Goal: Task Accomplishment & Management: Use online tool/utility

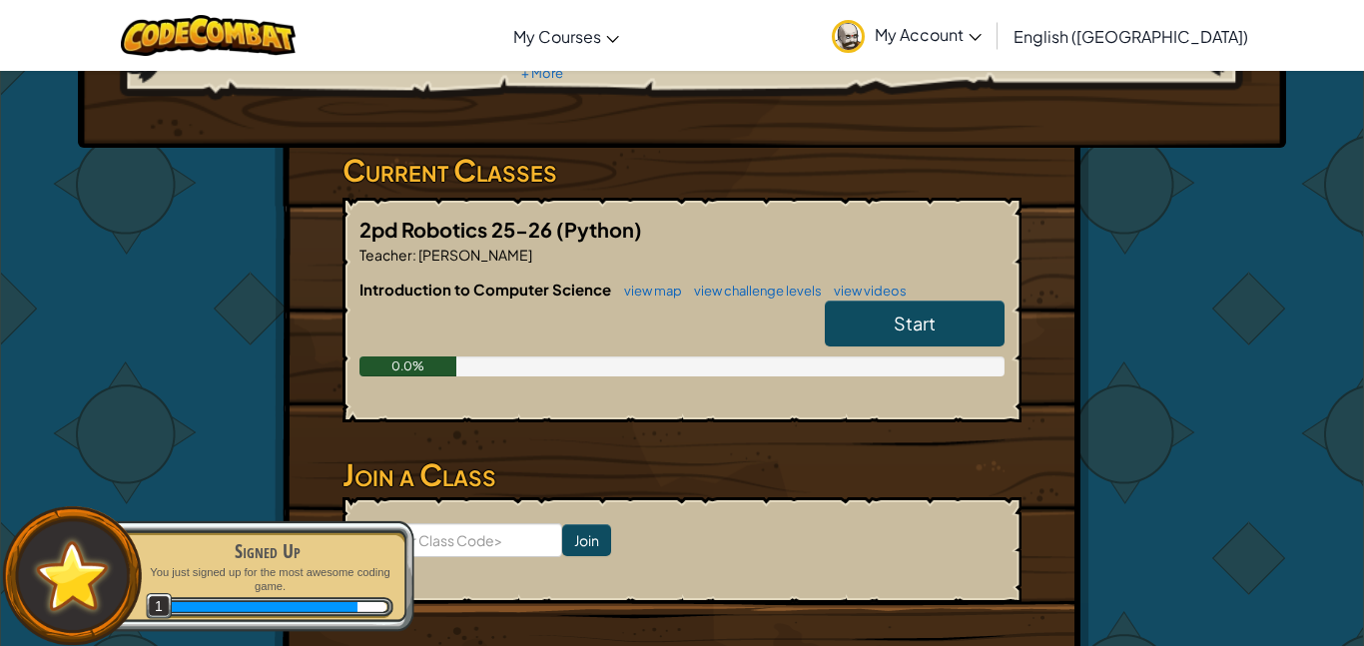
scroll to position [260, 0]
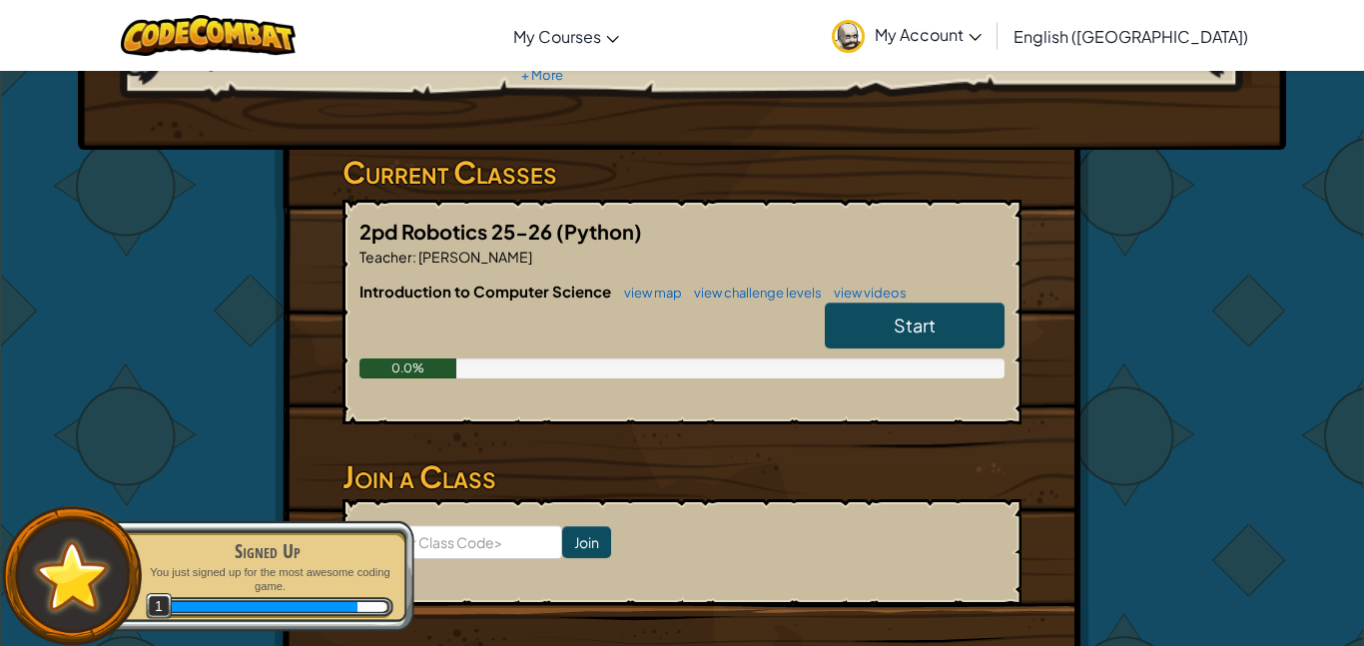
click at [948, 328] on link "Start" at bounding box center [915, 326] width 180 height 46
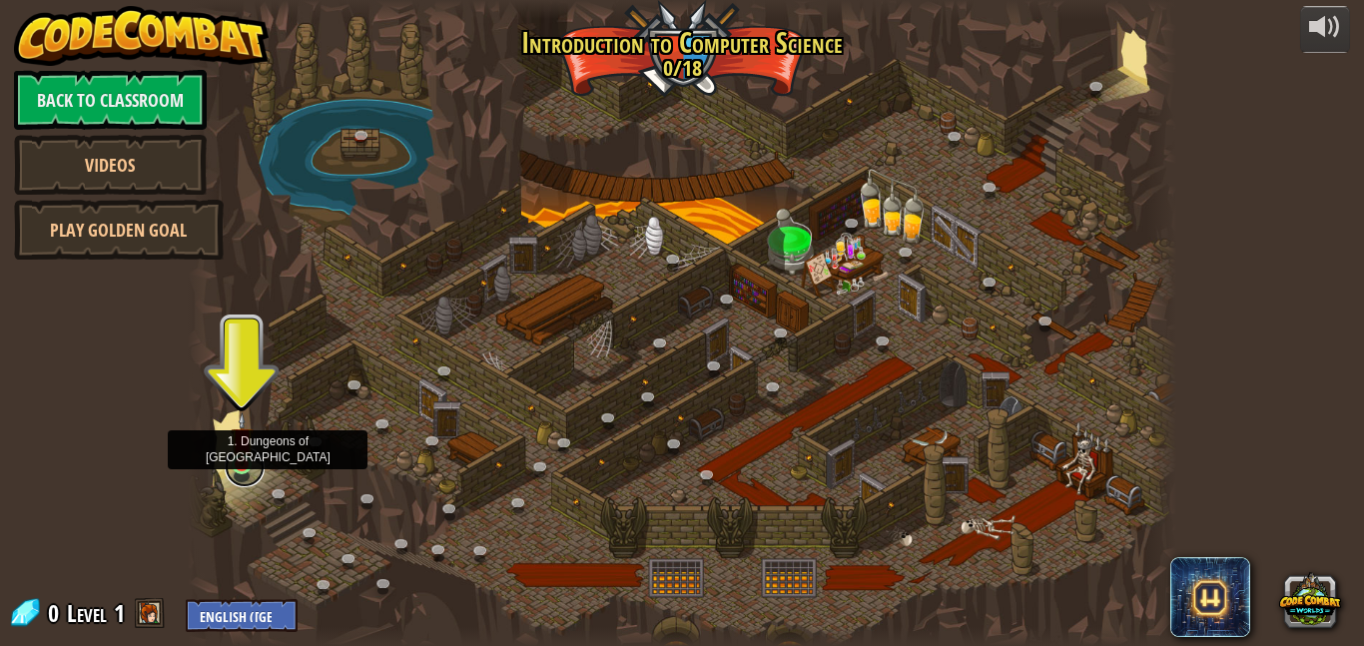
click at [250, 473] on link at bounding box center [245, 467] width 40 height 40
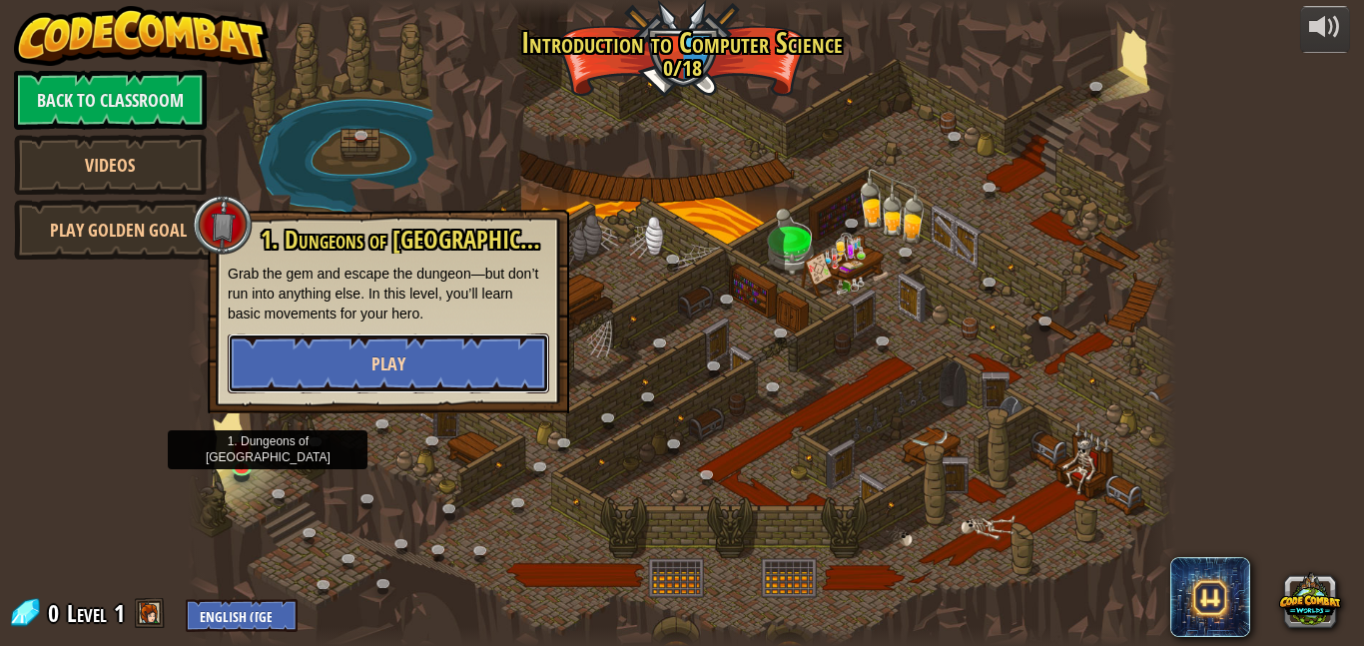
click at [477, 368] on button "Play" at bounding box center [389, 363] width 322 height 60
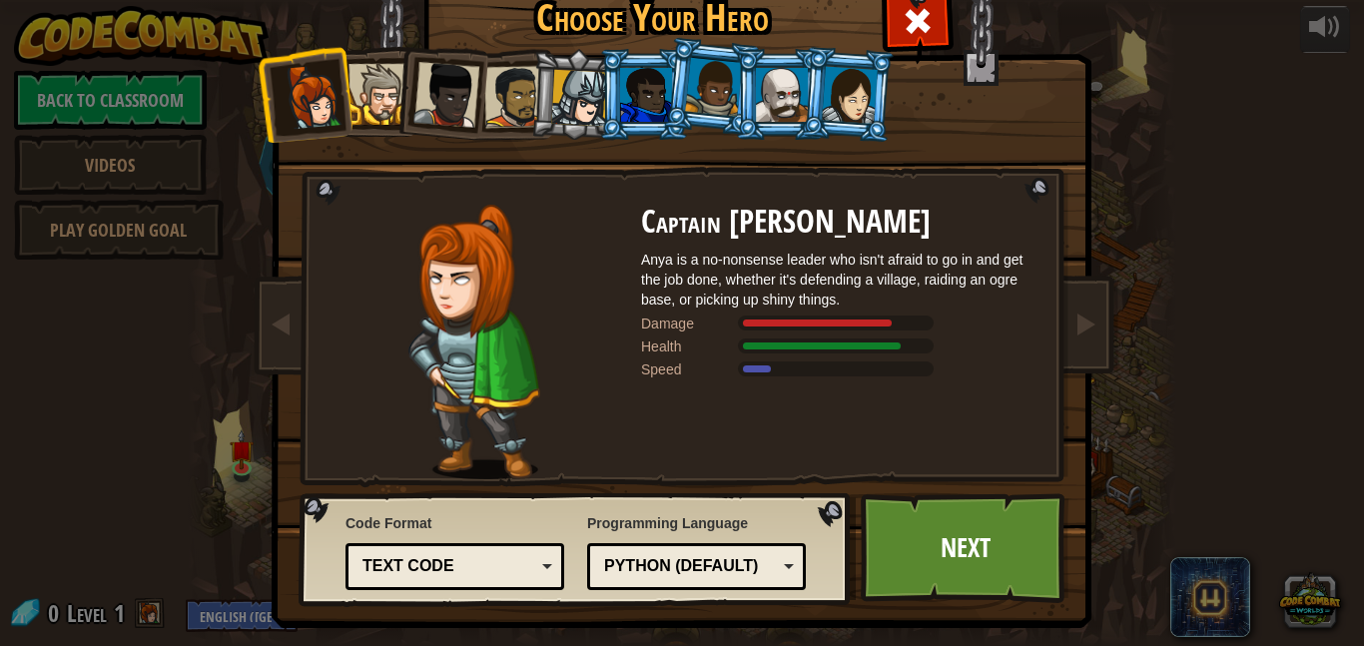
click at [455, 118] on div at bounding box center [446, 95] width 66 height 66
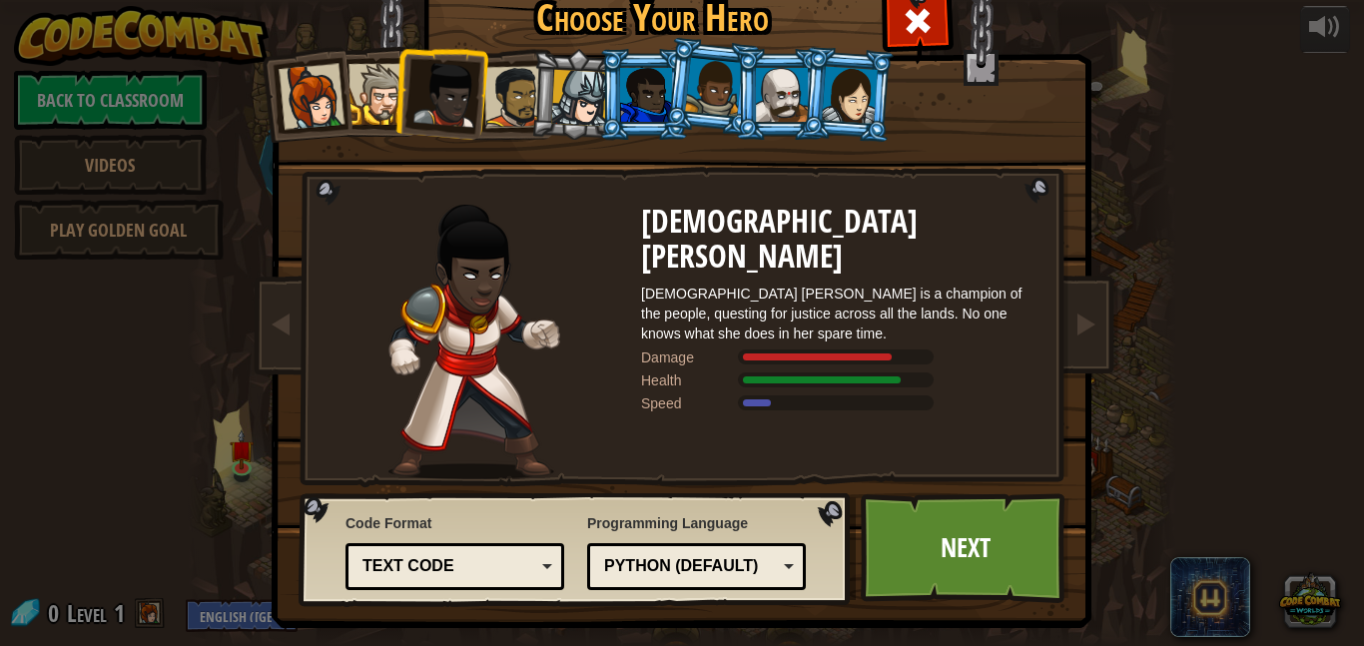
click at [376, 62] on li at bounding box center [373, 91] width 90 height 91
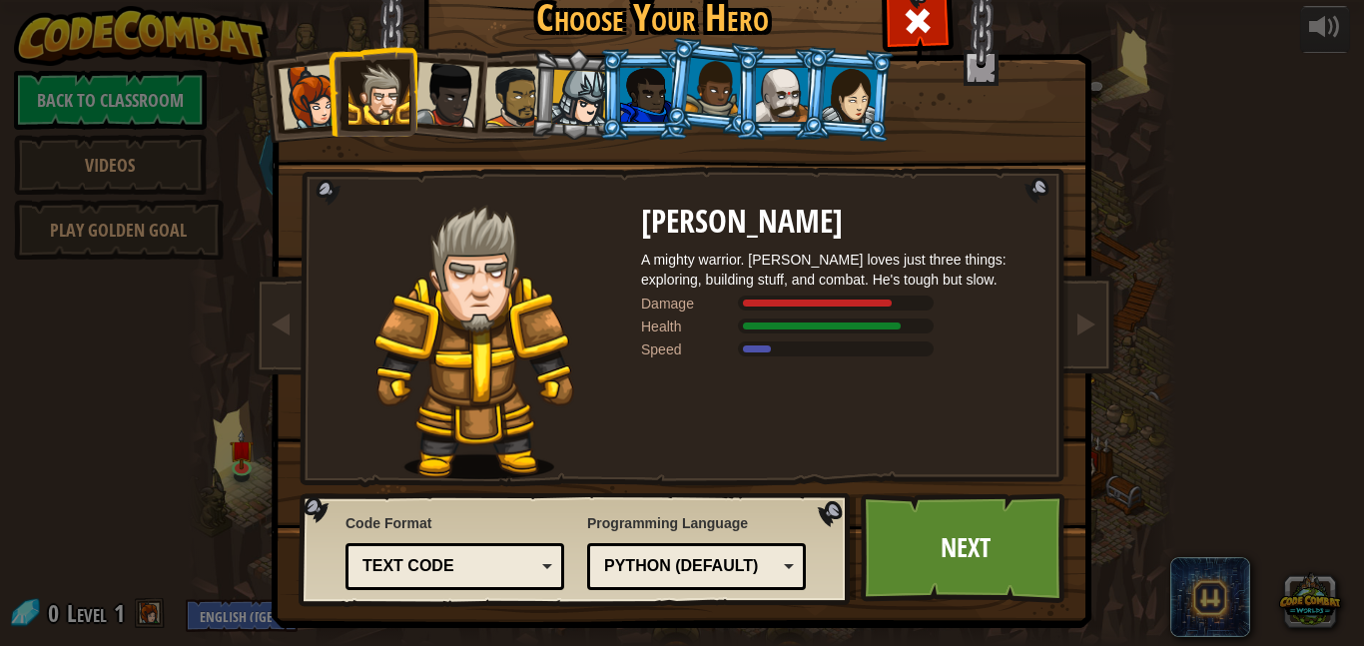
click at [520, 79] on div at bounding box center [515, 97] width 62 height 62
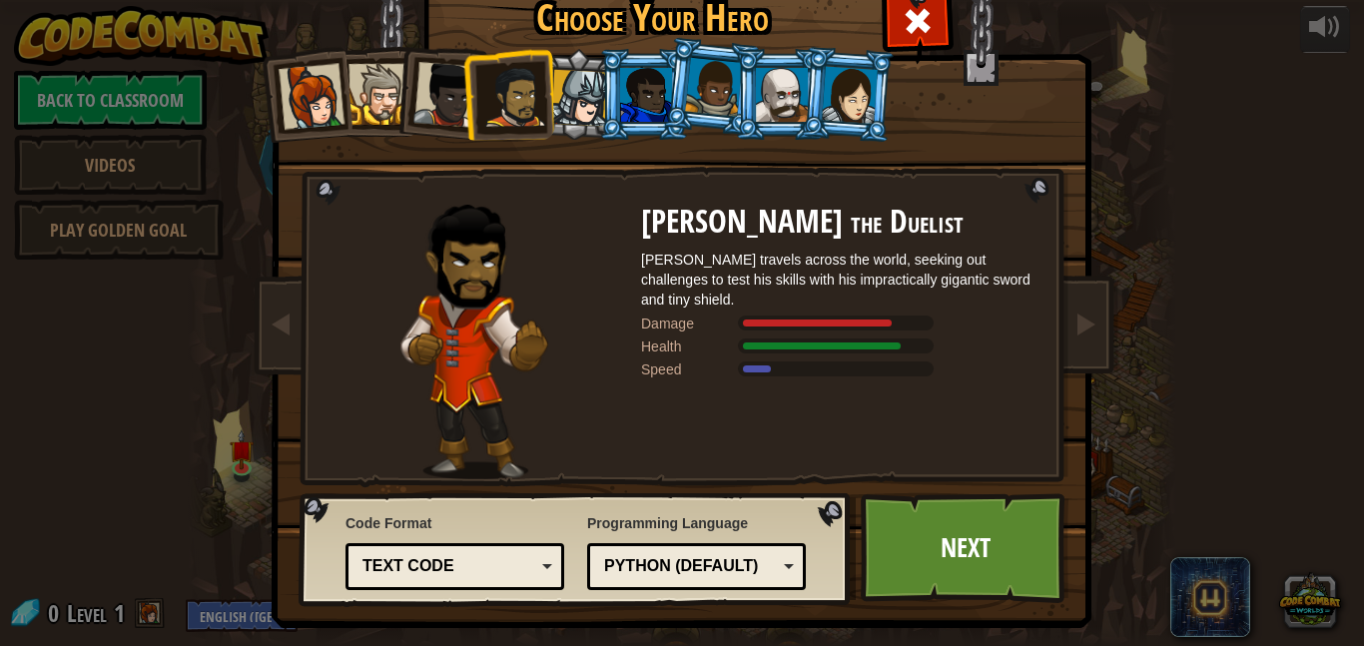
click at [623, 99] on div at bounding box center [646, 95] width 52 height 54
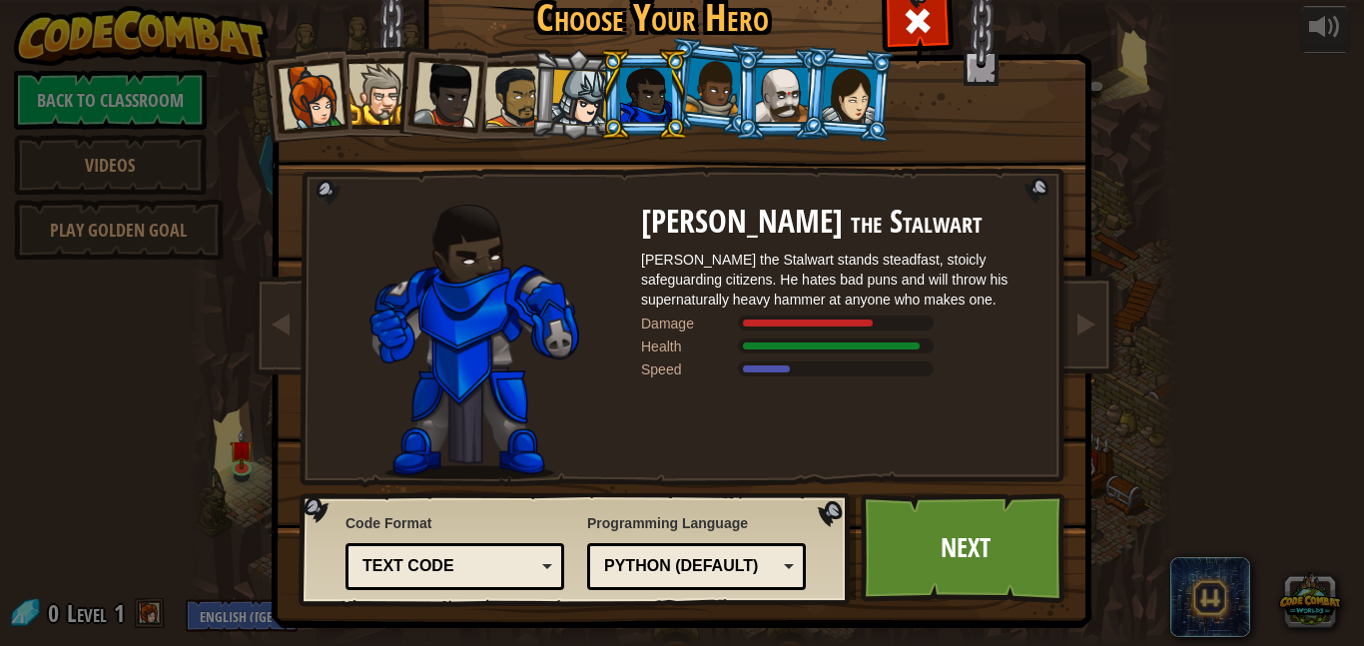
click at [590, 100] on div at bounding box center [579, 98] width 57 height 57
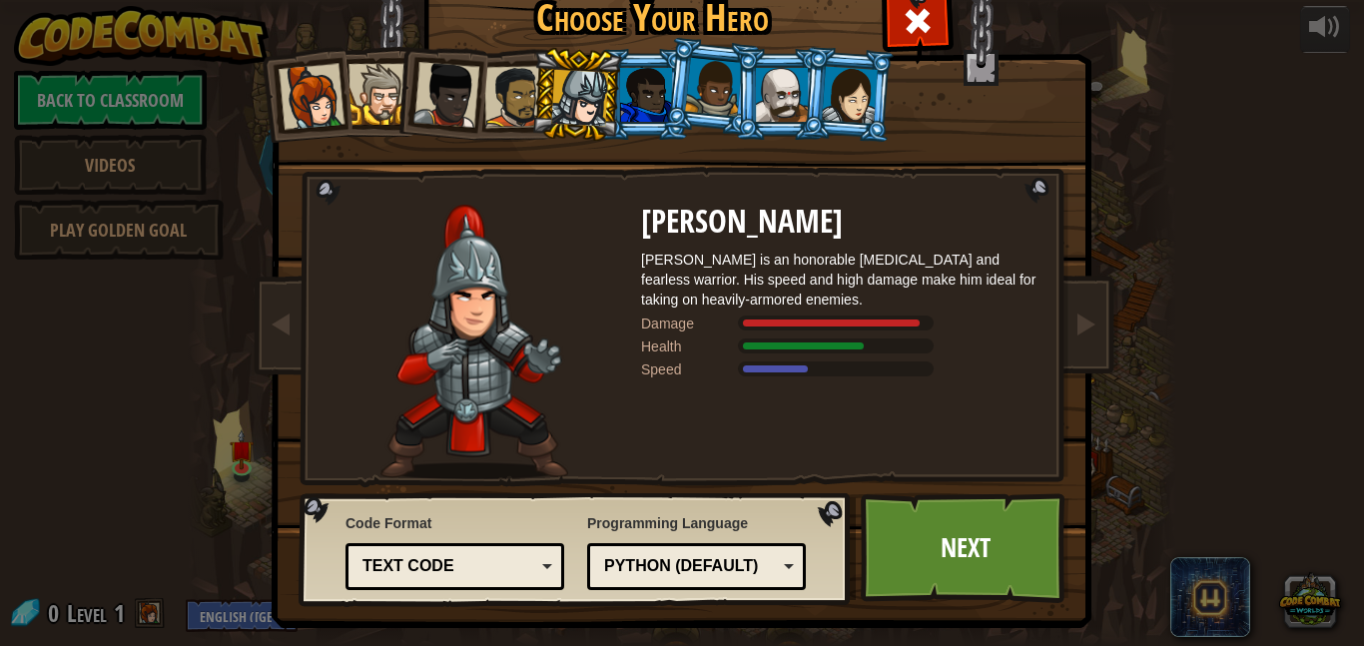
click at [842, 81] on div at bounding box center [850, 94] width 56 height 57
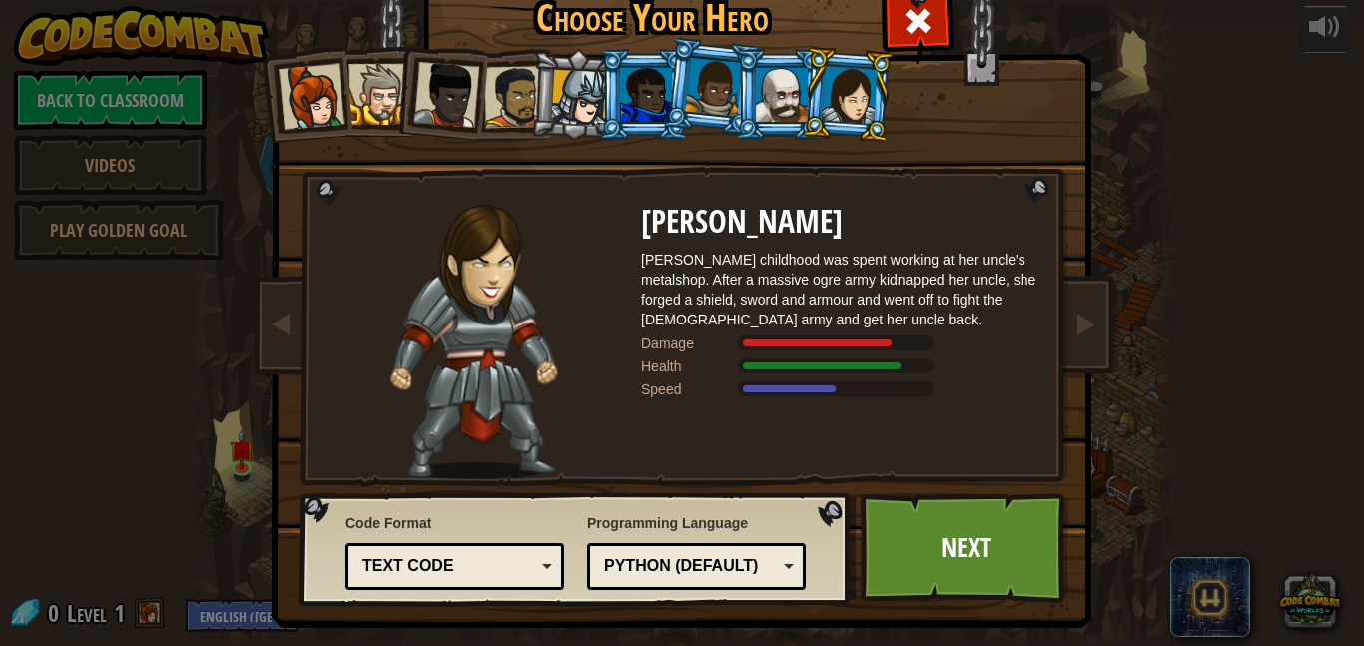
click at [791, 87] on div at bounding box center [782, 95] width 52 height 54
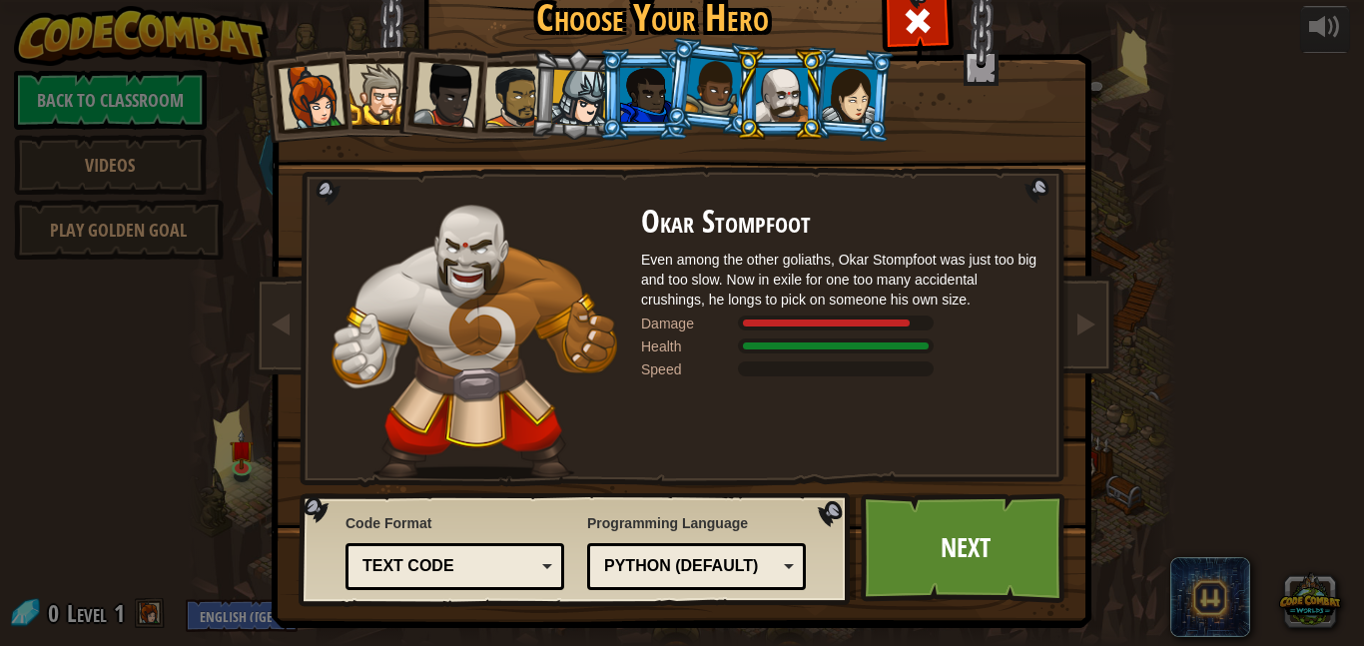
click at [699, 86] on div at bounding box center [713, 87] width 57 height 59
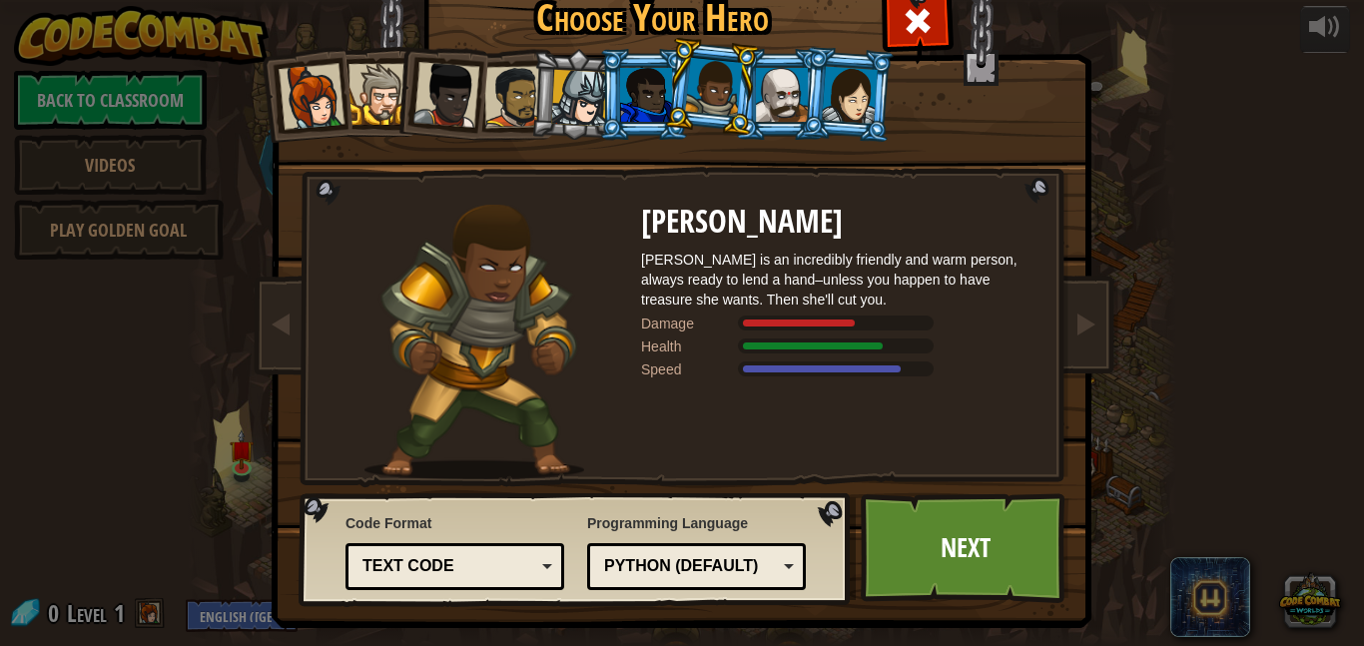
click at [786, 77] on div at bounding box center [782, 95] width 52 height 54
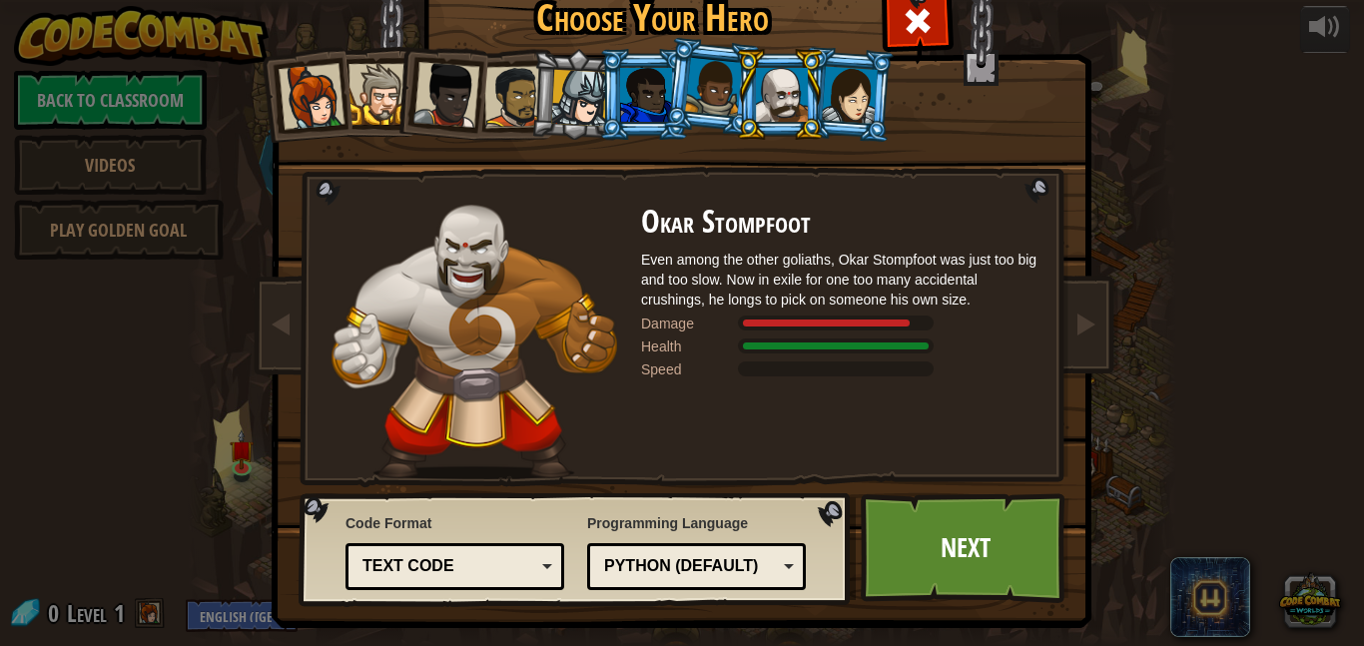
click at [696, 82] on div at bounding box center [713, 87] width 57 height 59
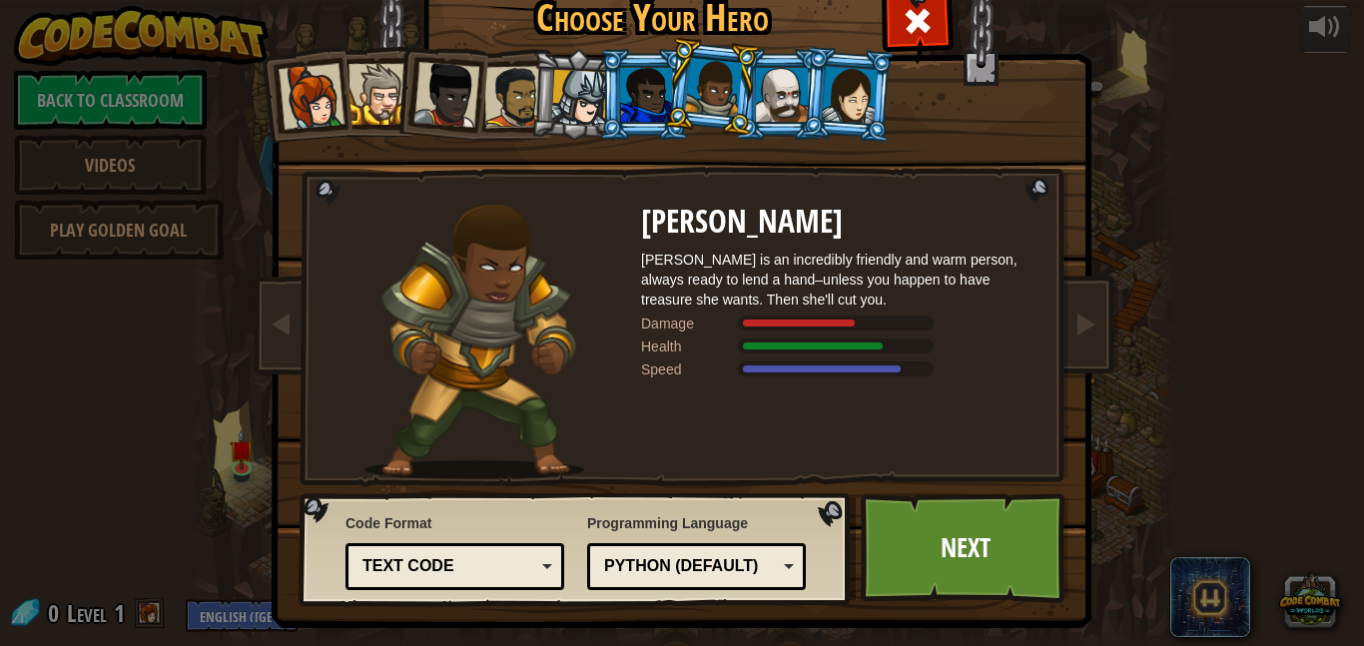
click at [630, 90] on div at bounding box center [646, 95] width 52 height 54
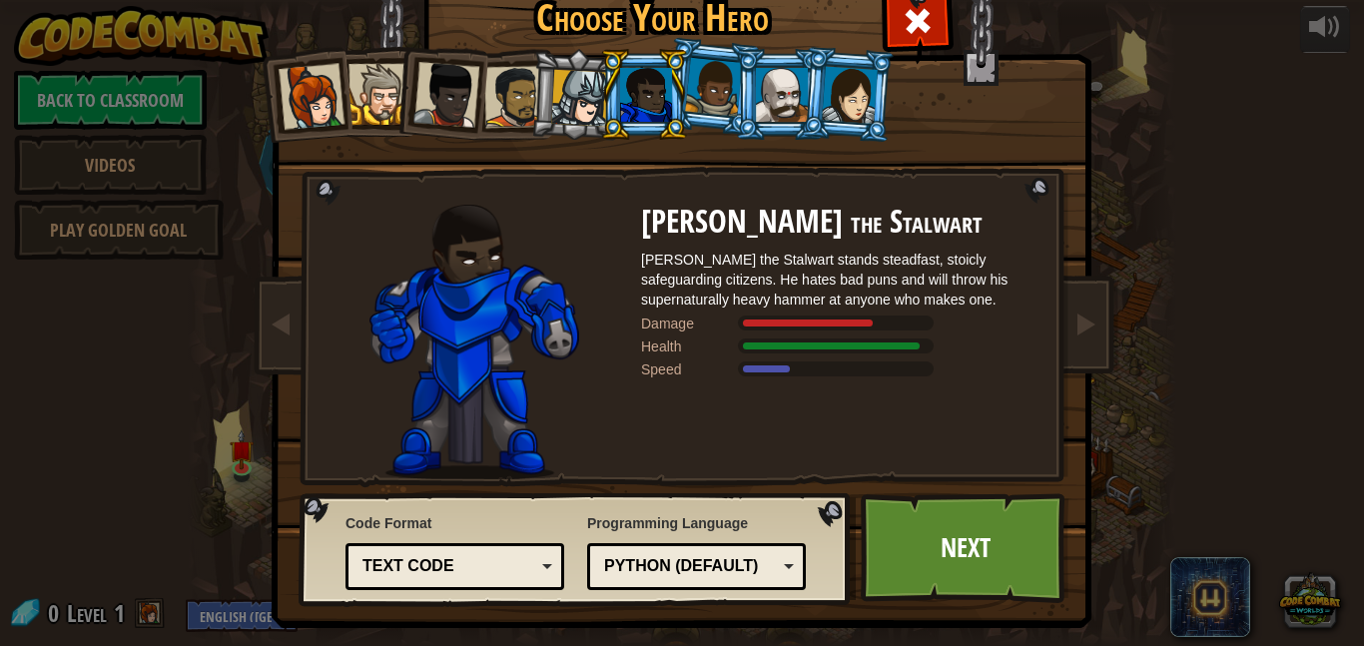
click at [780, 85] on div at bounding box center [782, 95] width 52 height 54
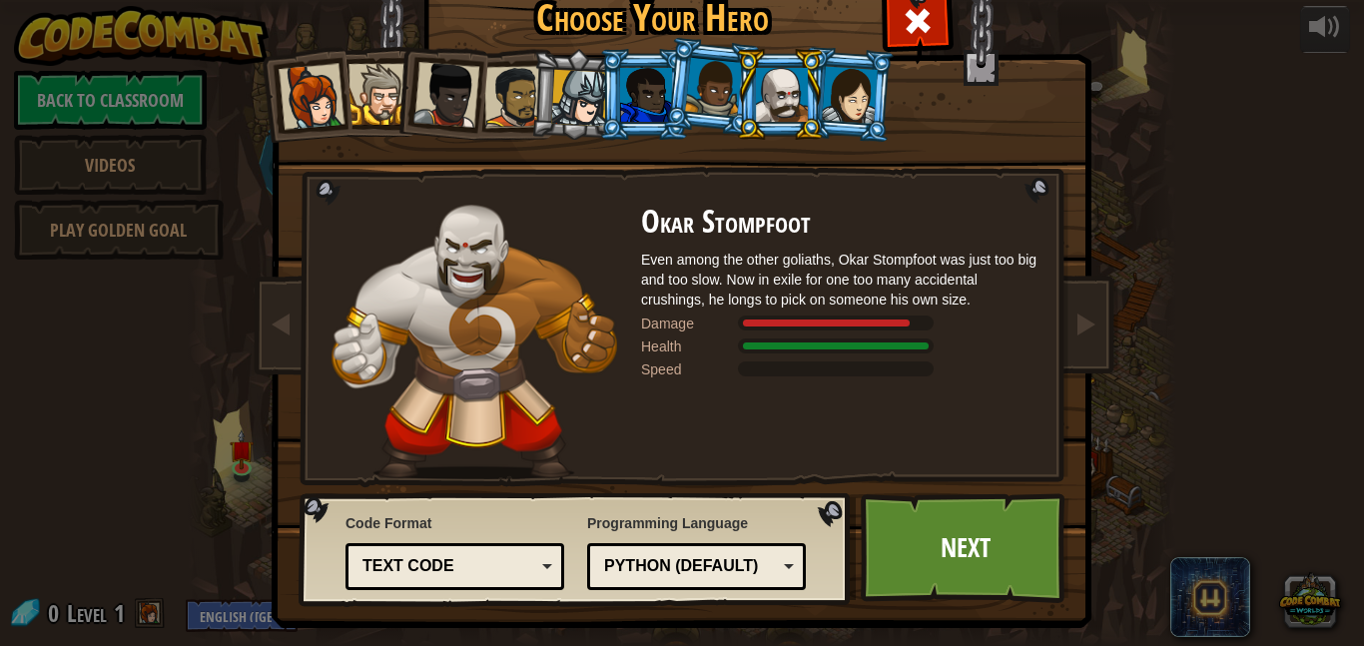
click at [695, 113] on li at bounding box center [711, 87] width 99 height 100
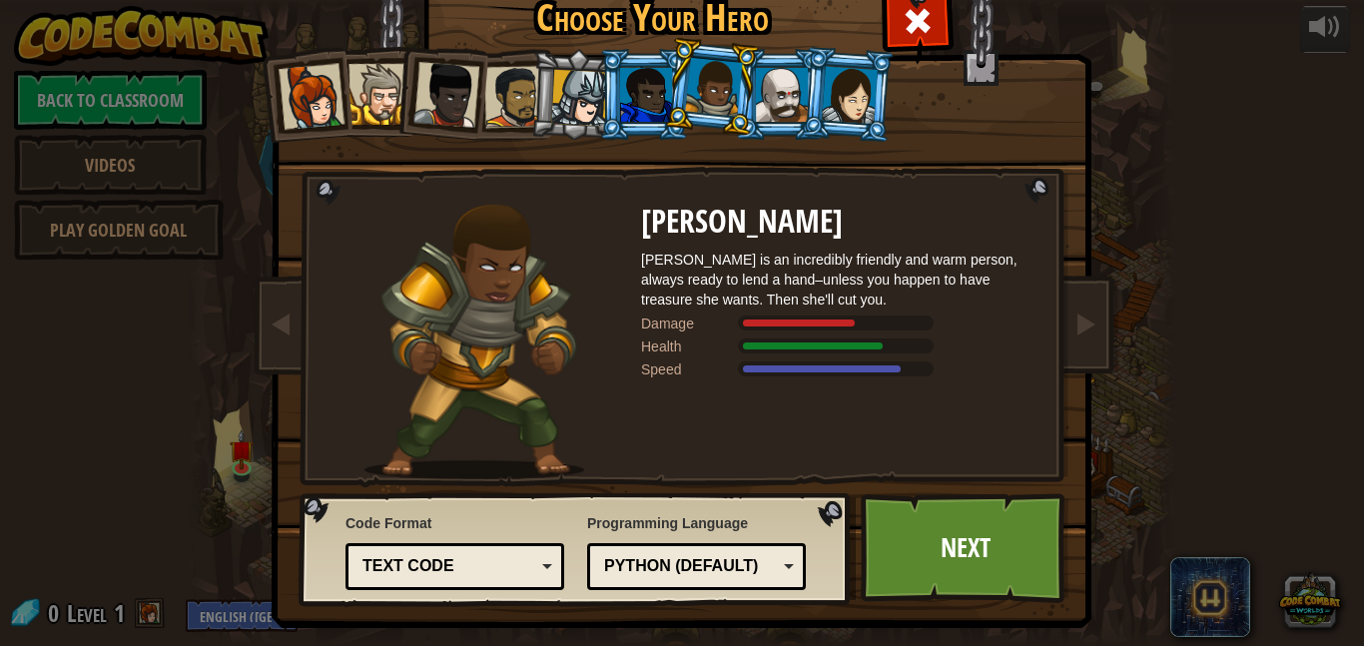
click at [695, 113] on li at bounding box center [711, 87] width 99 height 100
click at [826, 104] on div at bounding box center [850, 94] width 56 height 57
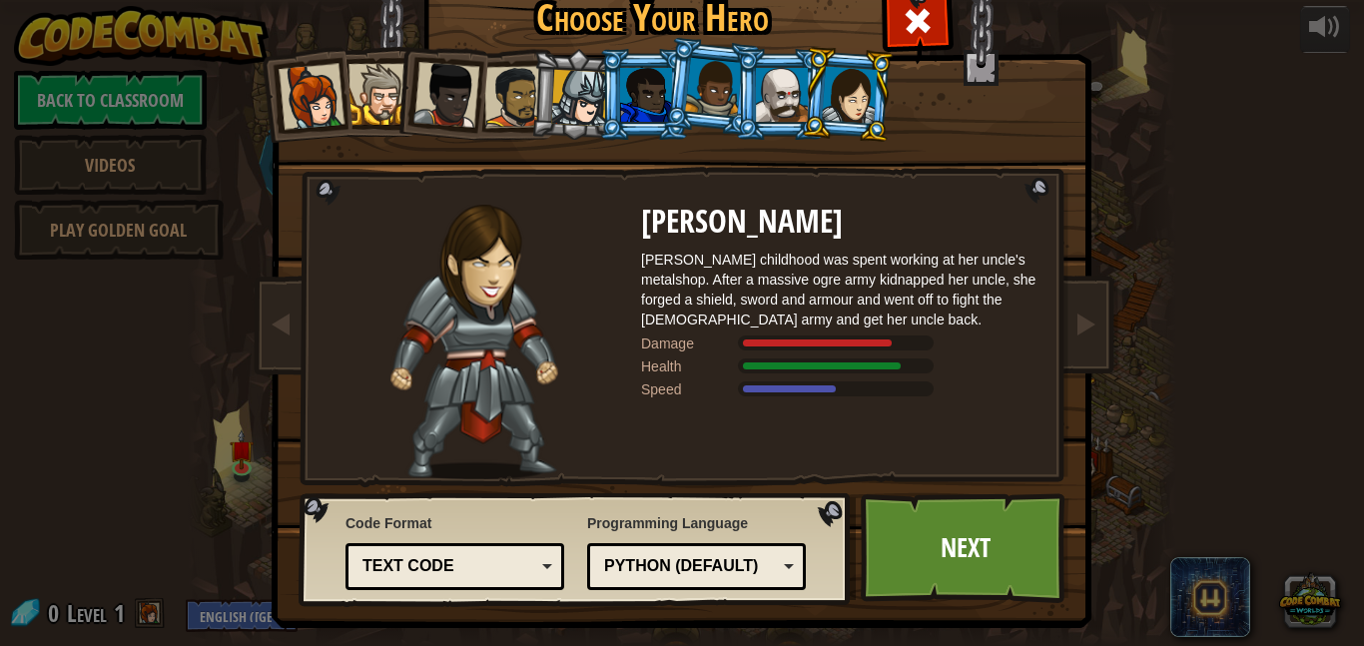
click at [775, 73] on div at bounding box center [782, 95] width 52 height 54
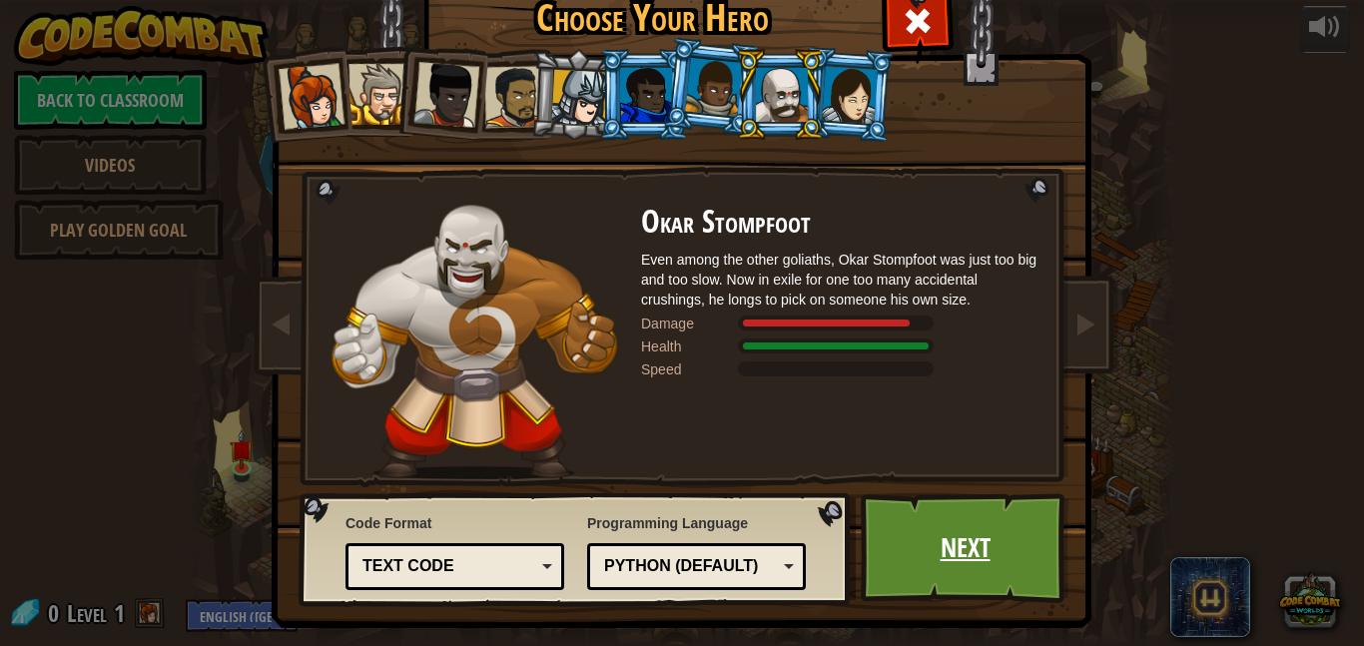
click at [943, 523] on link "Next" at bounding box center [965, 548] width 209 height 110
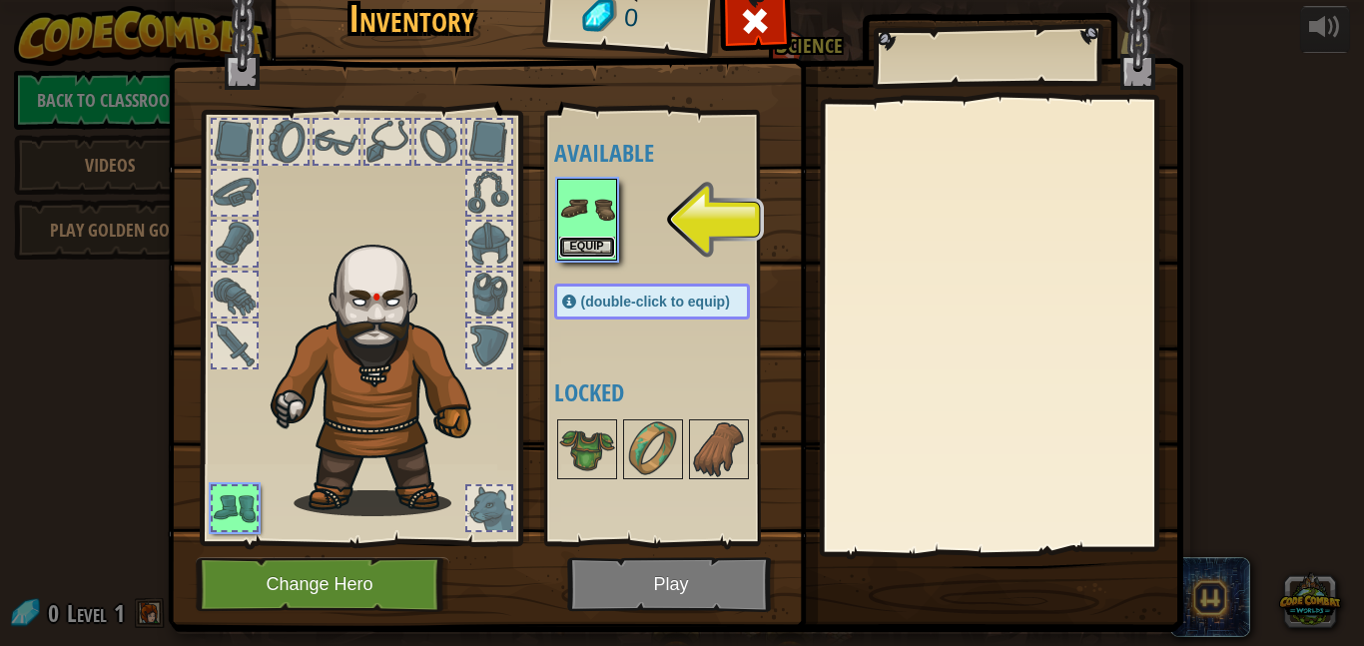
click at [611, 247] on button "Equip" at bounding box center [587, 247] width 56 height 21
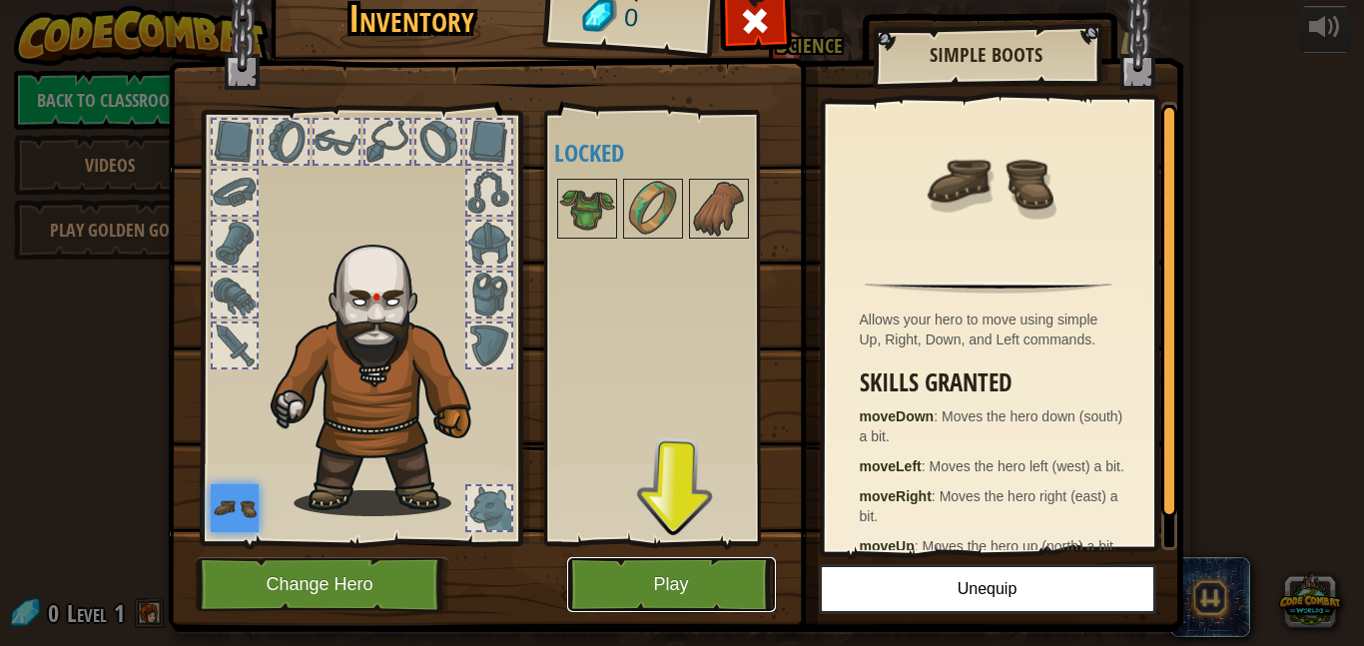
click at [655, 568] on button "Play" at bounding box center [671, 584] width 209 height 55
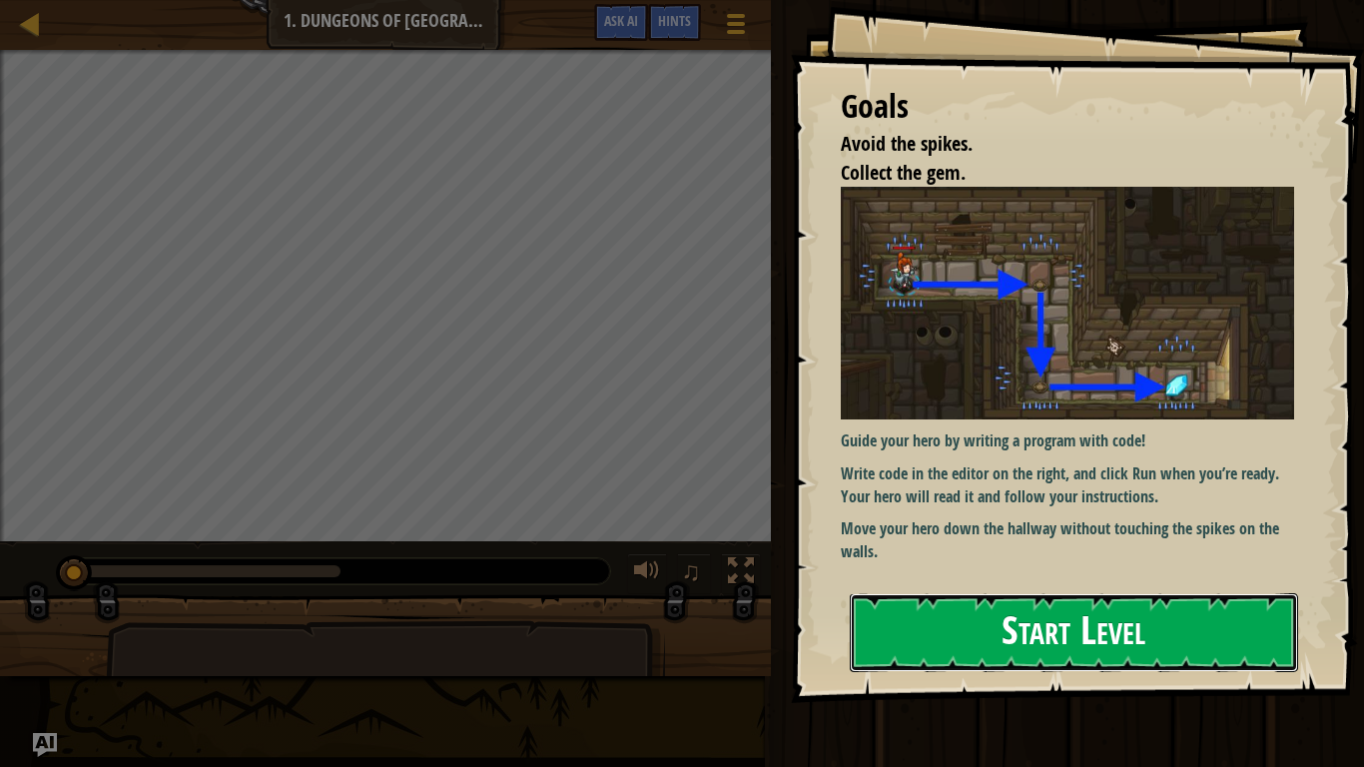
click at [946, 609] on button "Start Level" at bounding box center [1074, 632] width 448 height 79
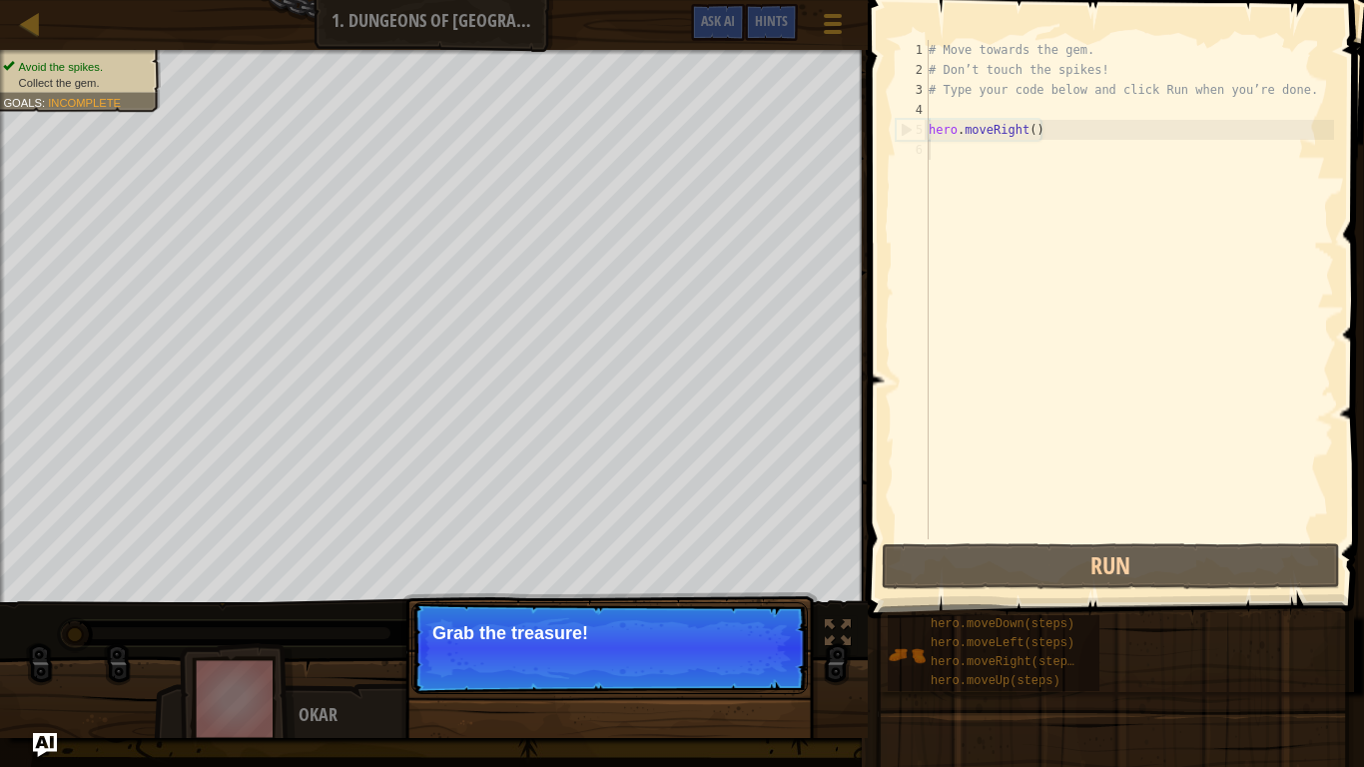
click at [695, 645] on p "Continue Grab the treasure!" at bounding box center [609, 648] width 396 height 92
click at [718, 645] on button "Continue" at bounding box center [750, 660] width 83 height 26
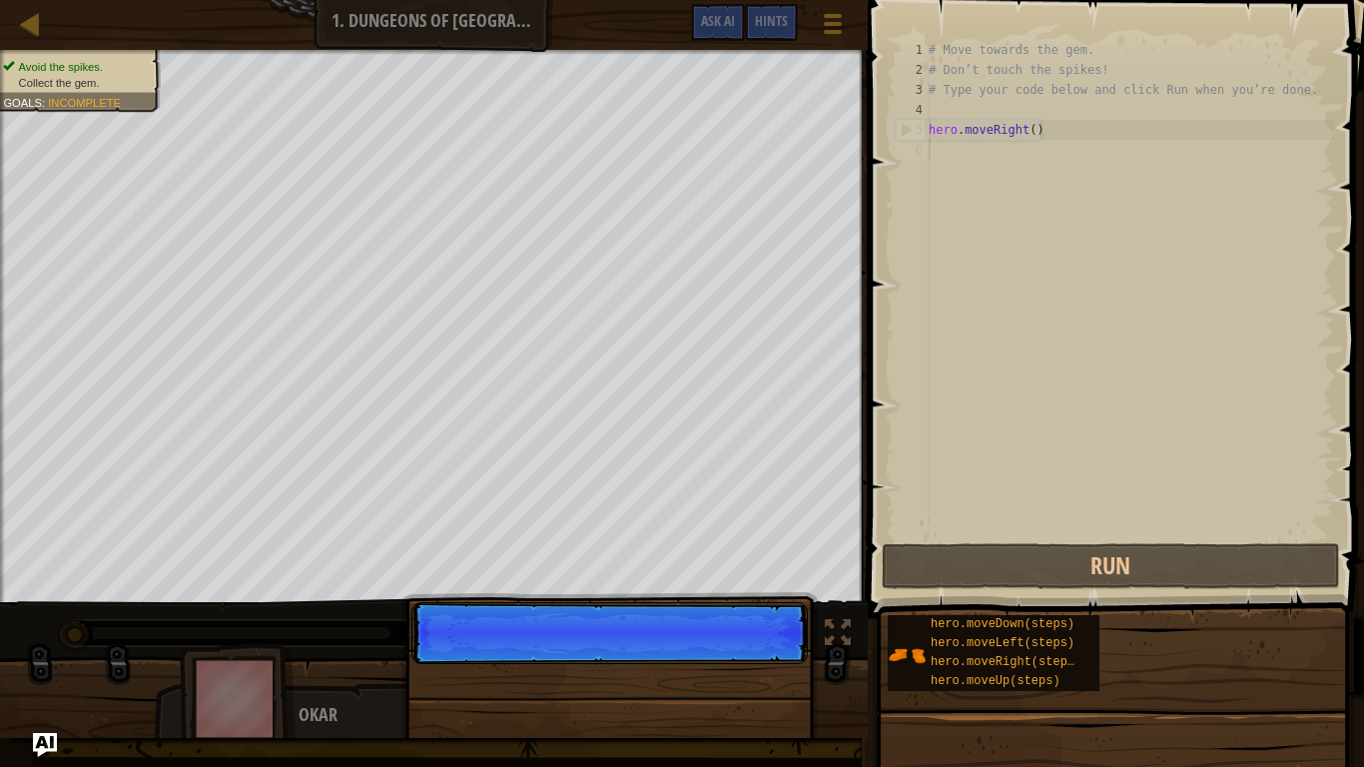
scroll to position [9, 0]
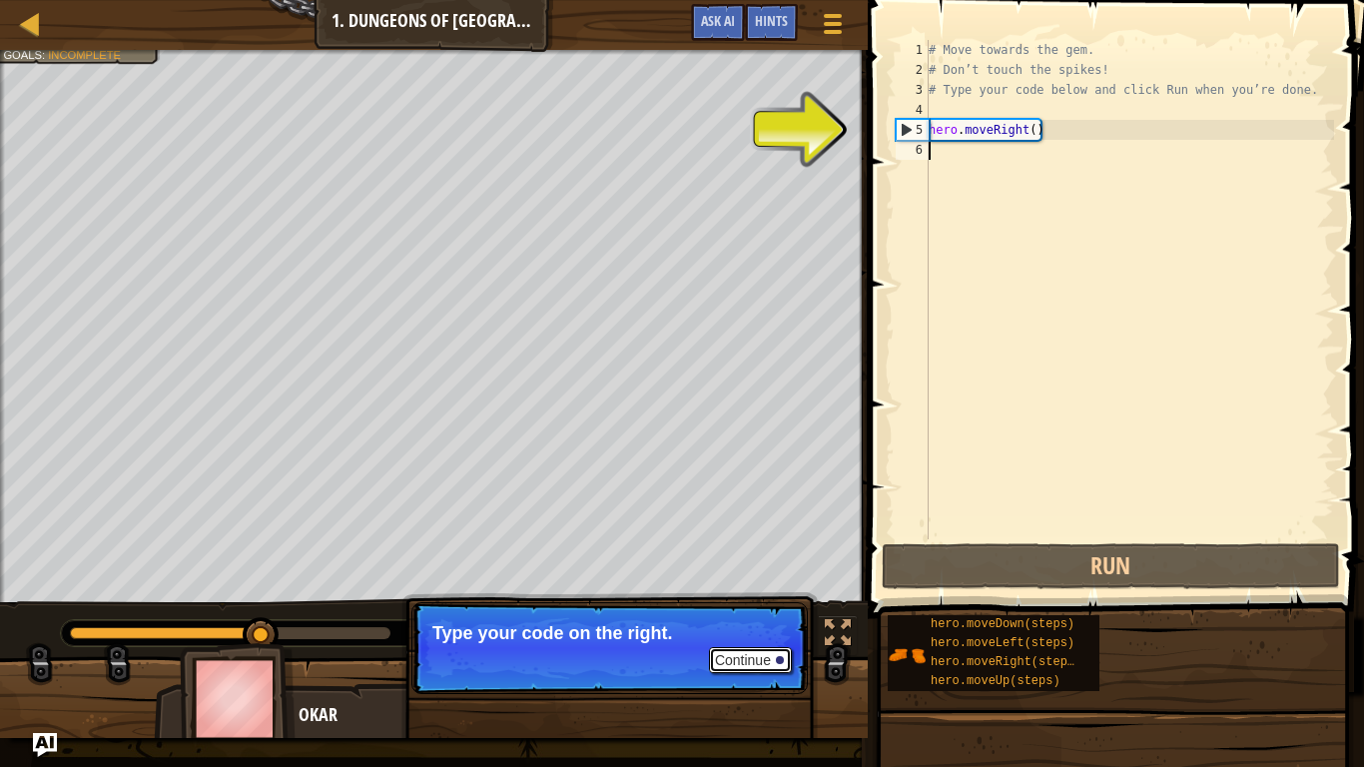
click at [723, 645] on button "Continue" at bounding box center [750, 660] width 83 height 26
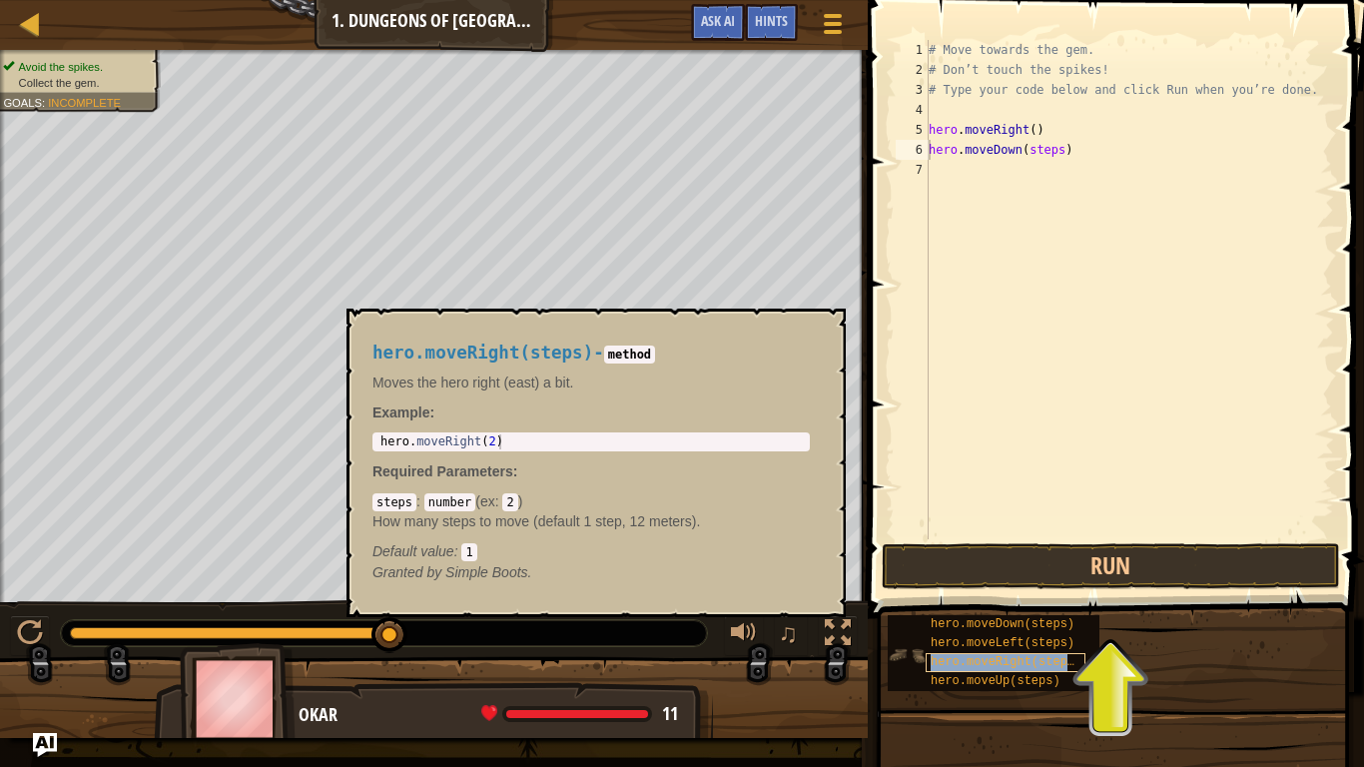
click at [1036, 645] on span "hero.moveRight(steps)" at bounding box center [1006, 662] width 151 height 14
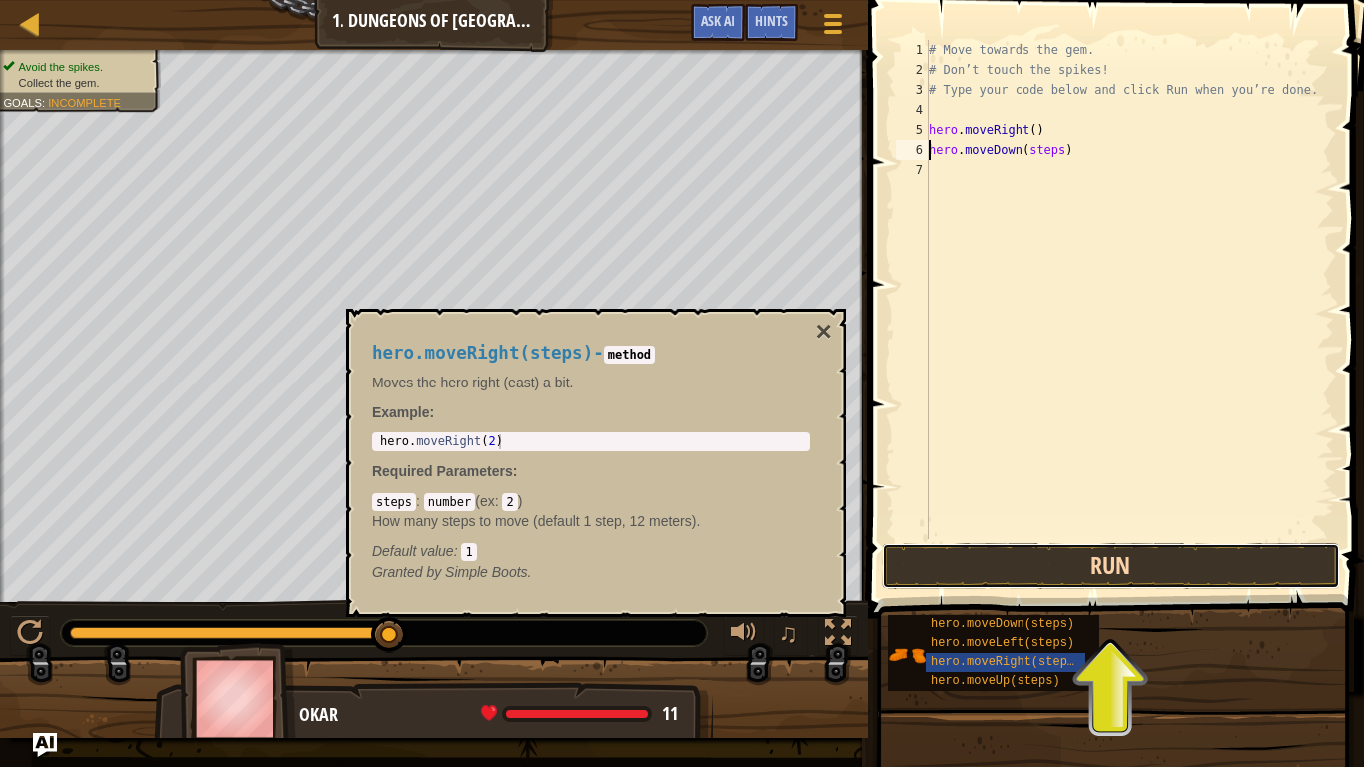
click at [1062, 554] on button "Run" at bounding box center [1111, 566] width 458 height 46
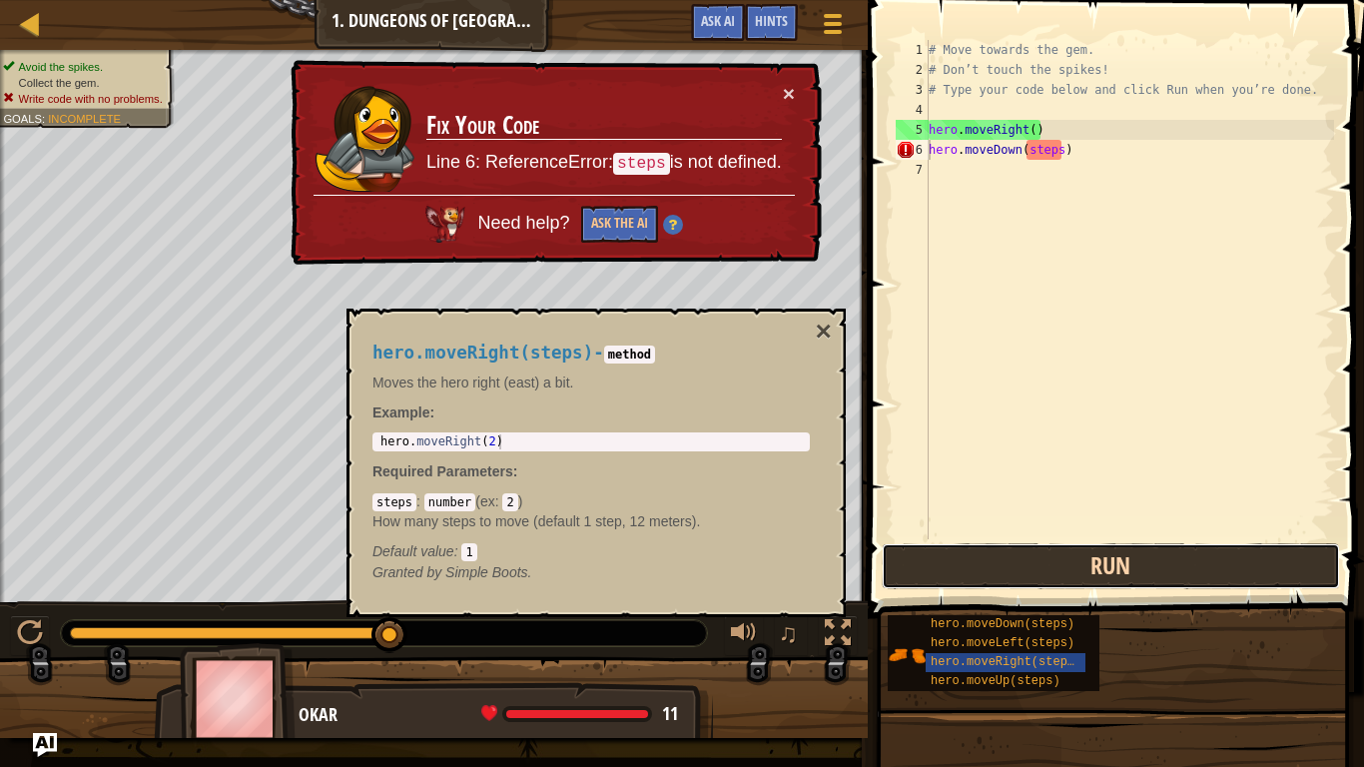
click at [1062, 554] on button "Run" at bounding box center [1111, 566] width 458 height 46
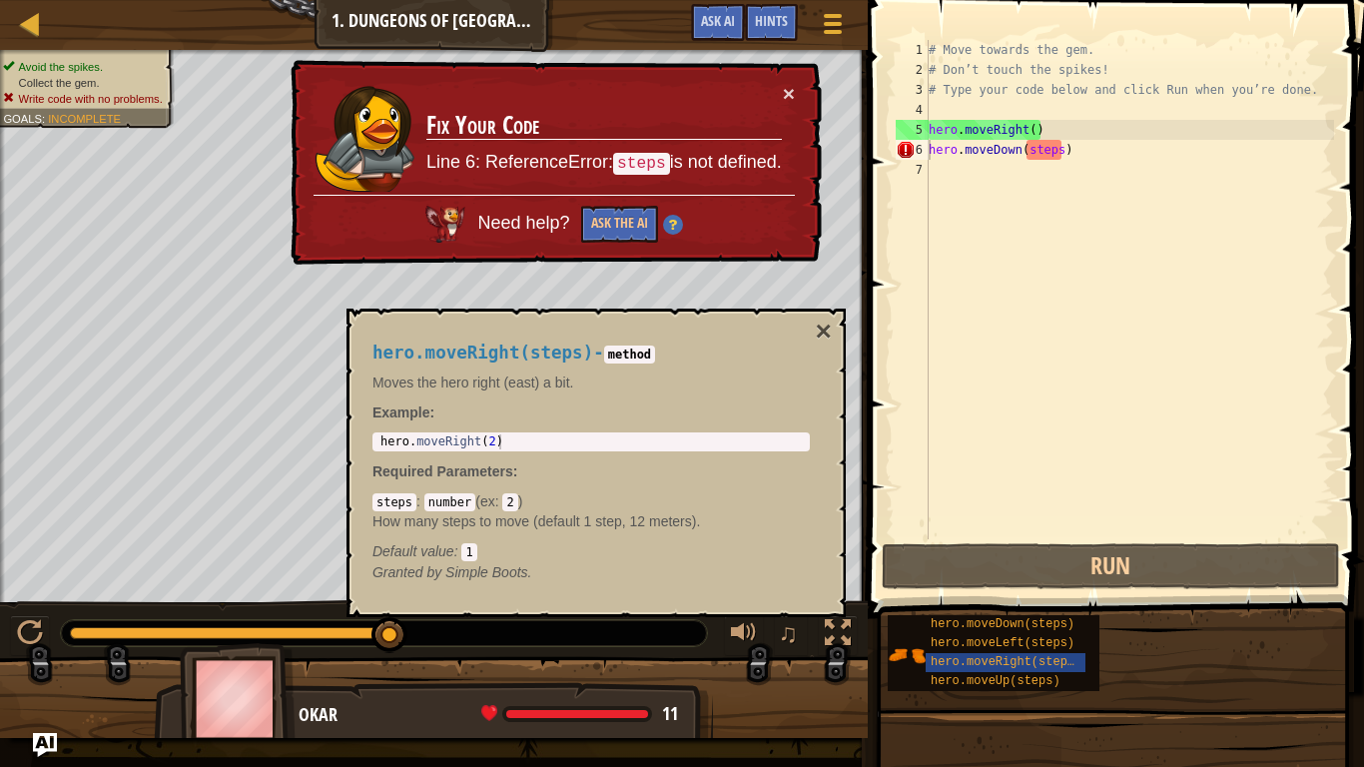
click at [781, 89] on td "Fix Your Code Line 6: ReferenceError: steps is not defined." at bounding box center [603, 139] width 357 height 112
click at [828, 327] on button "×" at bounding box center [824, 332] width 16 height 28
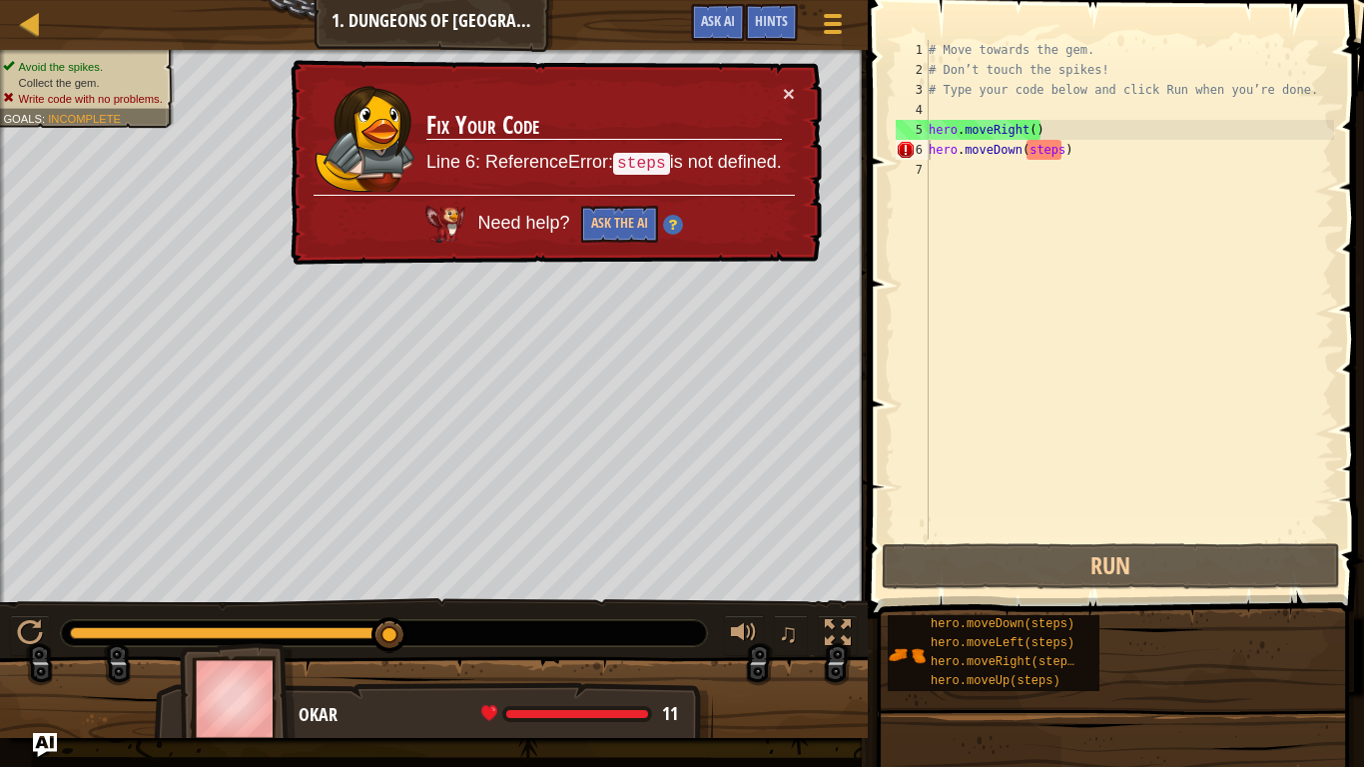
click at [812, 83] on div "× Fix Your Code Line 6: ReferenceError: steps is not defined. Need help? Ask th…" at bounding box center [554, 163] width 535 height 206
click at [780, 87] on td "Fix Your Code Line 6: ReferenceError: steps is not defined." at bounding box center [603, 139] width 357 height 112
click at [783, 86] on button "×" at bounding box center [789, 93] width 12 height 21
click at [797, 97] on div "× Fix Your Code Line 6: ReferenceError: steps is not defined. Need help? Ask th…" at bounding box center [554, 163] width 535 height 206
click at [955, 155] on div "# Move towards the gem. # Don’t touch the spikes! # Type your code below and cl…" at bounding box center [1129, 309] width 409 height 539
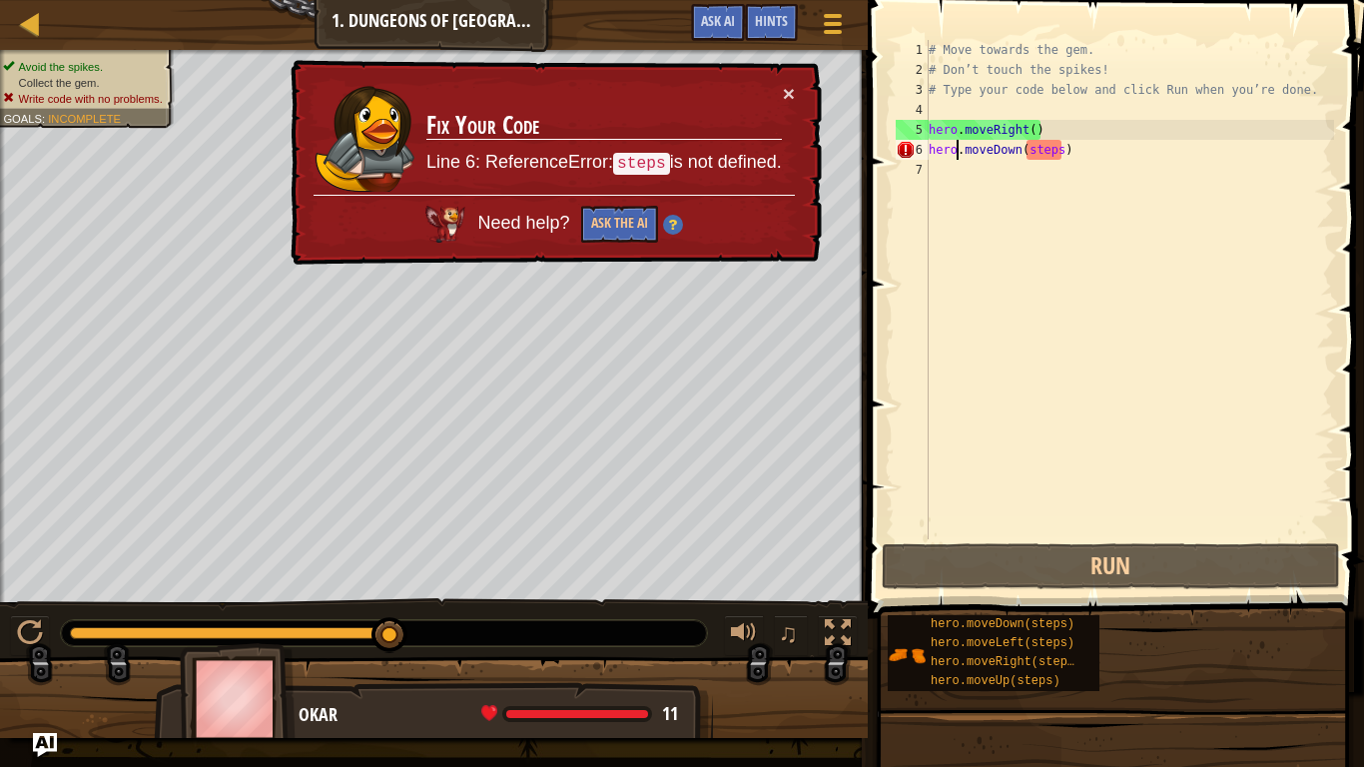
click at [1109, 152] on div "# Move towards the gem. # Don’t touch the spikes! # Type your code below and cl…" at bounding box center [1129, 309] width 409 height 539
type textarea "hero.moveDown(steps)\"
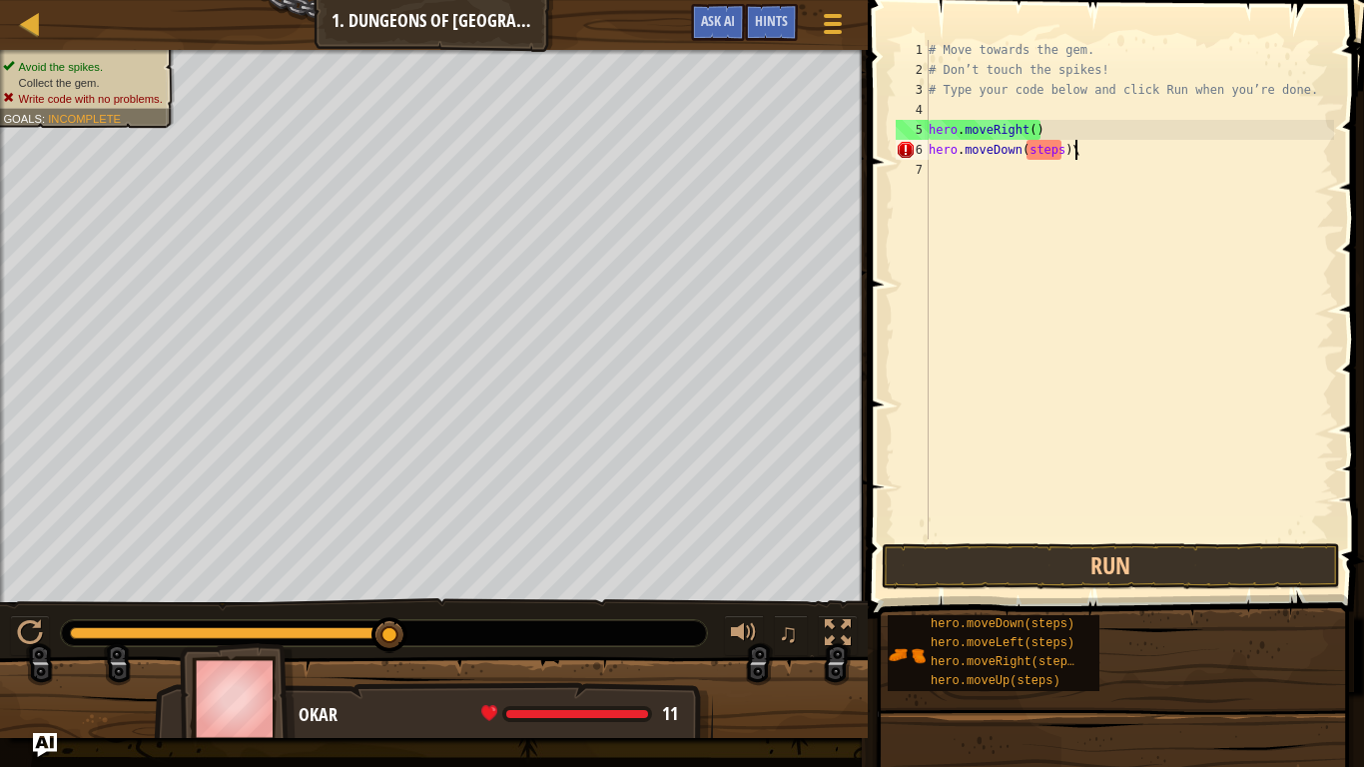
scroll to position [9, 20]
type textarea "\"
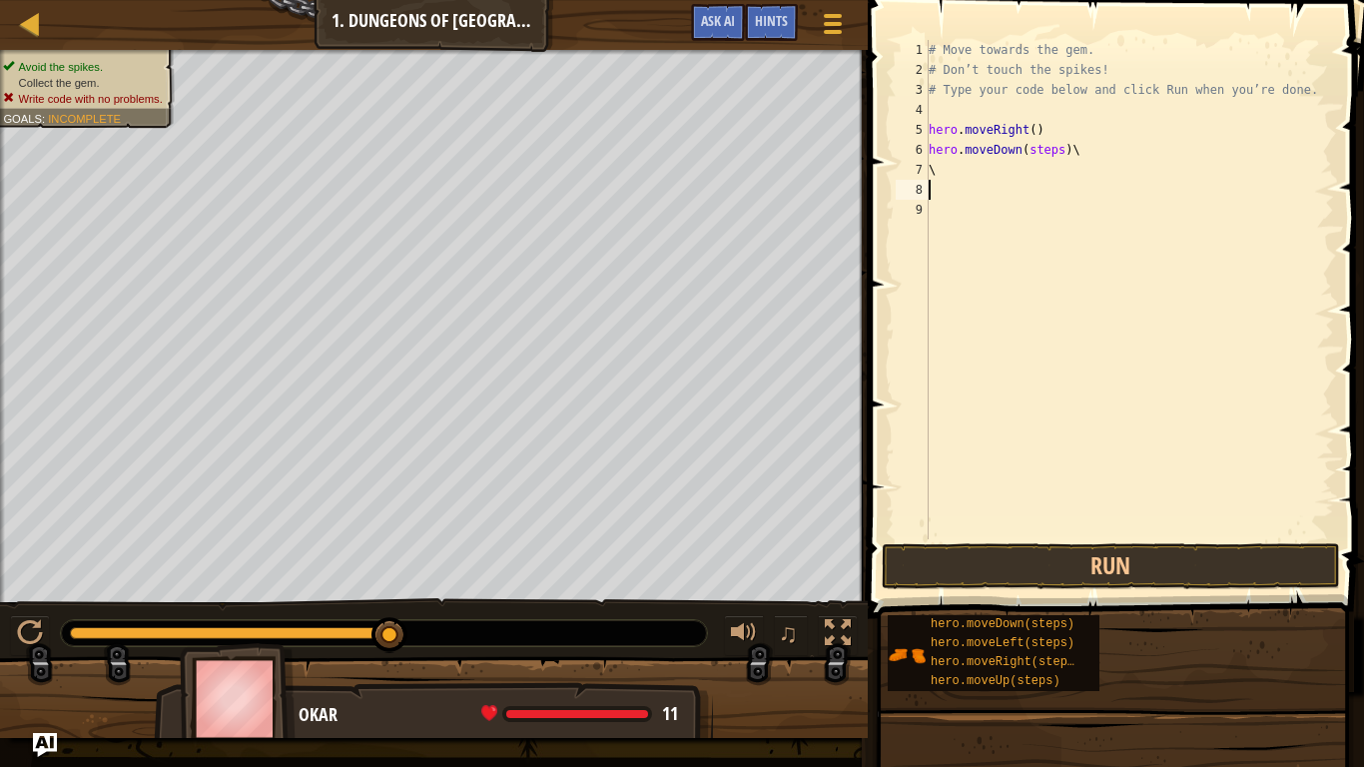
type textarea "\"
click at [1068, 186] on div "# Move towards the gem. # Don’t touch the spikes! # Type your code below and cl…" at bounding box center [1129, 309] width 409 height 539
click at [1079, 160] on div "# Move towards the gem. # Don’t touch the spikes! # Type your code below and cl…" at bounding box center [1129, 309] width 409 height 539
click at [1080, 149] on div "# Move towards the gem. # Don’t touch the spikes! # Type your code below and cl…" at bounding box center [1129, 309] width 409 height 539
type textarea "h"
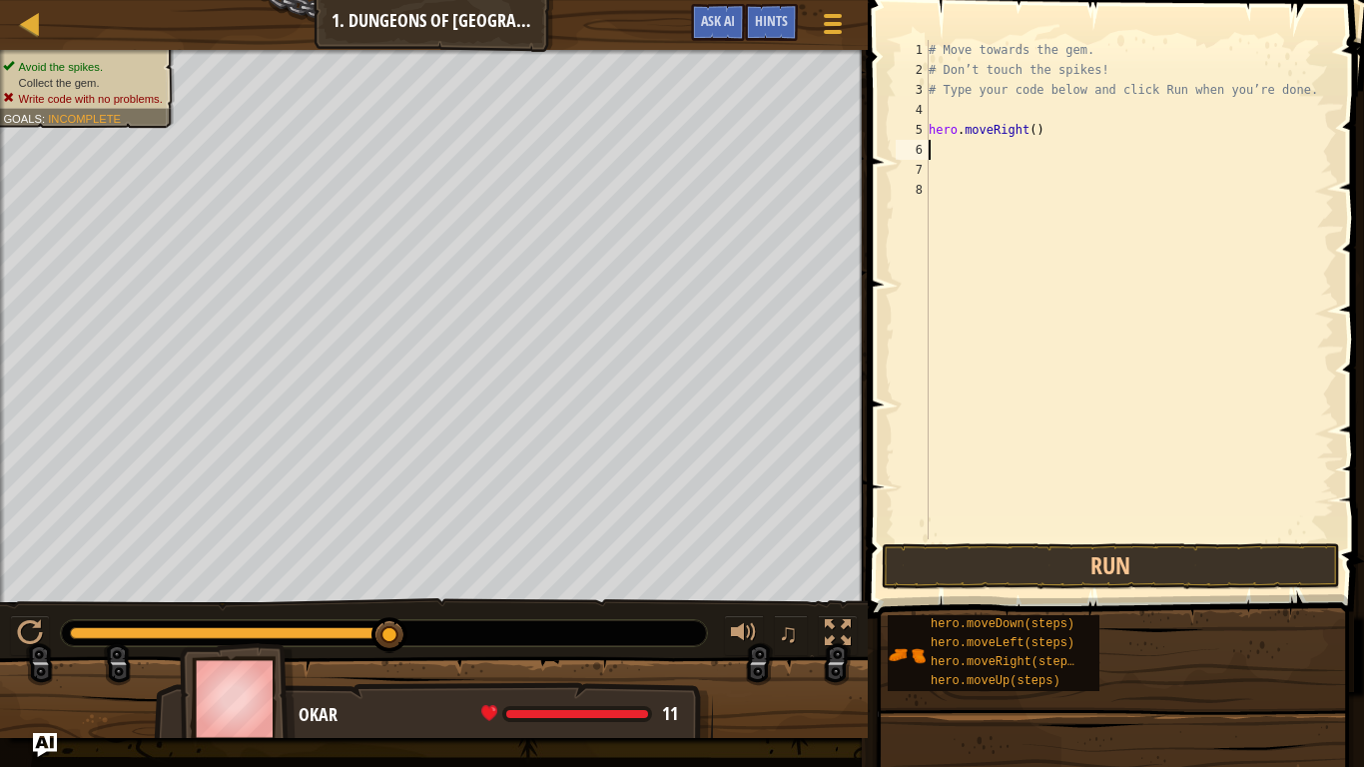
click at [1208, 645] on div "hero.moveDown(steps) hero.moveLeft(steps) hero.moveRight(steps) hero.moveUp(ste…" at bounding box center [1118, 653] width 463 height 78
click at [1155, 572] on button "Run" at bounding box center [1111, 566] width 458 height 46
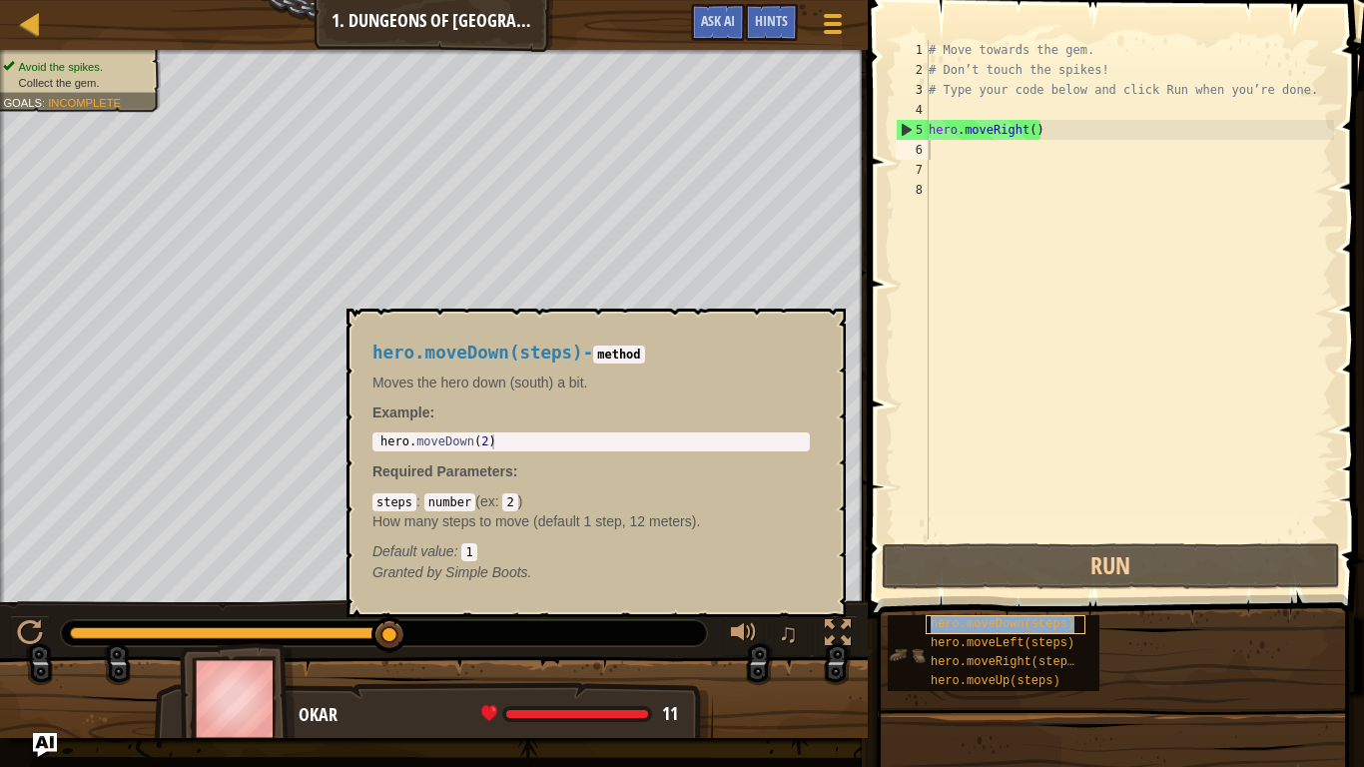
click at [1035, 621] on span "hero.moveDown(steps)" at bounding box center [1003, 624] width 144 height 14
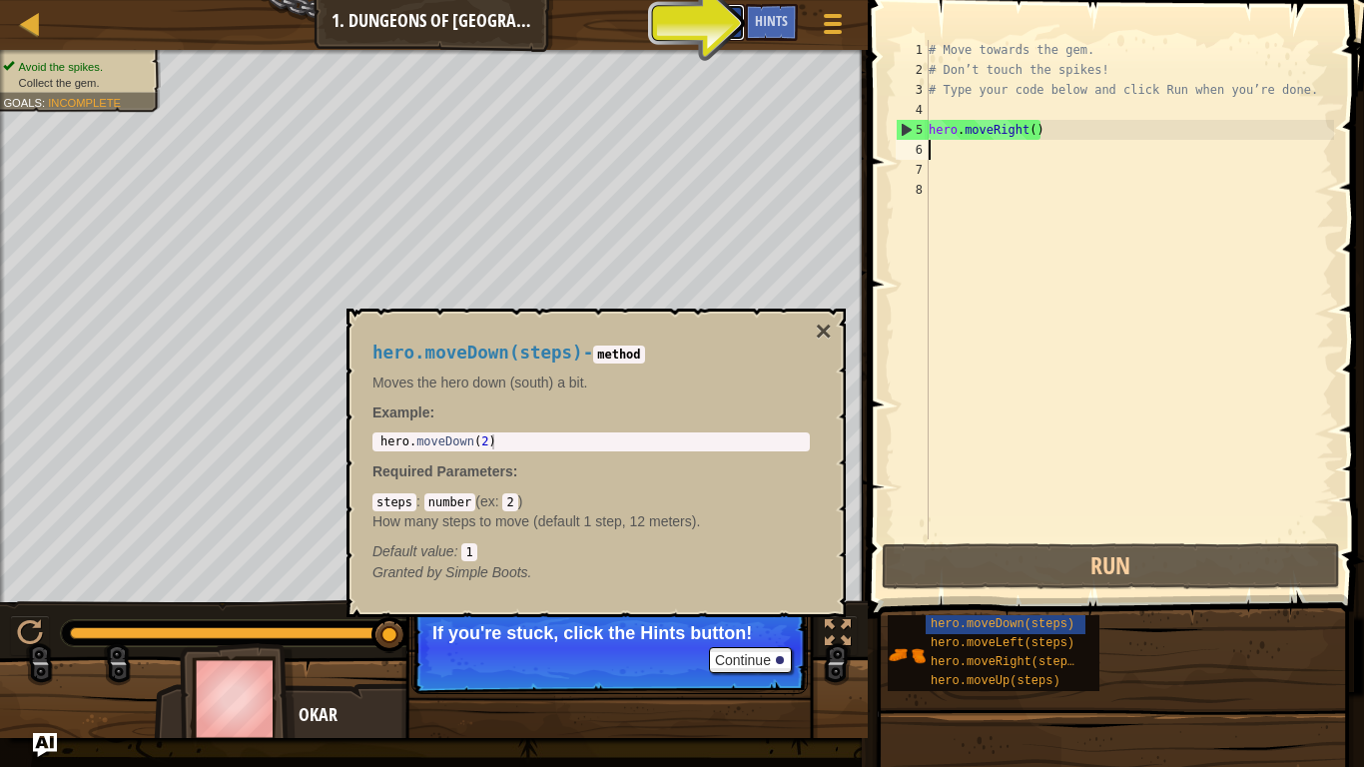
click at [717, 8] on button "Ask AI" at bounding box center [718, 22] width 54 height 37
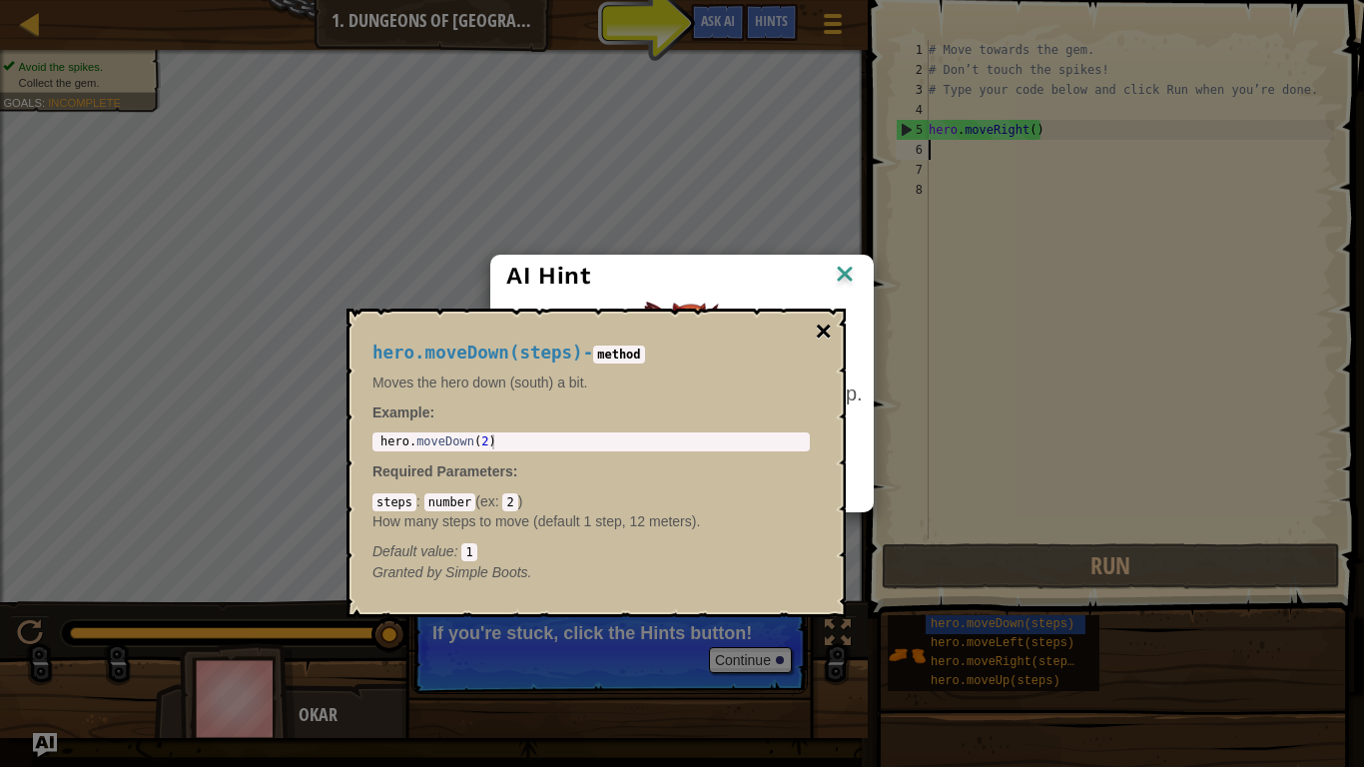
click at [823, 326] on button "×" at bounding box center [824, 332] width 16 height 28
drag, startPoint x: 737, startPoint y: 327, endPoint x: 747, endPoint y: 341, distance: 18.0
click at [747, 341] on div "hero.moveDown(steps) - method Moves the hero down (south) a bit. Example : 1 he…" at bounding box center [590, 463] width 465 height 277
click at [717, 266] on div "AI Hint" at bounding box center [681, 276] width 350 height 30
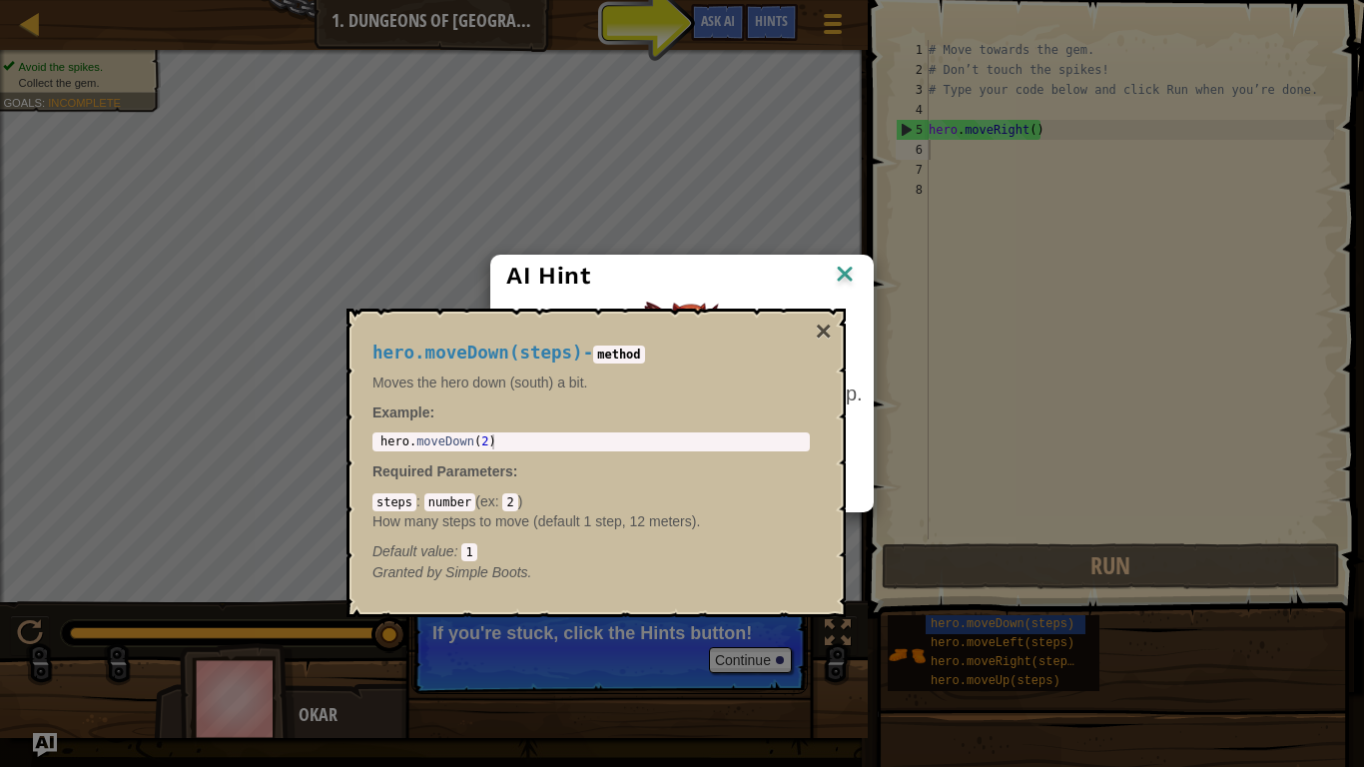
click at [846, 264] on img at bounding box center [845, 276] width 26 height 30
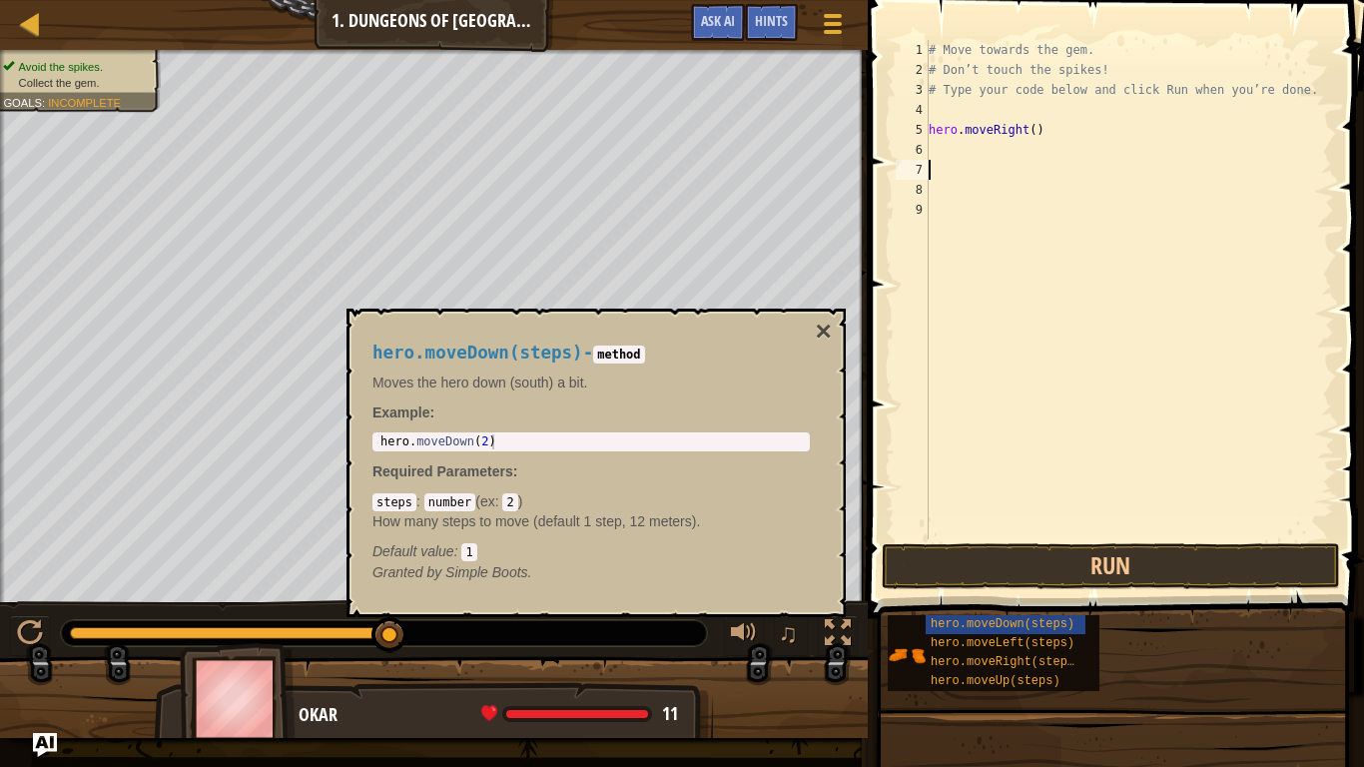
click at [943, 152] on div "# Move towards the gem. # Don’t touch the spikes! # Type your code below and cl…" at bounding box center [1129, 309] width 409 height 539
click at [514, 494] on code "2" at bounding box center [509, 502] width 15 height 18
click at [516, 494] on code "2" at bounding box center [509, 502] width 15 height 18
click at [516, 496] on code "2" at bounding box center [509, 502] width 15 height 18
click at [513, 499] on code "2" at bounding box center [509, 502] width 15 height 18
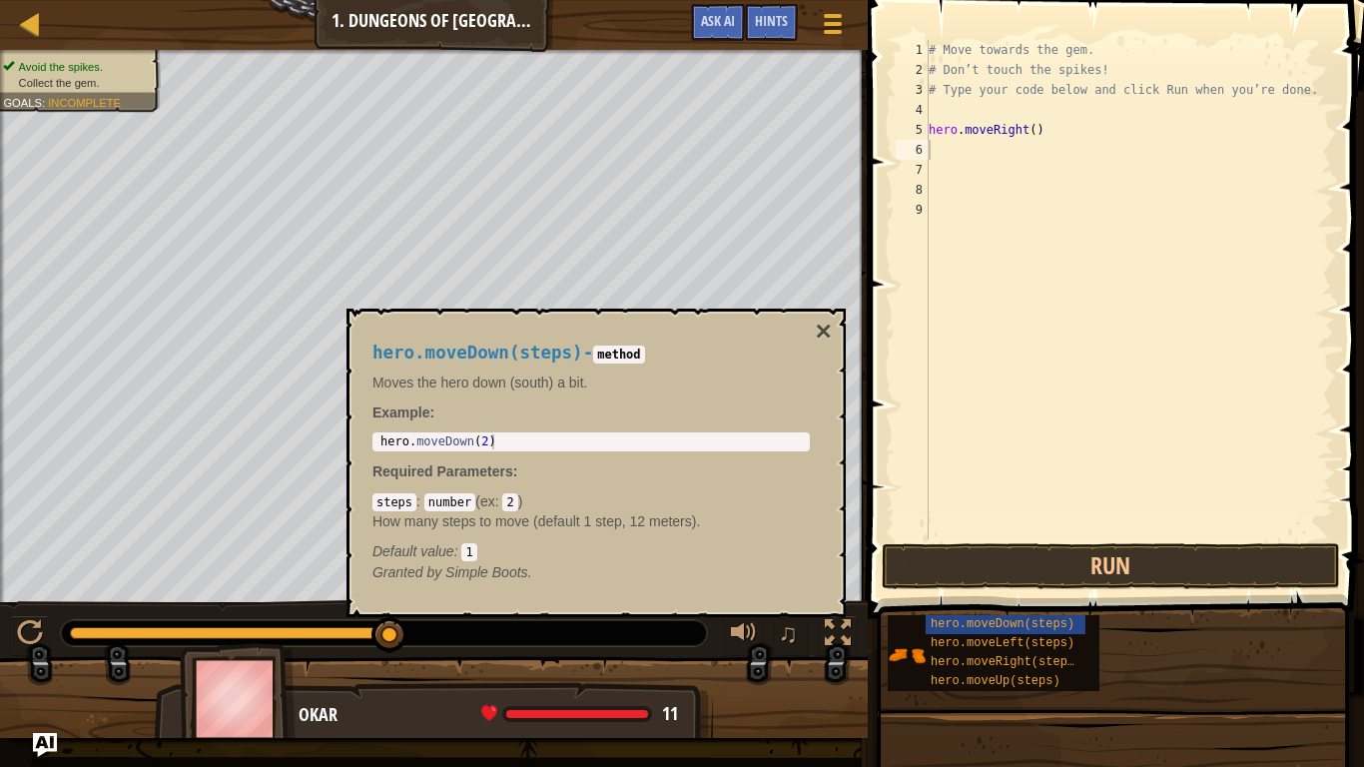
click at [515, 497] on code "2" at bounding box center [509, 502] width 15 height 18
click at [472, 551] on code "1" at bounding box center [468, 552] width 15 height 18
click at [819, 325] on button "×" at bounding box center [824, 332] width 16 height 28
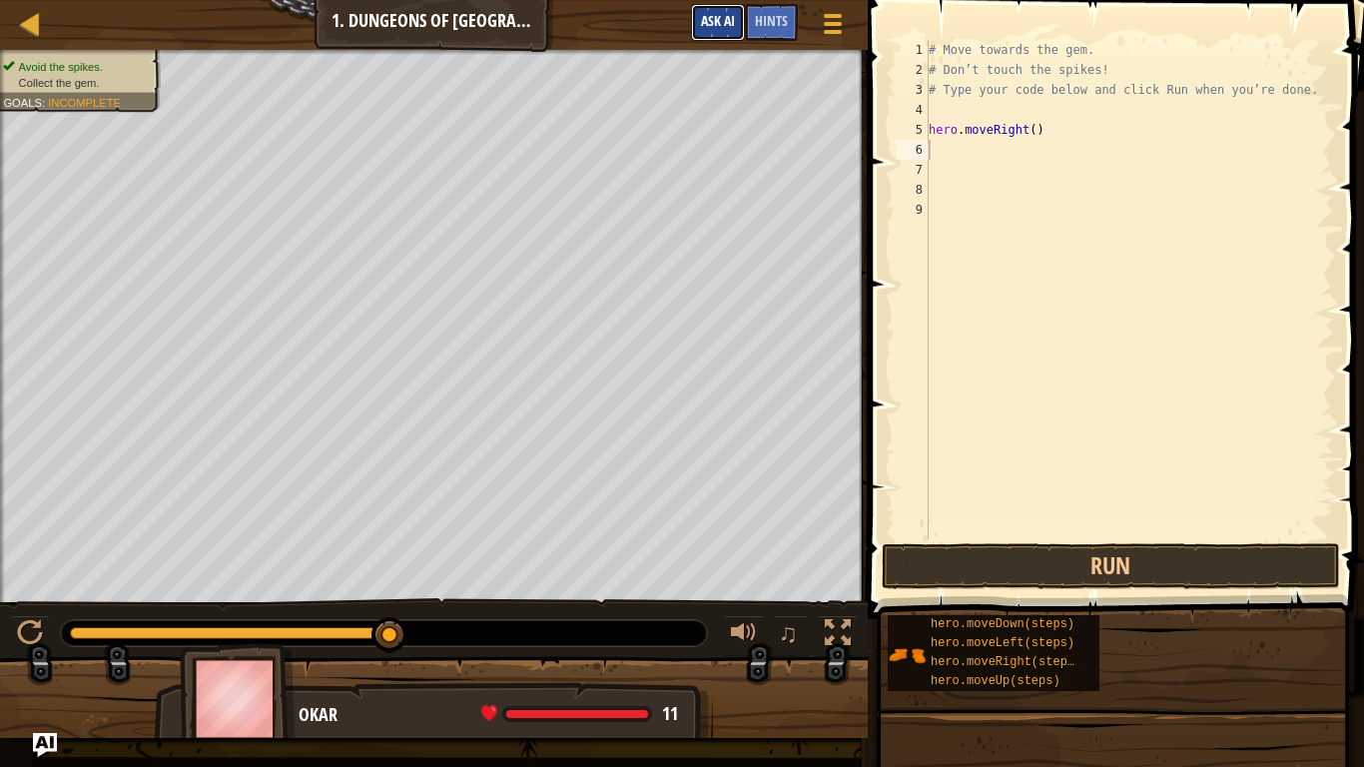
click at [719, 29] on span "Ask AI" at bounding box center [718, 20] width 34 height 19
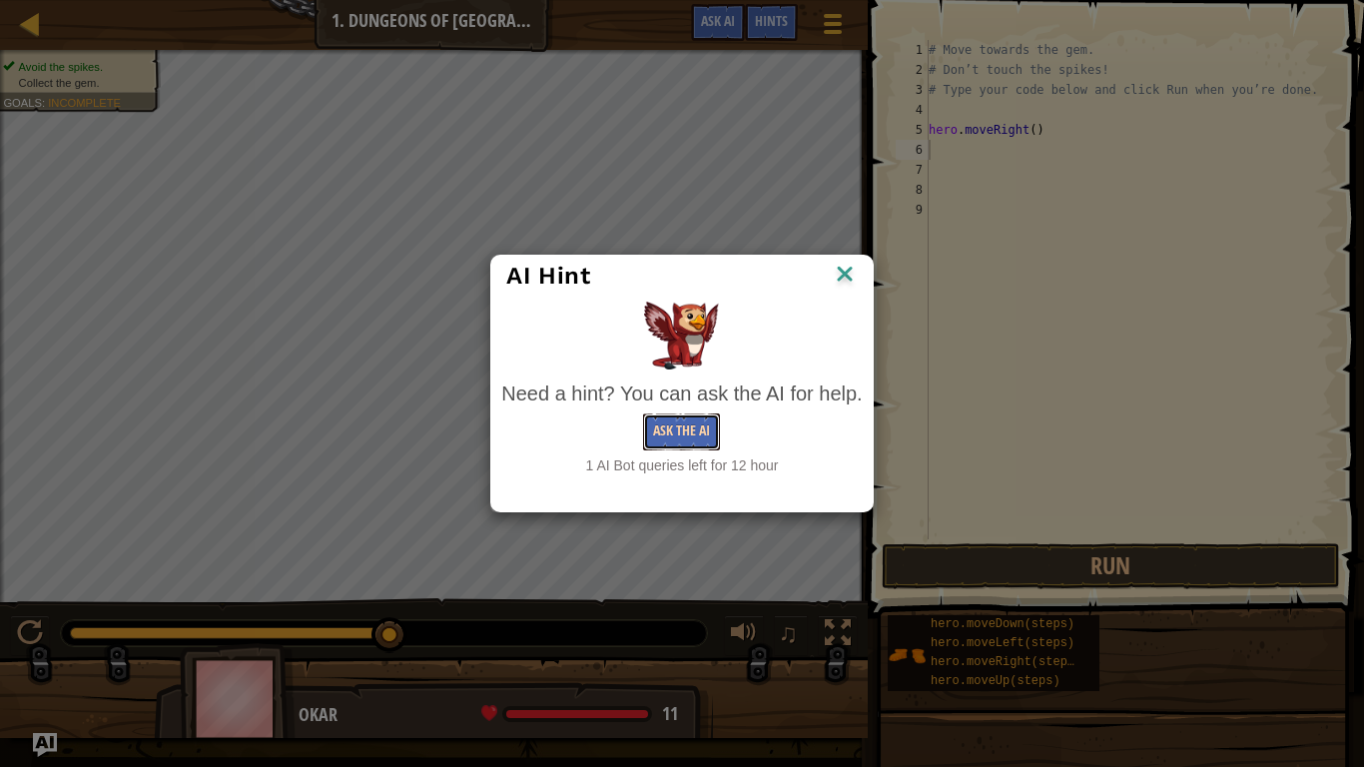
click at [704, 444] on button "Ask the AI" at bounding box center [681, 431] width 77 height 37
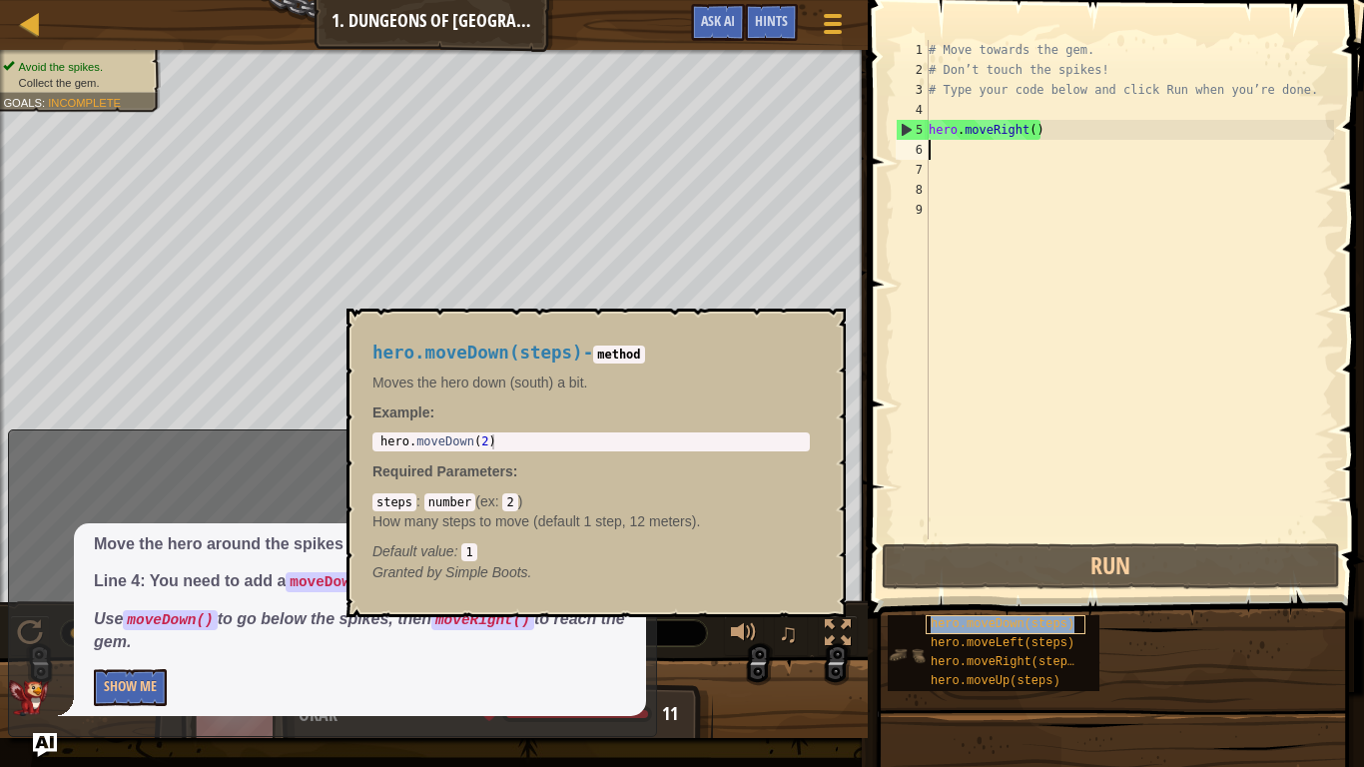
click at [1056, 623] on span "hero.moveDown(steps)" at bounding box center [1003, 624] width 144 height 14
click at [739, 525] on p "How many steps to move (default 1 step, 12 meters)." at bounding box center [590, 521] width 437 height 20
click at [994, 149] on div "# Move towards the gem. # Don’t touch the spikes! # Type your code below and cl…" at bounding box center [1129, 309] width 409 height 539
click at [644, 356] on code "method" at bounding box center [618, 354] width 51 height 18
type textarea "hero.moveDown(2)"
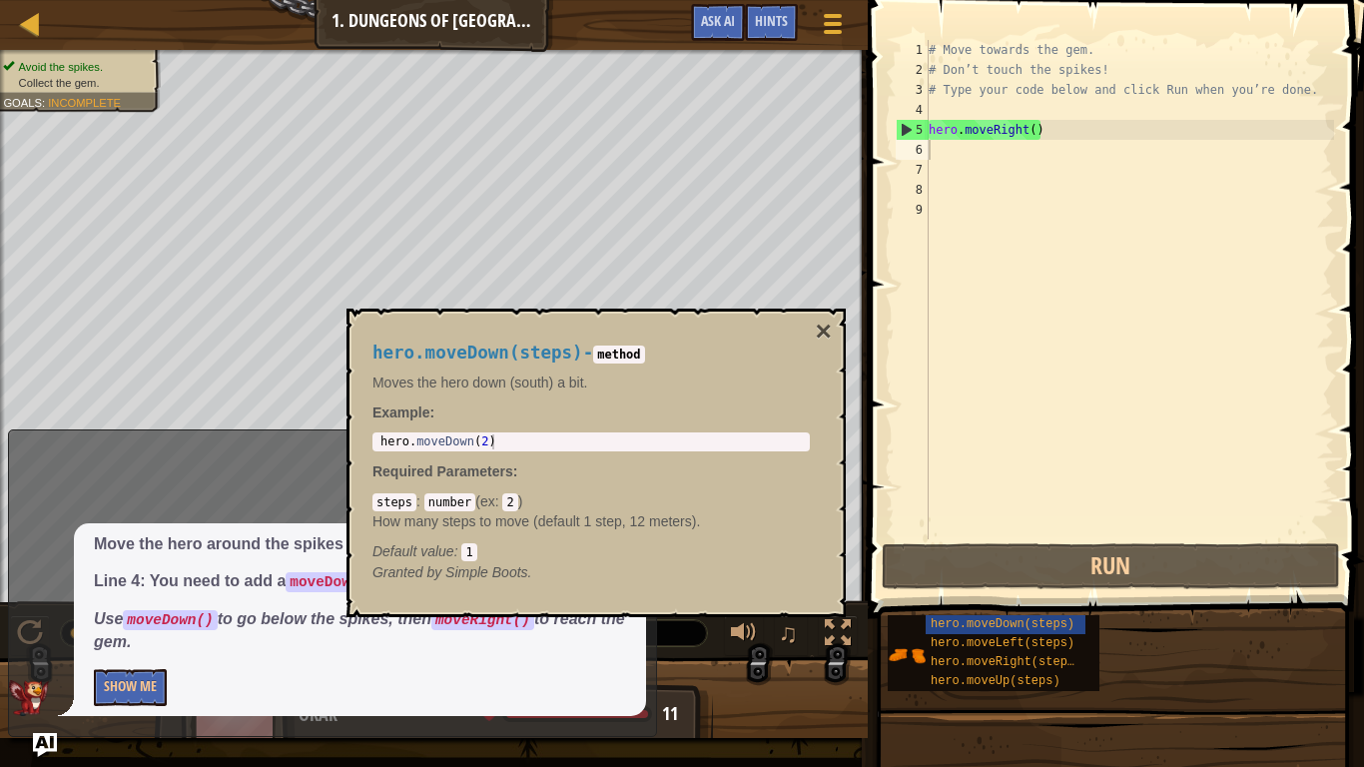
click at [600, 436] on div "hero . moveDown ( 2 )" at bounding box center [590, 456] width 429 height 45
drag, startPoint x: 493, startPoint y: 442, endPoint x: 409, endPoint y: 438, distance: 84.0
click at [409, 438] on div "hero . moveDown ( 2 )" at bounding box center [590, 456] width 429 height 45
click at [409, 438] on div "hero . moveDown ( 2 )" at bounding box center [590, 441] width 429 height 15
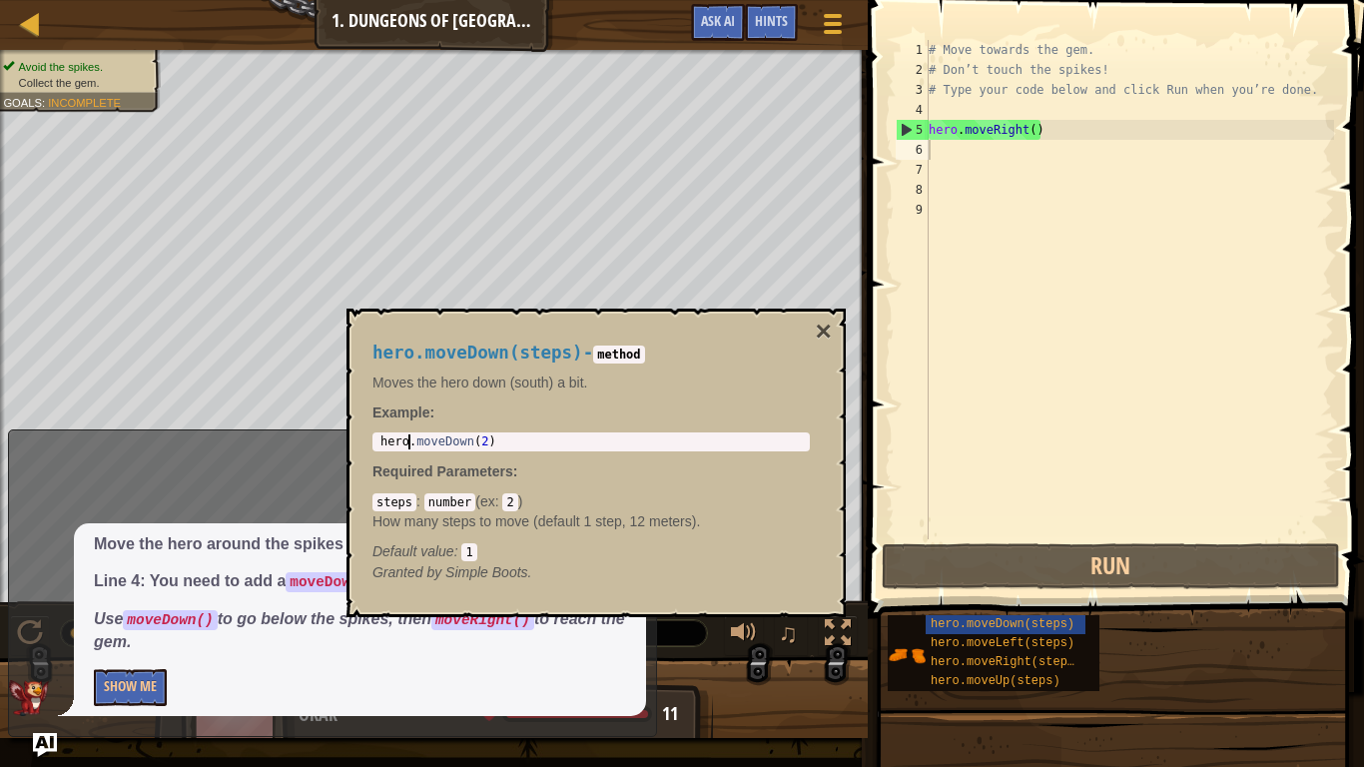
click at [538, 484] on div "hero.moveDown(steps) - method Moves the hero down (south) a bit. Example : hero…" at bounding box center [590, 463] width 465 height 277
click at [510, 499] on code "2" at bounding box center [509, 502] width 15 height 18
drag, startPoint x: 520, startPoint y: 495, endPoint x: 502, endPoint y: 493, distance: 18.1
click at [502, 493] on div "steps : number ( ex : 2 ) How many steps to move (default 1 step, 12 meters). D…" at bounding box center [590, 526] width 437 height 70
click at [502, 493] on span ":" at bounding box center [499, 501] width 8 height 16
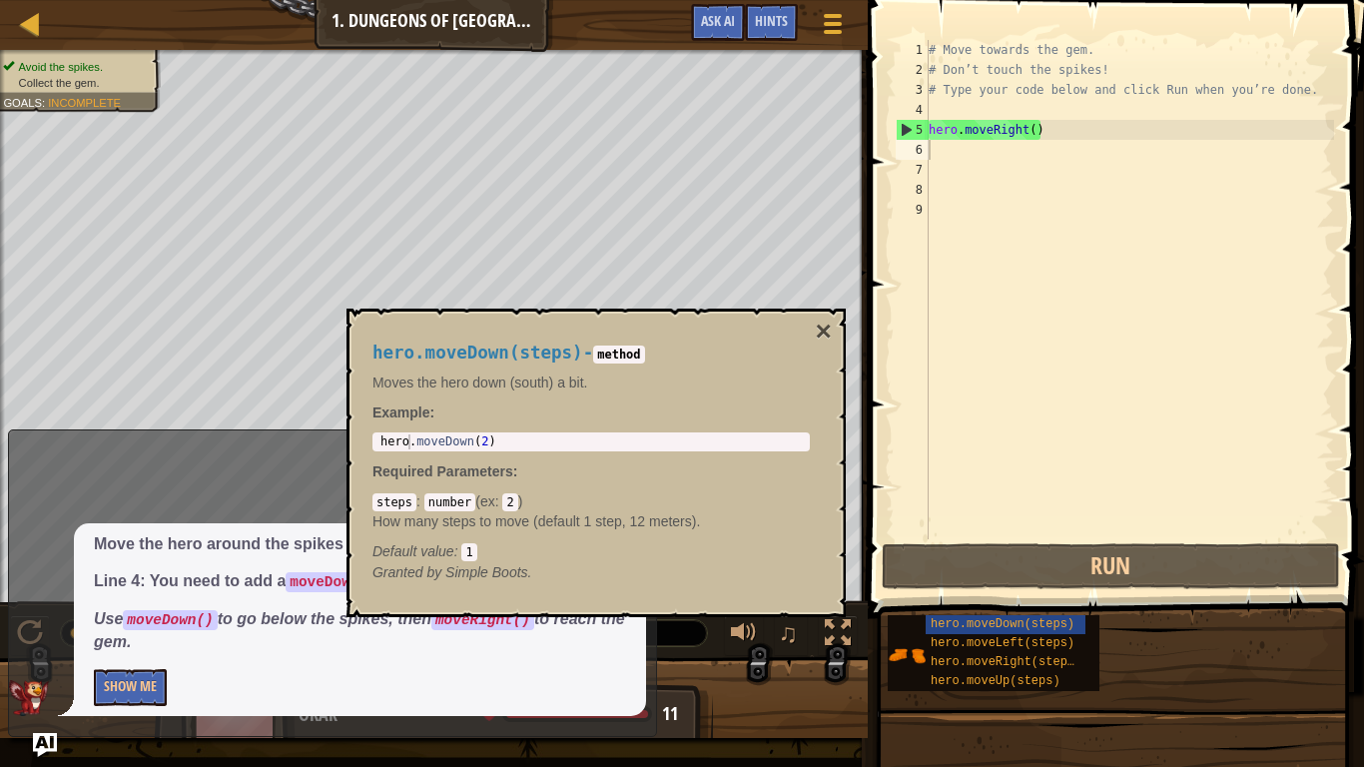
click at [1068, 541] on span at bounding box center [1118, 280] width 512 height 677
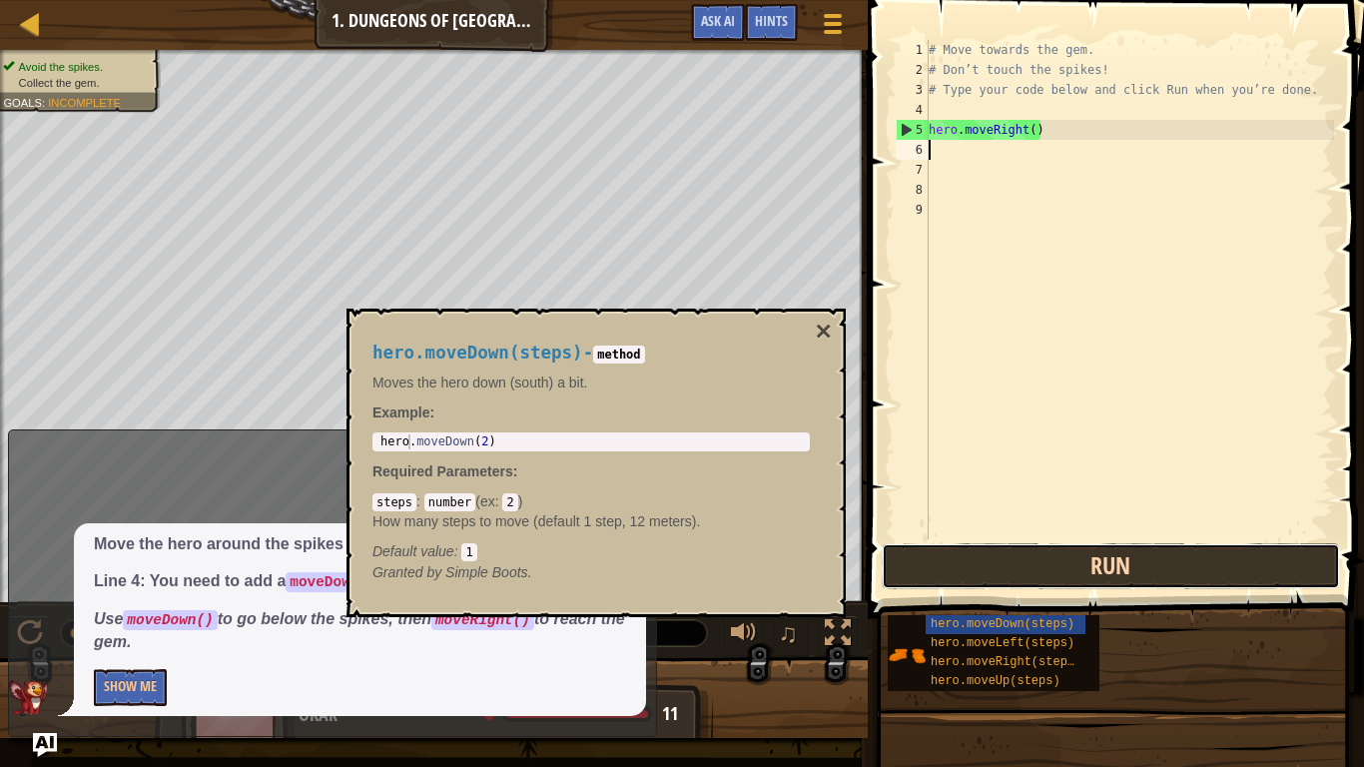
click at [1081, 560] on button "Run" at bounding box center [1111, 566] width 458 height 46
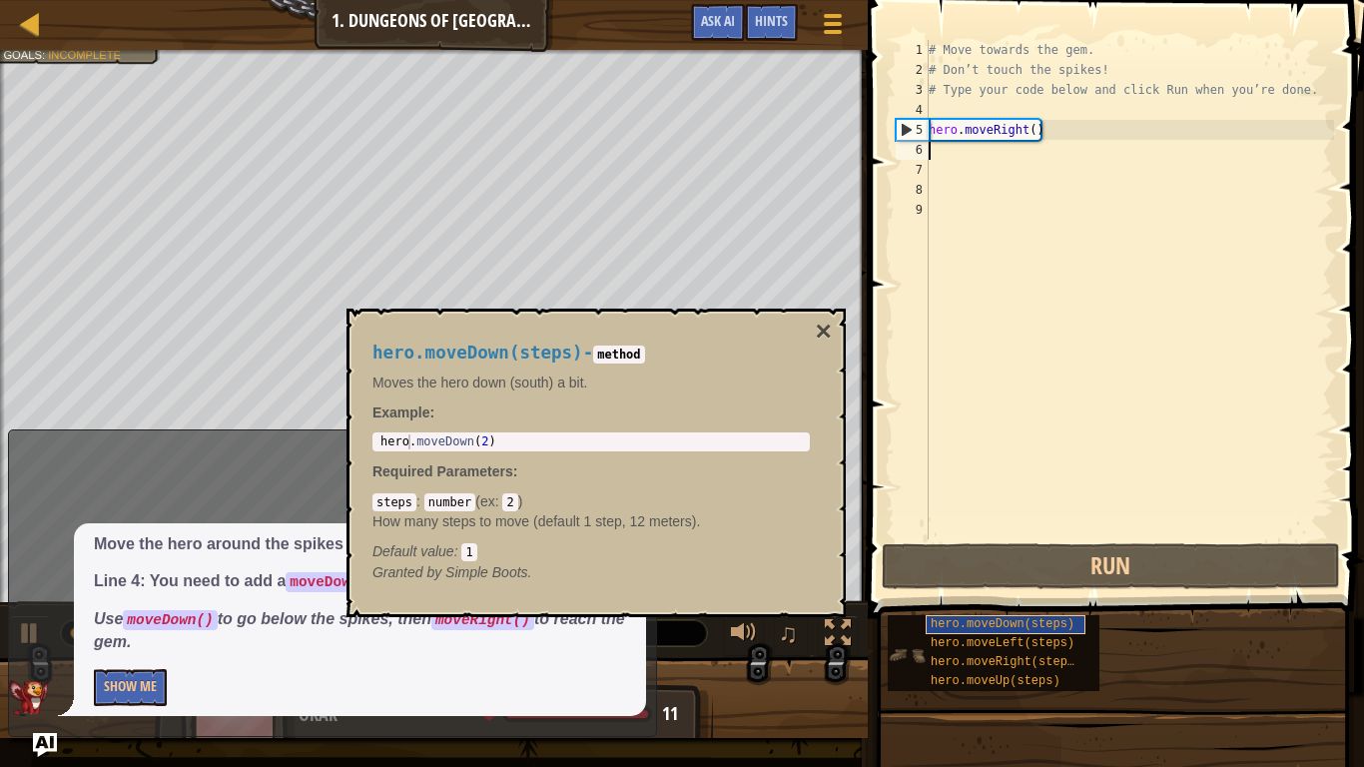
click at [1051, 622] on span "hero.moveDown(steps)" at bounding box center [1003, 624] width 144 height 14
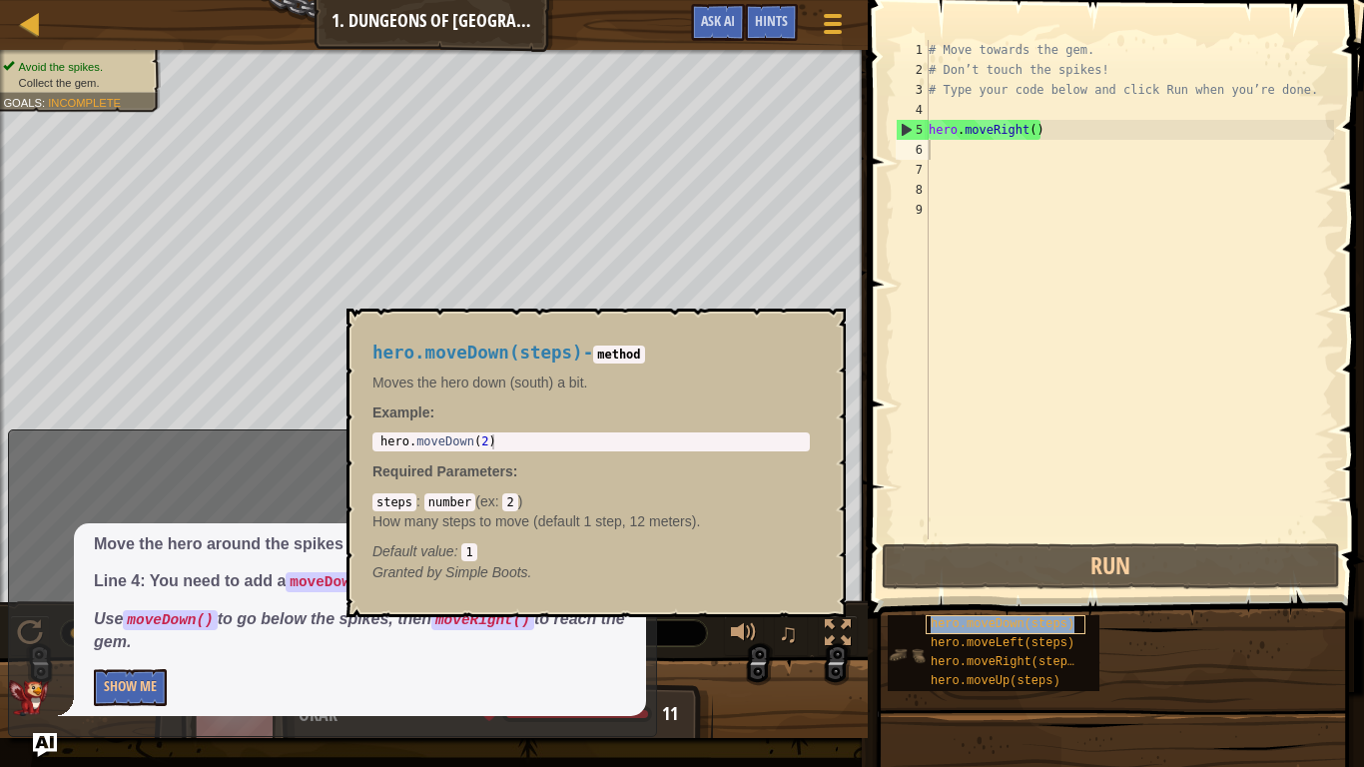
type textarea "hero.moveDown(steps)"
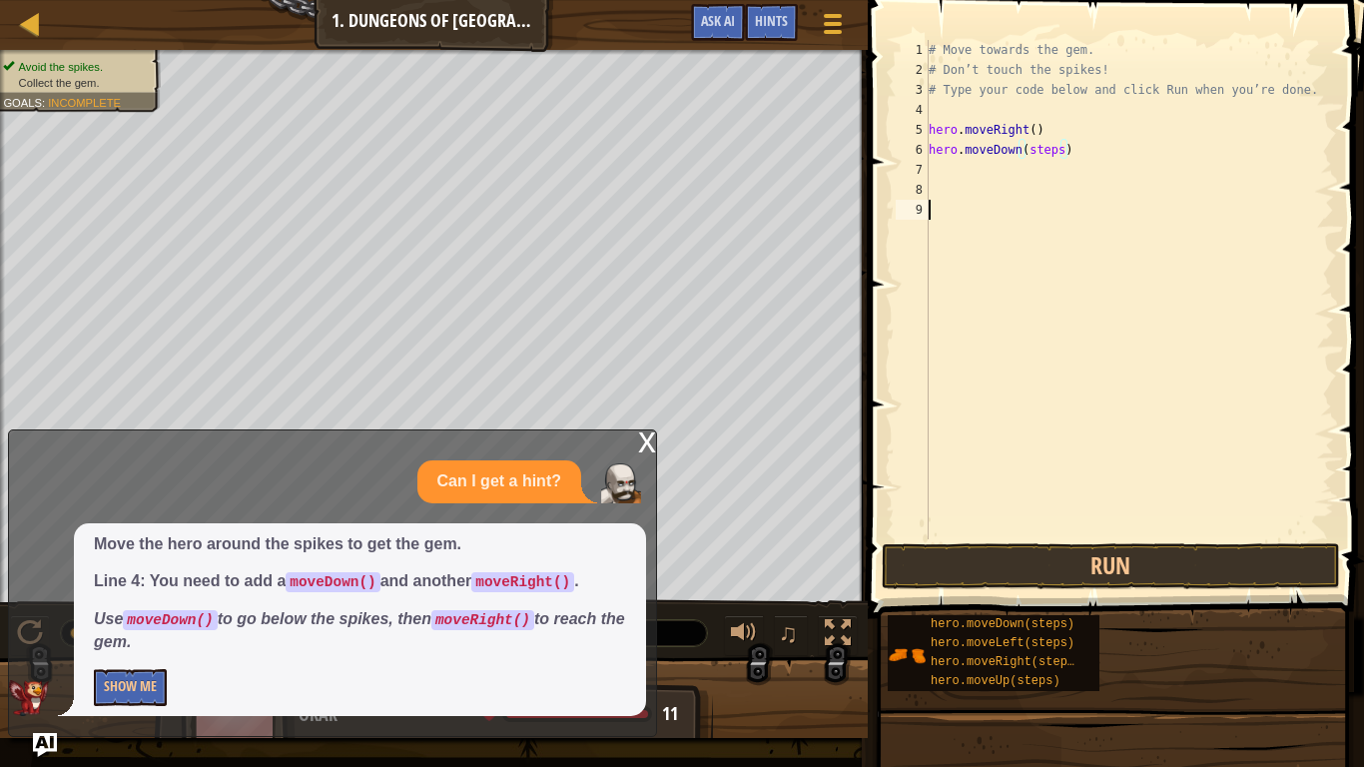
click at [1110, 269] on div "# Move towards the gem. # Don’t touch the spikes! # Type your code below and cl…" at bounding box center [1129, 309] width 409 height 539
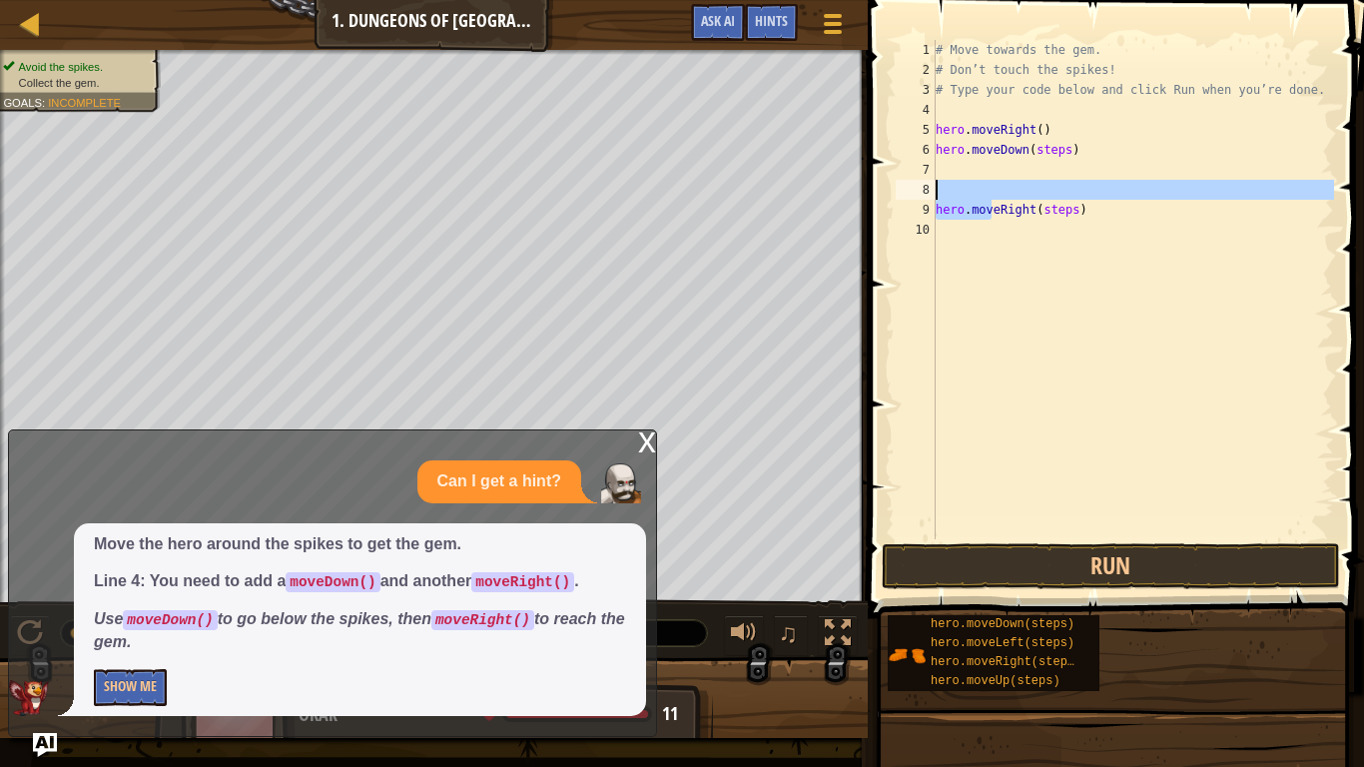
drag, startPoint x: 994, startPoint y: 206, endPoint x: 993, endPoint y: 181, distance: 25.0
click at [993, 181] on div "# Move towards the gem. # Don’t touch the spikes! # Type your code below and cl…" at bounding box center [1133, 309] width 402 height 539
click at [1070, 210] on div "# Move towards the gem. # Don’t touch the spikes! # Type your code below and cl…" at bounding box center [1133, 309] width 402 height 539
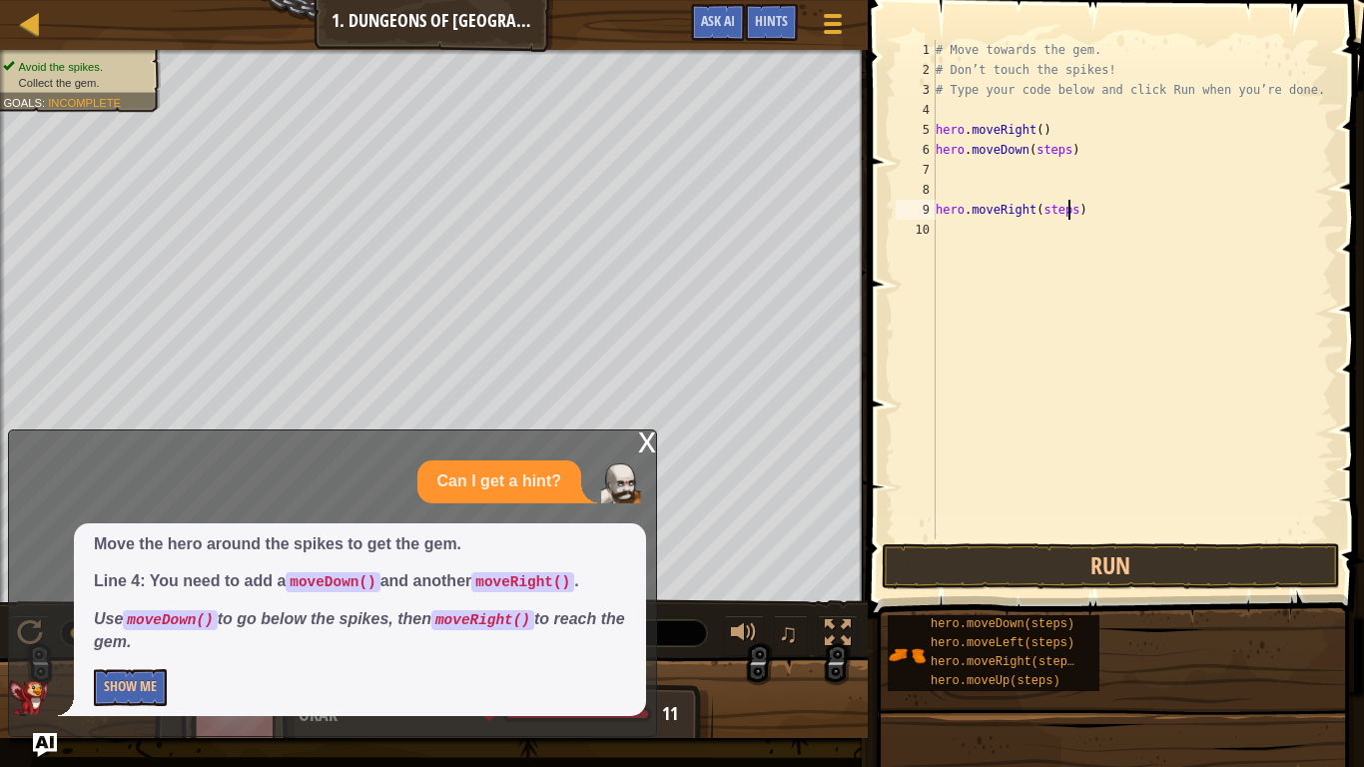
click at [1100, 210] on div "# Move towards the gem. # Don’t touch the spikes! # Type your code below and cl…" at bounding box center [1133, 309] width 402 height 539
type textarea "h"
drag, startPoint x: 1088, startPoint y: 665, endPoint x: 1042, endPoint y: 161, distance: 506.3
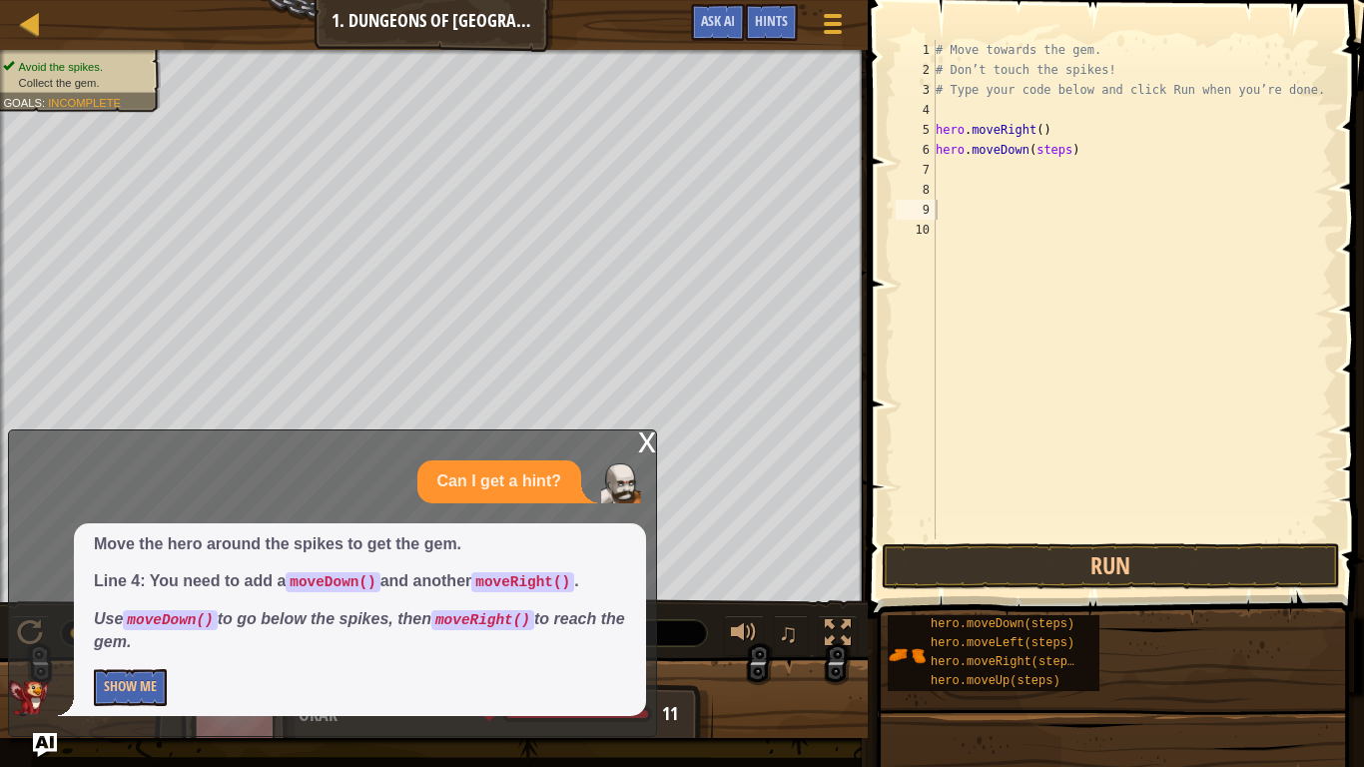
click at [1042, 161] on div "Hints Videos 1 2 3 4 5 6 7 8 9 10 # Move towards the gem. # Don’t touch the spi…" at bounding box center [1113, 378] width 502 height 757
click at [165, 645] on button "Show Me" at bounding box center [130, 687] width 73 height 37
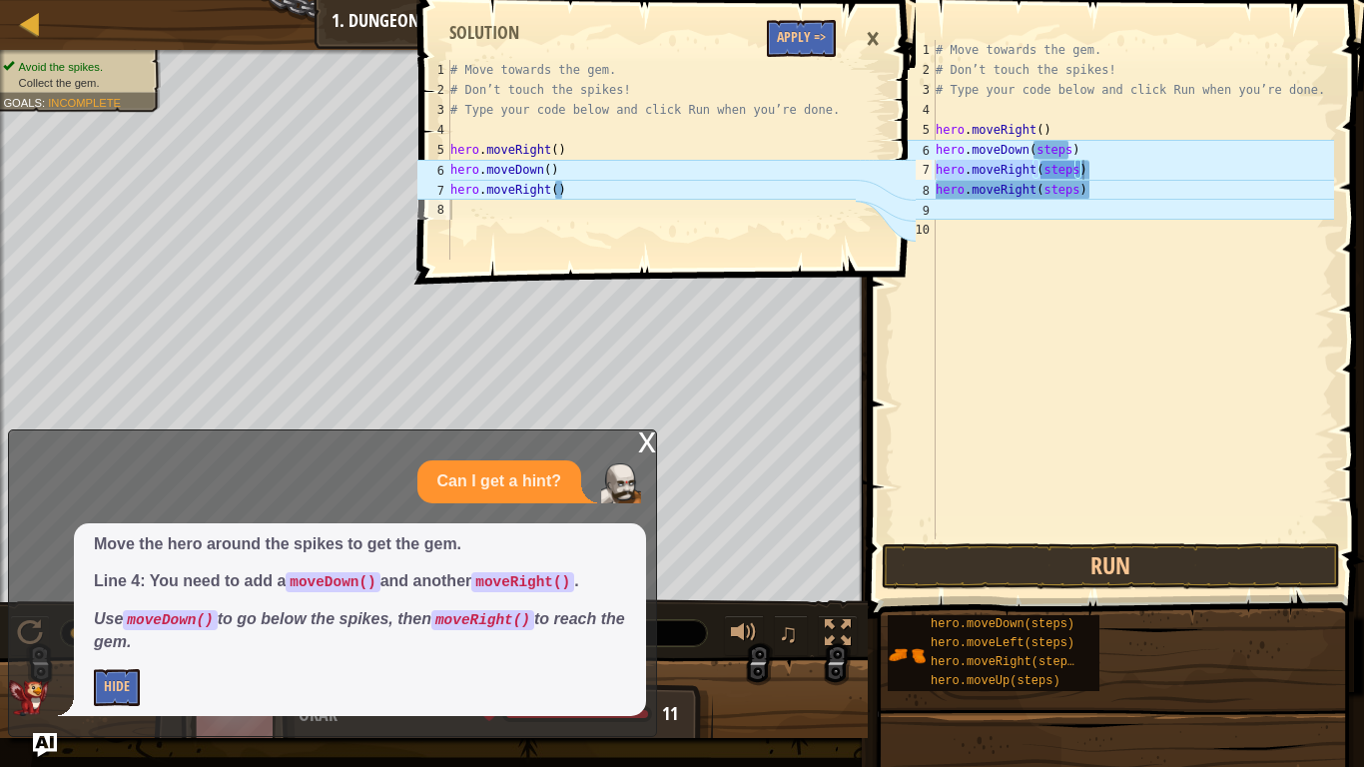
click at [871, 37] on div "×" at bounding box center [873, 39] width 34 height 46
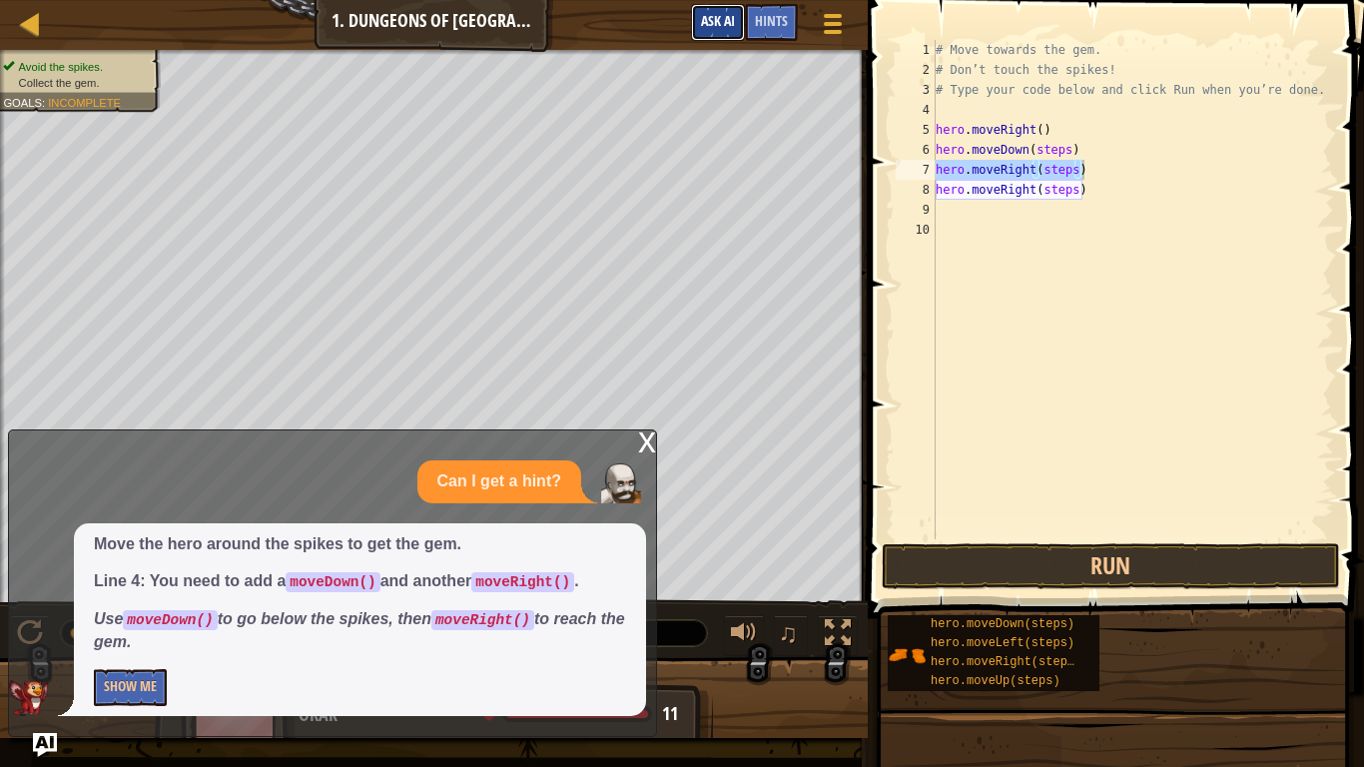
click at [727, 29] on span "Ask AI" at bounding box center [718, 20] width 34 height 19
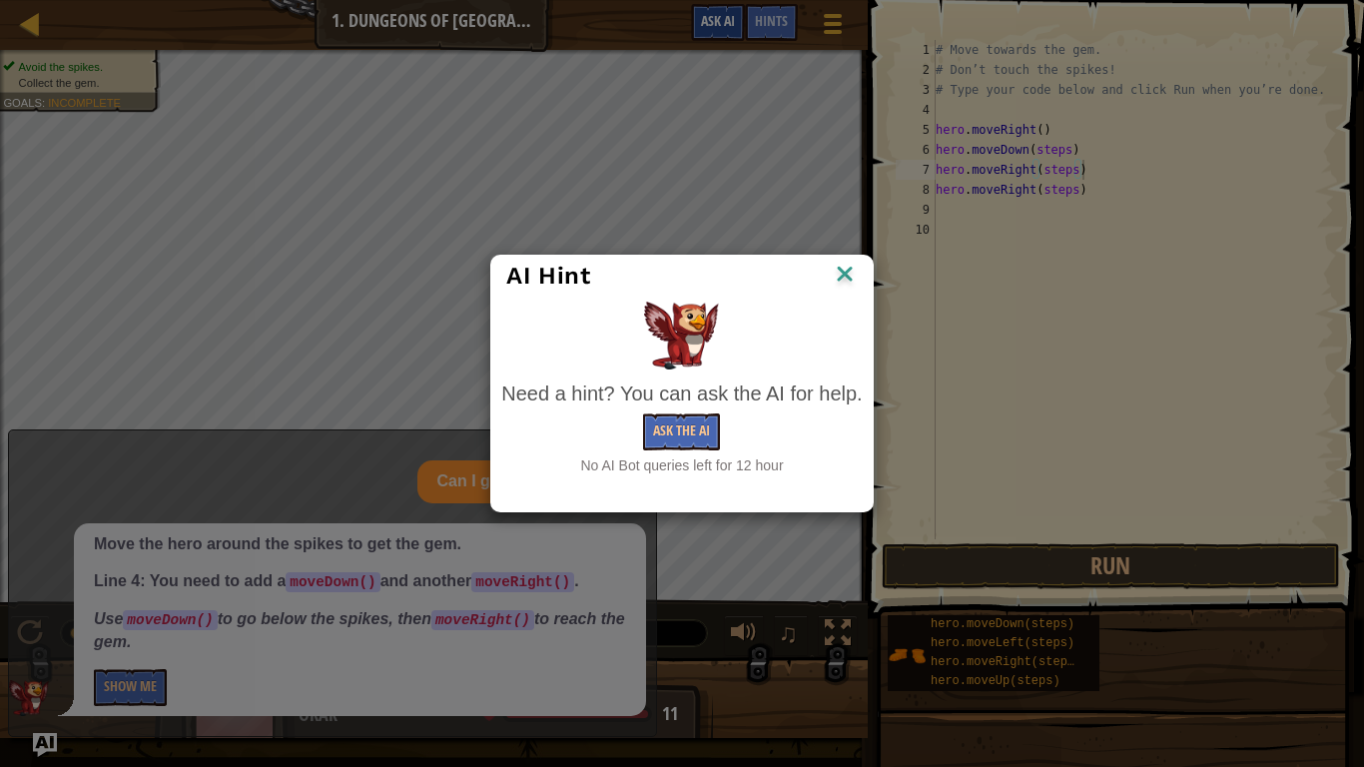
click at [727, 29] on div "AI Hint Need a hint? You can ask the AI for help. Ask the AI No AI Bot queries …" at bounding box center [682, 383] width 1364 height 767
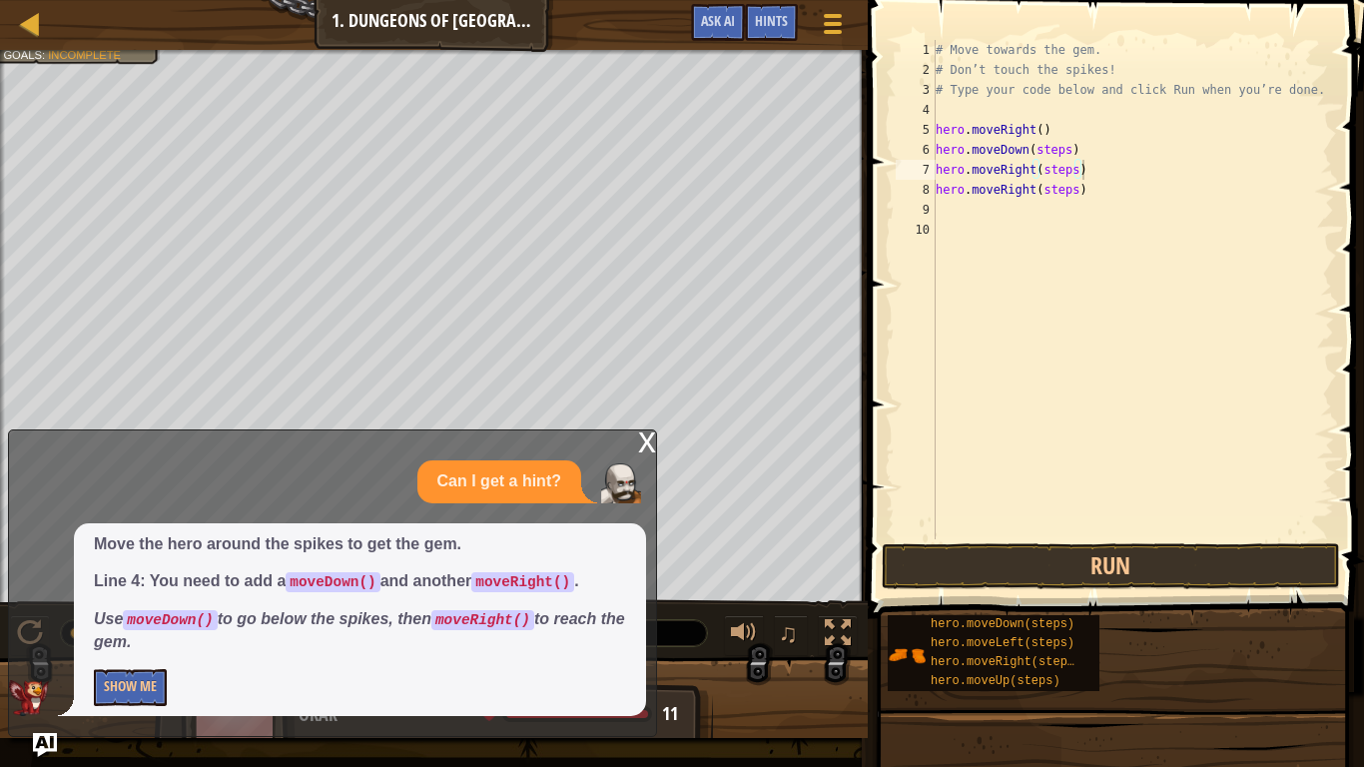
click at [649, 440] on div "x" at bounding box center [647, 440] width 18 height 20
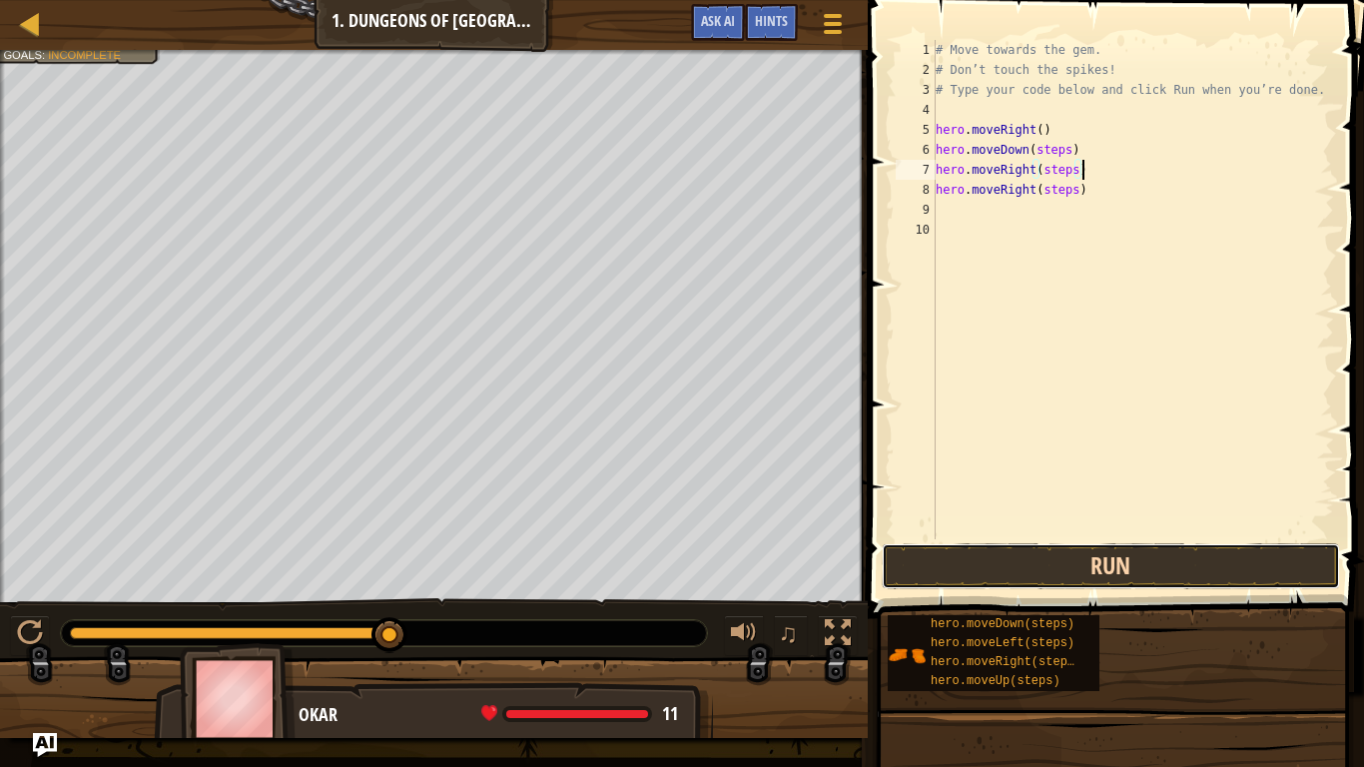
click at [1151, 572] on button "Run" at bounding box center [1111, 566] width 458 height 46
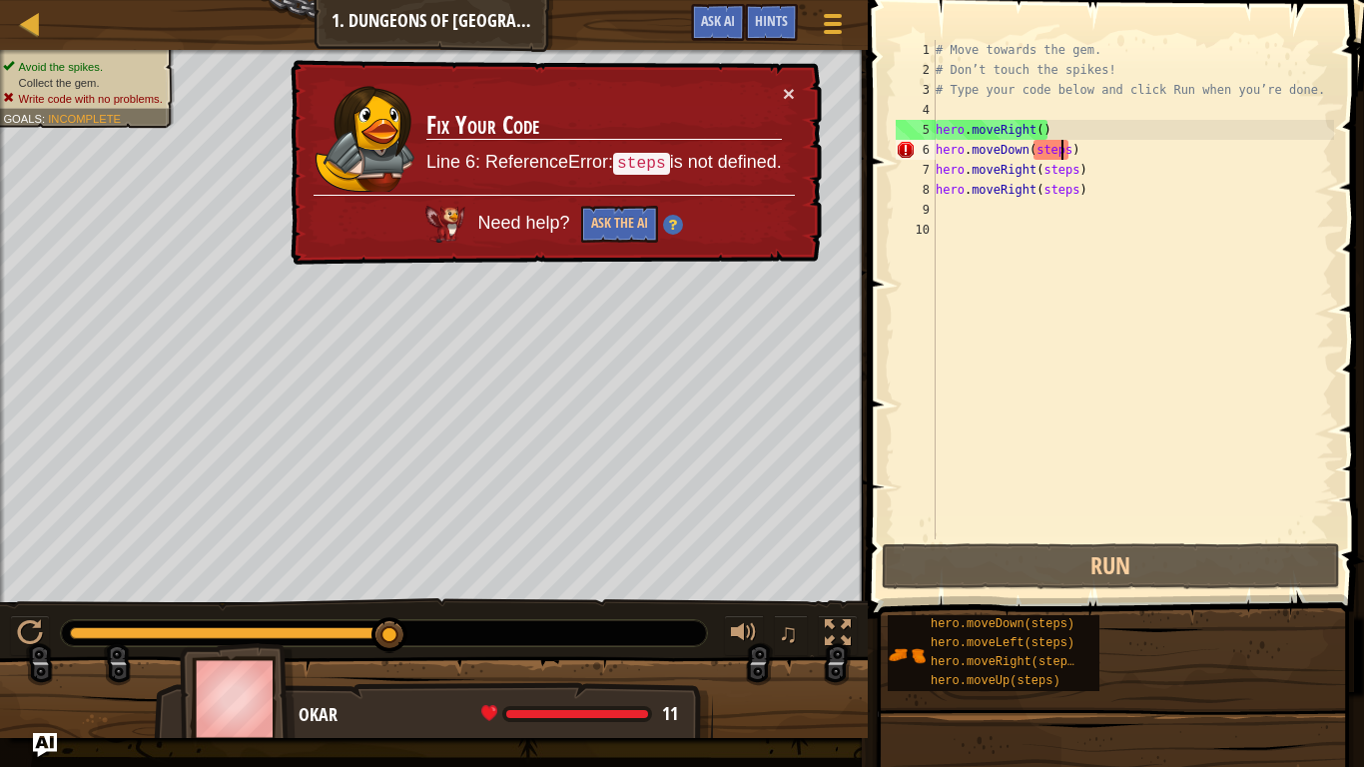
click at [1062, 145] on div "# Move towards the gem. # Don’t touch the spikes! # Type your code below and cl…" at bounding box center [1133, 309] width 402 height 539
click at [1066, 145] on div "# Move towards the gem. # Don’t touch the spikes! # Type your code below and cl…" at bounding box center [1133, 309] width 402 height 539
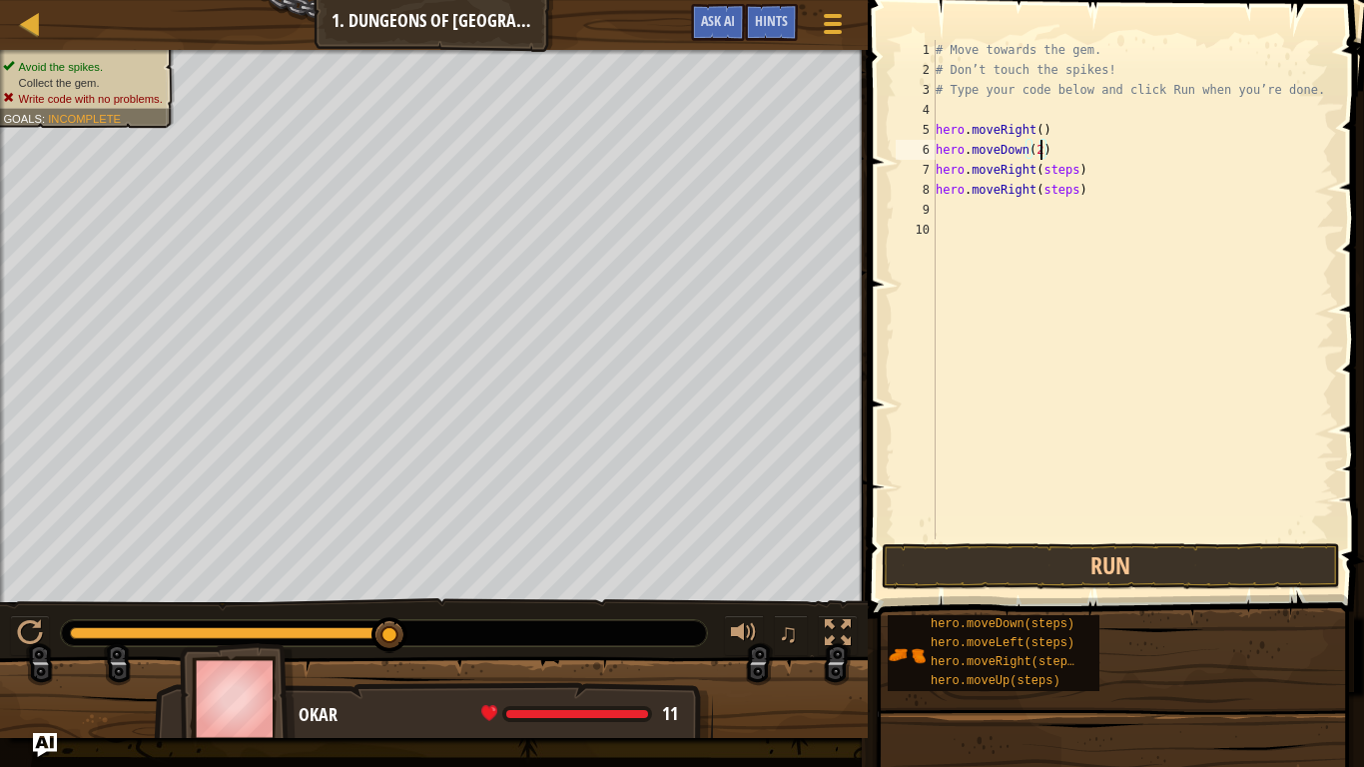
scroll to position [9, 15]
click at [1063, 569] on button "Run" at bounding box center [1111, 566] width 458 height 46
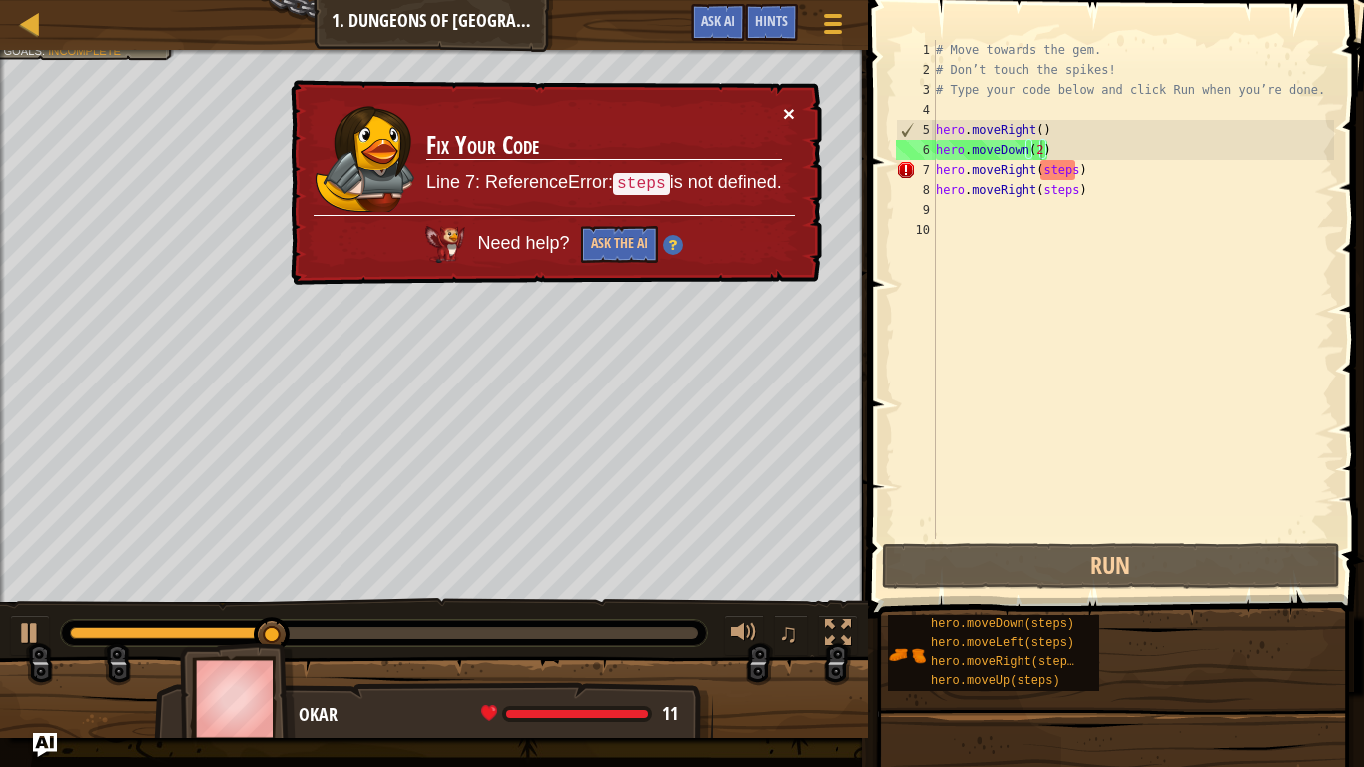
click at [792, 113] on button "×" at bounding box center [789, 113] width 12 height 21
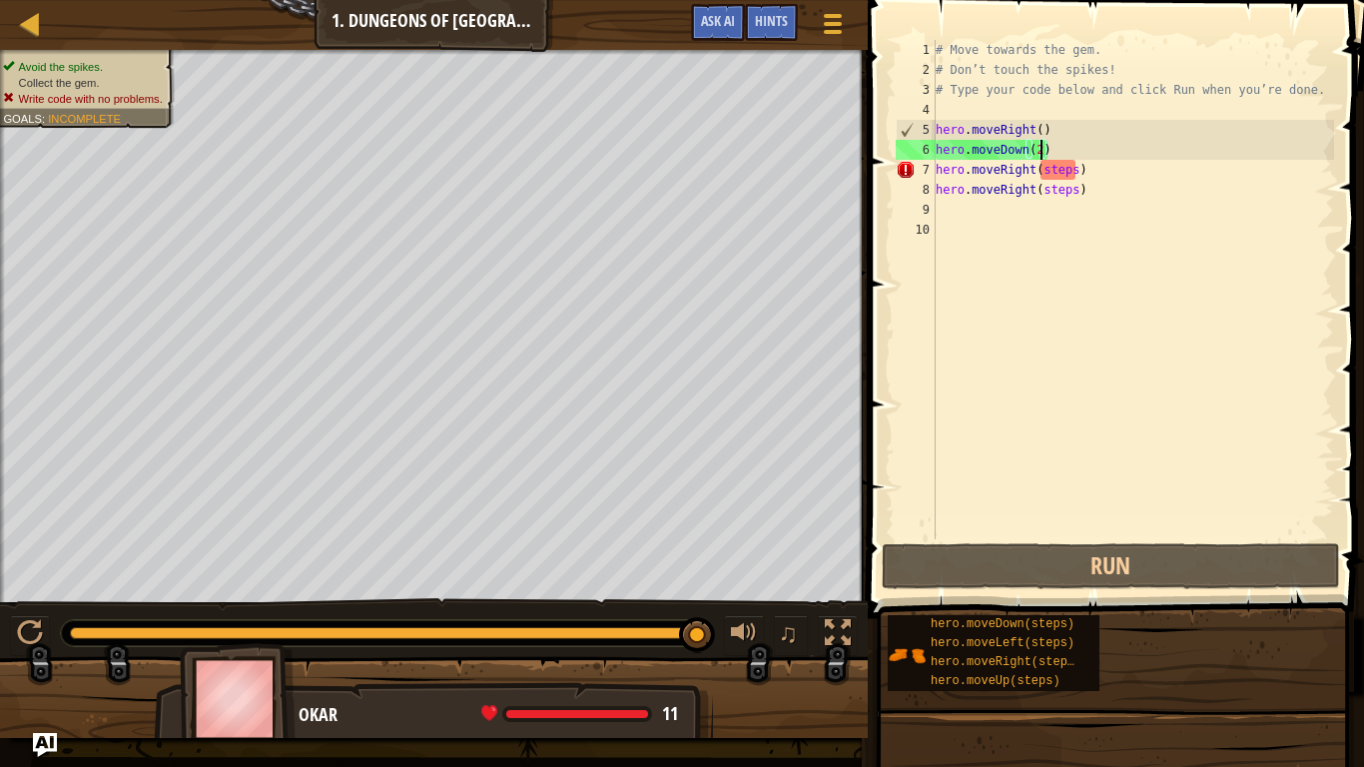
click at [1079, 166] on div "# Move towards the gem. # Don’t touch the spikes! # Type your code below and cl…" at bounding box center [1133, 309] width 402 height 539
click at [1073, 163] on div "# Move towards the gem. # Don’t touch the spikes! # Type your code below and cl…" at bounding box center [1133, 309] width 402 height 539
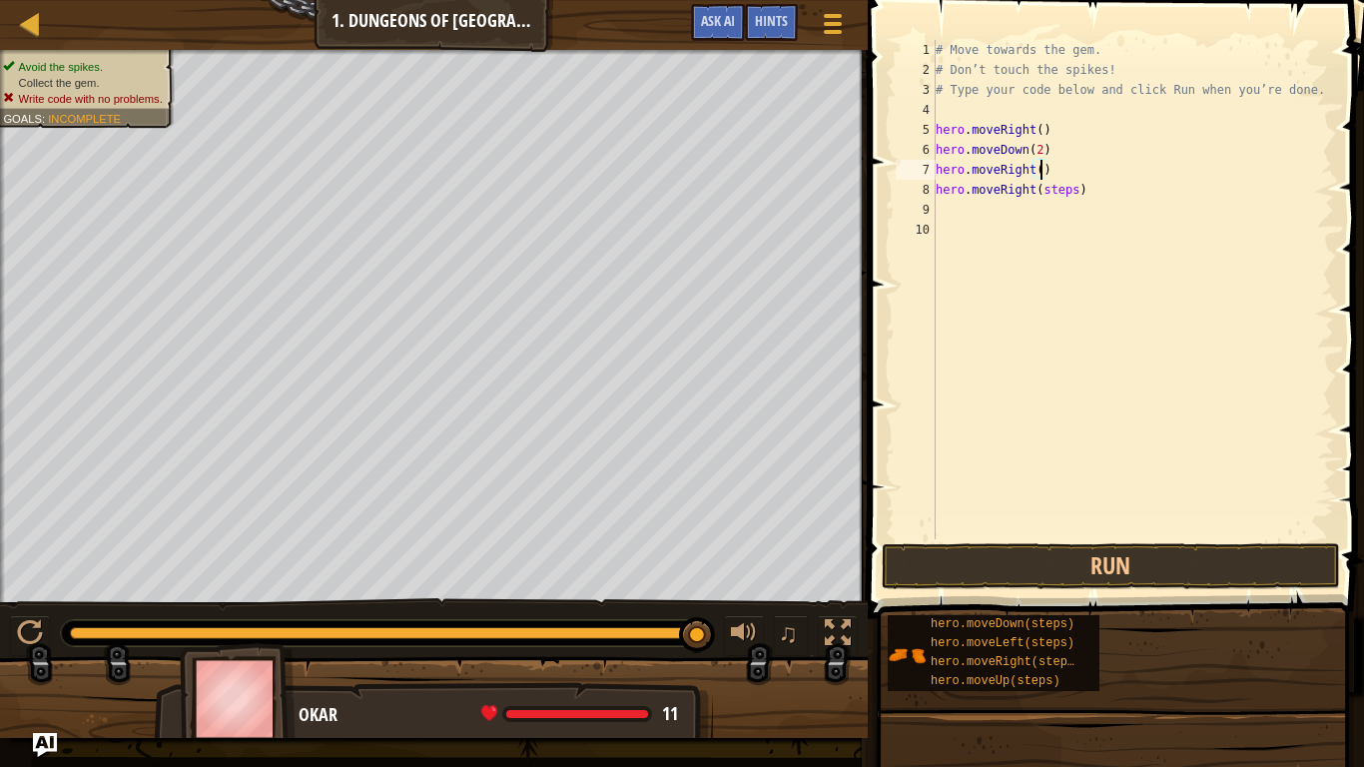
scroll to position [9, 16]
click at [1077, 195] on div "# Move towards the gem. # Don’t touch the spikes! # Type your code below and cl…" at bounding box center [1133, 309] width 402 height 539
click at [1040, 150] on div "# Move towards the gem. # Don’t touch the spikes! # Type your code below and cl…" at bounding box center [1133, 309] width 402 height 539
type textarea "hero.moveDown(1)"
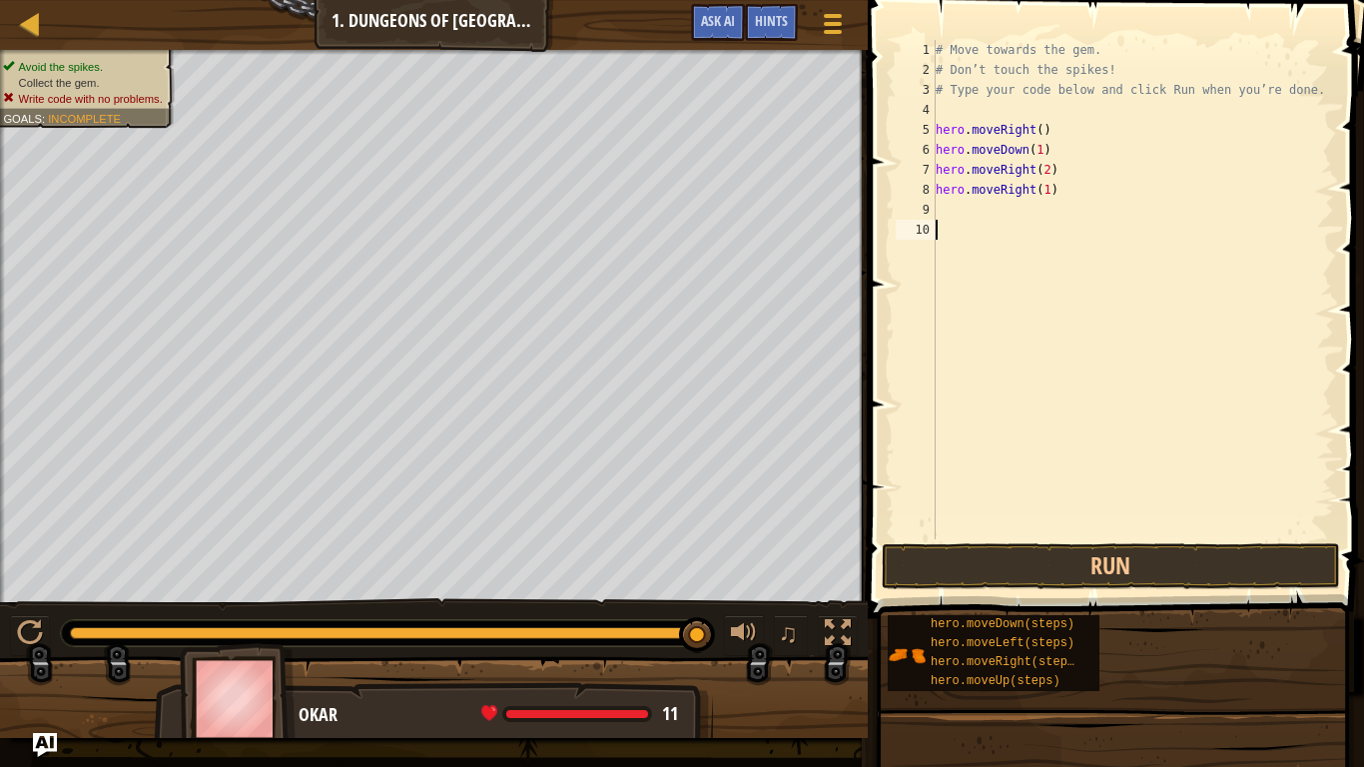
click at [1052, 535] on div "# Move towards the gem. # Don’t touch the spikes! # Type your code below and cl…" at bounding box center [1133, 309] width 402 height 539
click at [1056, 555] on button "Run" at bounding box center [1111, 566] width 458 height 46
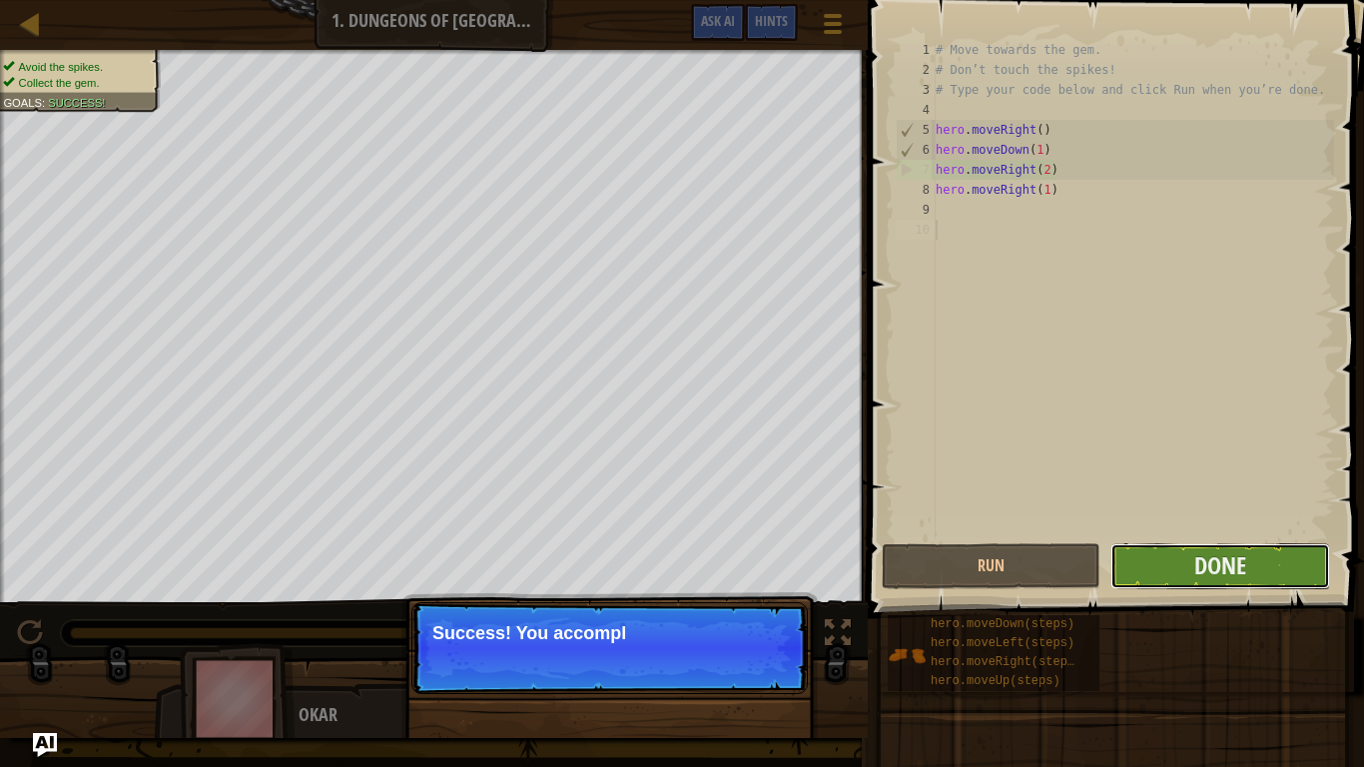
click at [1180, 566] on button "Done" at bounding box center [1219, 566] width 219 height 46
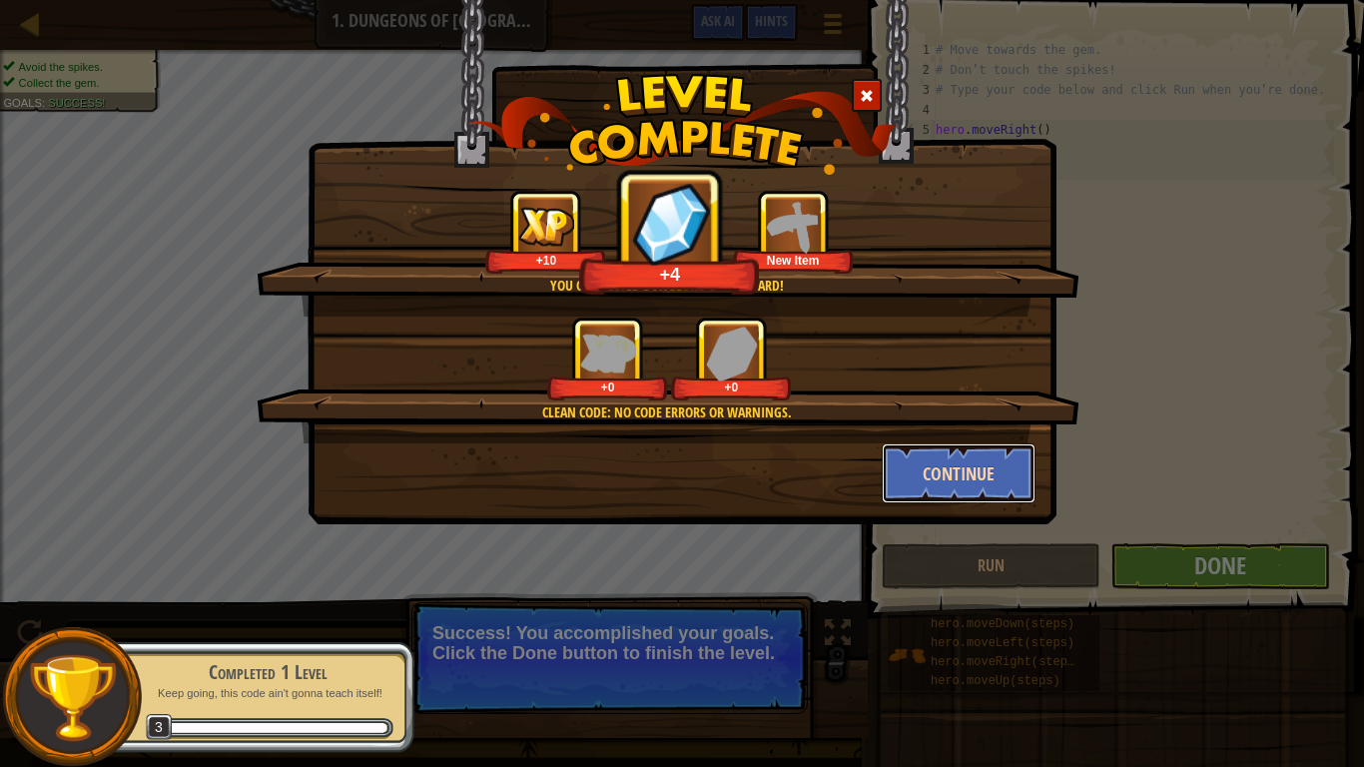
click at [969, 456] on button "Continue" at bounding box center [959, 473] width 155 height 60
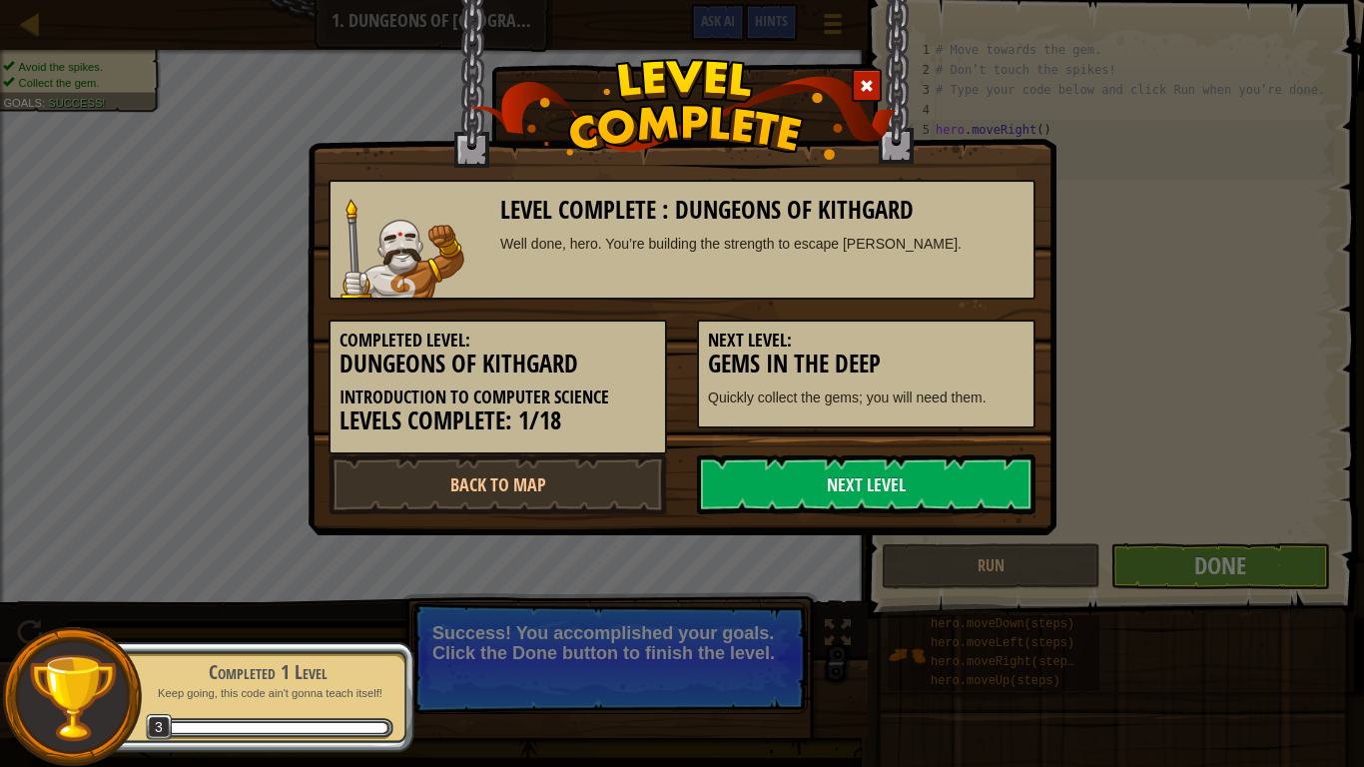
click at [979, 470] on link "Next Level" at bounding box center [866, 484] width 338 height 60
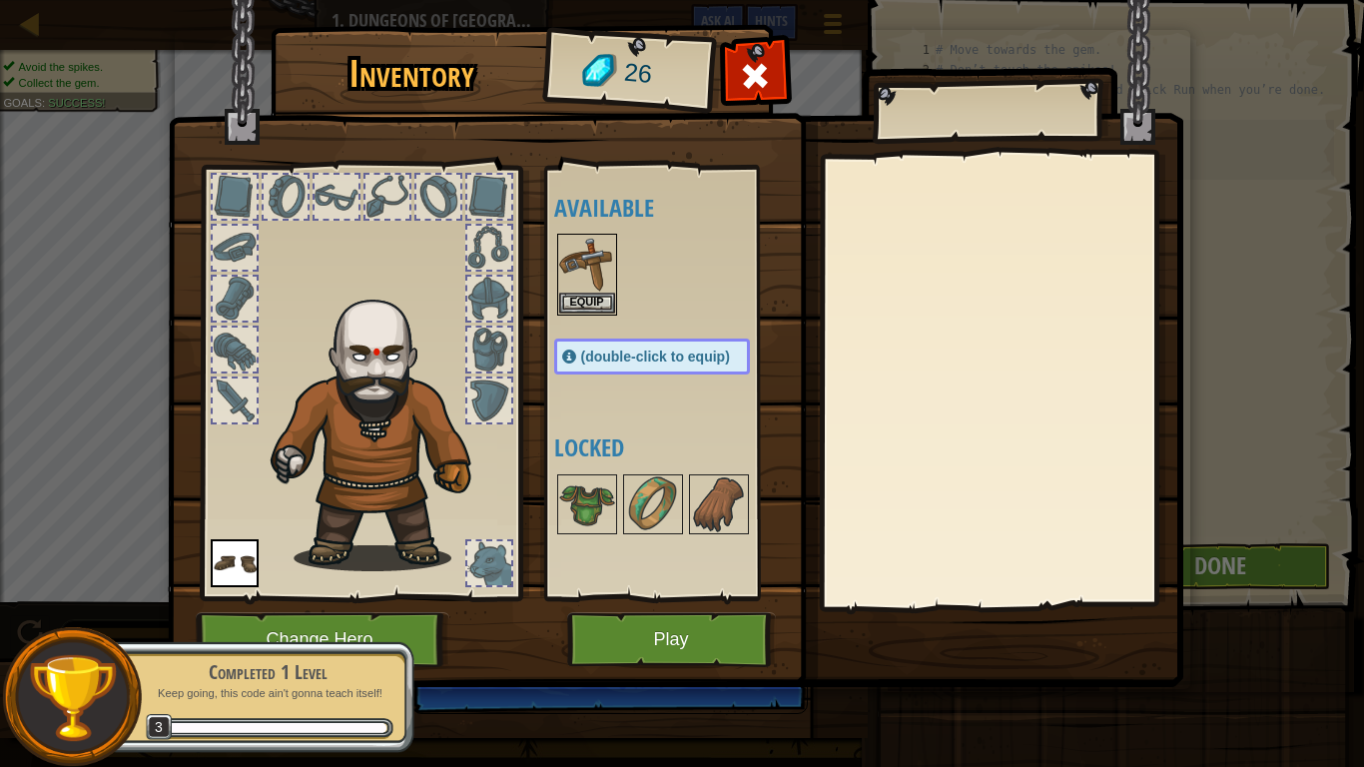
click at [371, 627] on div "Completed 1 Level Keep going, this code ain't gonna teach itself! 3" at bounding box center [257, 697] width 315 height 140
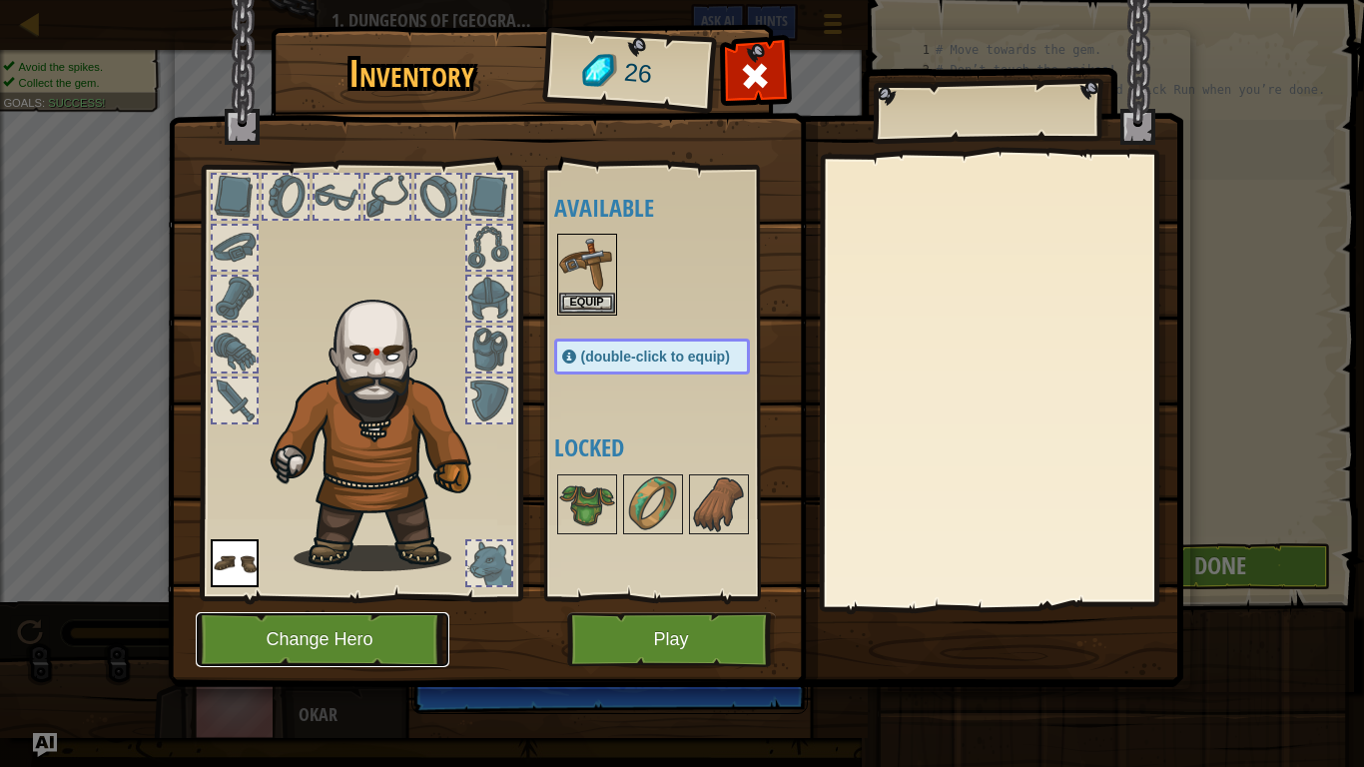
click at [371, 627] on button "Change Hero" at bounding box center [323, 639] width 254 height 55
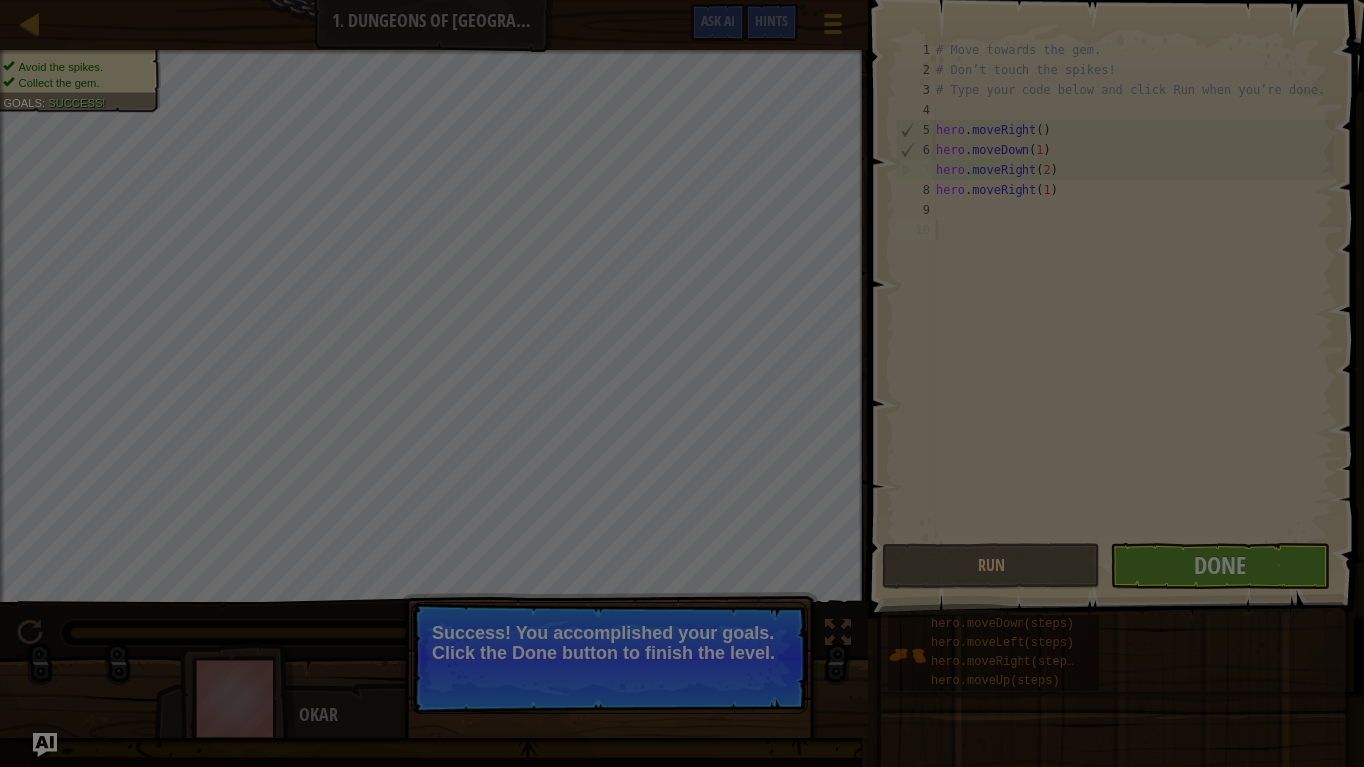
click at [0, 0] on div "Choose Your Hero 26 Captain [PERSON_NAME] is a no-nonsense leader who isn't afr…" at bounding box center [0, 0] width 0 height 0
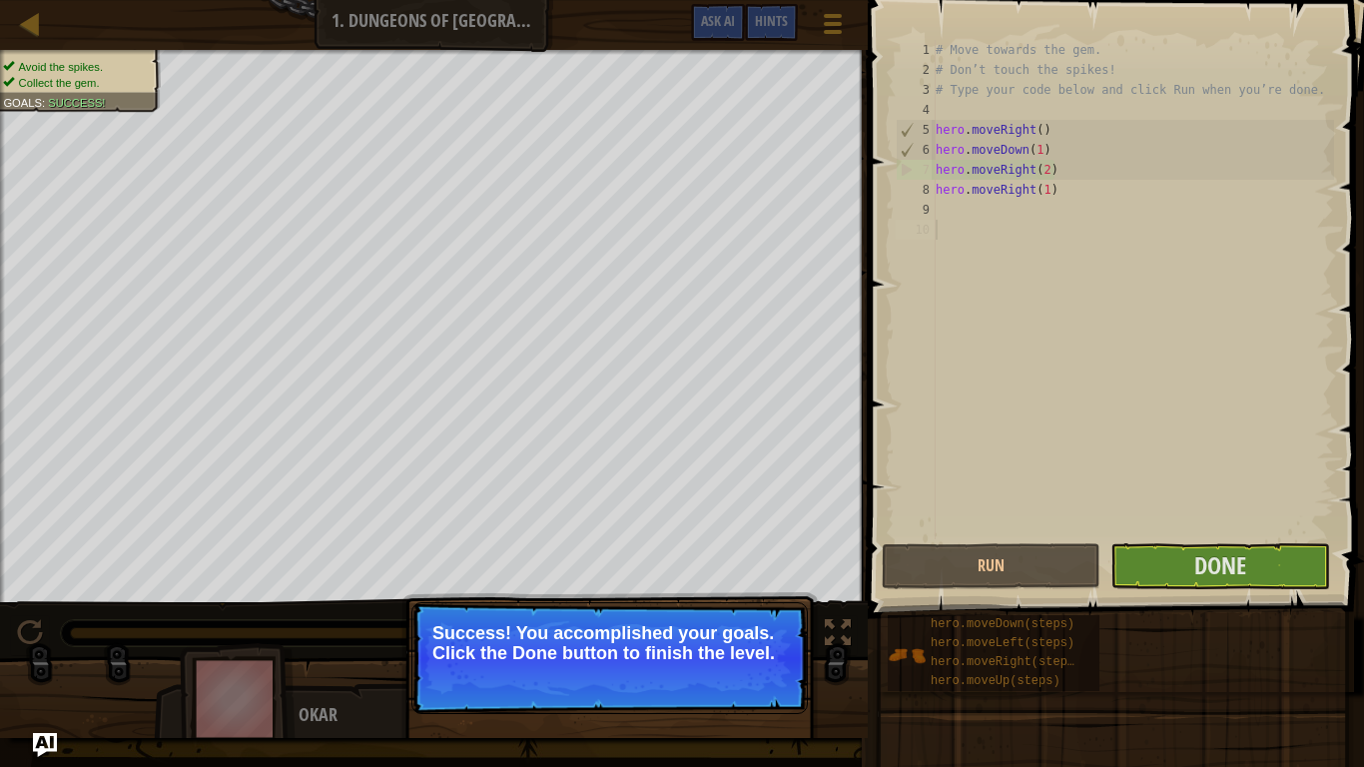
click at [676, 645] on p "Success! You accomplished your goals. Click the Done button to finish the level." at bounding box center [609, 643] width 354 height 40
click at [683, 645] on p "Success! You accomplished your goals. Click the Done button to finish the level." at bounding box center [609, 658] width 396 height 112
click at [619, 637] on p "Success! You accomplished your goals. Click the Done button to finish the level." at bounding box center [609, 643] width 354 height 40
click at [1266, 555] on button "Done" at bounding box center [1219, 566] width 219 height 46
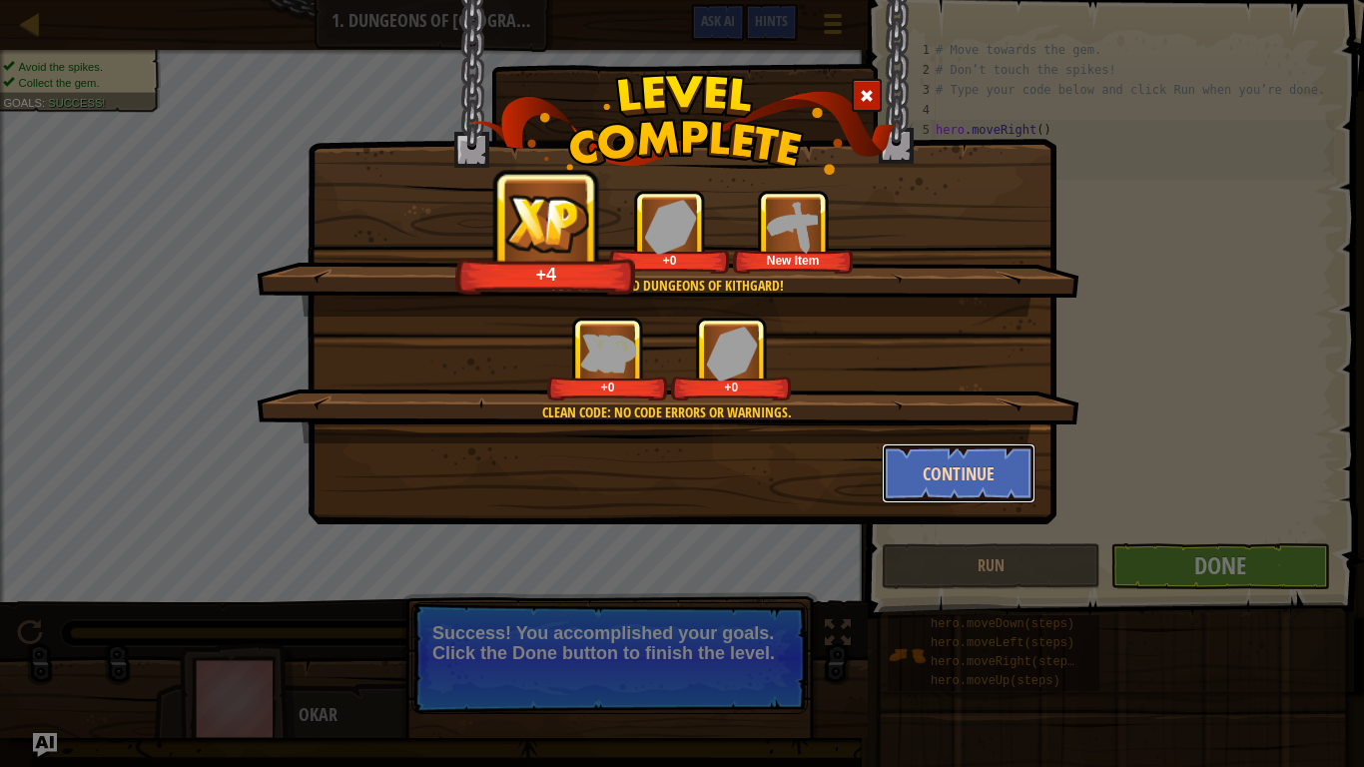
click at [909, 499] on button "Continue" at bounding box center [959, 473] width 155 height 60
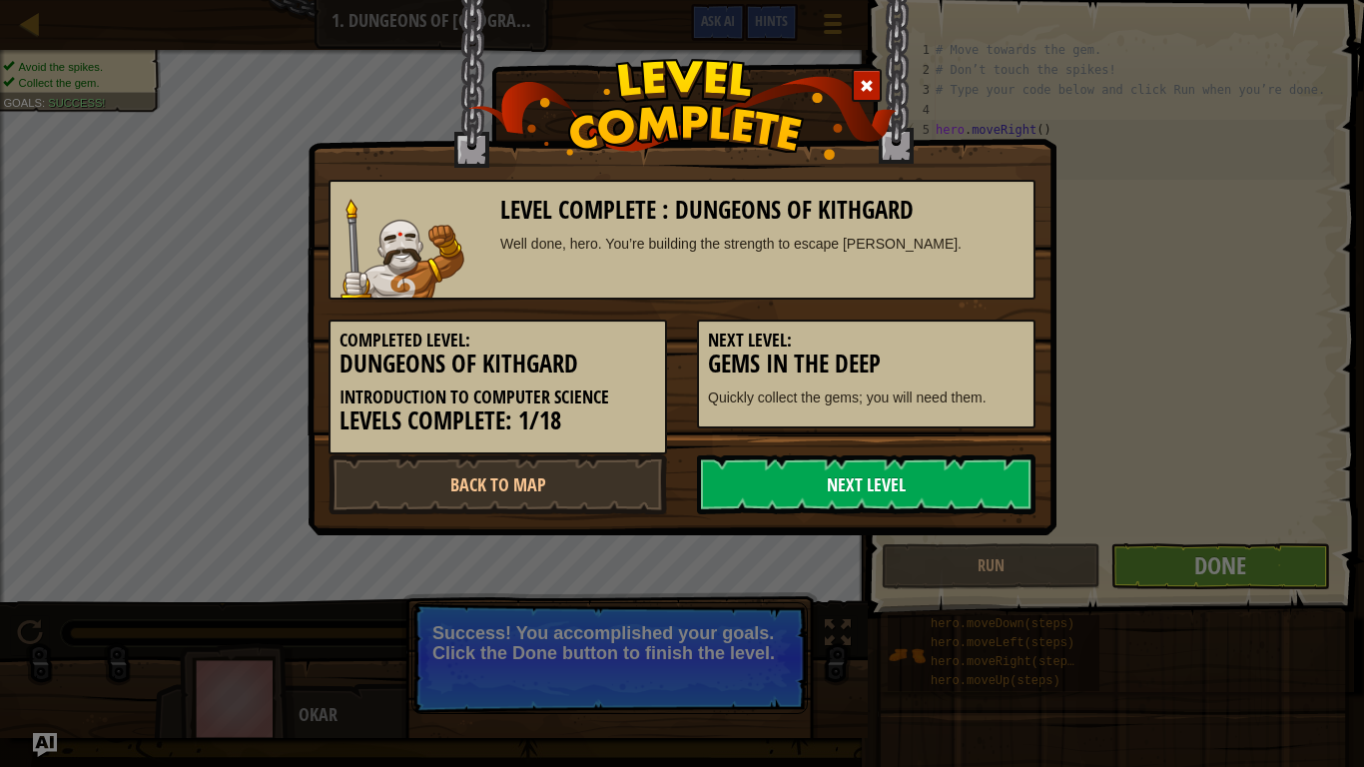
click at [946, 478] on link "Next Level" at bounding box center [866, 484] width 338 height 60
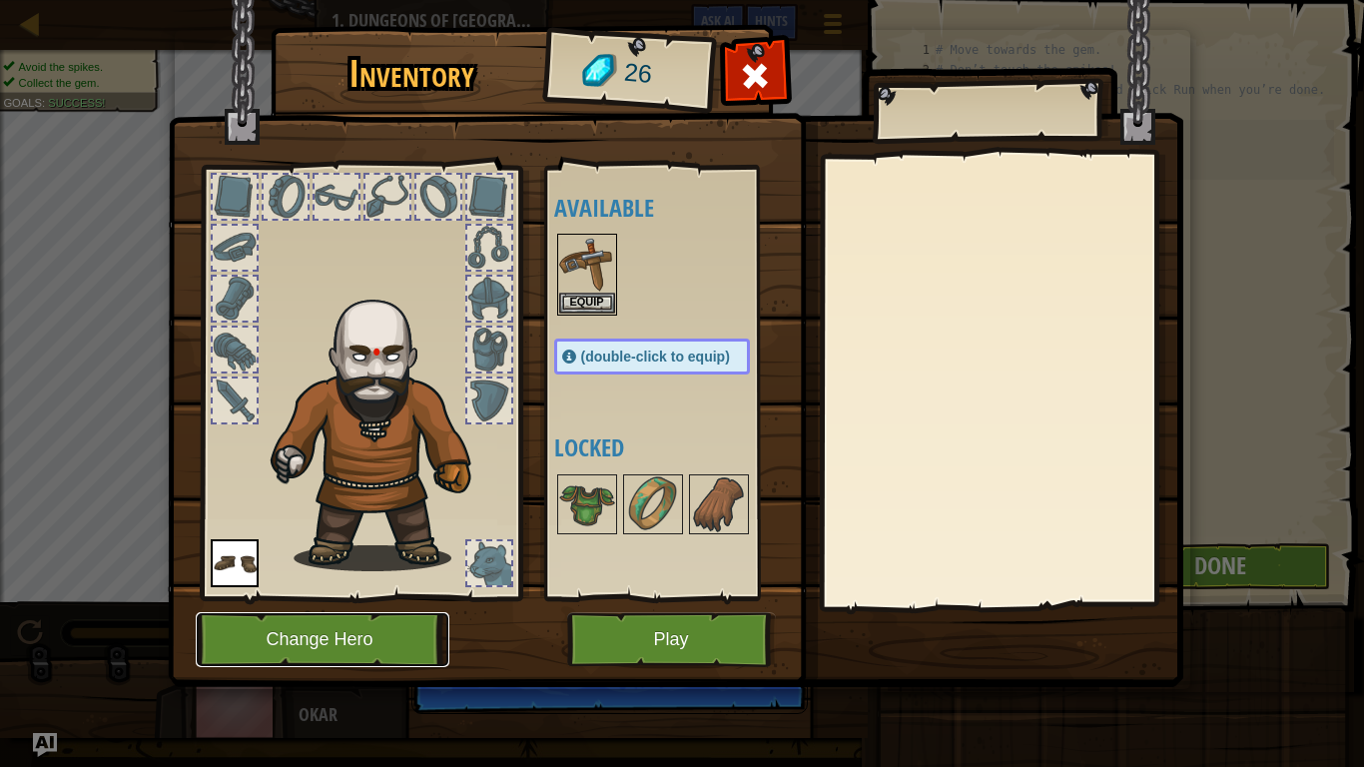
click at [244, 645] on button "Change Hero" at bounding box center [323, 639] width 254 height 55
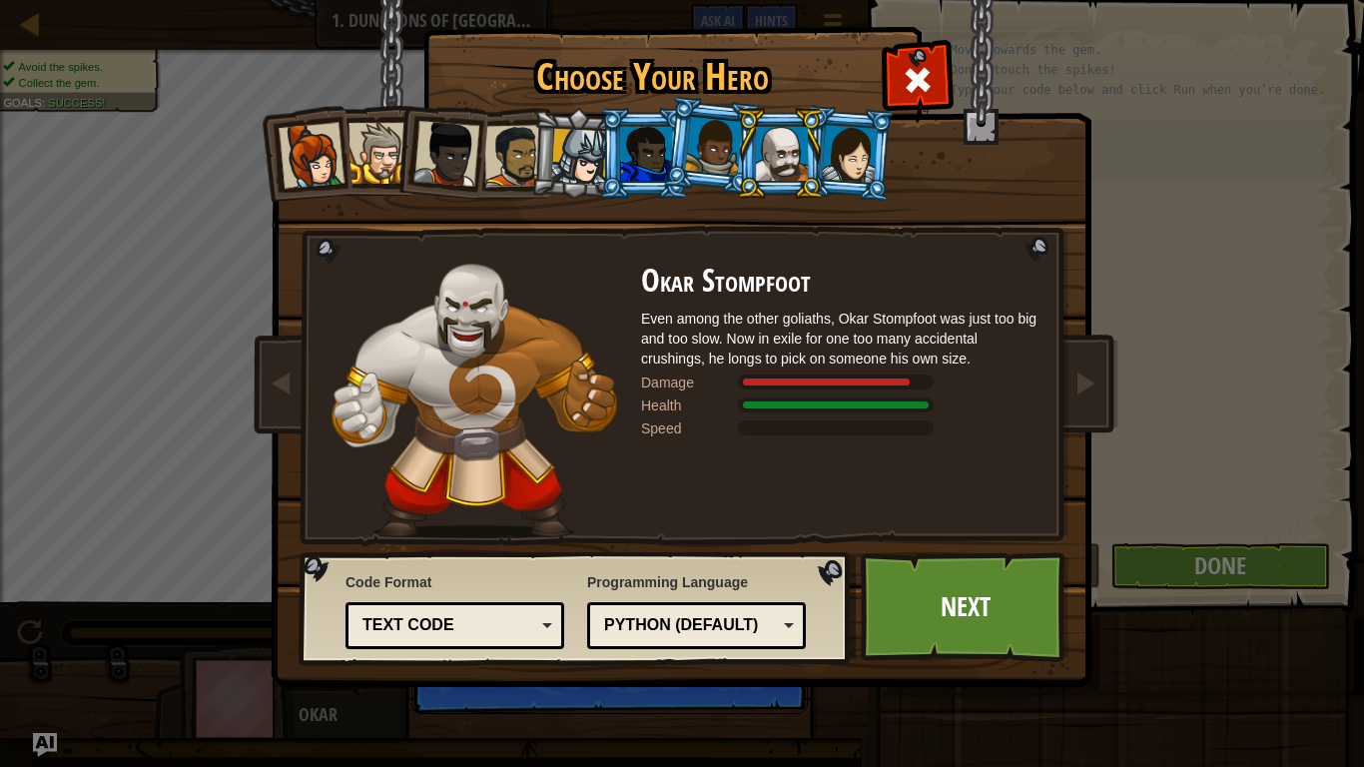
click at [654, 161] on div at bounding box center [646, 154] width 52 height 54
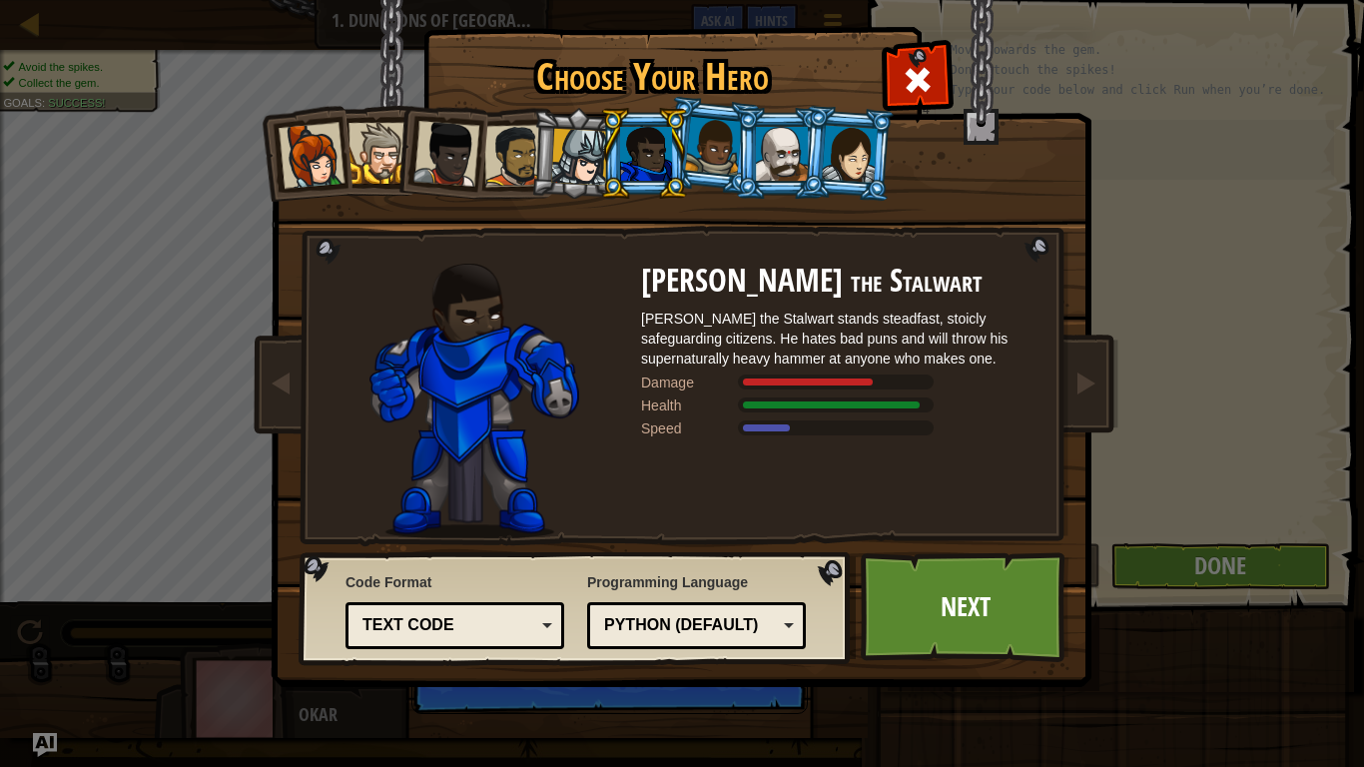
click at [578, 144] on div at bounding box center [579, 157] width 57 height 57
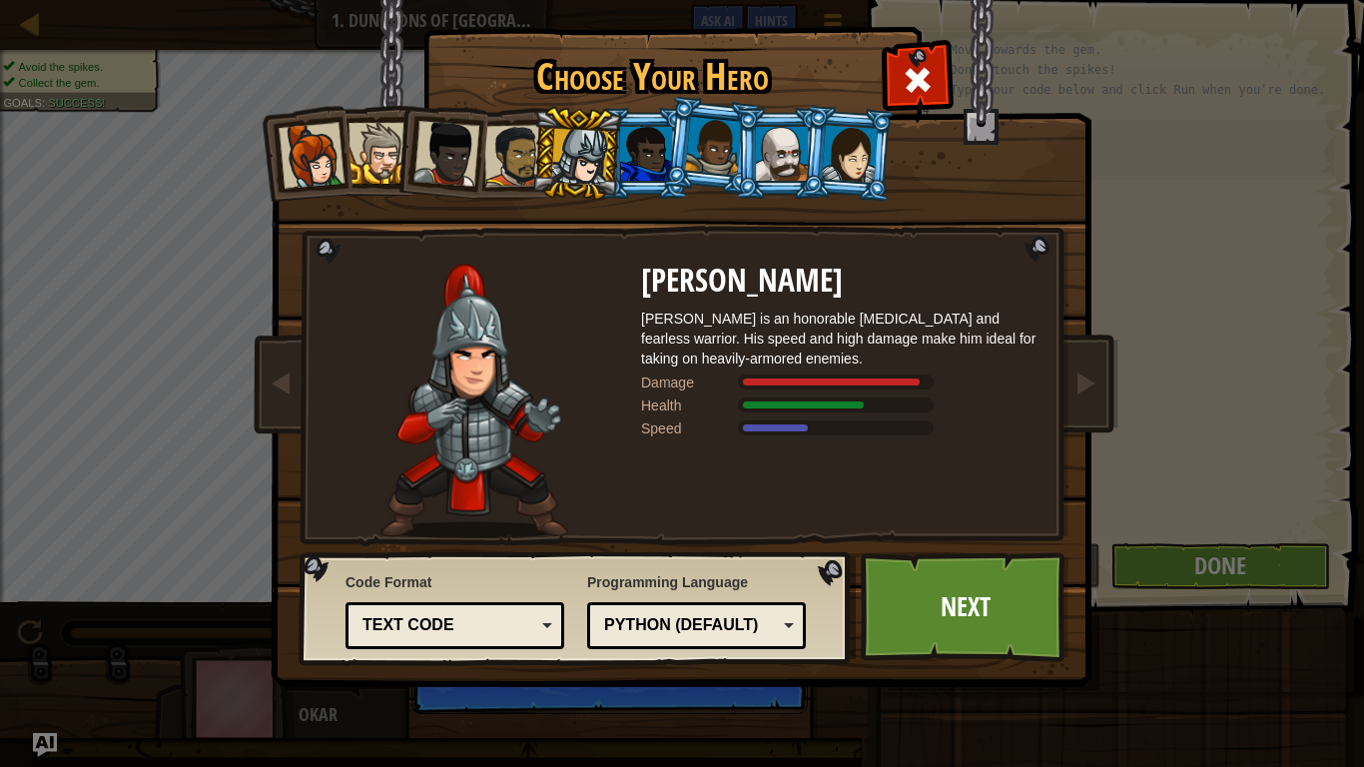
click at [318, 136] on div at bounding box center [312, 156] width 66 height 66
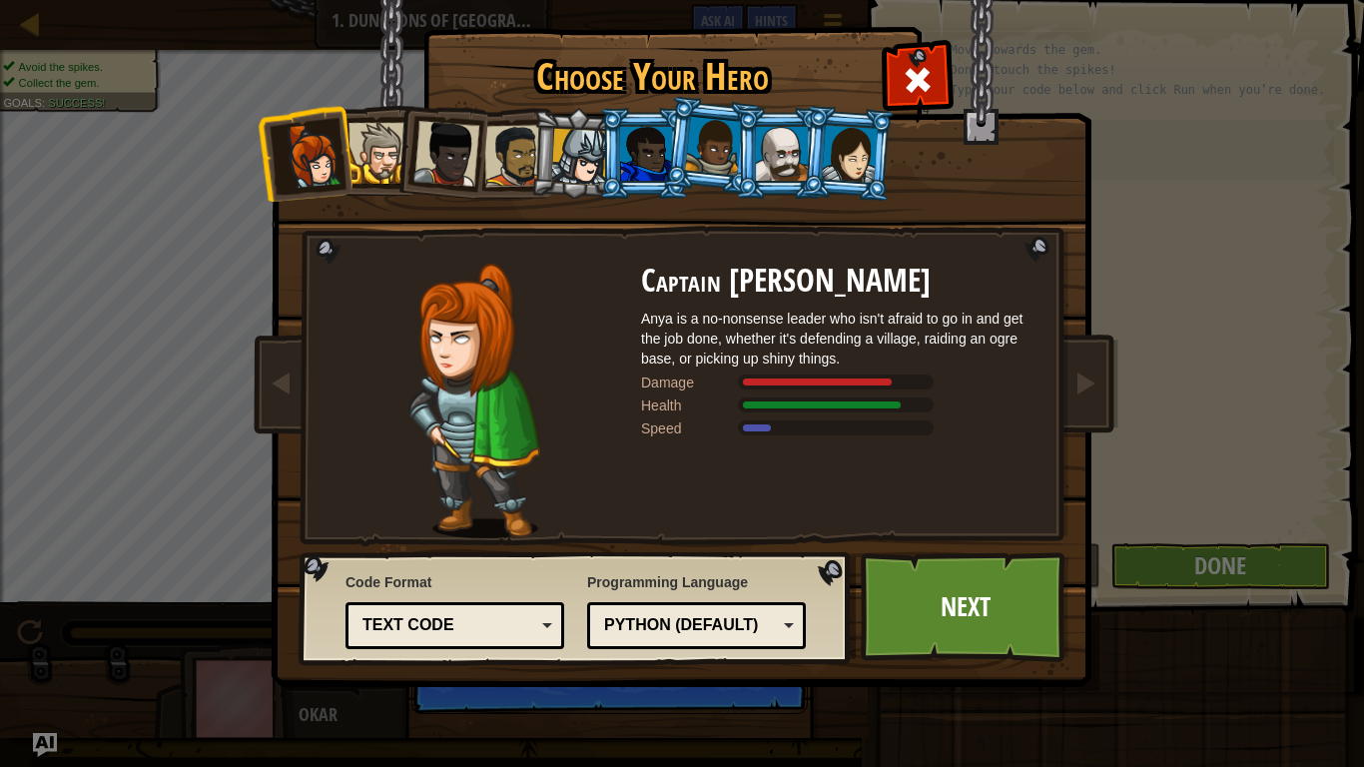
click at [386, 142] on div at bounding box center [378, 153] width 61 height 61
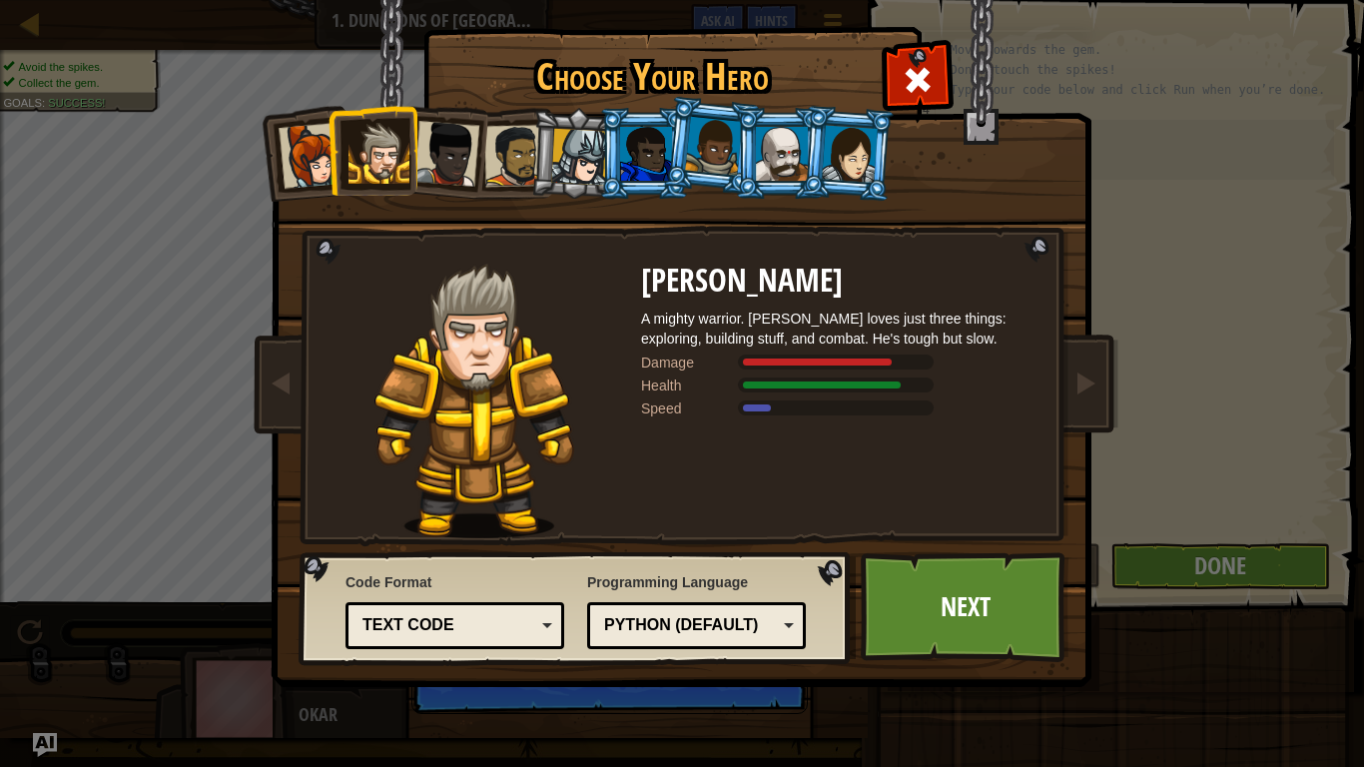
click at [452, 143] on div at bounding box center [446, 154] width 66 height 66
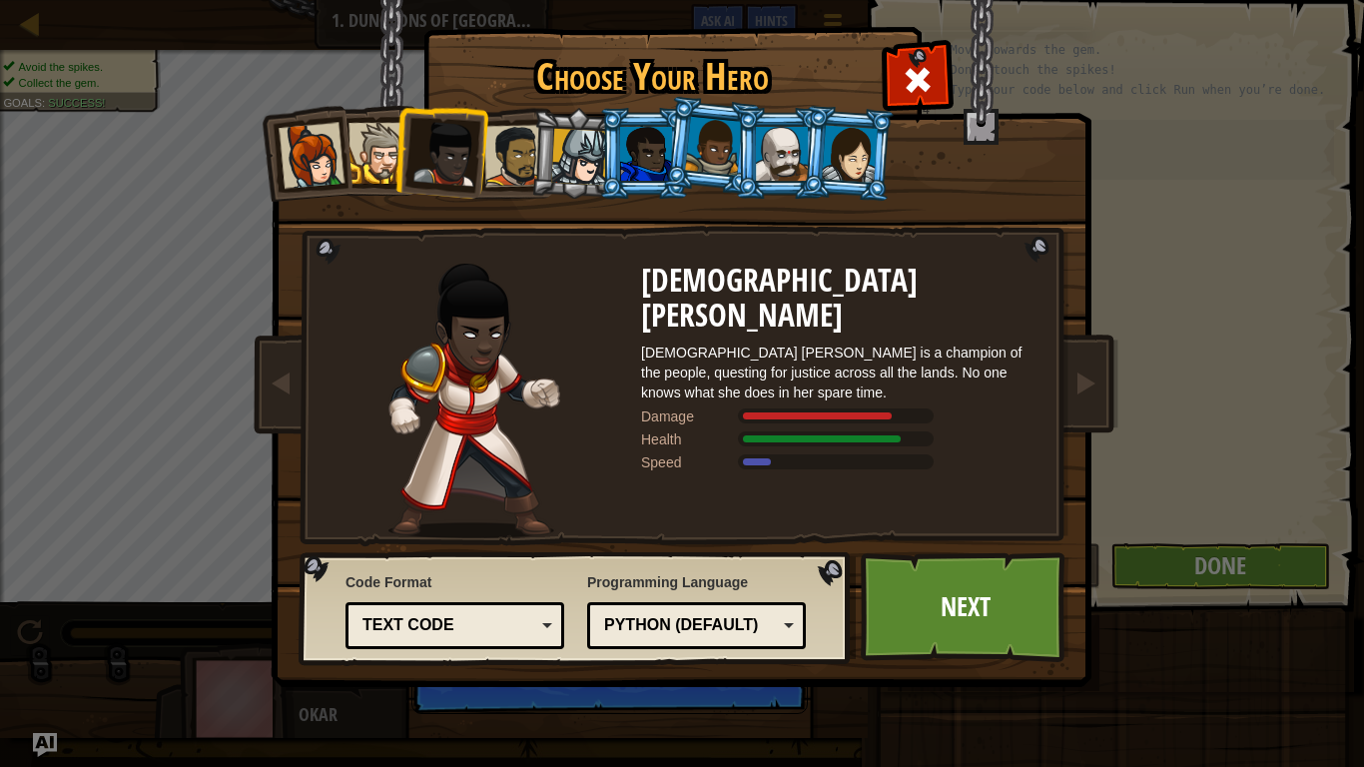
click at [495, 149] on div at bounding box center [515, 156] width 62 height 62
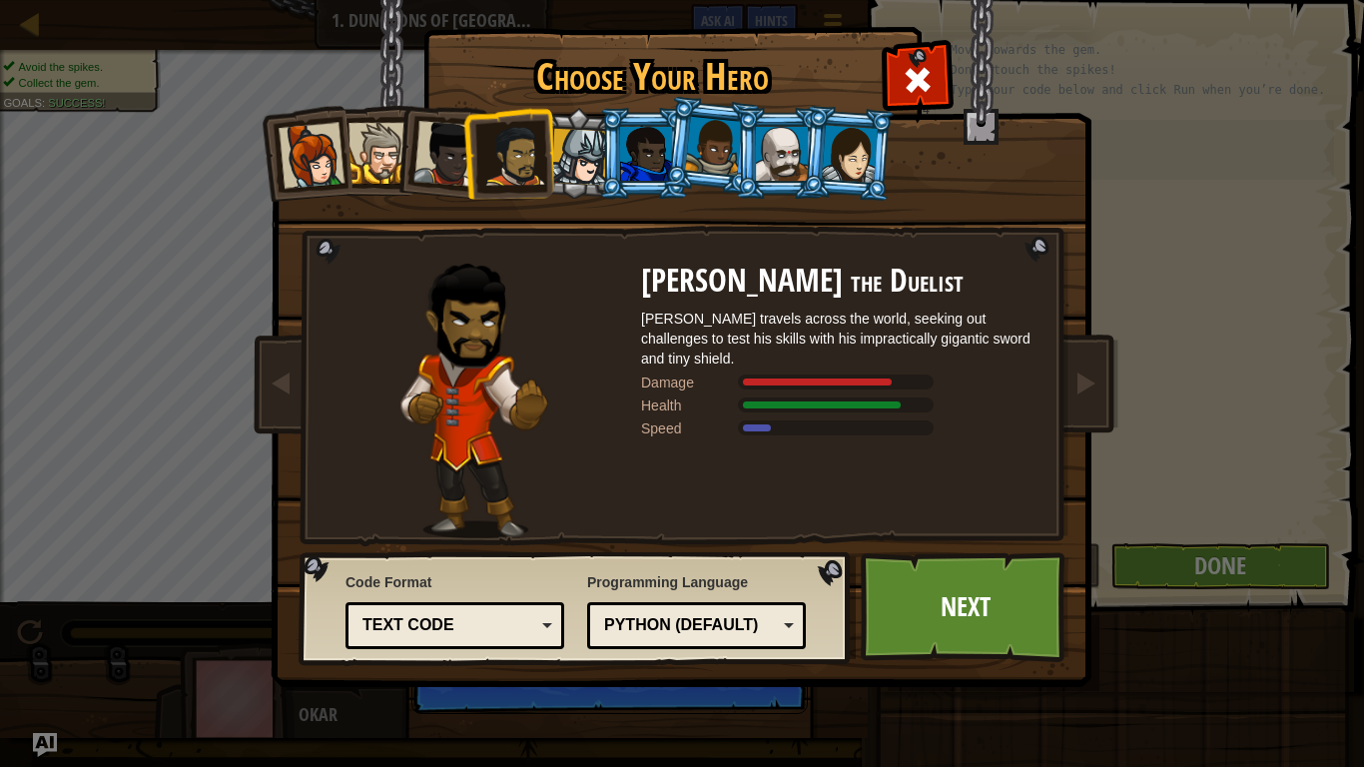
click at [835, 125] on div at bounding box center [850, 153] width 56 height 57
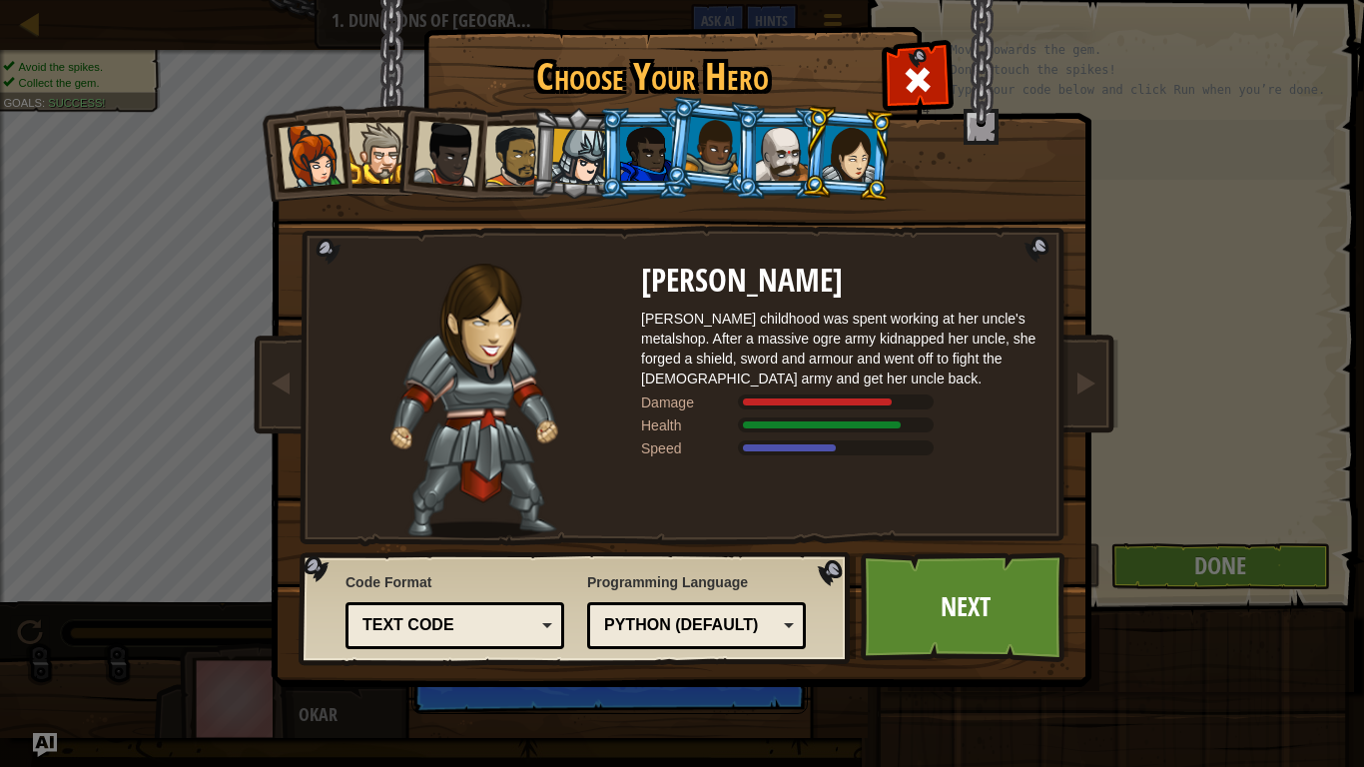
click at [786, 140] on div at bounding box center [782, 154] width 52 height 54
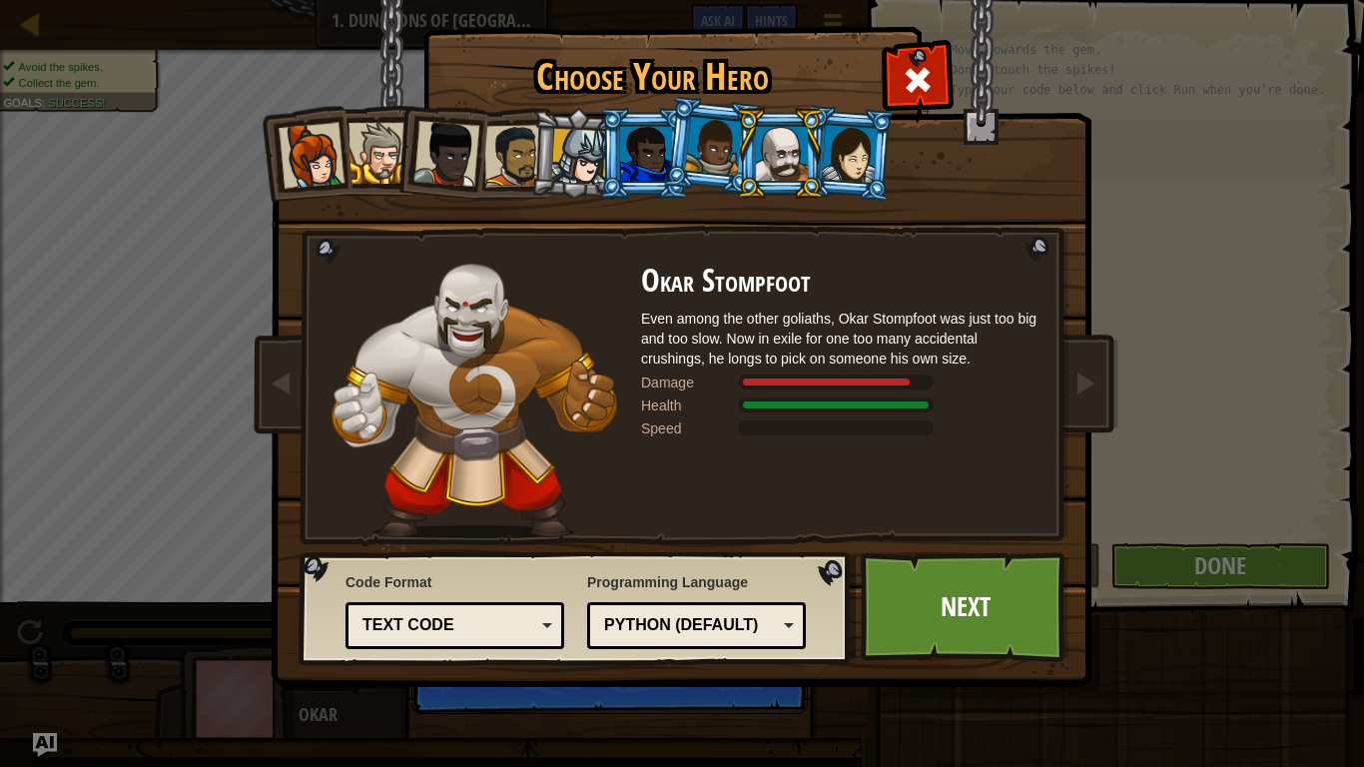
click at [714, 157] on div at bounding box center [713, 146] width 57 height 59
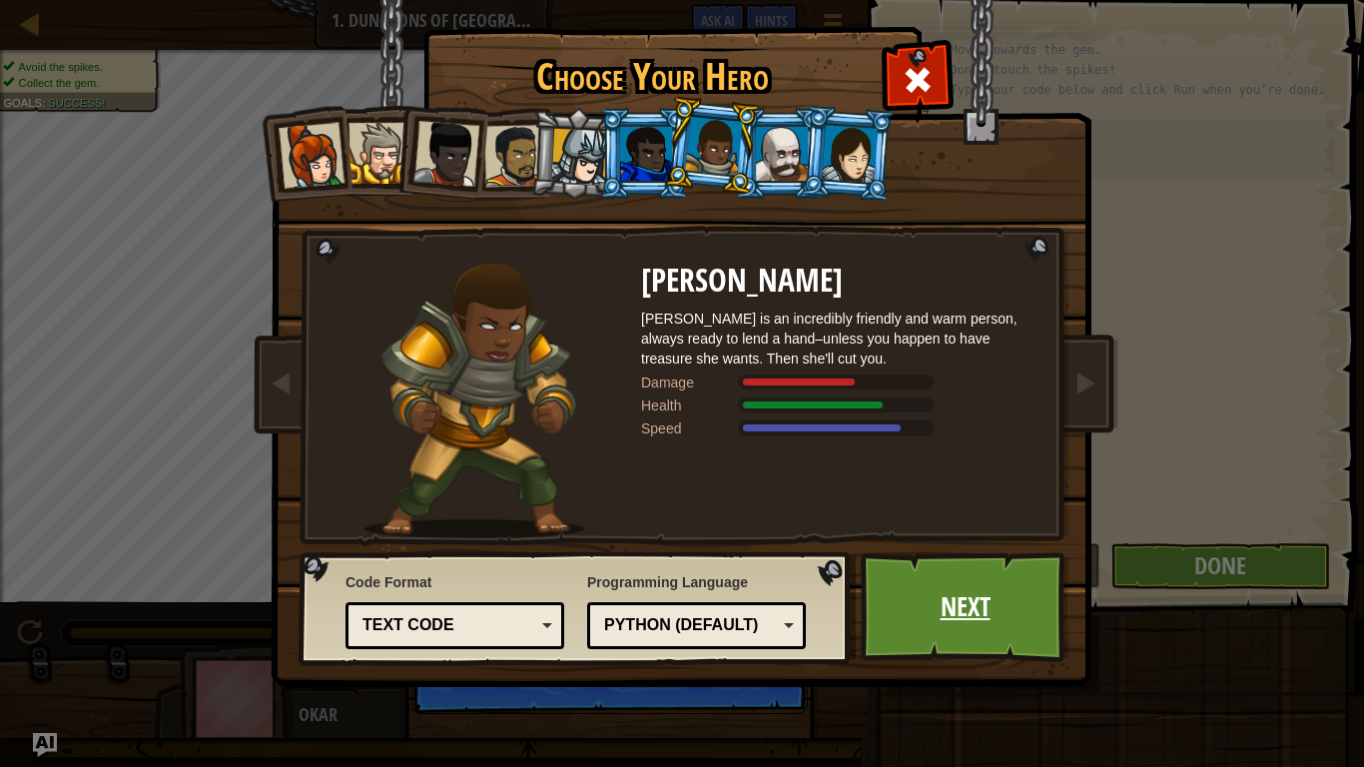
click at [1009, 599] on link "Next" at bounding box center [965, 607] width 209 height 110
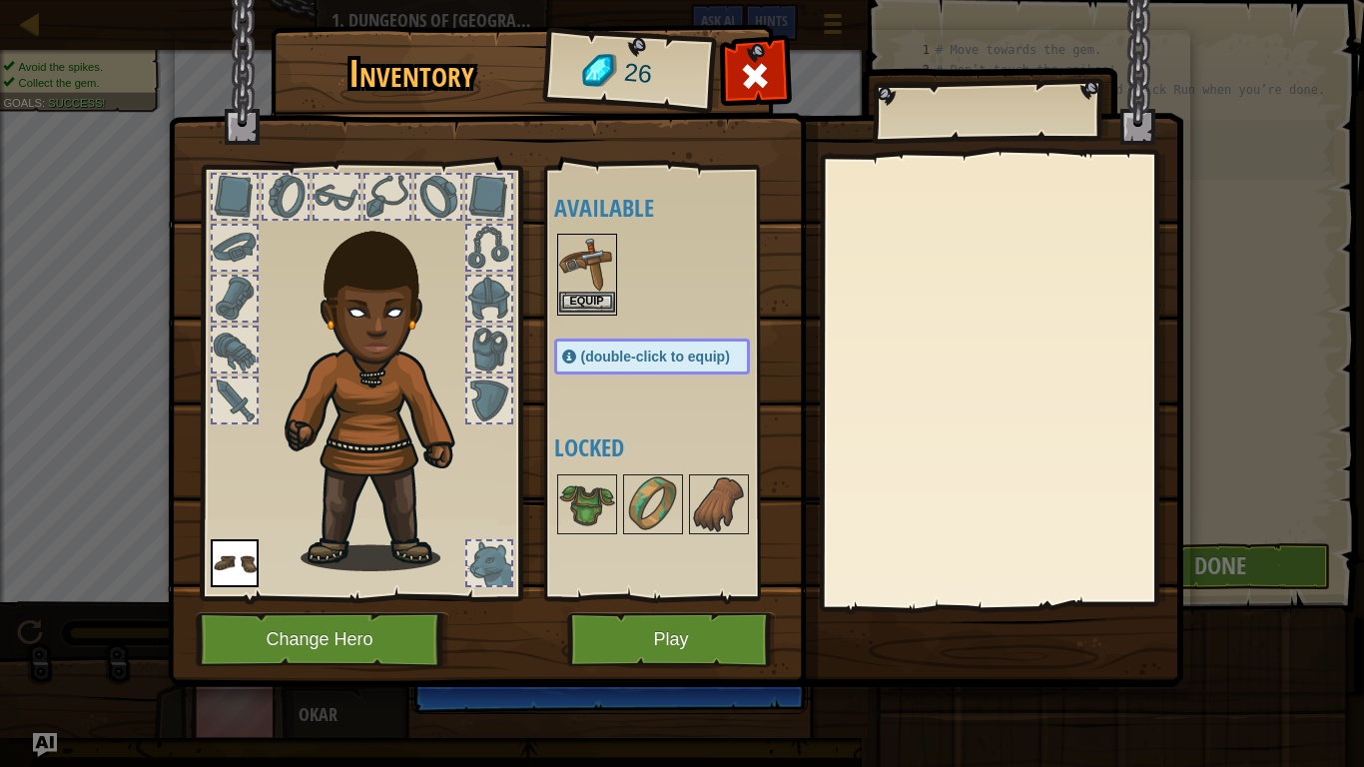
click at [584, 284] on img at bounding box center [587, 264] width 56 height 56
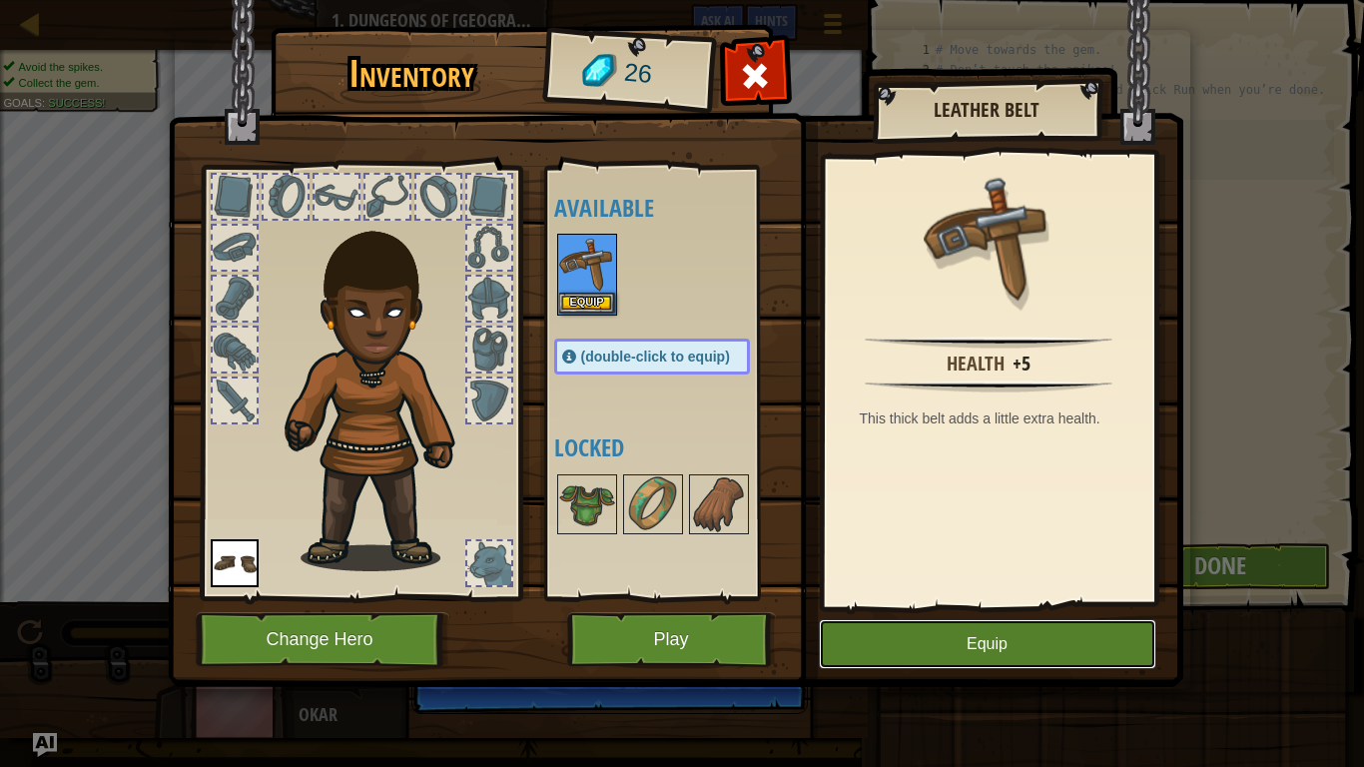
click at [920, 644] on button "Equip" at bounding box center [987, 644] width 337 height 50
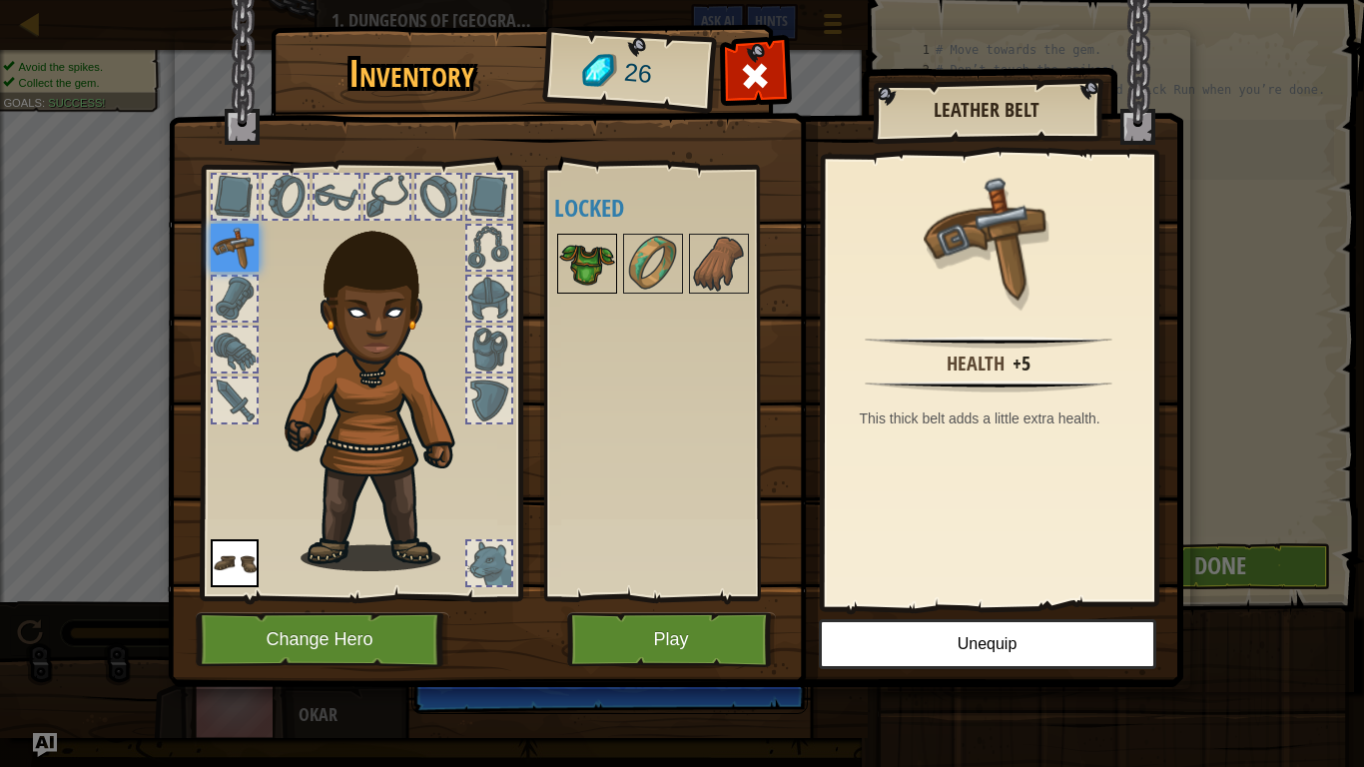
click at [586, 280] on img at bounding box center [587, 264] width 56 height 56
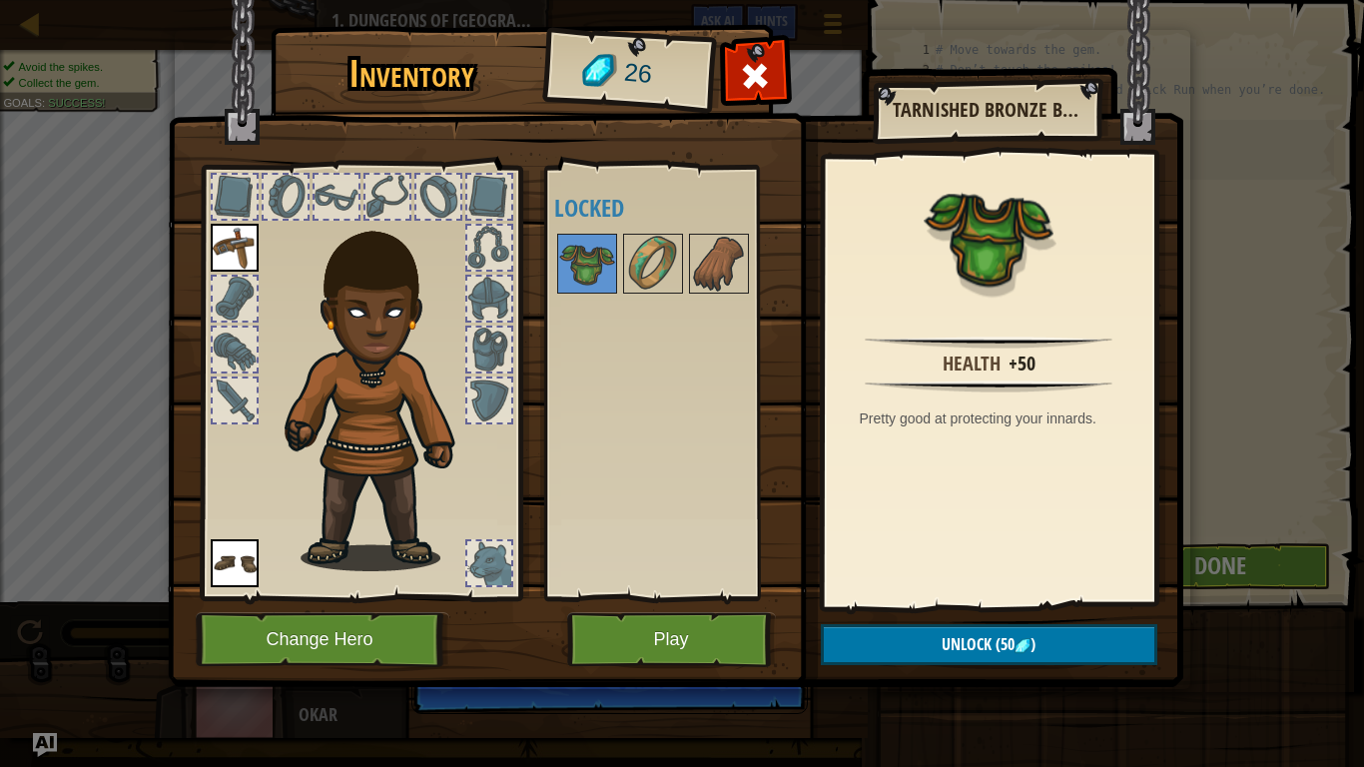
click at [793, 40] on img at bounding box center [675, 324] width 1015 height 725
click at [685, 643] on button "Play" at bounding box center [671, 639] width 209 height 55
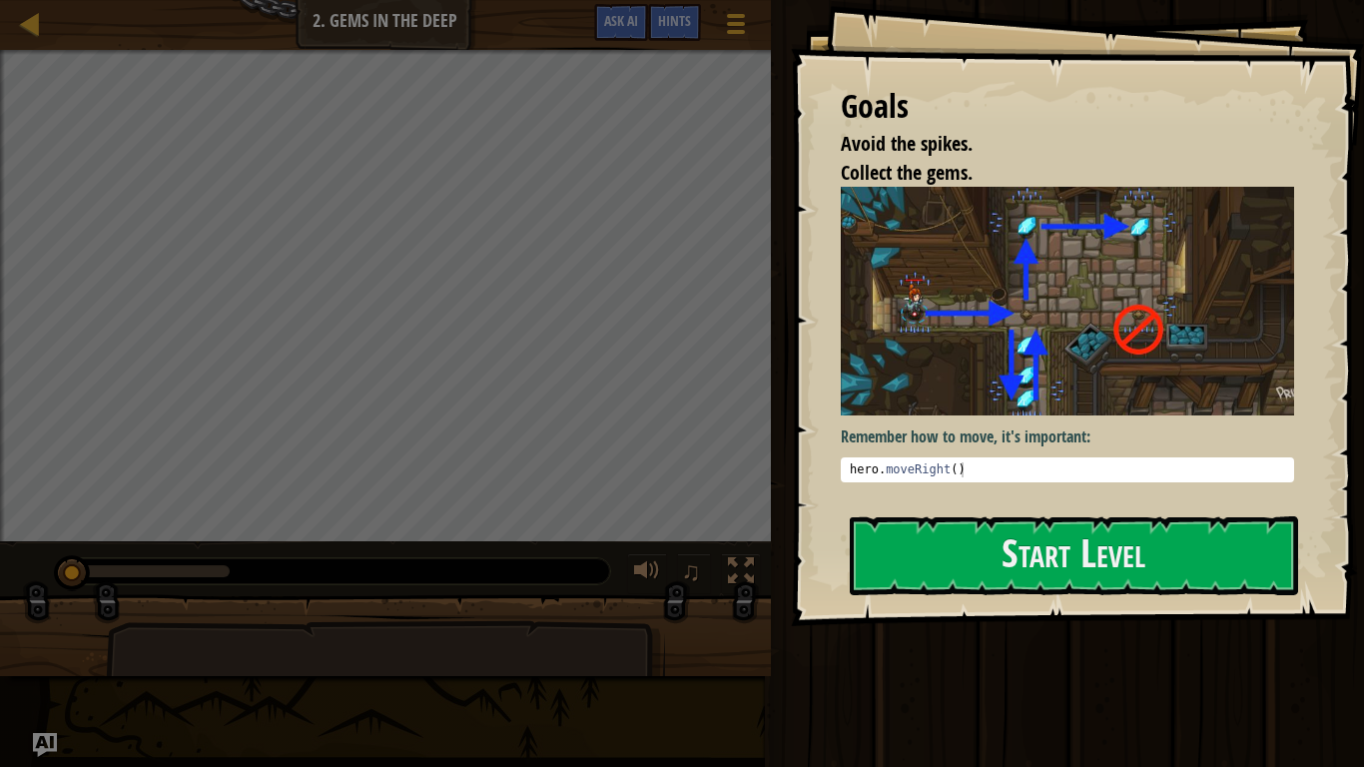
click at [1126, 510] on div "Goals Avoid the spikes. Collect the gems. Remember how to move, it's important:…" at bounding box center [1077, 313] width 573 height 626
click at [1133, 521] on button "Start Level" at bounding box center [1074, 555] width 448 height 79
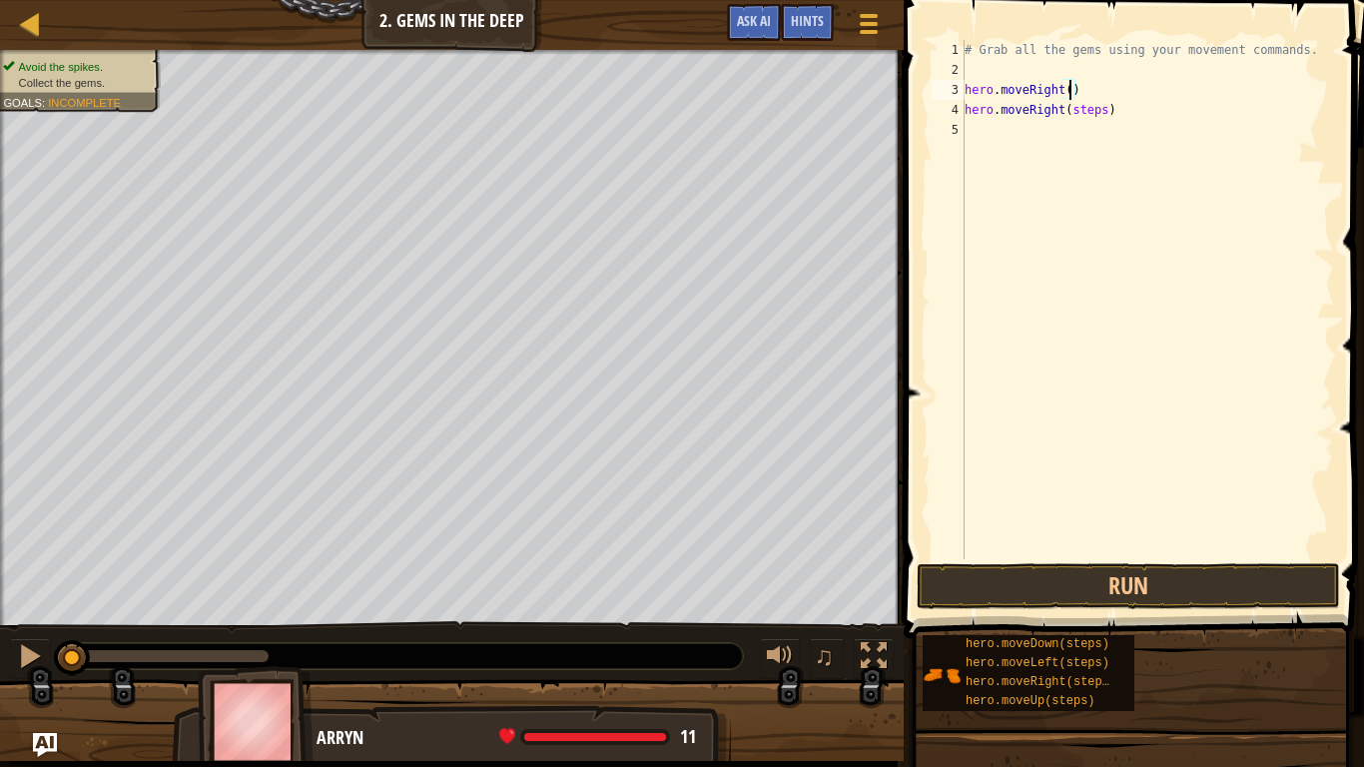
click at [1071, 94] on div "# Grab all the gems using your movement commands. hero . moveRight ( ) hero . m…" at bounding box center [1147, 319] width 373 height 559
type textarea "hero.moveRight(1)"
click at [1114, 121] on div "# Grab all the gems using your movement commands. hero . moveRight ( 1 ) hero .…" at bounding box center [1147, 319] width 373 height 559
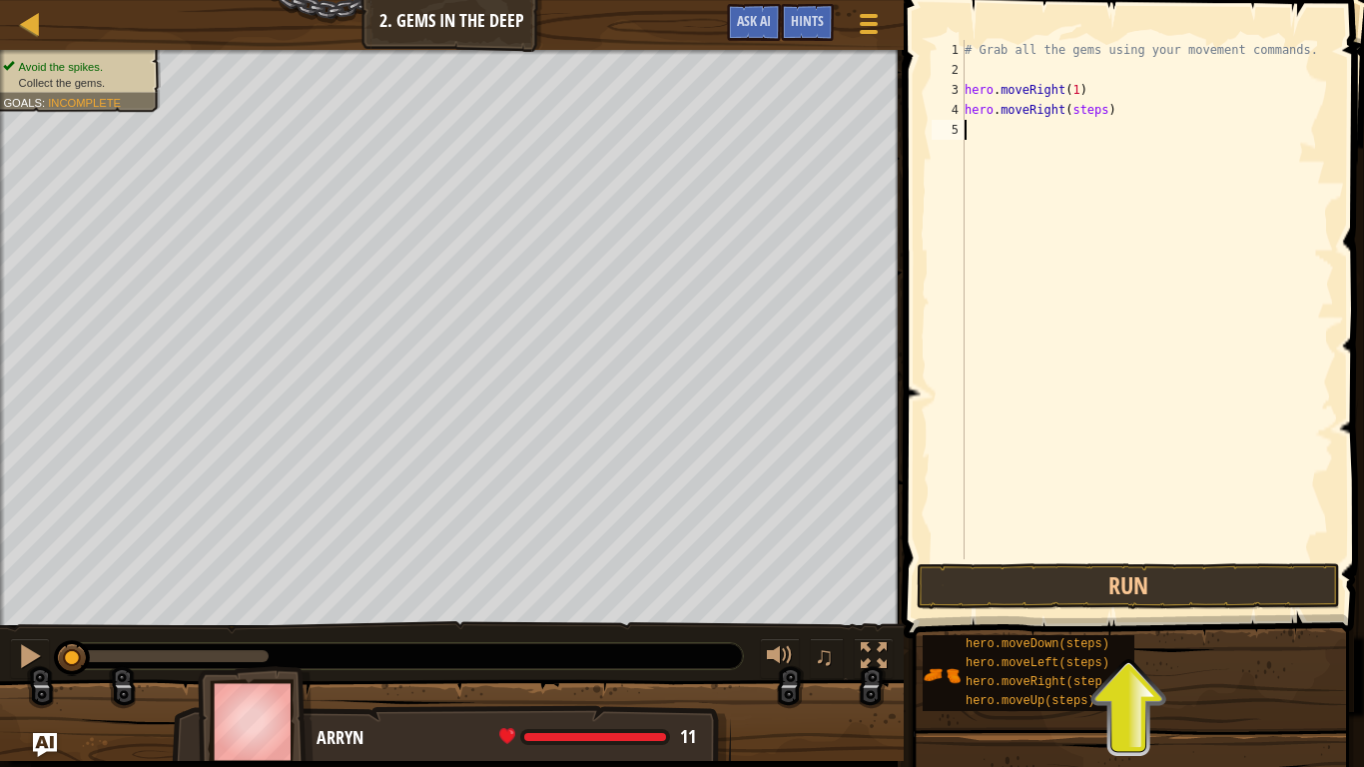
click at [1108, 110] on div "# Grab all the gems using your movement commands. hero . moveRight ( 1 ) hero .…" at bounding box center [1147, 319] width 373 height 559
type textarea "h"
click at [1088, 100] on div "# Grab all the gems using your movement commands. hero . moveRight ( 1 ) hero .…" at bounding box center [1147, 299] width 373 height 519
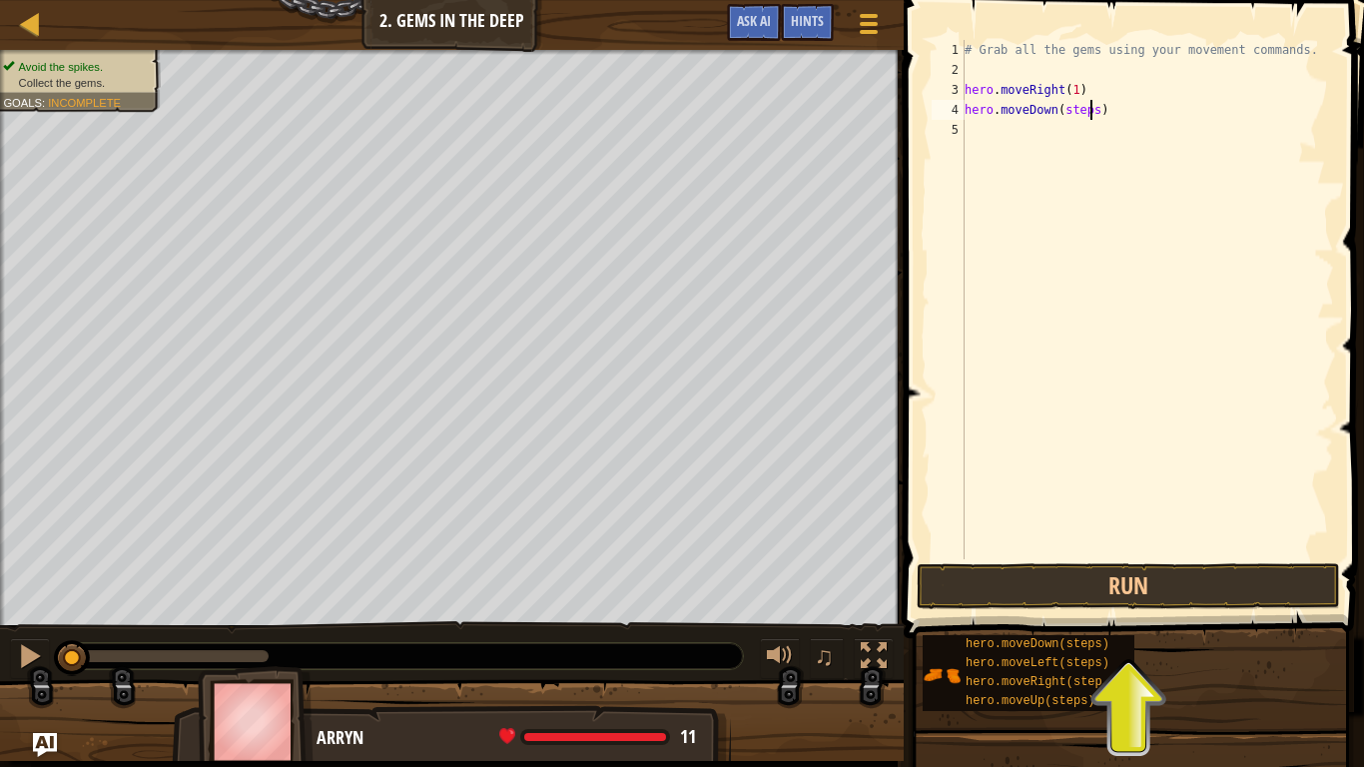
click at [1092, 106] on div "# Grab all the gems using your movement commands. hero . moveRight ( 1 ) hero .…" at bounding box center [1147, 319] width 373 height 559
click at [1098, 107] on div "# Grab all the gems using your movement commands. hero . moveRight ( 1 ) hero .…" at bounding box center [1147, 319] width 373 height 559
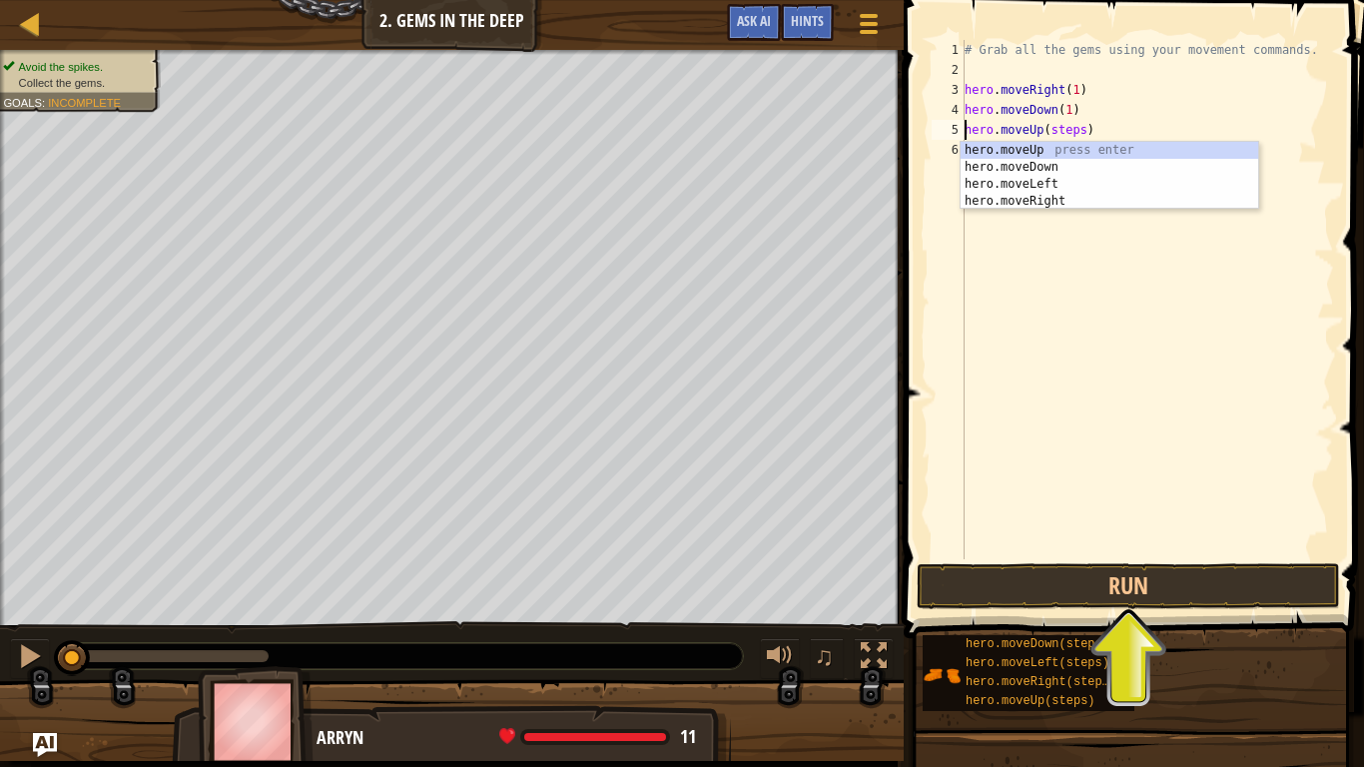
click at [1077, 130] on div "# Grab all the gems using your movement commands. hero . moveRight ( 1 ) hero .…" at bounding box center [1147, 319] width 373 height 559
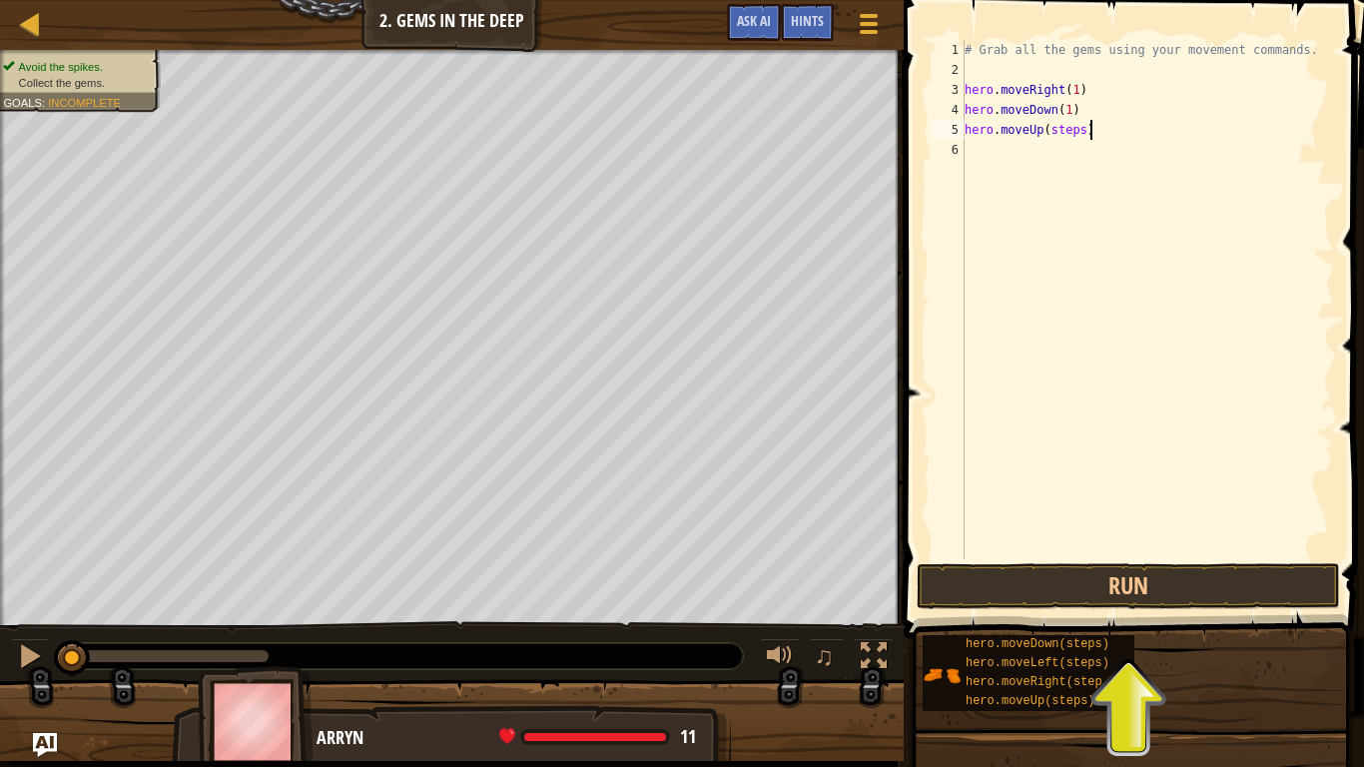
click at [1087, 132] on div "# Grab all the gems using your movement commands. hero . moveRight ( 1 ) hero .…" at bounding box center [1147, 319] width 373 height 559
click at [1079, 133] on div "# Grab all the gems using your movement commands. hero . moveRight ( 1 ) hero .…" at bounding box center [1147, 319] width 373 height 559
click at [1085, 135] on div "# Grab all the gems using your movement commands. hero . moveRight ( 1 ) hero .…" at bounding box center [1147, 319] width 373 height 559
click at [1128, 592] on button "Run" at bounding box center [1128, 586] width 423 height 46
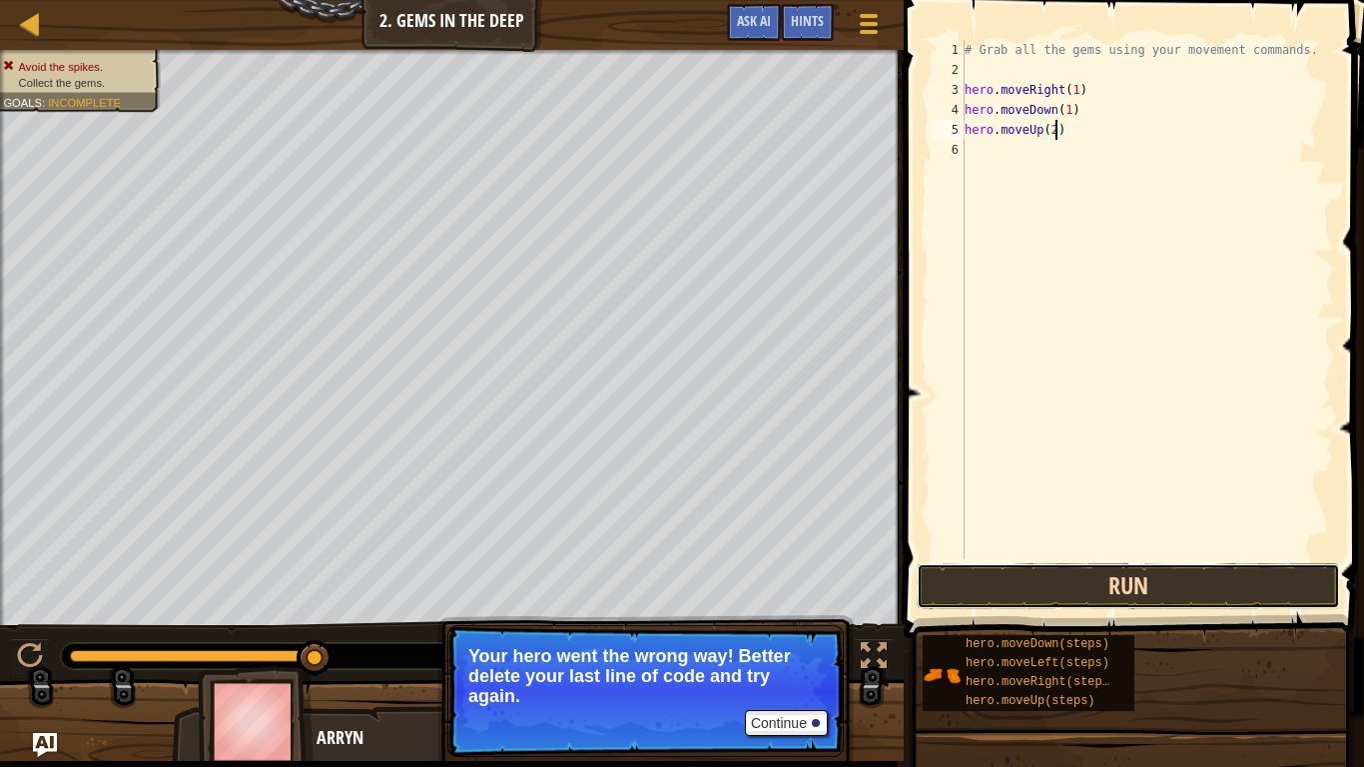
click at [1211, 575] on button "Run" at bounding box center [1128, 586] width 423 height 46
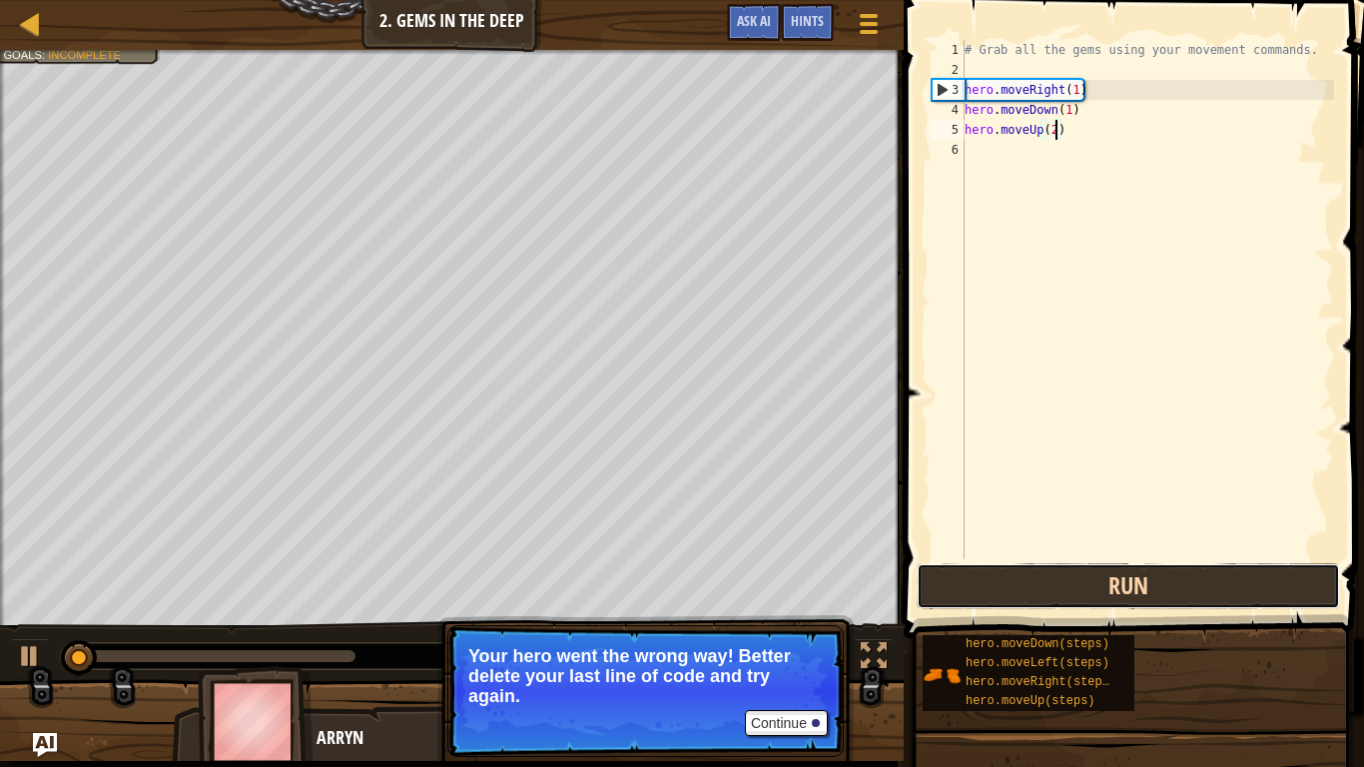
click at [1211, 575] on button "Run" at bounding box center [1128, 586] width 423 height 46
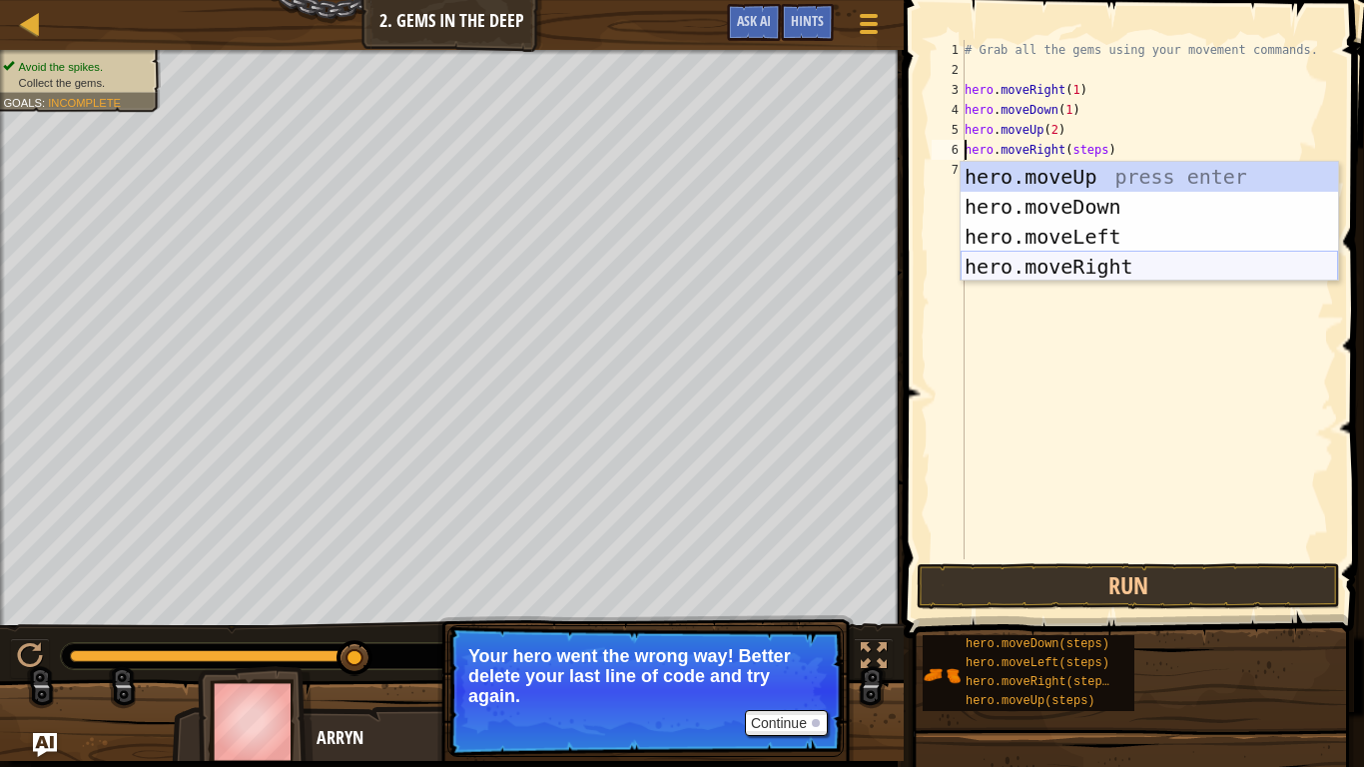
click at [1134, 269] on div "hero.moveUp press enter hero.moveDown press enter hero.moveLeft press enter her…" at bounding box center [1149, 252] width 377 height 180
type textarea "hero.moveRight().moveRight(steps)"
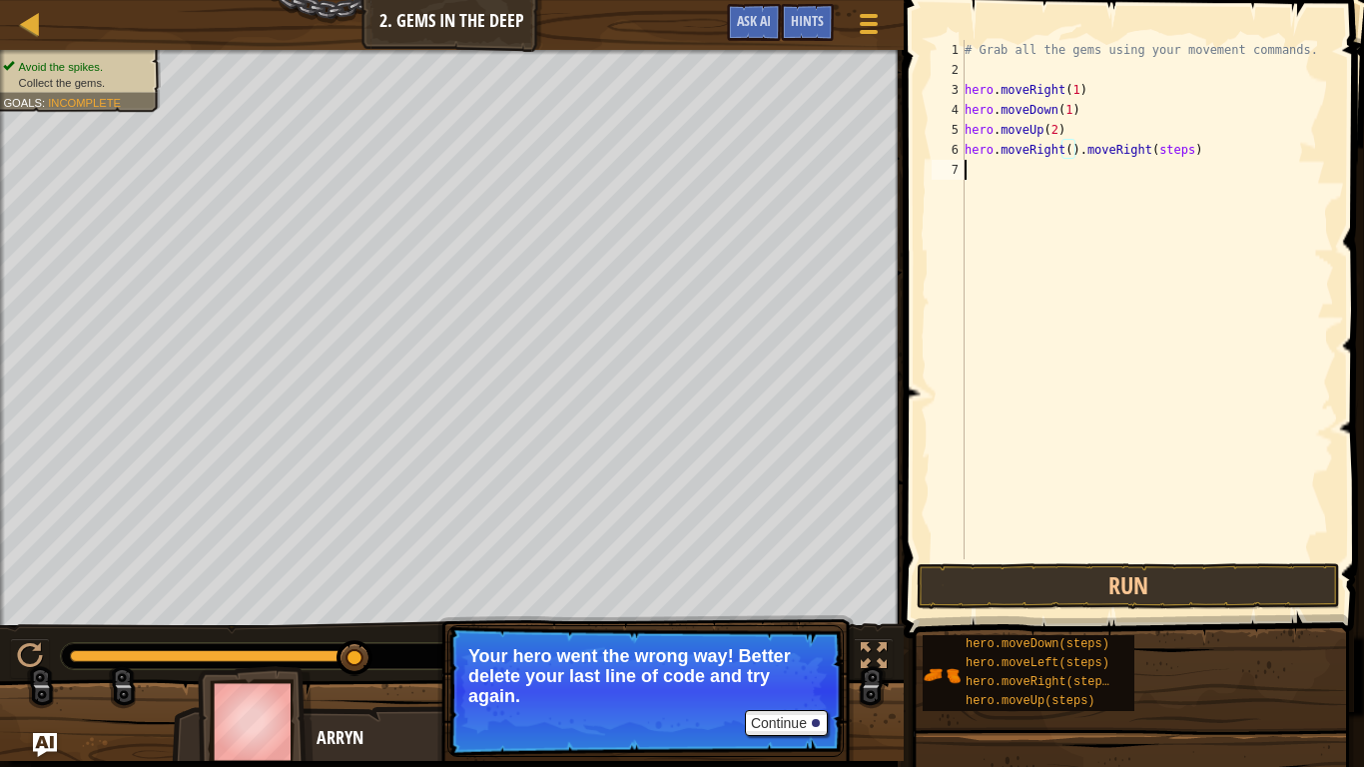
click at [1068, 160] on div "# Grab all the gems using your movement commands. hero . moveRight ( 1 ) hero .…" at bounding box center [1147, 319] width 373 height 559
click at [1068, 152] on div "# Grab all the gems using your movement commands. hero . moveRight ( 1 ) hero .…" at bounding box center [1147, 319] width 373 height 559
click at [1210, 146] on div "# Grab all the gems using your movement commands. hero . moveRight ( 1 ) hero .…" at bounding box center [1147, 319] width 373 height 559
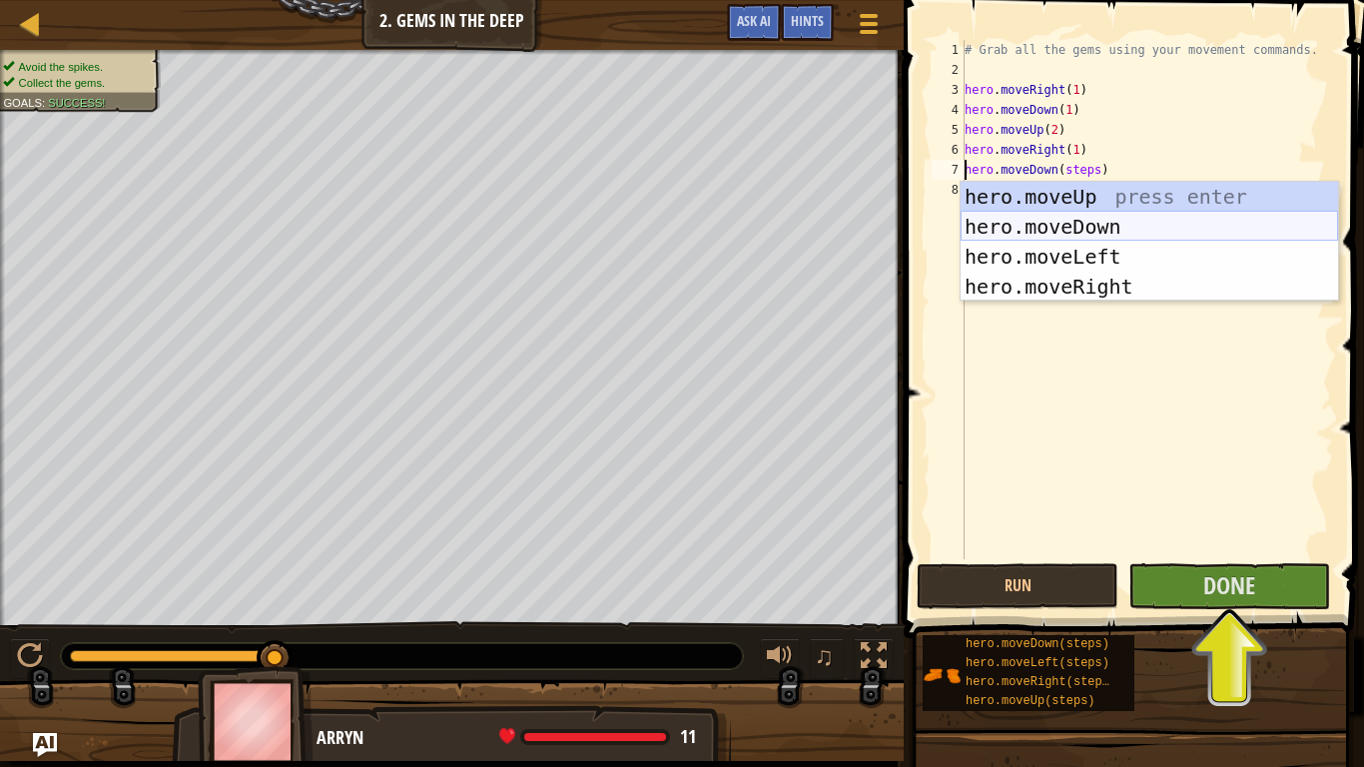
click at [1108, 219] on div "hero.moveUp press enter hero.moveDown press enter hero.moveLeft press enter her…" at bounding box center [1149, 272] width 377 height 180
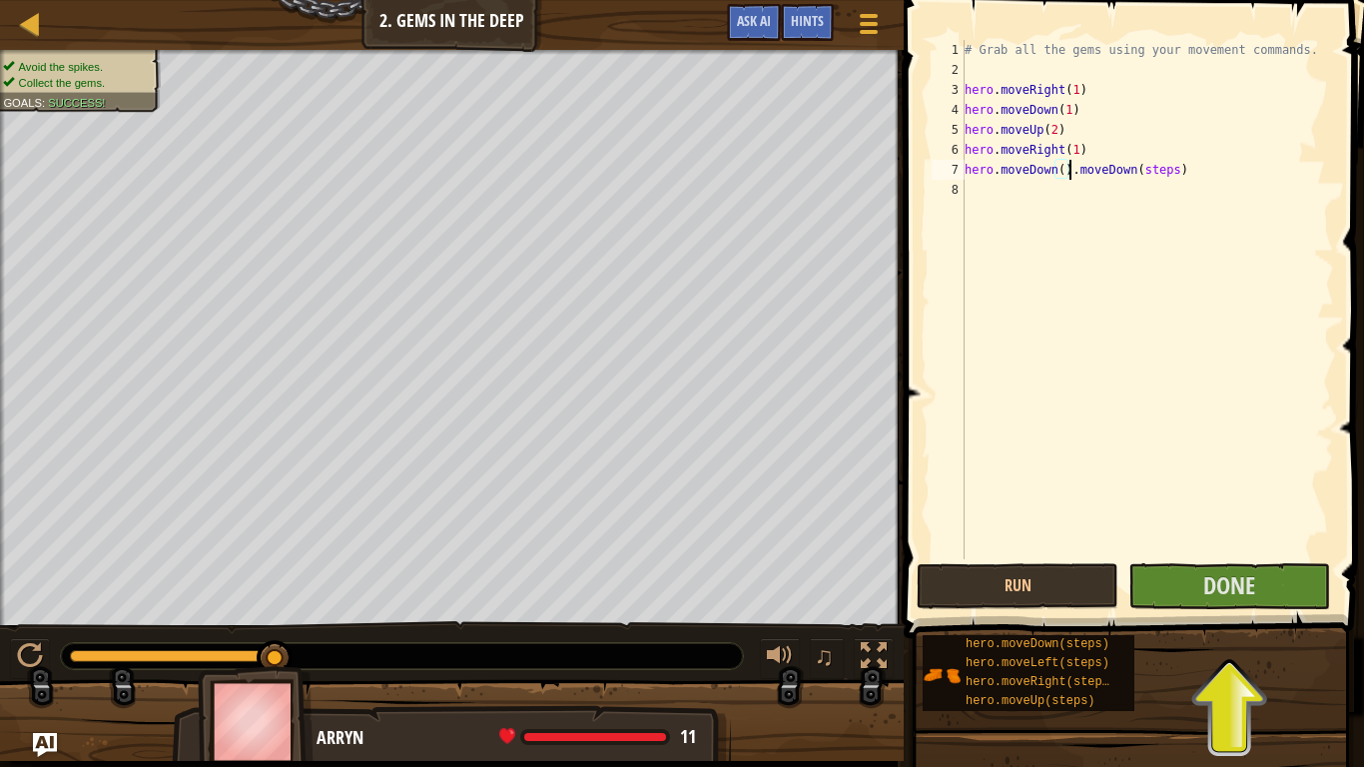
click at [1193, 175] on div "# Grab all the gems using your movement commands. hero . moveRight ( 1 ) hero .…" at bounding box center [1147, 319] width 373 height 559
click at [1063, 167] on div "# Grab all the gems using your movement commands. hero . moveRight ( 1 ) hero .…" at bounding box center [1147, 319] width 373 height 559
type textarea "hero.moveDown(1)"
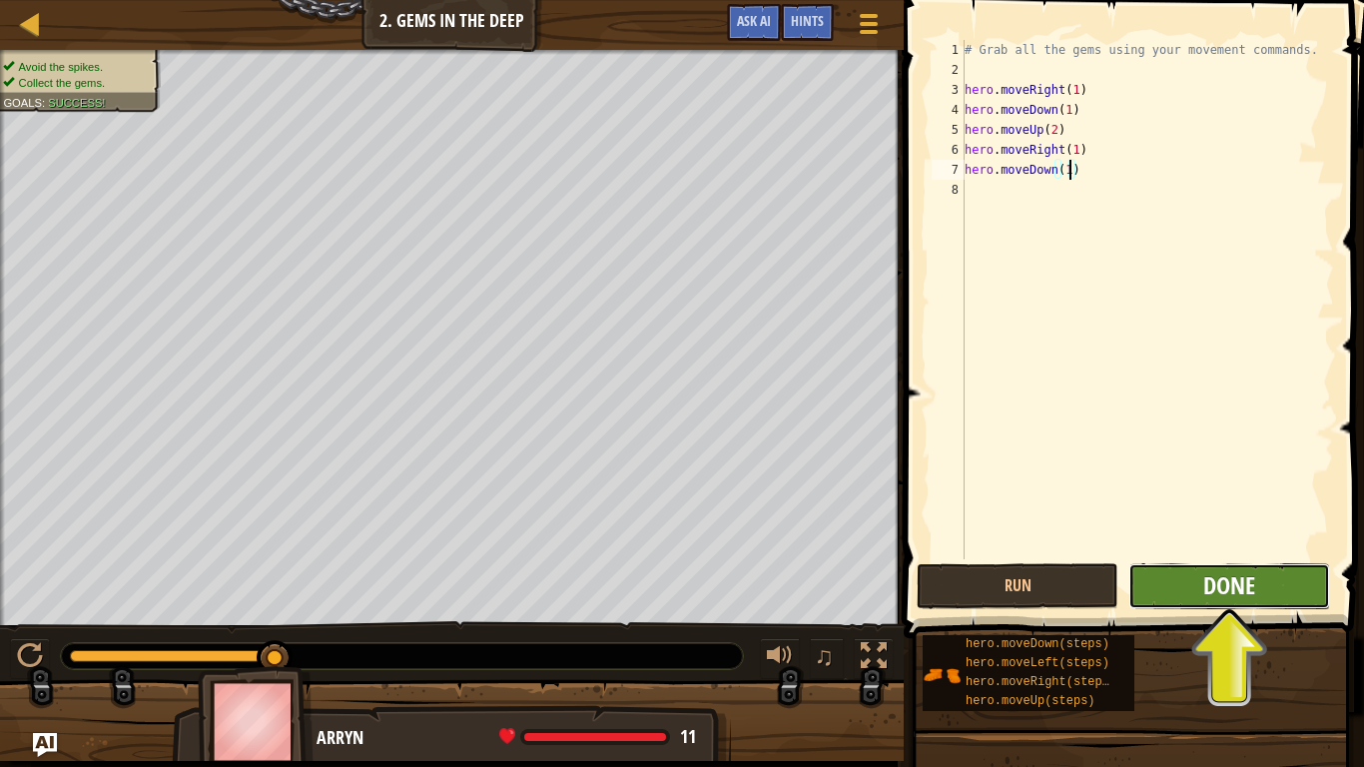
click at [1212, 577] on span "Done" at bounding box center [1229, 585] width 52 height 32
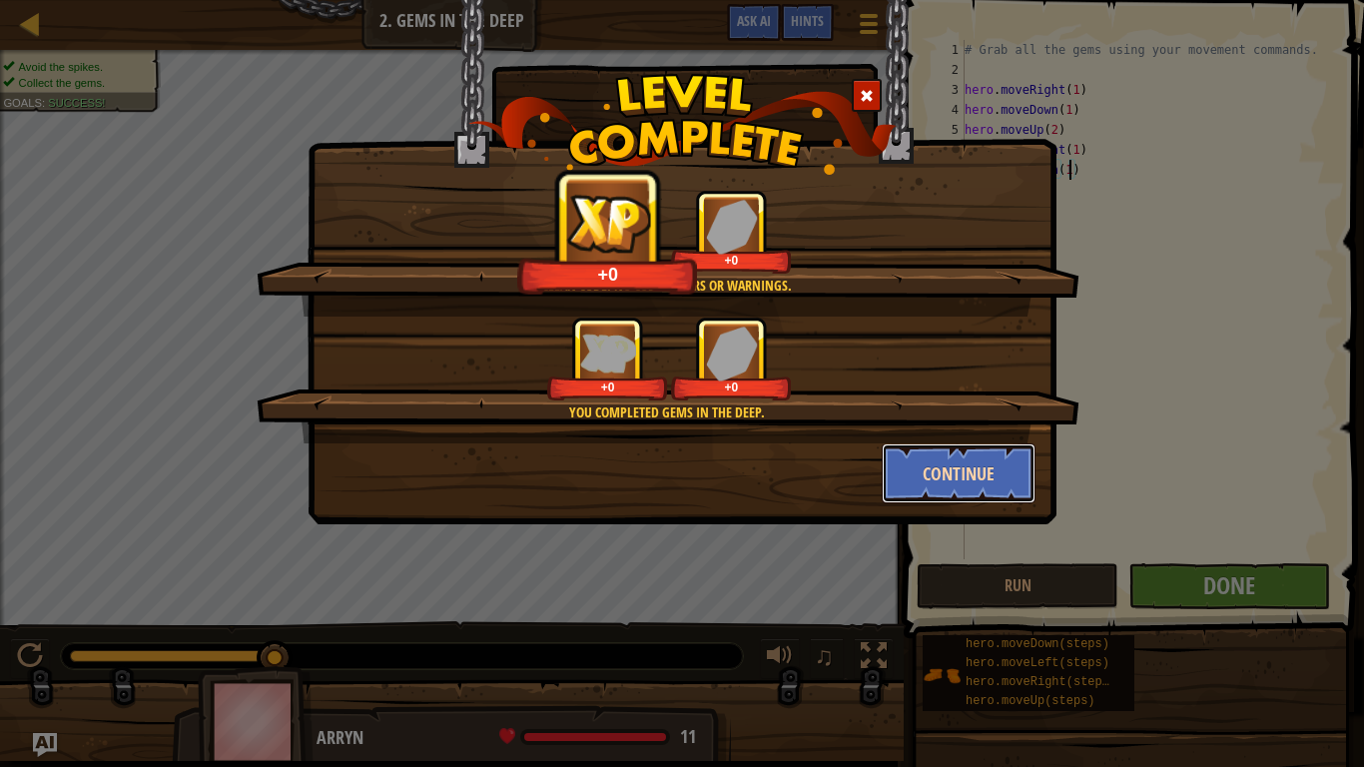
click at [920, 456] on button "Continue" at bounding box center [959, 473] width 155 height 60
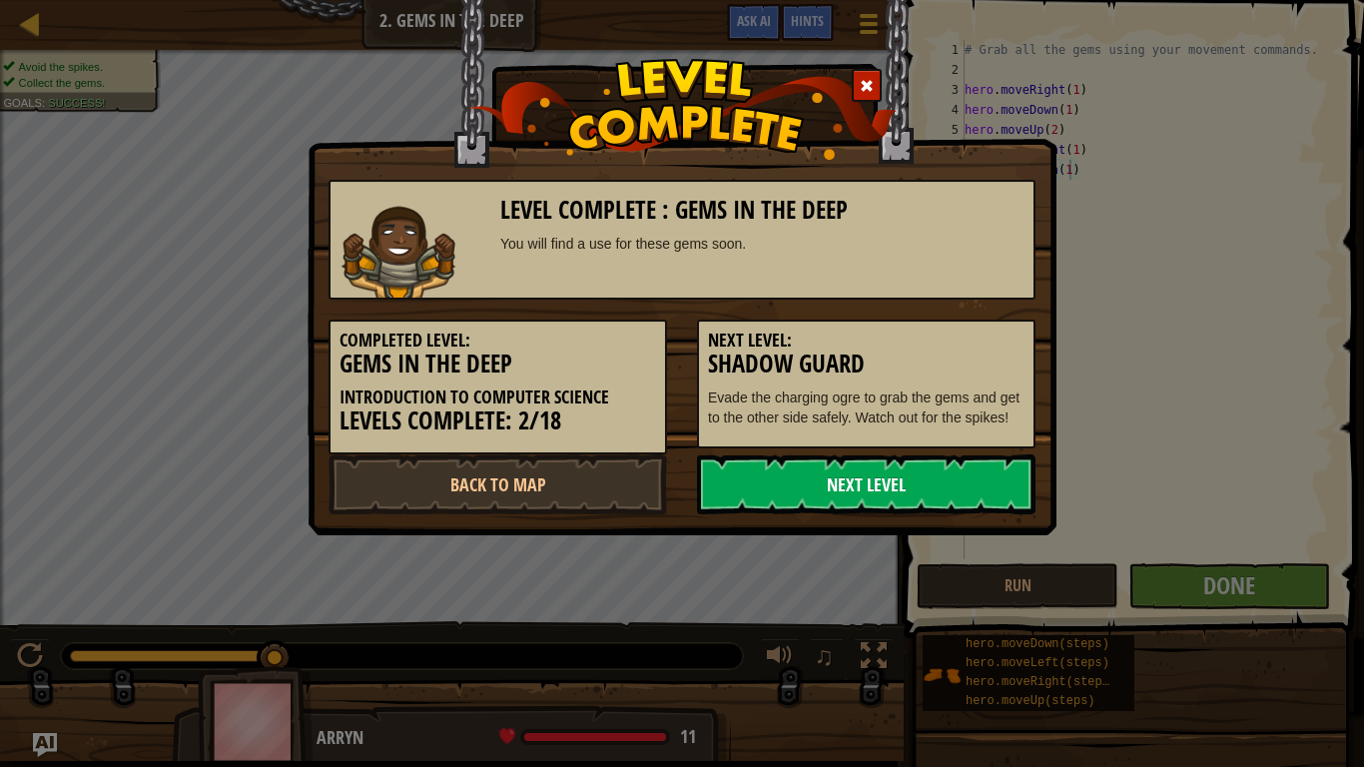
click at [927, 490] on link "Next Level" at bounding box center [866, 484] width 338 height 60
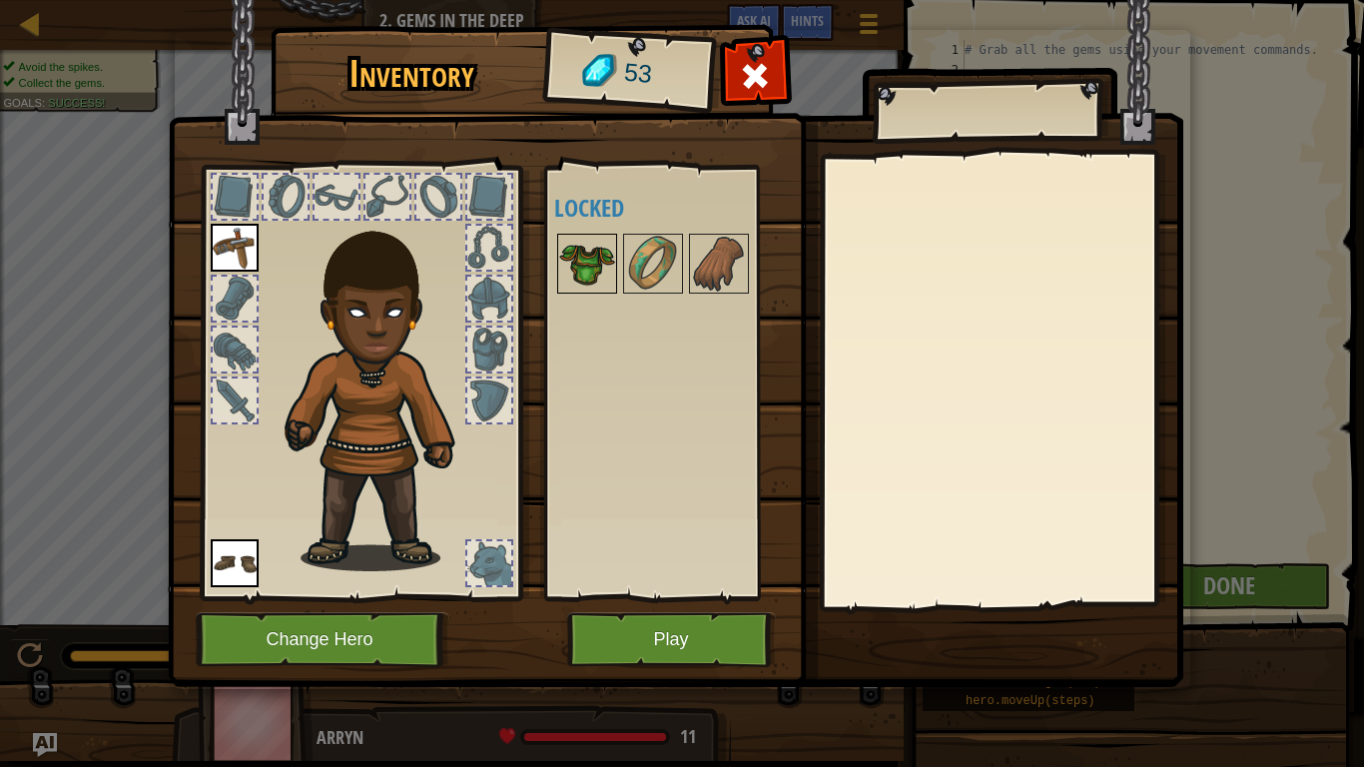
click at [602, 250] on img at bounding box center [587, 264] width 56 height 56
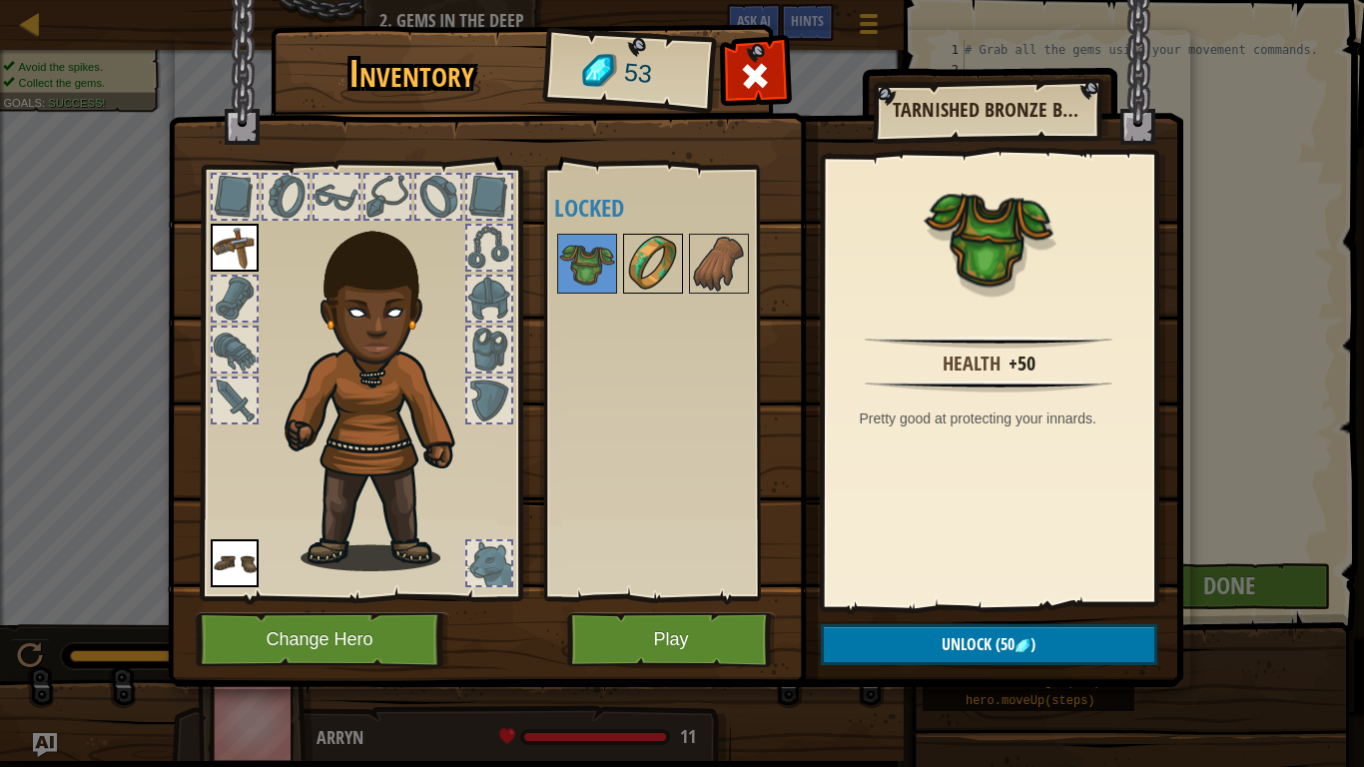
click at [648, 259] on img at bounding box center [653, 264] width 56 height 56
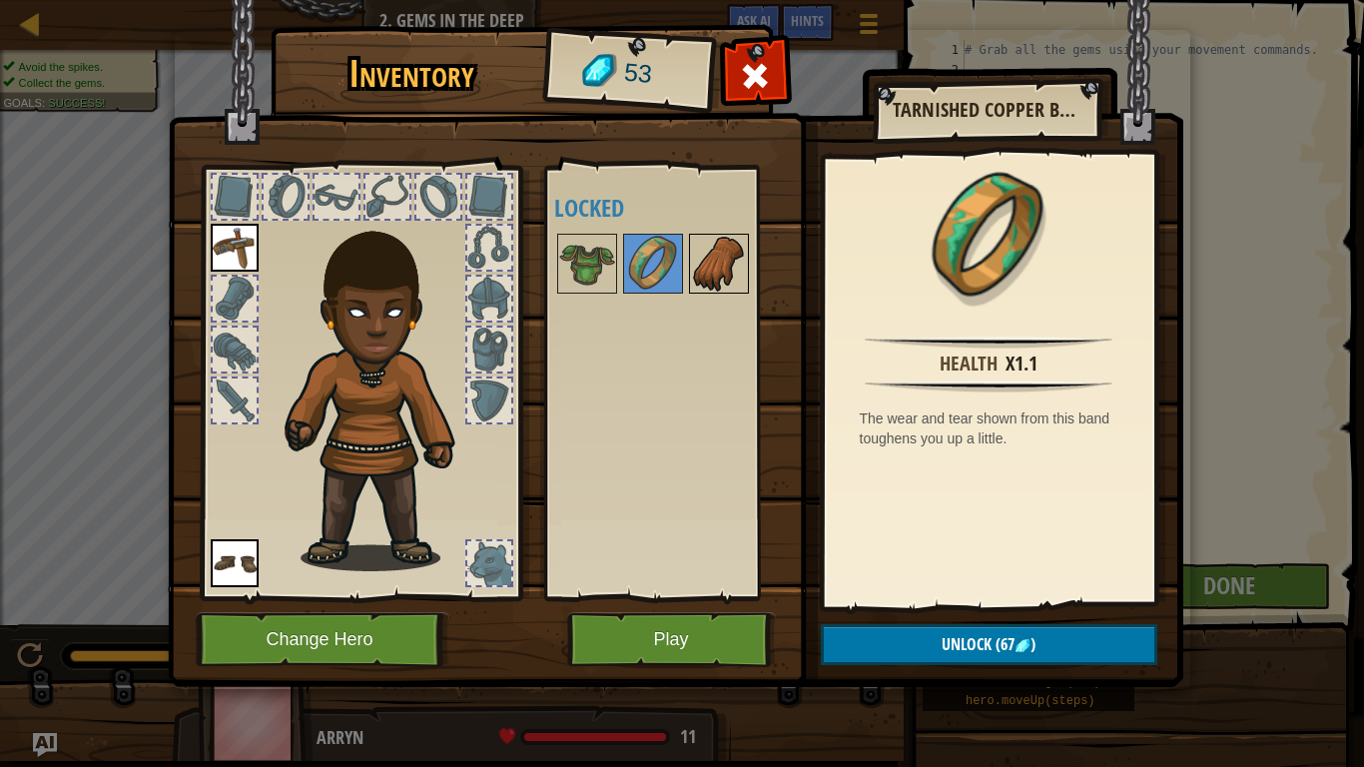
click at [727, 250] on img at bounding box center [719, 264] width 56 height 56
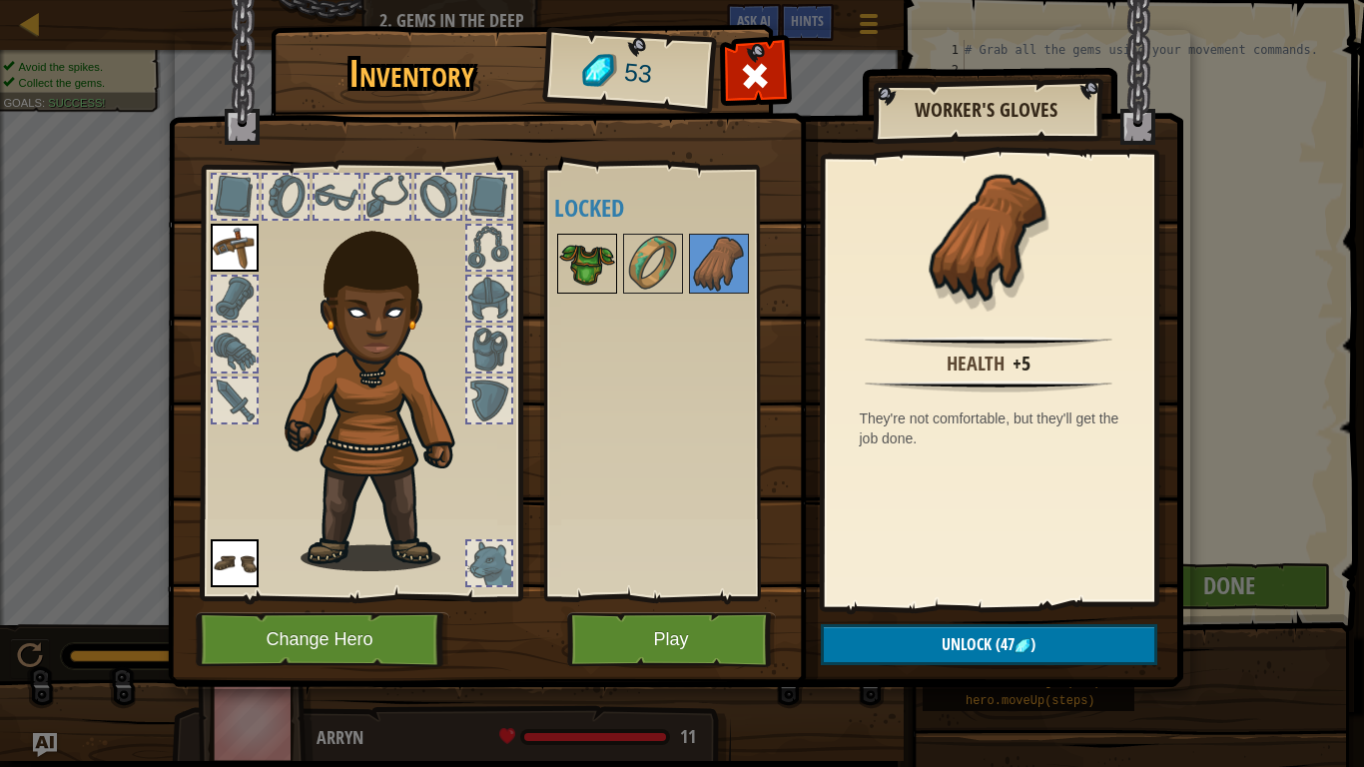
click at [589, 246] on img at bounding box center [587, 264] width 56 height 56
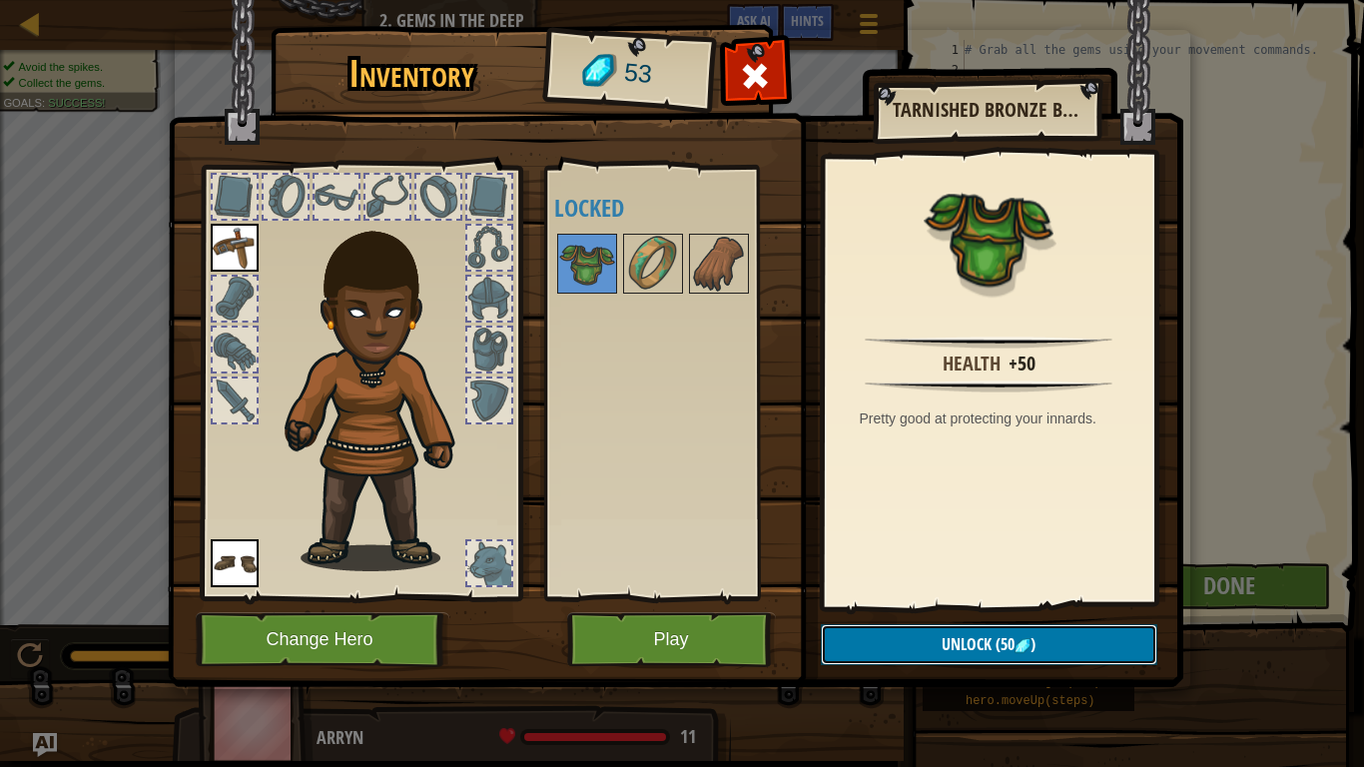
click at [1063, 645] on button "Unlock (50 )" at bounding box center [989, 644] width 336 height 41
click at [913, 645] on button "Confirm" at bounding box center [989, 644] width 336 height 41
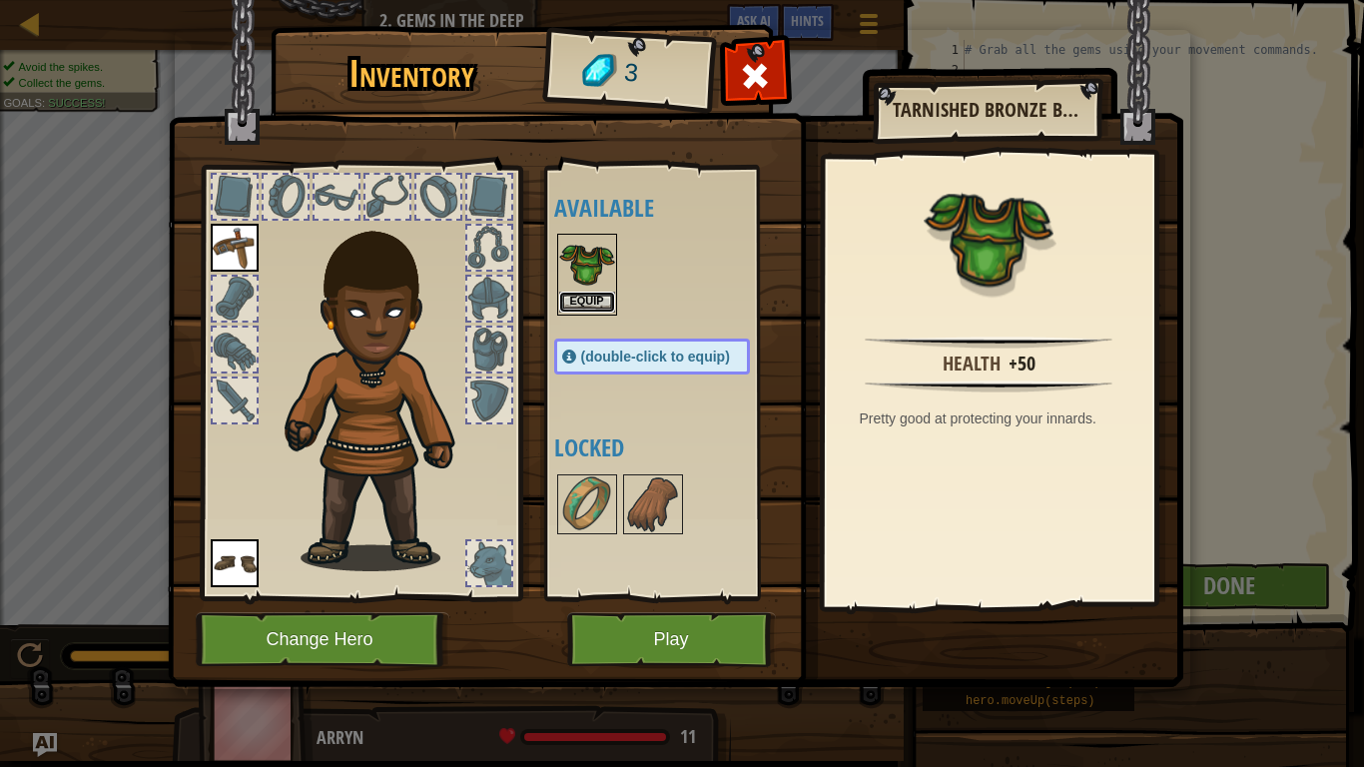
click at [602, 306] on button "Equip" at bounding box center [587, 302] width 56 height 21
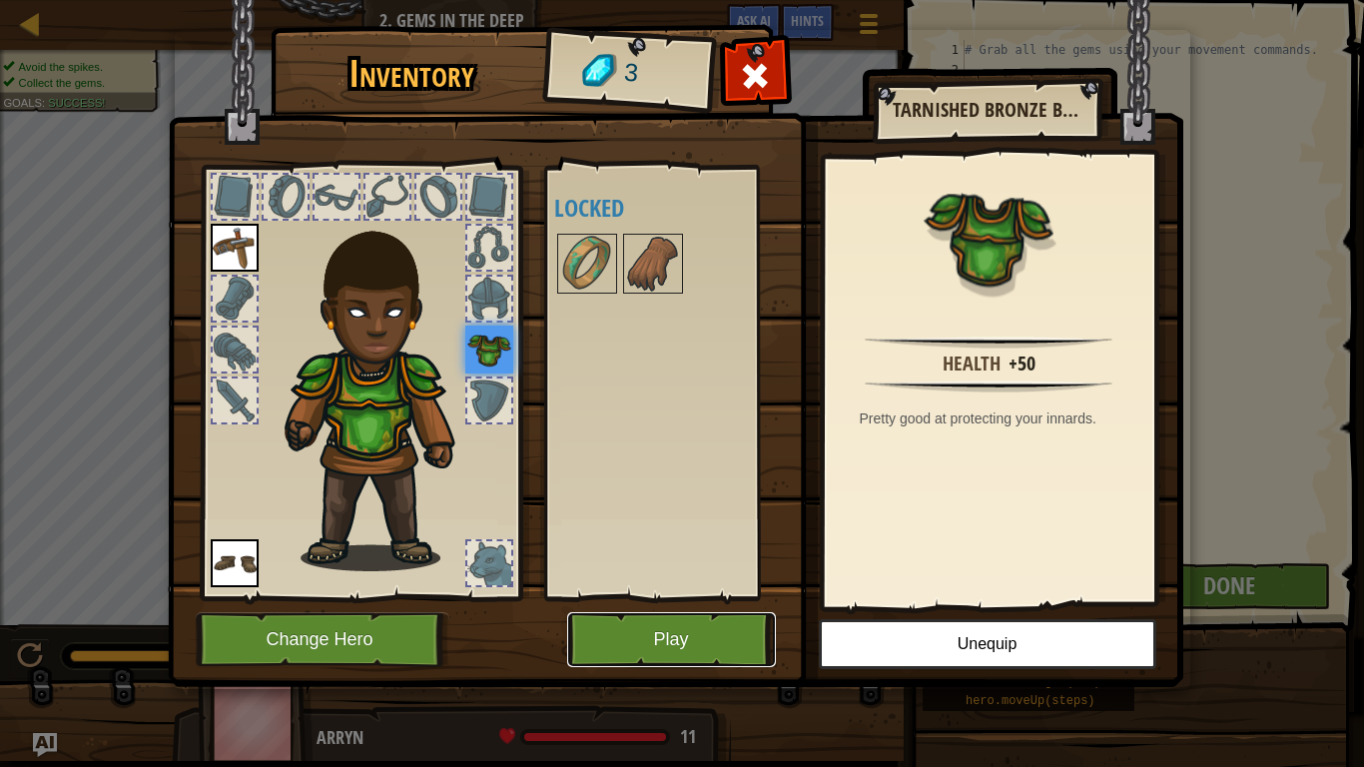
click at [722, 617] on button "Play" at bounding box center [671, 639] width 209 height 55
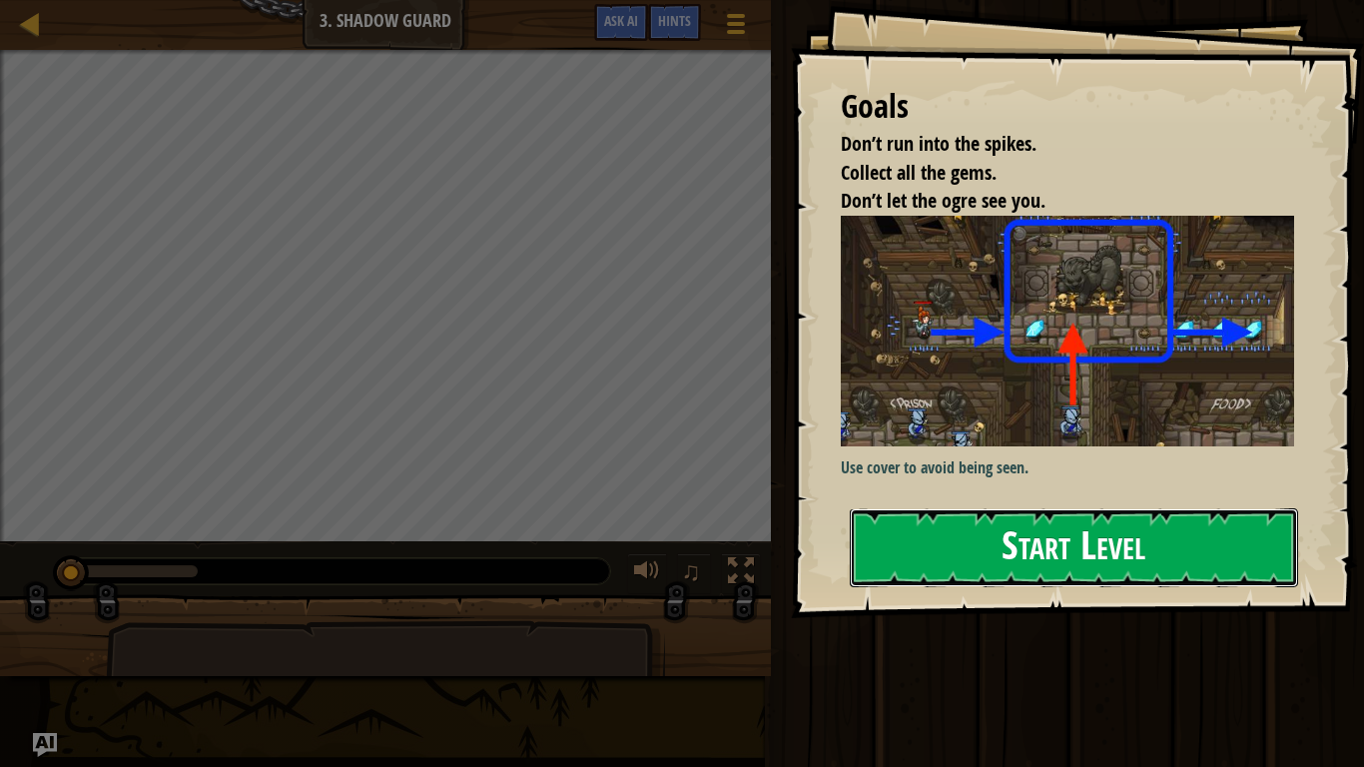
click at [1041, 572] on button "Start Level" at bounding box center [1074, 547] width 448 height 79
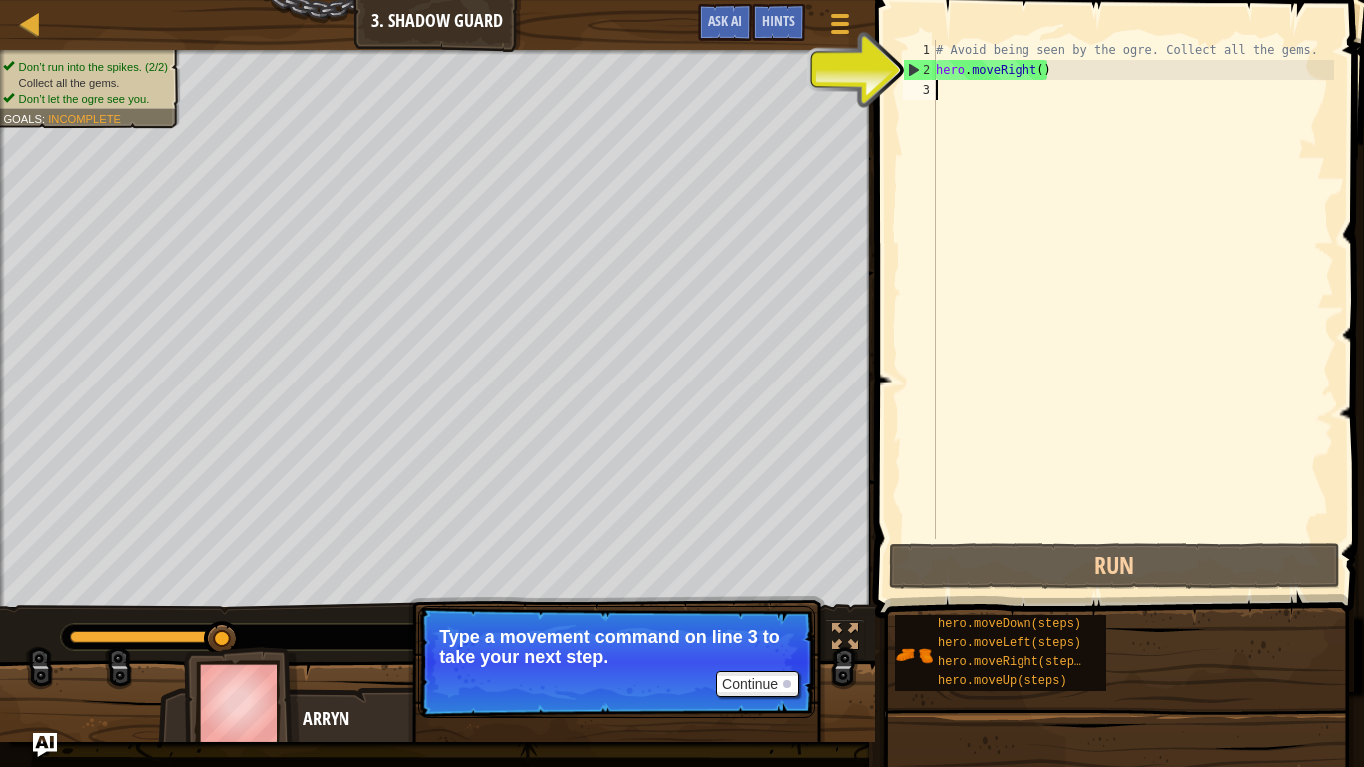
click at [988, 220] on div "# Avoid being seen by the ogre. Collect all the gems. hero . moveRight ( )" at bounding box center [1133, 309] width 402 height 539
click at [767, 645] on p "Continue Type a movement command on line 3 to take your next step." at bounding box center [616, 662] width 396 height 112
click at [787, 645] on button "Continue" at bounding box center [757, 684] width 83 height 26
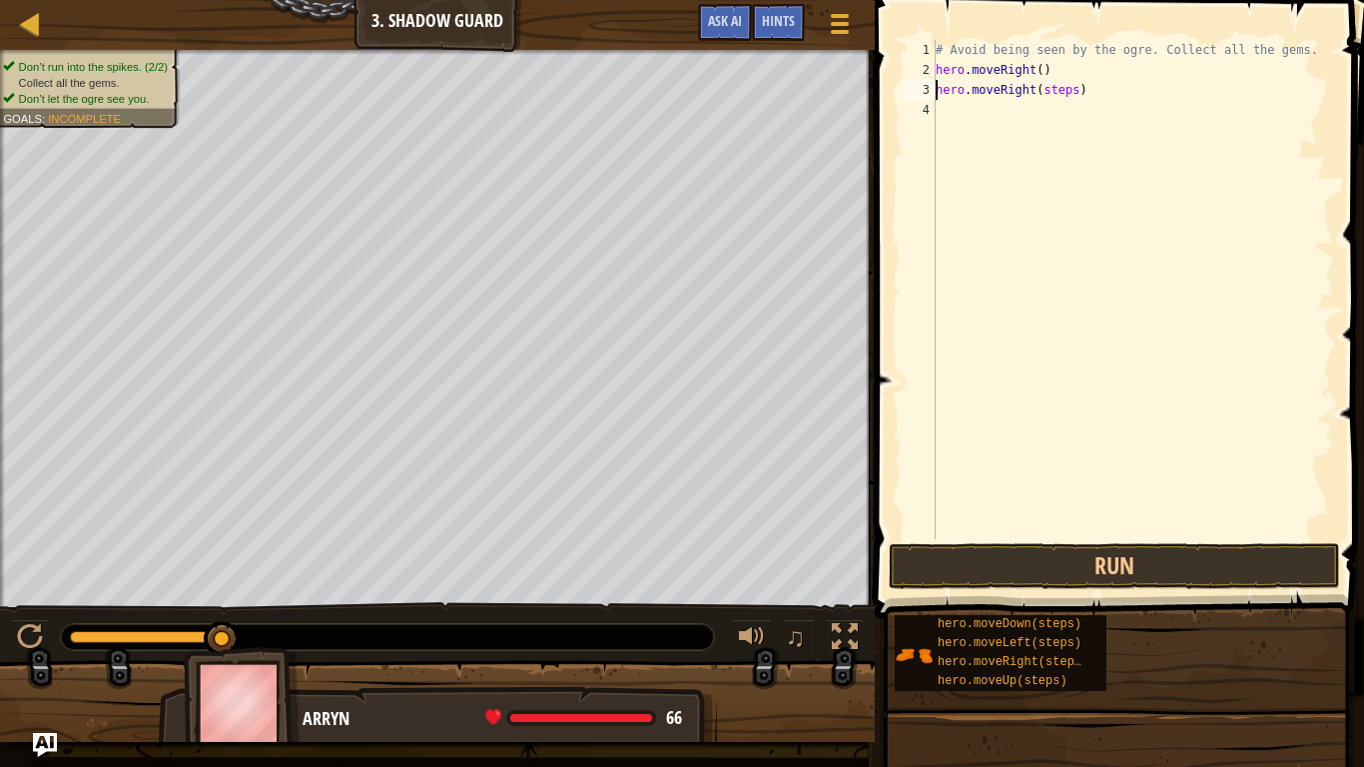
click at [1068, 91] on div "# Avoid being seen by the ogre. Collect all the gems. hero . moveRight ( ) hero…" at bounding box center [1133, 309] width 402 height 539
click at [1073, 90] on div "# Avoid being seen by the ogre. Collect all the gems. hero . moveRight ( ) hero…" at bounding box center [1133, 309] width 402 height 539
click at [1040, 74] on div "# Avoid being seen by the ogre. Collect all the gems. hero . moveRight ( ) hero…" at bounding box center [1133, 309] width 402 height 539
click at [1050, 99] on div "# Avoid being seen by the ogre. Collect all the gems. hero . moveRight ( 1 ) he…" at bounding box center [1133, 309] width 402 height 539
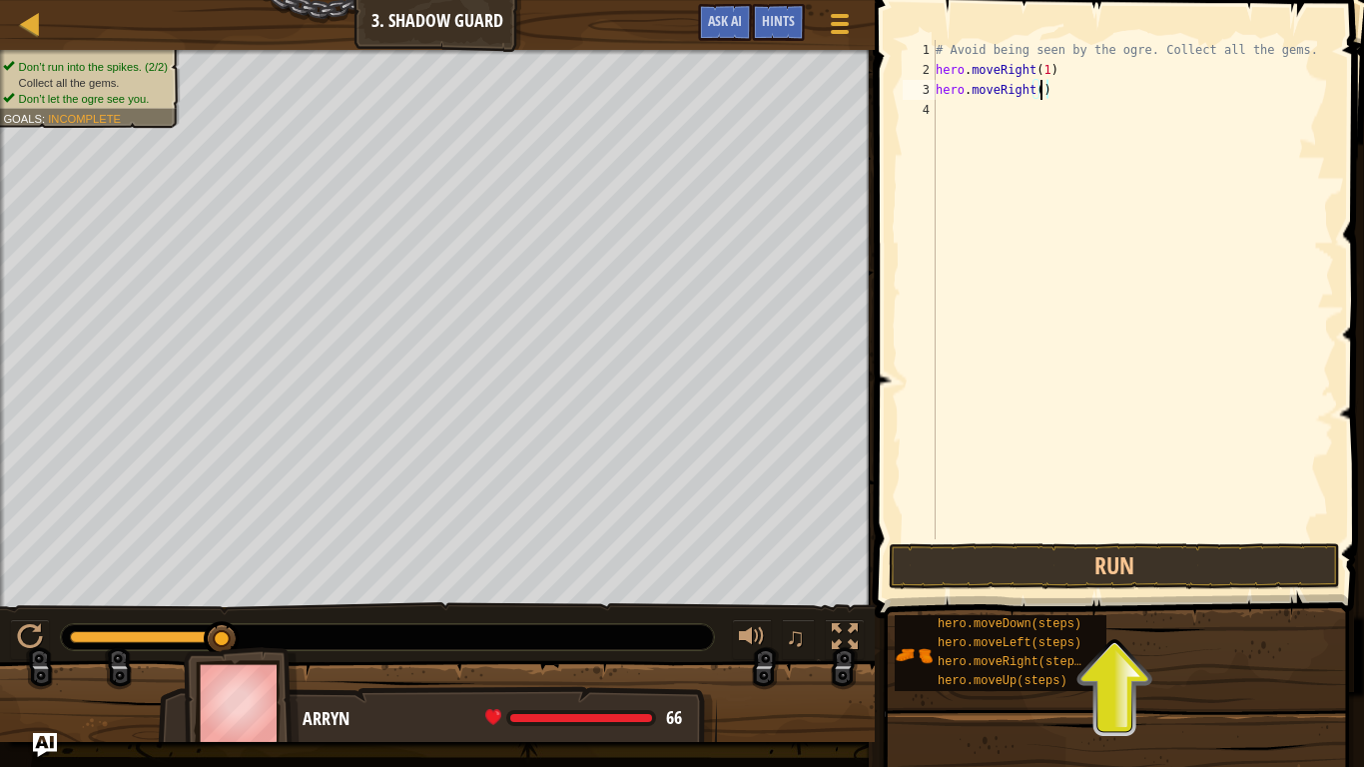
scroll to position [9, 15]
click at [945, 86] on div "# Avoid being seen by the ogre. Collect all the gems. hero . moveRight ( 1 ) he…" at bounding box center [1133, 309] width 402 height 539
click at [962, 91] on div "# Avoid being seen by the ogre. Collect all the gems. hero . moveRight ( 1 ) he…" at bounding box center [1133, 309] width 402 height 539
click at [973, 91] on div "# Avoid being seen by the ogre. Collect all the gems. hero . moveRight ( 1 ) he…" at bounding box center [1133, 309] width 402 height 539
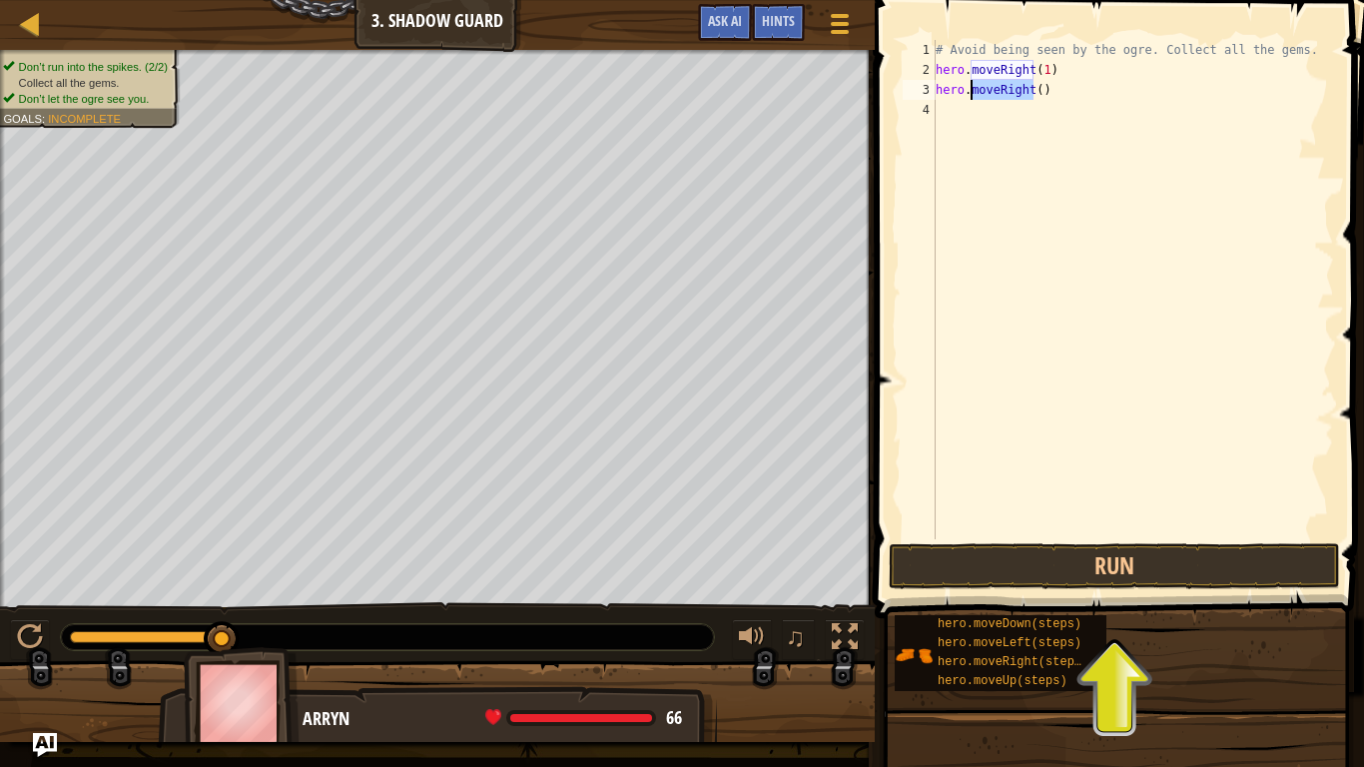
click at [1002, 87] on div "# Avoid being seen by the ogre. Collect all the gems. hero . moveRight ( 1 ) he…" at bounding box center [1133, 289] width 402 height 499
click at [1002, 87] on div "# Avoid being seen by the ogre. Collect all the gems. hero . moveRight ( 1 ) he…" at bounding box center [1133, 309] width 402 height 539
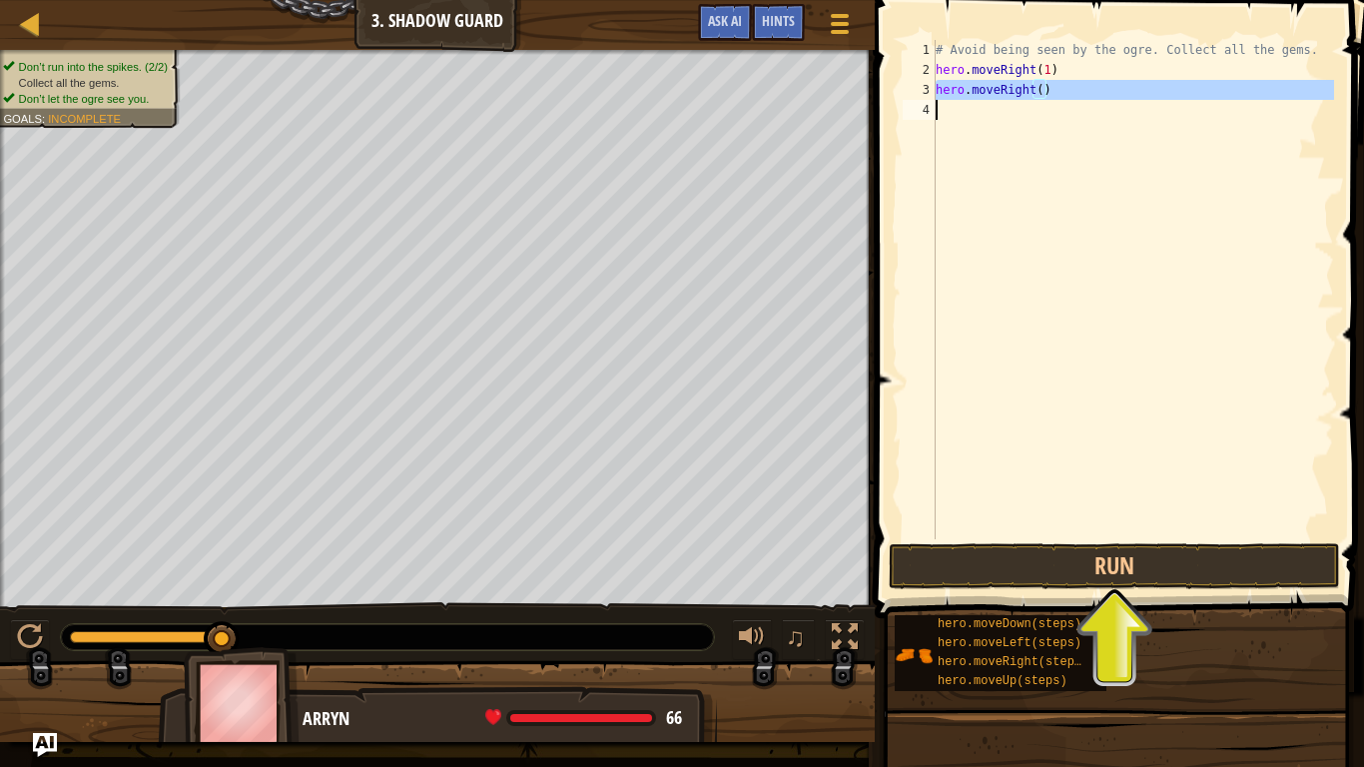
click at [1002, 87] on div "# Avoid being seen by the ogre. Collect all the gems. hero . moveRight ( 1 ) he…" at bounding box center [1133, 309] width 402 height 539
click at [1007, 89] on div "# Avoid being seen by the ogre. Collect all the gems. hero . moveRight ( 1 ) he…" at bounding box center [1133, 289] width 402 height 499
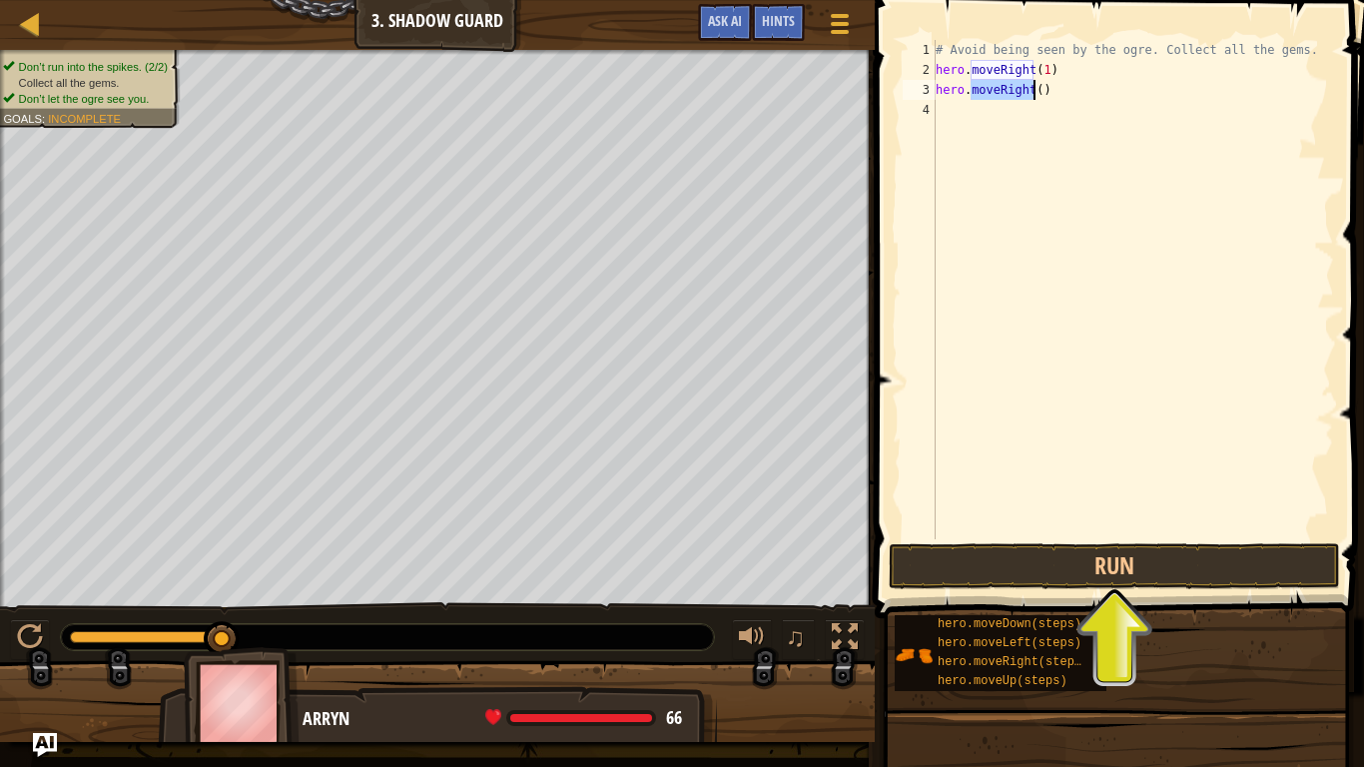
click at [1007, 89] on div "# Avoid being seen by the ogre. Collect all the gems. hero . moveRight ( 1 ) he…" at bounding box center [1133, 309] width 402 height 539
click at [1020, 71] on div "# Avoid being seen by the ogre. Collect all the gems. hero . moveRight ( 1 ) he…" at bounding box center [1133, 309] width 402 height 539
click at [1026, 89] on div "# Avoid being seen by the ogre. Collect all the gems. hero . moveRight ( 1 ) he…" at bounding box center [1133, 309] width 402 height 539
type textarea "hero.moveRight()"
drag, startPoint x: 1056, startPoint y: 89, endPoint x: 934, endPoint y: 86, distance: 122.9
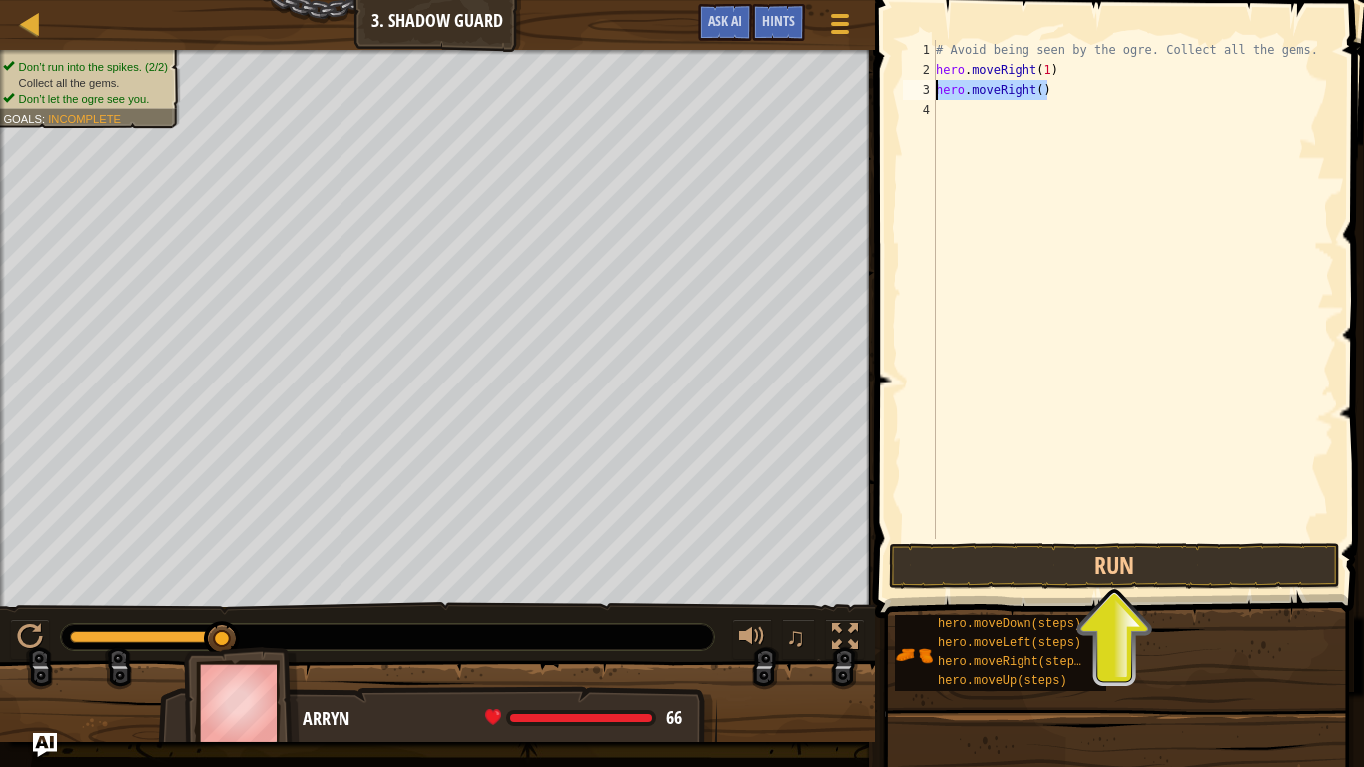
click at [934, 86] on div "hero.moveRight() 1 2 3 4 # Avoid being seen by the ogre. Collect all the gems. …" at bounding box center [1116, 289] width 435 height 499
click at [1039, 90] on div "# Avoid being seen by the ogre. Collect all the gems. hero . moveRight ( 1 ) he…" at bounding box center [1133, 289] width 402 height 499
click at [1065, 90] on div "# Avoid being seen by the ogre. Collect all the gems. hero . moveRight ( 1 ) he…" at bounding box center [1133, 309] width 402 height 539
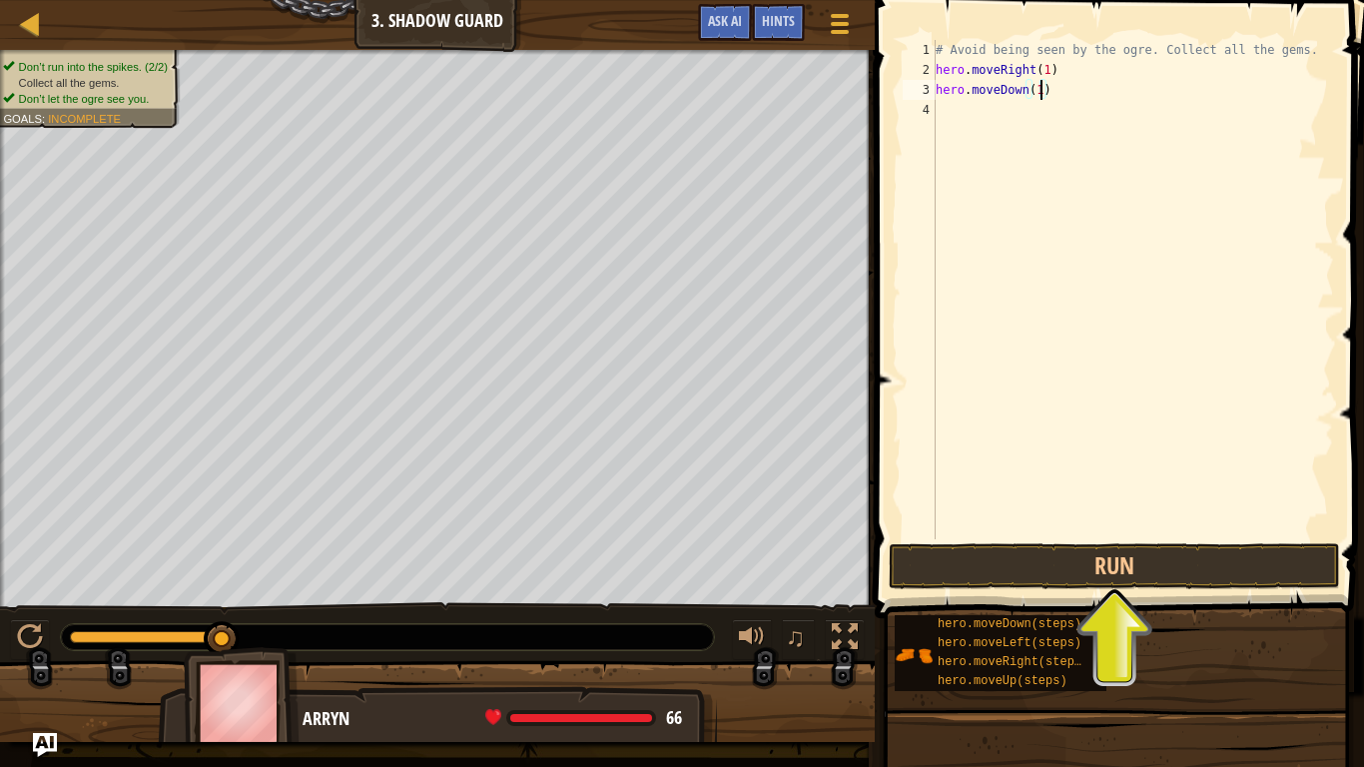
click at [1047, 73] on div "# Avoid being seen by the ogre. Collect all the gems. hero . moveRight ( 1 ) he…" at bounding box center [1133, 309] width 402 height 539
click at [1123, 546] on button "Run" at bounding box center [1114, 566] width 451 height 46
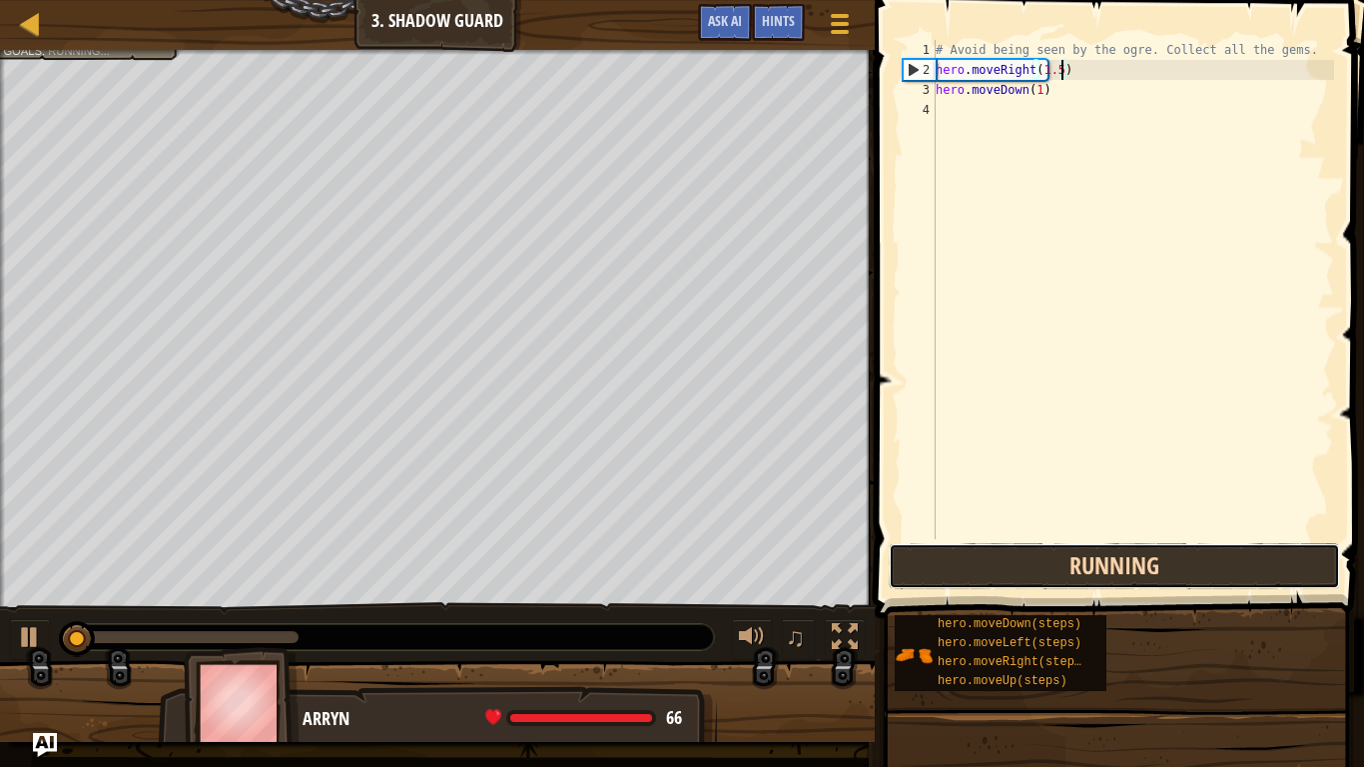
click at [1123, 546] on button "Running" at bounding box center [1114, 566] width 451 height 46
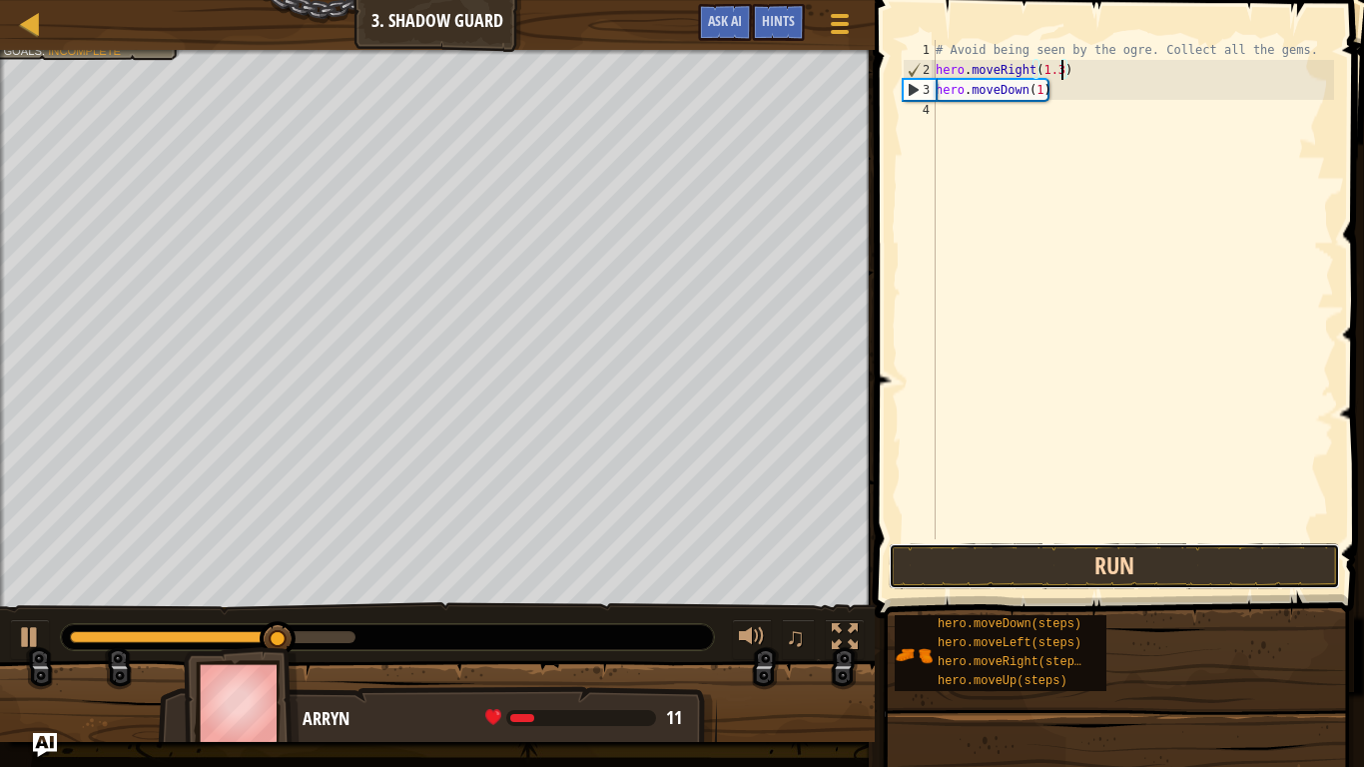
click at [1202, 568] on button "Run" at bounding box center [1114, 566] width 451 height 46
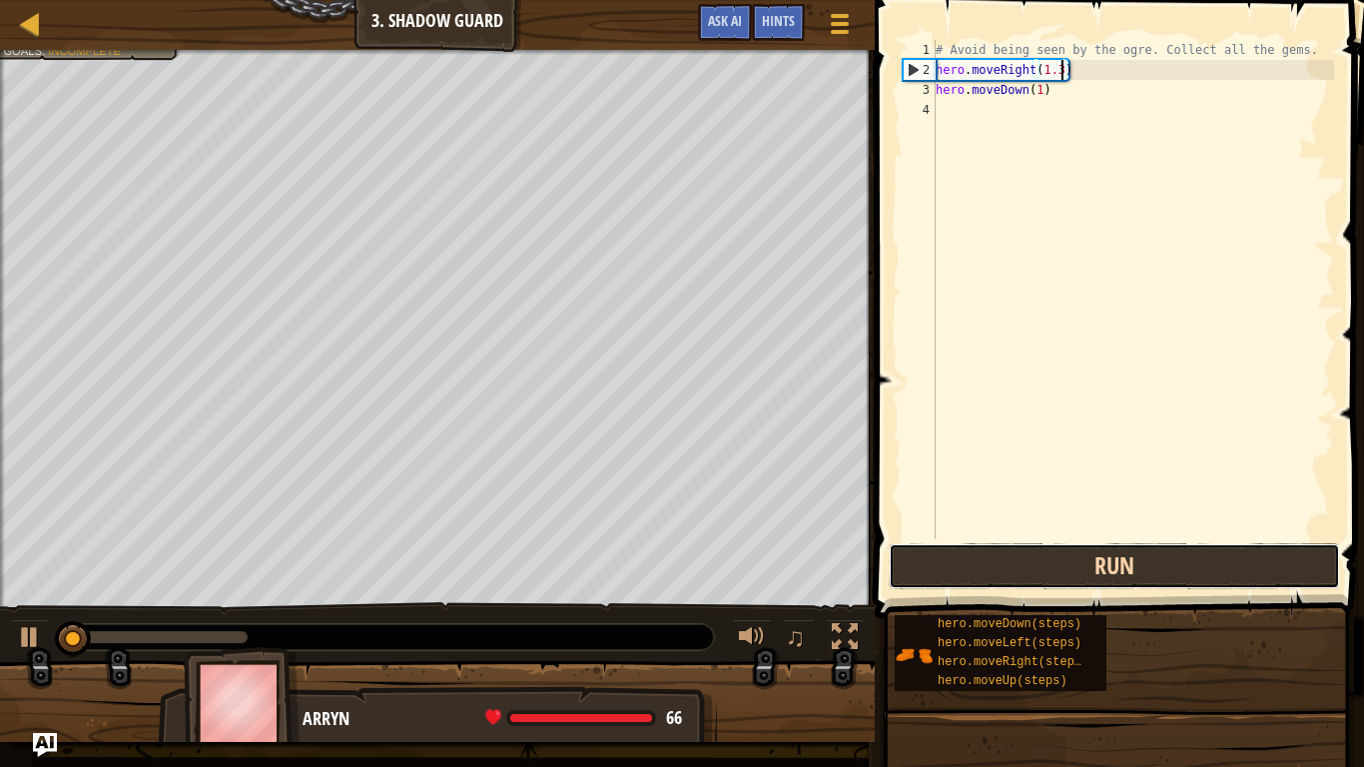
click at [1202, 568] on button "Run" at bounding box center [1114, 566] width 451 height 46
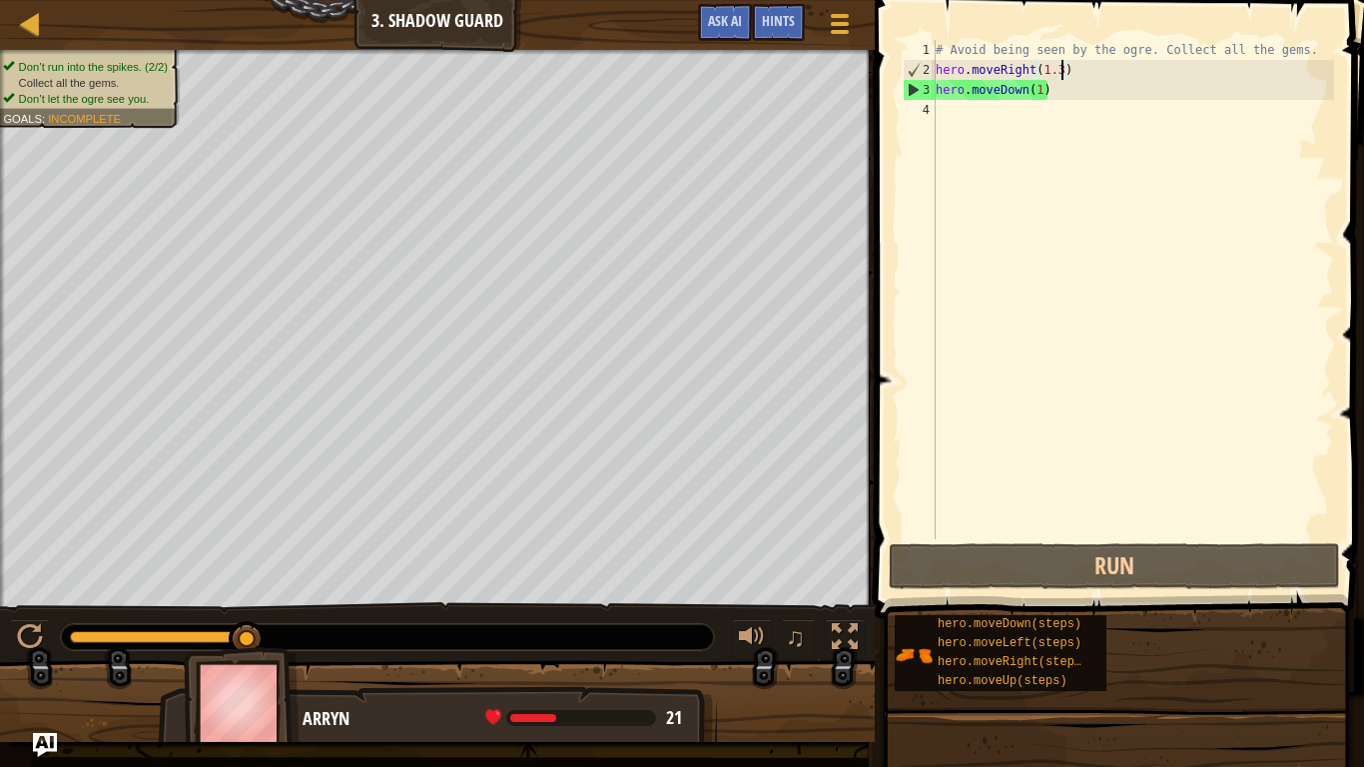
click at [1041, 92] on div "# Avoid being seen by the ogre. Collect all the gems. hero . moveRight ( 1.3 ) …" at bounding box center [1133, 309] width 402 height 539
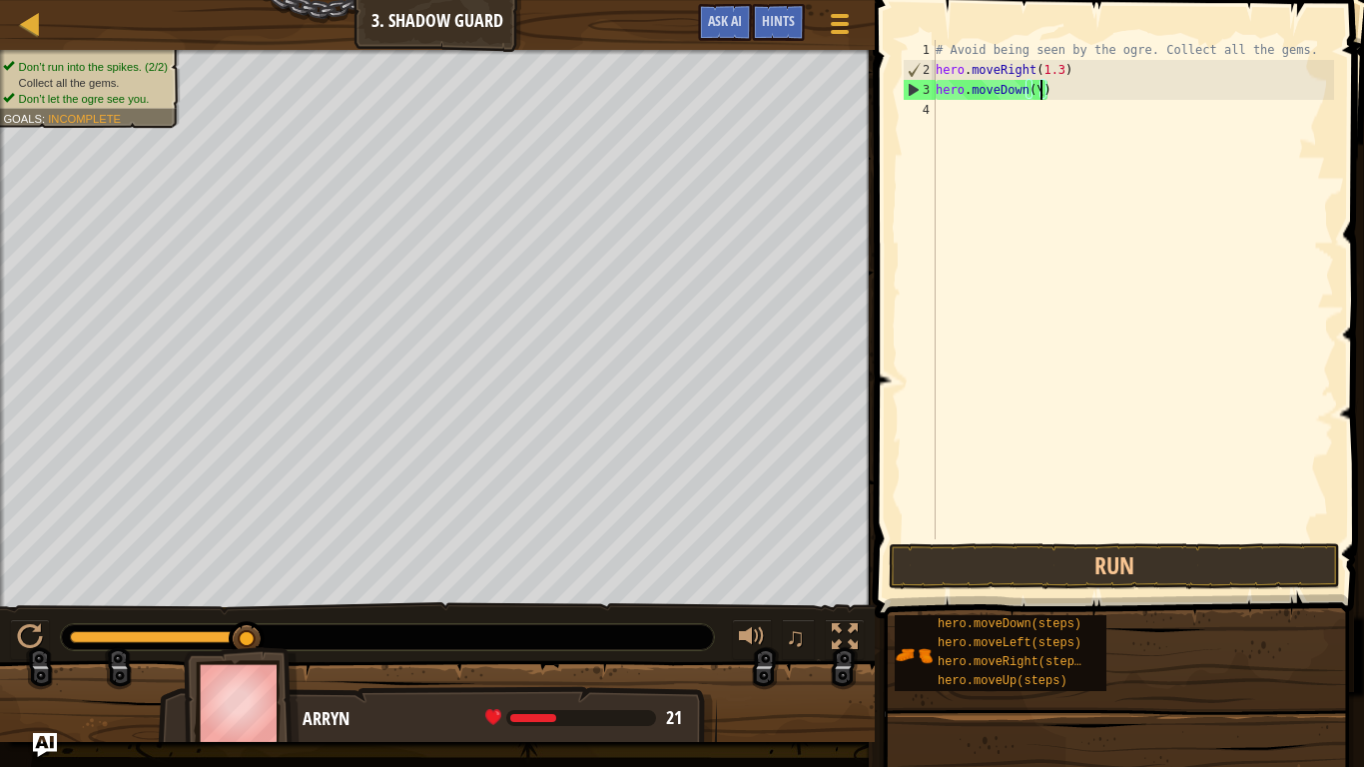
scroll to position [9, 14]
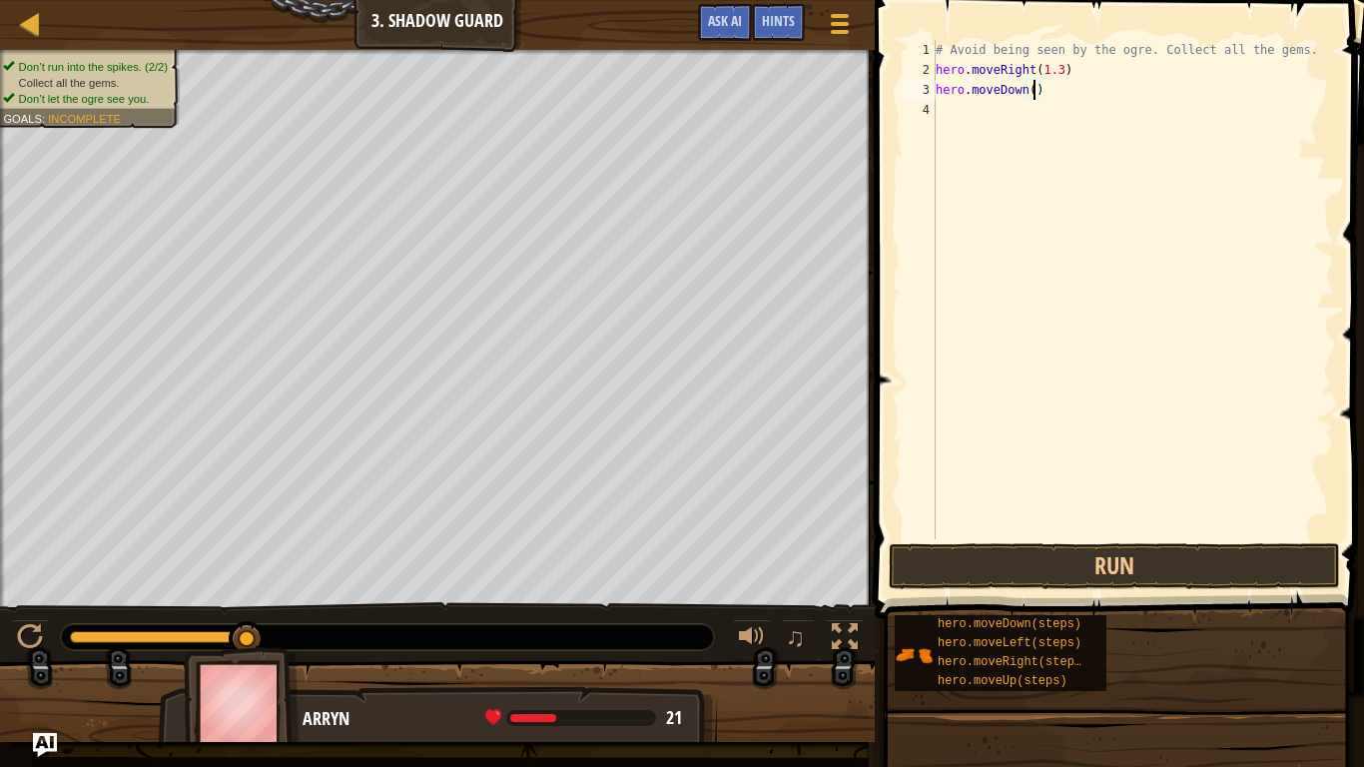
click at [1062, 70] on div "# Avoid being seen by the ogre. Collect all the gems. hero . moveRight ( 1.3 ) …" at bounding box center [1133, 309] width 402 height 539
click at [1024, 555] on button "Run" at bounding box center [1114, 566] width 451 height 46
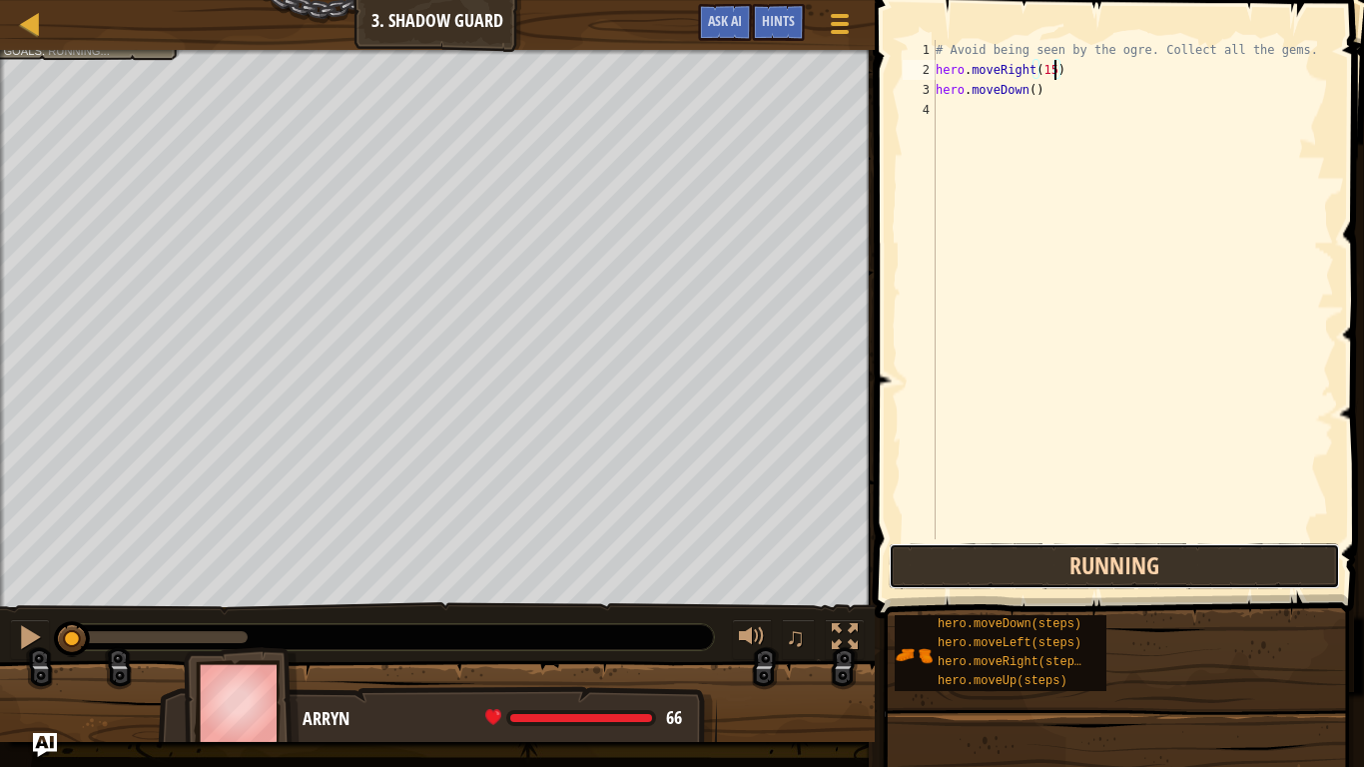
click at [1024, 555] on button "Running" at bounding box center [1114, 566] width 451 height 46
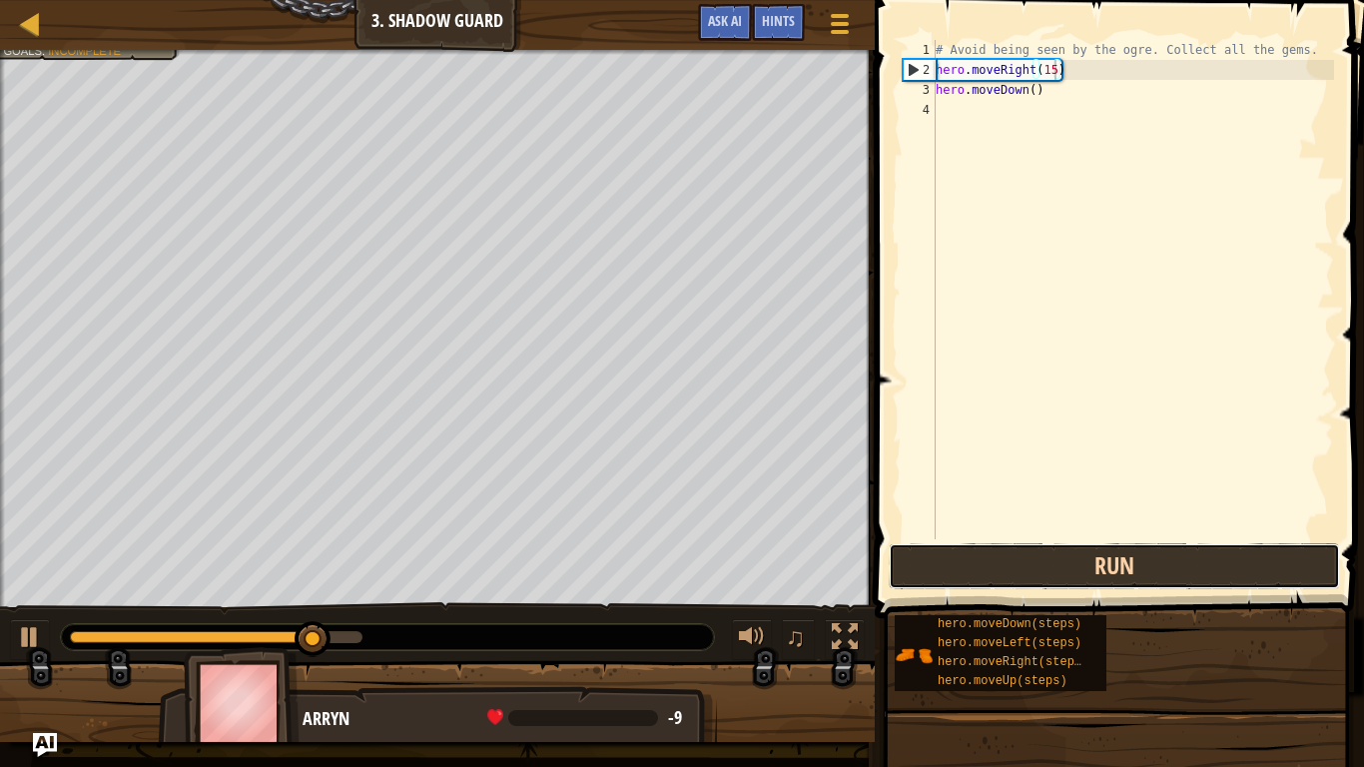
click at [1033, 545] on button "Run" at bounding box center [1114, 566] width 451 height 46
click at [1061, 559] on button "Run" at bounding box center [1114, 566] width 451 height 46
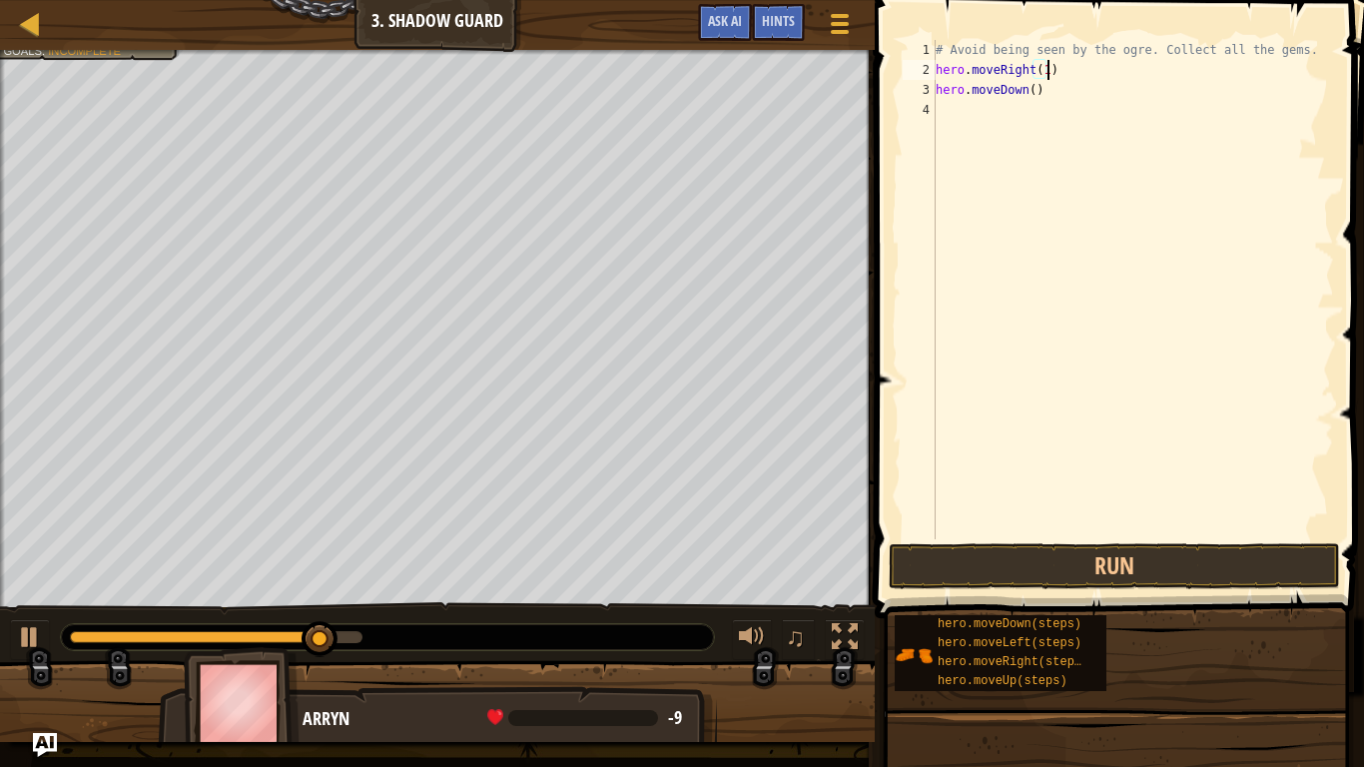
scroll to position [9, 16]
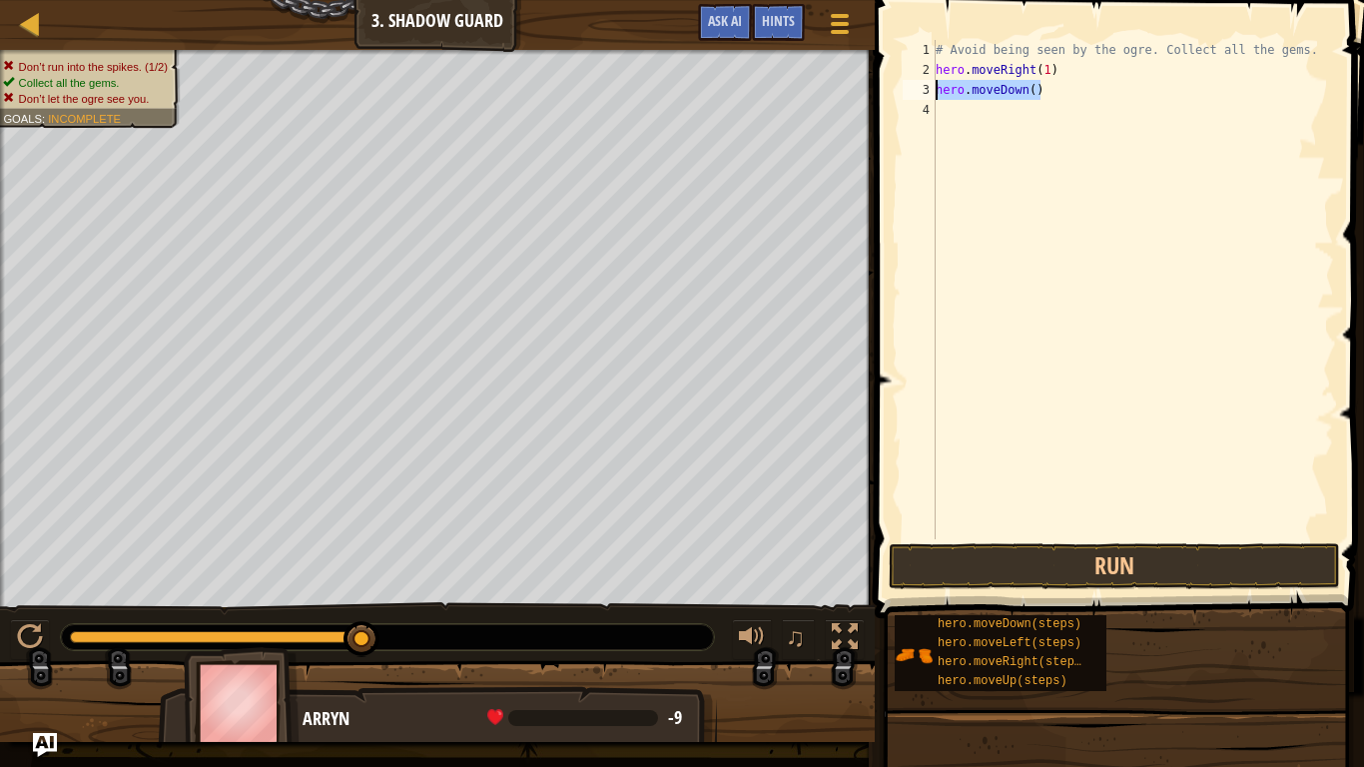
drag, startPoint x: 1052, startPoint y: 91, endPoint x: 935, endPoint y: 91, distance: 117.8
click at [935, 91] on div "hero.moveRight(1) 1 2 3 4 # Avoid being seen by the ogre. Collect all the gems.…" at bounding box center [1116, 289] width 435 height 499
type textarea "hero.moveDown()"
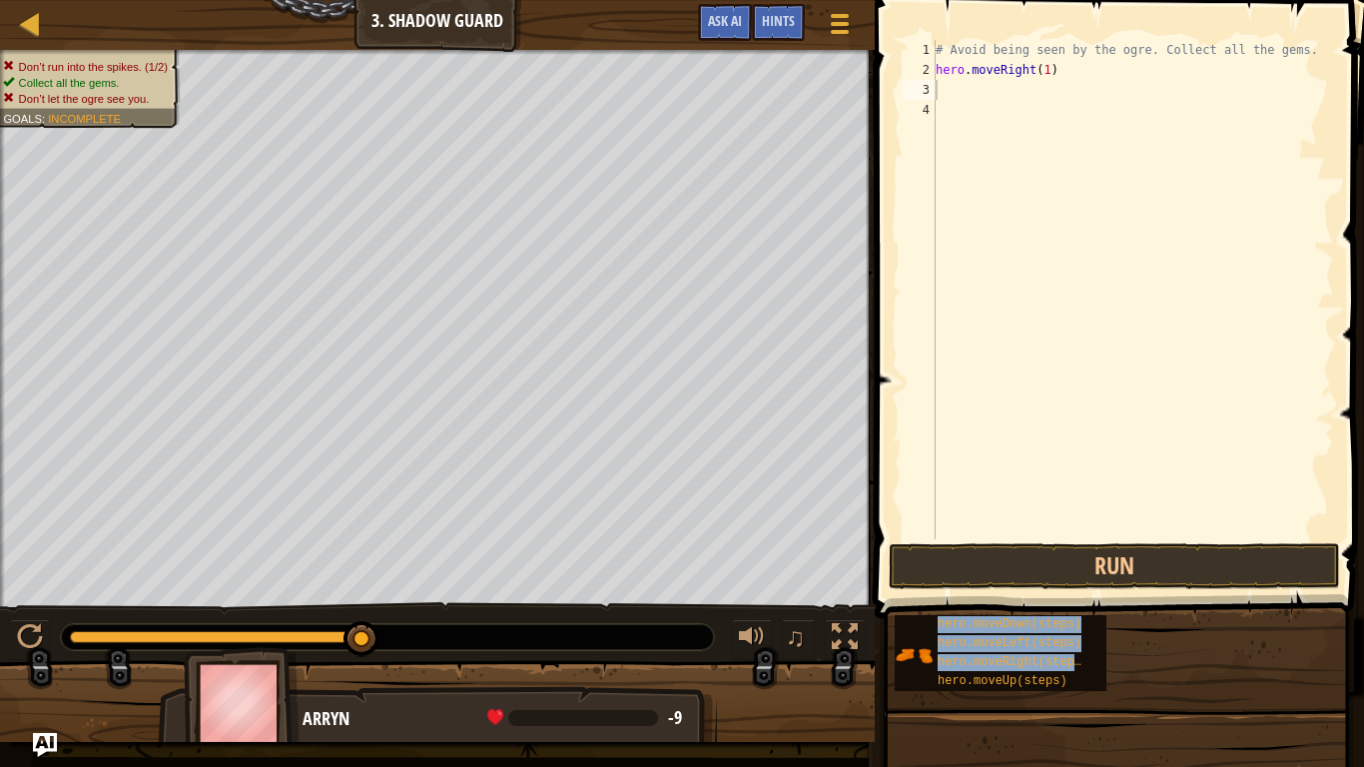
drag, startPoint x: 1037, startPoint y: 671, endPoint x: 1000, endPoint y: 304, distance: 369.4
click at [1000, 304] on div "Hints Videos 1 2 3 4 # Avoid being seen by the ogre. Collect all the gems. hero…" at bounding box center [1116, 378] width 495 height 757
click at [1000, 306] on div "# Avoid being seen by the ogre. Collect all the gems. hero . moveRight ( 1 )" at bounding box center [1133, 309] width 402 height 539
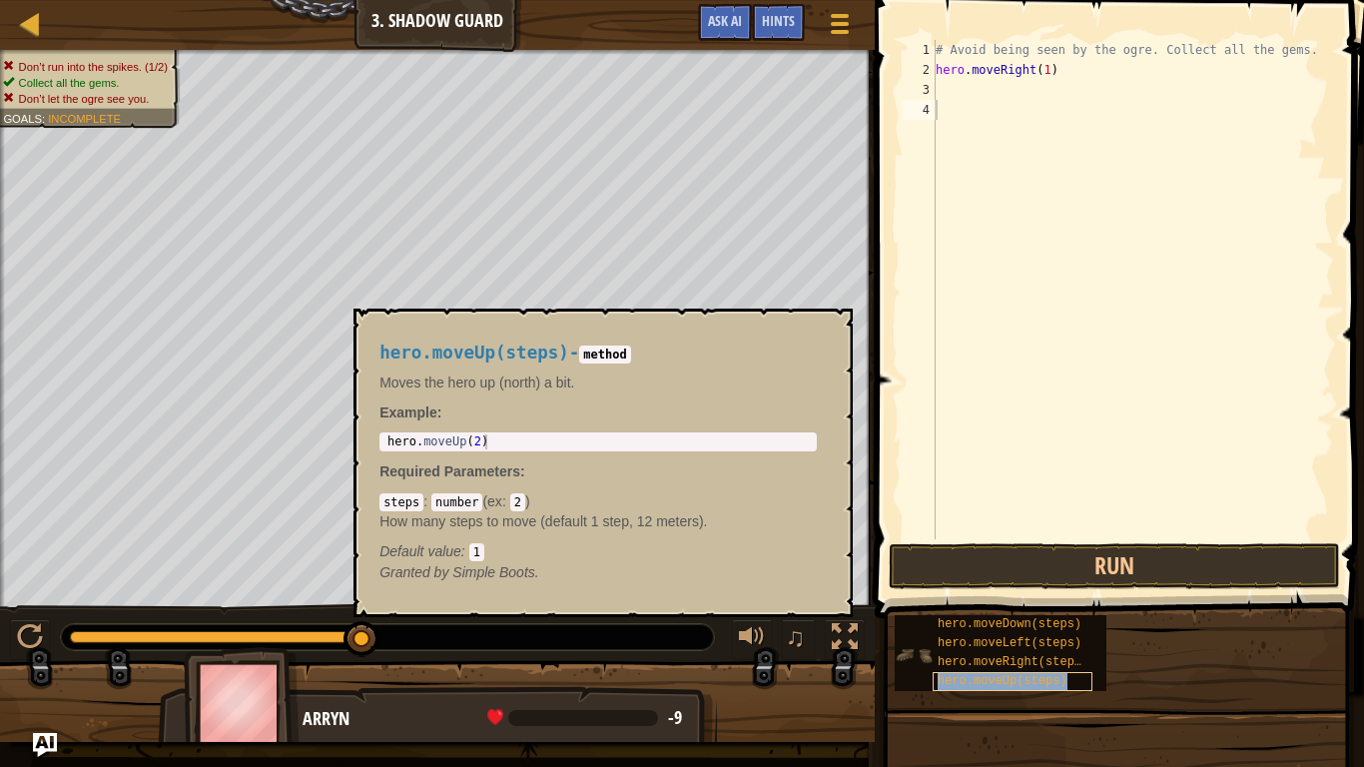
click at [1001, 645] on span "hero.moveUp(steps)" at bounding box center [1003, 681] width 130 height 14
type textarea "hero.moveUp(steps)"
click at [1159, 171] on div "# Avoid being seen by the ogre. Collect all the gems. hero . moveRight ( 1 ) he…" at bounding box center [1133, 309] width 402 height 539
click at [812, 332] on div "hero.moveUp(steps) - method Moves the hero up (north) a bit. Example : 1 hero .…" at bounding box center [597, 463] width 465 height 277
click at [835, 328] on button "×" at bounding box center [831, 332] width 16 height 28
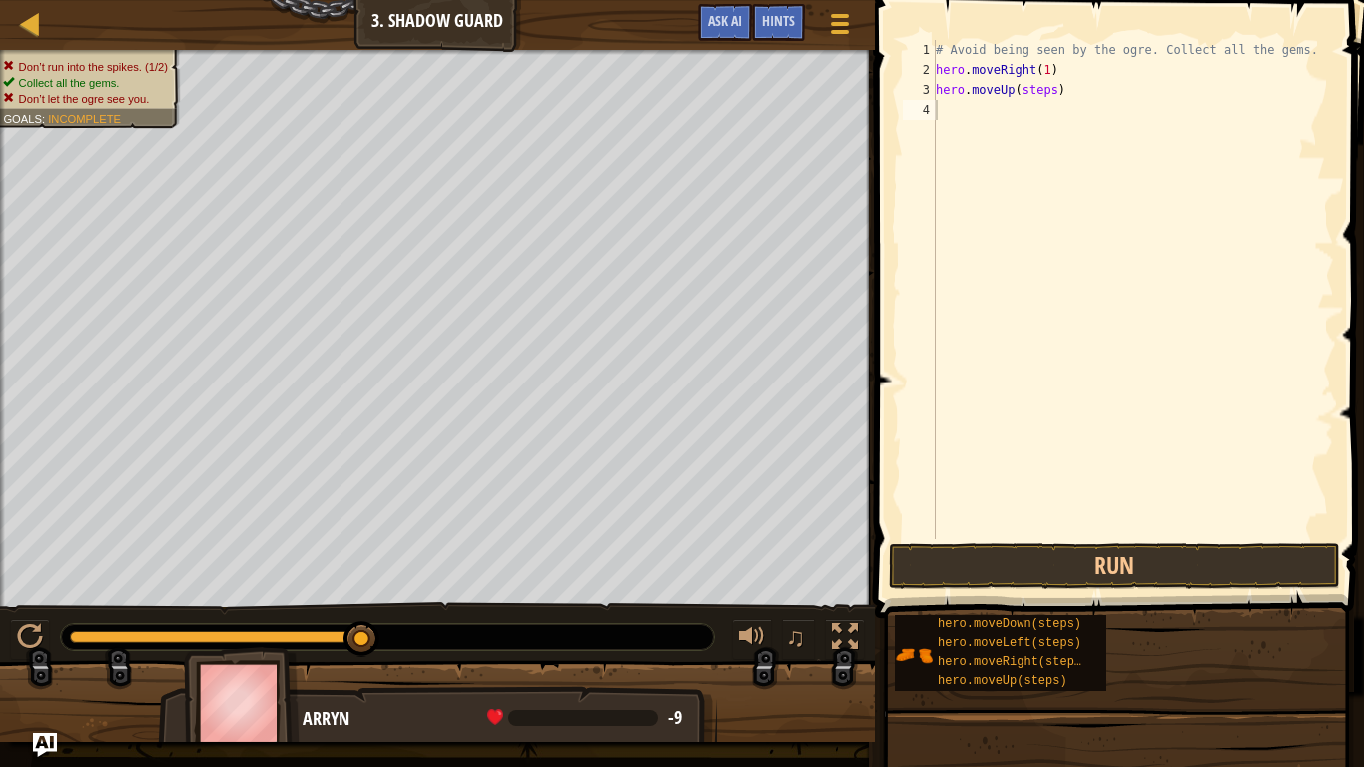
click at [1053, 93] on div "# Avoid being seen by the ogre. Collect all the gems. hero . moveRight ( 1 ) he…" at bounding box center [1133, 309] width 402 height 539
click at [1069, 104] on div "# Avoid being seen by the ogre. Collect all the gems. hero . moveRight ( 1 ) he…" at bounding box center [1133, 309] width 402 height 539
click at [1073, 104] on div "# Avoid being seen by the ogre. Collect all the gems. hero . moveRight ( 1 ) he…" at bounding box center [1133, 309] width 402 height 539
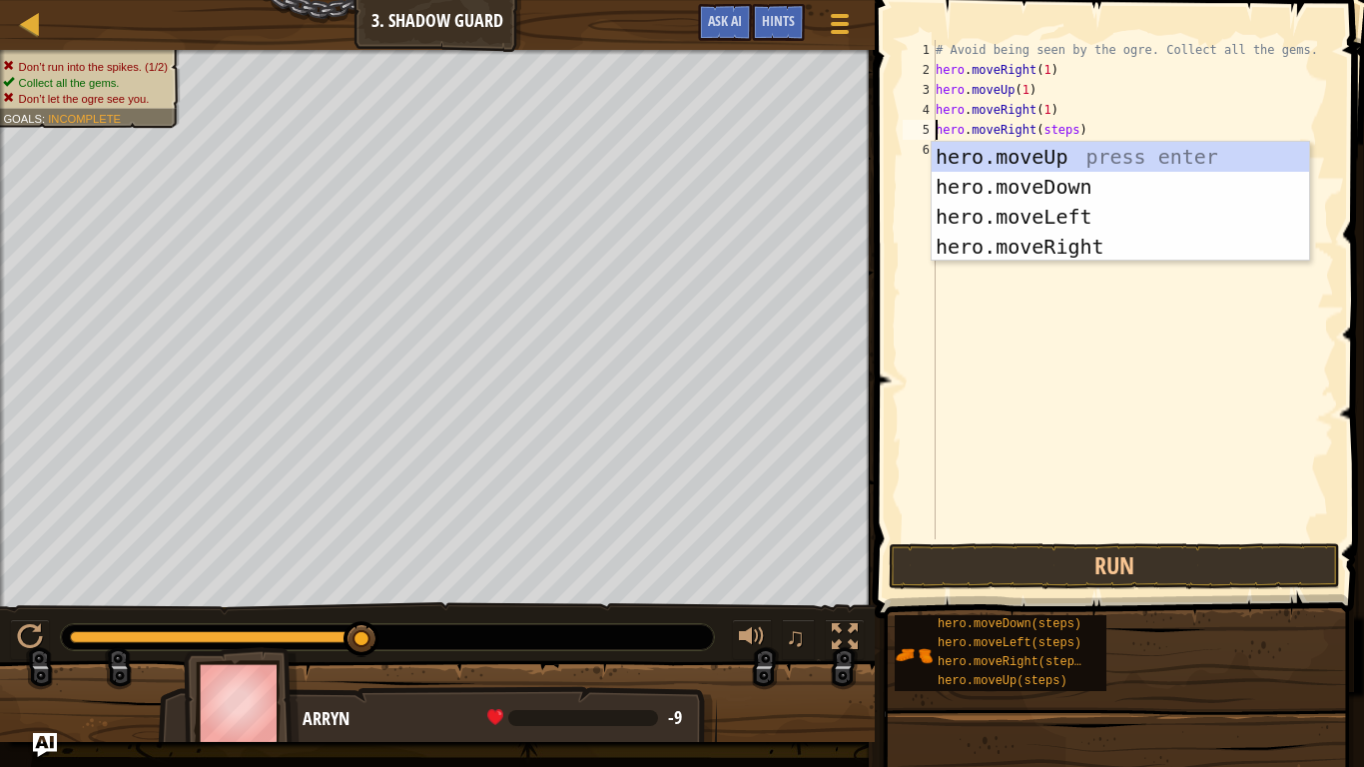
click at [1075, 128] on div "# Avoid being seen by the ogre. Collect all the gems. hero . moveRight ( 1 ) he…" at bounding box center [1133, 309] width 402 height 539
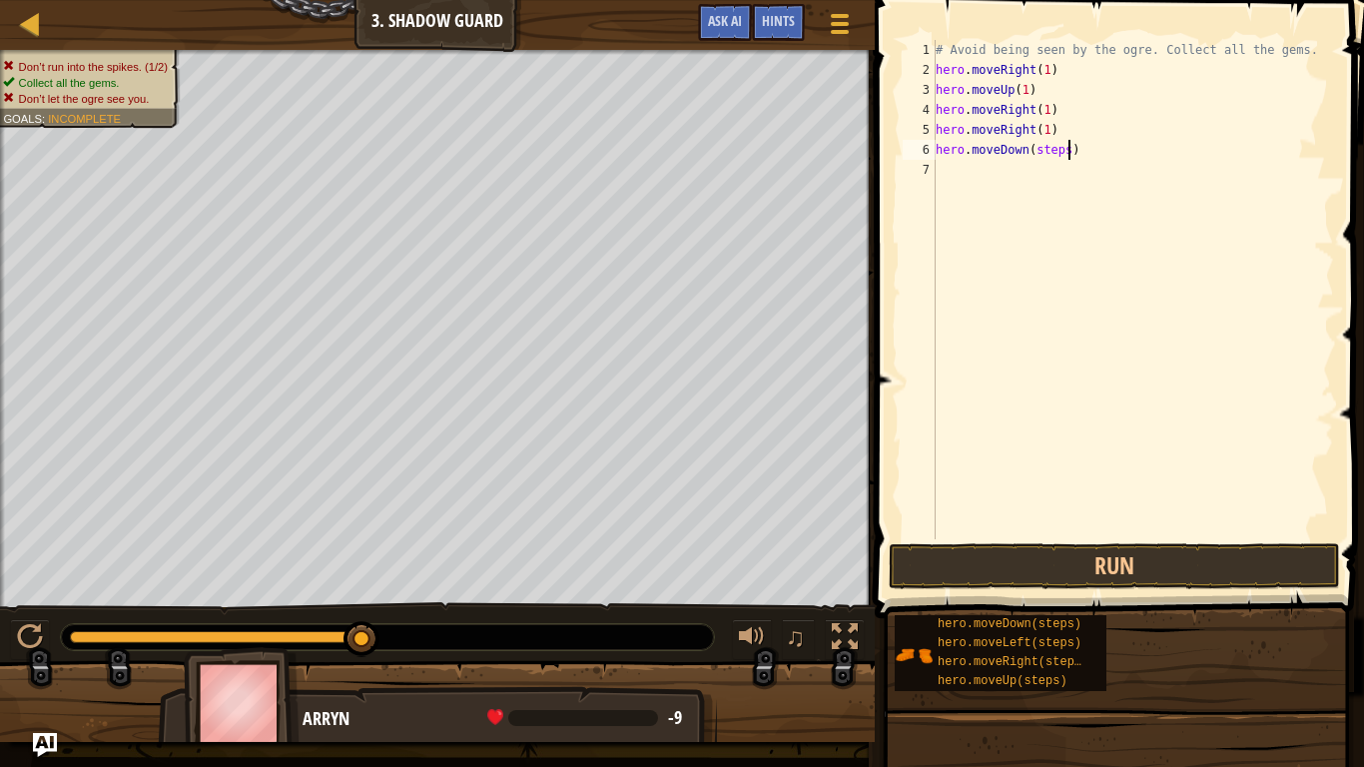
click at [1067, 148] on div "# Avoid being seen by the ogre. Collect all the gems. hero . moveRight ( 1 ) he…" at bounding box center [1133, 309] width 402 height 539
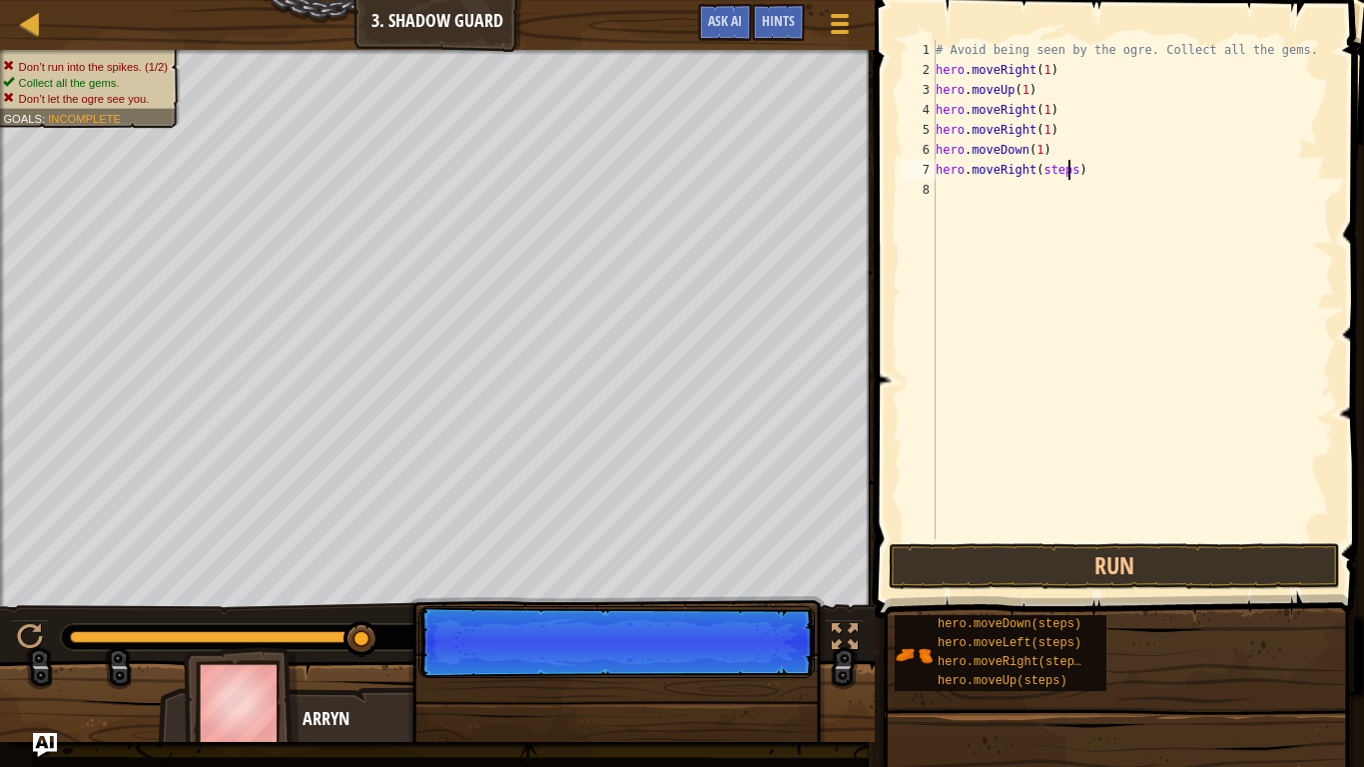
click at [1071, 165] on div "# Avoid being seen by the ogre. Collect all the gems. hero . moveRight ( 1 ) he…" at bounding box center [1133, 309] width 402 height 539
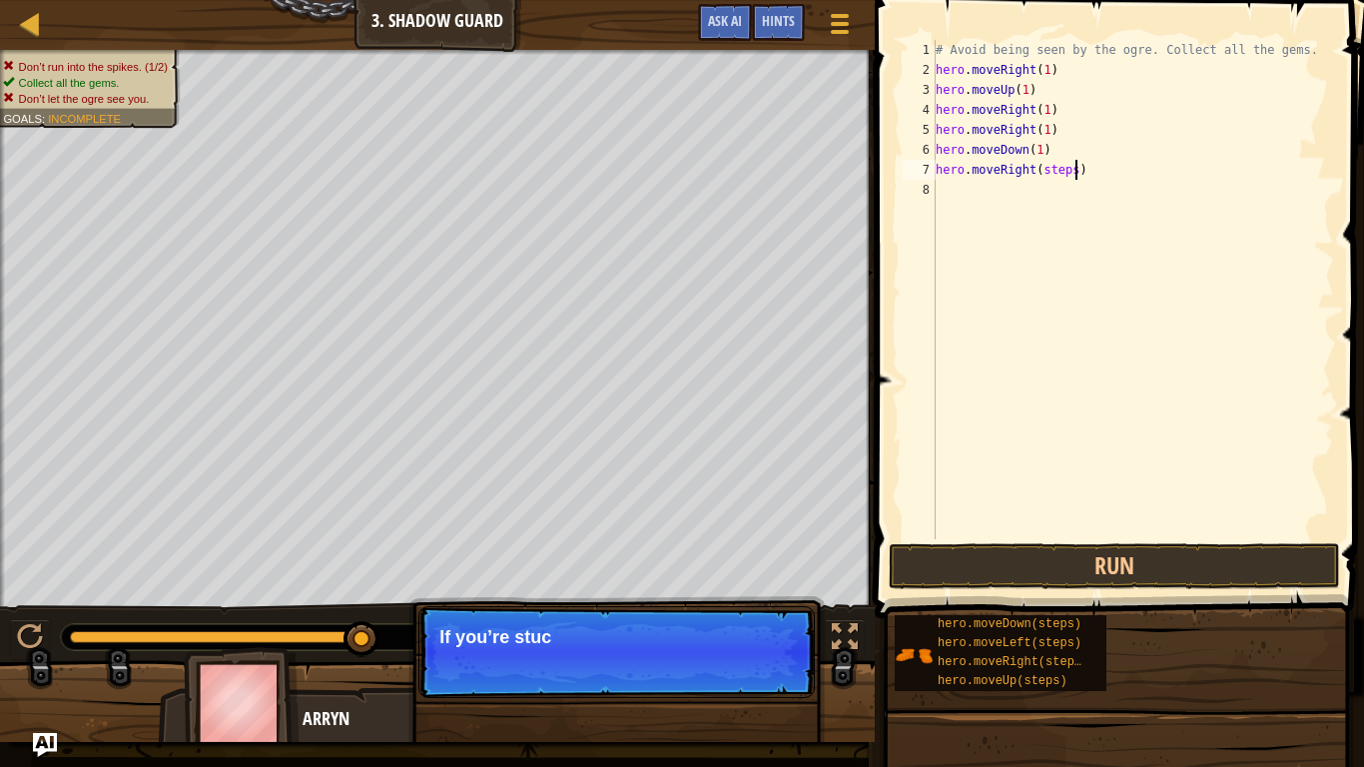
click at [1078, 165] on div "# Avoid being seen by the ogre. Collect all the gems. hero . moveRight ( 1 ) he…" at bounding box center [1133, 309] width 402 height 539
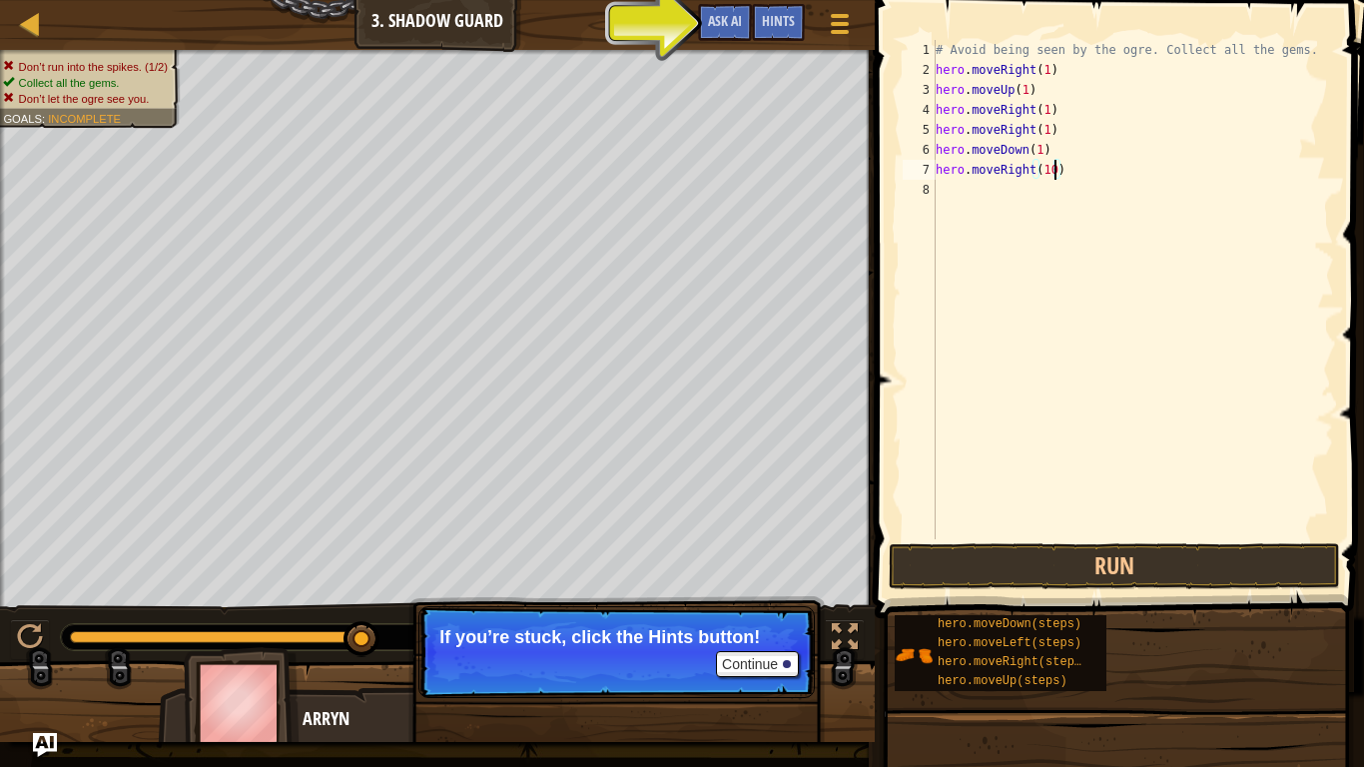
scroll to position [9, 16]
type textarea "hero.moveRight(1)"
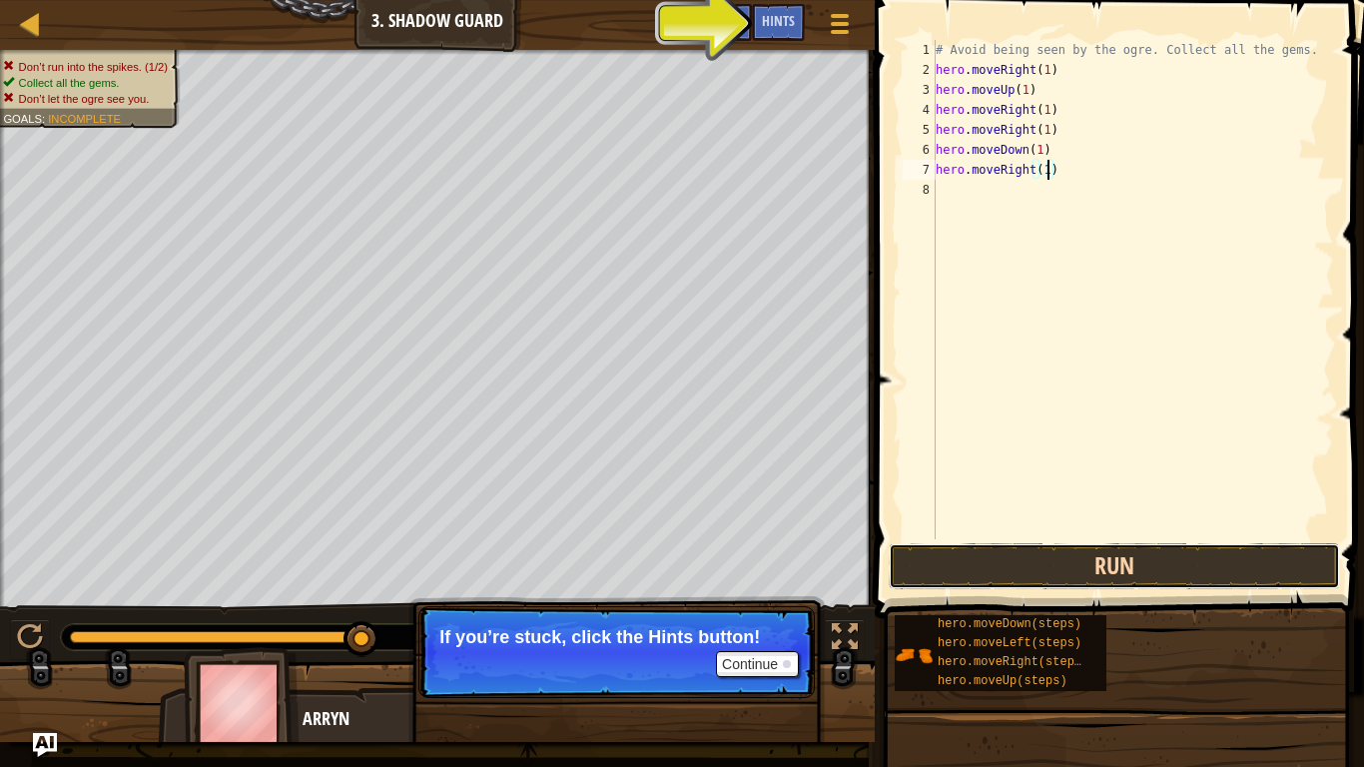
click at [1022, 561] on button "Run" at bounding box center [1114, 566] width 451 height 46
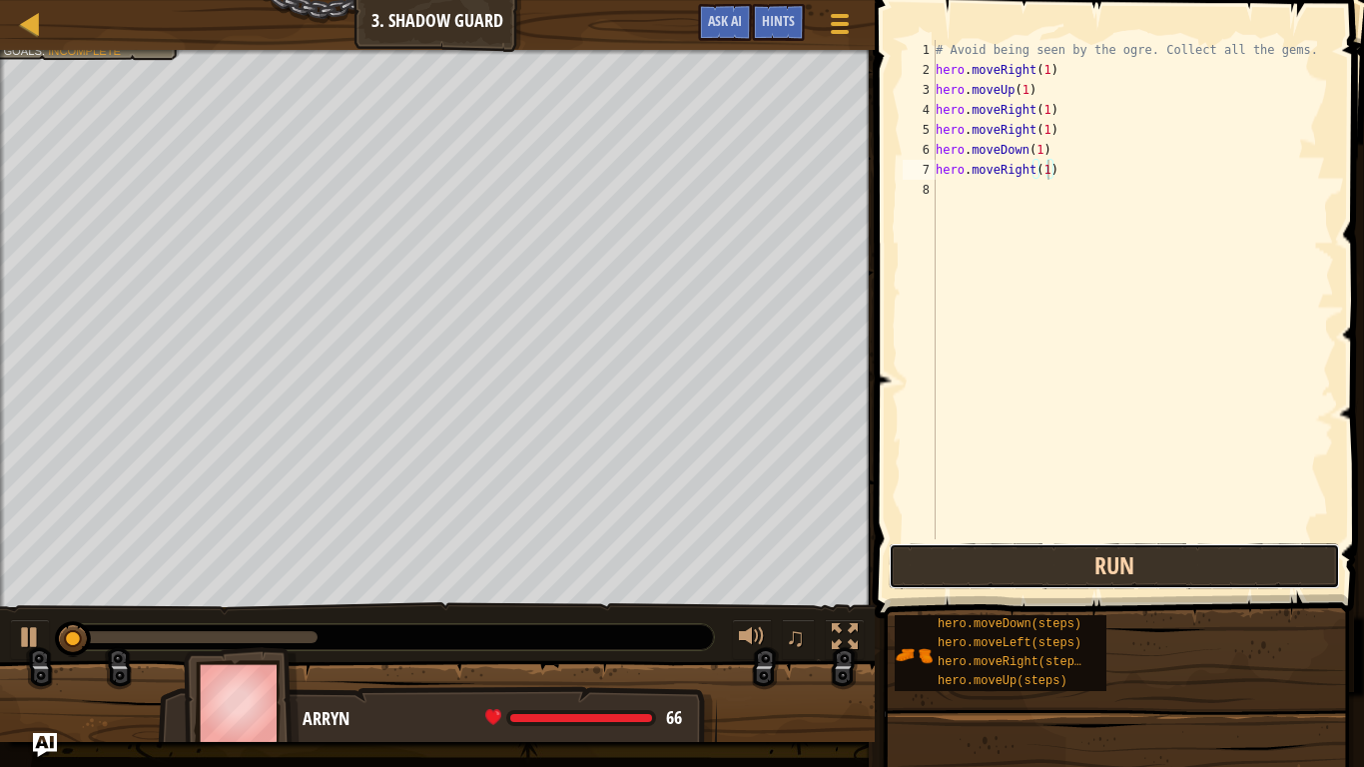
click at [1022, 561] on button "Run" at bounding box center [1114, 566] width 451 height 46
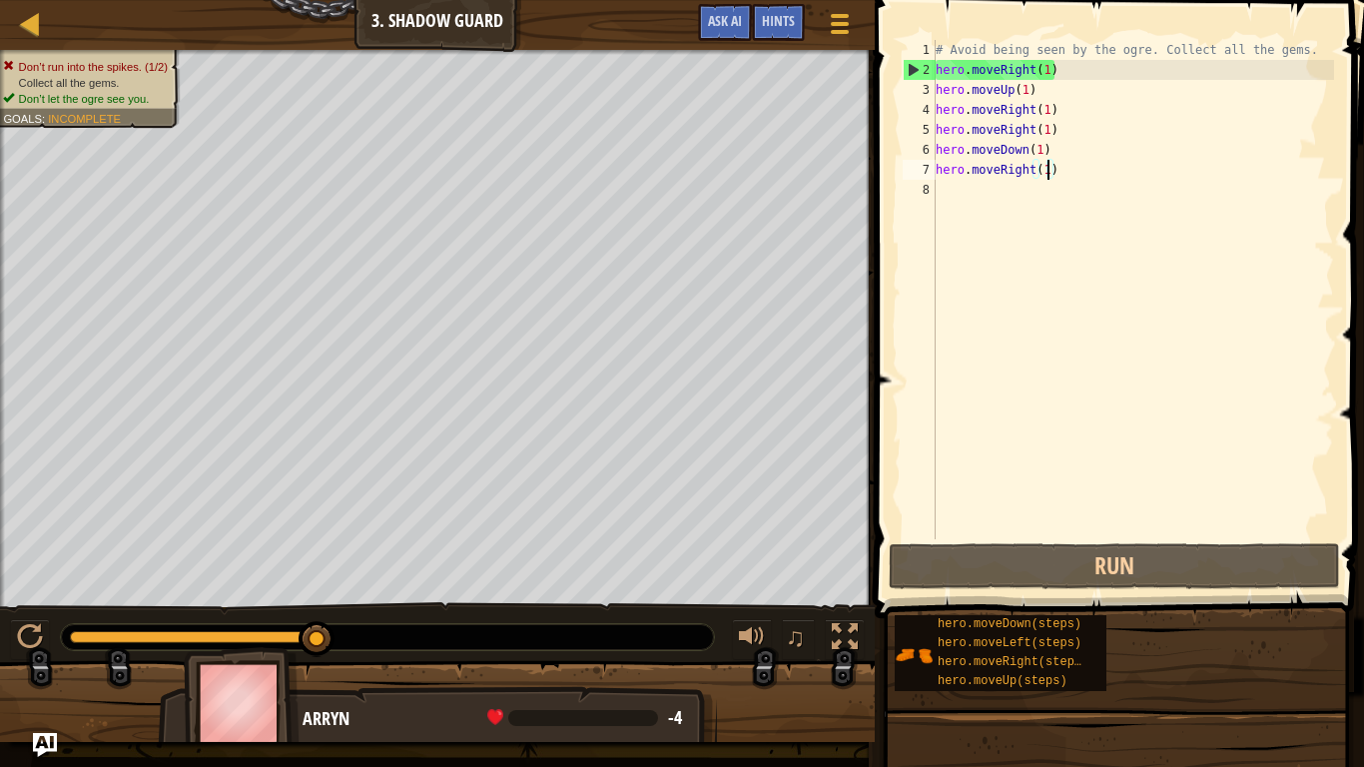
click at [1034, 131] on div "# Avoid being seen by the ogre. Collect all the gems. hero . moveRight ( 1 ) he…" at bounding box center [1133, 309] width 402 height 539
drag, startPoint x: 1063, startPoint y: 129, endPoint x: 934, endPoint y: 125, distance: 129.9
click at [934, 125] on div "hero.moveRight(1) 1 2 3 4 5 6 7 8 # Avoid being seen by the ogre. Collect all t…" at bounding box center [1116, 289] width 435 height 499
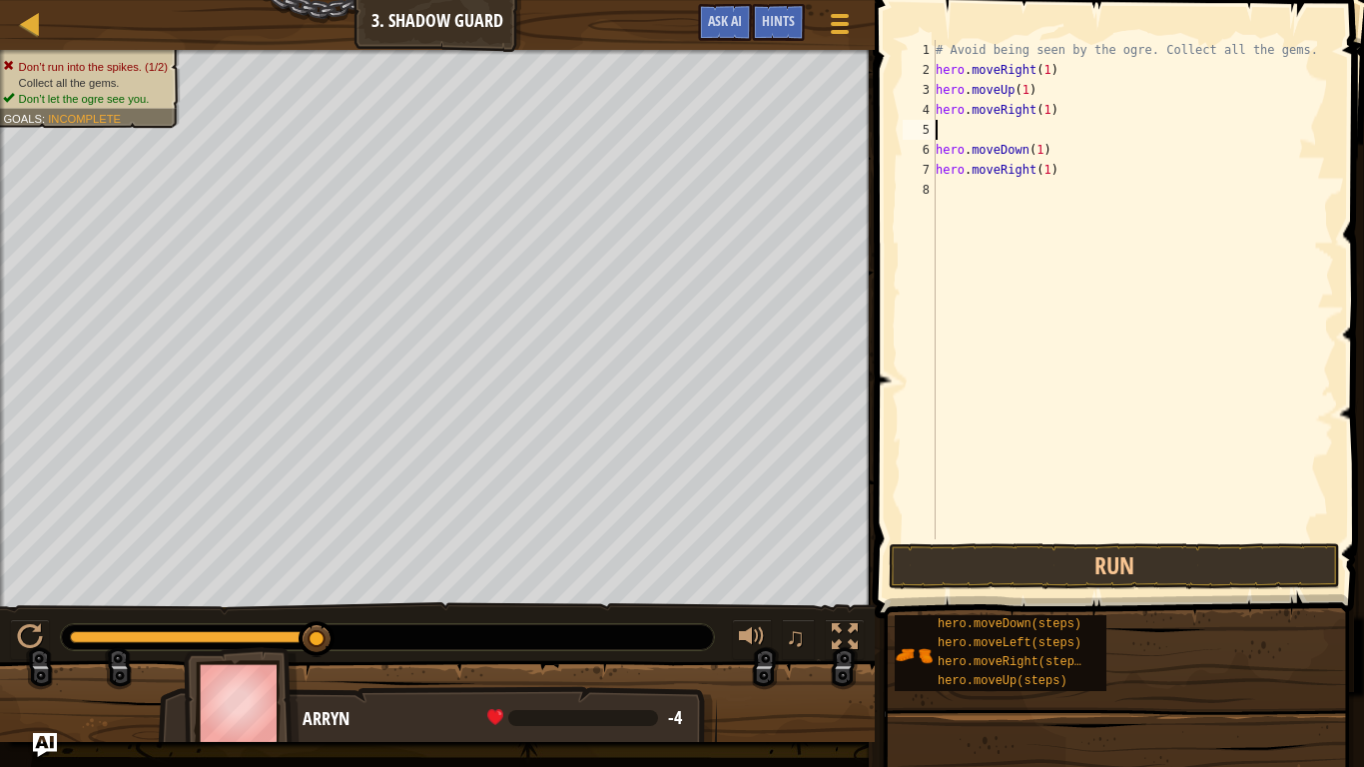
type textarea "hero.moveRight(1)"
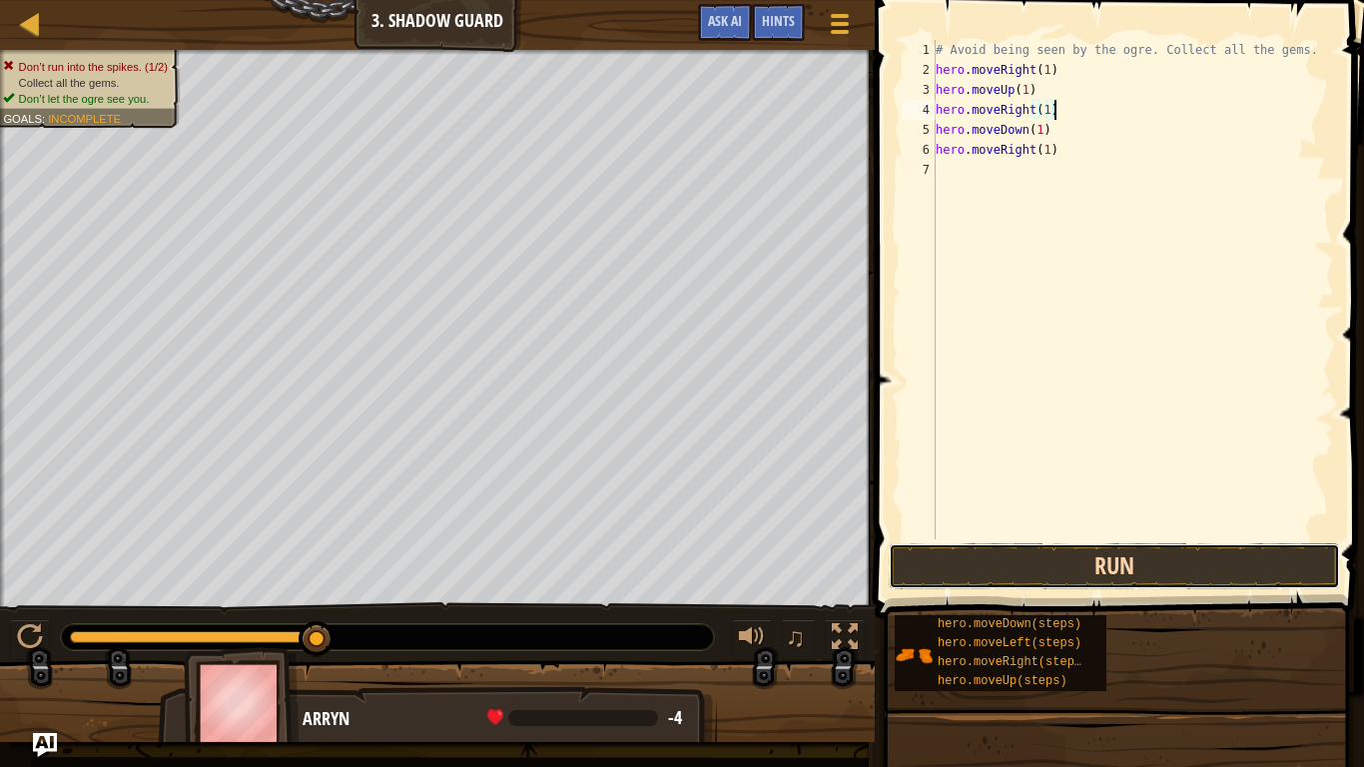
click at [1015, 556] on button "Run" at bounding box center [1114, 566] width 451 height 46
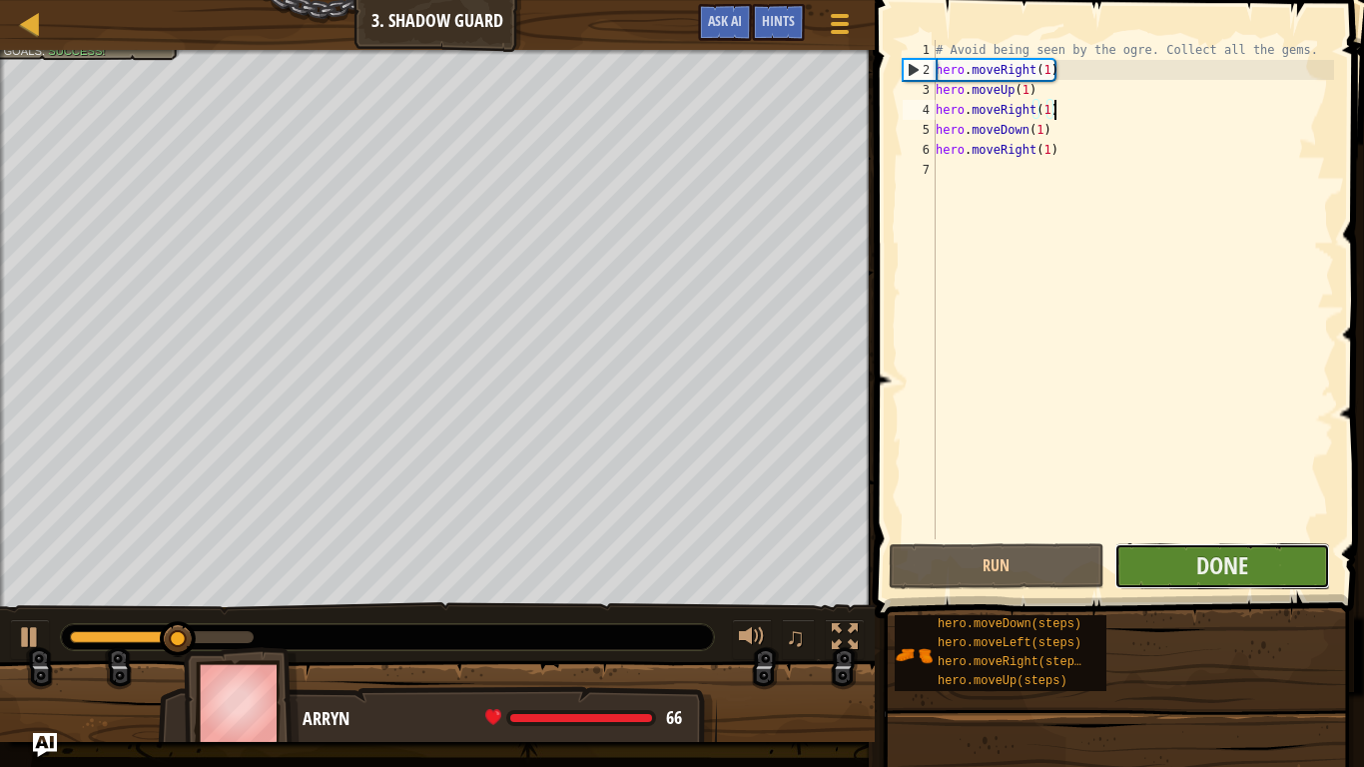
click at [1137, 565] on button "Done" at bounding box center [1222, 566] width 216 height 46
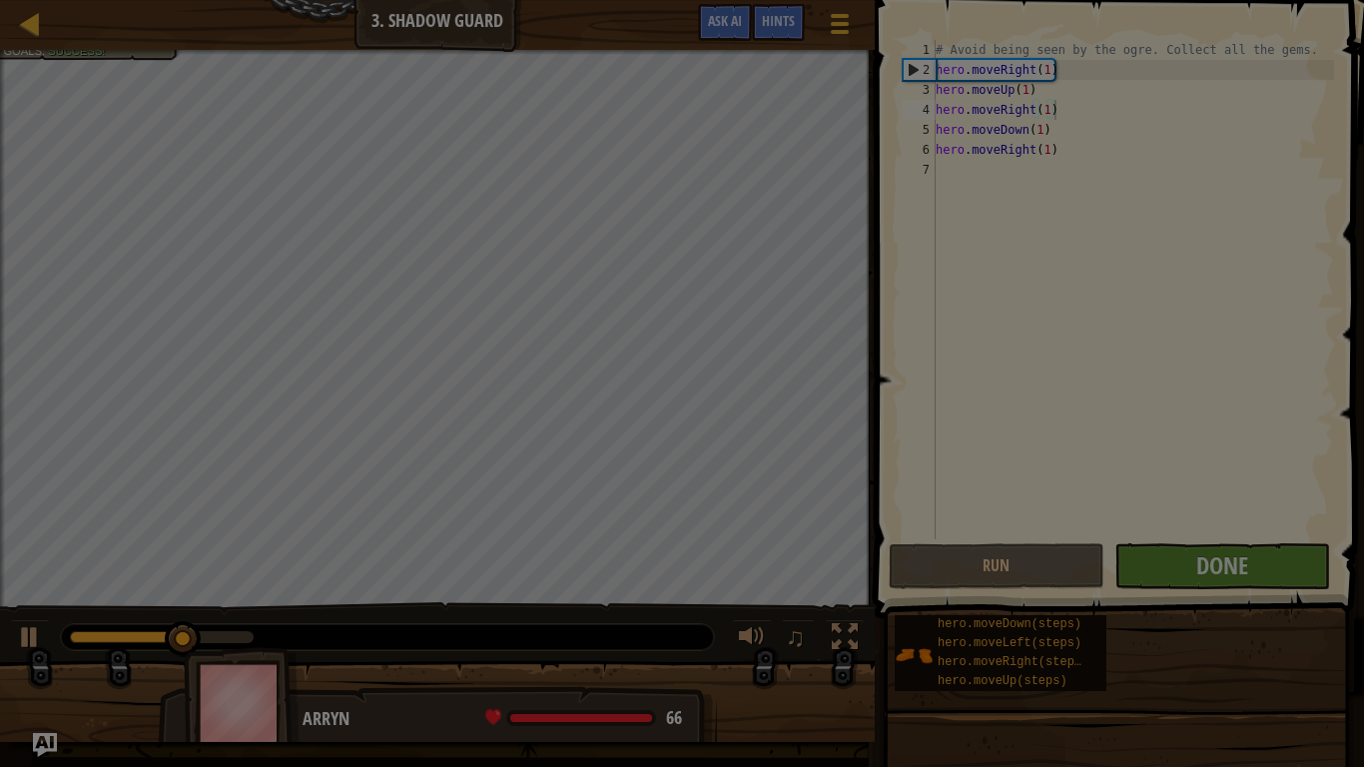
click at [1137, 565] on div at bounding box center [682, 383] width 1364 height 767
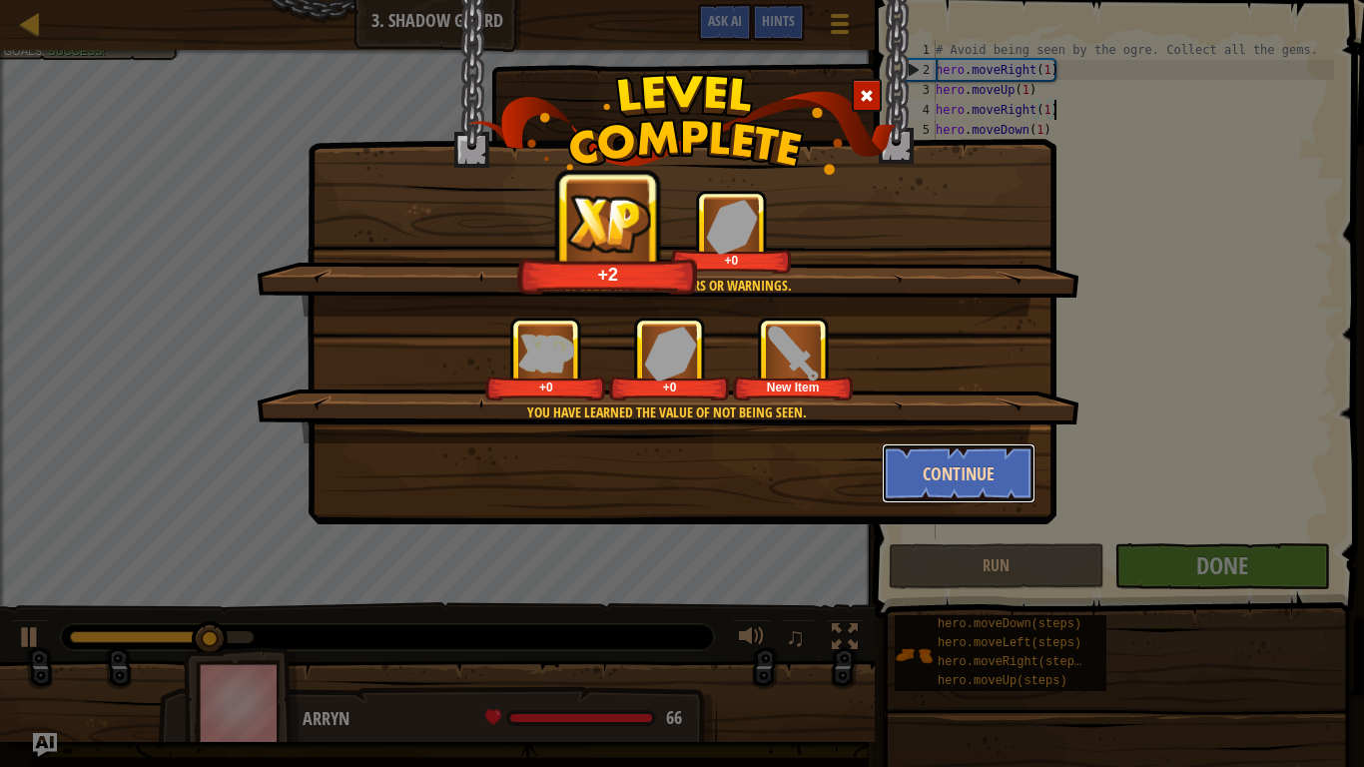
click at [919, 460] on button "Continue" at bounding box center [959, 473] width 155 height 60
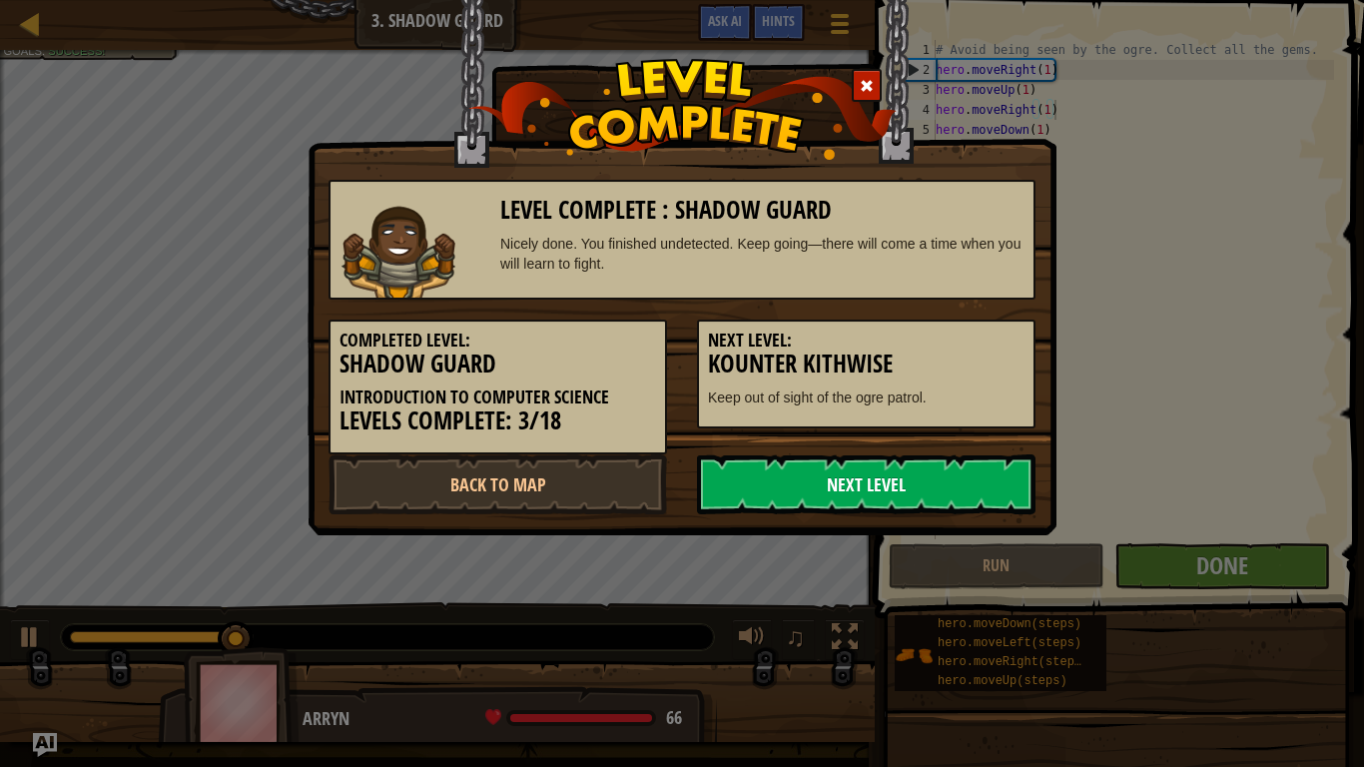
click at [905, 468] on link "Next Level" at bounding box center [866, 484] width 338 height 60
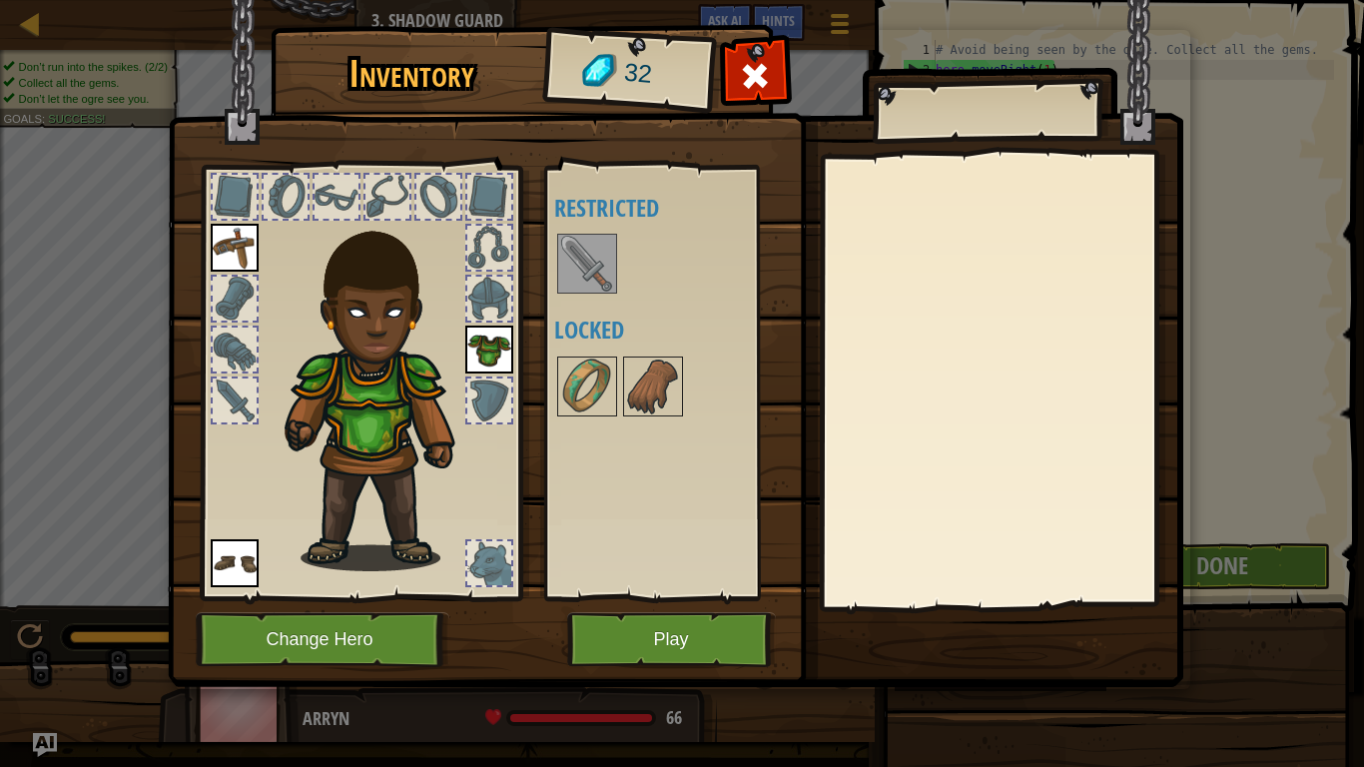
click at [592, 270] on img at bounding box center [587, 264] width 56 height 56
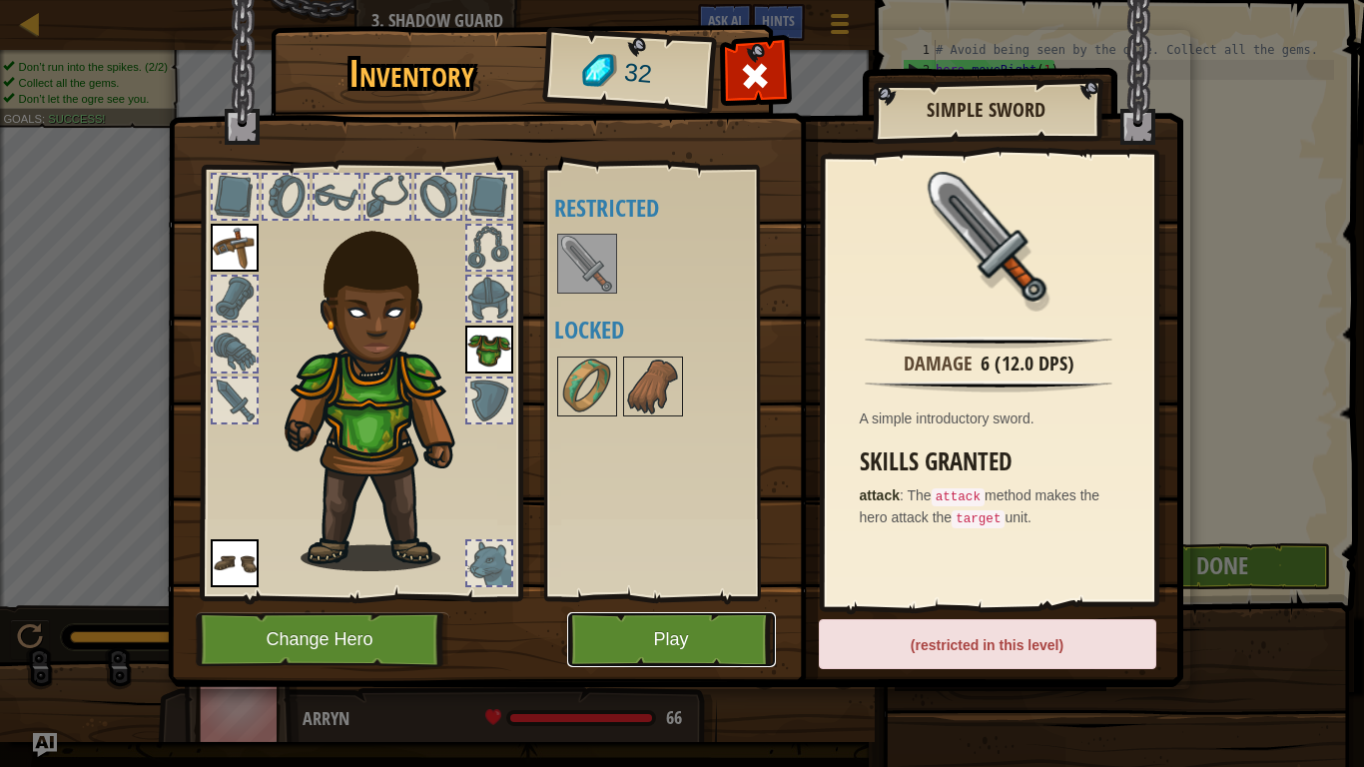
click at [718, 632] on button "Play" at bounding box center [671, 639] width 209 height 55
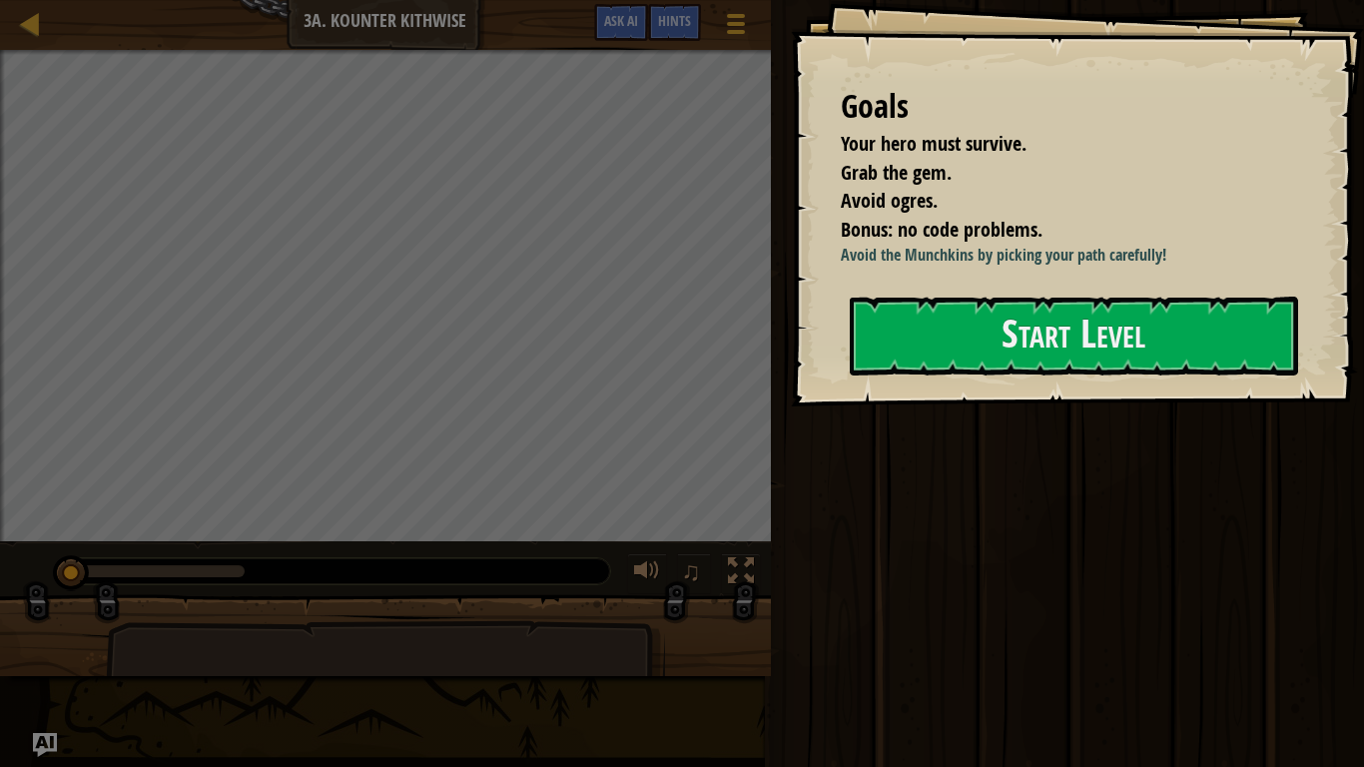
click at [1136, 384] on div "Goals Your hero must survive. Grab the gem. Avoid ogres. Bonus: no code problem…" at bounding box center [1077, 203] width 573 height 406
click at [1123, 338] on button "Start Level" at bounding box center [1074, 336] width 448 height 79
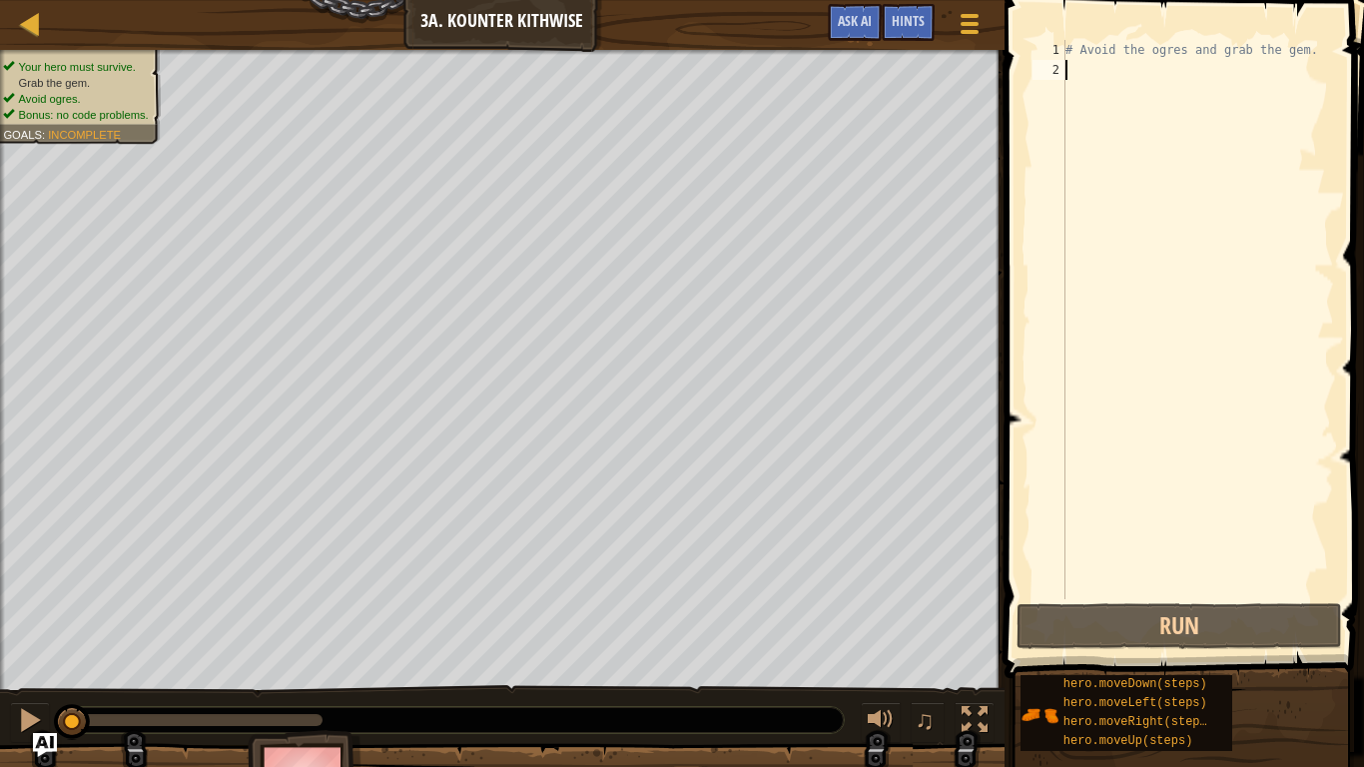
scroll to position [9, 0]
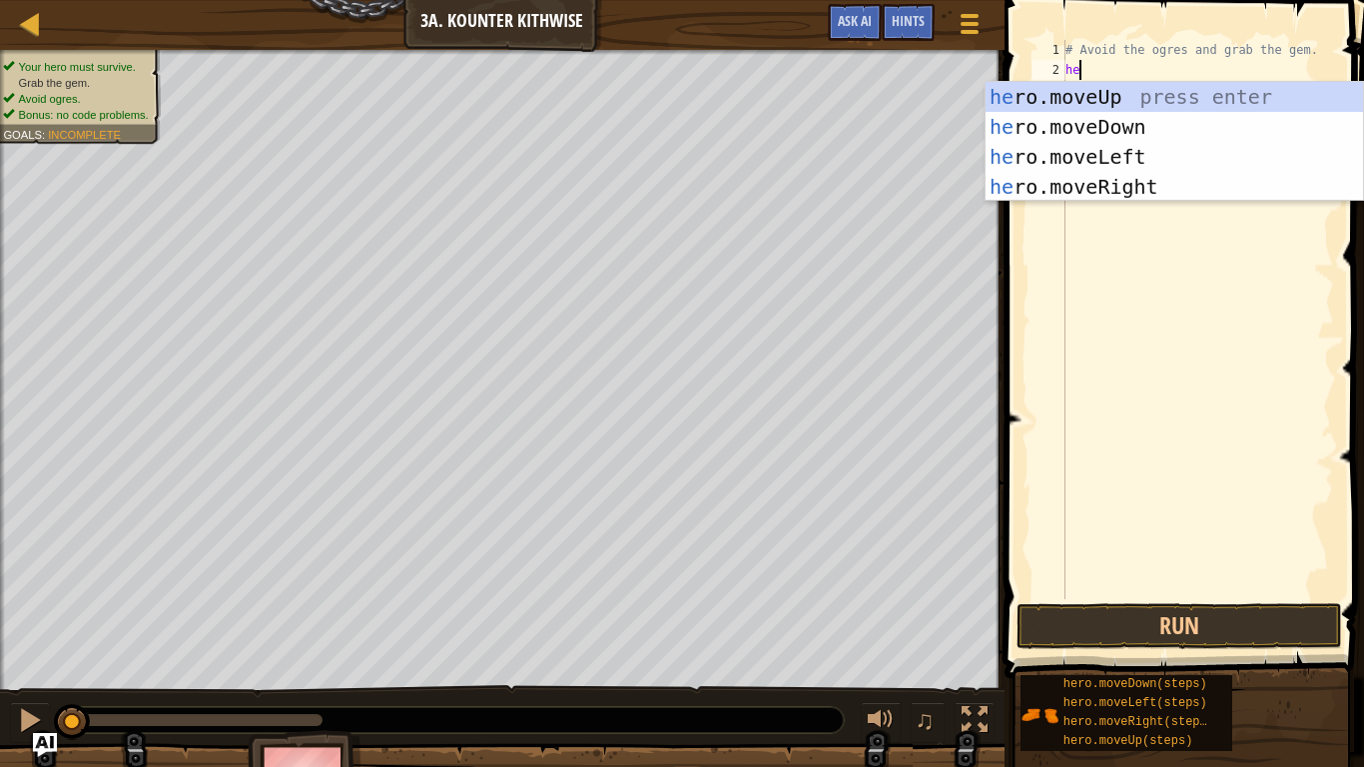
type textarea "her"
click at [1207, 132] on div "her o.moveUp press enter her o.moveDown press enter her o.moveLeft press enter …" at bounding box center [1174, 172] width 377 height 180
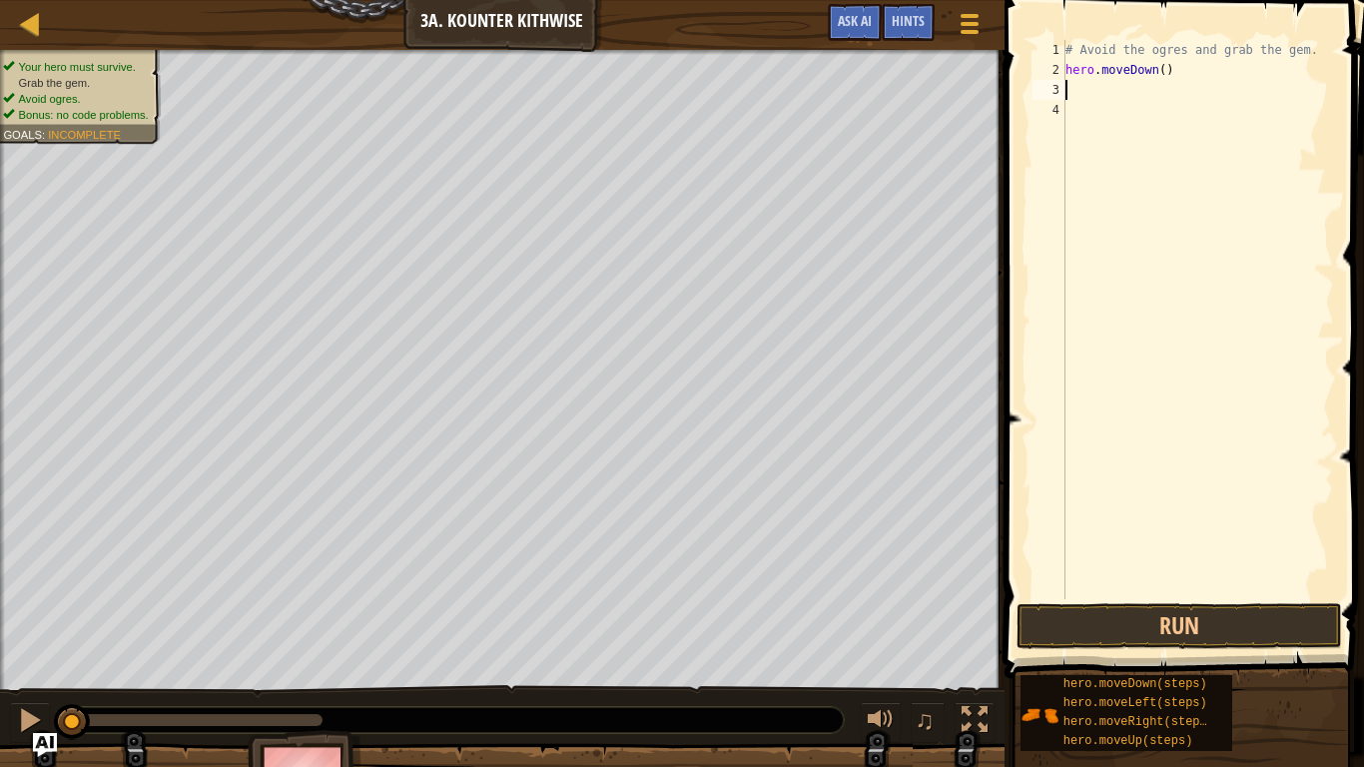
click at [1160, 68] on div "# Avoid the ogres and grab the gem. hero . moveDown ( )" at bounding box center [1197, 339] width 273 height 599
type textarea "hero.moveDown(1)"
click at [1067, 94] on div "# Avoid the ogres and grab the gem. hero . moveDown ( 1 )" at bounding box center [1197, 339] width 273 height 599
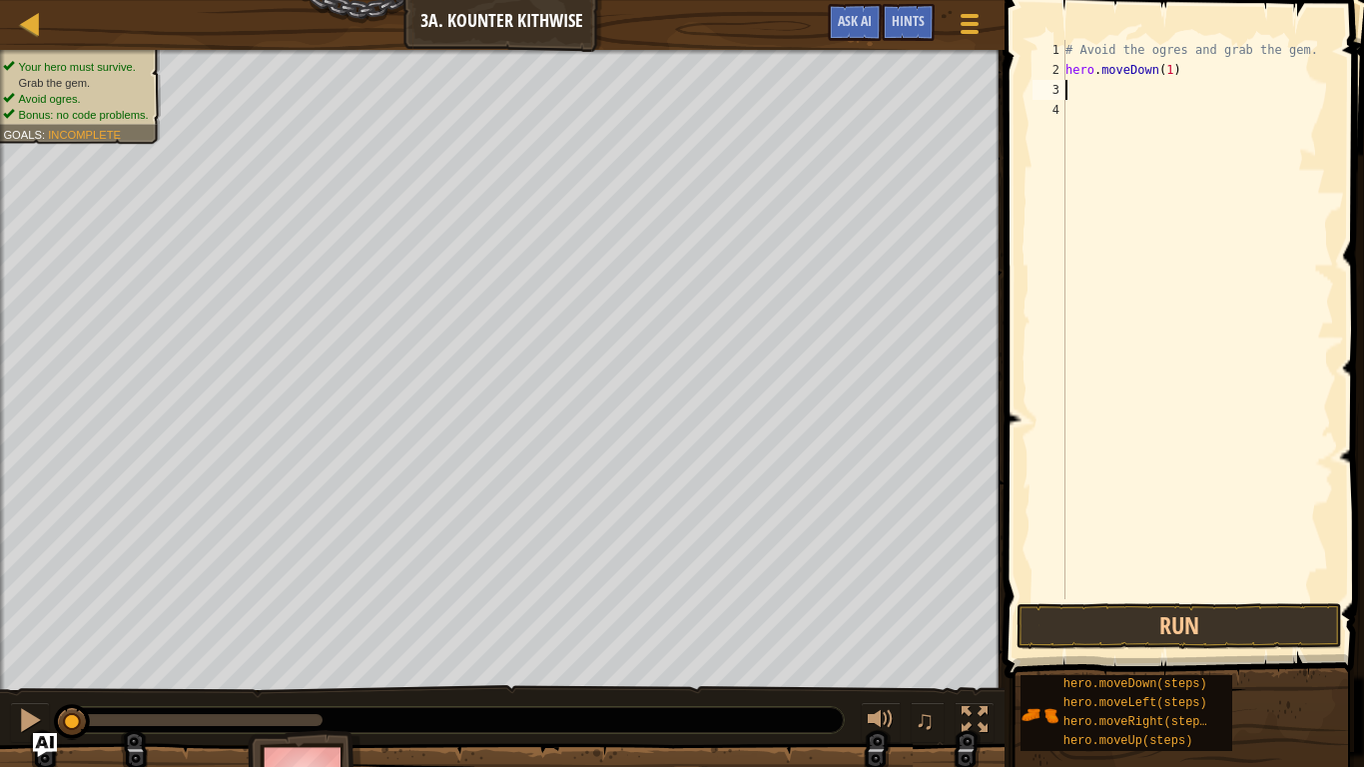
type textarea "h"
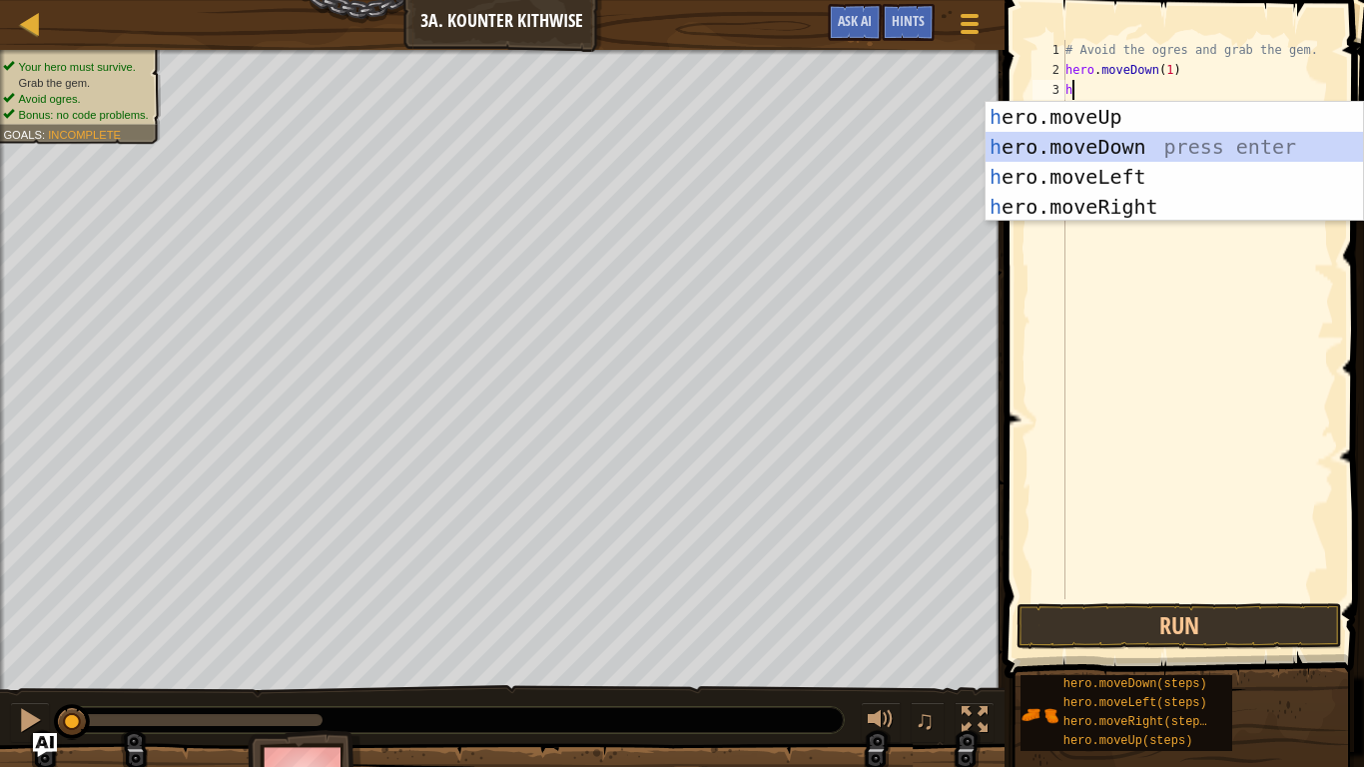
click at [1104, 153] on div "h ero.moveUp press enter h ero.moveDown press enter h ero.moveLeft press enter …" at bounding box center [1174, 192] width 377 height 180
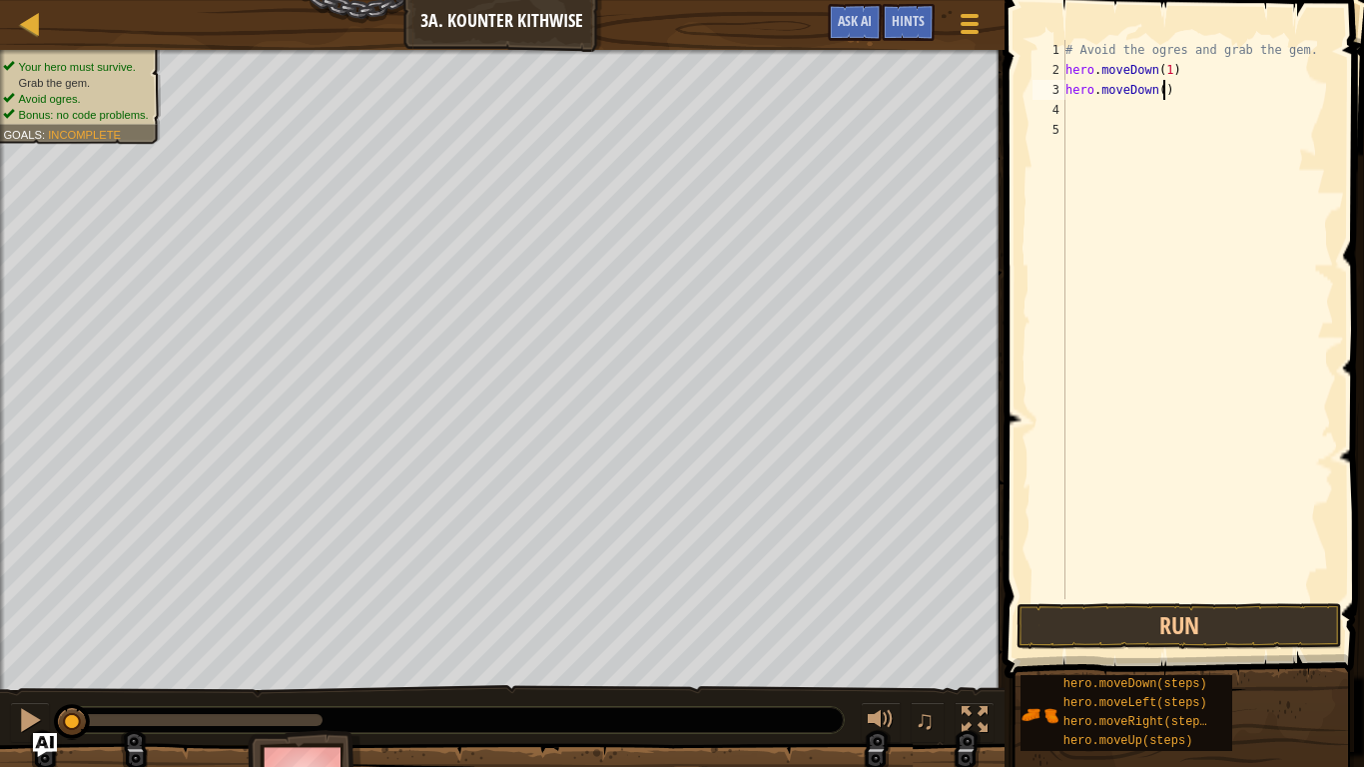
click at [1164, 87] on div "# Avoid the ogres and grab the gem. hero . moveDown ( 1 ) hero . moveDown ( )" at bounding box center [1197, 339] width 273 height 599
type textarea "hero.moveDown(1)"
click at [1107, 106] on div "# Avoid the ogres and grab the gem. hero . moveDown ( 1 ) hero . moveDown ( 1 )" at bounding box center [1197, 339] width 273 height 599
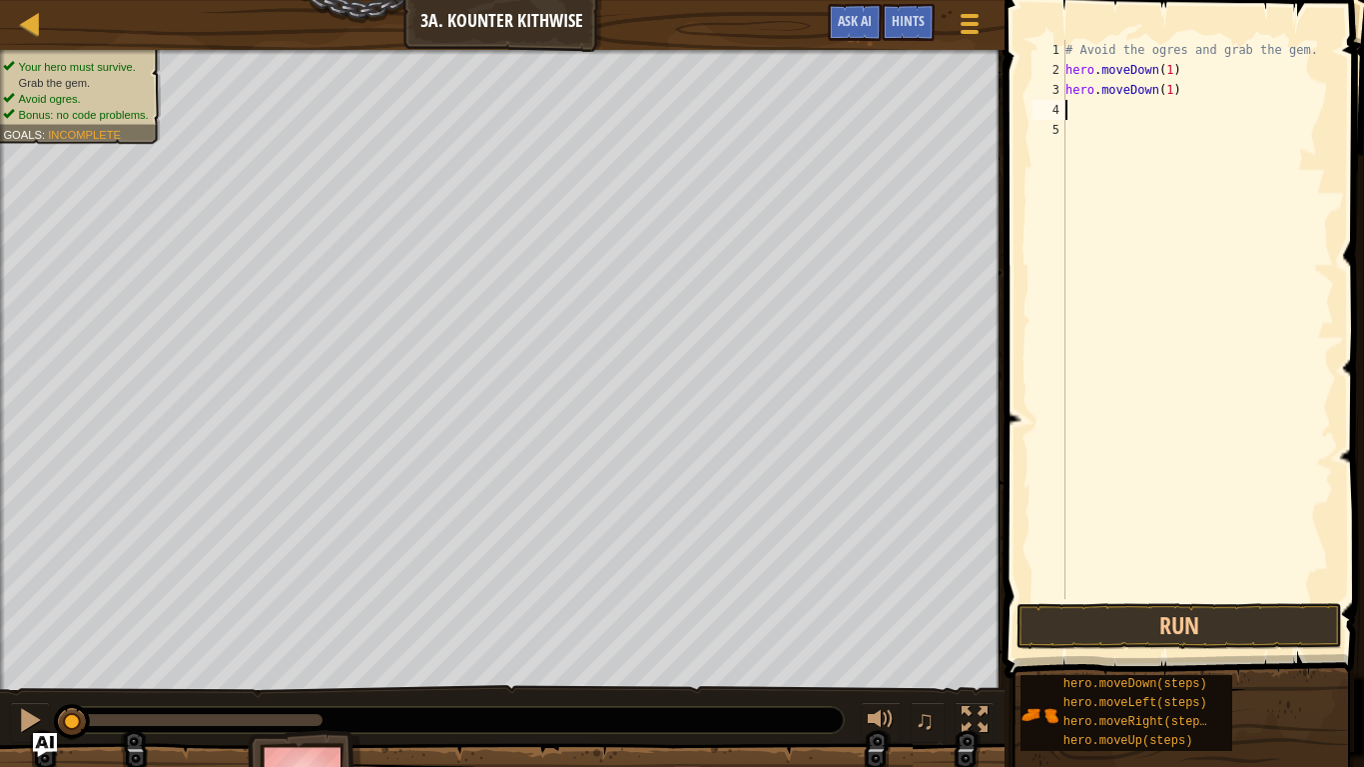
type textarea "h"
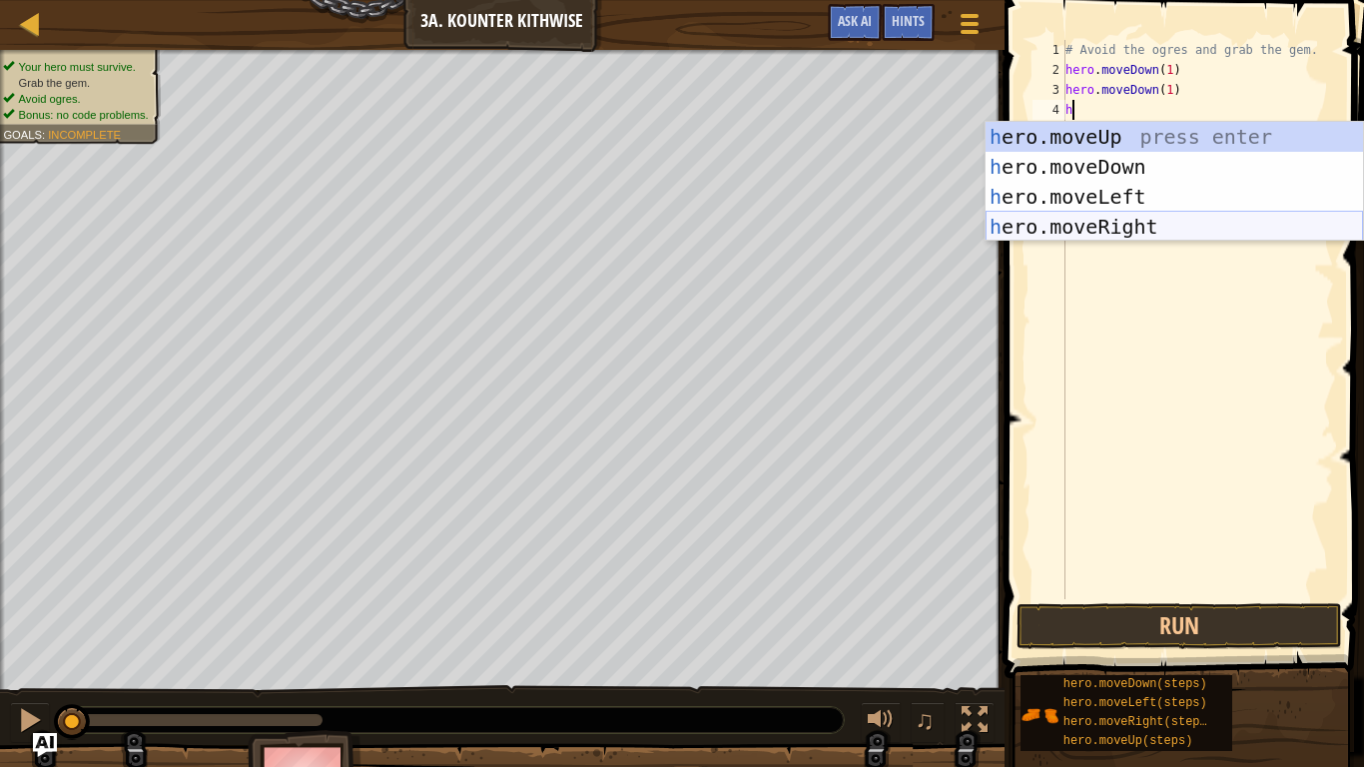
click at [1104, 223] on div "h ero.moveUp press enter h ero.moveDown press enter h ero.moveLeft press enter …" at bounding box center [1174, 212] width 377 height 180
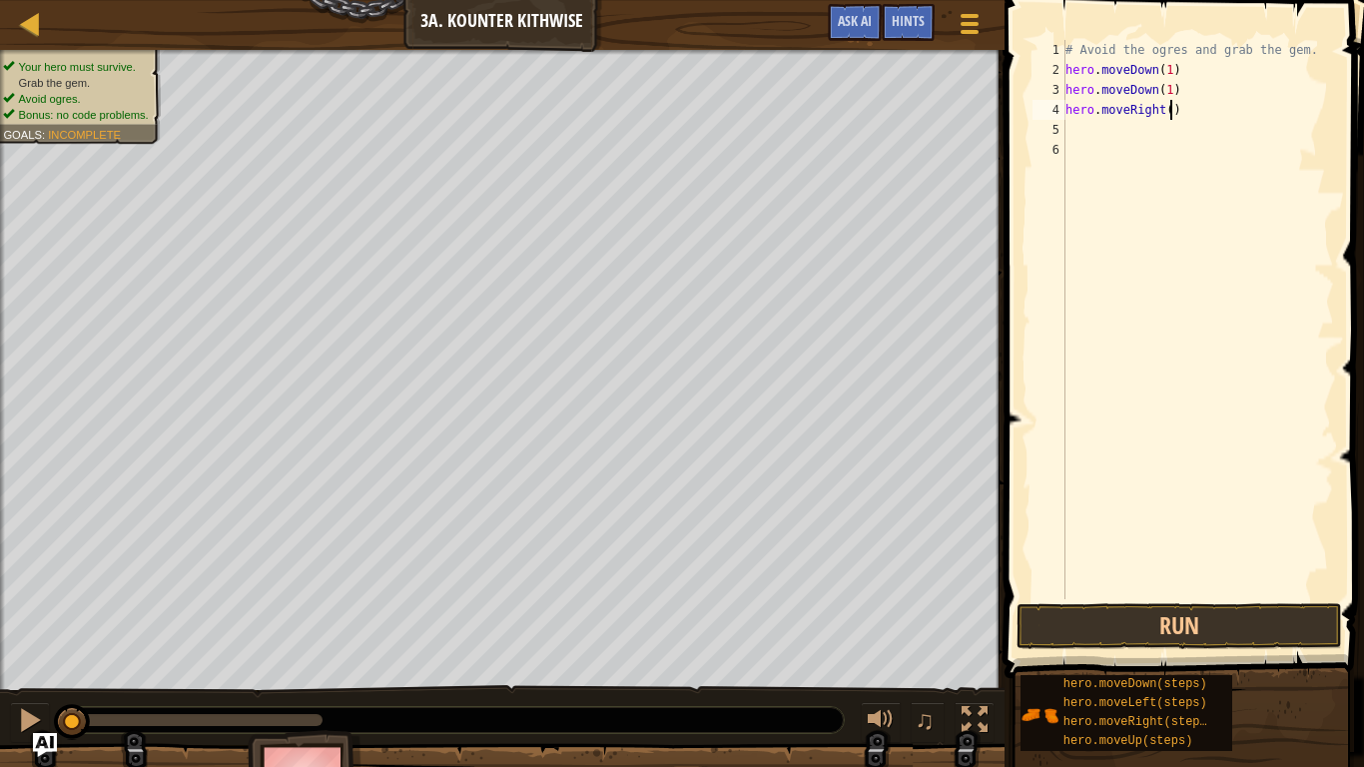
click at [1171, 110] on div "# Avoid the ogres and grab the gem. hero . moveDown ( 1 ) hero . moveDown ( 1 )…" at bounding box center [1197, 339] width 273 height 599
type textarea "hero.moveRight(1)"
click at [1067, 126] on div "# Avoid the ogres and grab the gem. hero . moveDown ( 1 ) hero . moveDown ( 1 )…" at bounding box center [1197, 339] width 273 height 599
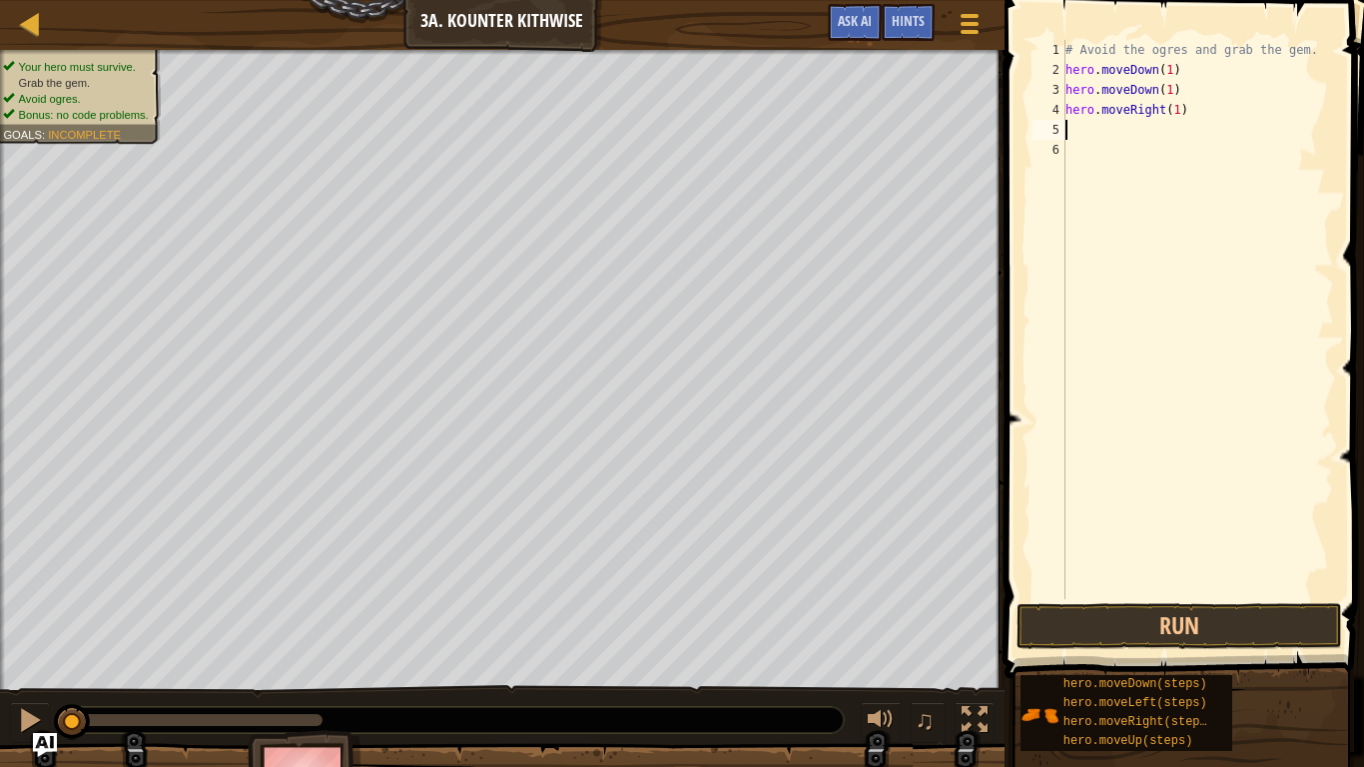
type textarea "h"
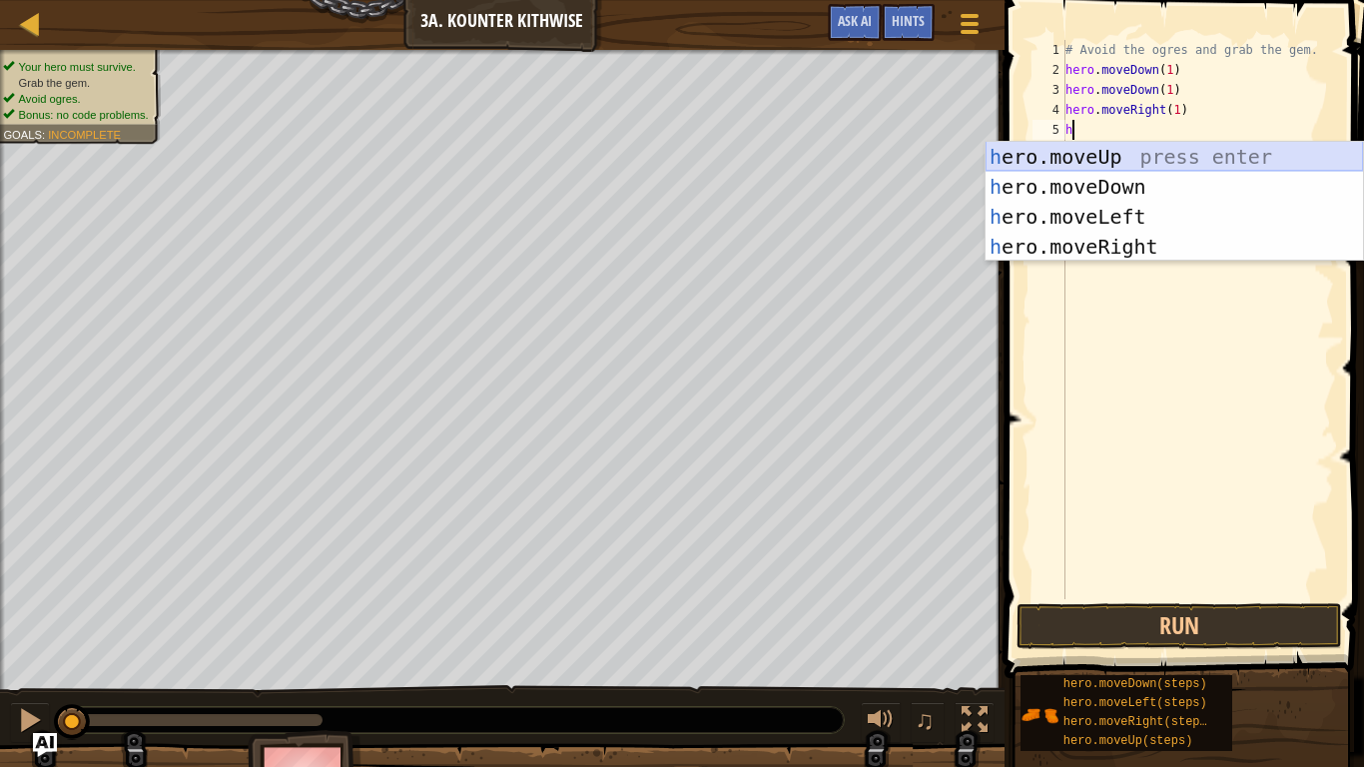
click at [1044, 155] on div "h ero.moveUp press enter h ero.moveDown press enter h ero.moveLeft press enter …" at bounding box center [1174, 232] width 377 height 180
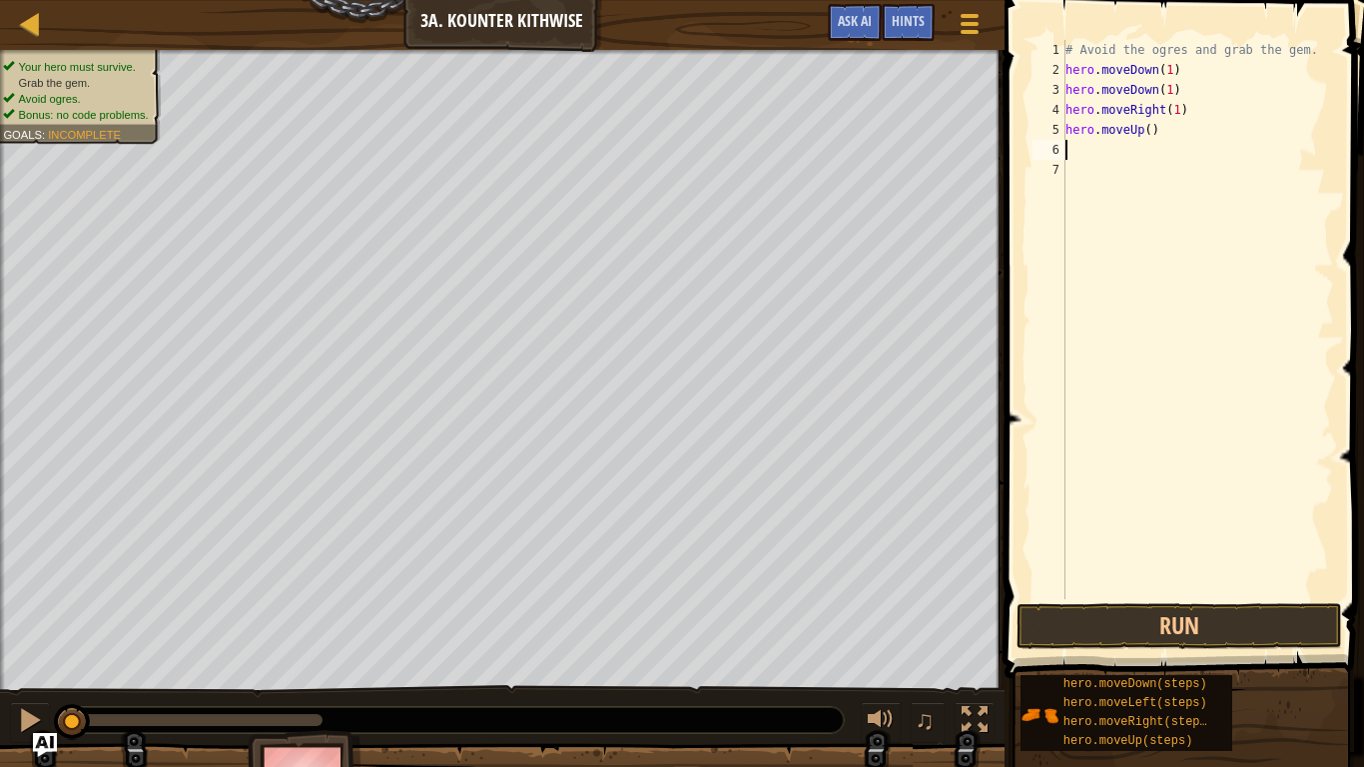
click at [1148, 134] on div "# Avoid the ogres and grab the gem. hero . moveDown ( 1 ) hero . moveDown ( 1 )…" at bounding box center [1197, 339] width 273 height 599
type textarea "hero.moveUp(1)"
click at [1096, 147] on div "# Avoid the ogres and grab the gem. hero . moveDown ( 1 ) hero . moveDown ( 1 )…" at bounding box center [1197, 339] width 273 height 599
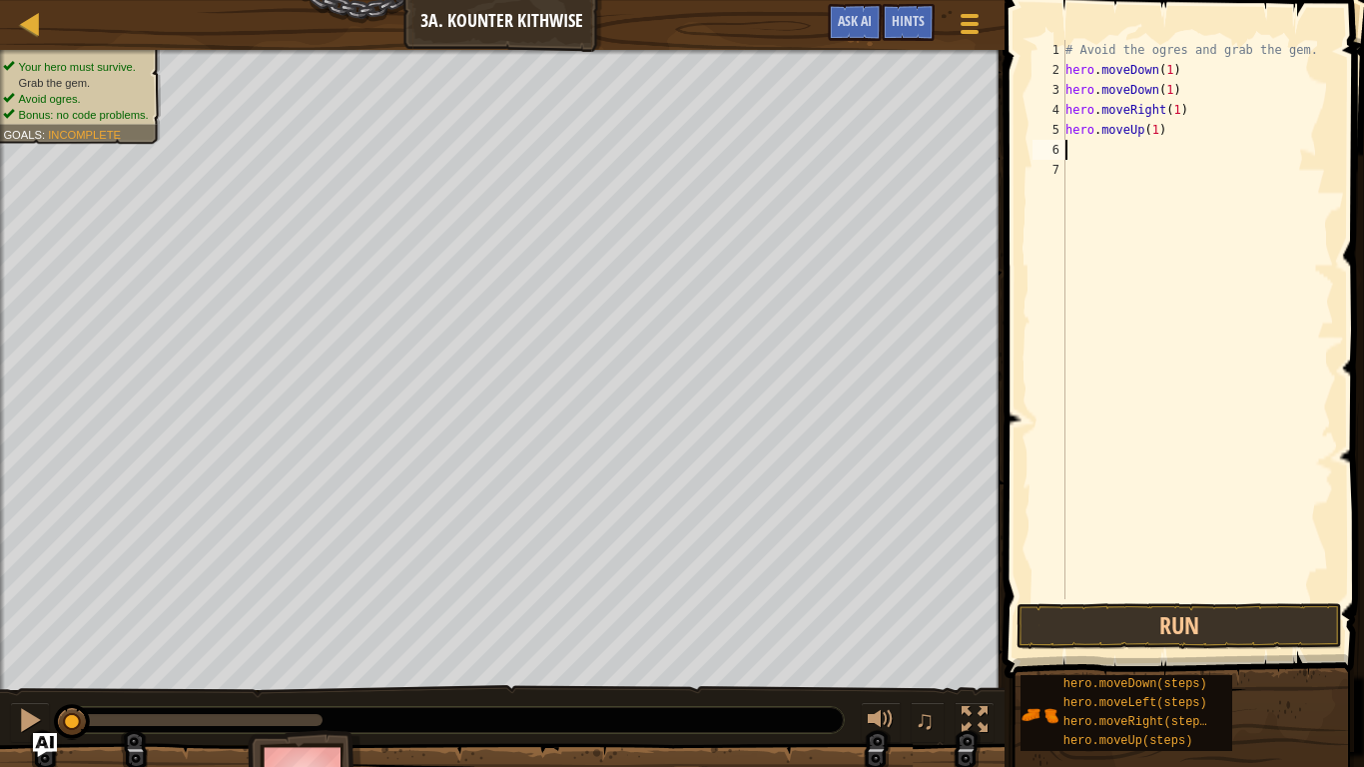
type textarea "h"
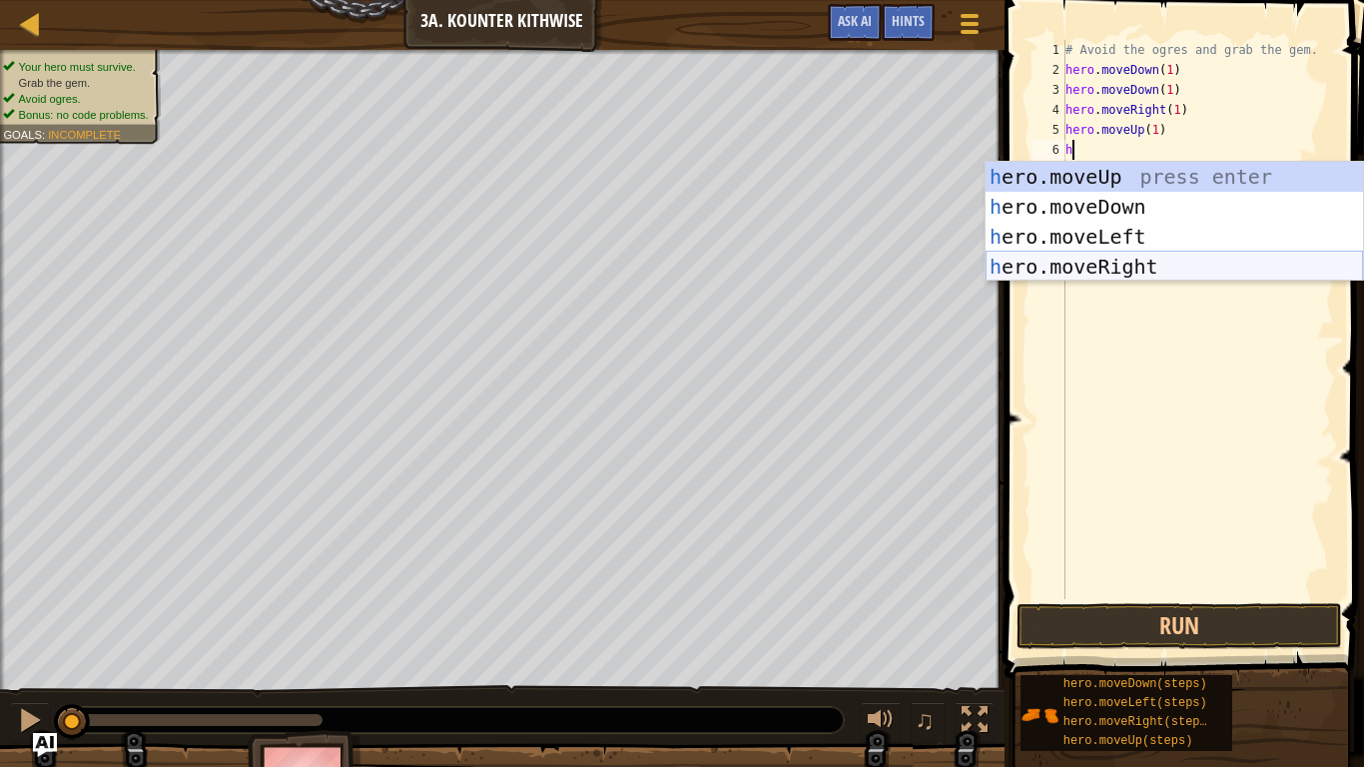
click at [1174, 260] on div "h ero.moveUp press enter h ero.moveDown press enter h ero.moveLeft press enter …" at bounding box center [1174, 252] width 377 height 180
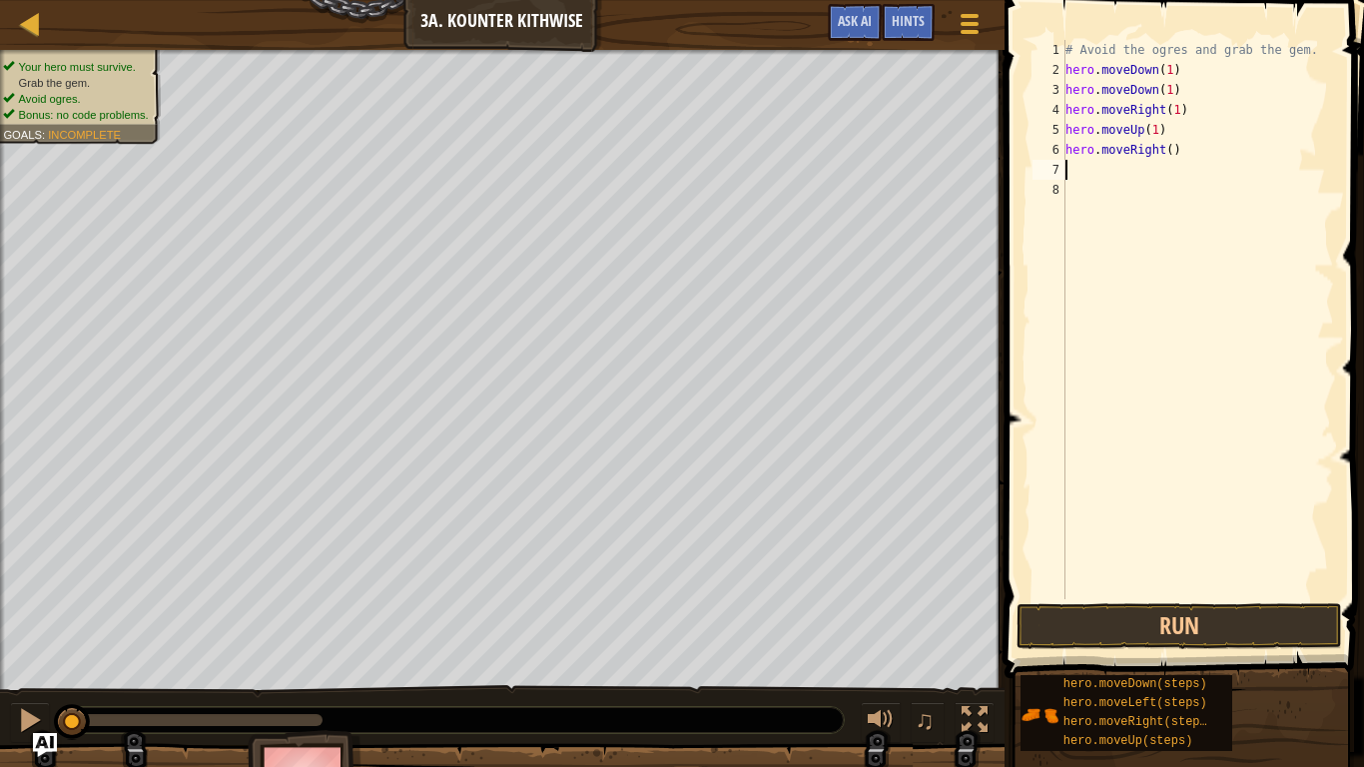
click at [1171, 152] on div "# Avoid the ogres and grab the gem. hero . moveDown ( 1 ) hero . moveDown ( 1 )…" at bounding box center [1197, 339] width 273 height 599
type textarea "hero.moveRight(1)"
click at [1209, 626] on button "Run" at bounding box center [1179, 626] width 326 height 46
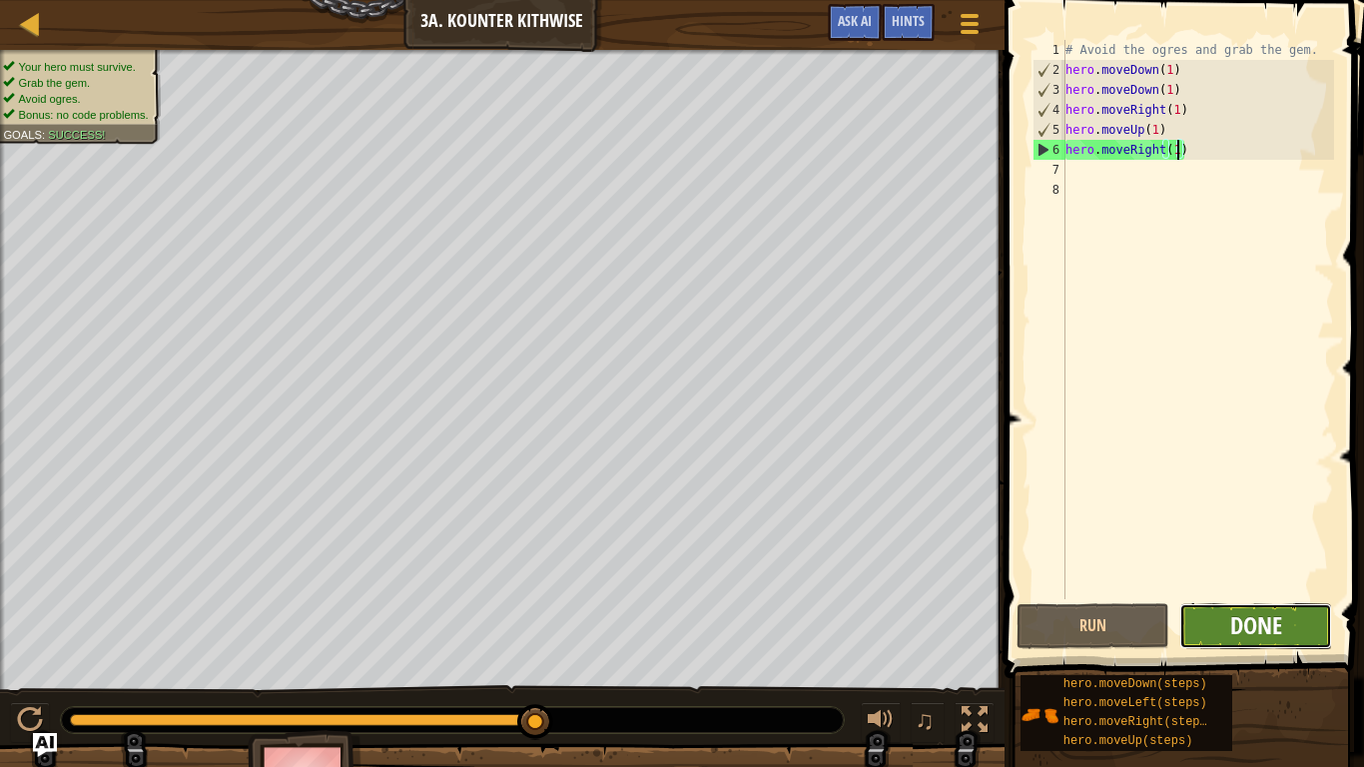
click at [1234, 636] on span "Done" at bounding box center [1256, 625] width 52 height 32
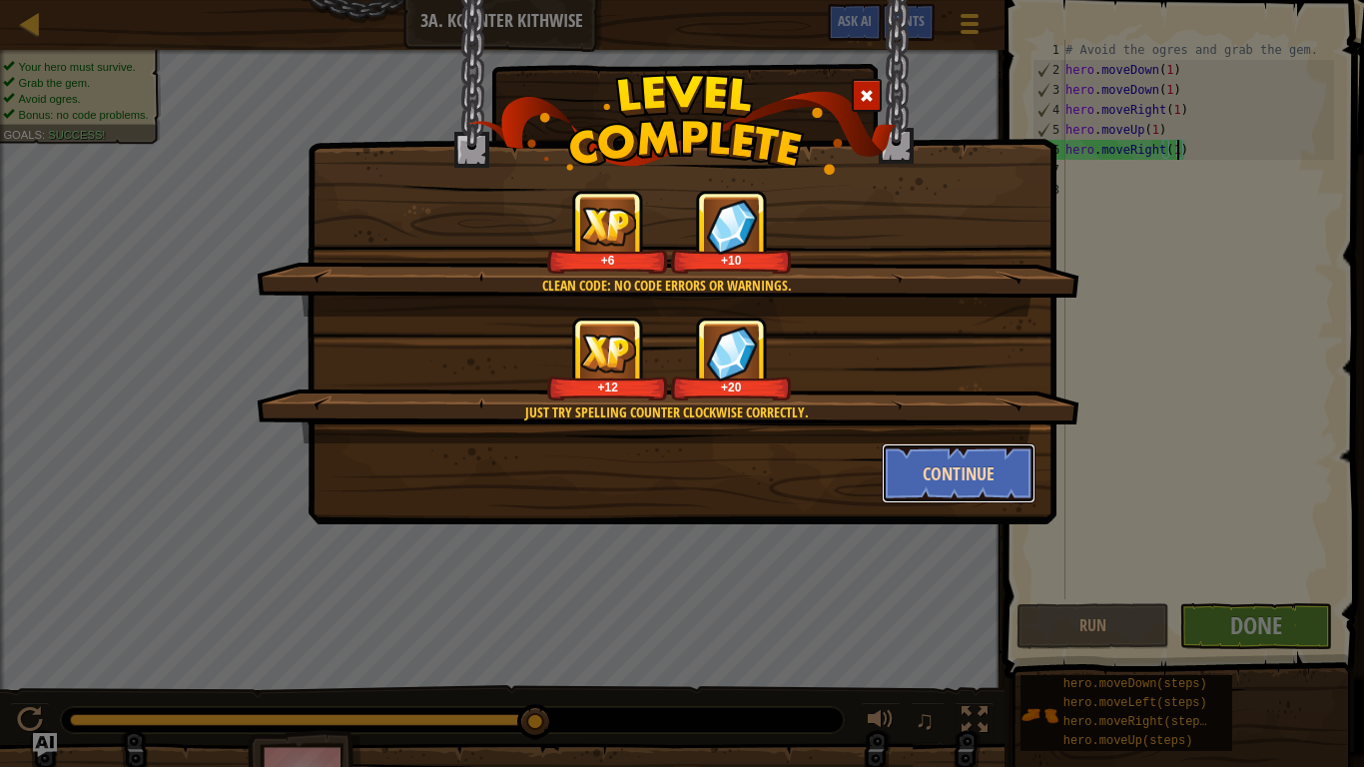
click at [989, 481] on button "Continue" at bounding box center [959, 473] width 155 height 60
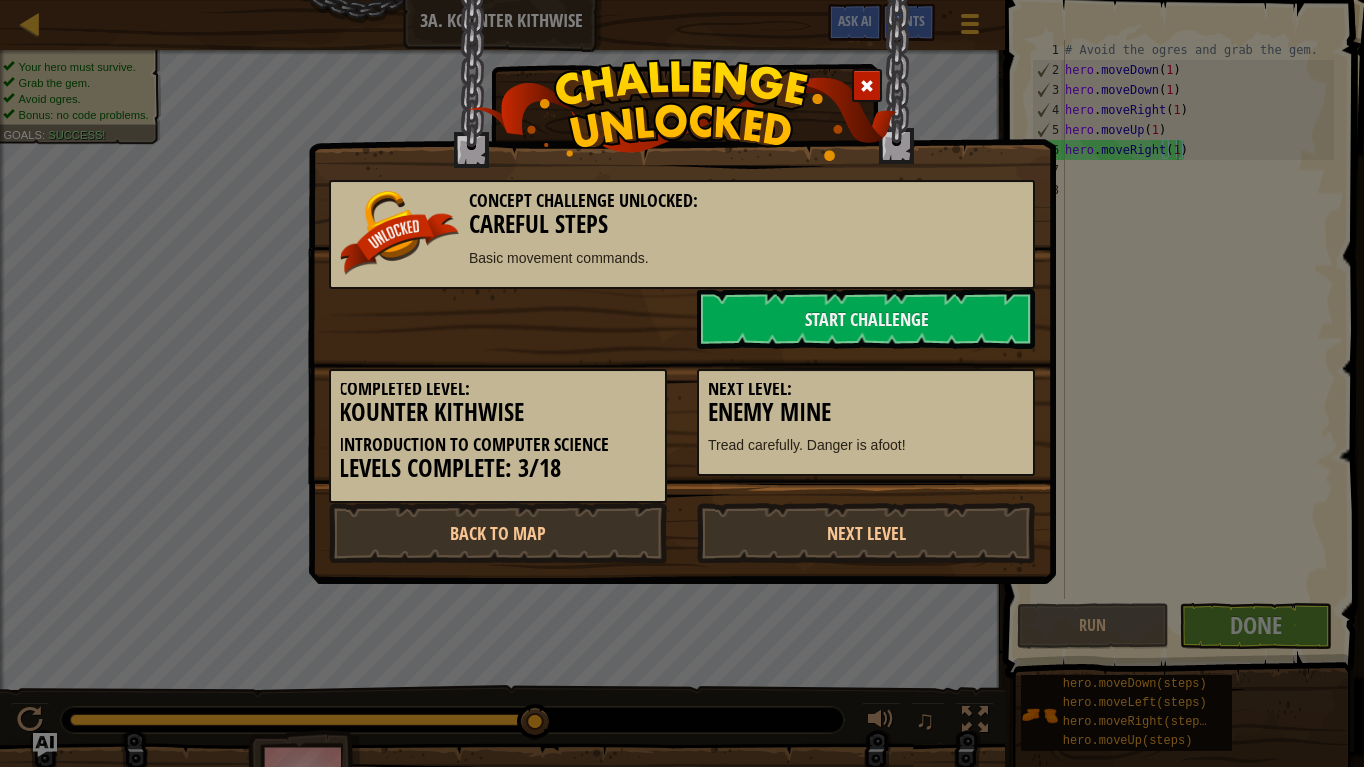
click at [981, 473] on div "Next Level: Enemy Mine Tread carefully. Danger is afoot!" at bounding box center [866, 422] width 338 height 109
click at [887, 530] on link "Next Level" at bounding box center [866, 533] width 338 height 60
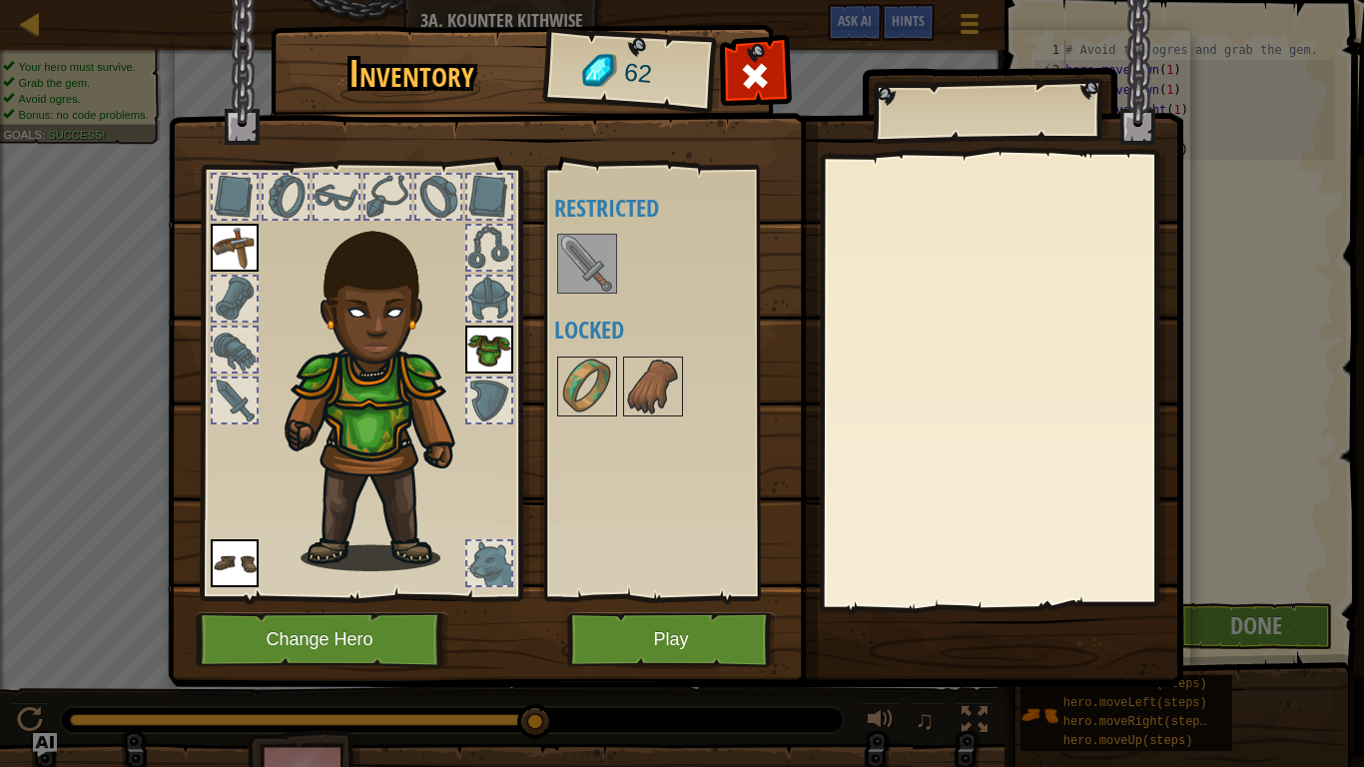
click at [581, 263] on img at bounding box center [587, 264] width 56 height 56
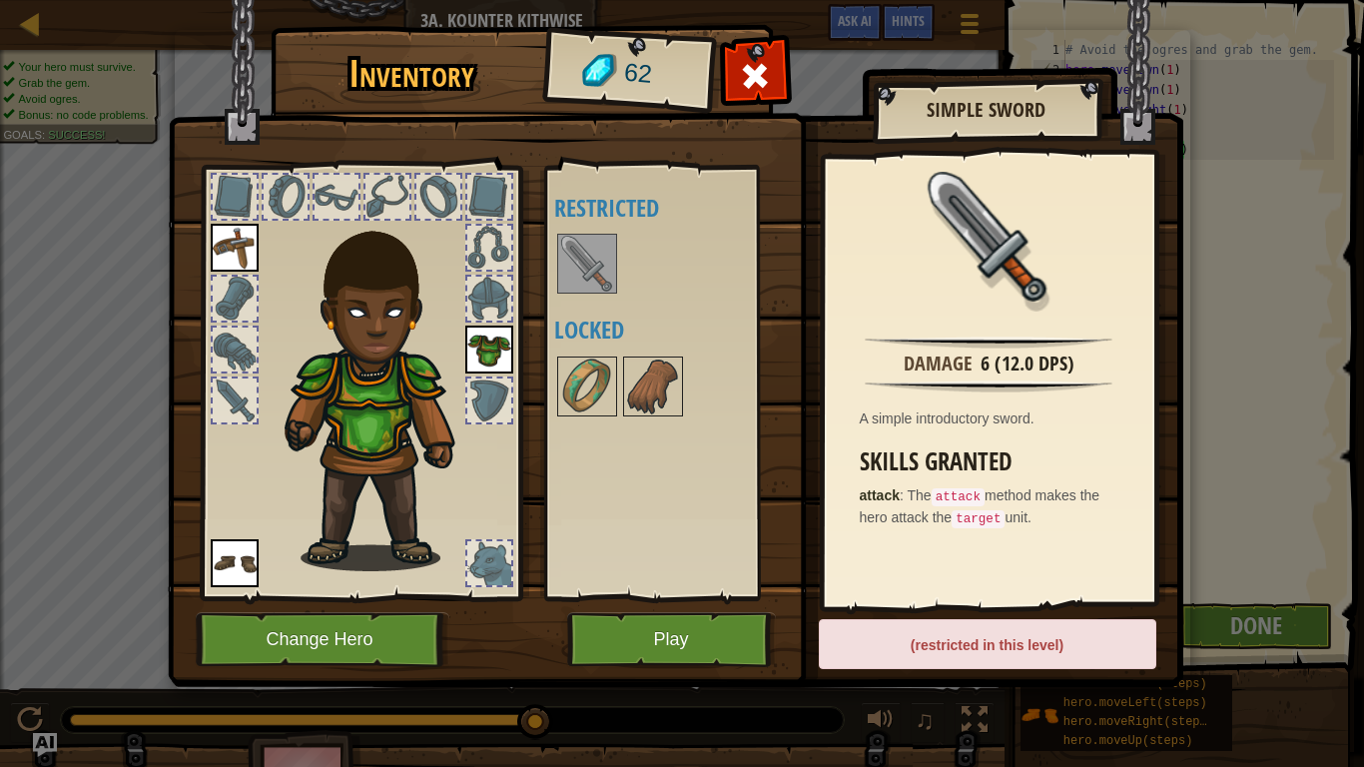
click at [1012, 639] on div "(restricted in this level)" at bounding box center [987, 644] width 337 height 50
drag, startPoint x: 571, startPoint y: 252, endPoint x: 273, endPoint y: 369, distance: 321.0
click at [273, 369] on div "Inventory 62 Available Equip Equip Equip (double-click to equip) Restricted Loc…" at bounding box center [682, 359] width 1015 height 659
click at [252, 391] on div at bounding box center [235, 400] width 44 height 44
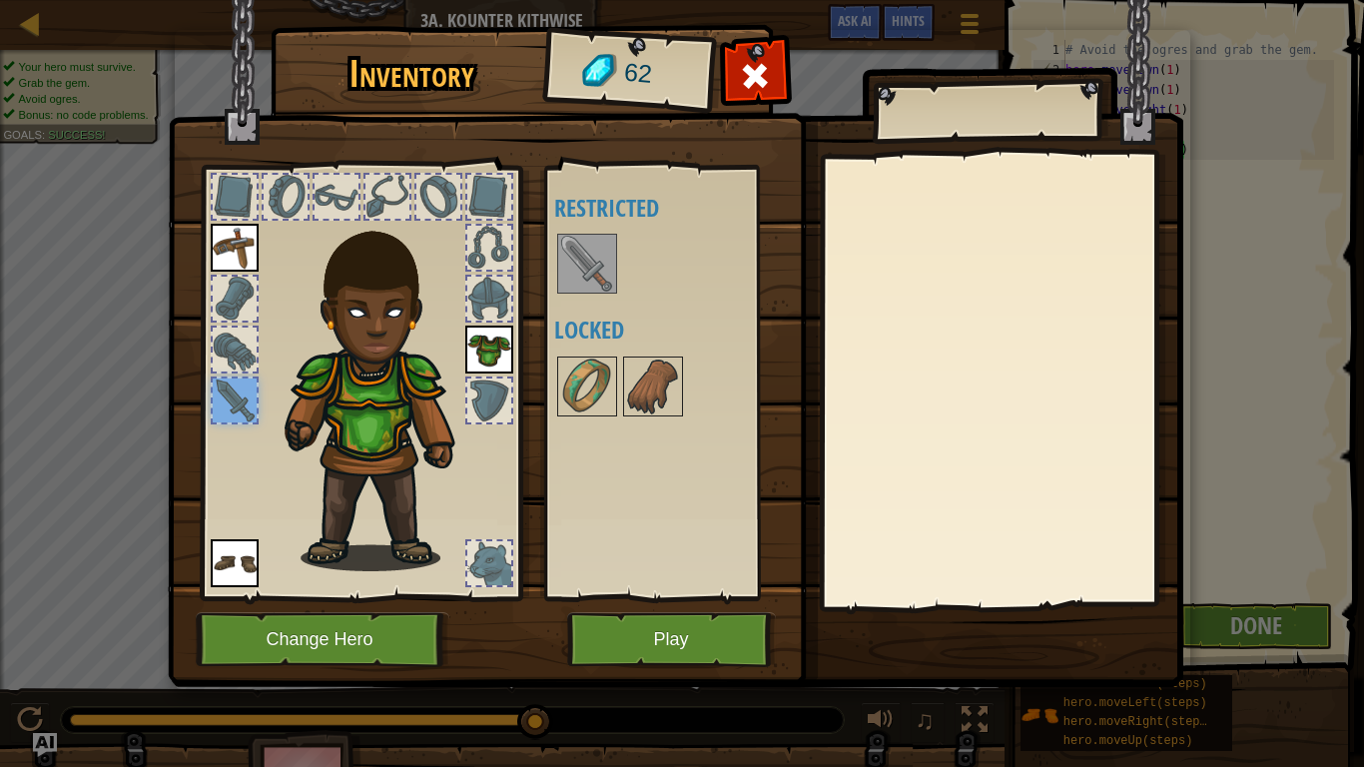
click at [574, 276] on img at bounding box center [587, 264] width 56 height 56
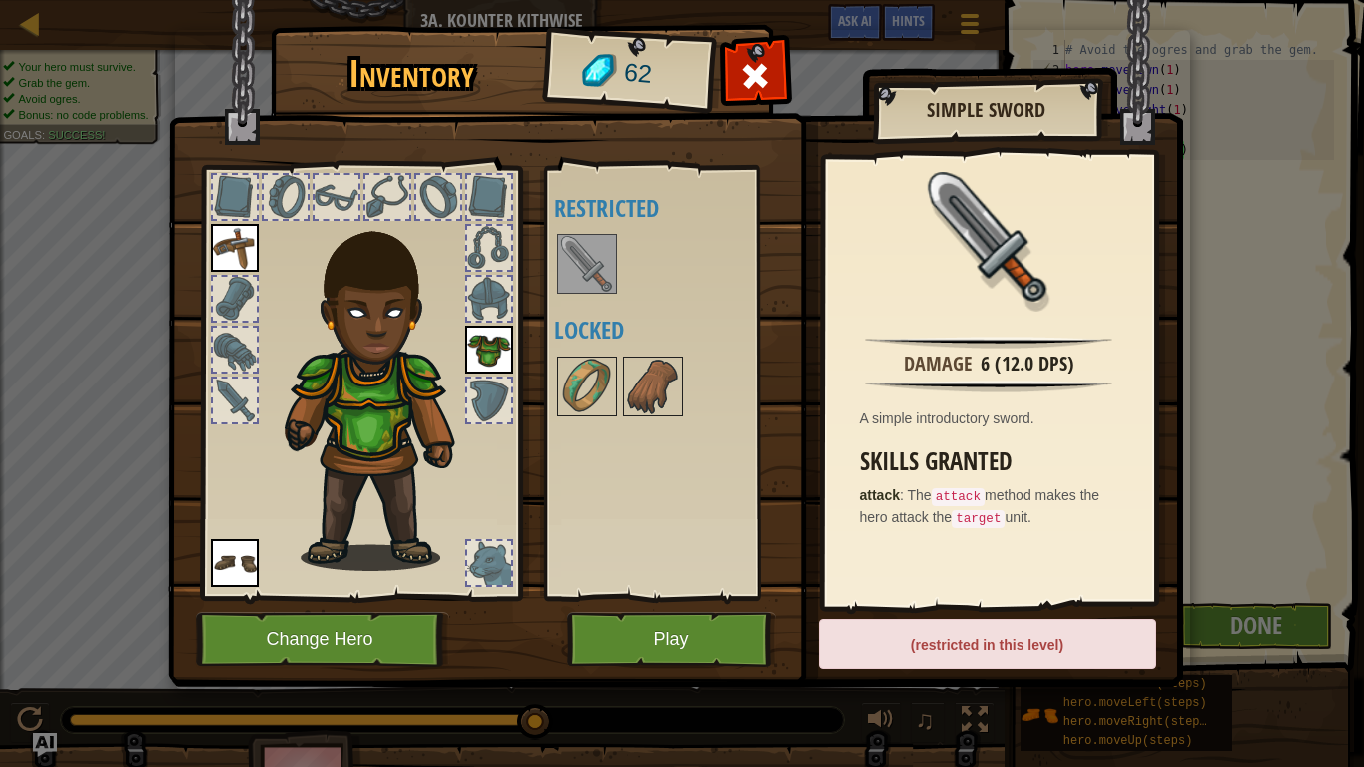
click at [599, 350] on div "Available Equip Equip Equip (double-click to equip) Restricted Locked" at bounding box center [672, 383] width 236 height 416
click at [614, 376] on img at bounding box center [587, 386] width 56 height 56
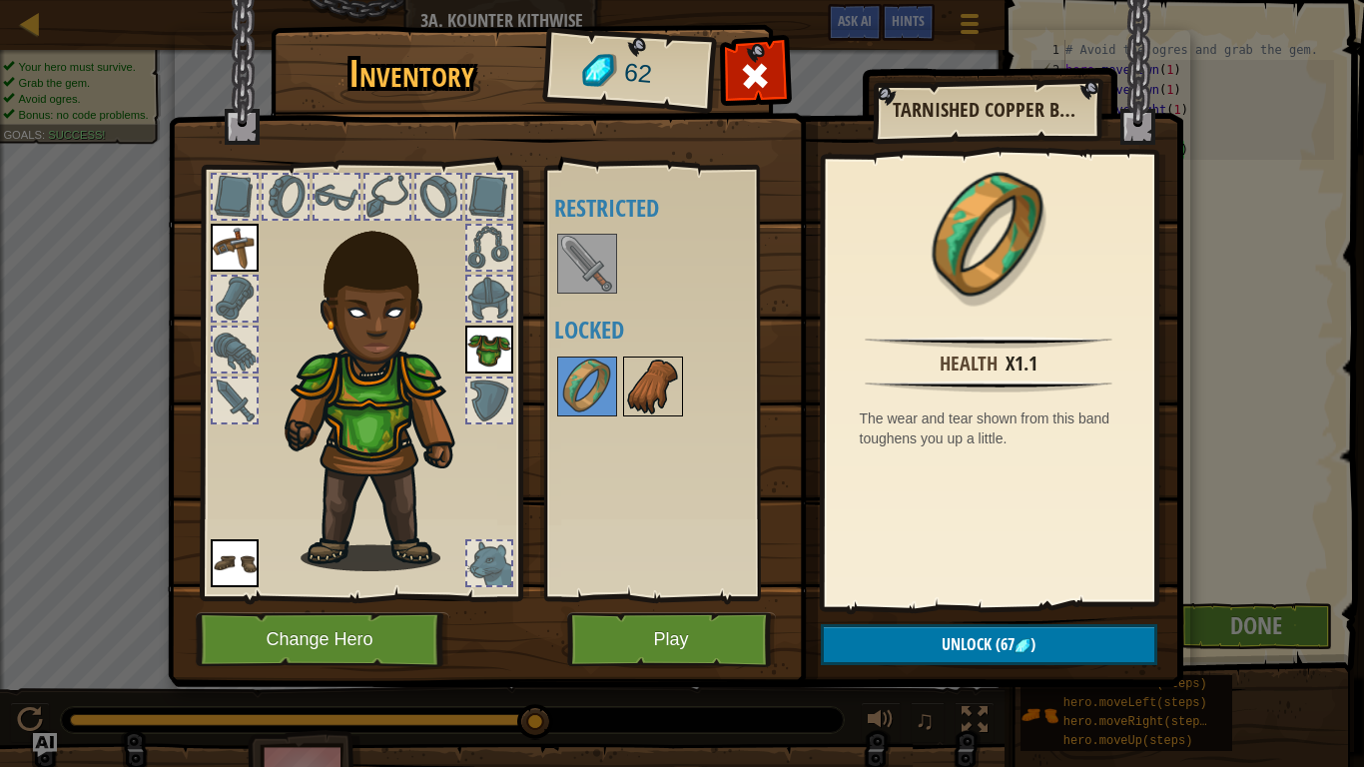
click at [667, 383] on img at bounding box center [653, 386] width 56 height 56
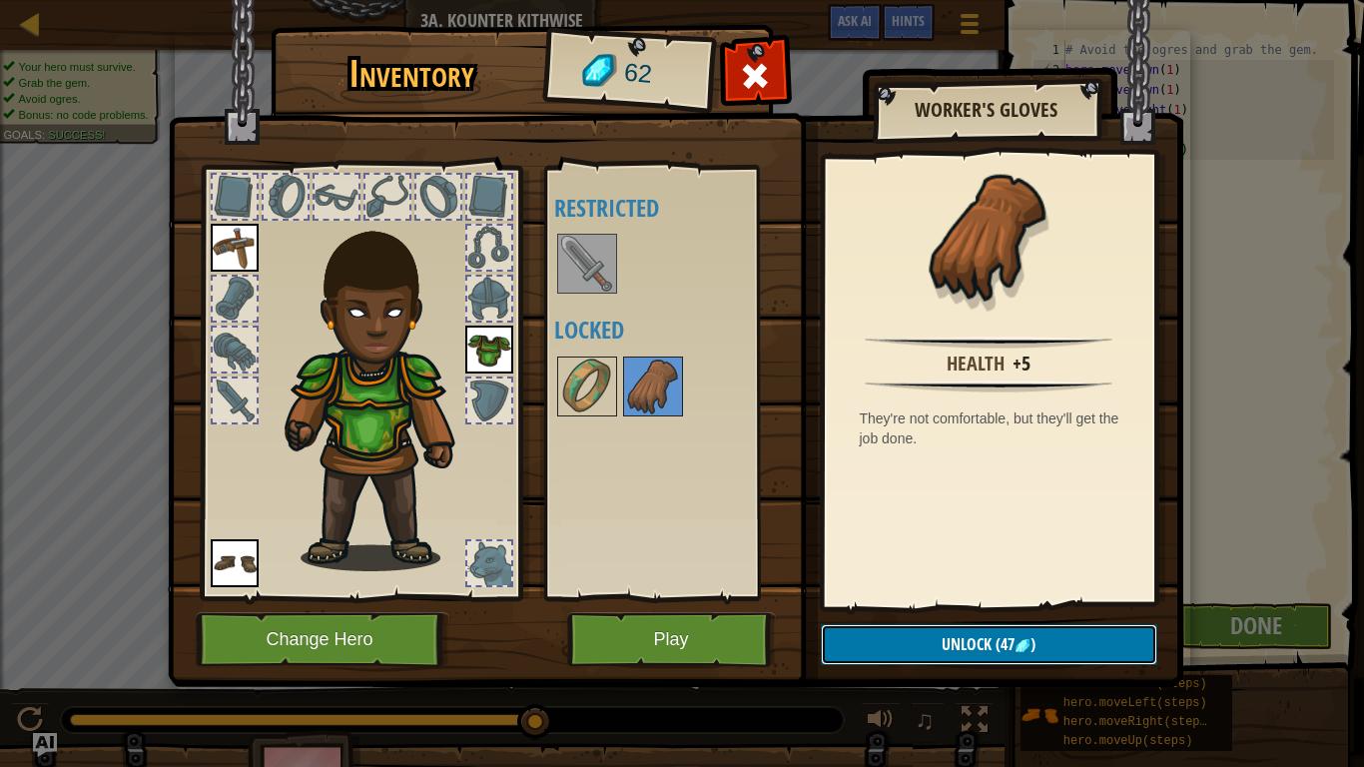
click at [1009, 641] on span "(47" at bounding box center [1003, 644] width 23 height 22
click at [1005, 632] on button "Confirm" at bounding box center [989, 644] width 336 height 41
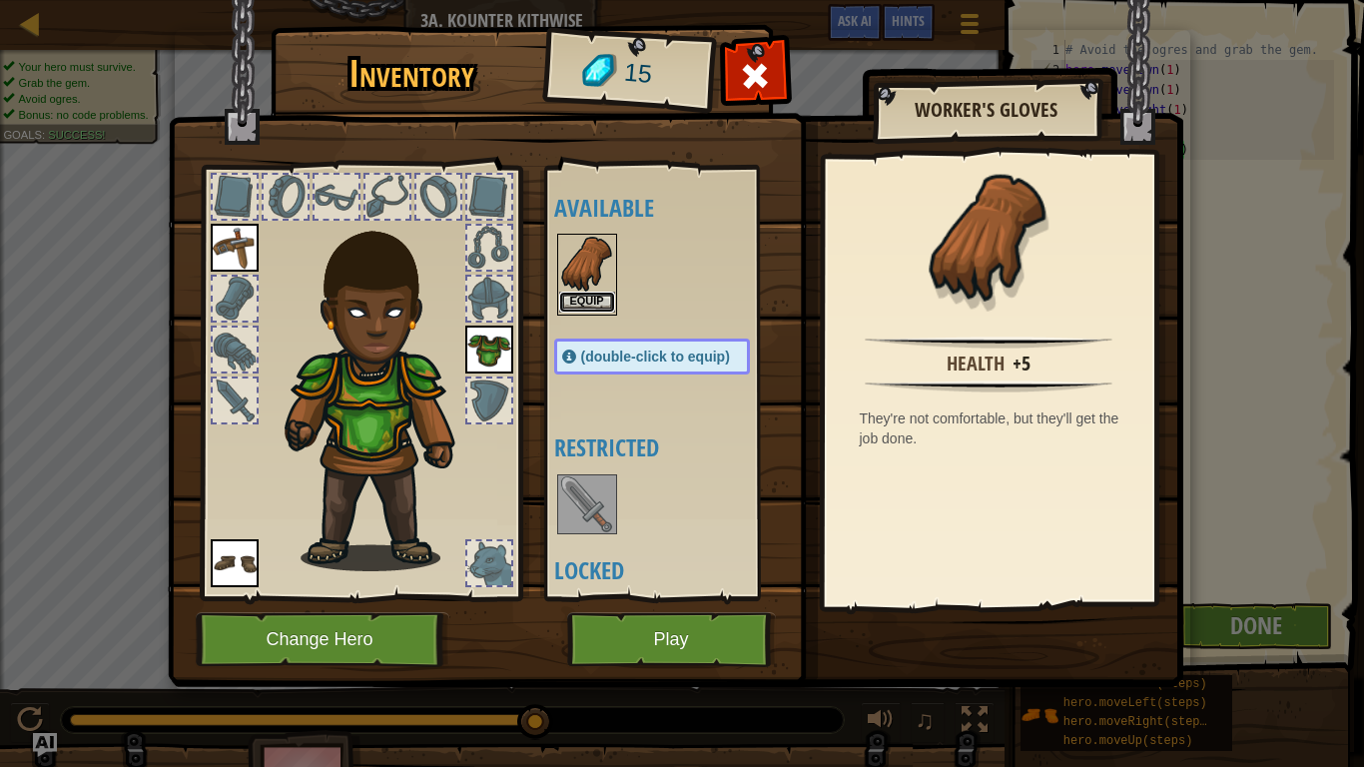
click at [602, 296] on button "Equip" at bounding box center [587, 302] width 56 height 21
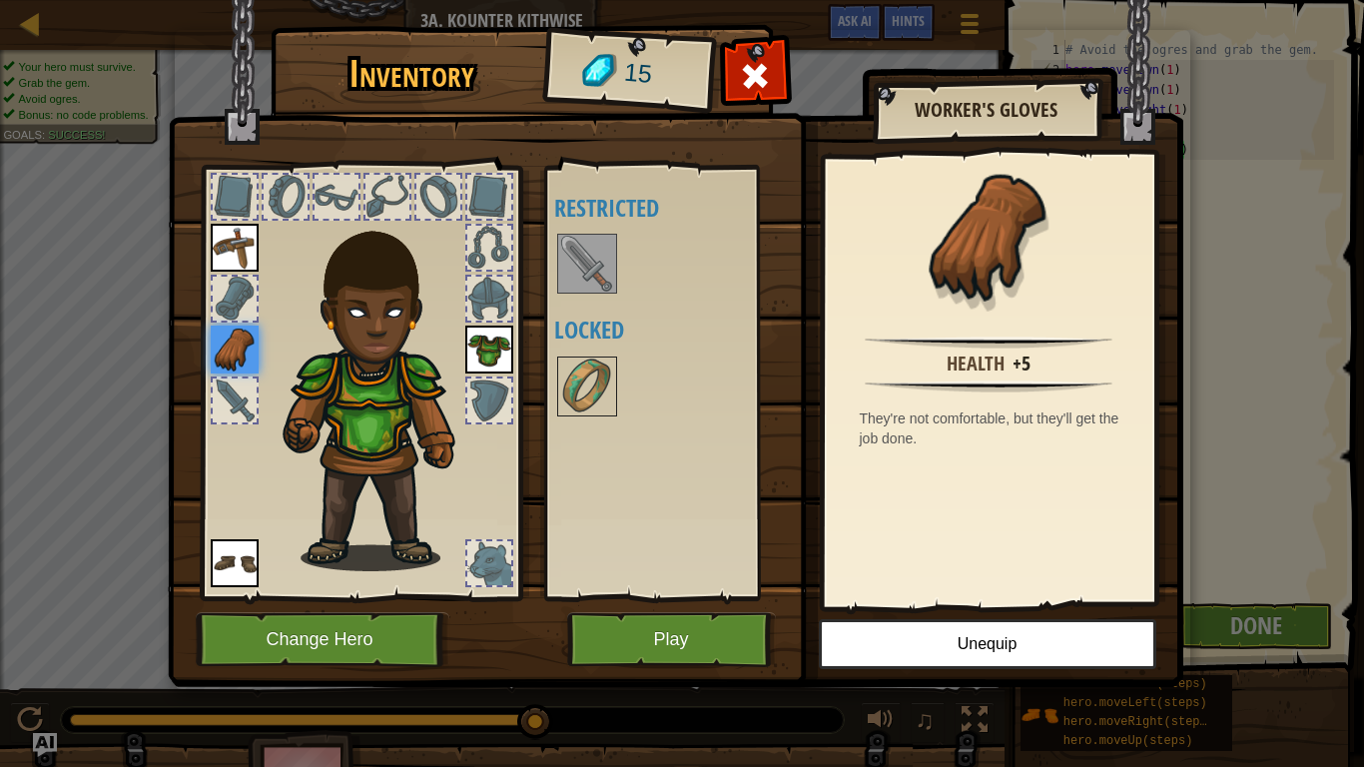
click at [591, 275] on img at bounding box center [587, 264] width 56 height 56
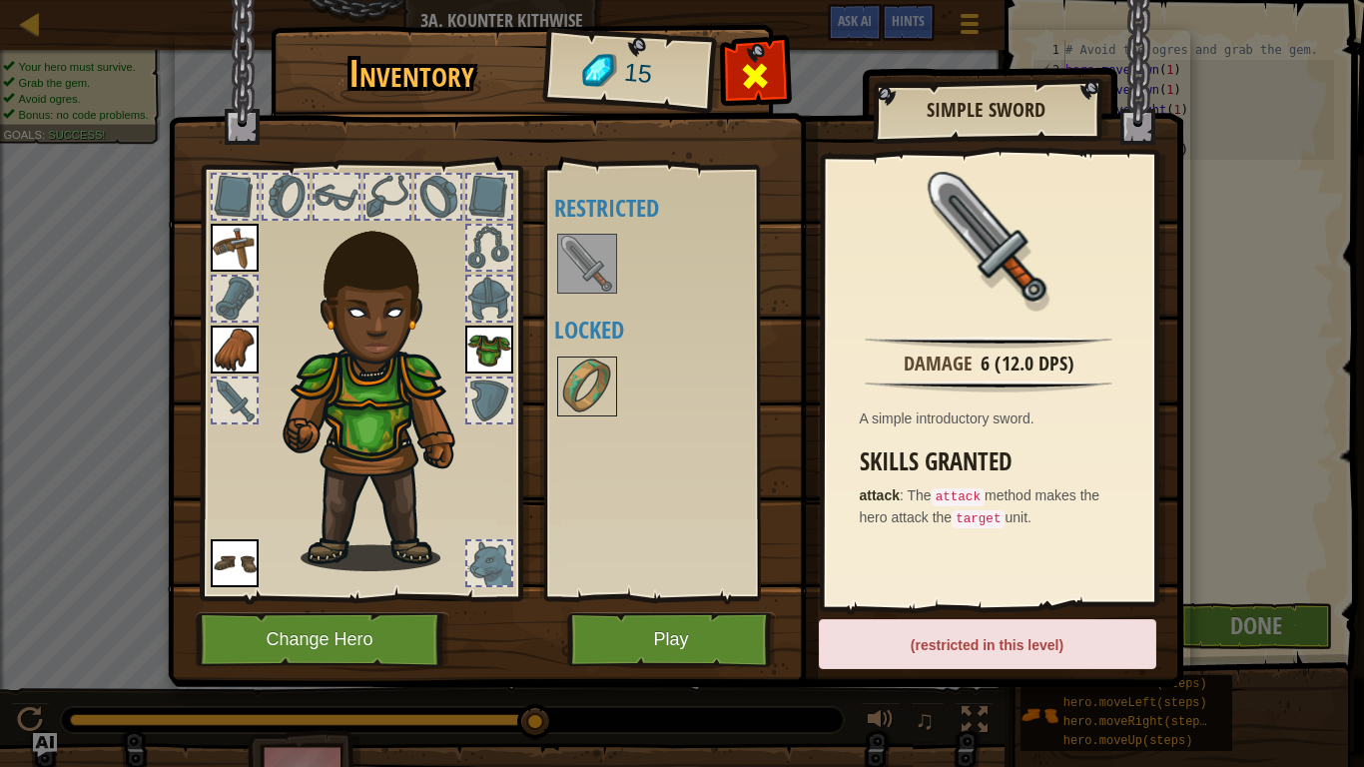
click at [744, 64] on span at bounding box center [755, 76] width 32 height 32
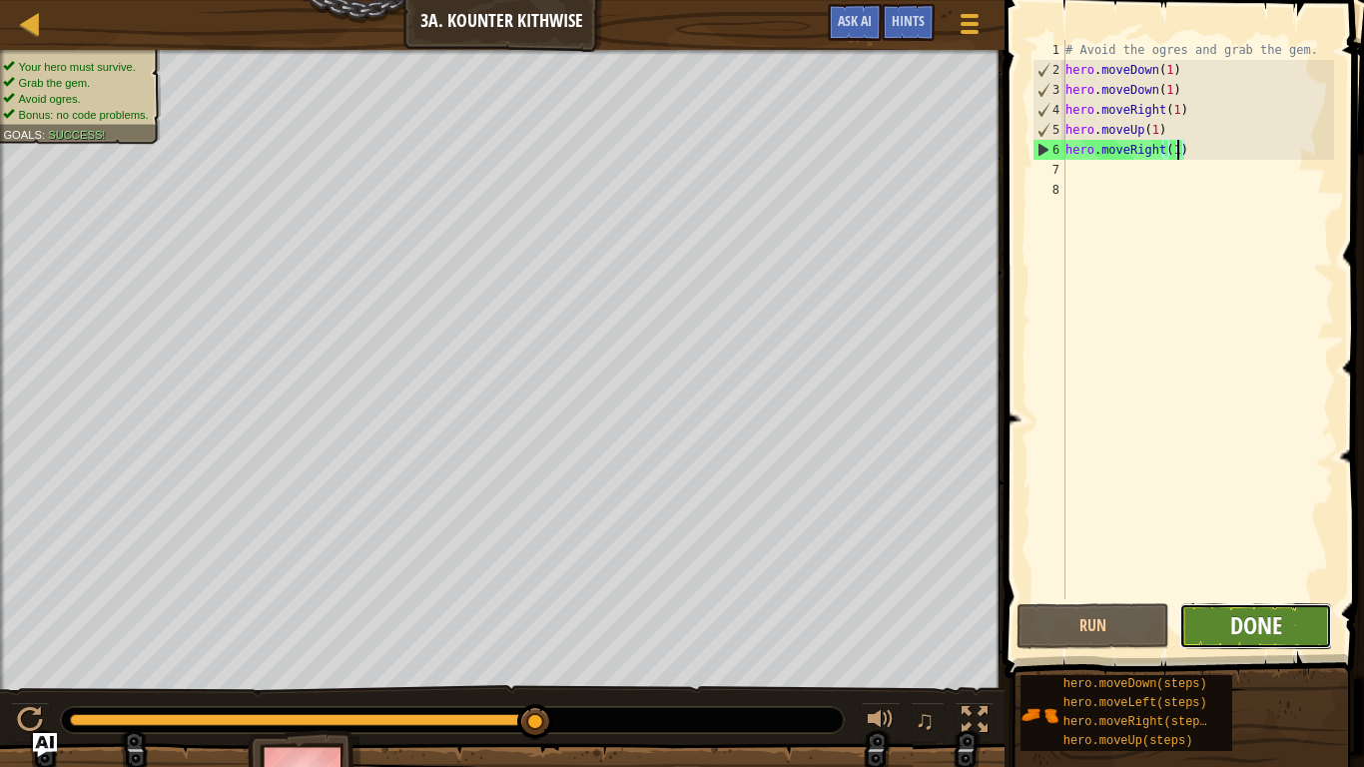
click at [1233, 615] on span "Done" at bounding box center [1256, 625] width 52 height 32
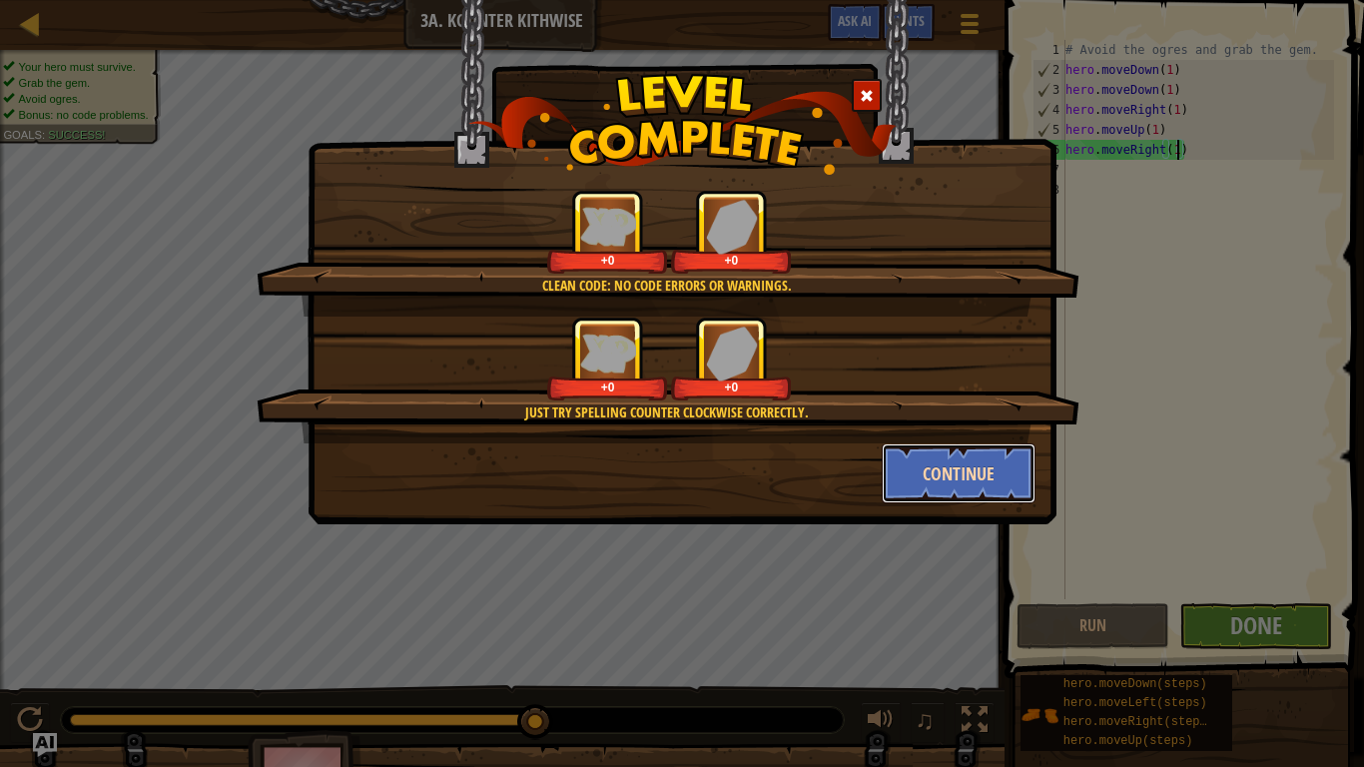
click at [992, 478] on button "Continue" at bounding box center [959, 473] width 155 height 60
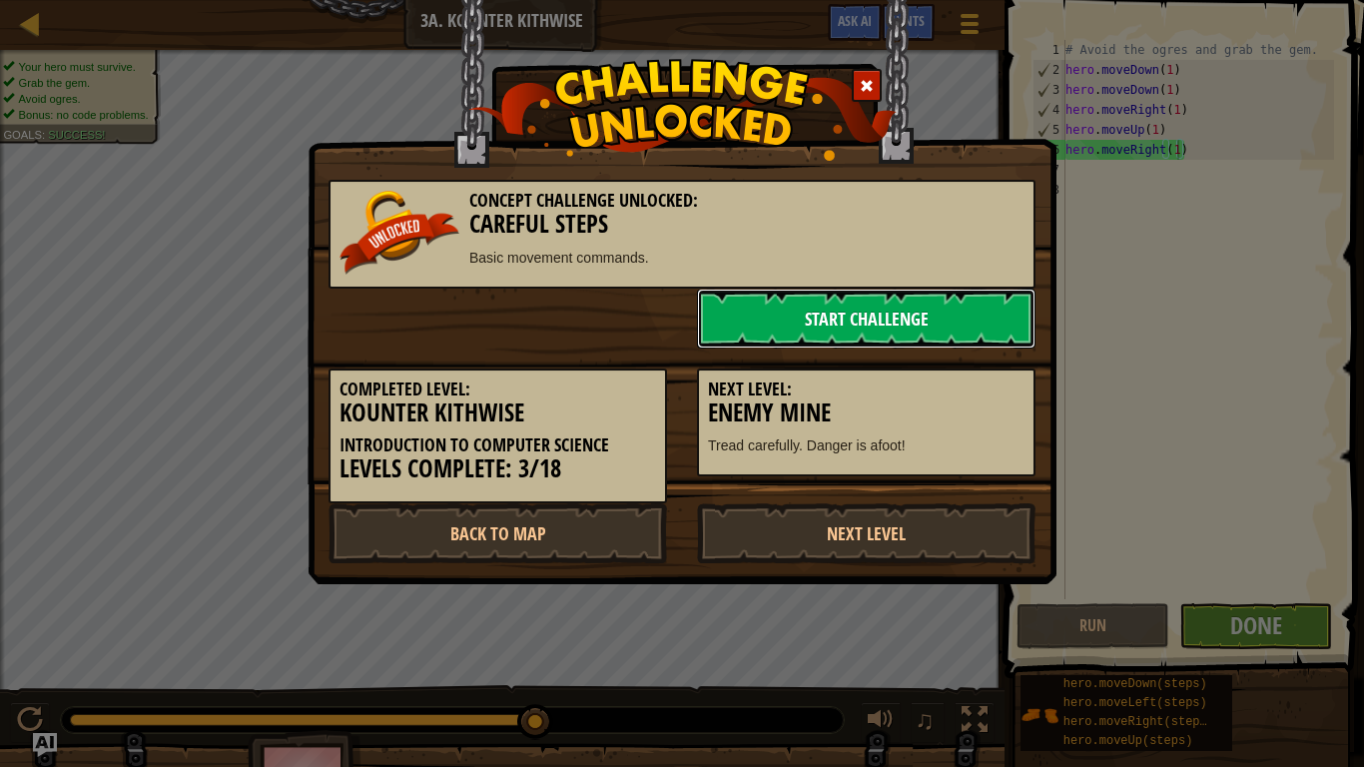
click at [916, 326] on link "Start Challenge" at bounding box center [866, 319] width 338 height 60
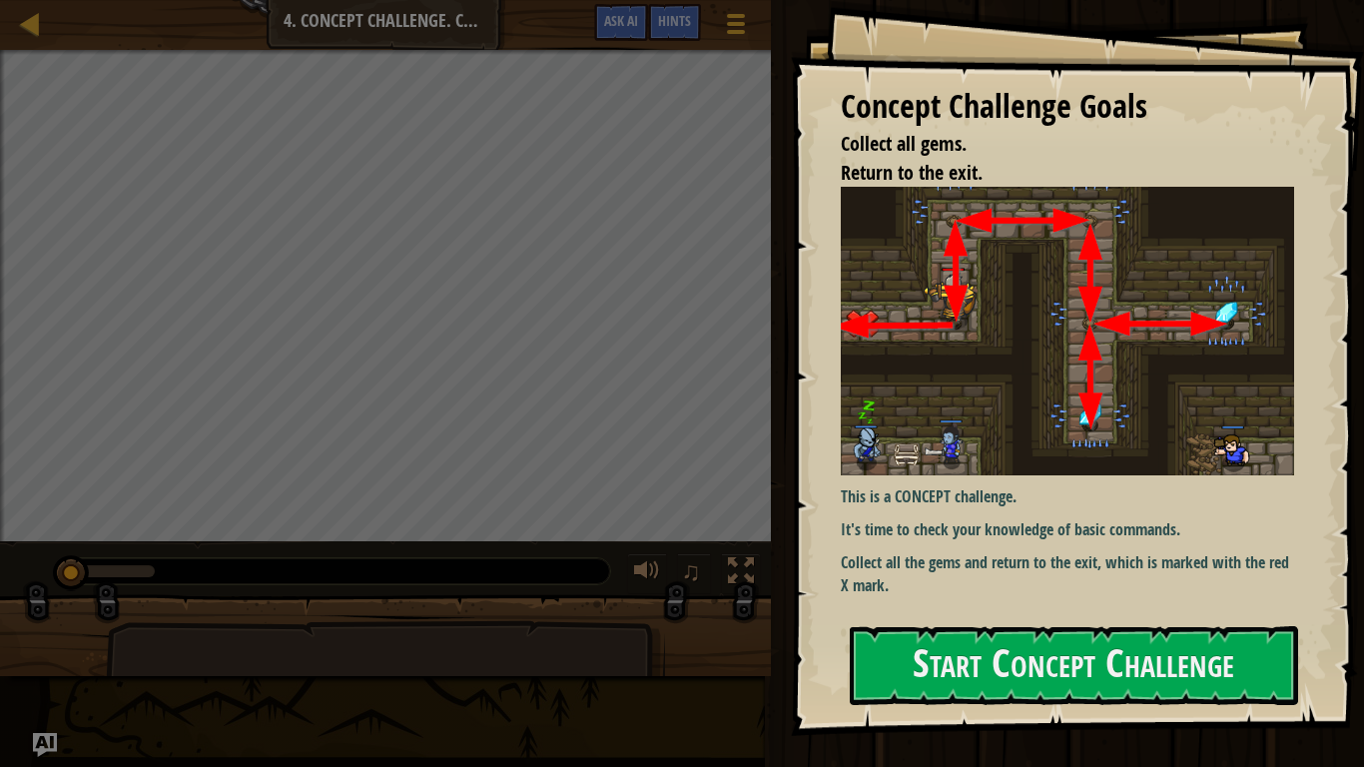
click at [839, 645] on div "Concept Challenge Goals Collect all gems. Return to the exit. This is a CONCEPT…" at bounding box center [1077, 368] width 573 height 736
click at [1060, 645] on button "Start Concept Challenge" at bounding box center [1074, 665] width 448 height 79
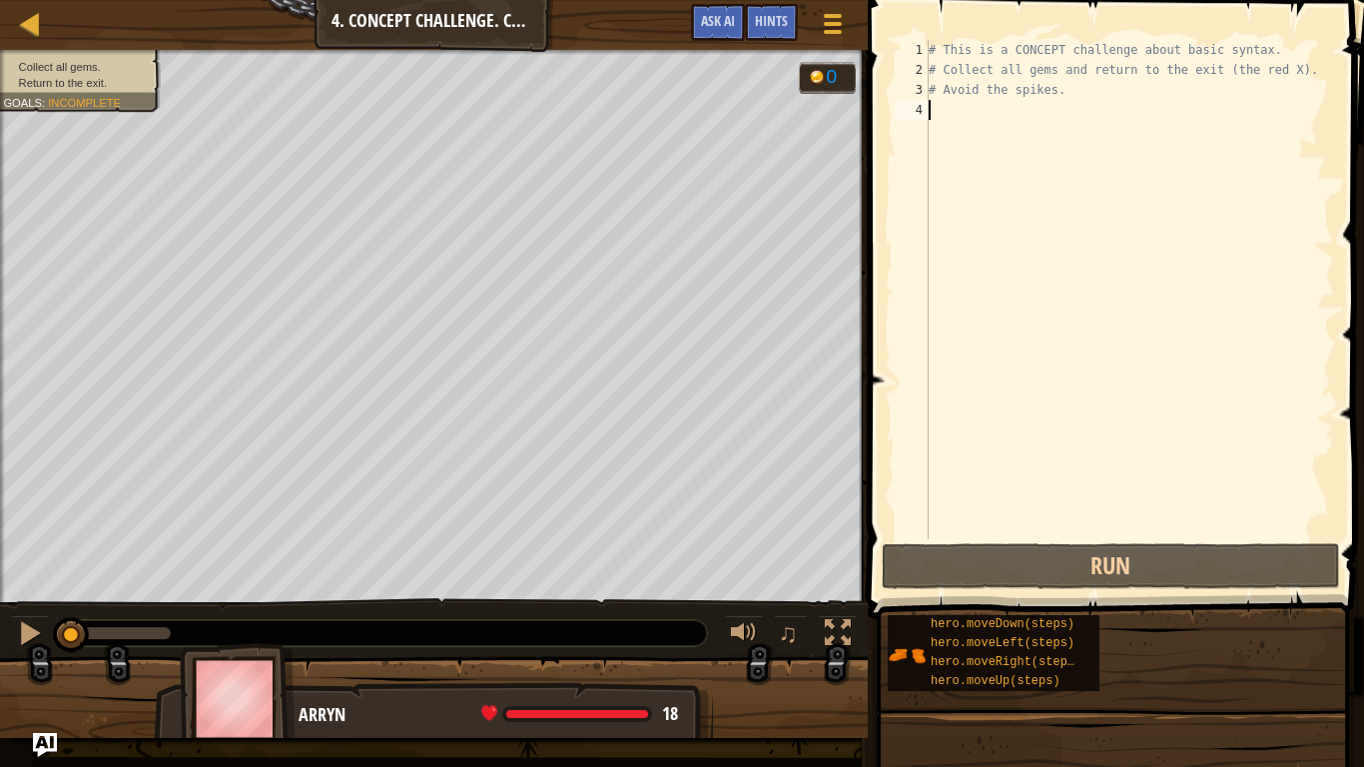
type textarea "h"
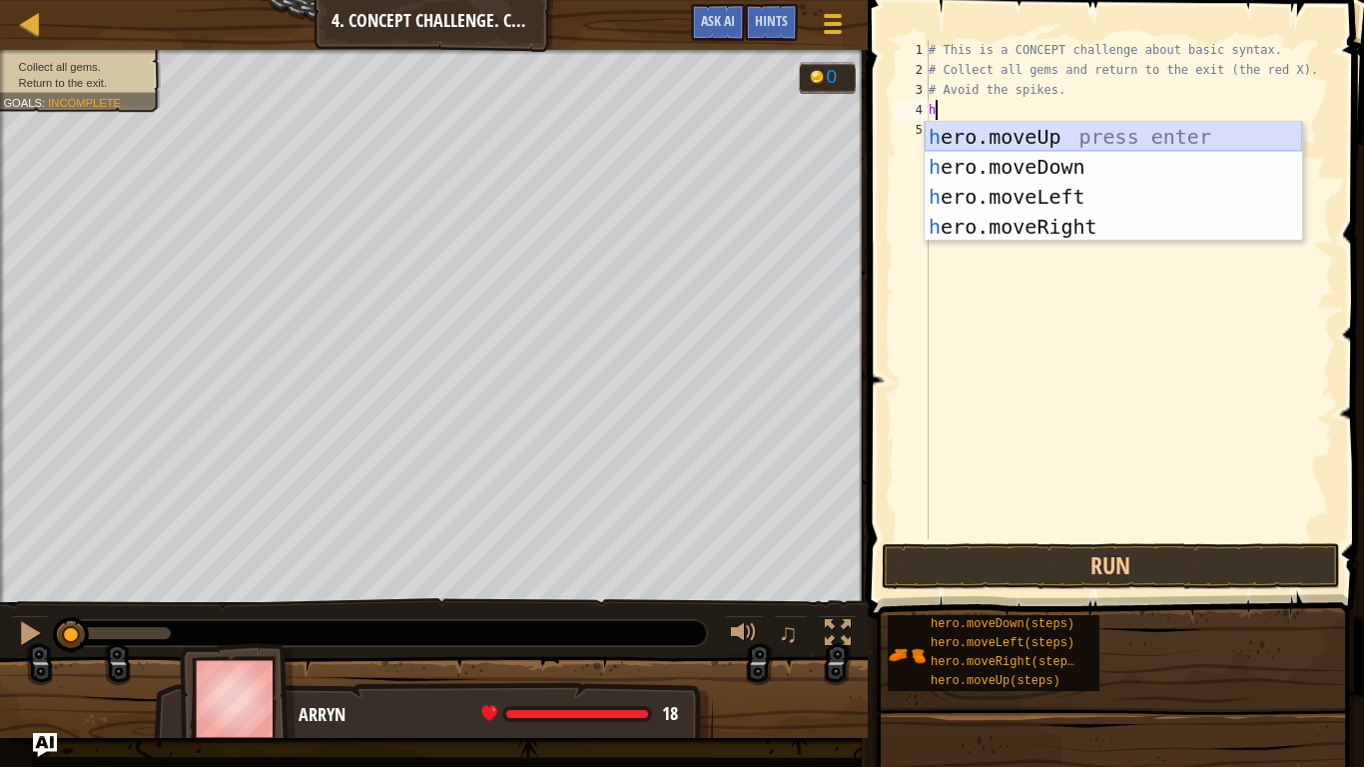
click at [1027, 137] on div "h ero.moveUp press enter h ero.moveDown press enter h ero.moveLeft press enter …" at bounding box center [1113, 212] width 377 height 180
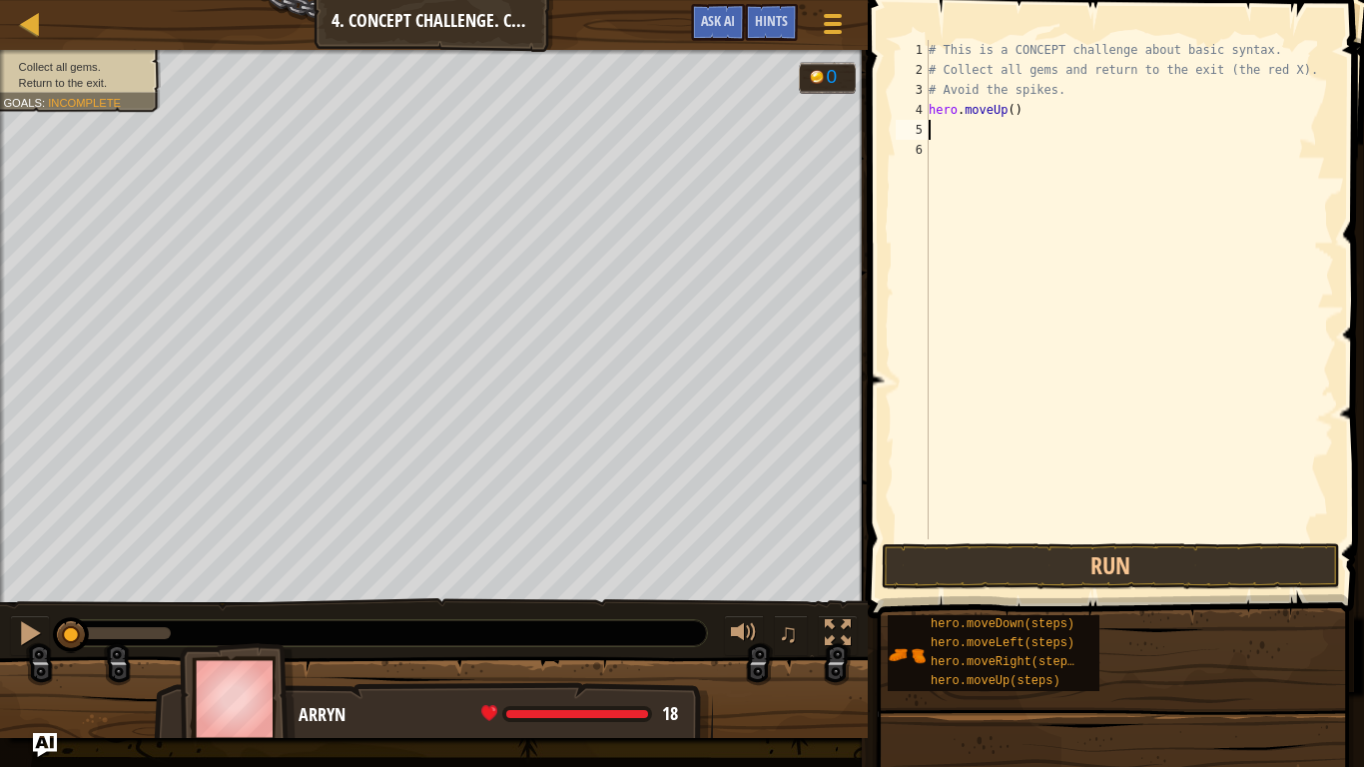
click at [1010, 104] on div "# This is a CONCEPT challenge about basic syntax. # Collect all gems and return…" at bounding box center [1129, 309] width 409 height 539
type textarea "hero.moveUp(1)"
click at [953, 137] on div "# This is a CONCEPT challenge about basic syntax. # Collect all gems and return…" at bounding box center [1129, 309] width 409 height 539
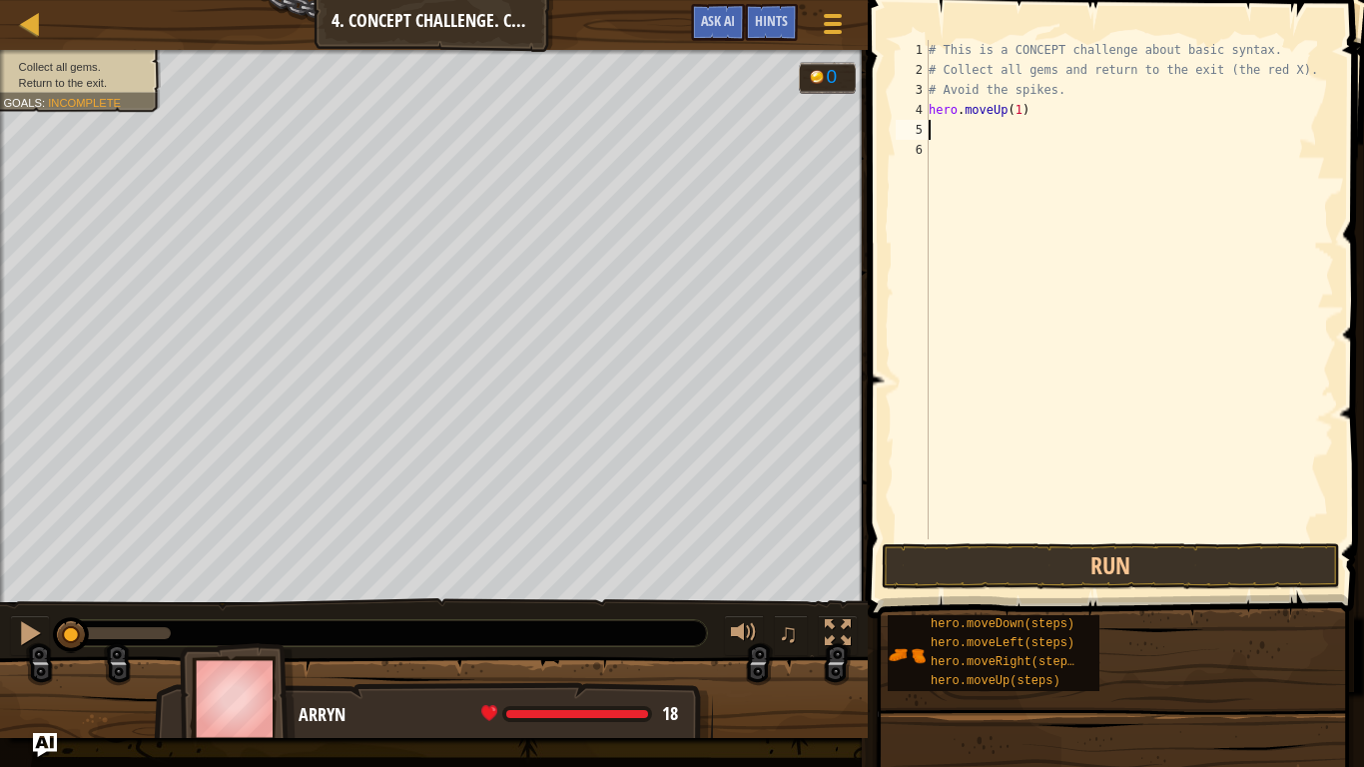
type textarea "h"
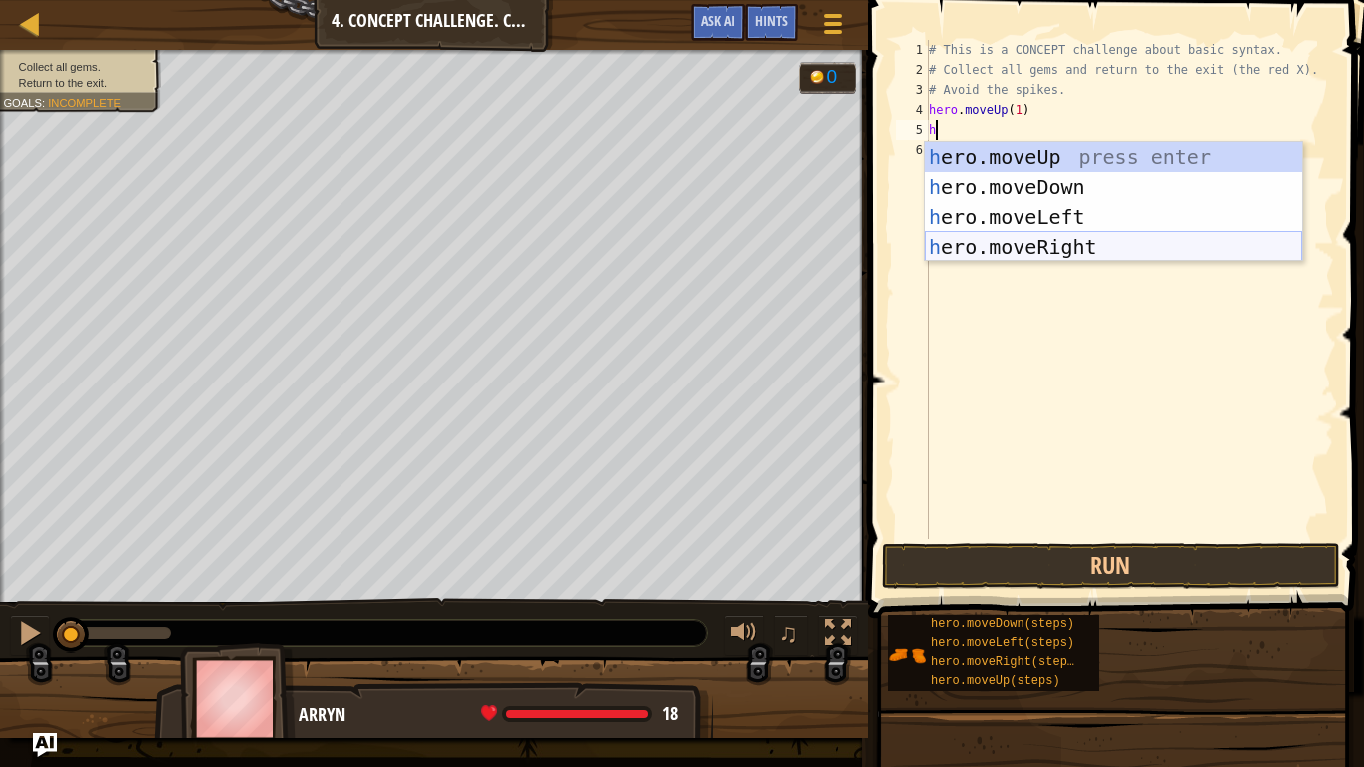
click at [1087, 249] on div "h ero.moveUp press enter h ero.moveDown press enter h ero.moveLeft press enter …" at bounding box center [1113, 232] width 377 height 180
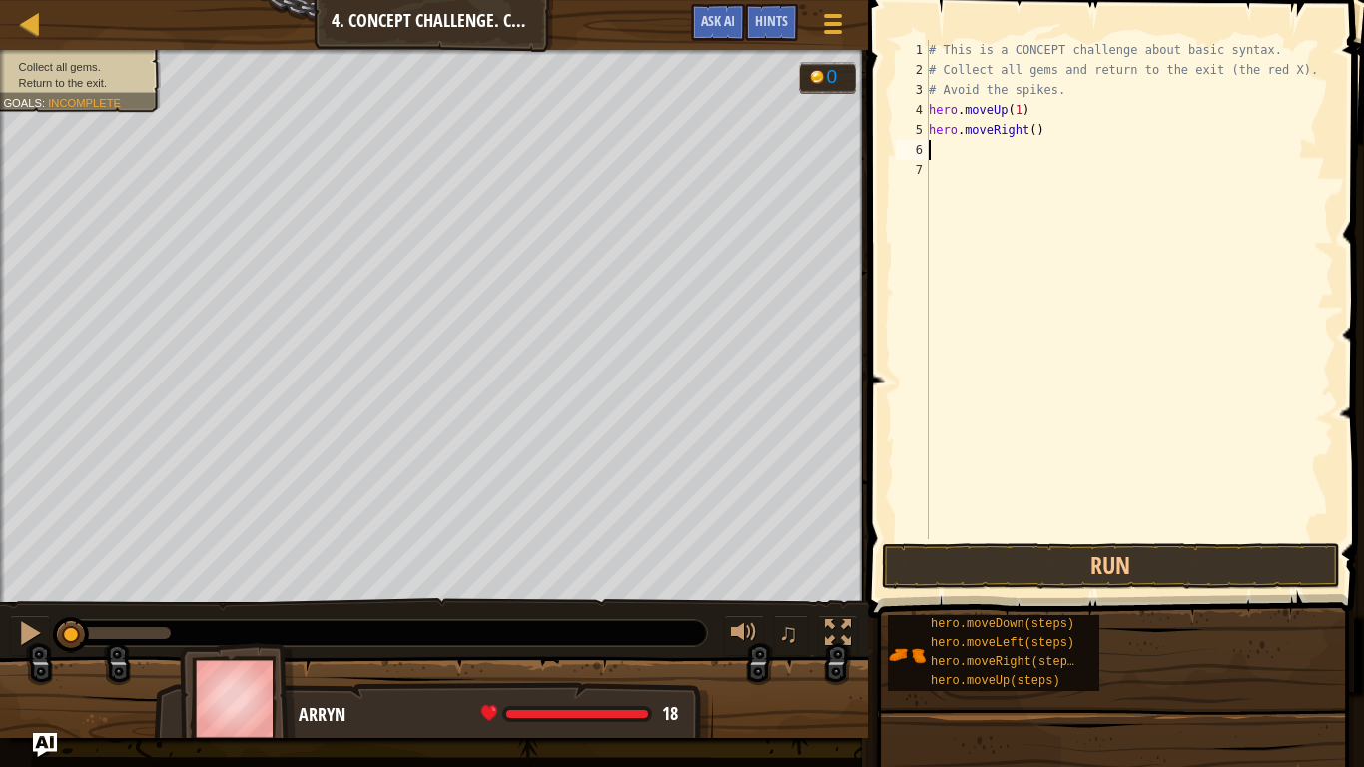
click at [1043, 135] on div "# This is a CONCEPT challenge about basic syntax. # Collect all gems and return…" at bounding box center [1129, 309] width 409 height 539
click at [1035, 135] on div "# This is a CONCEPT challenge about basic syntax. # Collect all gems and return…" at bounding box center [1129, 309] width 409 height 539
type textarea "hero.moveRight(1)"
click at [972, 144] on div "# This is a CONCEPT challenge about basic syntax. # Collect all gems and return…" at bounding box center [1129, 309] width 409 height 539
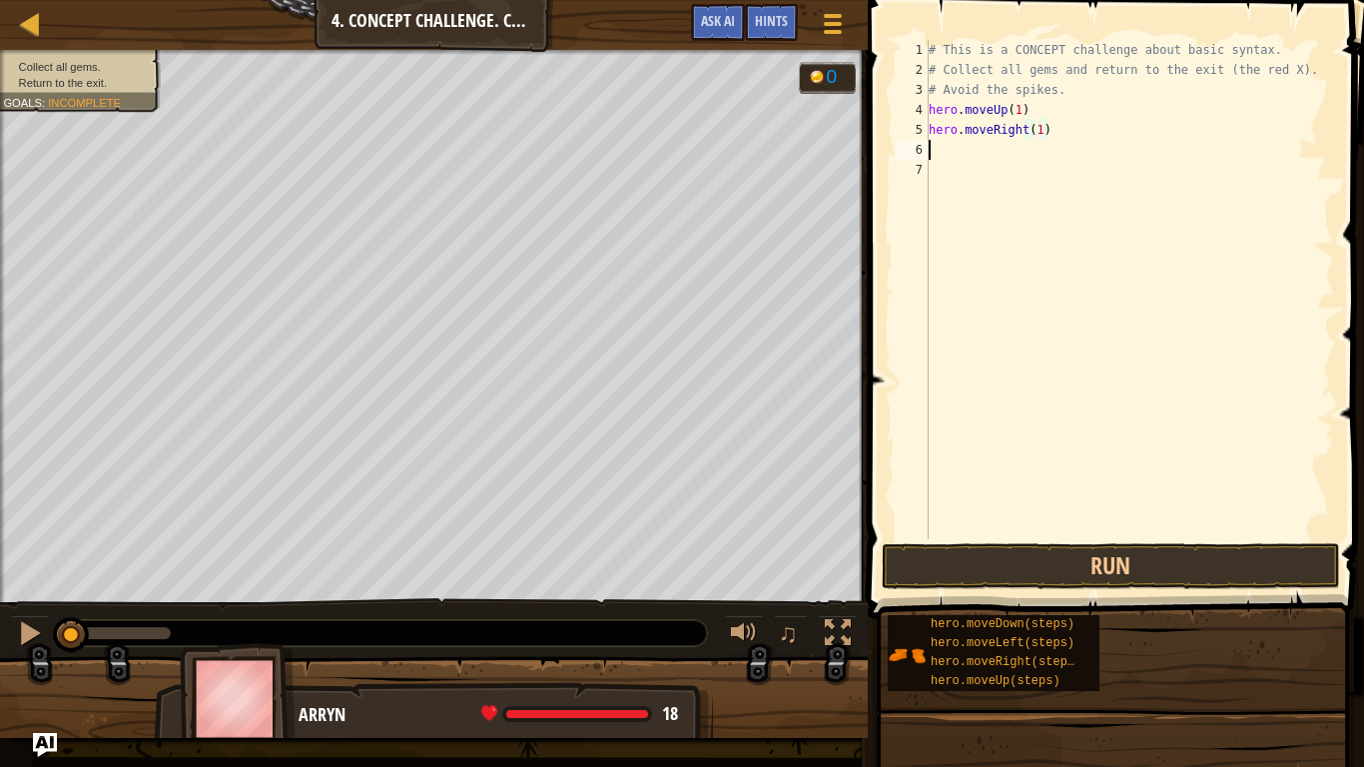
scroll to position [9, 0]
type textarea "h"
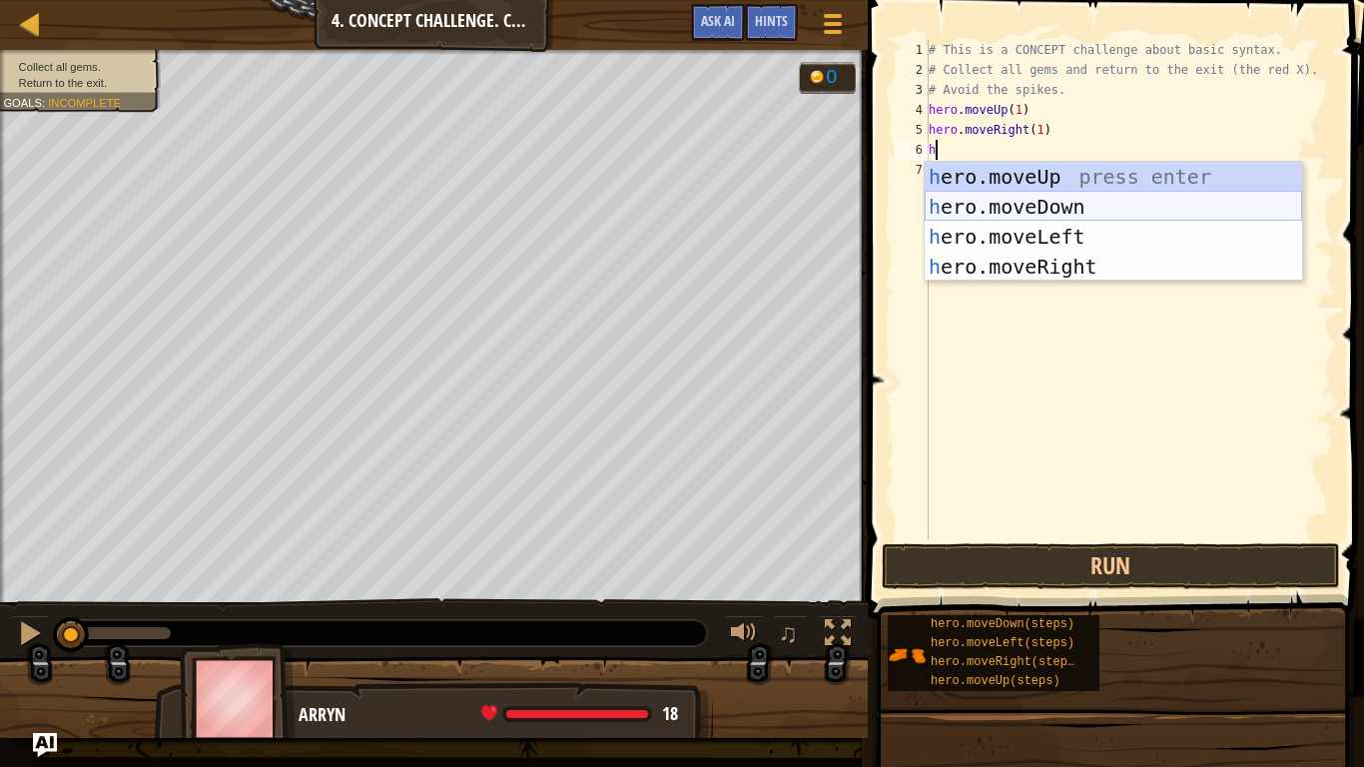
click at [1059, 209] on div "h ero.moveUp press enter h ero.moveDown press enter h ero.moveLeft press enter …" at bounding box center [1113, 252] width 377 height 180
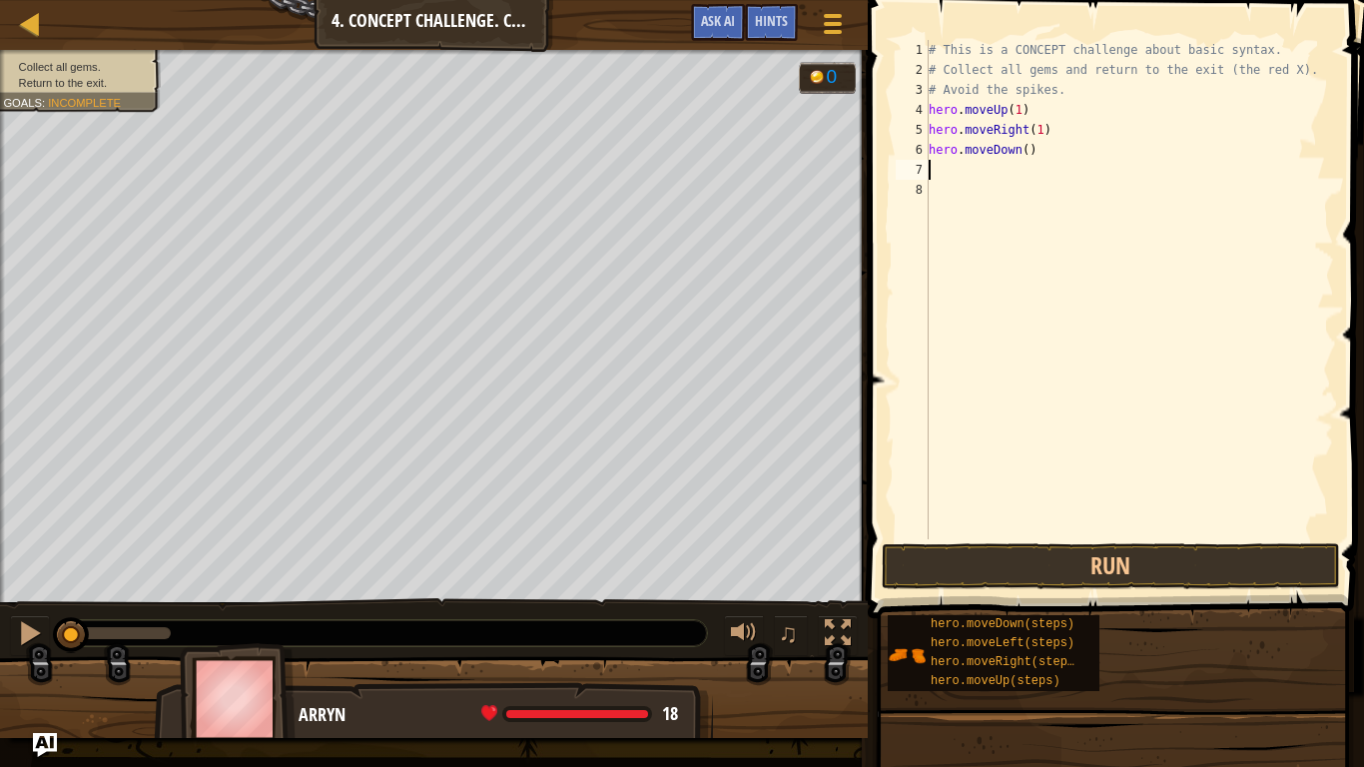
click at [1024, 147] on div "# This is a CONCEPT challenge about basic syntax. # Collect all gems and return…" at bounding box center [1129, 309] width 409 height 539
type textarea "hero.moveDown(3)"
click at [944, 159] on div "# This is a CONCEPT challenge about basic syntax. # Collect all gems and return…" at bounding box center [1129, 309] width 409 height 539
click at [947, 170] on div "# This is a CONCEPT challenge about basic syntax. # Collect all gems and return…" at bounding box center [1129, 309] width 409 height 539
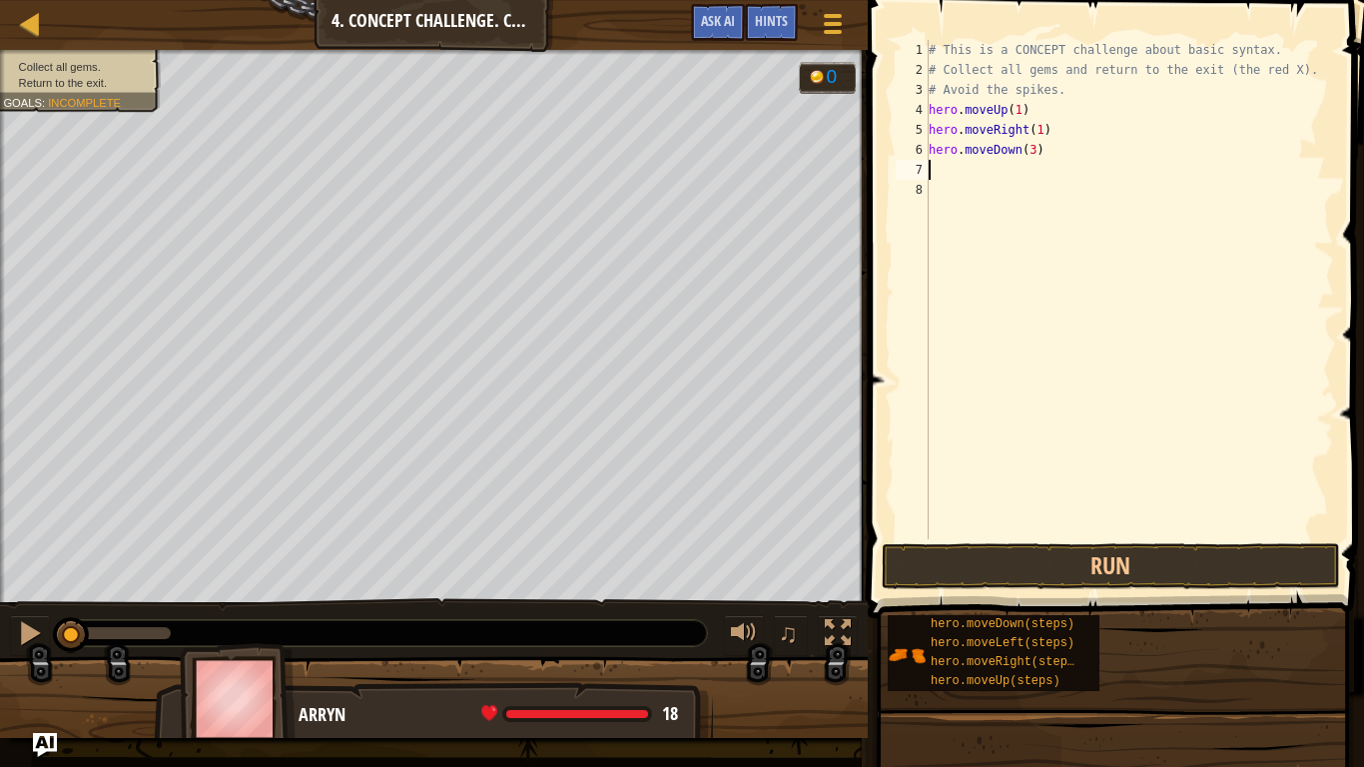
scroll to position [9, 0]
type textarea "h"
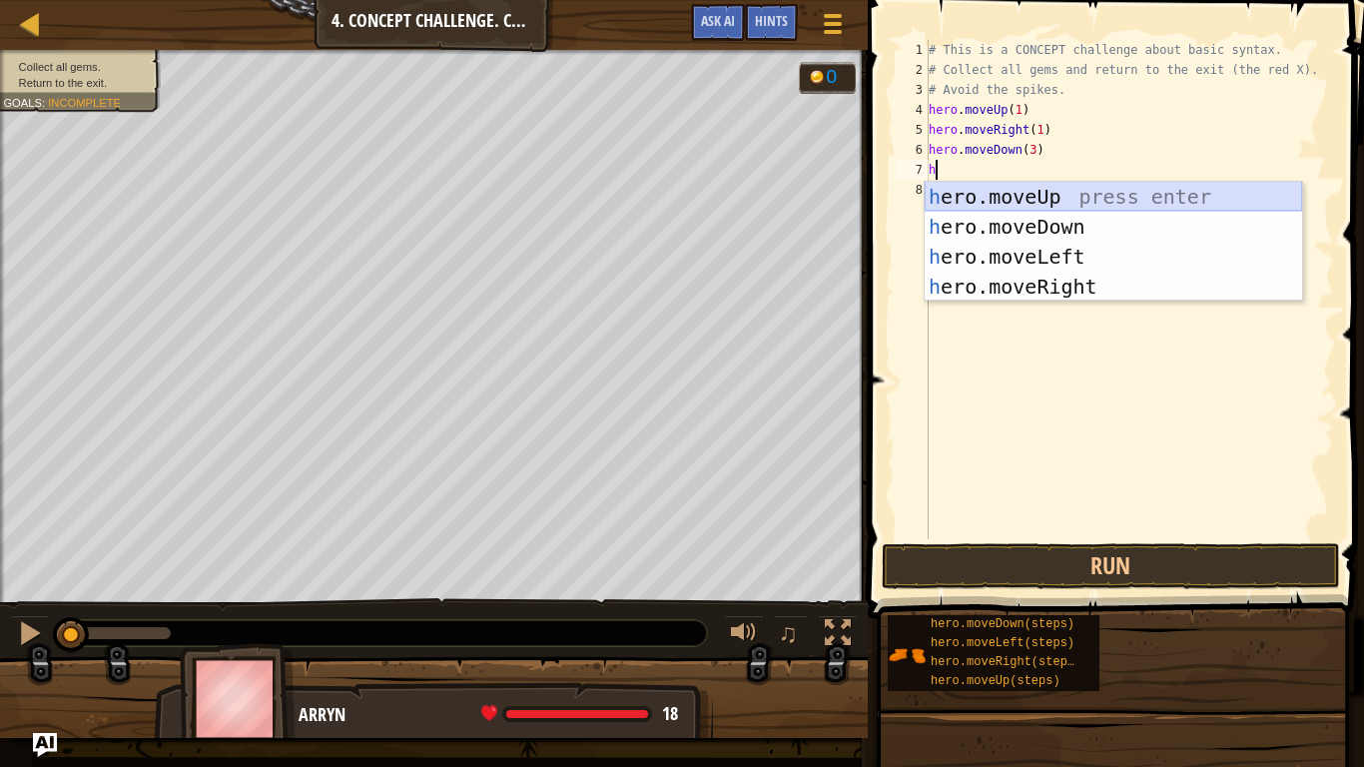
click at [1048, 191] on div "h ero.moveUp press enter h ero.moveDown press enter h ero.moveLeft press enter …" at bounding box center [1113, 272] width 377 height 180
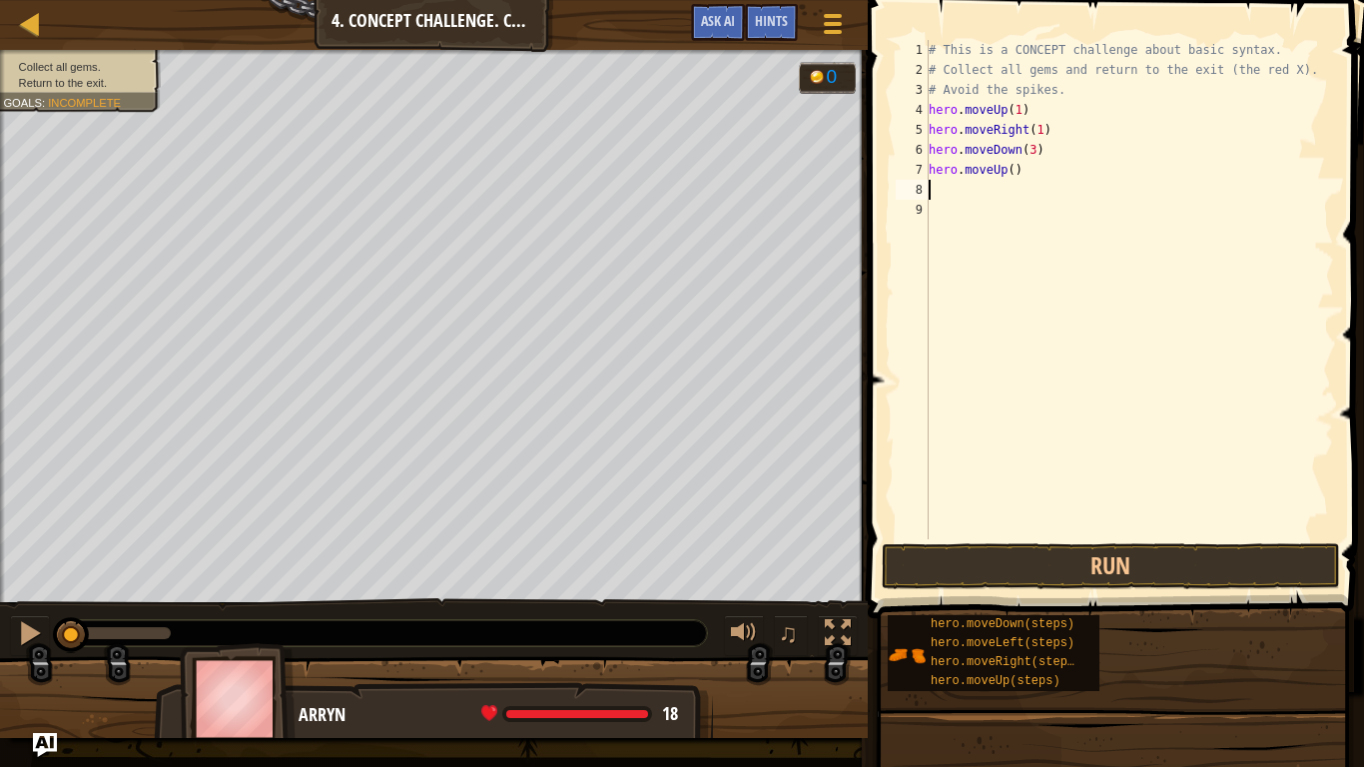
click at [1016, 169] on div "# This is a CONCEPT challenge about basic syntax. # Collect all gems and return…" at bounding box center [1129, 309] width 409 height 539
click at [1012, 172] on div "# This is a CONCEPT challenge about basic syntax. # Collect all gems and return…" at bounding box center [1129, 309] width 409 height 539
type textarea "hero.moveUp(1)"
click at [972, 183] on div "# This is a CONCEPT challenge about basic syntax. # Collect all gems and return…" at bounding box center [1129, 309] width 409 height 539
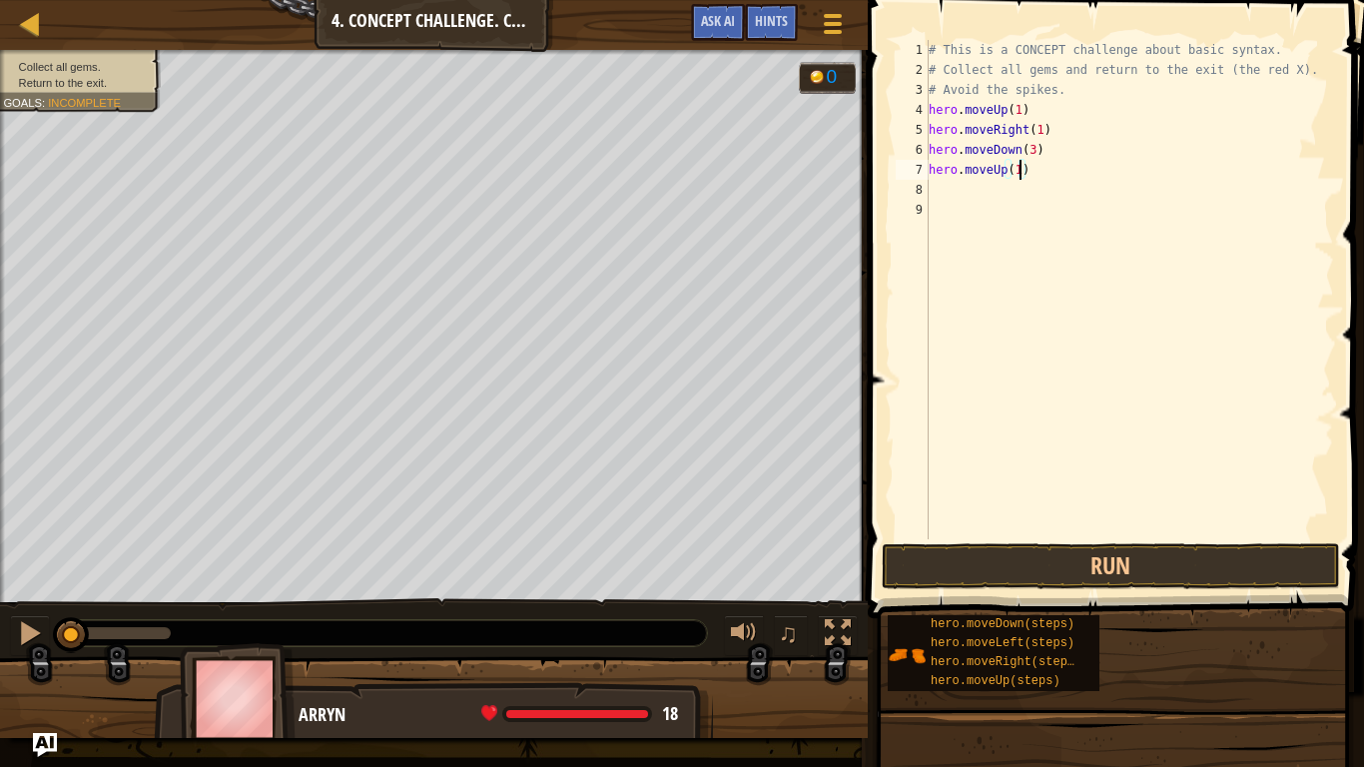
scroll to position [9, 0]
type textarea "h"
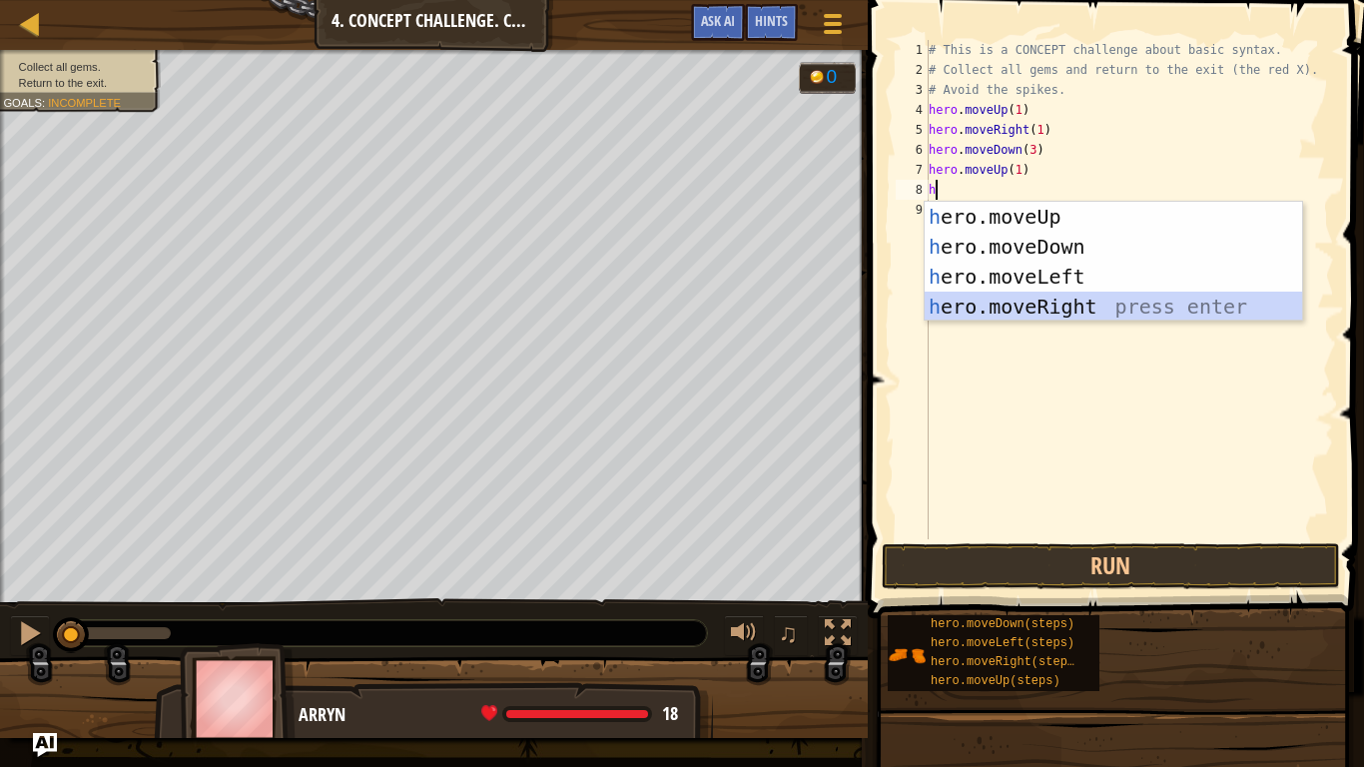
click at [1086, 299] on div "h ero.moveUp press enter h ero.moveDown press enter h ero.moveLeft press enter …" at bounding box center [1113, 292] width 377 height 180
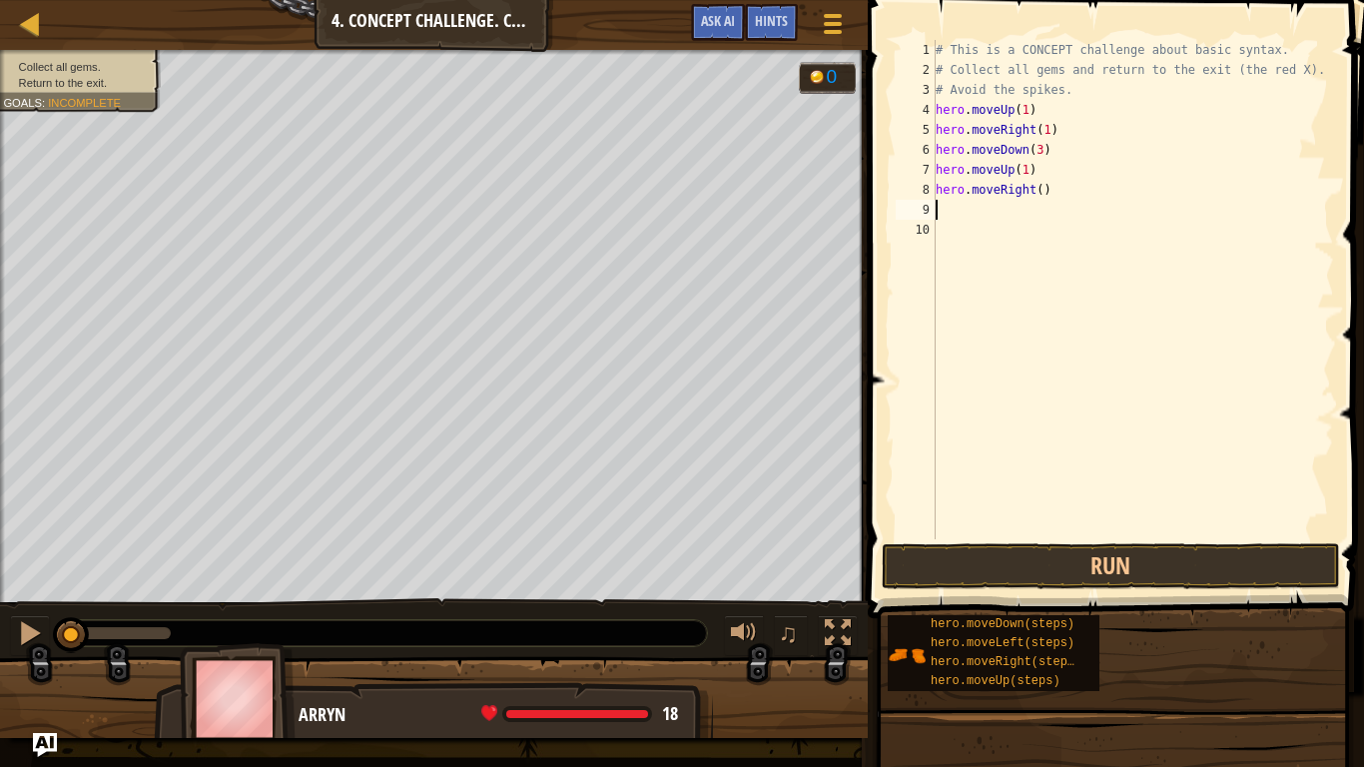
click at [1041, 196] on div "# This is a CONCEPT challenge about basic syntax. # Collect all gems and return…" at bounding box center [1133, 309] width 402 height 539
type textarea "hero.moveRight(1)"
click at [1055, 558] on button "Run" at bounding box center [1111, 566] width 458 height 46
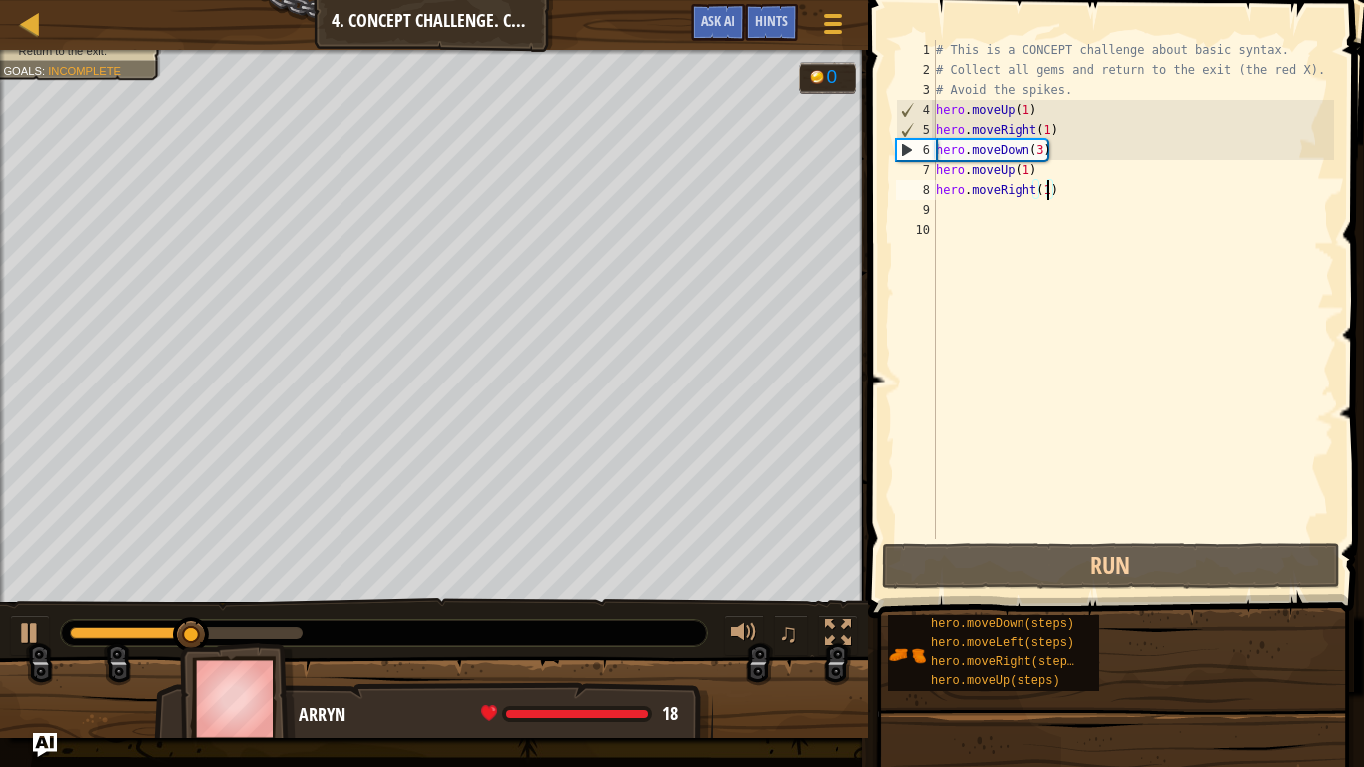
click at [1194, 223] on div "# This is a CONCEPT challenge about basic syntax. # Collect all gems and return…" at bounding box center [1133, 309] width 402 height 539
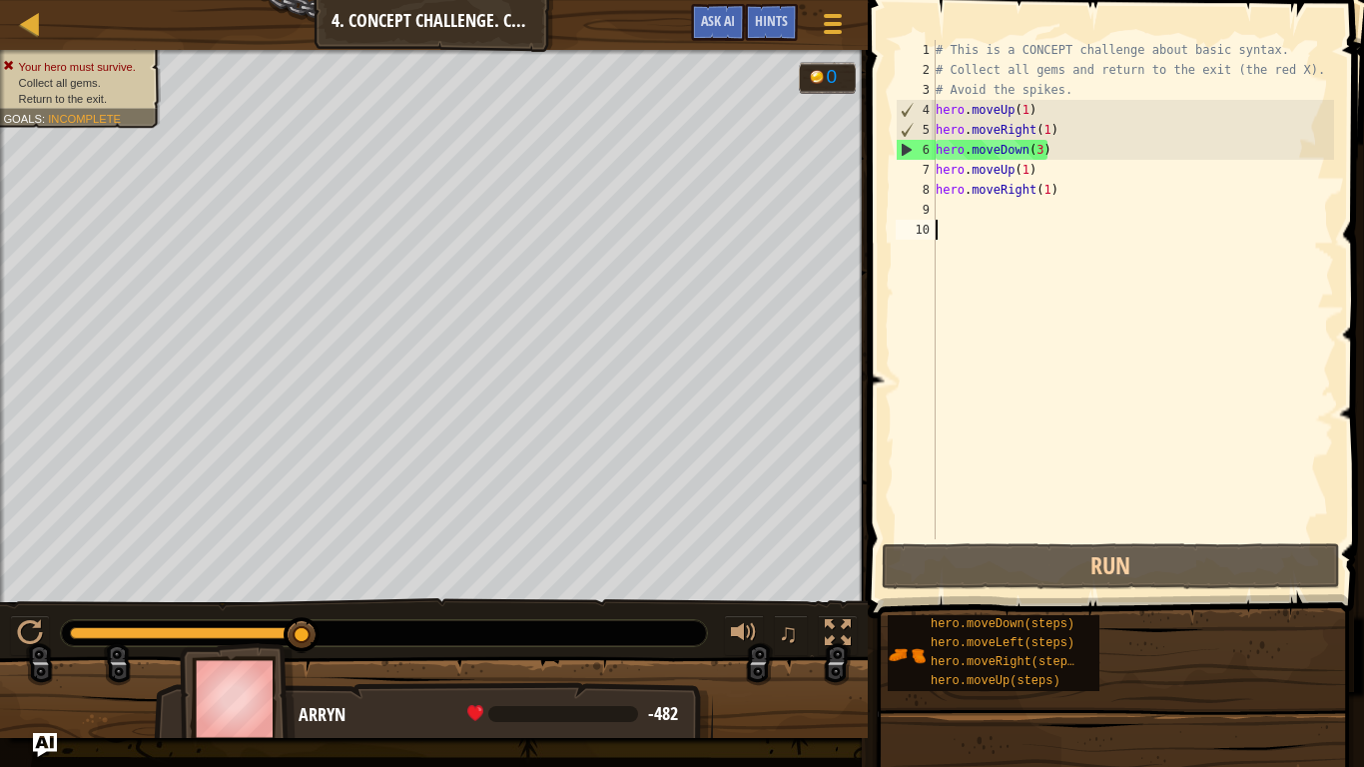
click at [1041, 148] on div "# This is a CONCEPT challenge about basic syntax. # Collect all gems and return…" at bounding box center [1133, 309] width 402 height 539
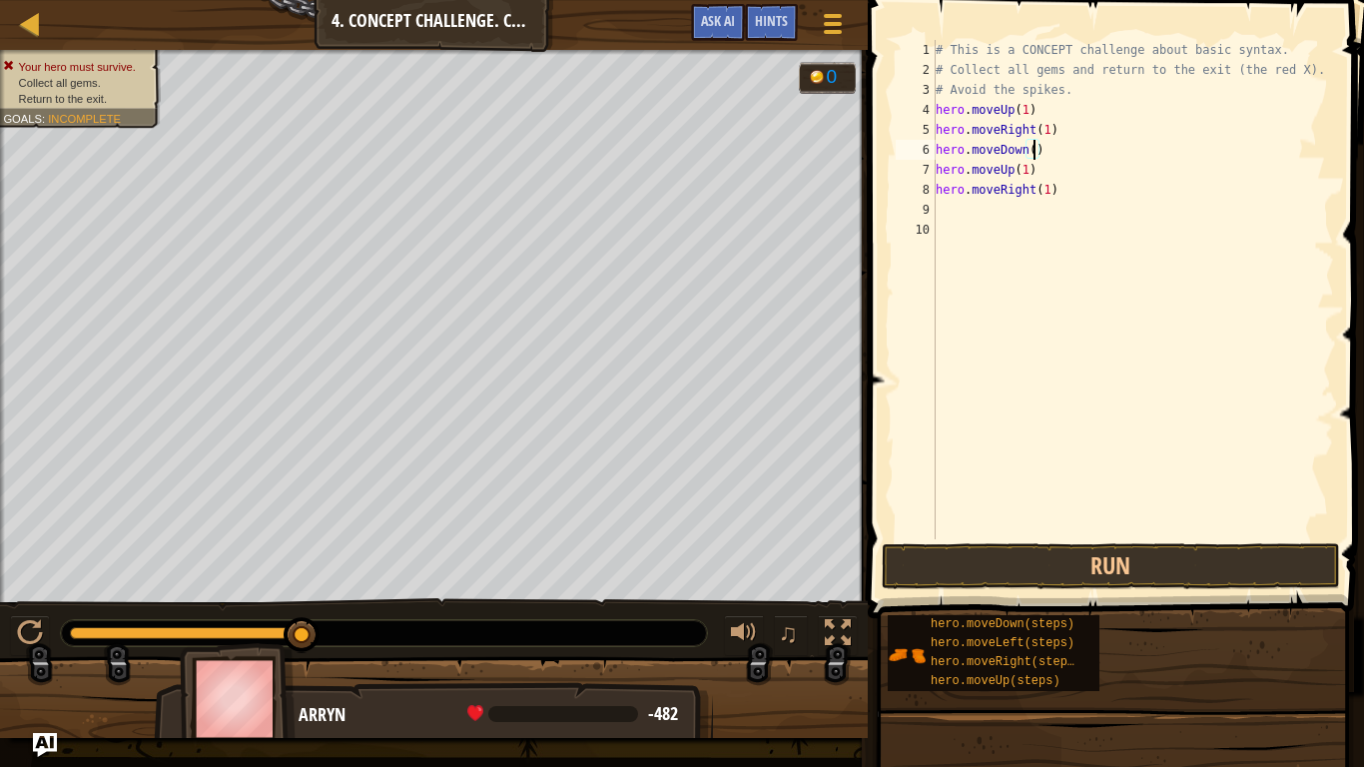
scroll to position [9, 15]
type textarea "hero.moveDown(2)"
click at [1020, 570] on button "Run" at bounding box center [1111, 566] width 458 height 46
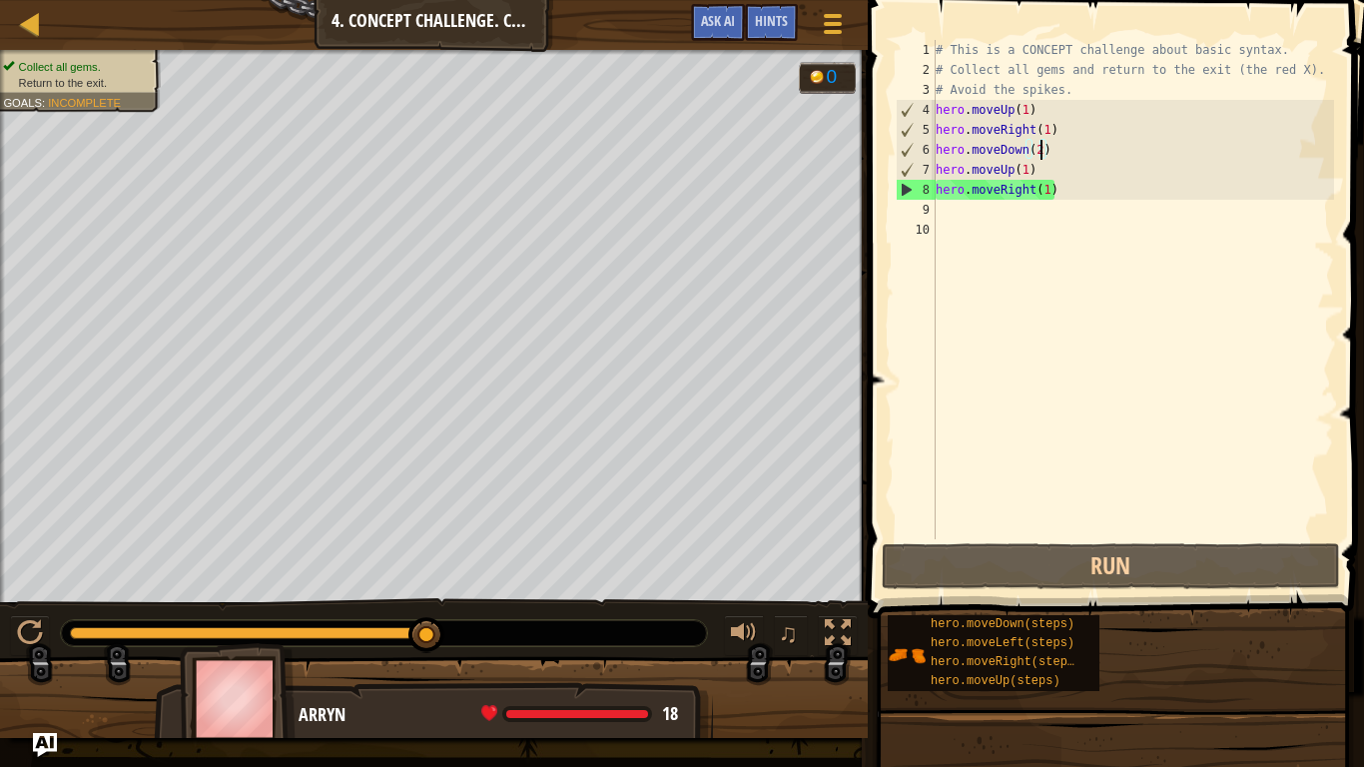
click at [955, 207] on div "# This is a CONCEPT challenge about basic syntax. # Collect all gems and return…" at bounding box center [1133, 309] width 402 height 539
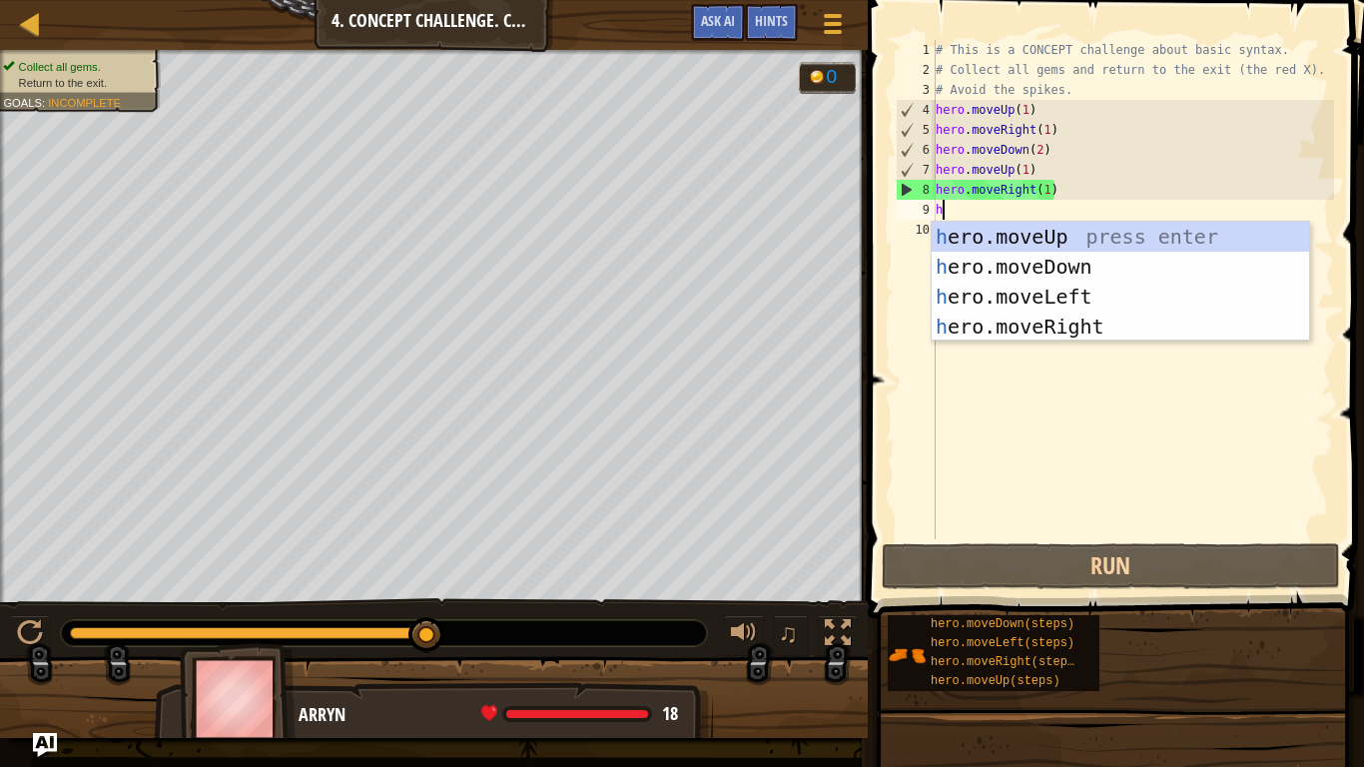
type textarea "h"
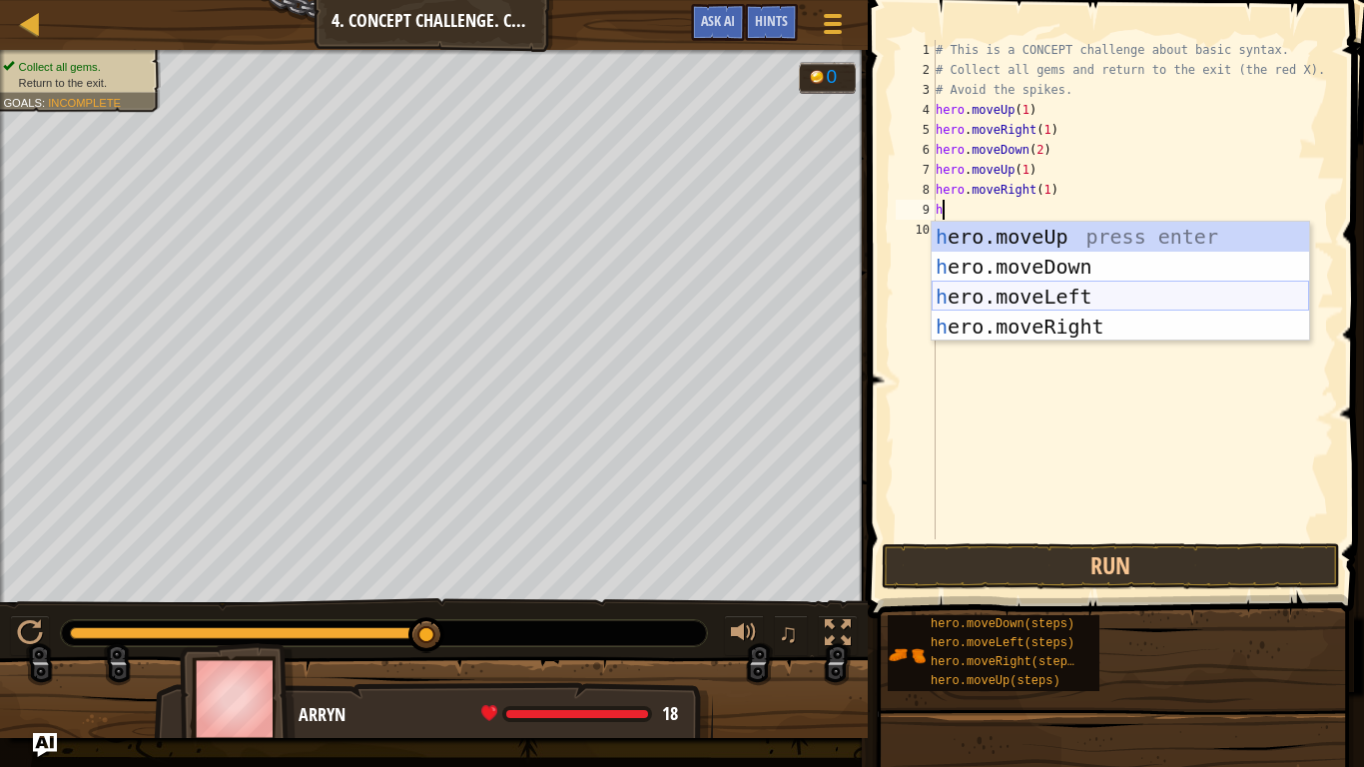
click at [1099, 293] on div "h ero.moveUp press enter h ero.moveDown press enter h ero.moveLeft press enter …" at bounding box center [1120, 312] width 377 height 180
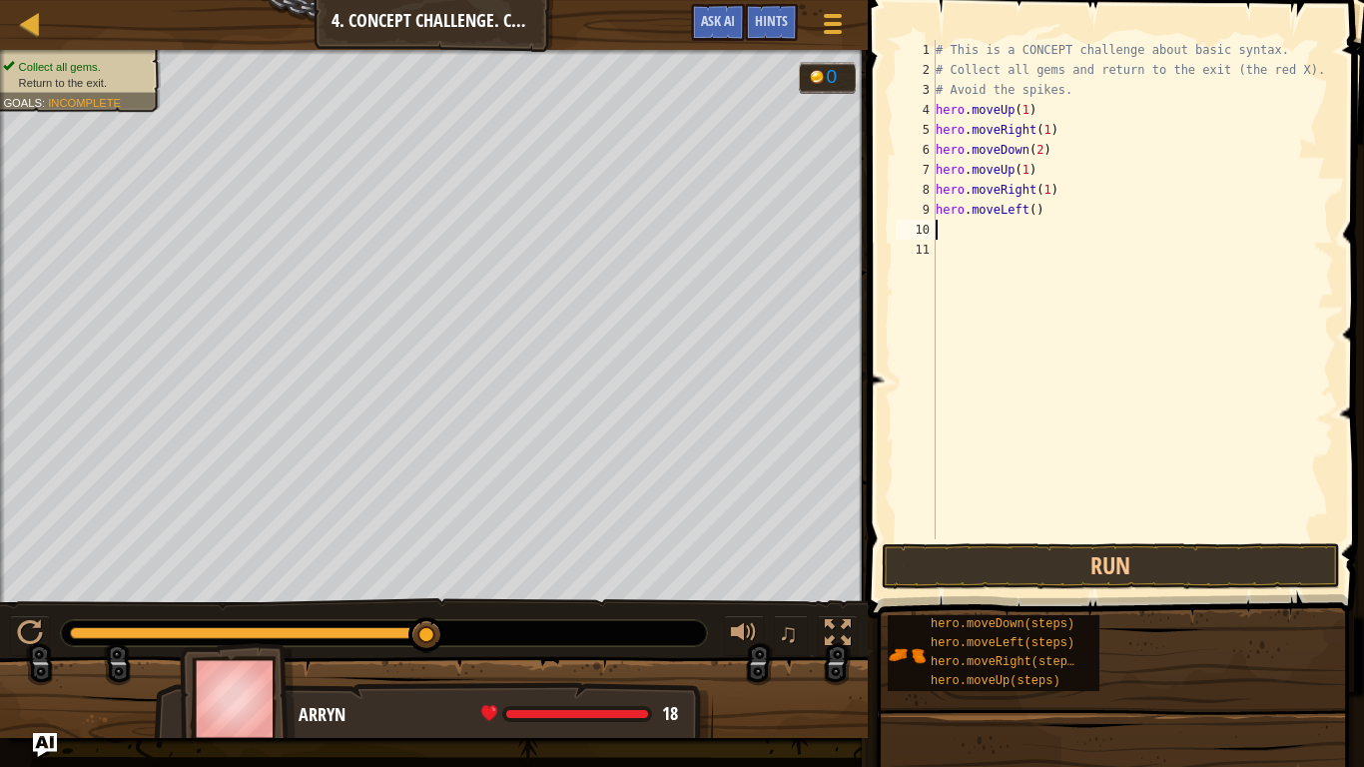
click at [1034, 209] on div "# This is a CONCEPT challenge about basic syntax. # Collect all gems and return…" at bounding box center [1133, 309] width 402 height 539
type textarea "hero.moveLeft(1)"
click at [984, 226] on div "# This is a CONCEPT challenge about basic syntax. # Collect all gems and return…" at bounding box center [1133, 309] width 402 height 539
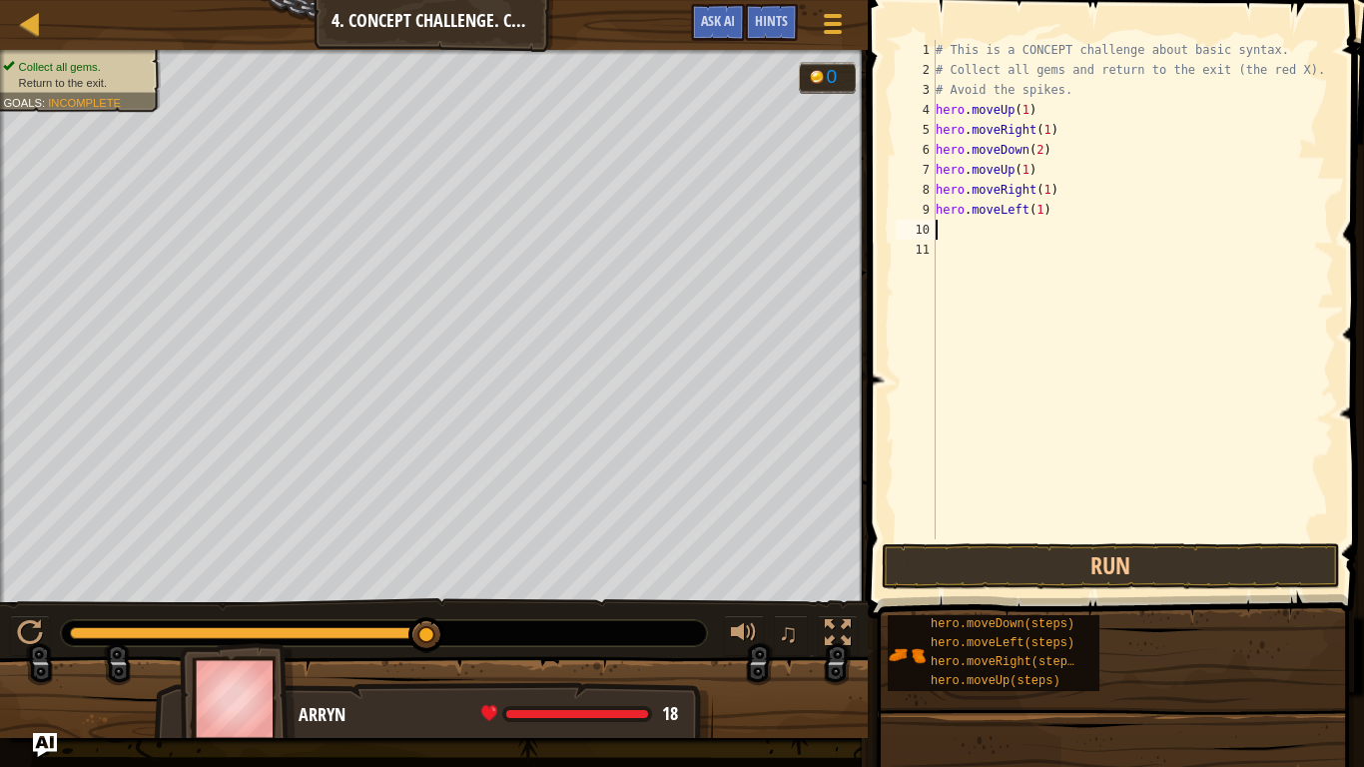
type textarea "h"
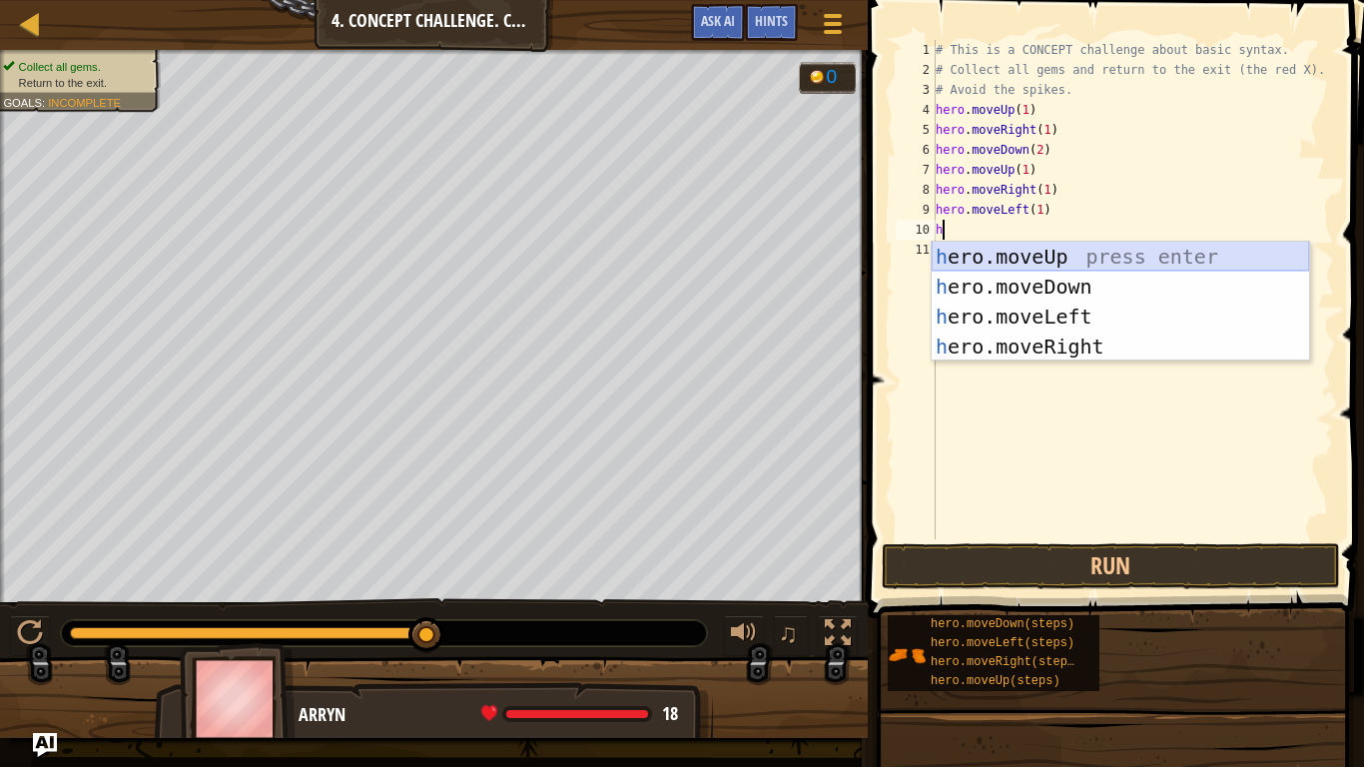
click at [1093, 261] on div "h ero.moveUp press enter h ero.moveDown press enter h ero.moveLeft press enter …" at bounding box center [1120, 332] width 377 height 180
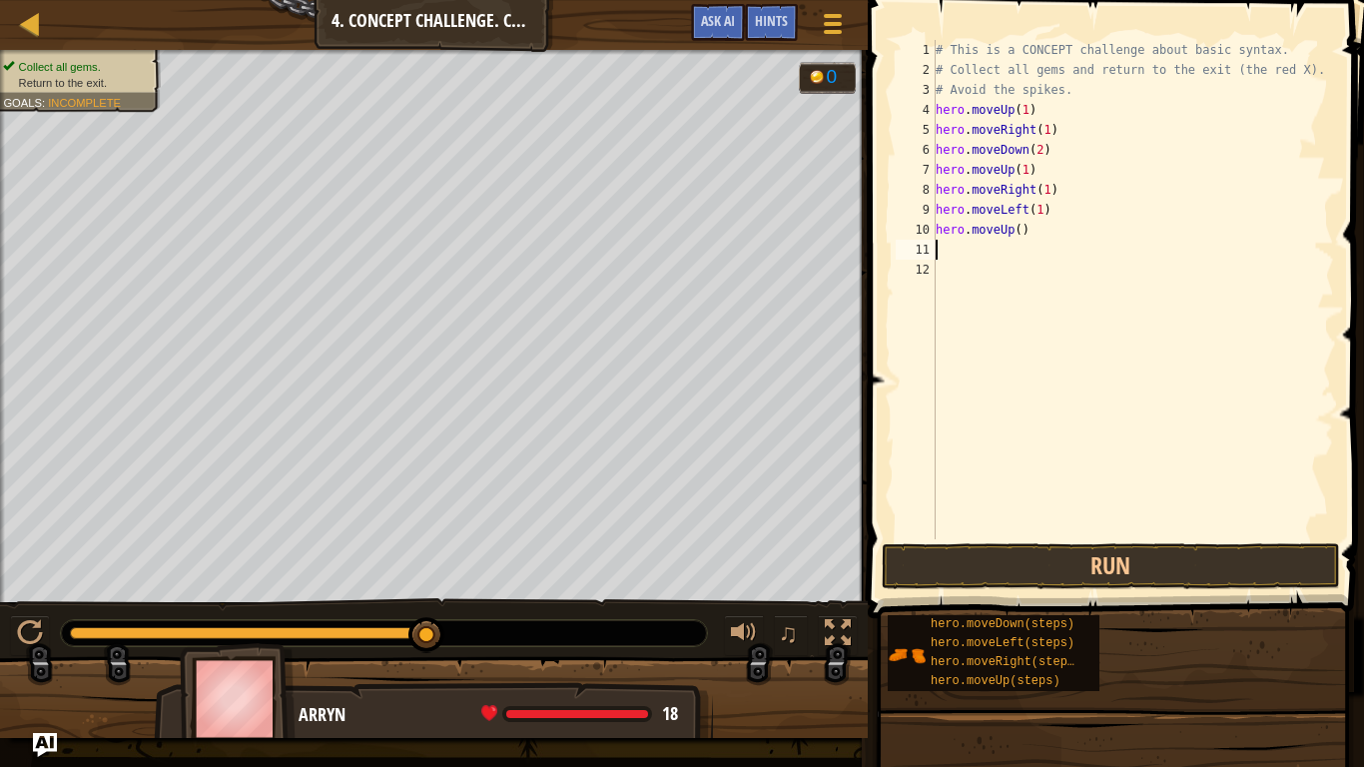
click at [1017, 231] on div "# This is a CONCEPT challenge about basic syntax. # Collect all gems and return…" at bounding box center [1133, 309] width 402 height 539
type textarea "hero.moveUp(1)"
click at [968, 252] on div "# This is a CONCEPT challenge about basic syntax. # Collect all gems and return…" at bounding box center [1133, 309] width 402 height 539
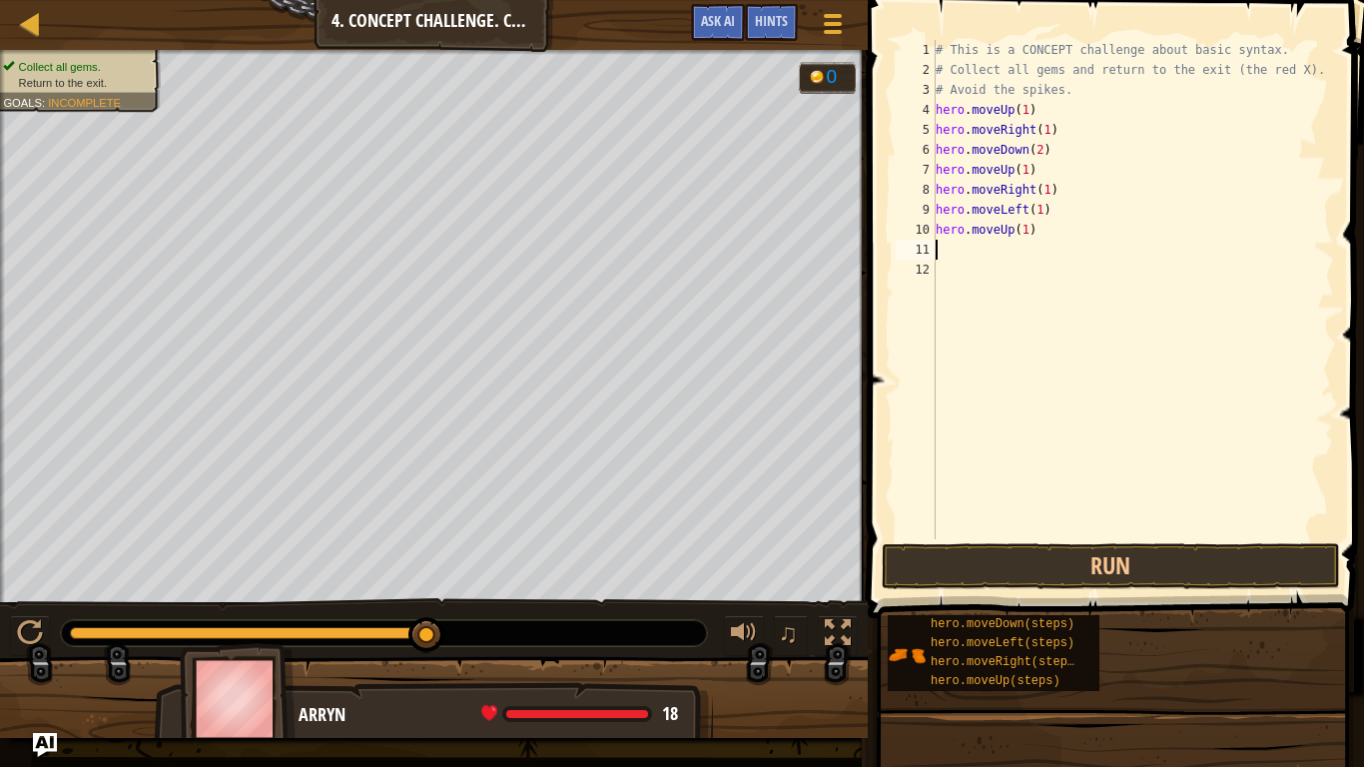
type textarea "h"
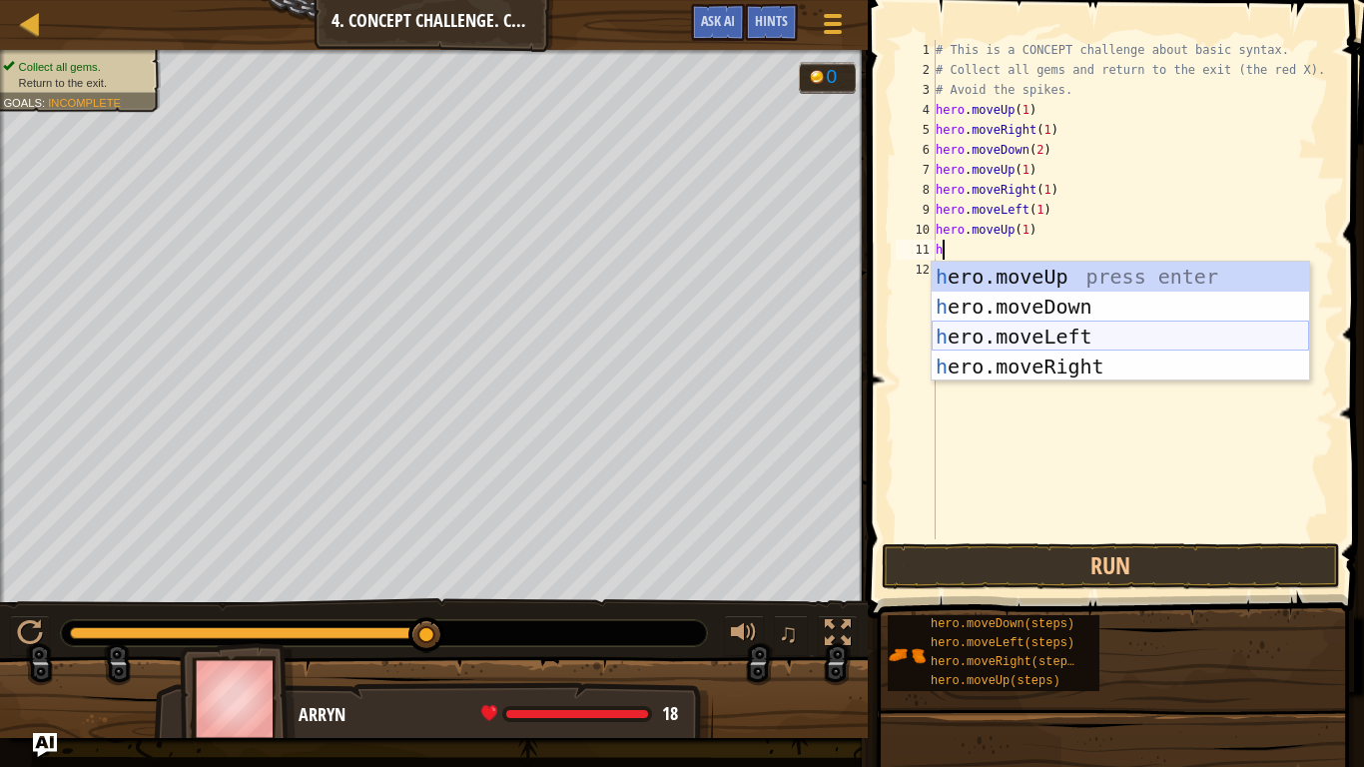
click at [1008, 339] on div "h ero.moveUp press enter h ero.moveDown press enter h ero.moveLeft press enter …" at bounding box center [1120, 352] width 377 height 180
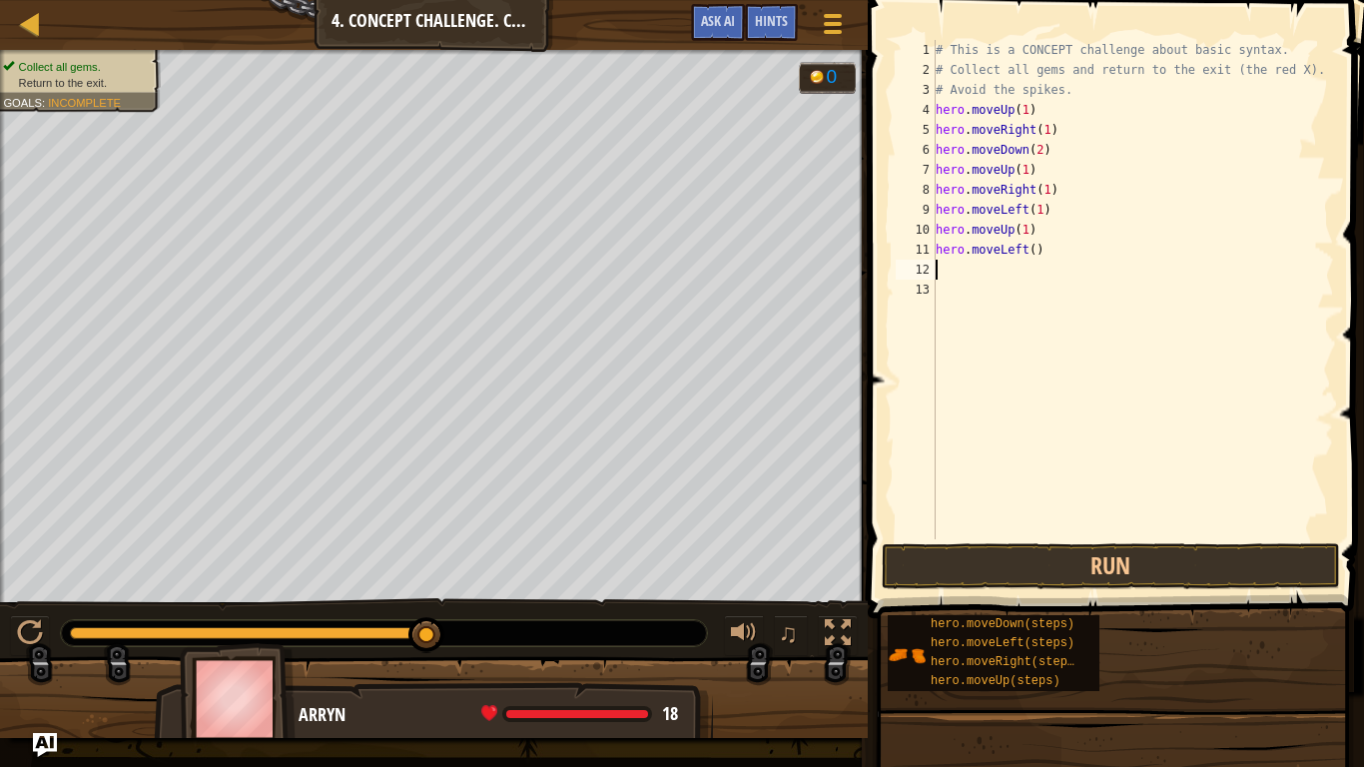
click at [1031, 251] on div "# This is a CONCEPT challenge about basic syntax. # Collect all gems and return…" at bounding box center [1133, 309] width 402 height 539
type textarea "hero.moveLeft(1)"
click at [940, 267] on div "# This is a CONCEPT challenge about basic syntax. # Collect all gems and return…" at bounding box center [1133, 309] width 402 height 539
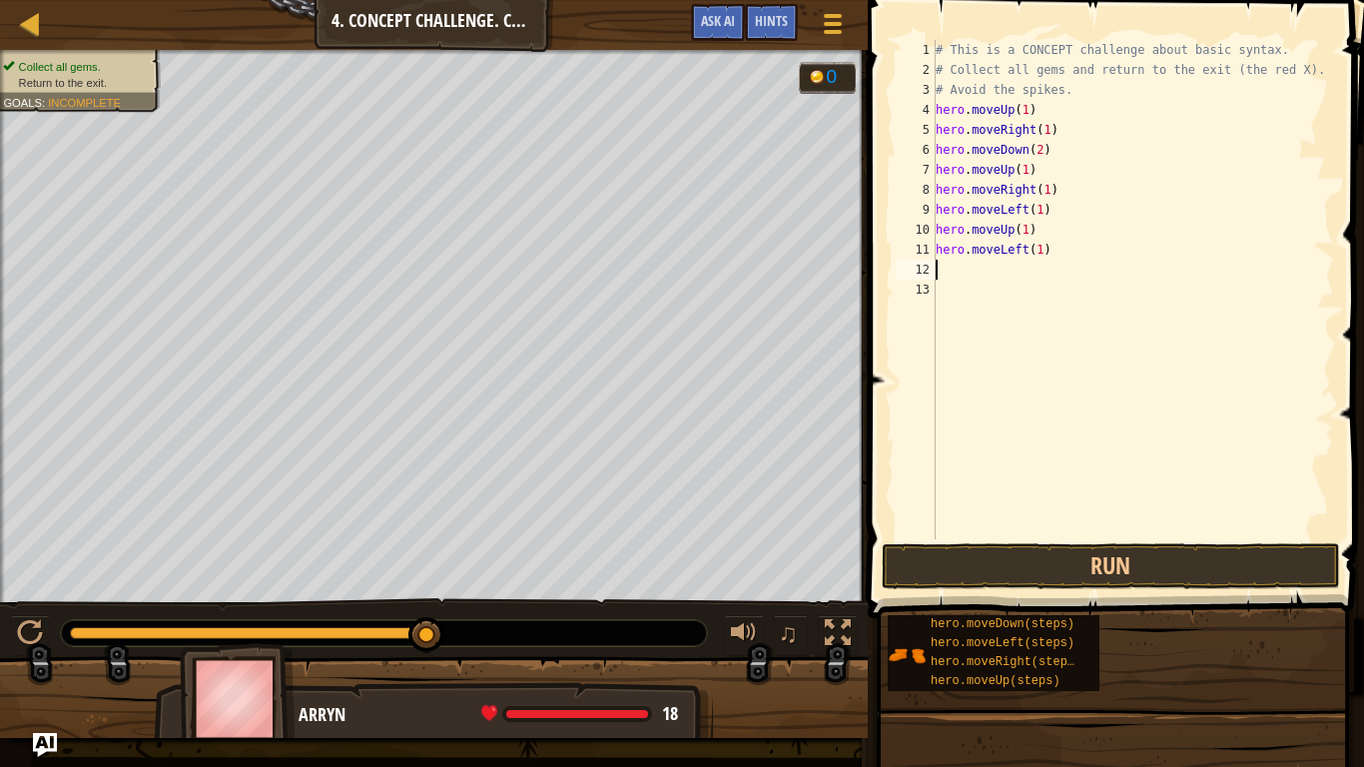
type textarea "h"
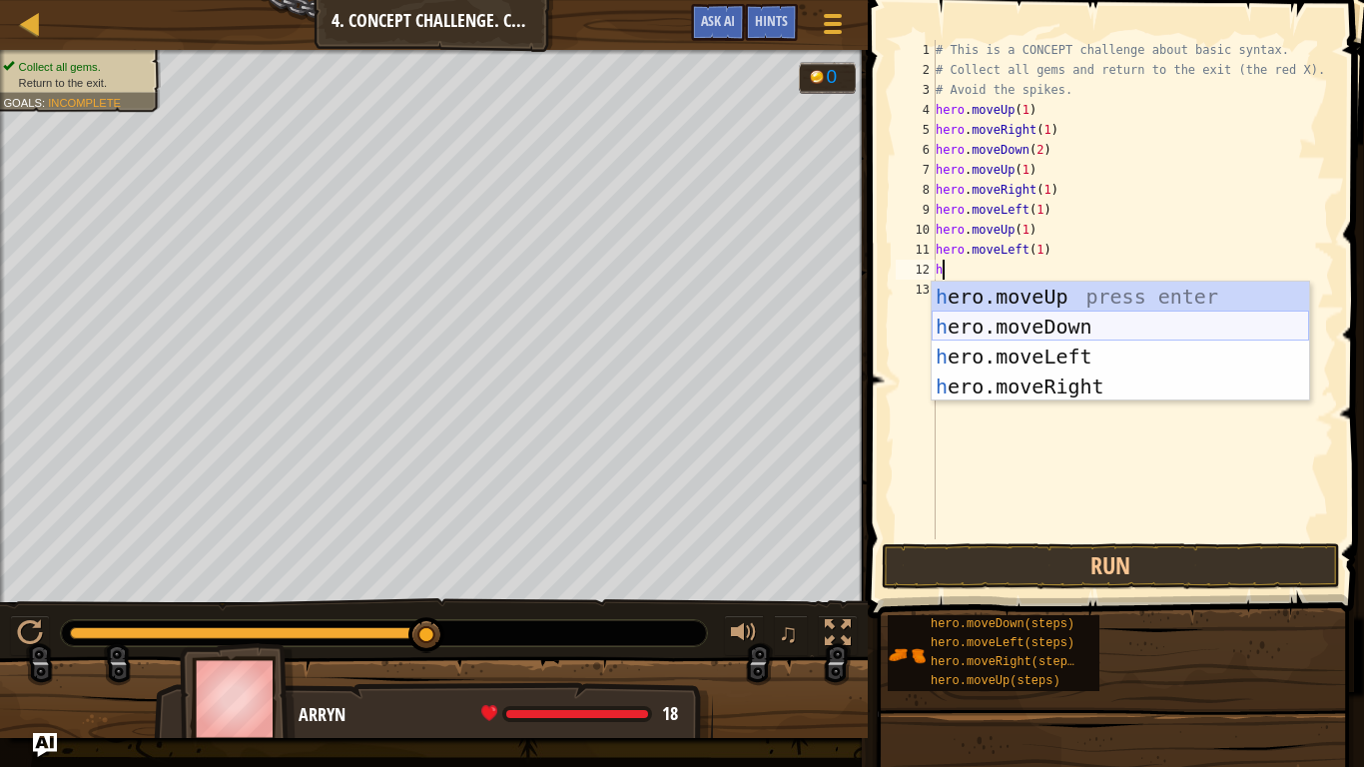
click at [1070, 333] on div "h ero.moveUp press enter h ero.moveDown press enter h ero.moveLeft press enter …" at bounding box center [1120, 372] width 377 height 180
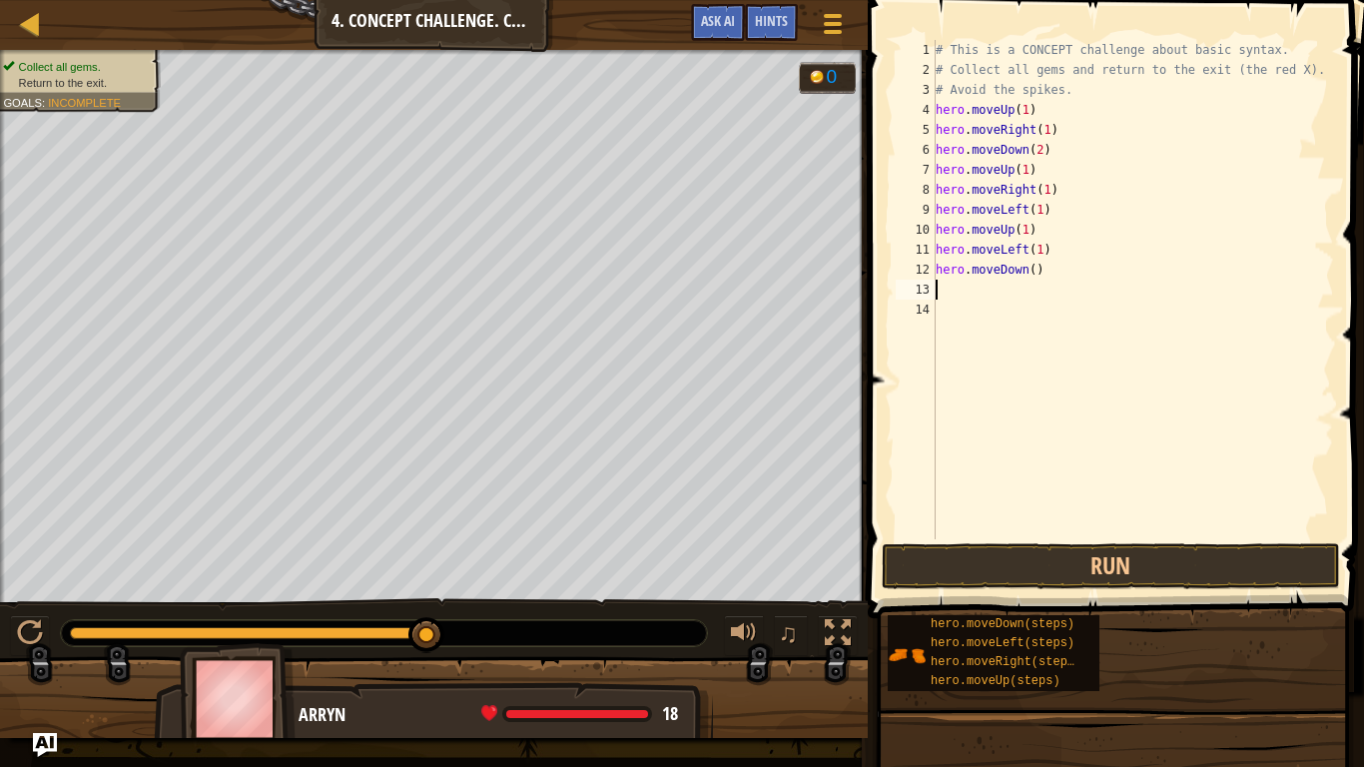
click at [1032, 273] on div "# This is a CONCEPT challenge about basic syntax. # Collect all gems and return…" at bounding box center [1133, 309] width 402 height 539
type textarea "hero.moveDown(1)"
click at [942, 290] on div "# This is a CONCEPT challenge about basic syntax. # Collect all gems and return…" at bounding box center [1133, 309] width 402 height 539
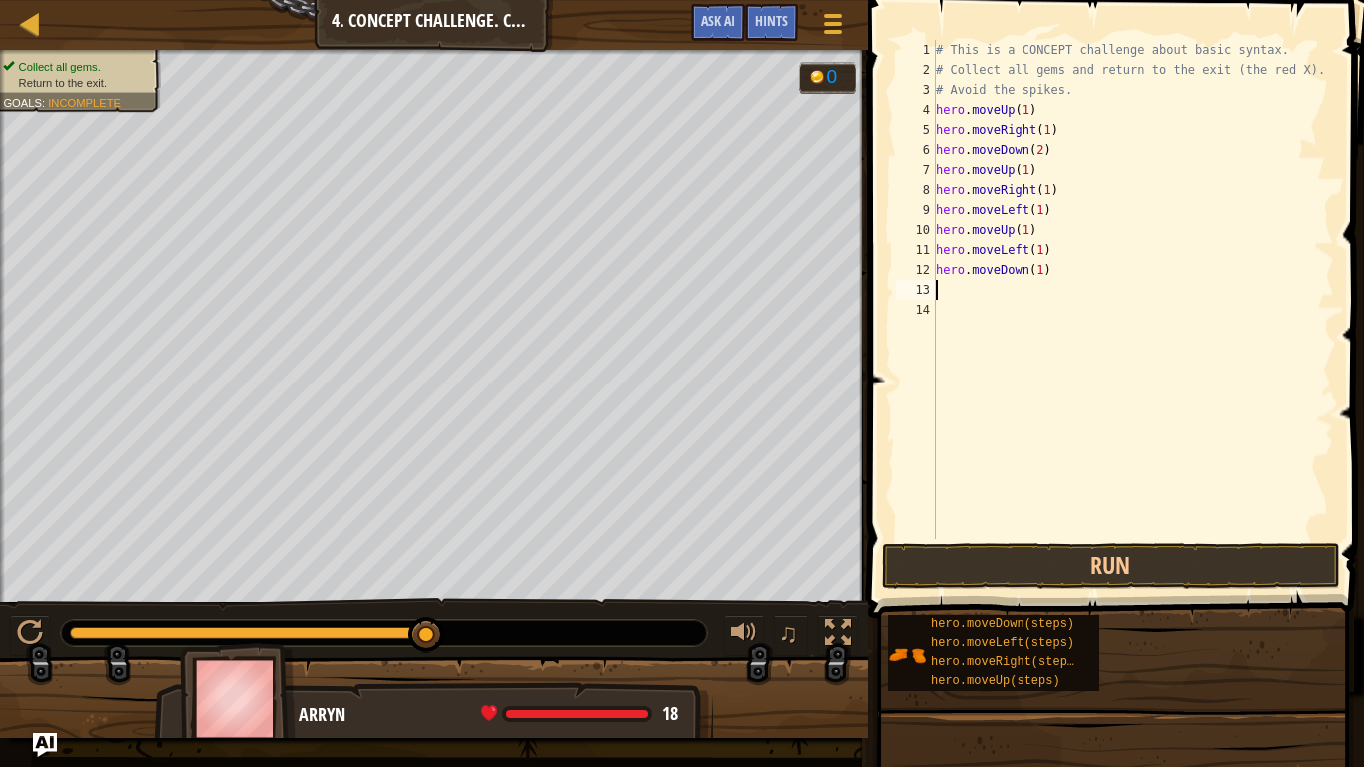
type textarea "h"
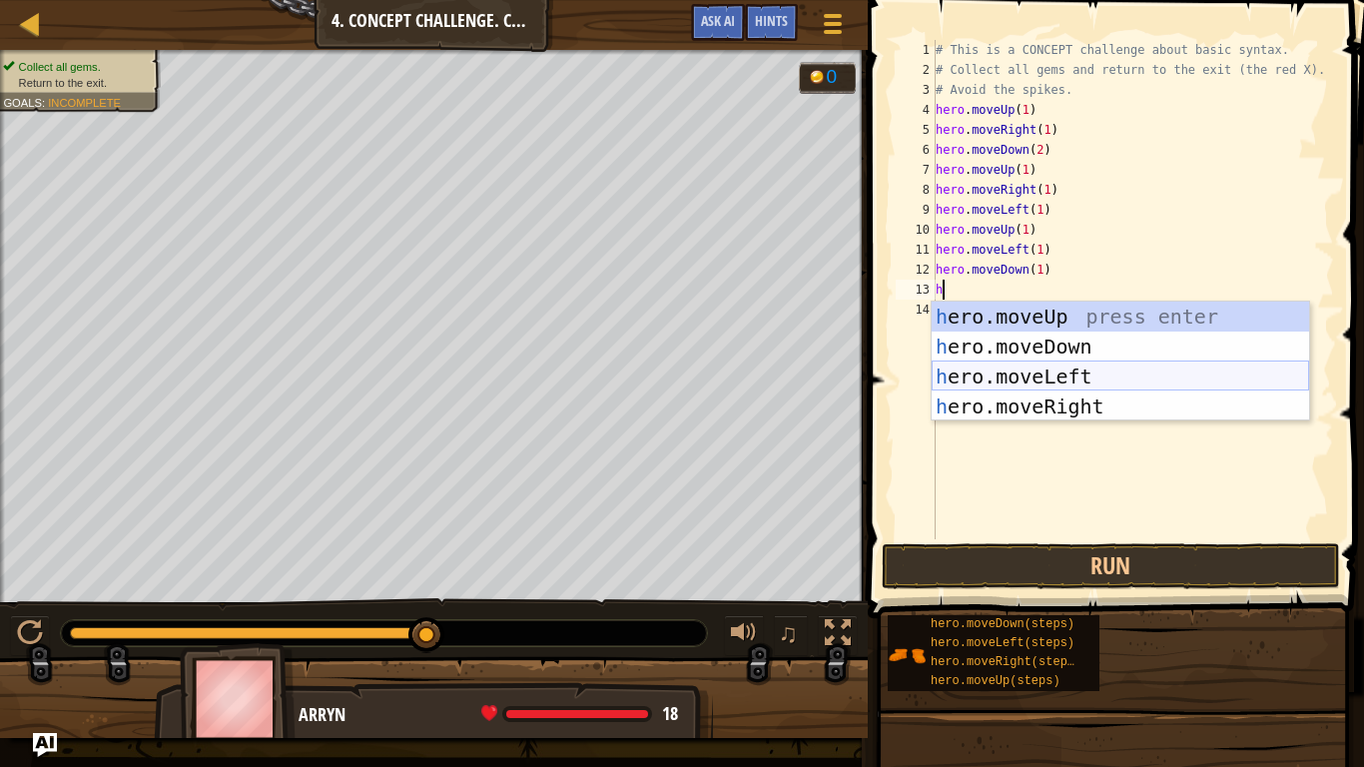
click at [1069, 378] on div "h ero.moveUp press enter h ero.moveDown press enter h ero.moveLeft press enter …" at bounding box center [1120, 392] width 377 height 180
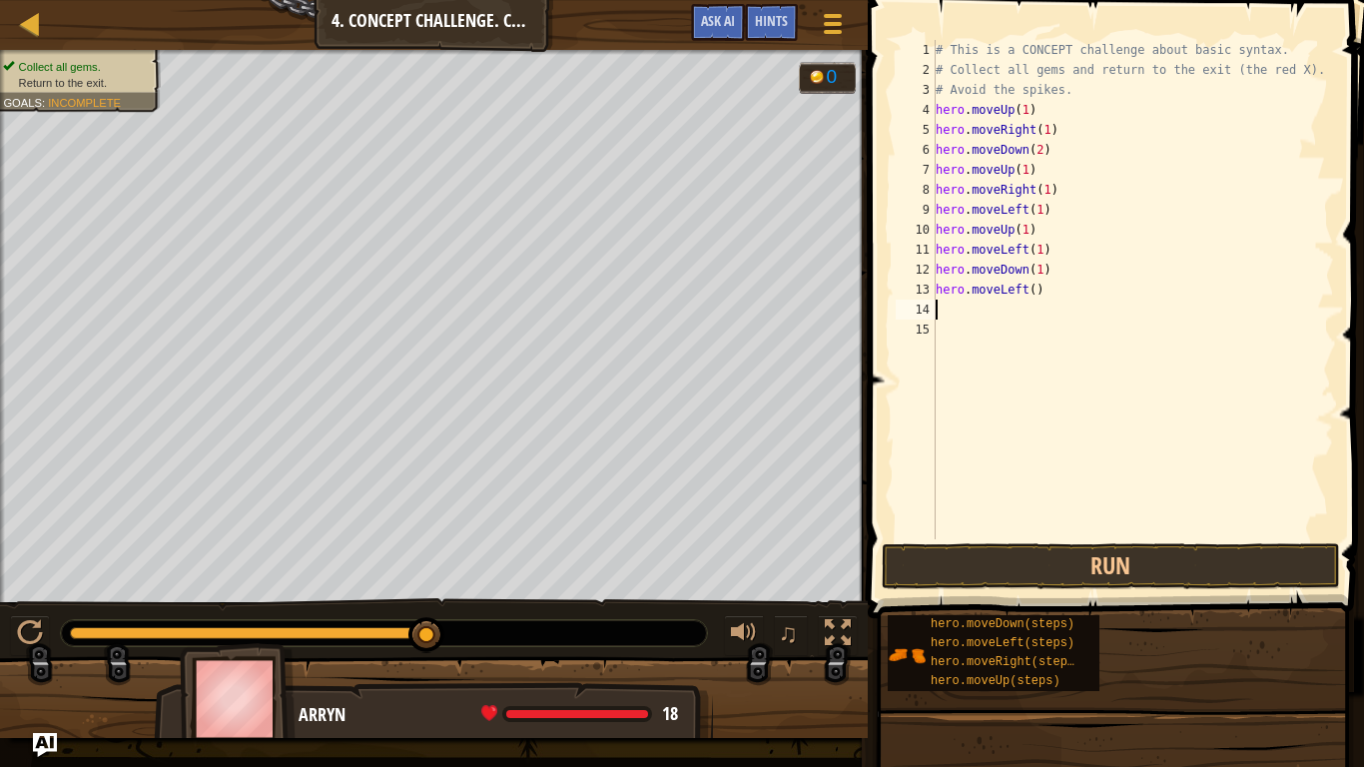
click at [1033, 289] on div "# This is a CONCEPT challenge about basic syntax. # Collect all gems and return…" at bounding box center [1133, 309] width 402 height 539
type textarea "hero.moveLeft(1)"
click at [1175, 570] on button "Run" at bounding box center [1111, 566] width 458 height 46
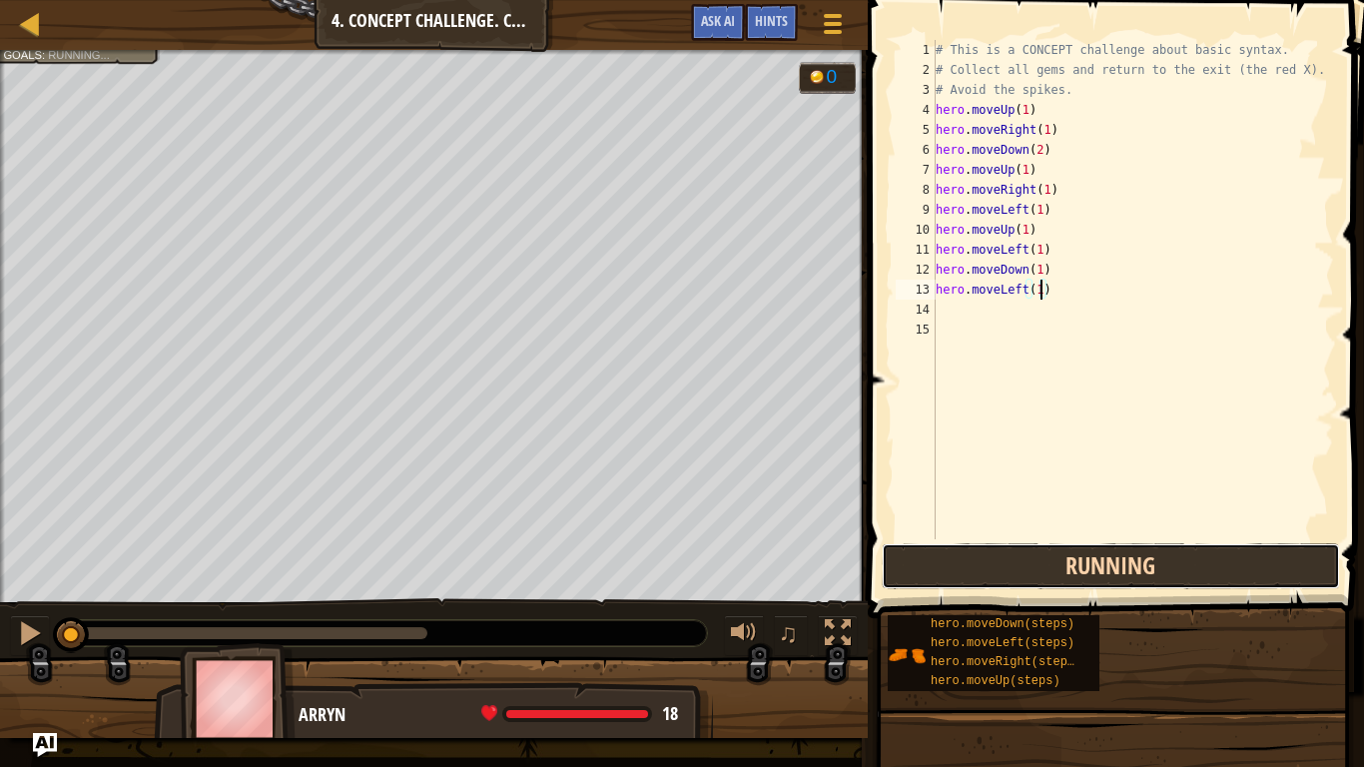
click at [1175, 570] on button "Running" at bounding box center [1111, 566] width 458 height 46
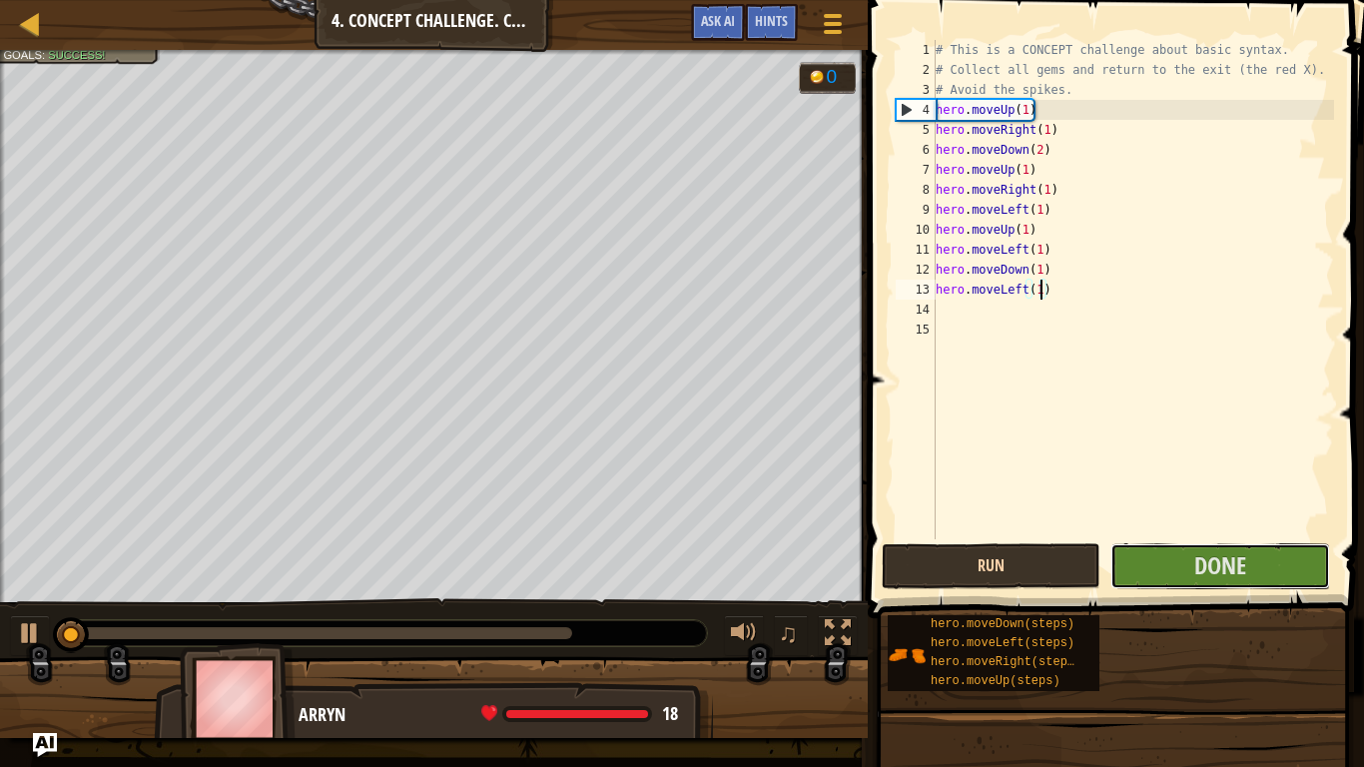
click at [1175, 570] on button "Done" at bounding box center [1219, 566] width 219 height 46
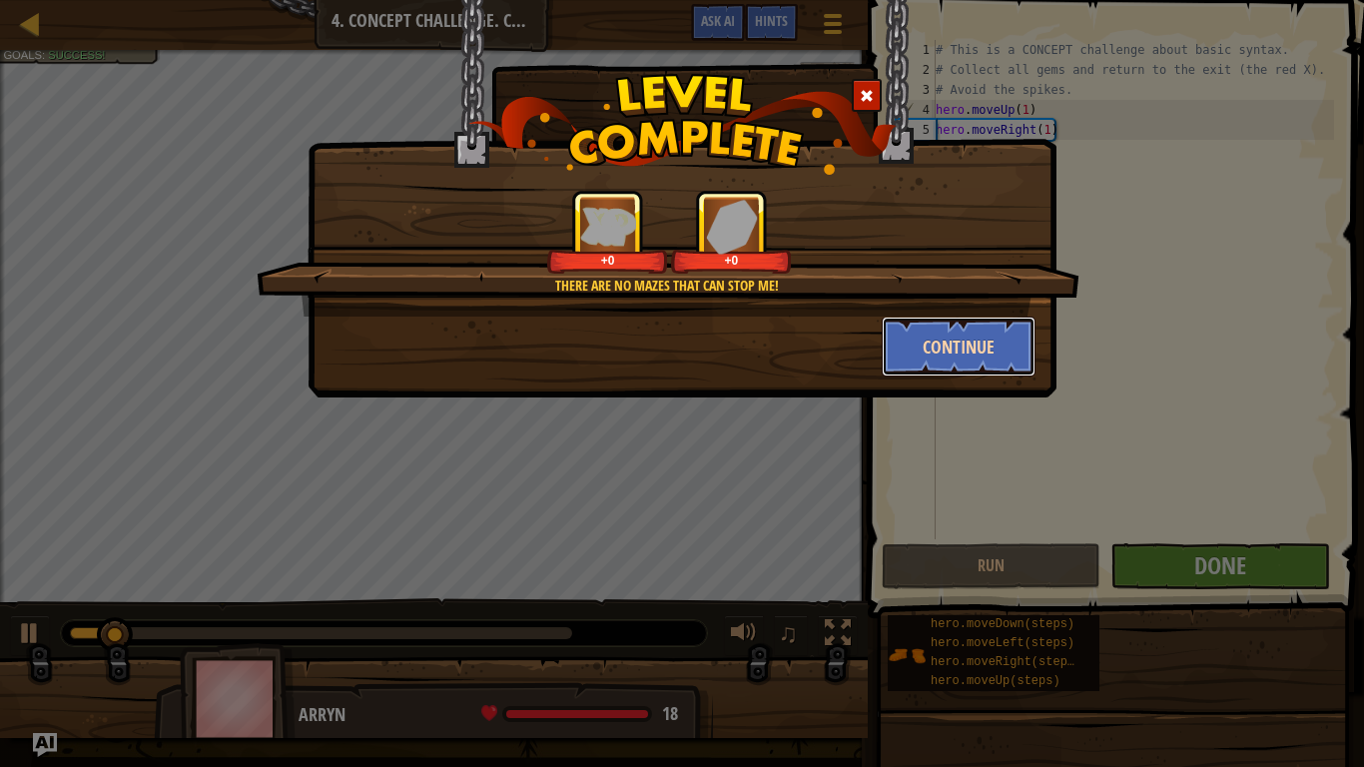
click at [959, 348] on button "Continue" at bounding box center [959, 347] width 155 height 60
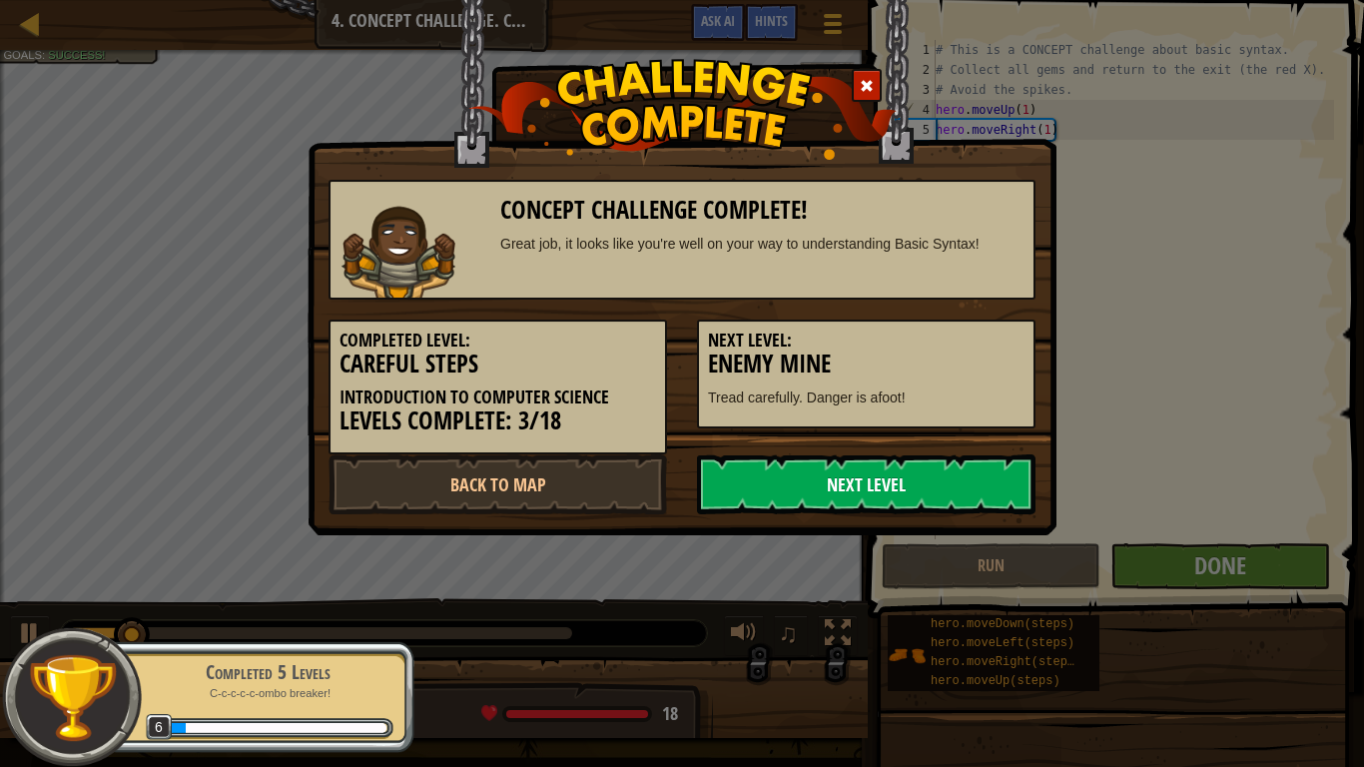
click at [981, 495] on link "Next Level" at bounding box center [866, 484] width 338 height 60
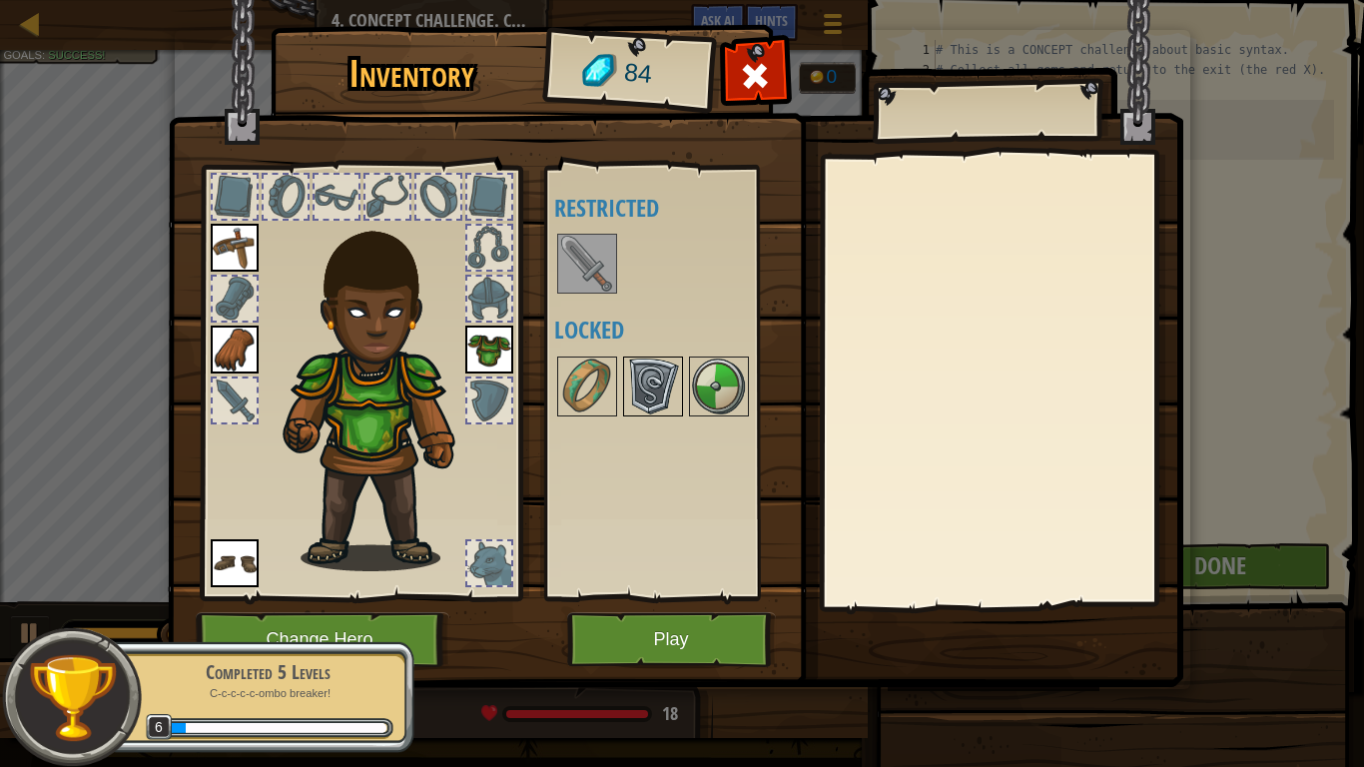
click at [654, 391] on img at bounding box center [653, 386] width 56 height 56
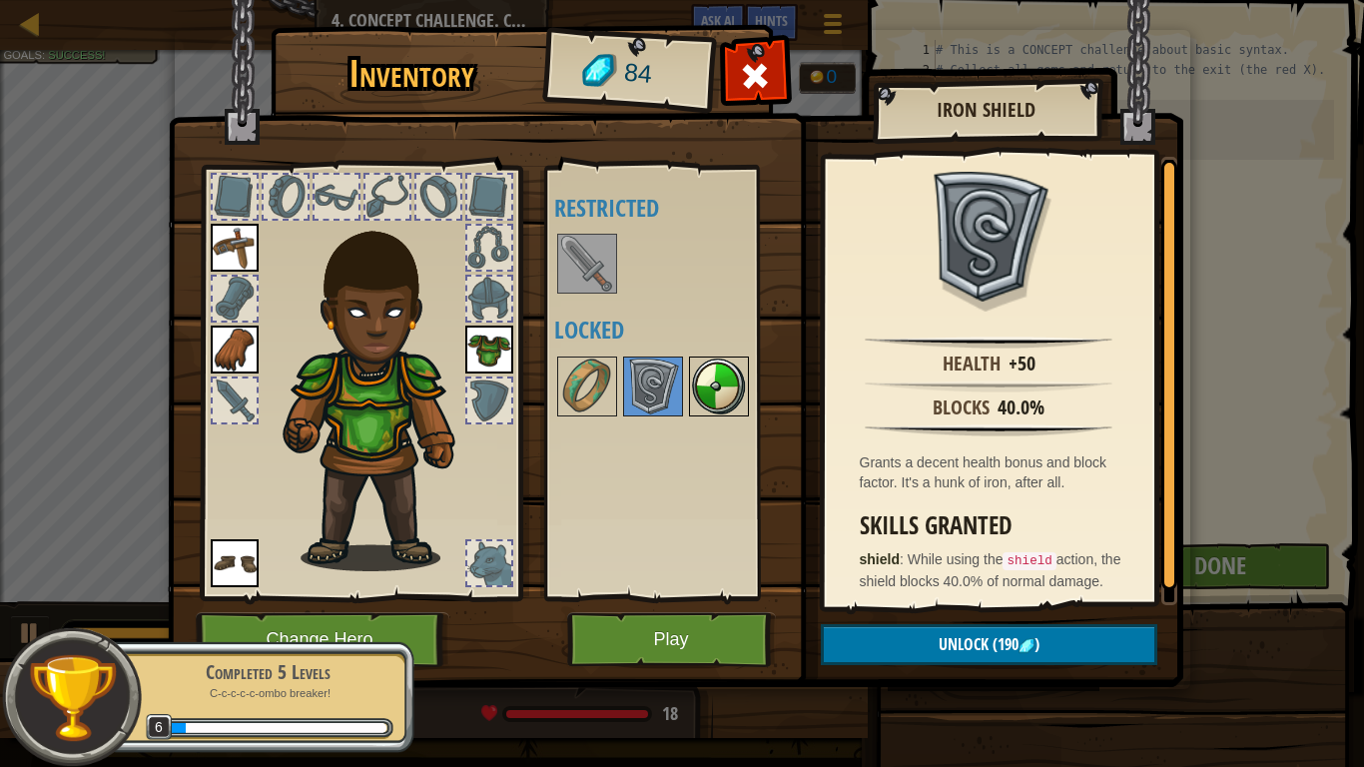
click at [719, 390] on img at bounding box center [719, 386] width 56 height 56
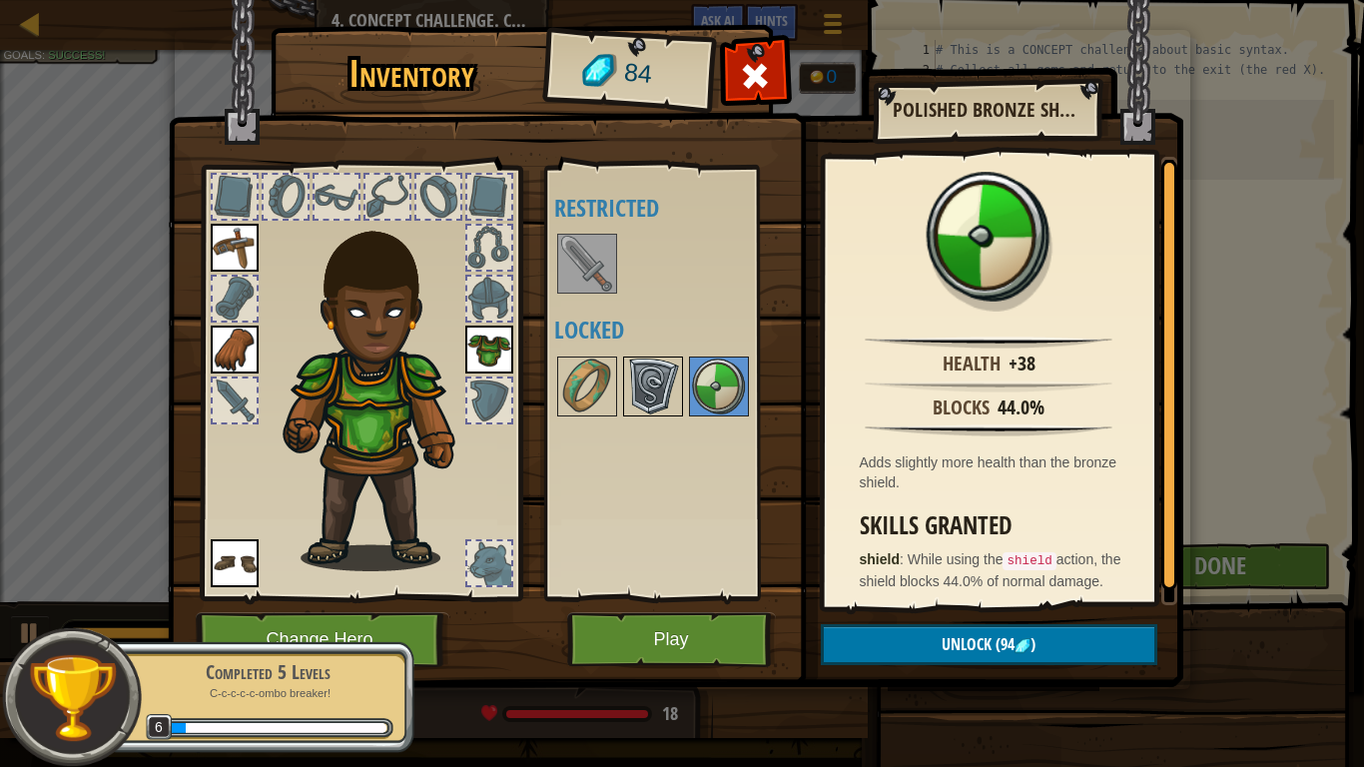
click at [678, 386] on img at bounding box center [653, 386] width 56 height 56
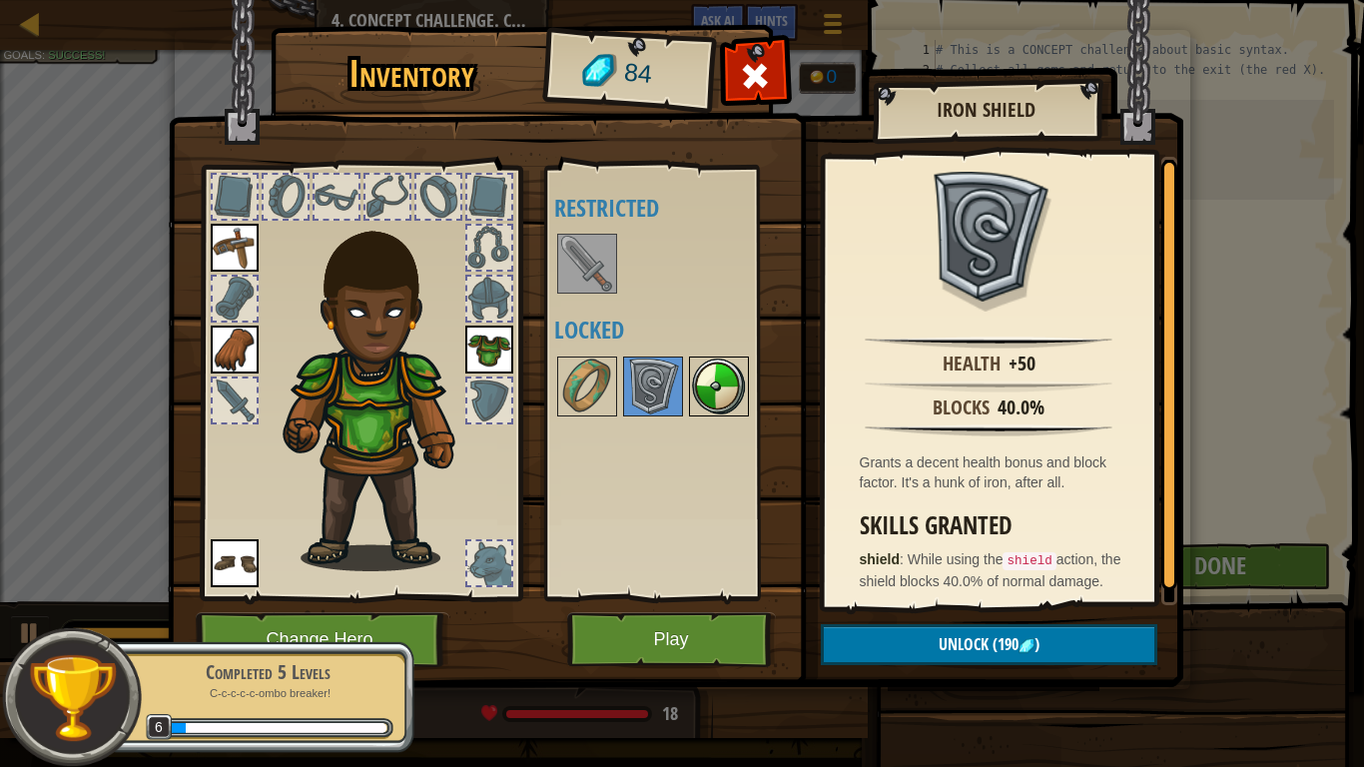
click at [713, 384] on img at bounding box center [719, 386] width 56 height 56
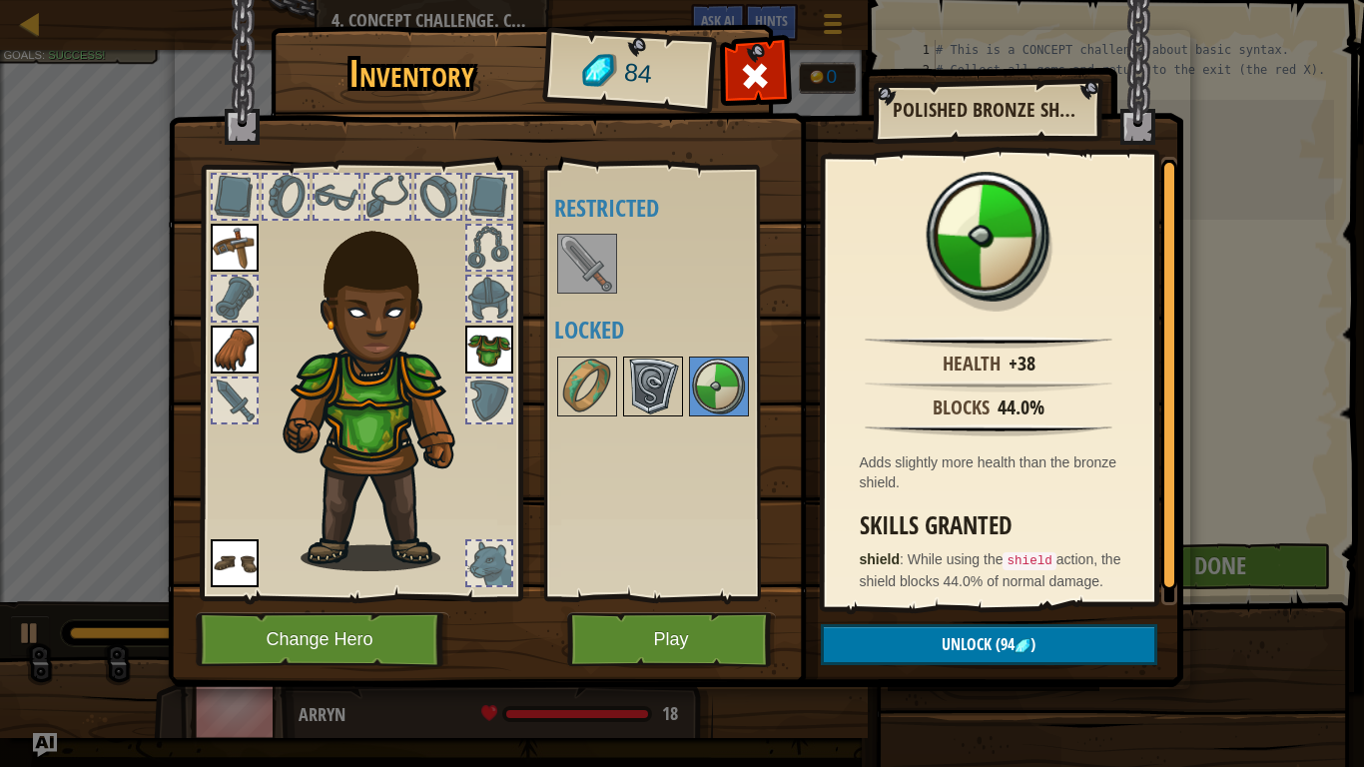
click at [668, 378] on img at bounding box center [653, 386] width 56 height 56
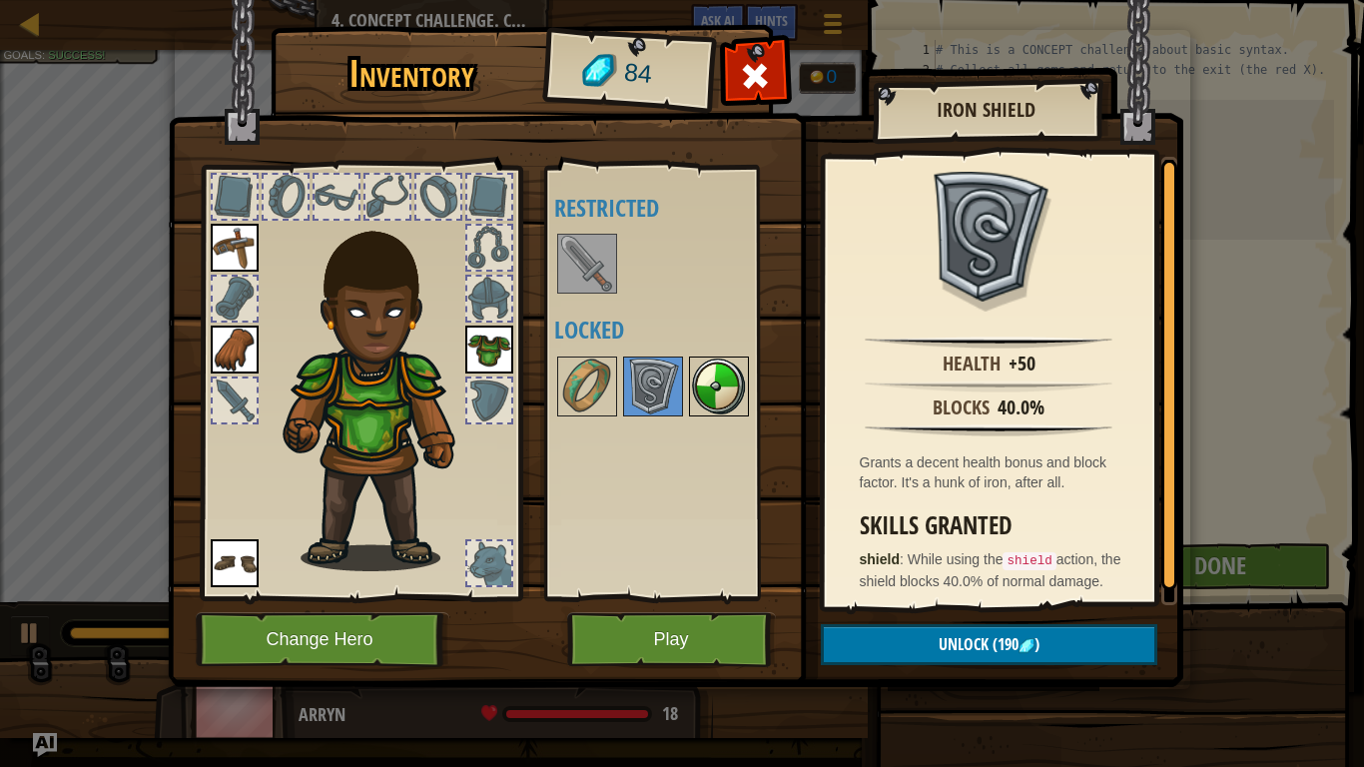
click at [731, 380] on img at bounding box center [719, 386] width 56 height 56
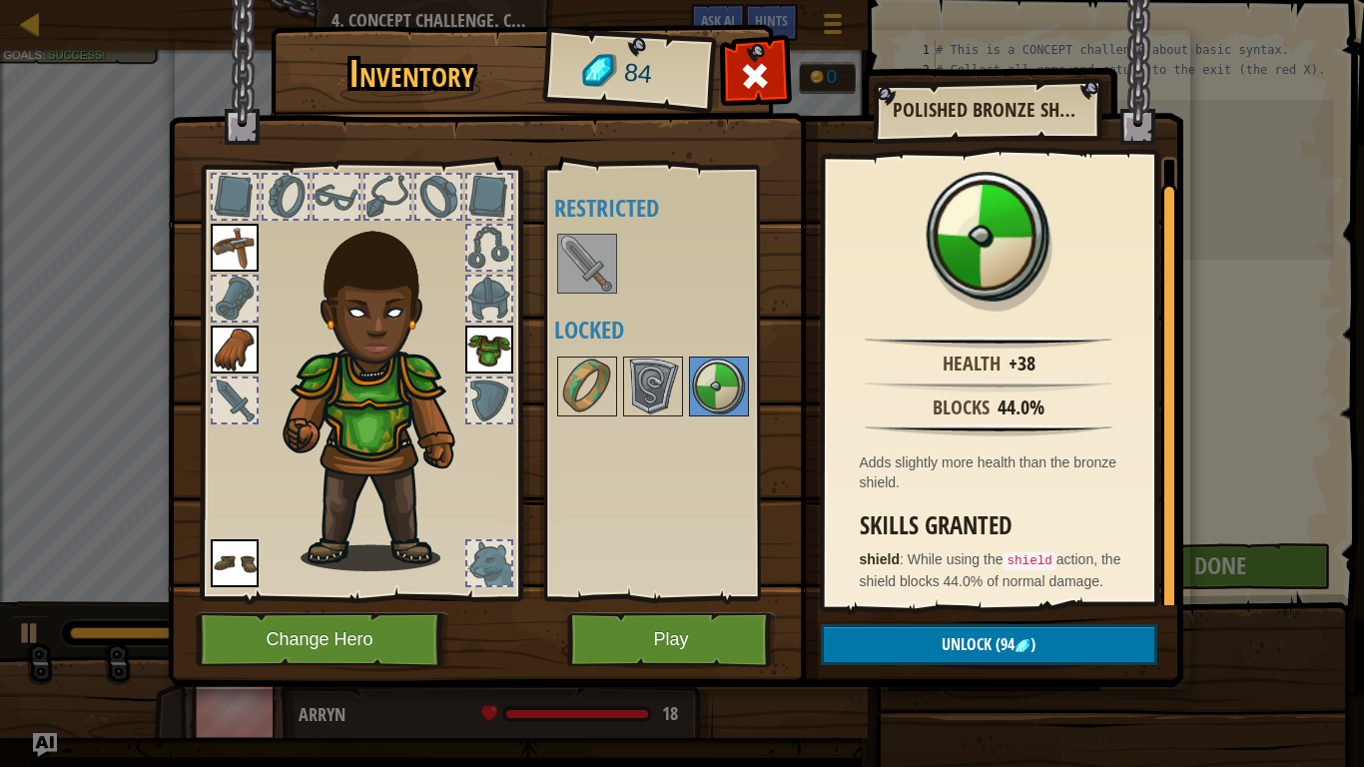
scroll to position [25, 0]
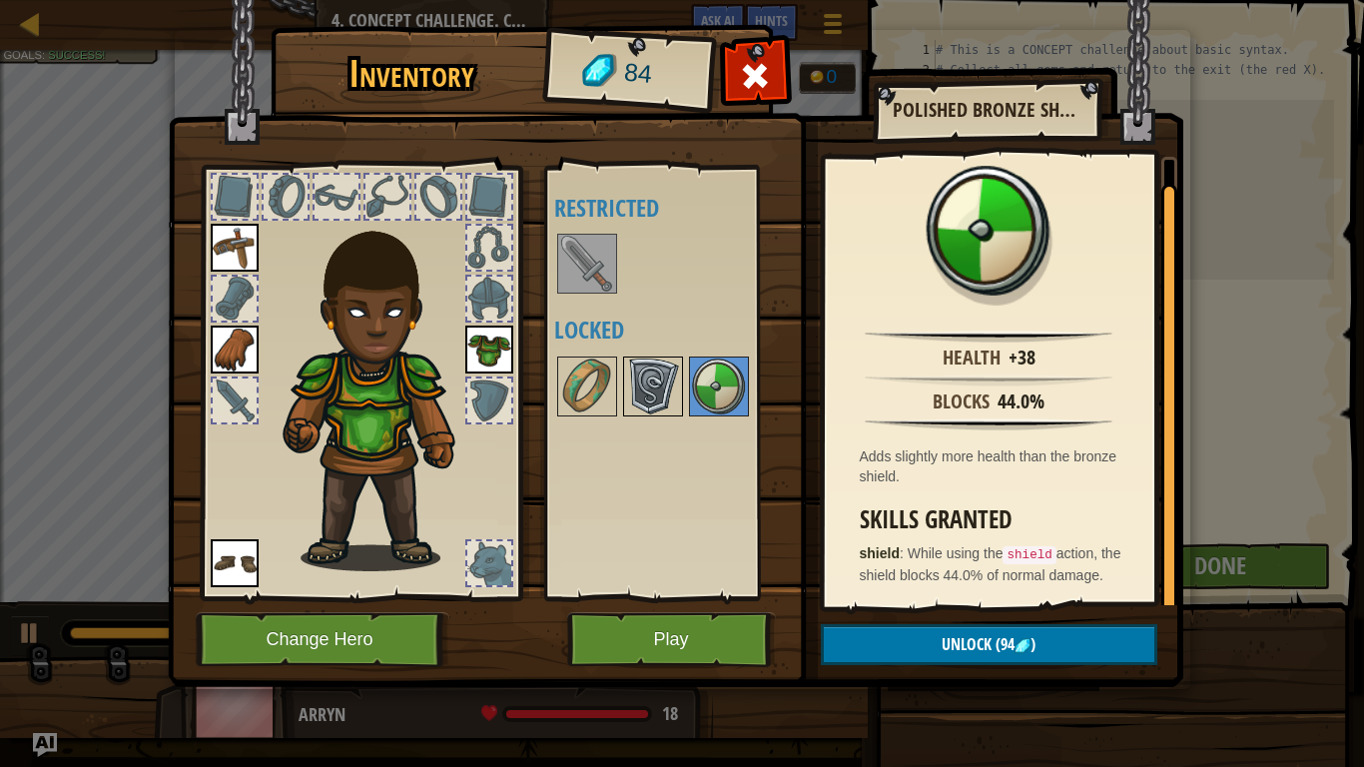
click at [659, 377] on img at bounding box center [653, 386] width 56 height 56
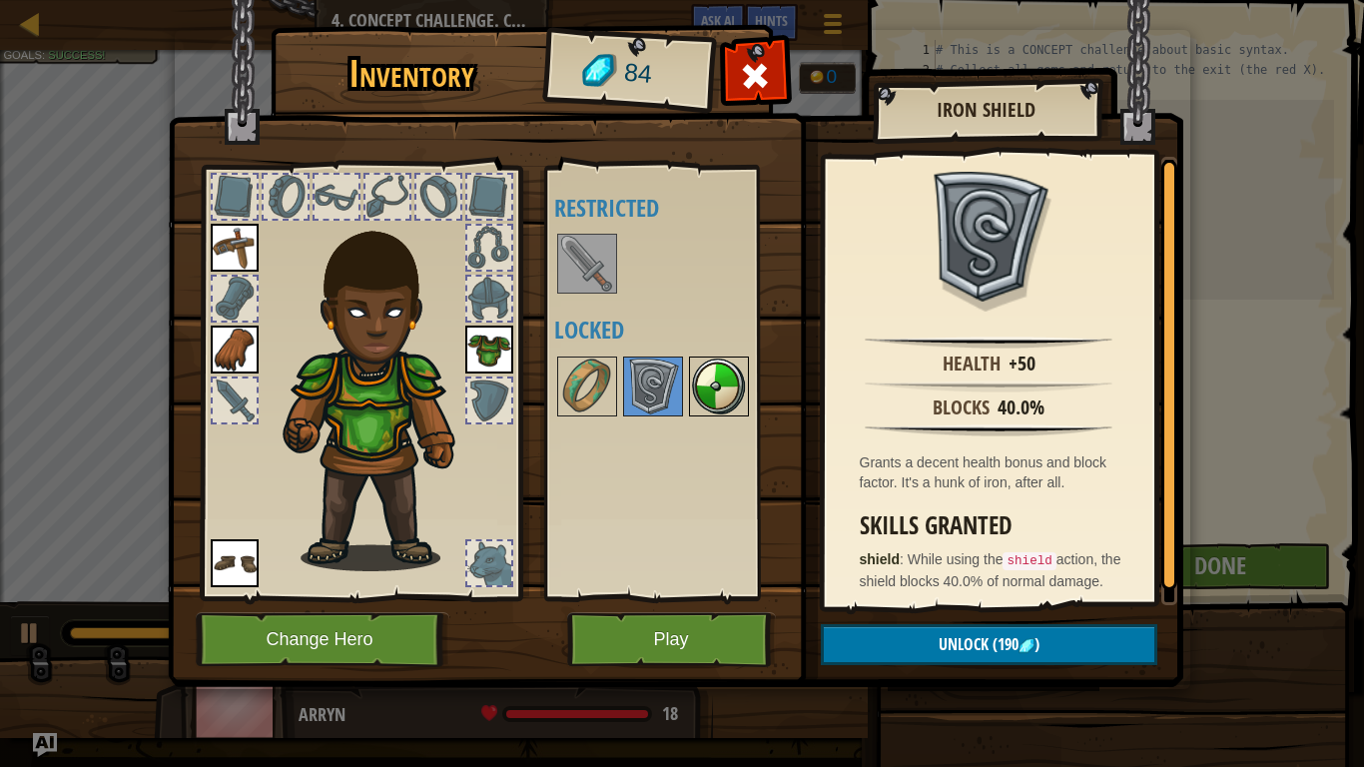
click at [695, 379] on img at bounding box center [719, 386] width 56 height 56
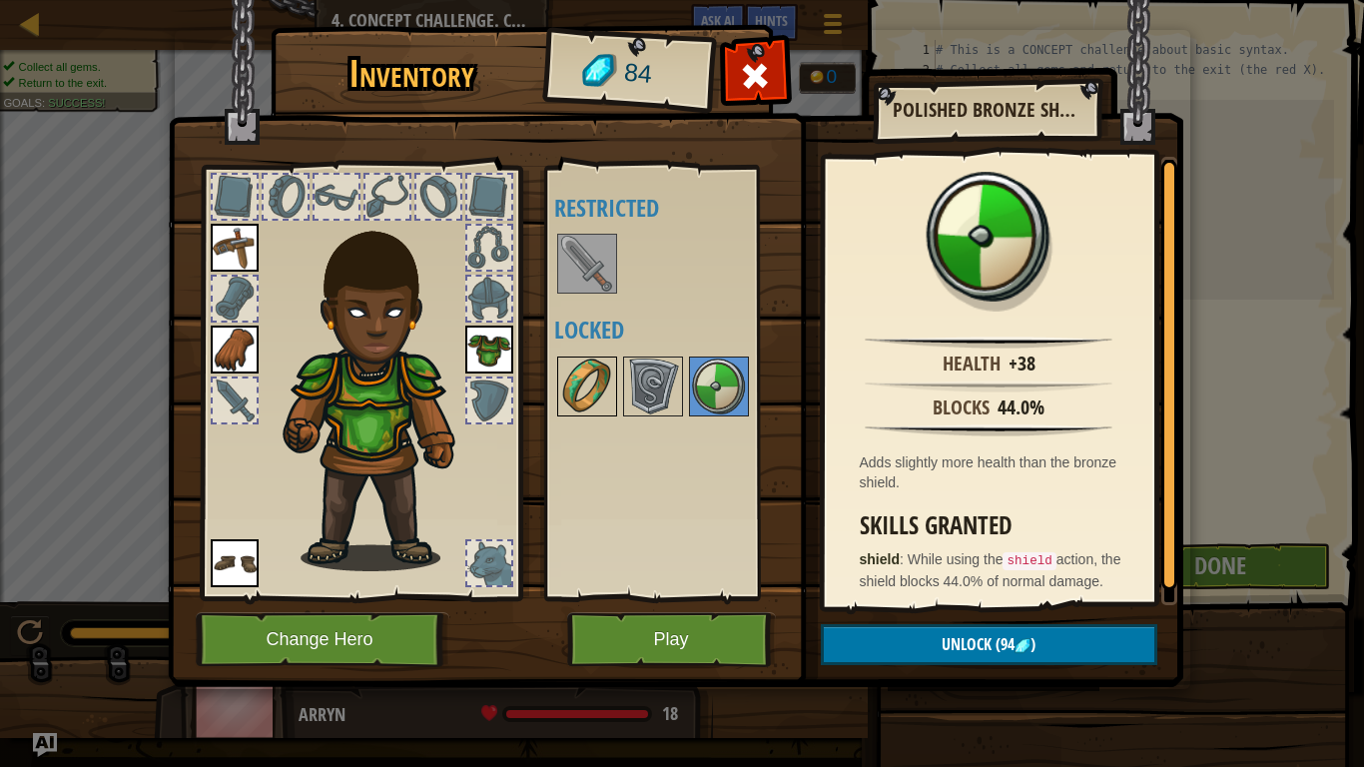
click at [610, 367] on img at bounding box center [587, 386] width 56 height 56
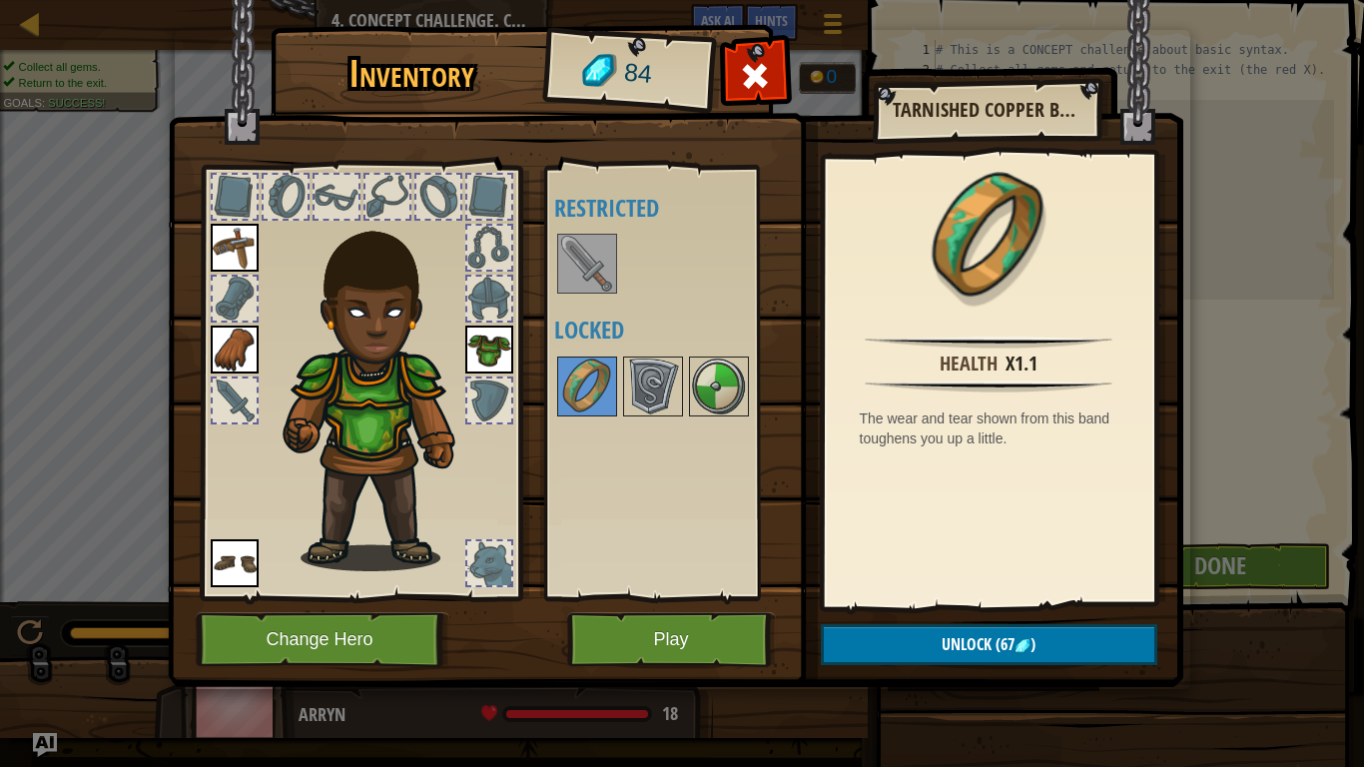
click at [580, 266] on img at bounding box center [587, 264] width 56 height 56
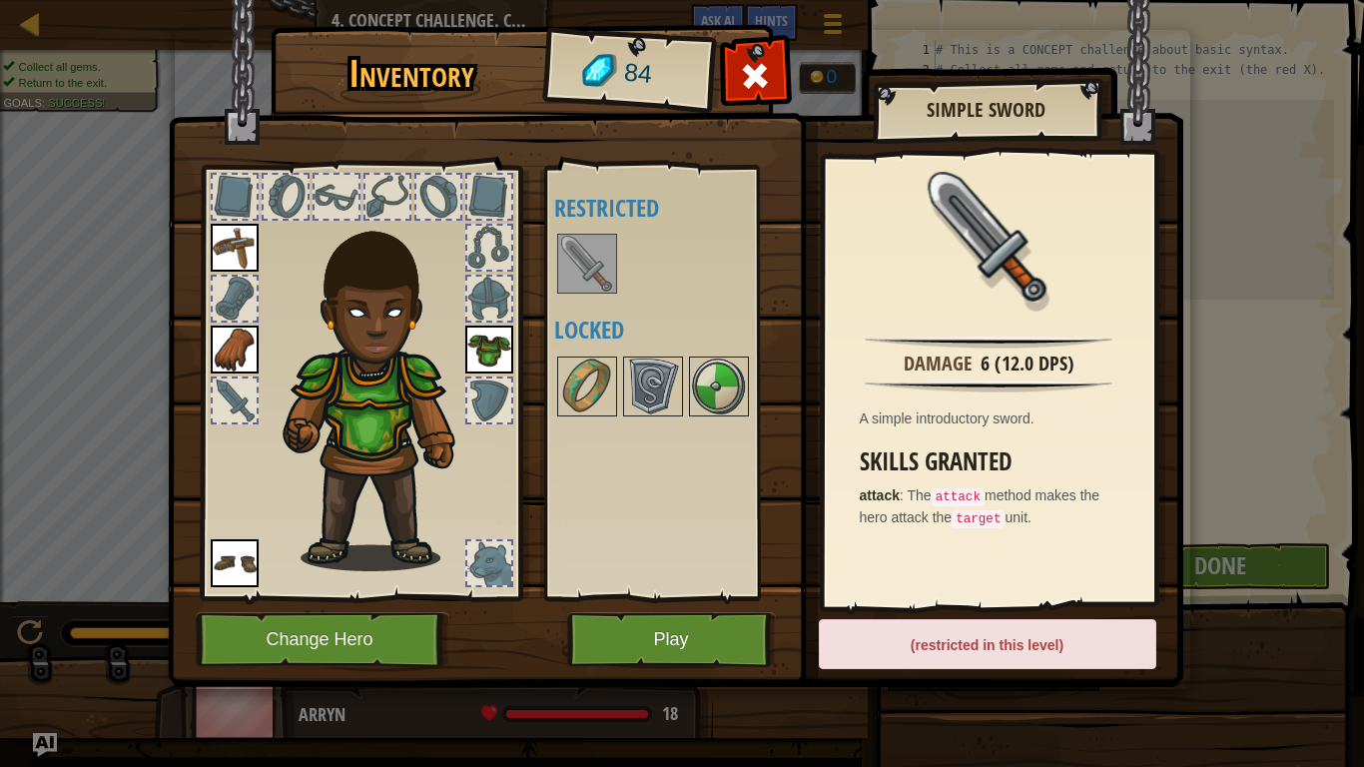
click at [720, 40] on img at bounding box center [675, 324] width 1015 height 725
click at [750, 62] on span at bounding box center [755, 76] width 32 height 32
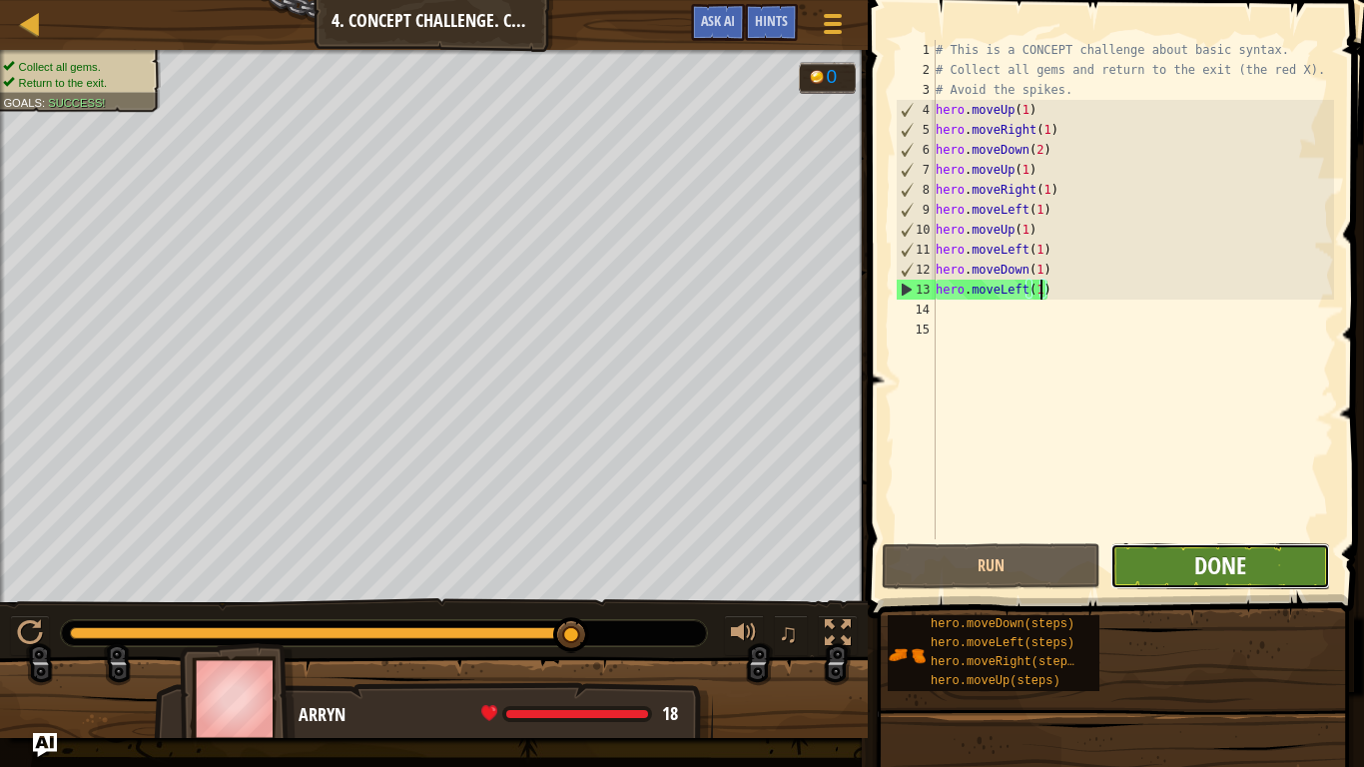
click at [1225, 577] on span "Done" at bounding box center [1220, 565] width 52 height 32
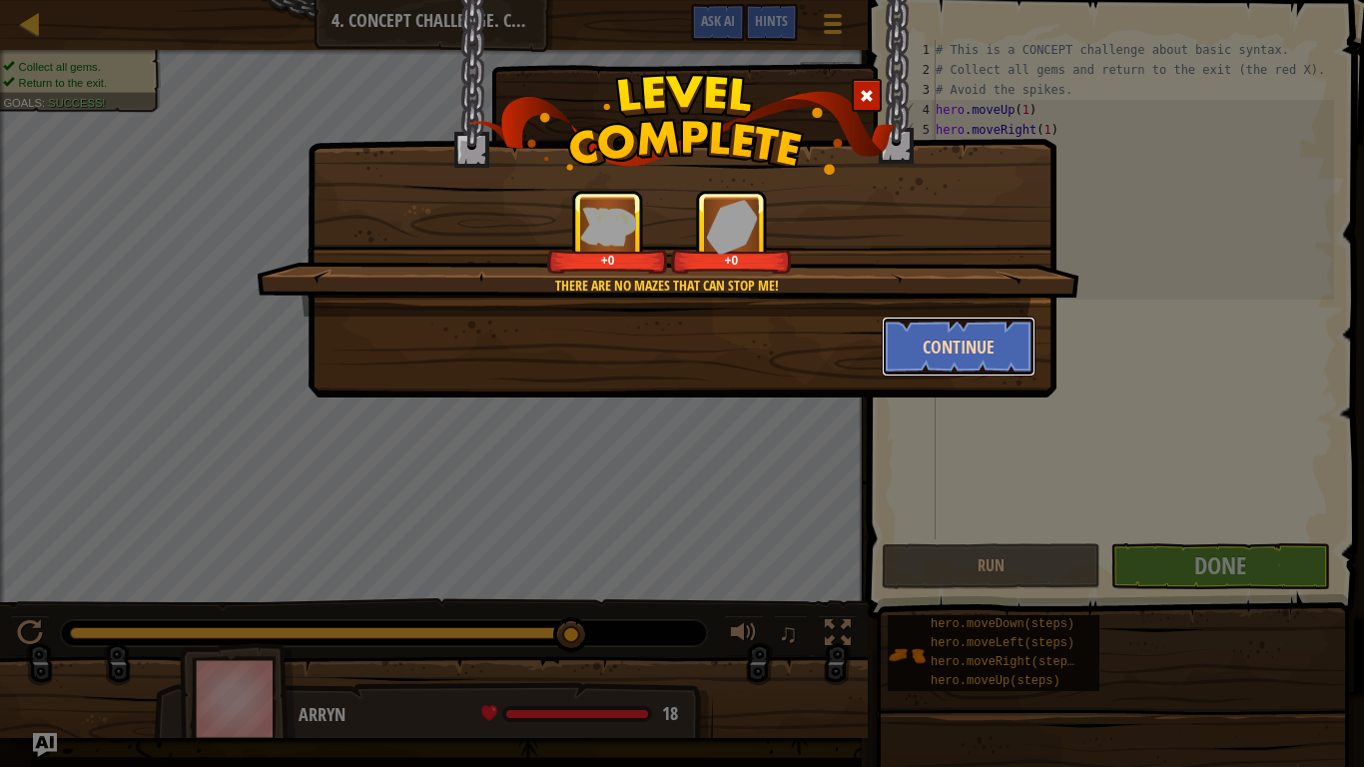
click at [982, 354] on button "Continue" at bounding box center [959, 347] width 155 height 60
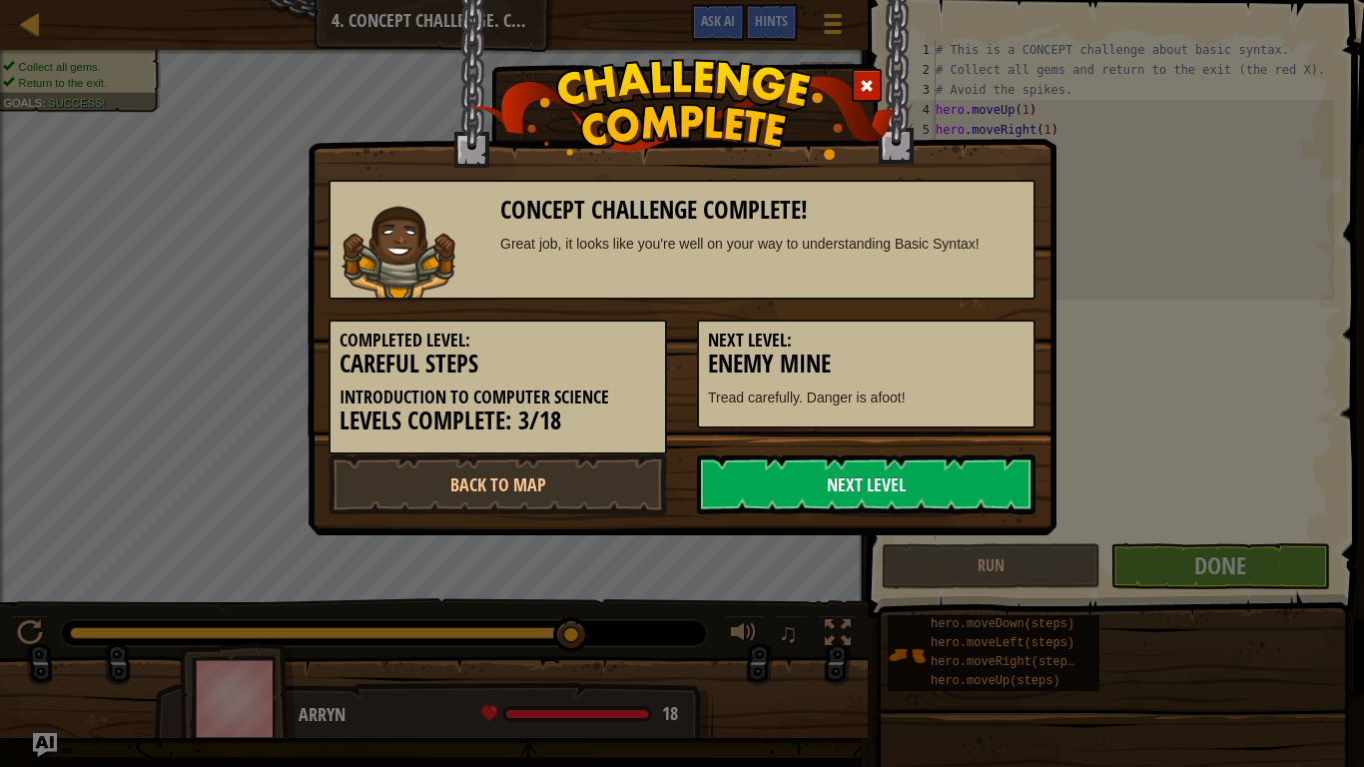
click at [837, 498] on link "Next Level" at bounding box center [866, 484] width 338 height 60
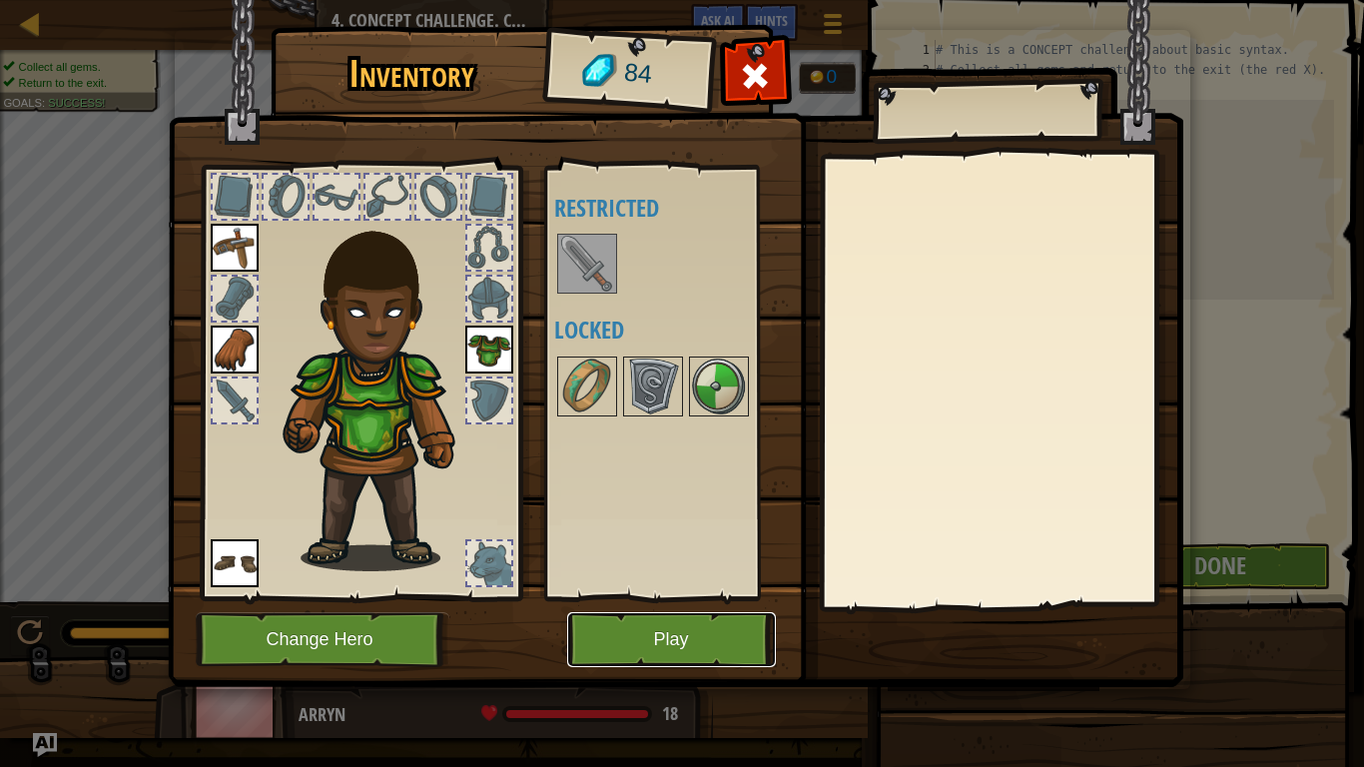
click at [657, 645] on button "Play" at bounding box center [671, 639] width 209 height 55
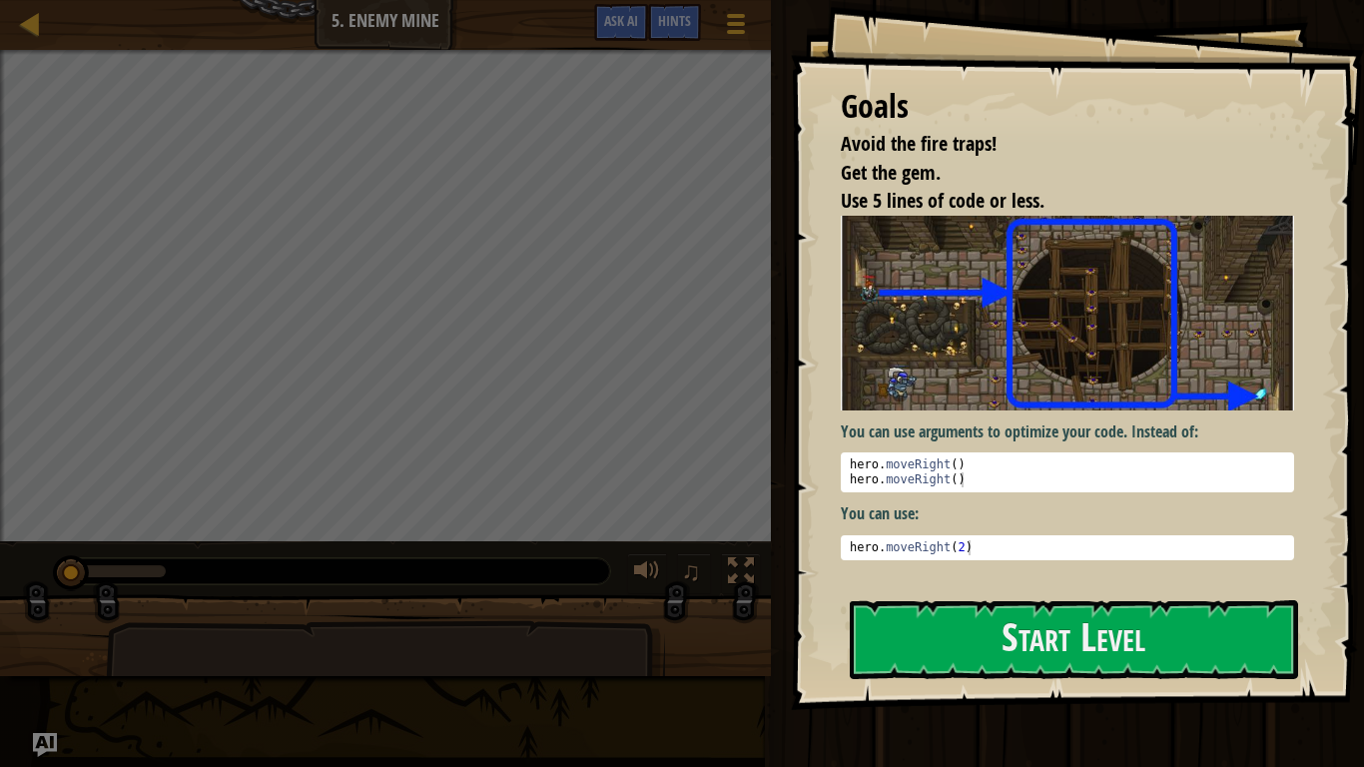
click at [954, 557] on pre "1 hero . moveRight ( 2 ) הההההההההההההההההההההההההההההההההההההההההההההההההההההה…" at bounding box center [1067, 547] width 453 height 25
click at [957, 610] on button "Start Level" at bounding box center [1074, 639] width 448 height 79
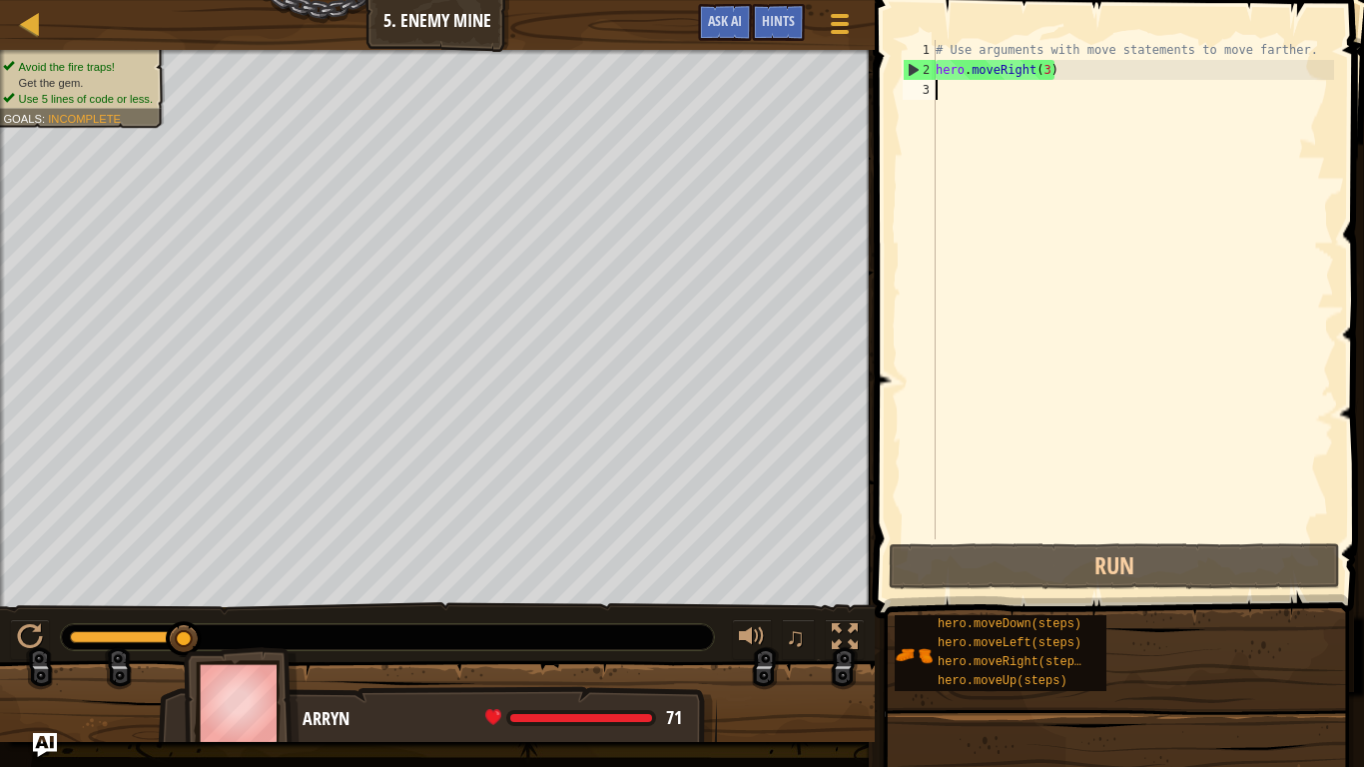
type textarea "h"
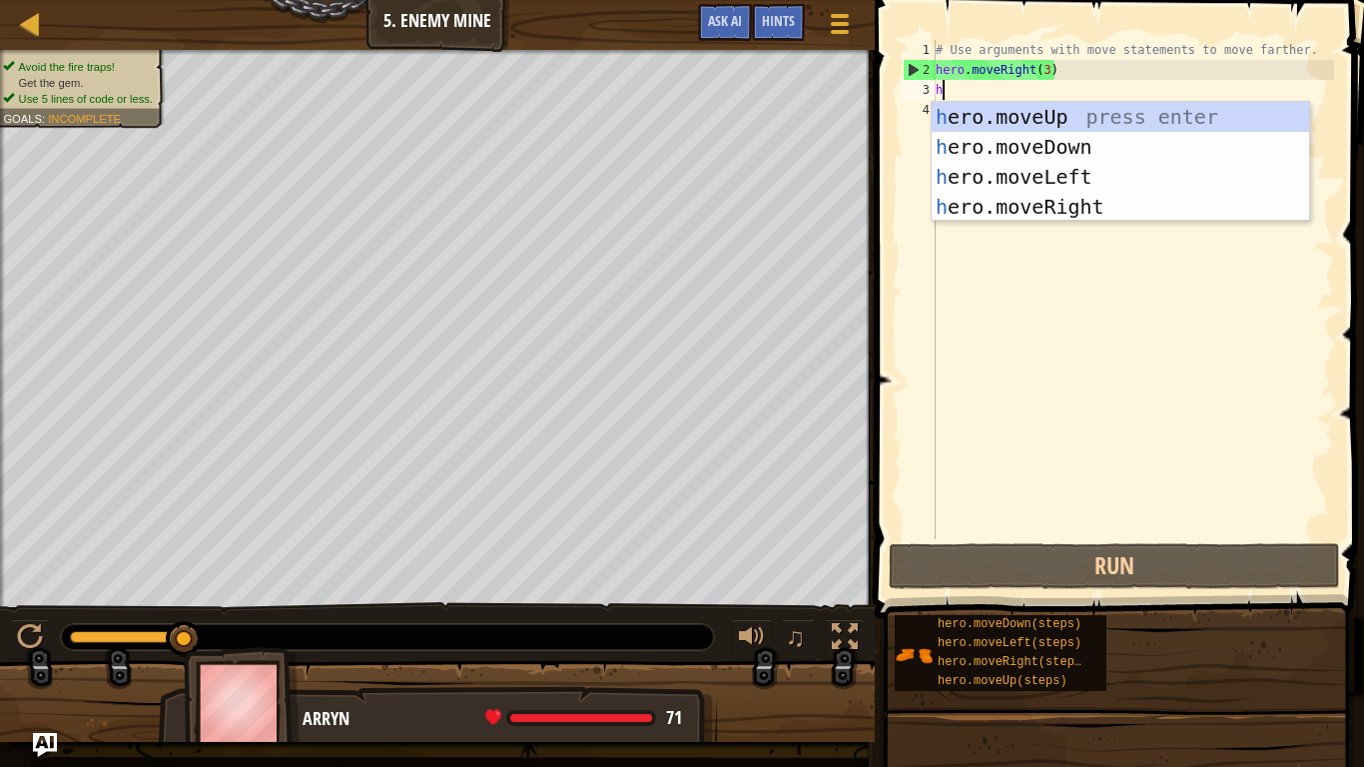
scroll to position [9, 0]
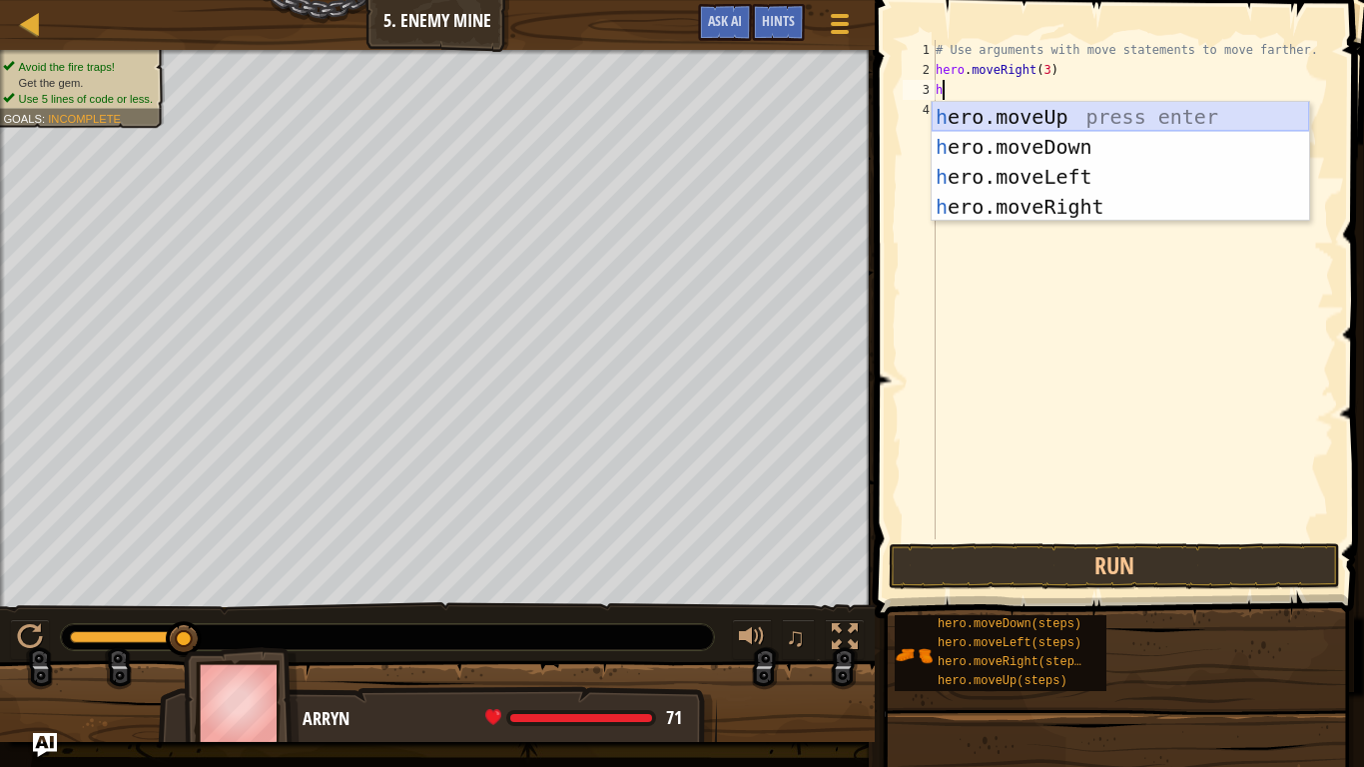
click at [1083, 118] on div "h ero.moveUp press enter h ero.moveDown press enter h ero.moveLeft press enter …" at bounding box center [1120, 192] width 377 height 180
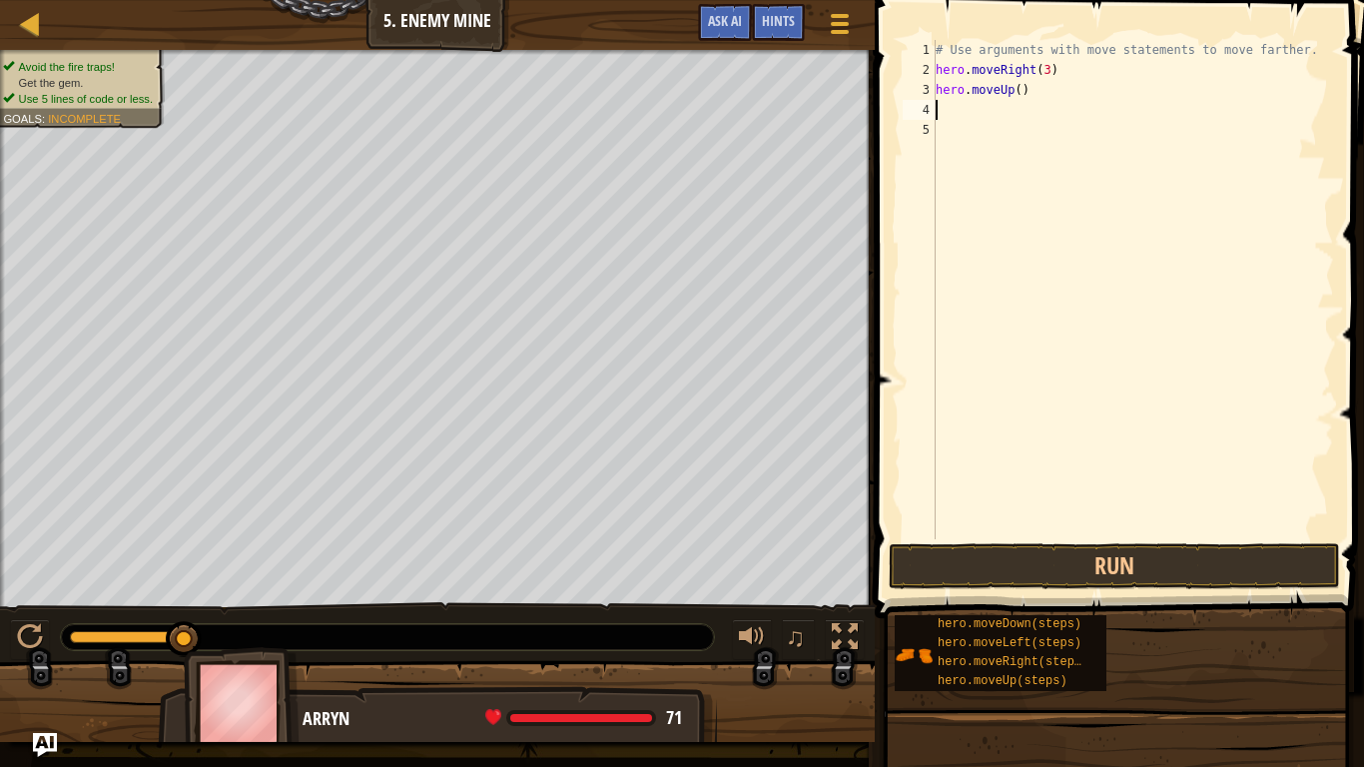
click at [1019, 92] on div "# Use arguments with move statements to move farther. hero . moveRight ( 3 ) he…" at bounding box center [1133, 309] width 402 height 539
type textarea "hero.moveUp(1)"
click at [985, 102] on div "# Use arguments with move statements to move farther. hero . moveRight ( 3 ) he…" at bounding box center [1133, 309] width 402 height 539
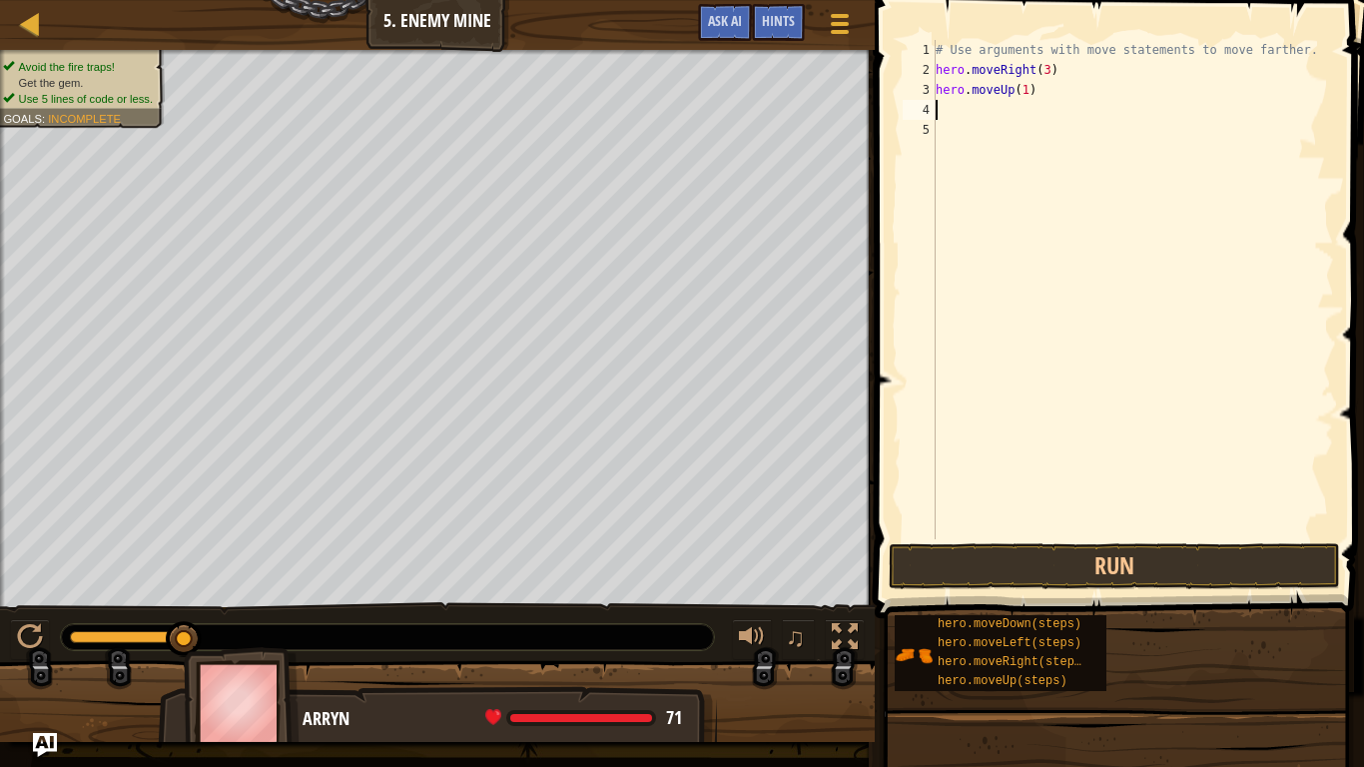
type textarea "h"
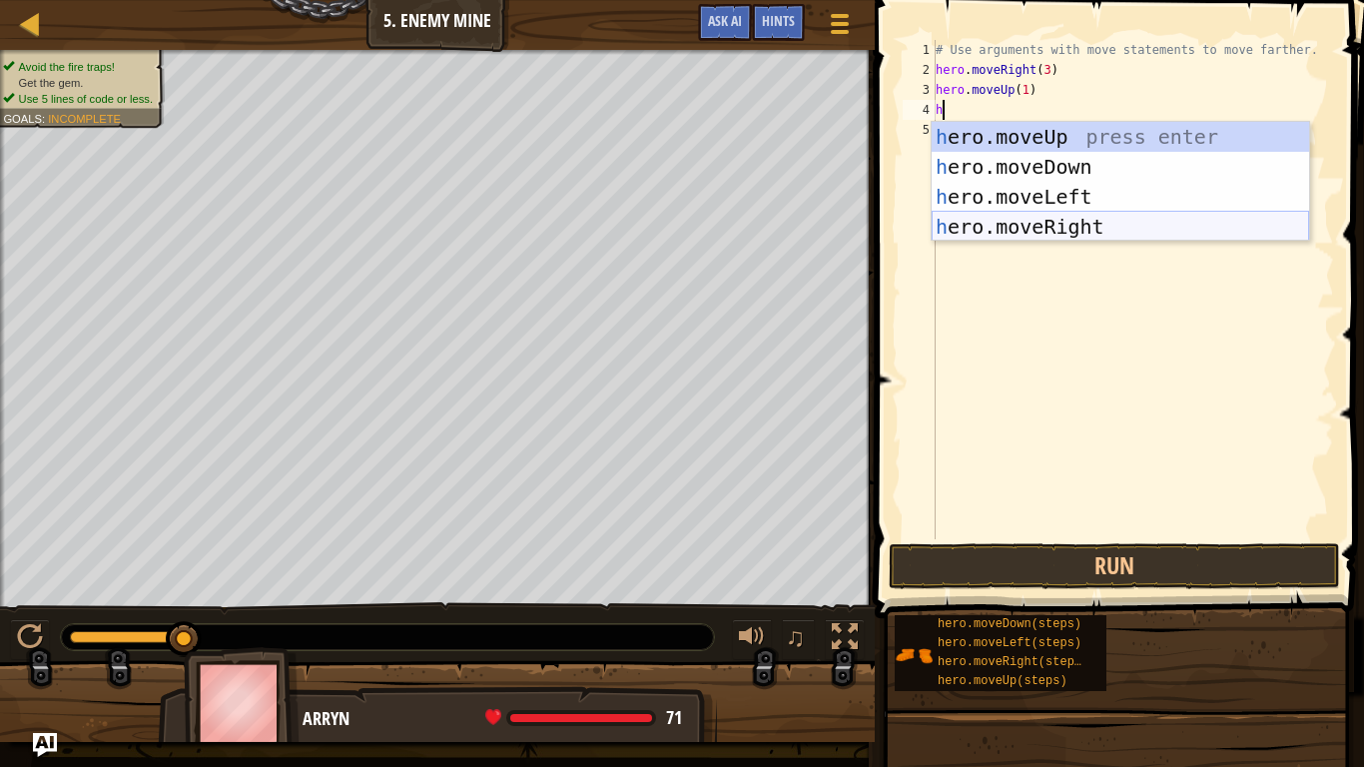
click at [1105, 228] on div "h ero.moveUp press enter h ero.moveDown press enter h ero.moveLeft press enter …" at bounding box center [1120, 212] width 377 height 180
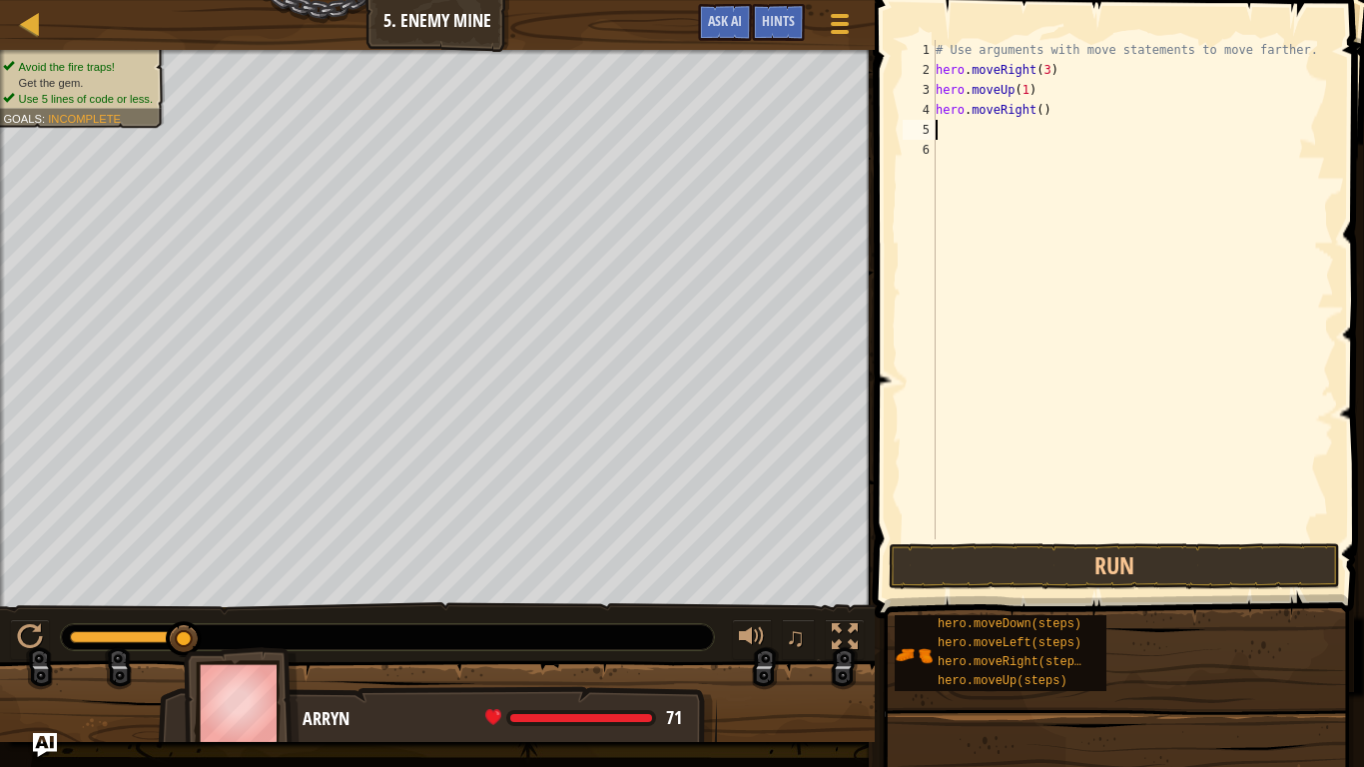
click at [1040, 120] on div "# Use arguments with move statements to move farther. hero . moveRight ( 3 ) he…" at bounding box center [1133, 309] width 402 height 539
click at [1039, 116] on div "# Use arguments with move statements to move farther. hero . moveRight ( 3 ) he…" at bounding box center [1133, 309] width 402 height 539
type textarea "hero.moveRight(1)"
click at [982, 126] on div "# Use arguments with move statements to move farther. hero . moveRight ( 3 ) he…" at bounding box center [1133, 309] width 402 height 539
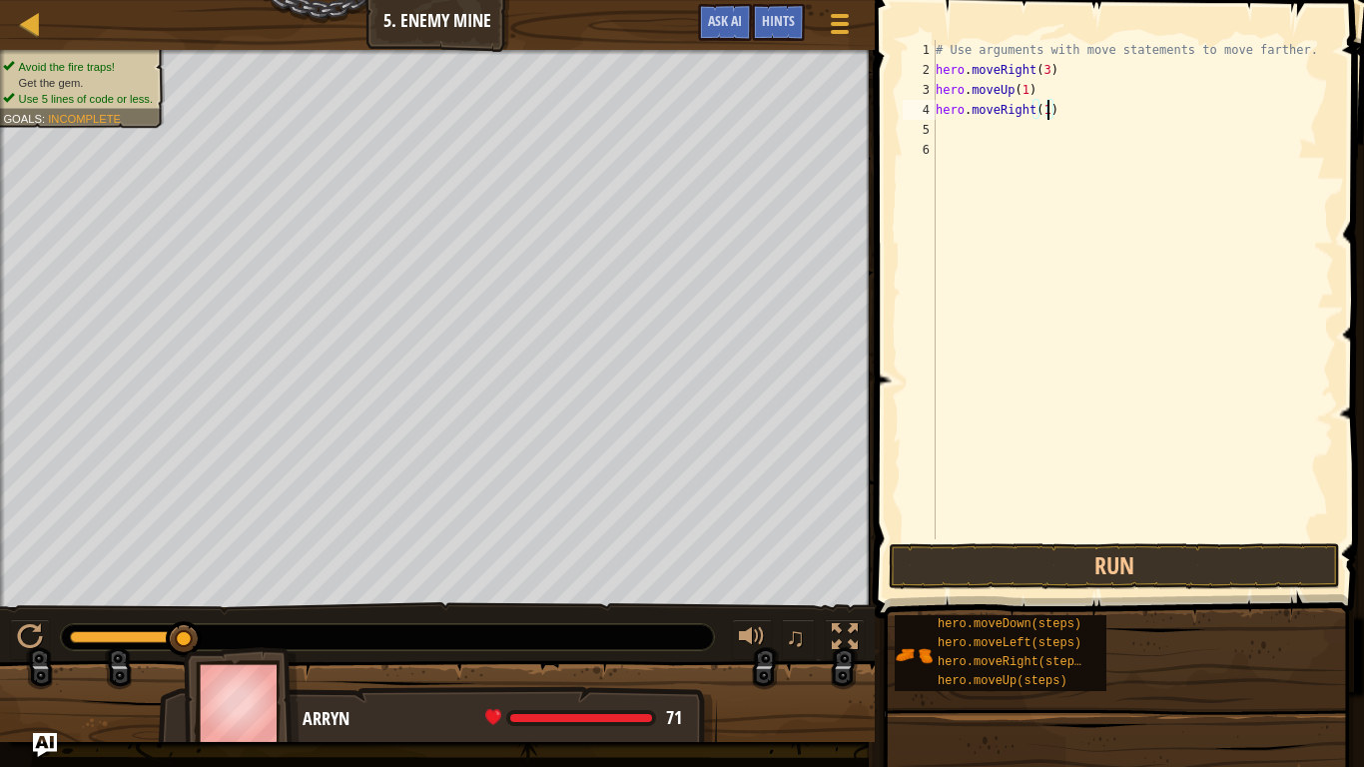
scroll to position [9, 0]
type textarea "h"
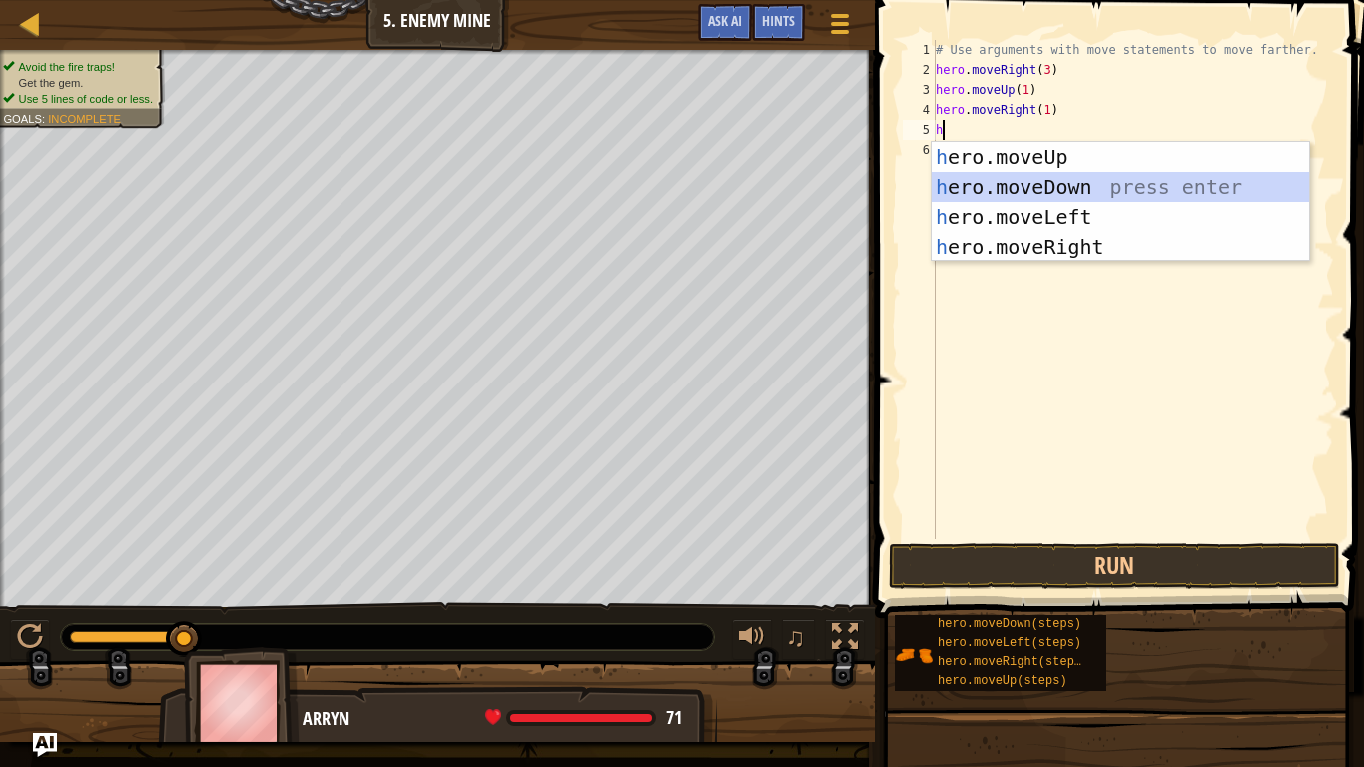
click at [1079, 191] on div "h ero.moveUp press enter h ero.moveDown press enter h ero.moveLeft press enter …" at bounding box center [1120, 232] width 377 height 180
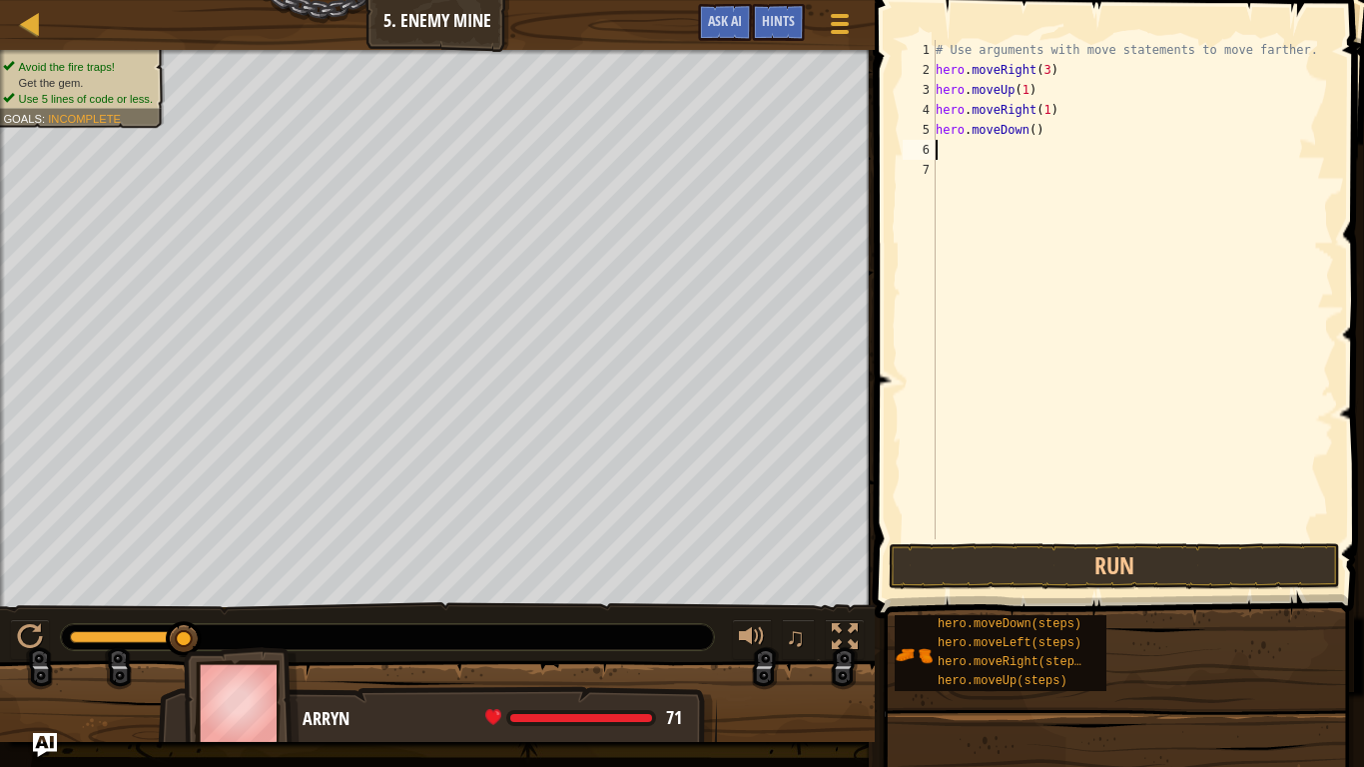
click at [1031, 125] on div "# Use arguments with move statements to move farther. hero . moveRight ( 3 ) he…" at bounding box center [1133, 309] width 402 height 539
type textarea "hero.moveDown(3)"
click at [940, 145] on div "# Use arguments with move statements to move farther. hero . moveRight ( 3 ) he…" at bounding box center [1133, 309] width 402 height 539
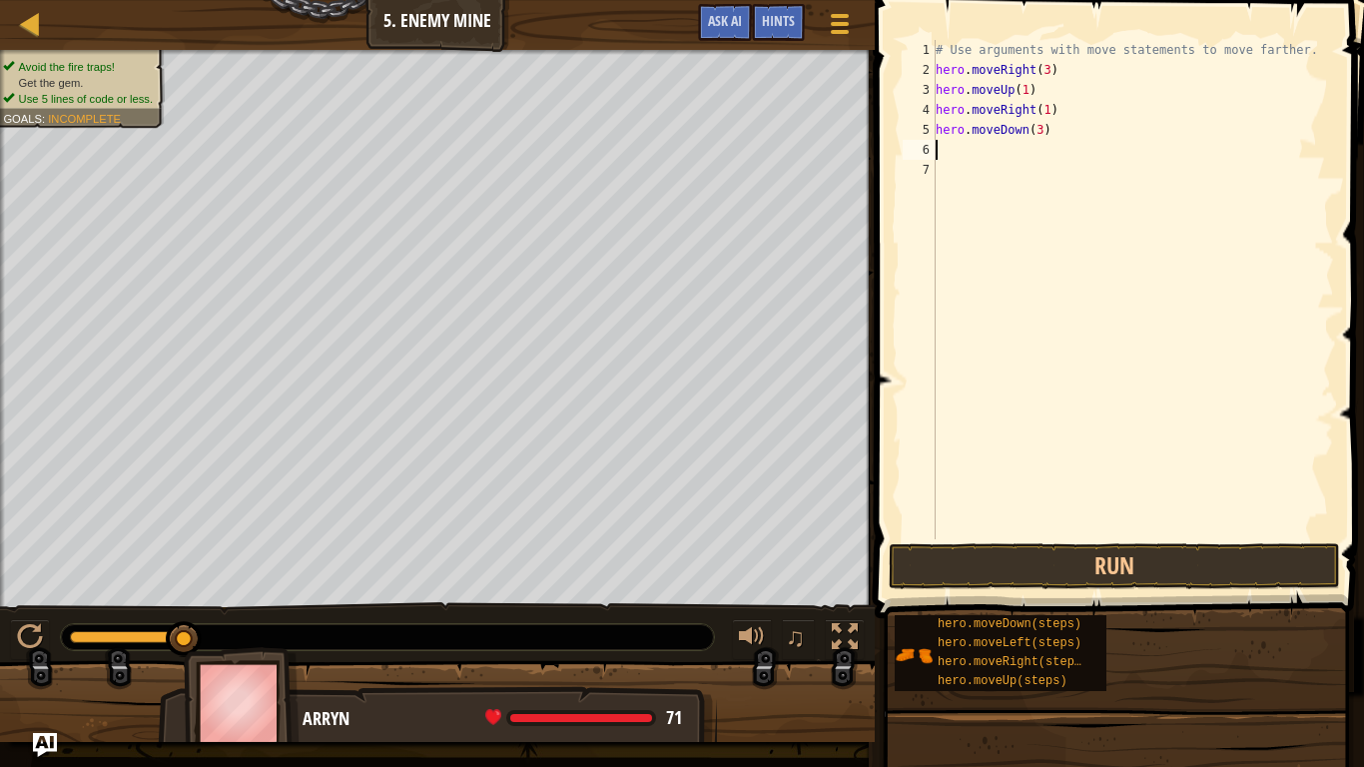
type textarea "h"
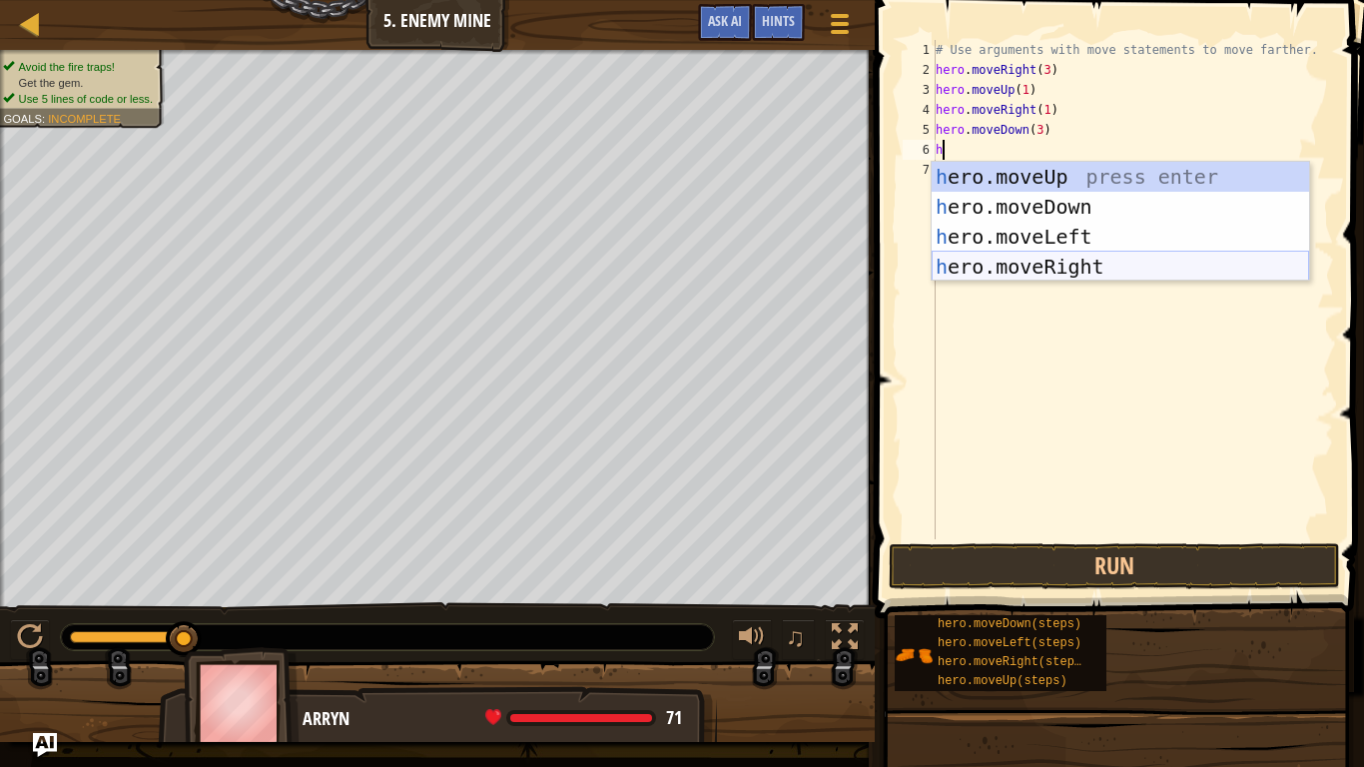
click at [1062, 272] on div "h ero.moveUp press enter h ero.moveDown press enter h ero.moveLeft press enter …" at bounding box center [1120, 252] width 377 height 180
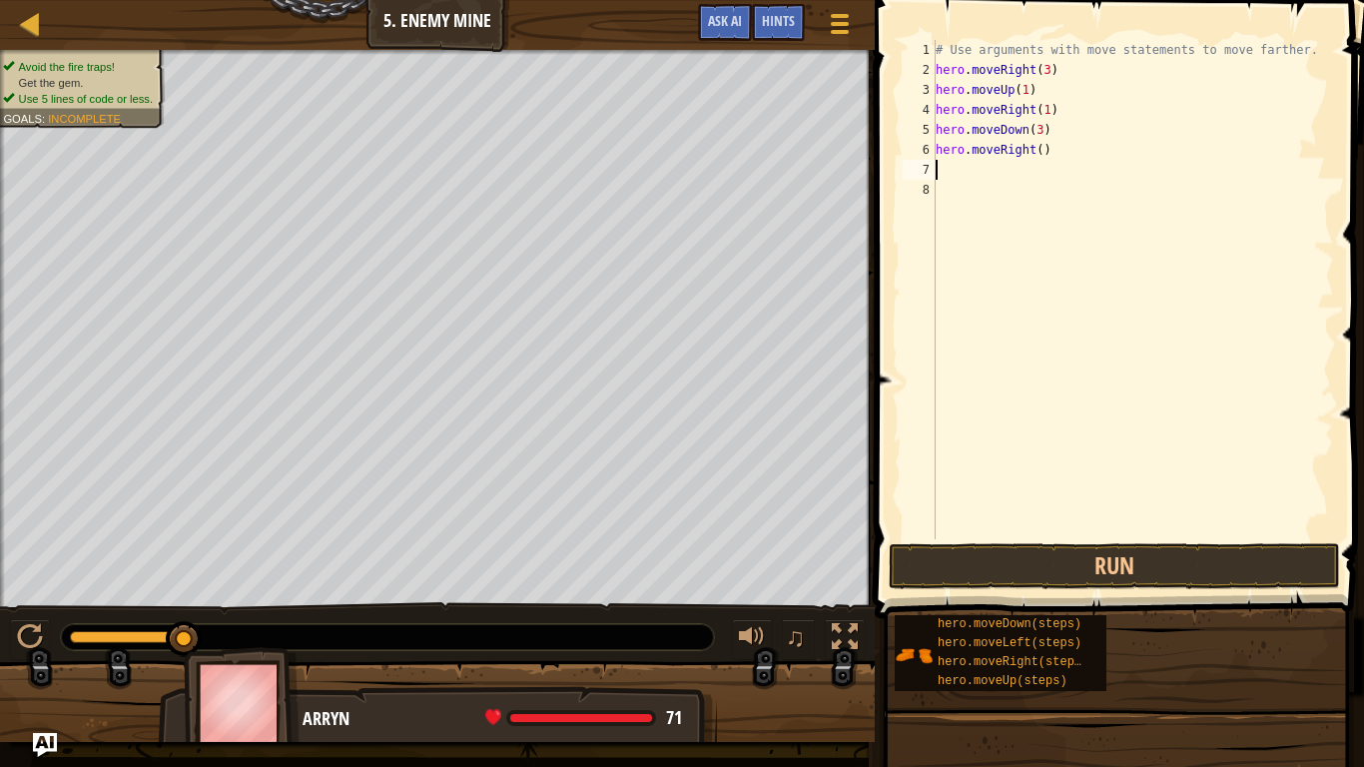
click at [1040, 150] on div "# Use arguments with move statements to move farther. hero . moveRight ( 3 ) he…" at bounding box center [1133, 309] width 402 height 539
type textarea "hero.moveRight(3)"
click at [1150, 578] on button "Run" at bounding box center [1114, 566] width 451 height 46
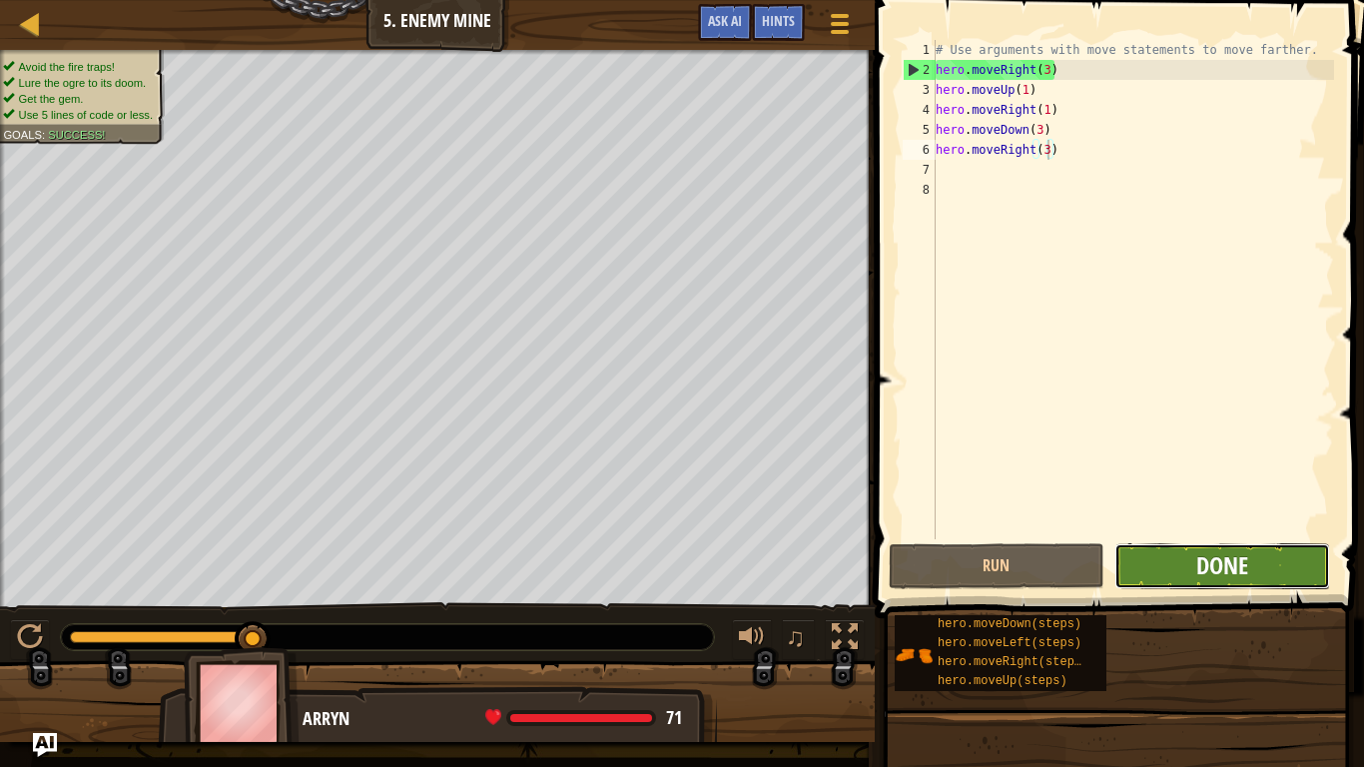
click at [1218, 569] on span "Done" at bounding box center [1222, 565] width 52 height 32
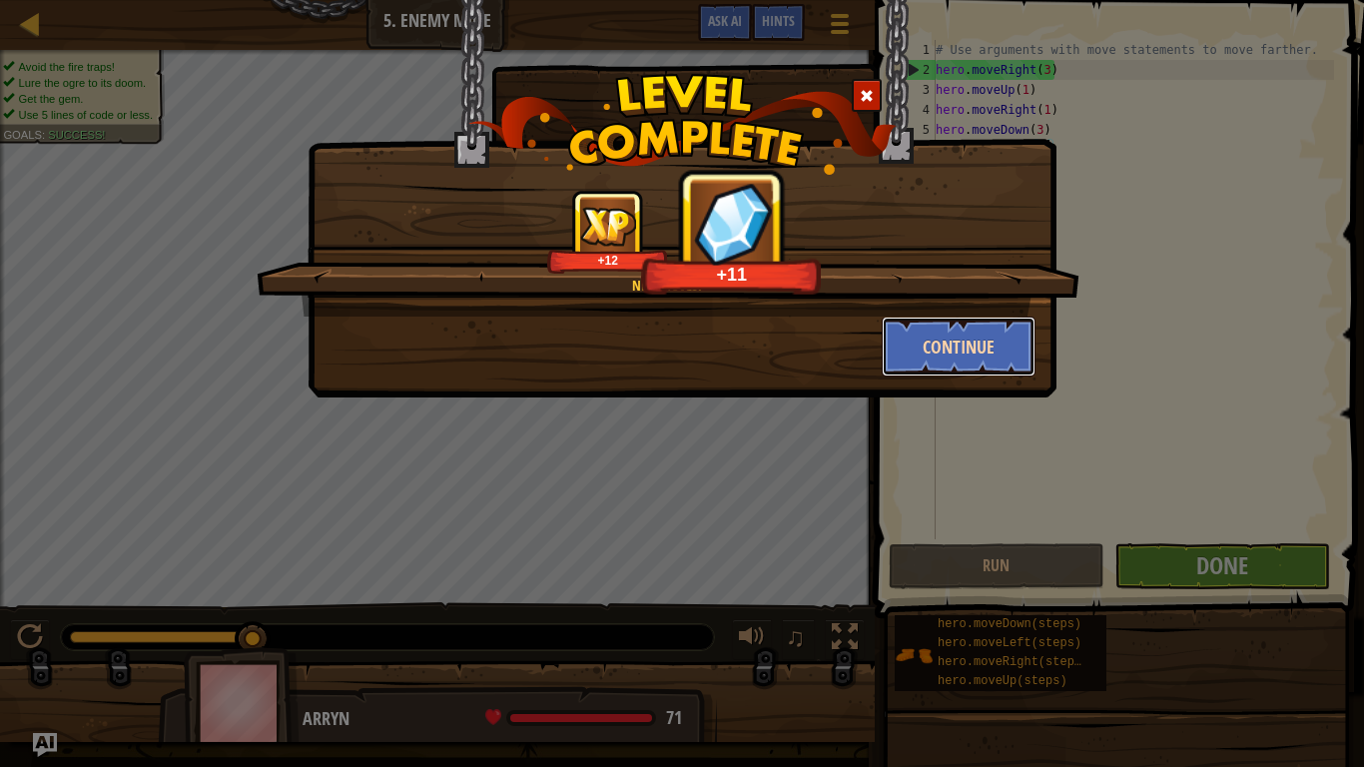
click at [956, 322] on button "Continue" at bounding box center [959, 347] width 155 height 60
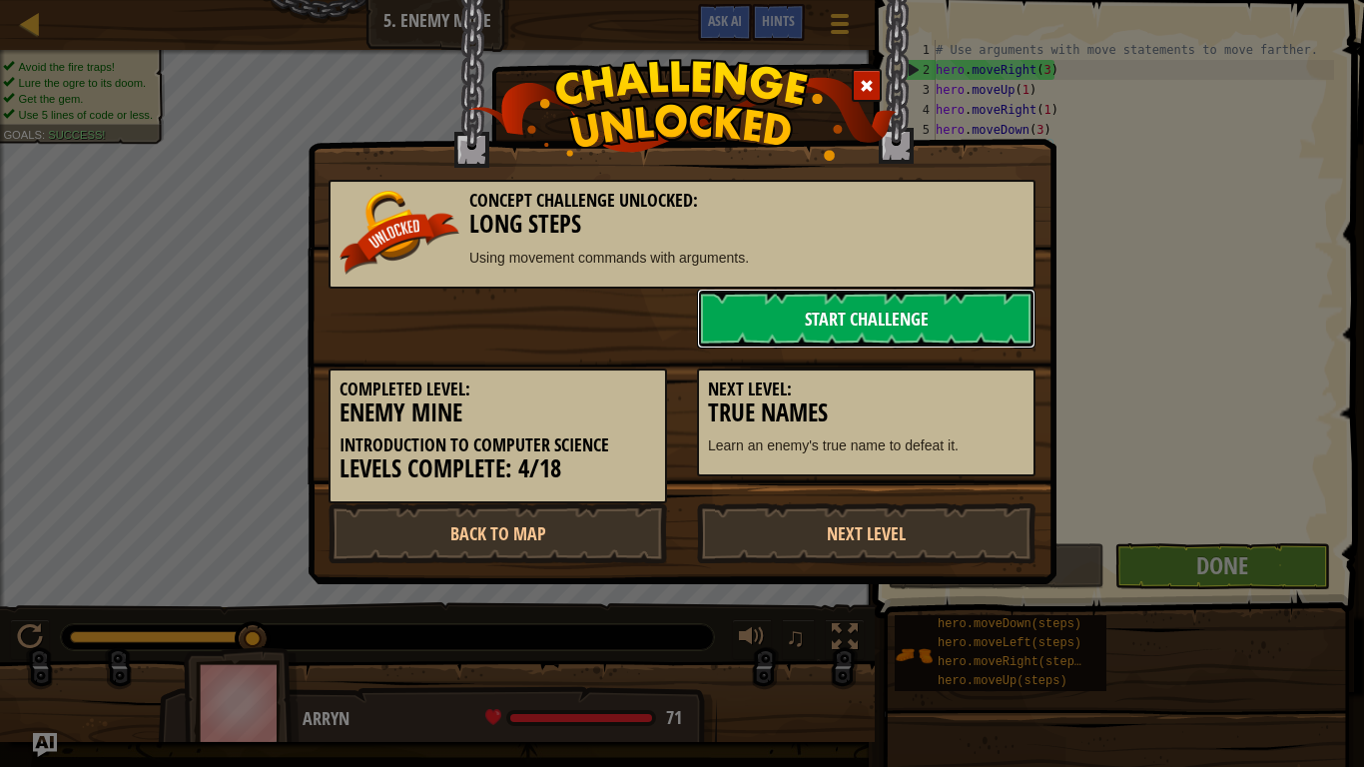
click at [867, 308] on link "Start Challenge" at bounding box center [866, 319] width 338 height 60
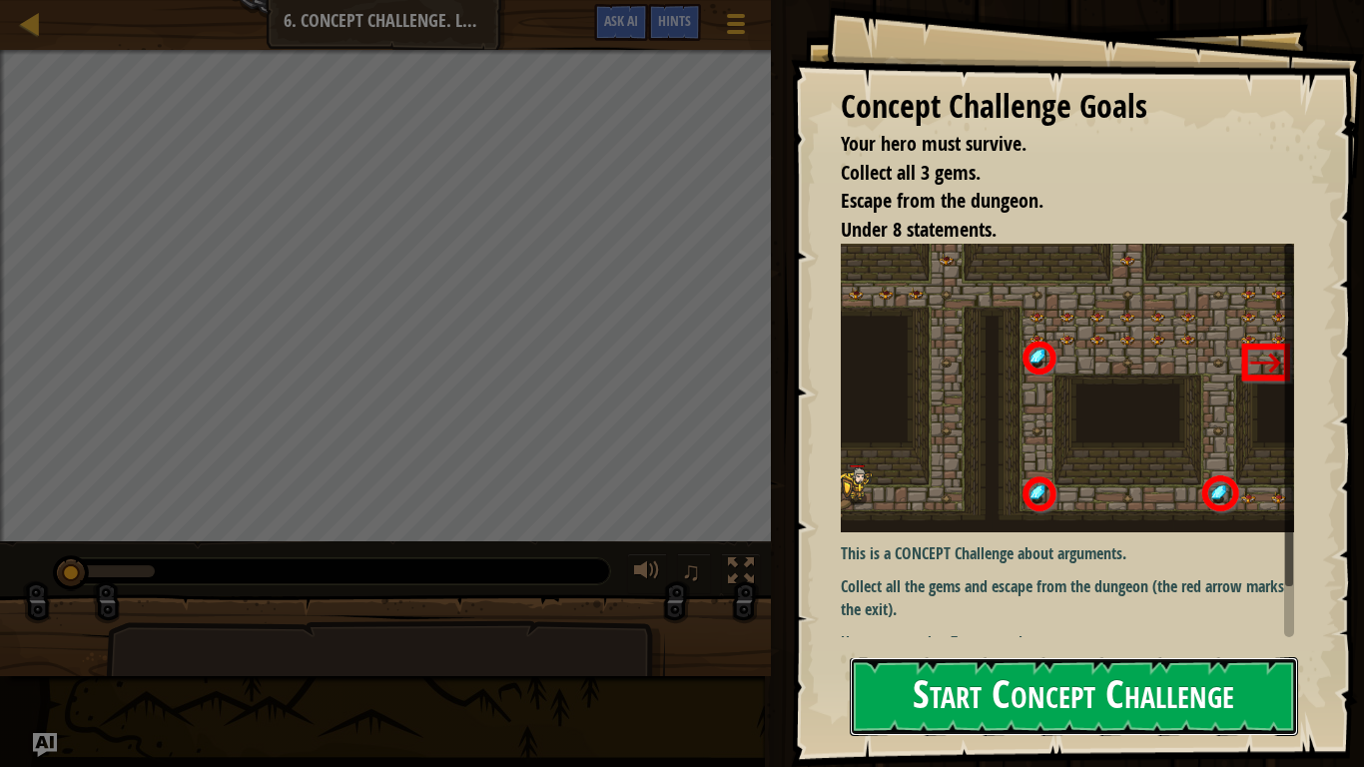
click at [1162, 645] on button "Start Concept Challenge" at bounding box center [1074, 696] width 448 height 79
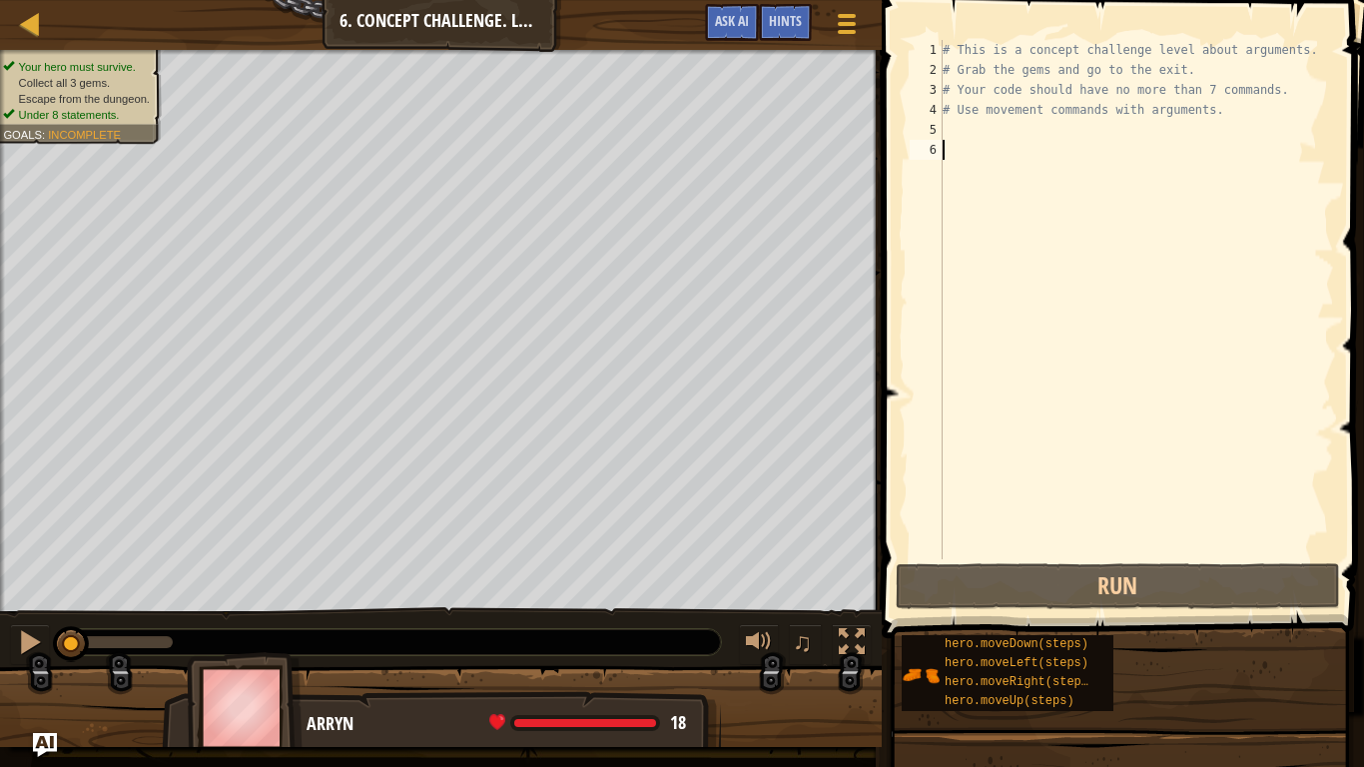
click at [995, 126] on div "# This is a concept challenge level about arguments. # Grab the gems and go to …" at bounding box center [1136, 319] width 395 height 559
type textarea "h"
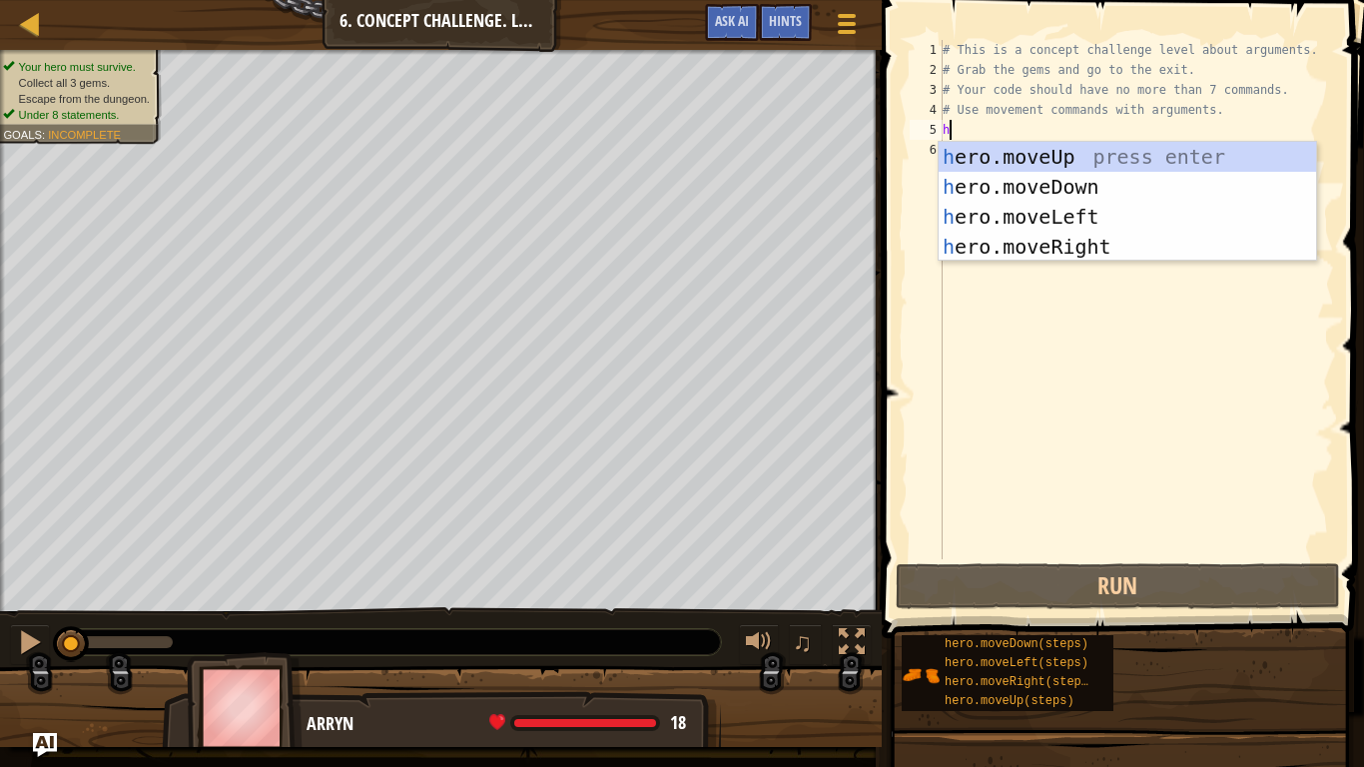
scroll to position [9, 0]
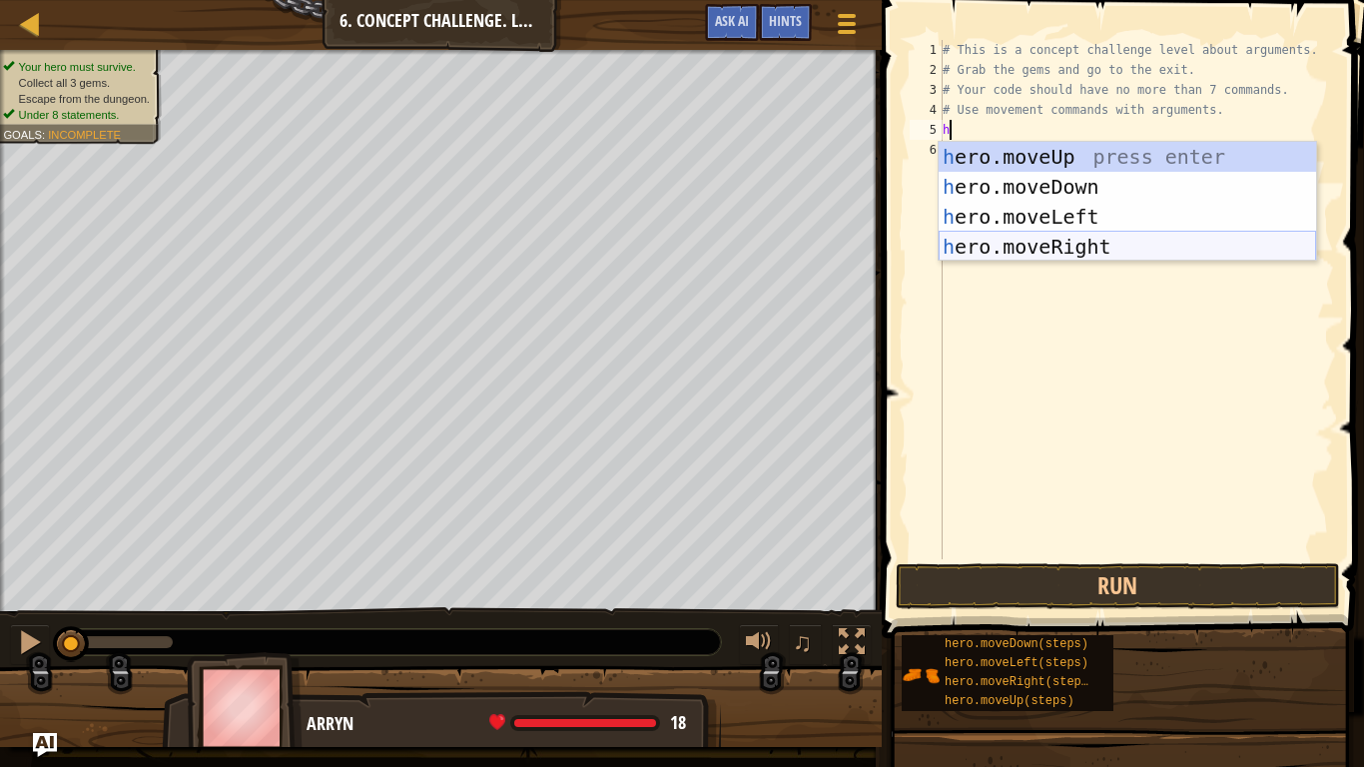
click at [1119, 241] on div "h ero.moveUp press enter h ero.moveDown press enter h ero.moveLeft press enter …" at bounding box center [1127, 232] width 377 height 180
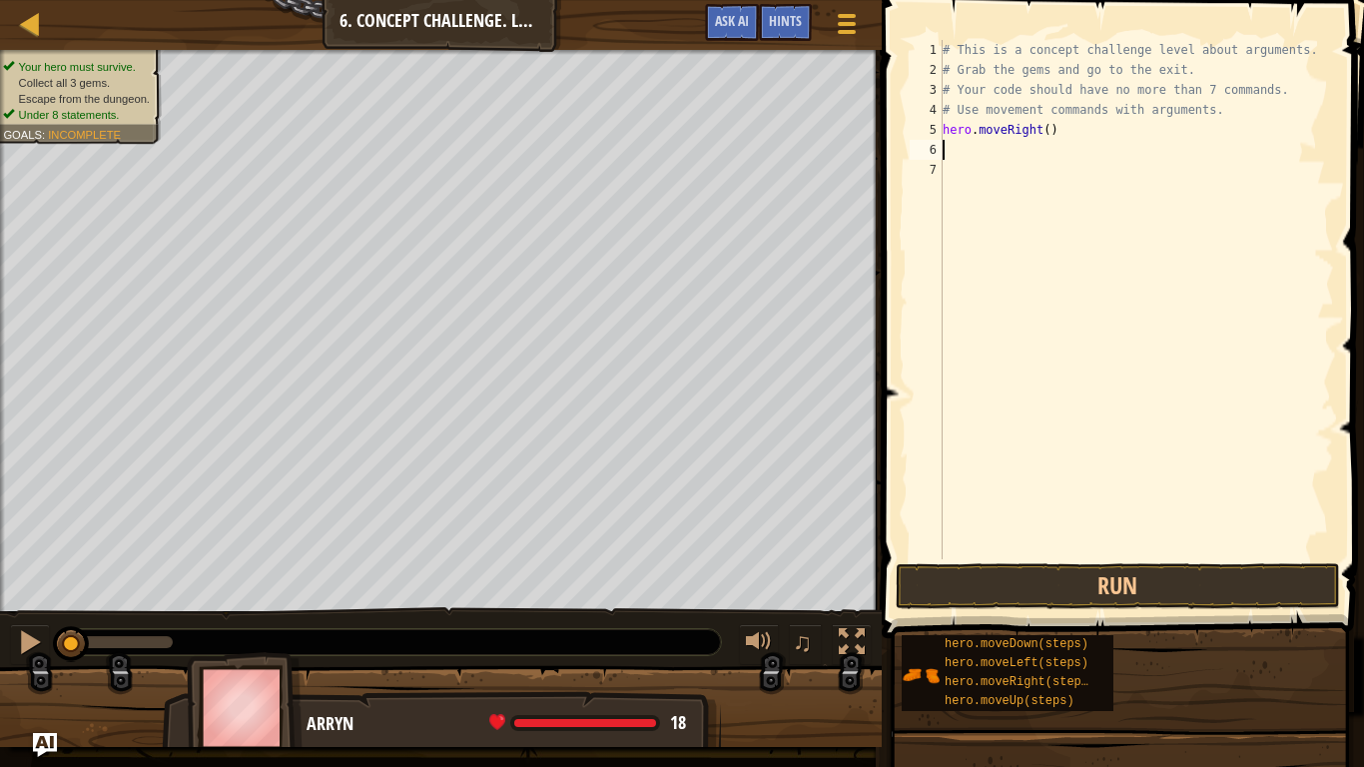
click at [1048, 130] on div "# This is a concept challenge level about arguments. # Grab the gems and go to …" at bounding box center [1136, 319] width 395 height 559
type textarea "hero.moveRight(1)"
click at [937, 146] on div "6" at bounding box center [926, 150] width 33 height 20
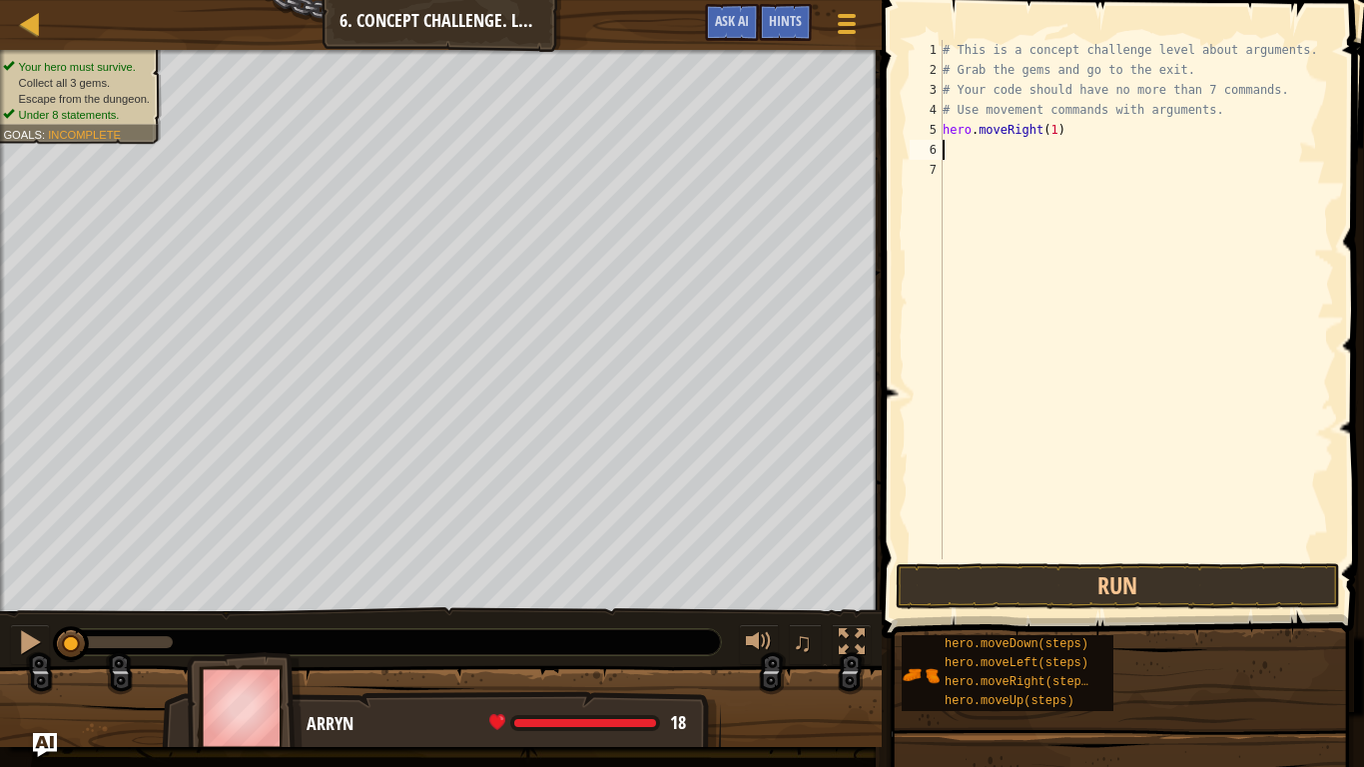
click at [937, 146] on div "6" at bounding box center [926, 150] width 33 height 20
click at [954, 152] on div "# This is a concept challenge level about arguments. # Grab the gems and go to …" at bounding box center [1136, 319] width 395 height 559
type textarea "h"
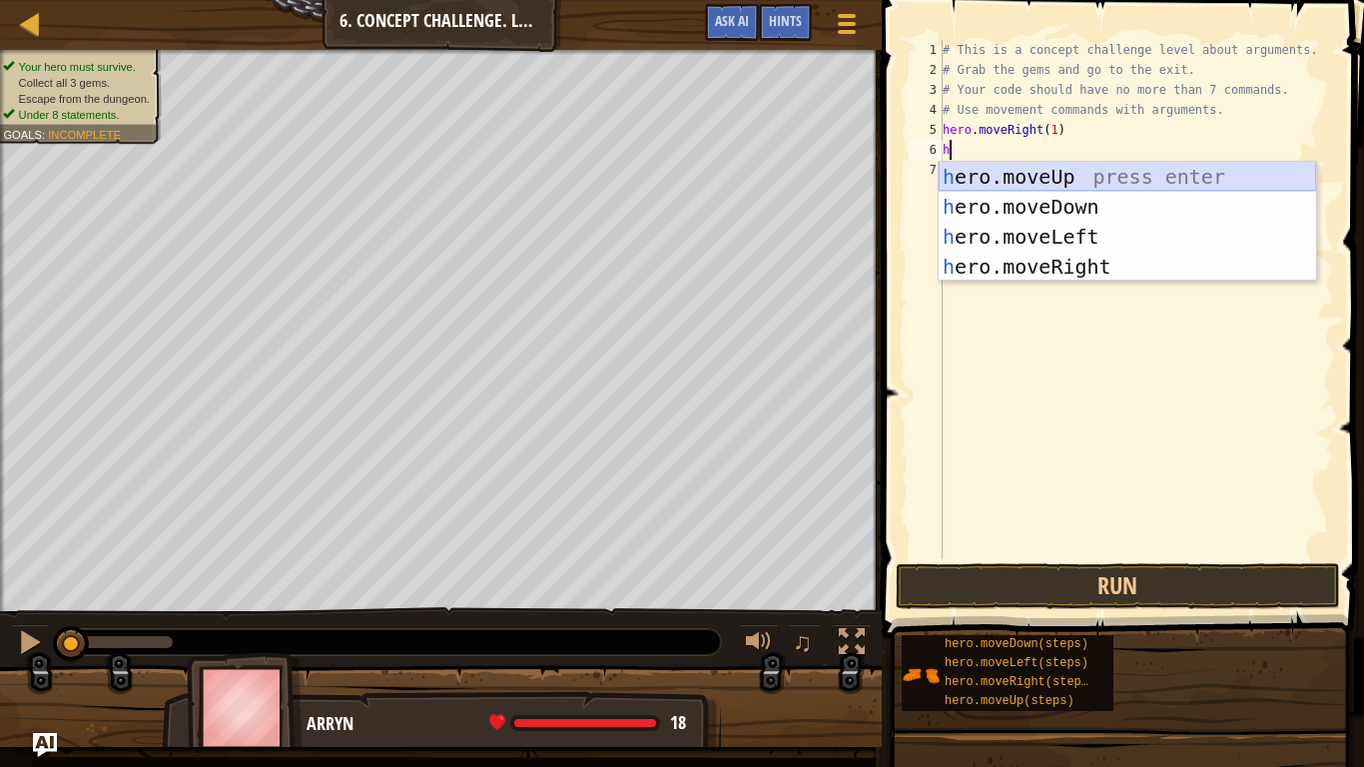
click at [1068, 181] on div "h ero.moveUp press enter h ero.moveDown press enter h ero.moveLeft press enter …" at bounding box center [1127, 252] width 377 height 180
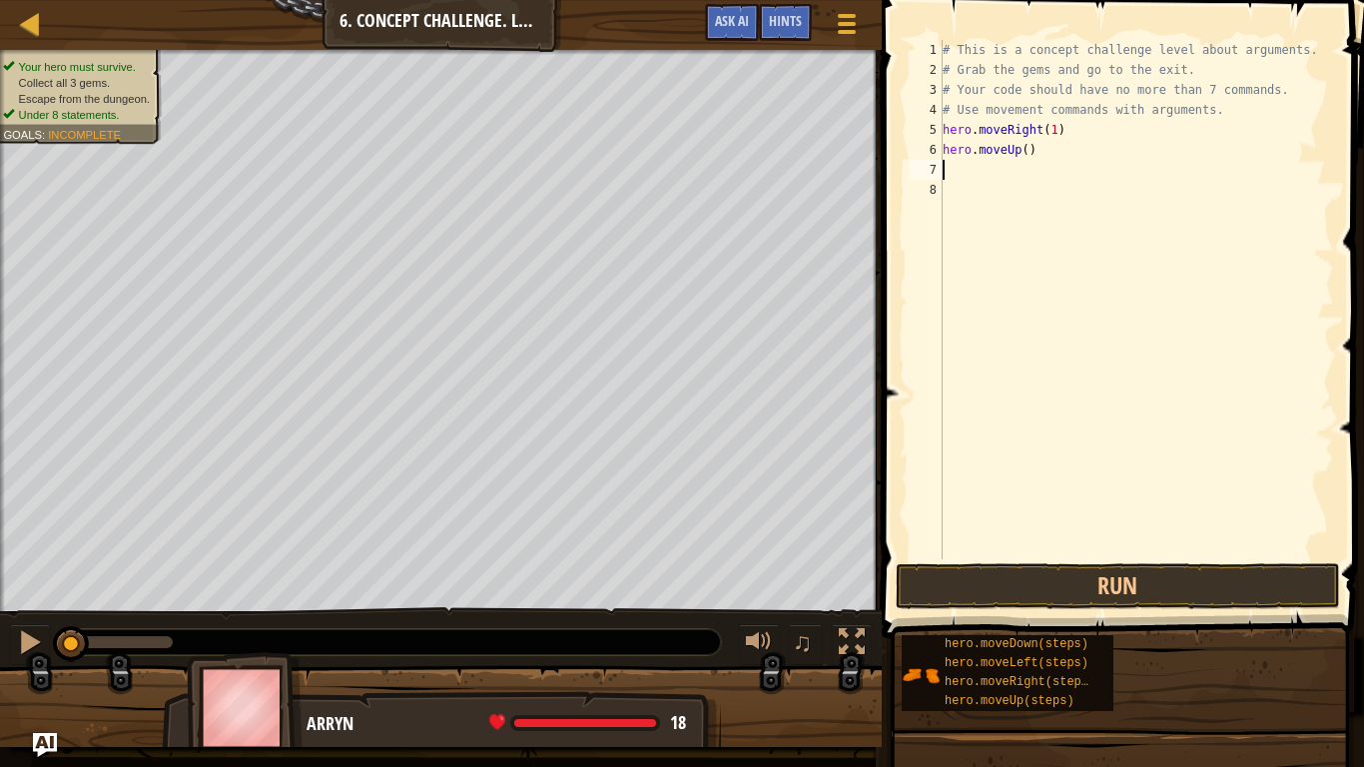
click at [1023, 153] on div "# This is a concept challenge level about arguments. # Grab the gems and go to …" at bounding box center [1136, 319] width 395 height 559
type textarea "hero.moveUp(3)"
click at [989, 178] on div "# This is a concept challenge level about arguments. # Grab the gems and go to …" at bounding box center [1136, 319] width 395 height 559
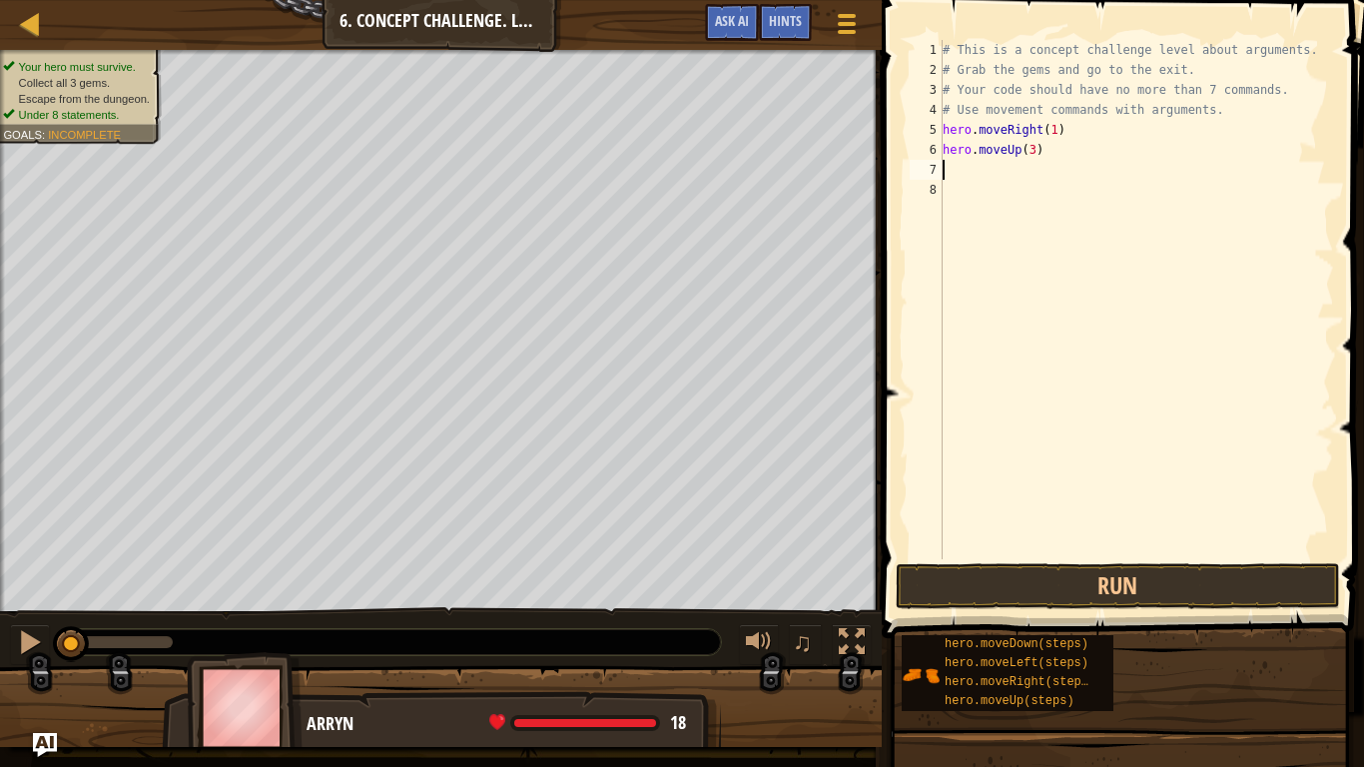
type textarea "h"
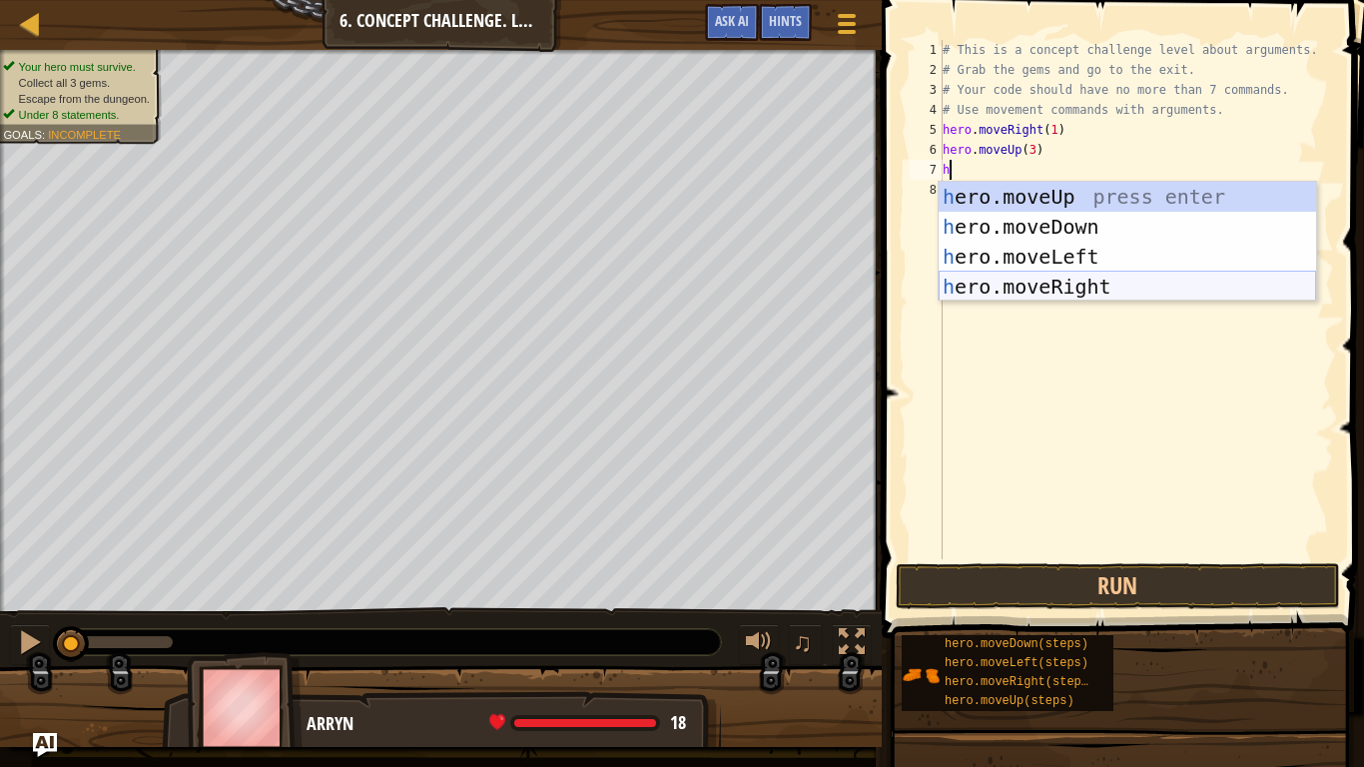
click at [1050, 277] on div "h ero.moveUp press enter h ero.moveDown press enter h ero.moveLeft press enter …" at bounding box center [1127, 272] width 377 height 180
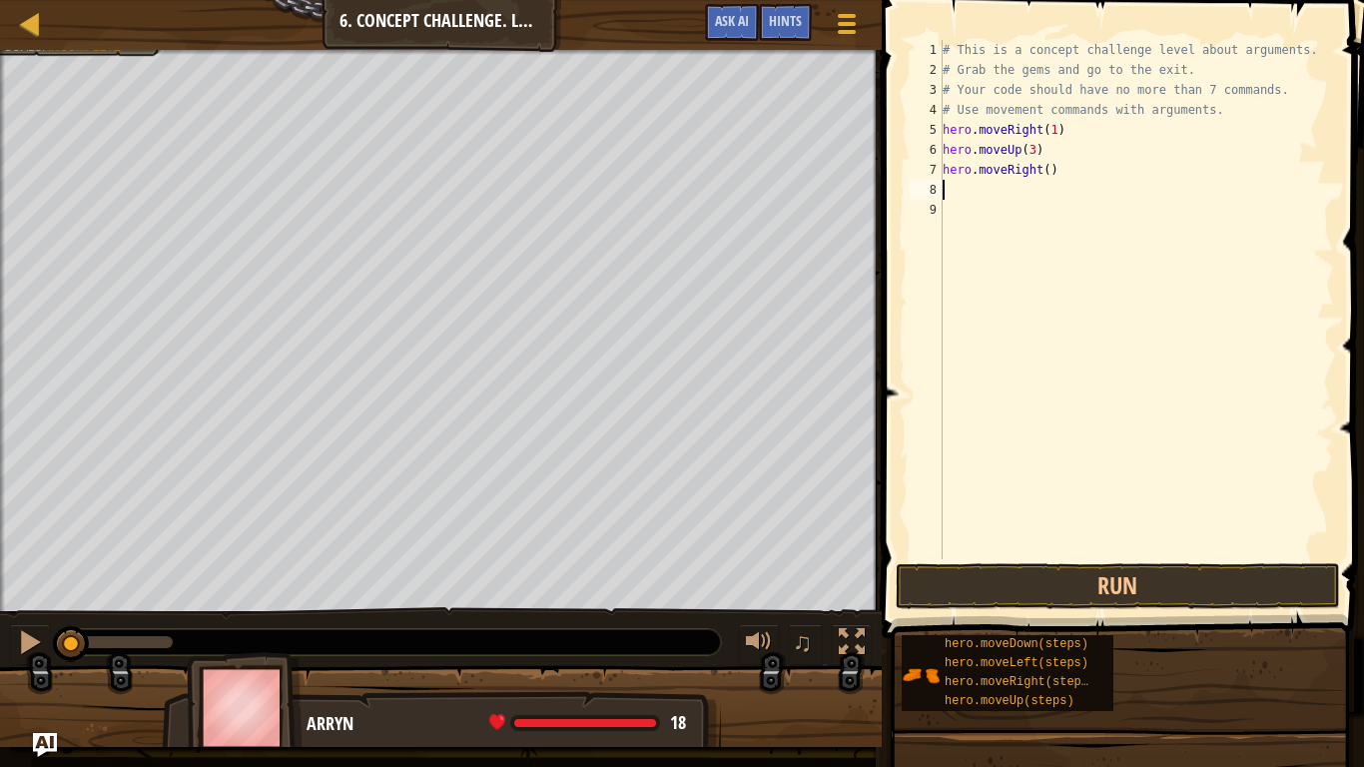
click at [1046, 172] on div "# This is a concept challenge level about arguments. # Grab the gems and go to …" at bounding box center [1136, 319] width 395 height 559
type textarea "hero.moveRight(2)"
click at [987, 189] on div "# This is a concept challenge level about arguments. # Grab the gems and go to …" at bounding box center [1136, 319] width 395 height 559
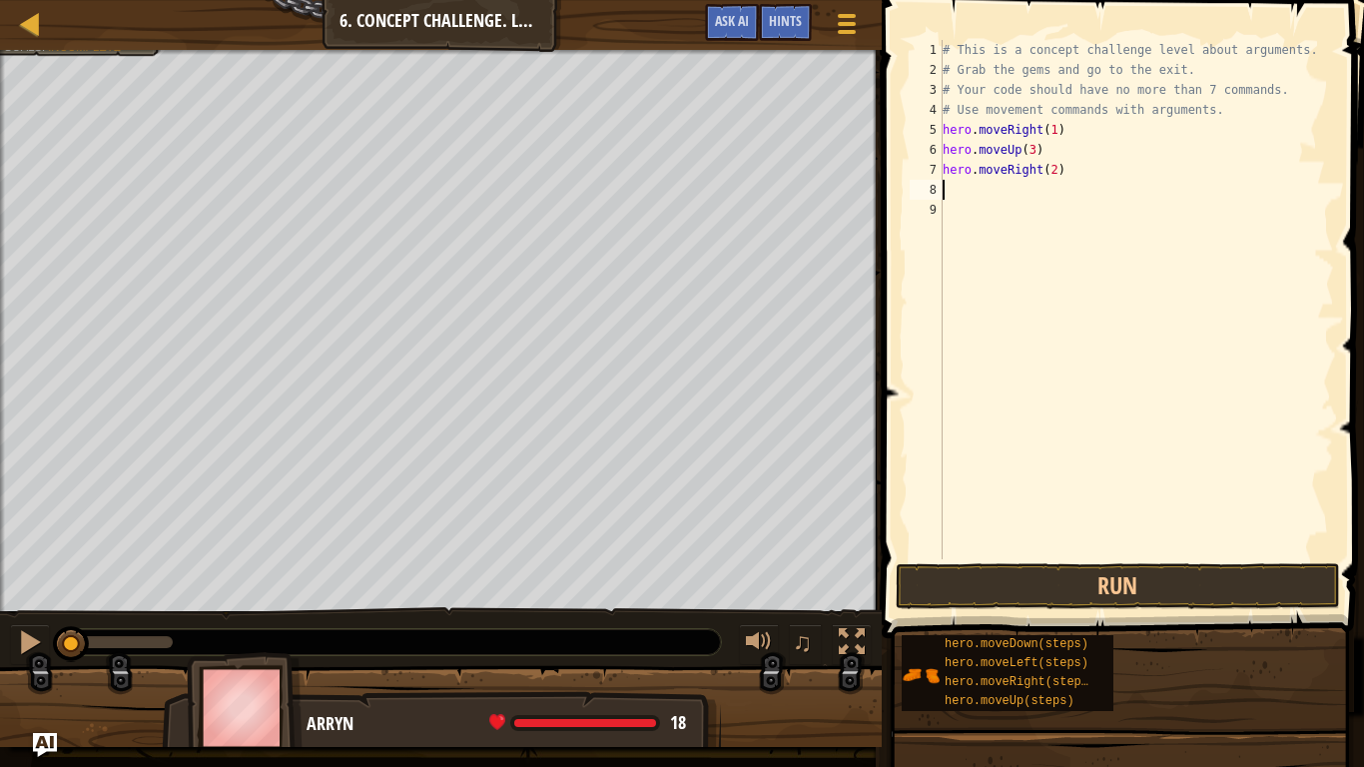
type textarea "h"
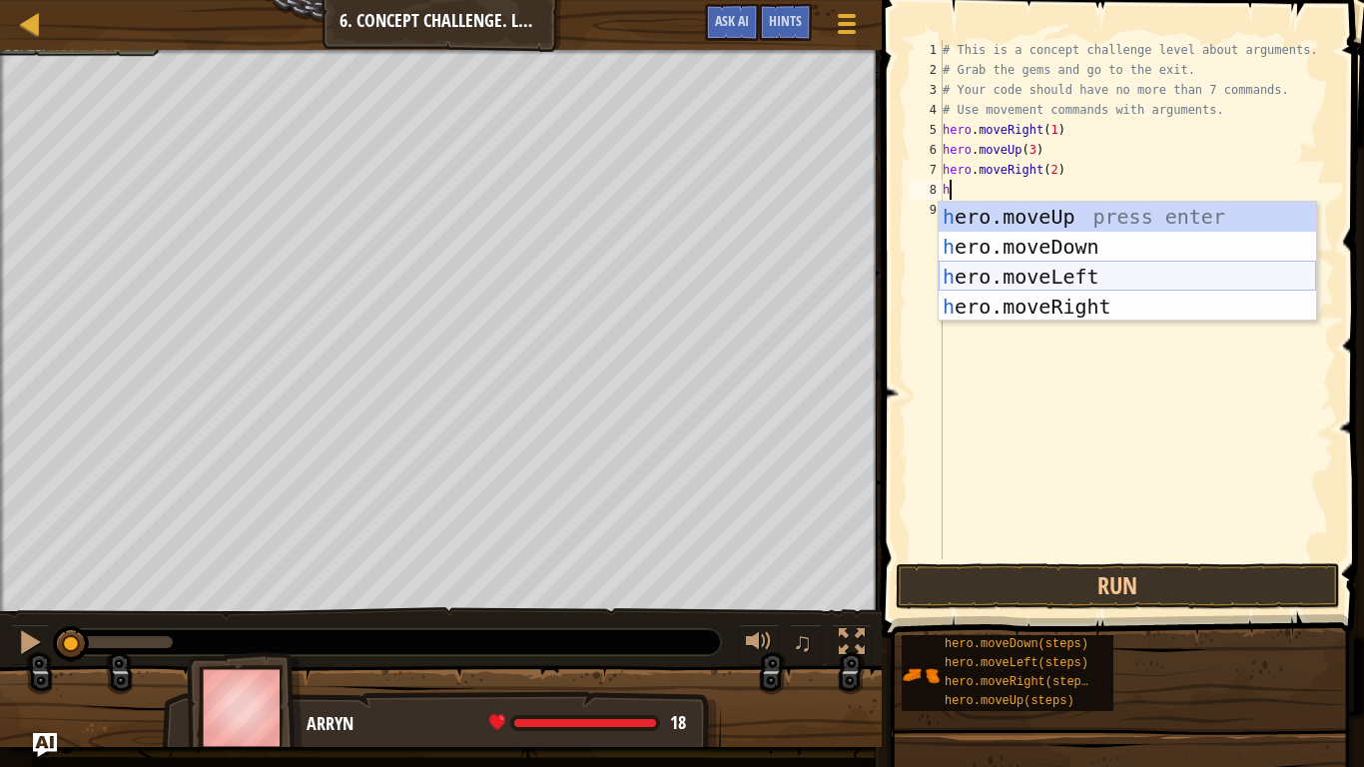
click at [1024, 281] on div "h ero.moveUp press enter h ero.moveDown press enter h ero.moveLeft press enter …" at bounding box center [1127, 292] width 377 height 180
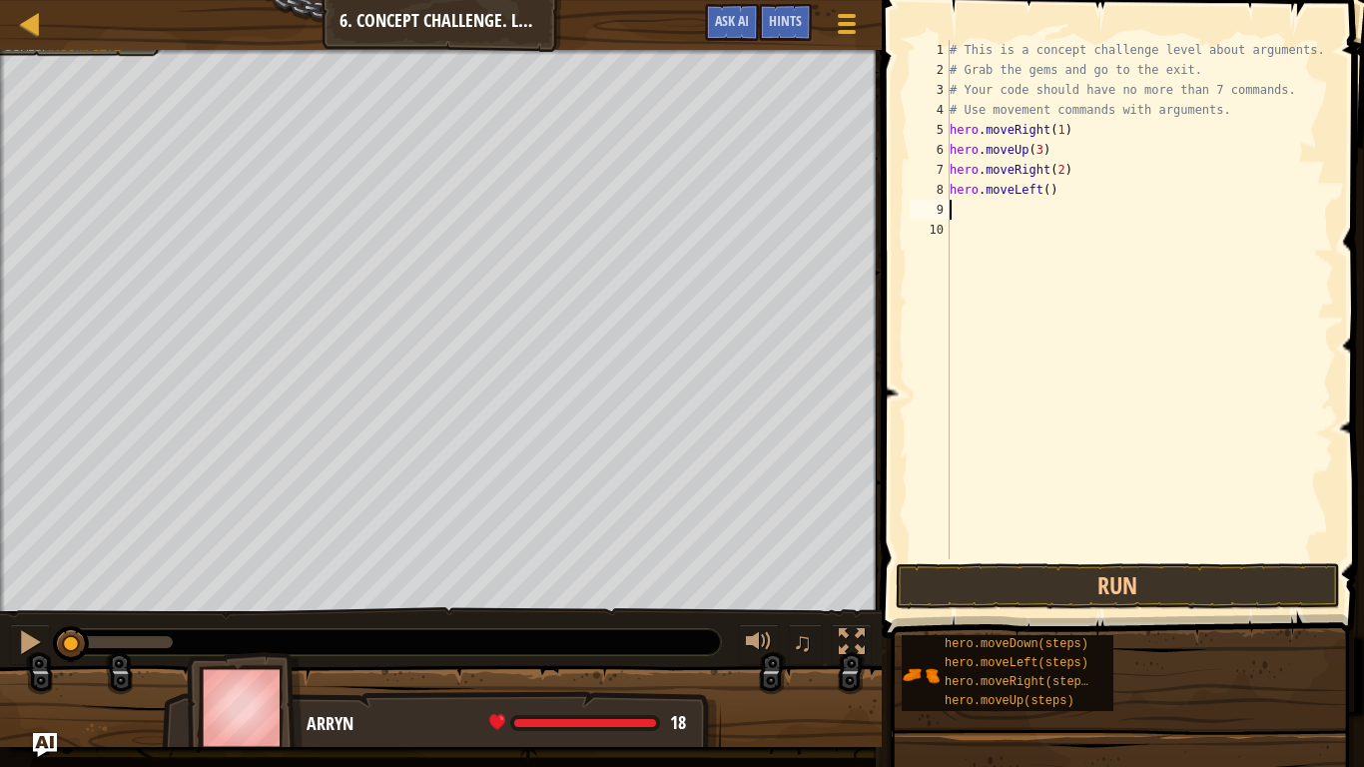
click at [1050, 192] on div "# This is a concept challenge level about arguments. # Grab the gems and go to …" at bounding box center [1140, 319] width 388 height 559
type textarea "hero.moveLeft(1)"
click at [1014, 208] on div "# This is a concept challenge level about arguments. # Grab the gems and go to …" at bounding box center [1140, 319] width 388 height 559
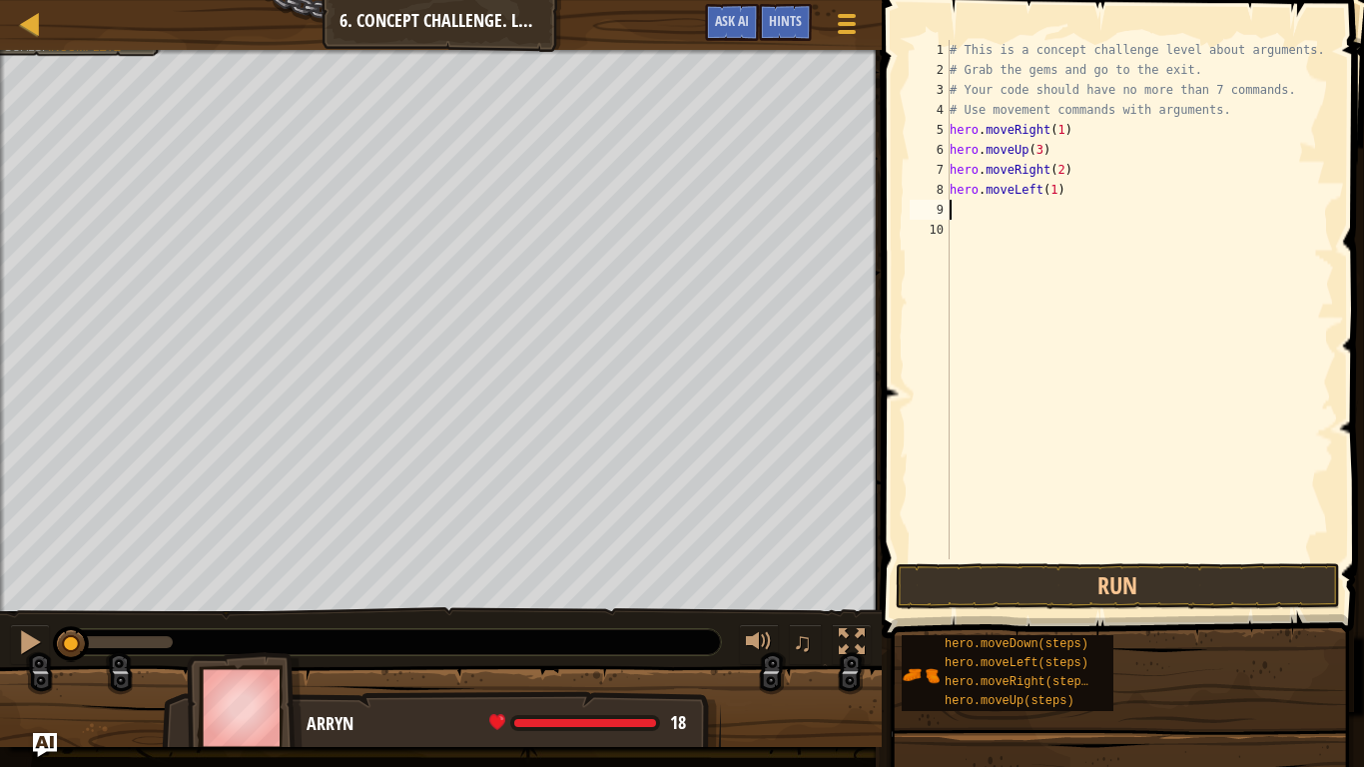
type textarea "h"
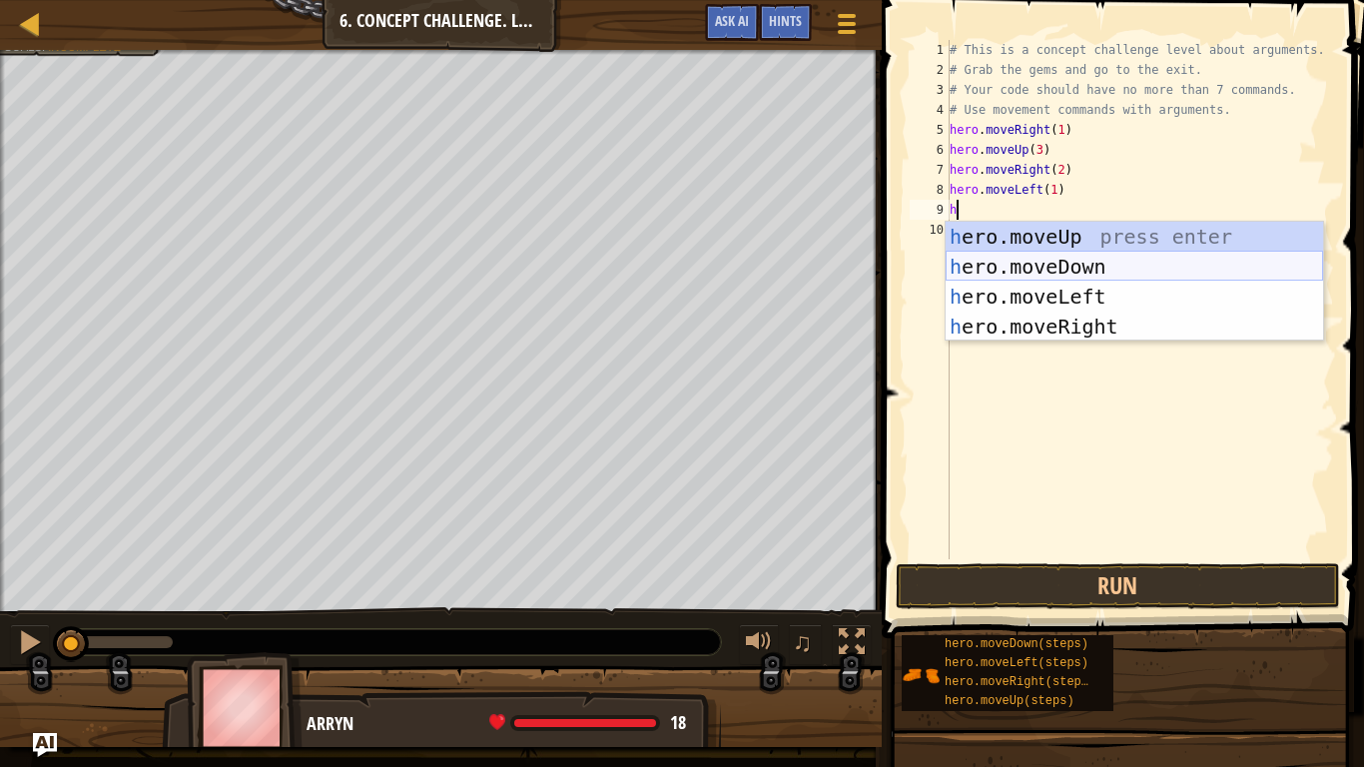
click at [1096, 269] on div "h ero.moveUp press enter h ero.moveDown press enter h ero.moveLeft press enter …" at bounding box center [1134, 312] width 377 height 180
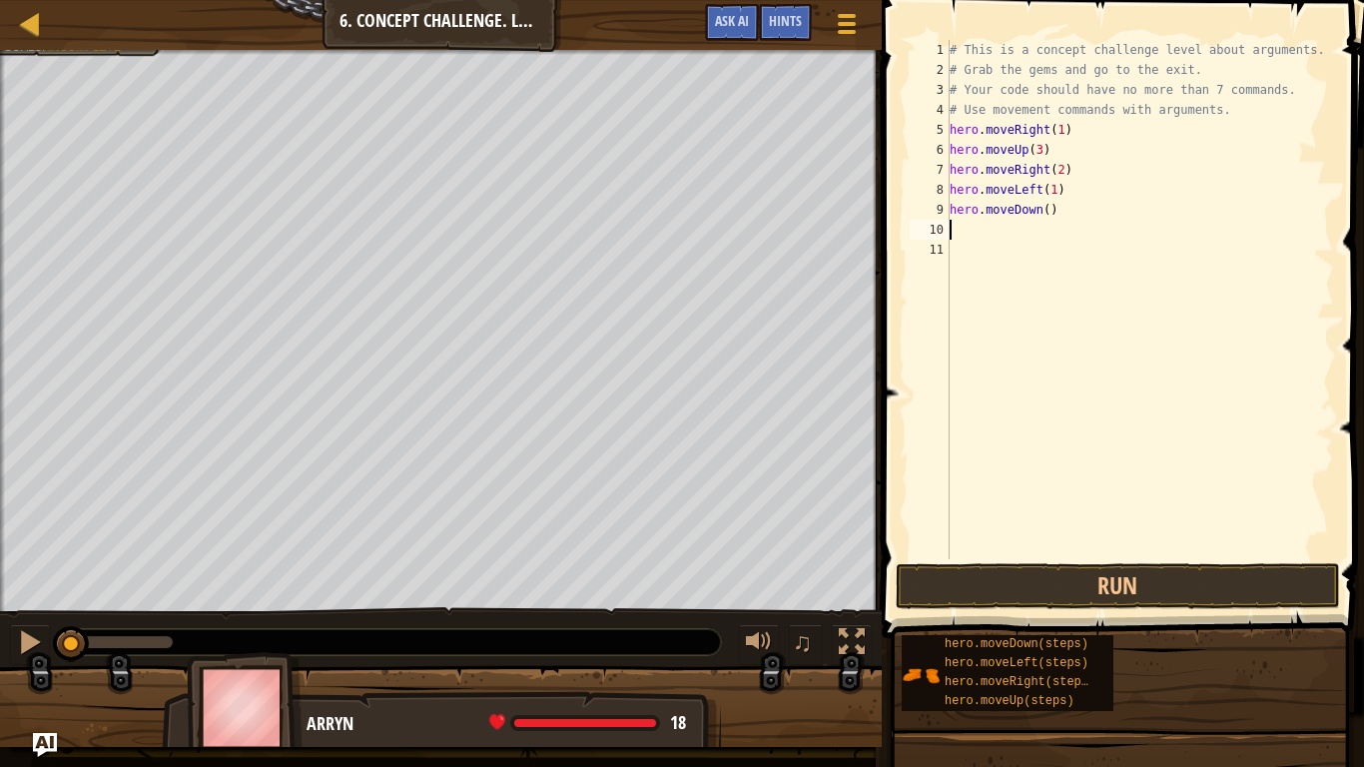
click at [1044, 208] on div "# This is a concept challenge level about arguments. # Grab the gems and go to …" at bounding box center [1140, 319] width 388 height 559
type textarea "hero.moveDown(2)"
click at [980, 233] on div "# This is a concept challenge level about arguments. # Grab the gems and go to …" at bounding box center [1140, 319] width 388 height 559
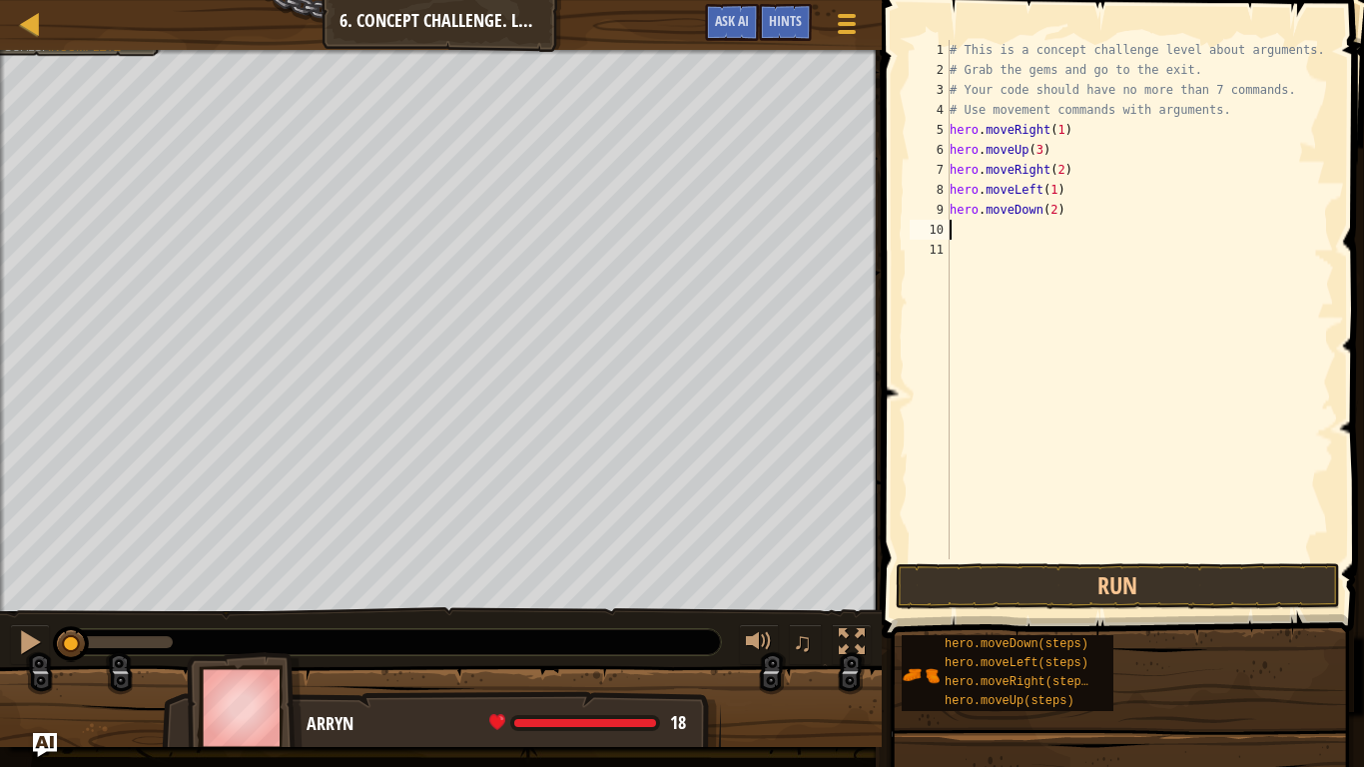
type textarea "h"
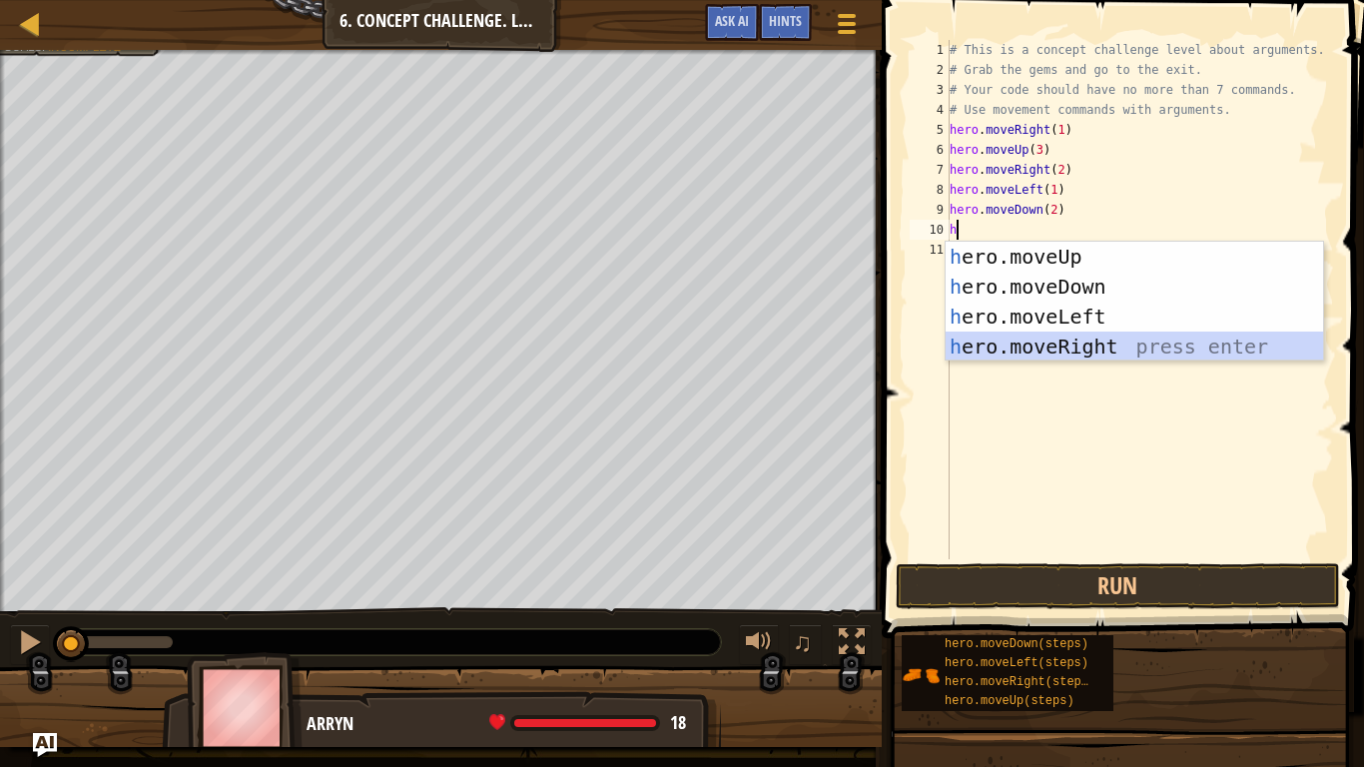
click at [1053, 341] on div "h ero.moveUp press enter h ero.moveDown press enter h ero.moveLeft press enter …" at bounding box center [1134, 332] width 377 height 180
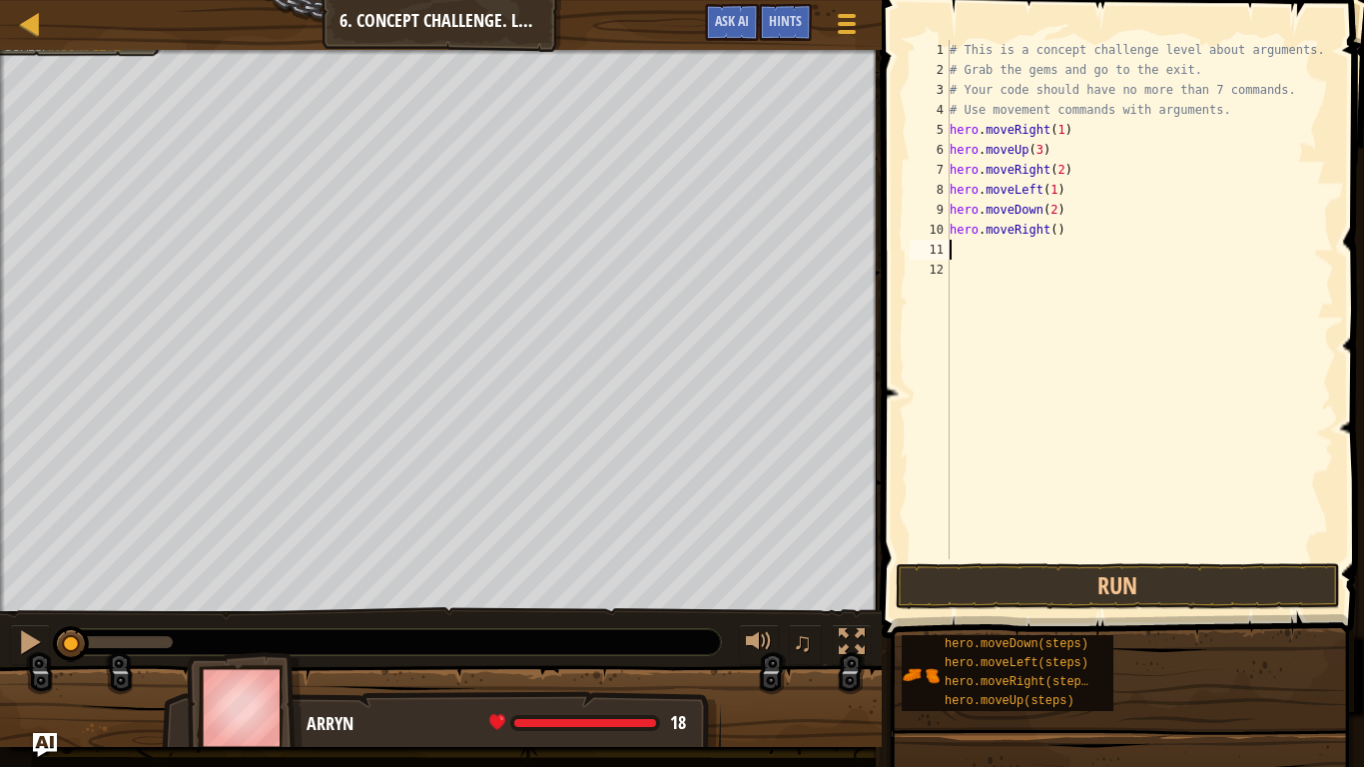
click at [1052, 235] on div "# This is a concept challenge level about arguments. # Grab the gems and go to …" at bounding box center [1140, 319] width 388 height 559
type textarea "hero.moveRight(2)"
click at [960, 248] on div "# This is a concept challenge level about arguments. # Grab the gems and go to …" at bounding box center [1140, 319] width 388 height 559
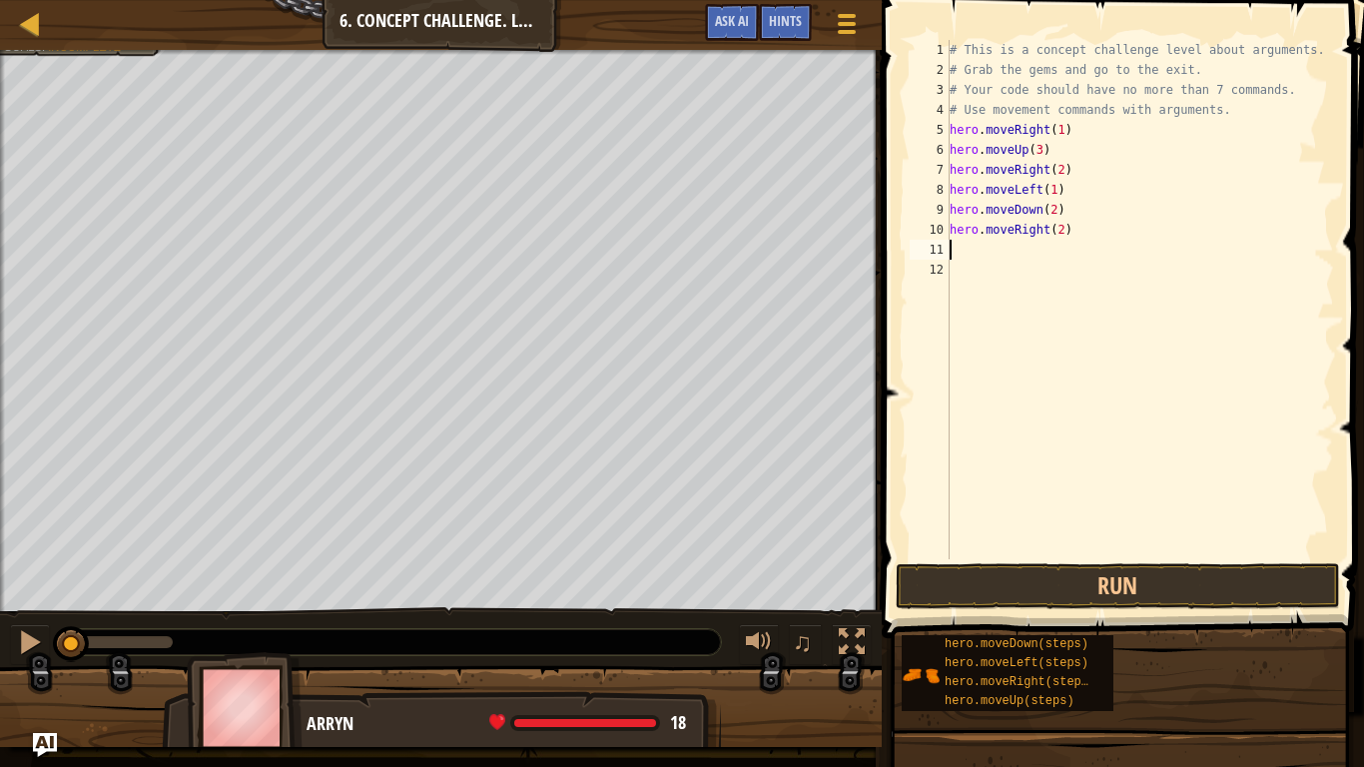
type textarea "h"
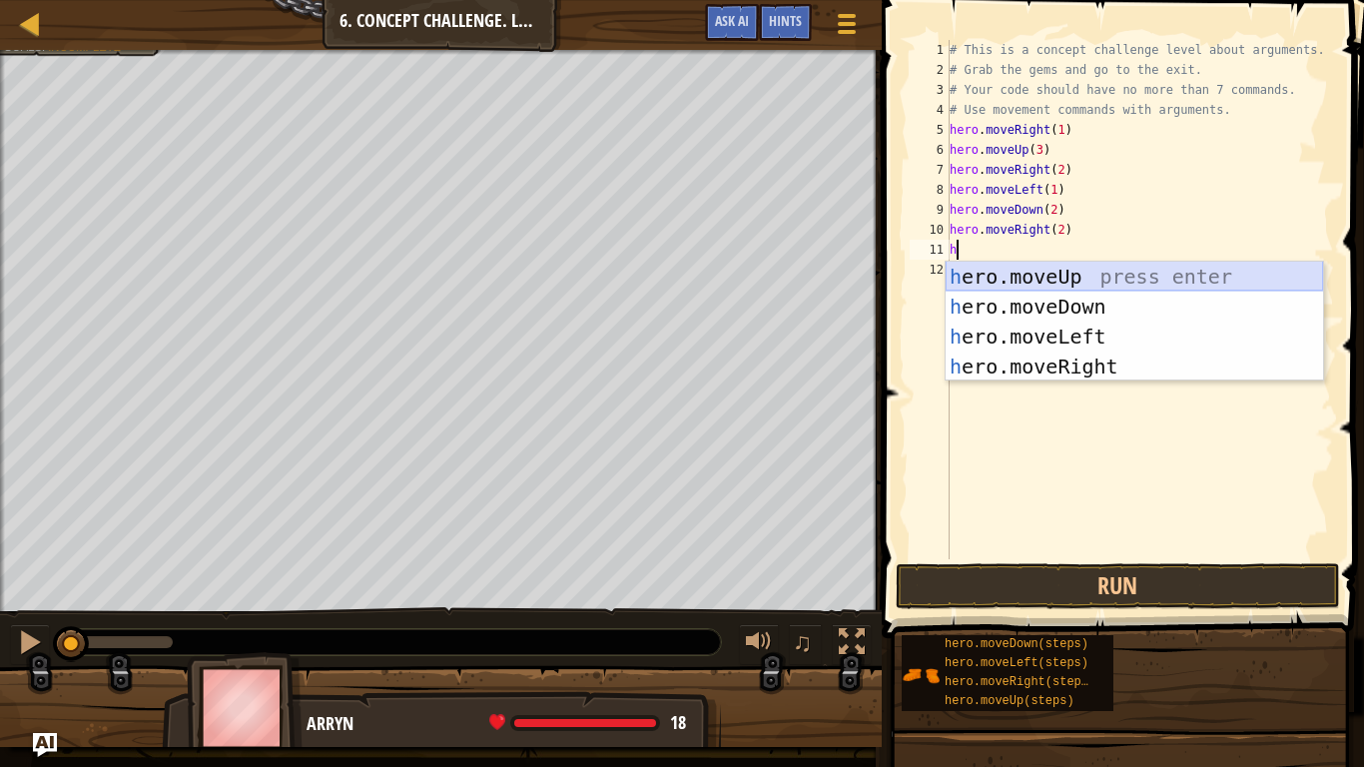
click at [1085, 283] on div "h ero.moveUp press enter h ero.moveDown press enter h ero.moveLeft press enter …" at bounding box center [1134, 352] width 377 height 180
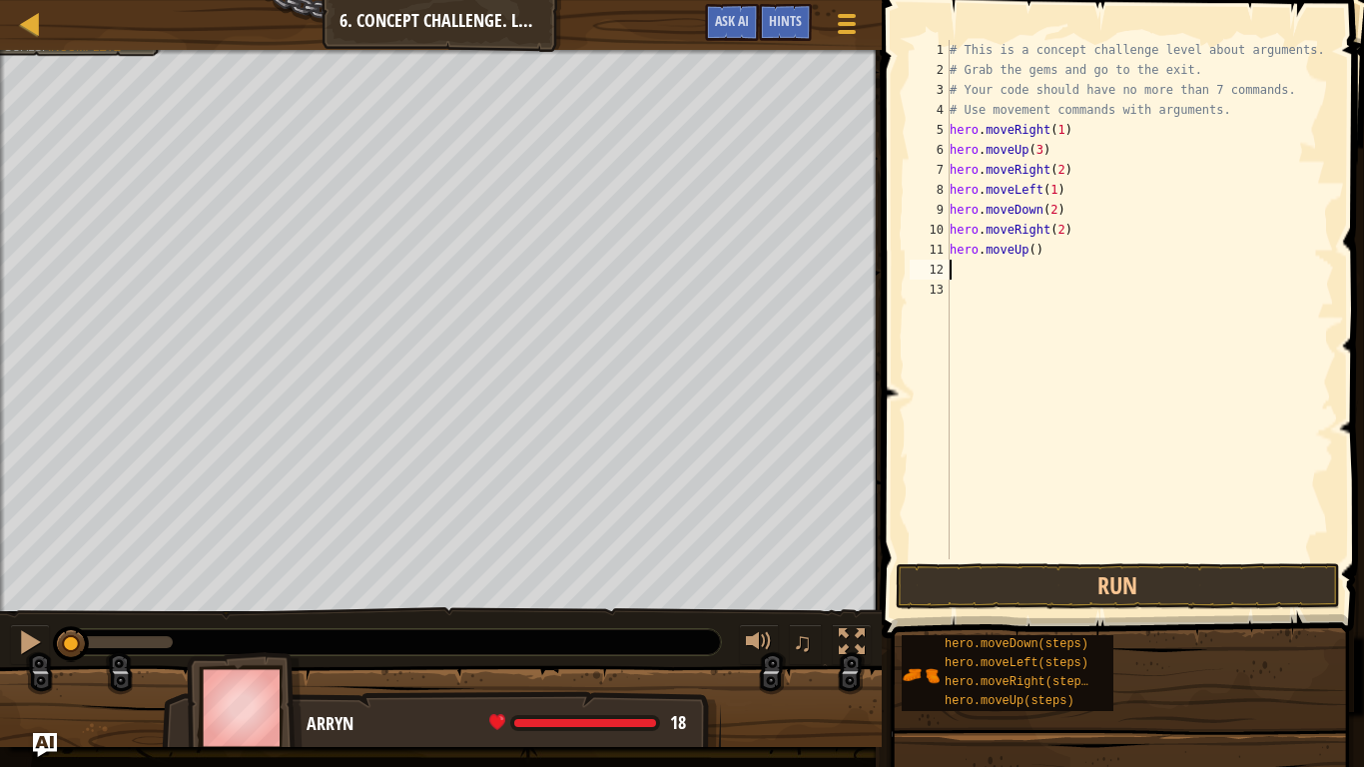
click at [1034, 253] on div "# This is a concept challenge level about arguments. # Grab the gems and go to …" at bounding box center [1140, 319] width 388 height 559
type textarea "hero.moveUp(2)"
click at [962, 263] on div "# This is a concept challenge level about arguments. # Grab the gems and go to …" at bounding box center [1140, 319] width 388 height 559
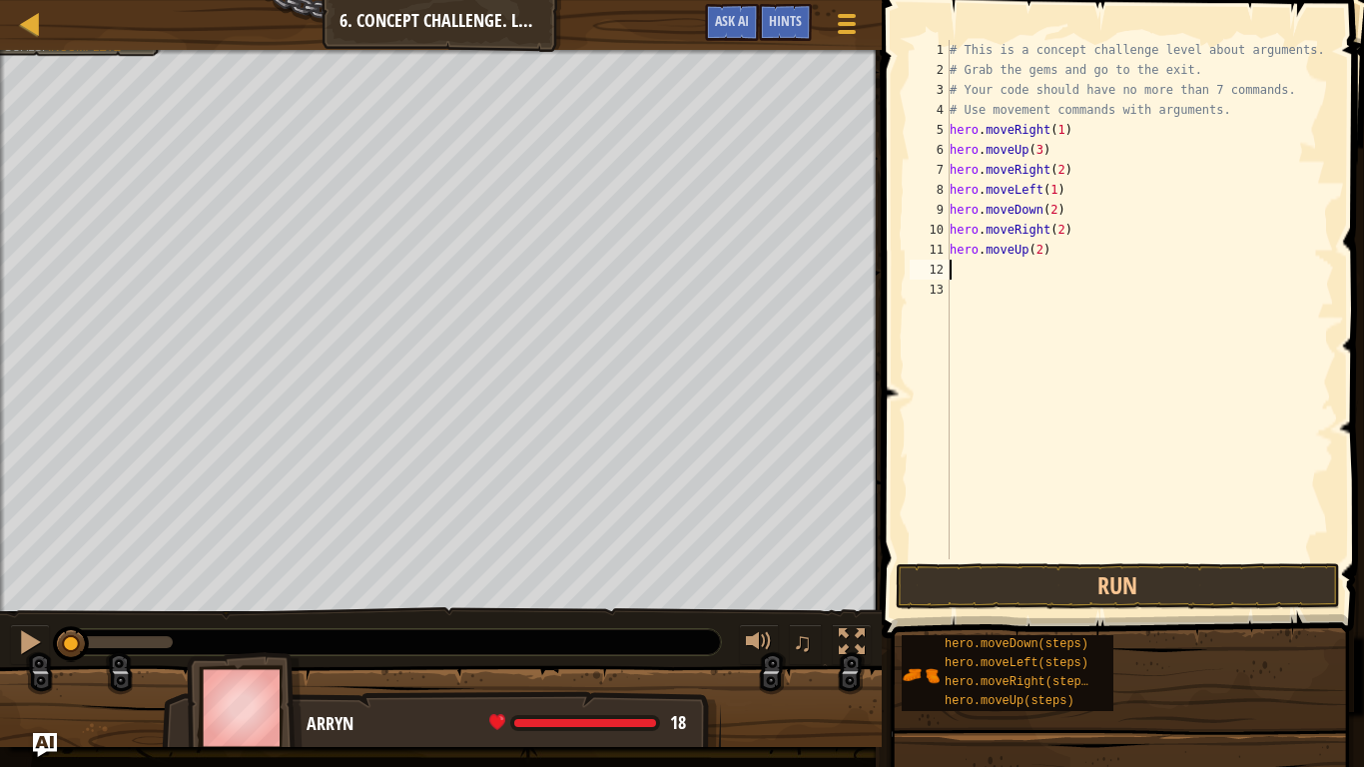
type textarea "h"
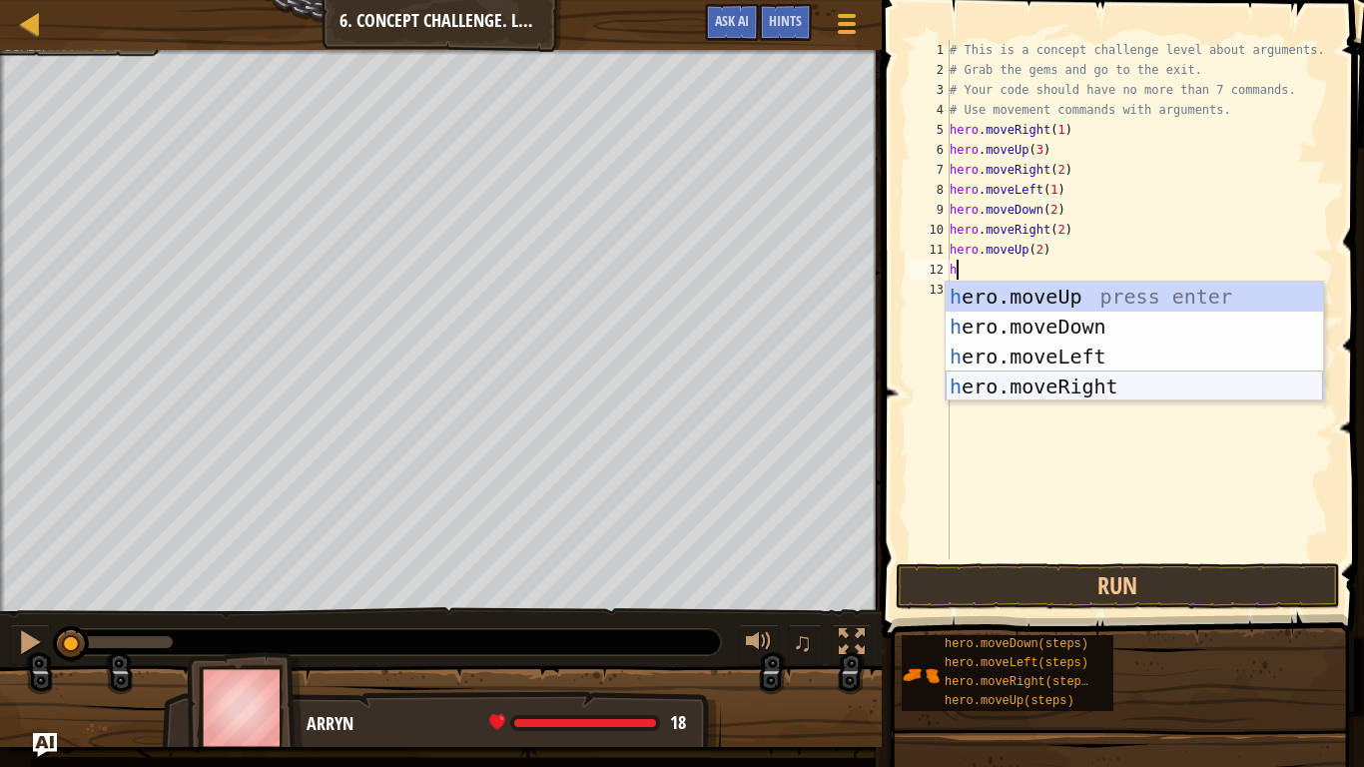
click at [1025, 384] on div "h ero.moveUp press enter h ero.moveDown press enter h ero.moveLeft press enter …" at bounding box center [1134, 372] width 377 height 180
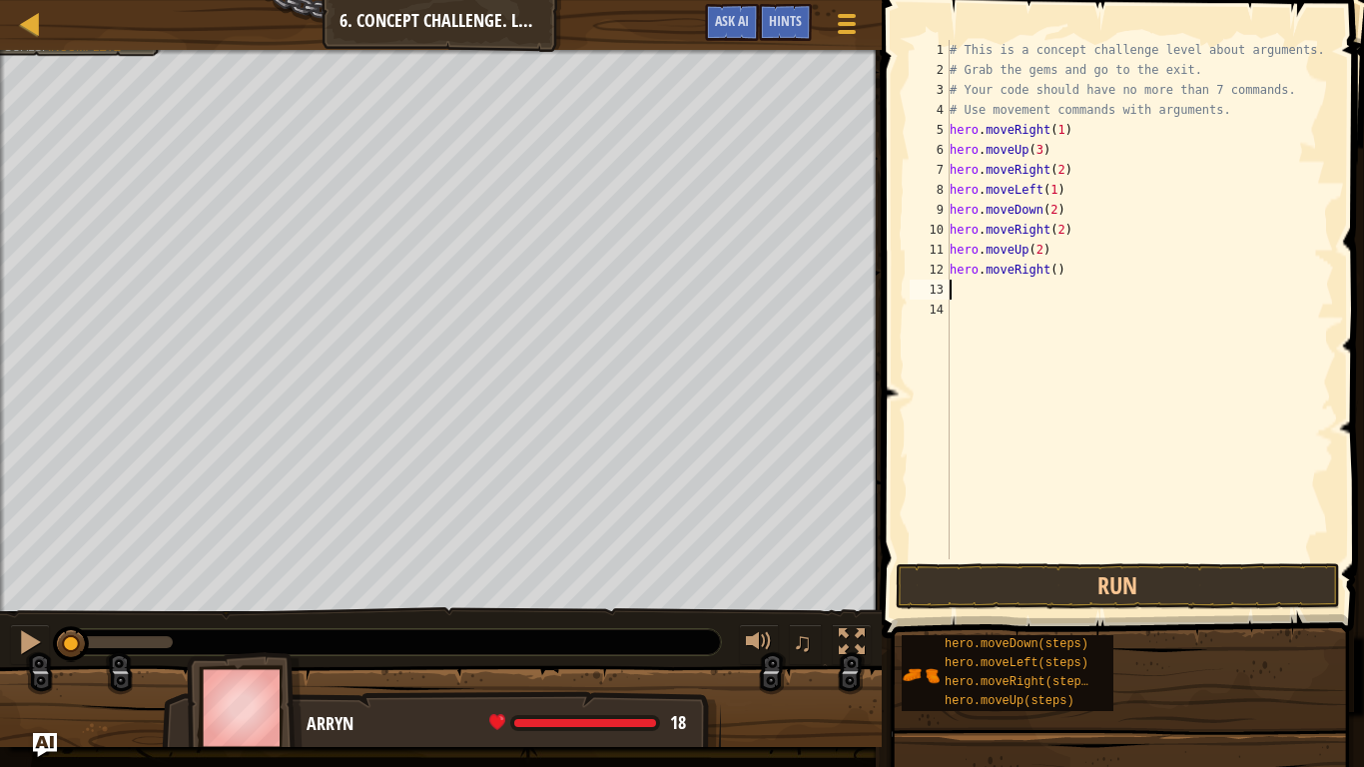
click at [1056, 272] on div "# This is a concept challenge level about arguments. # Grab the gems and go to …" at bounding box center [1140, 319] width 388 height 559
click at [1048, 592] on button "Run" at bounding box center [1118, 586] width 444 height 46
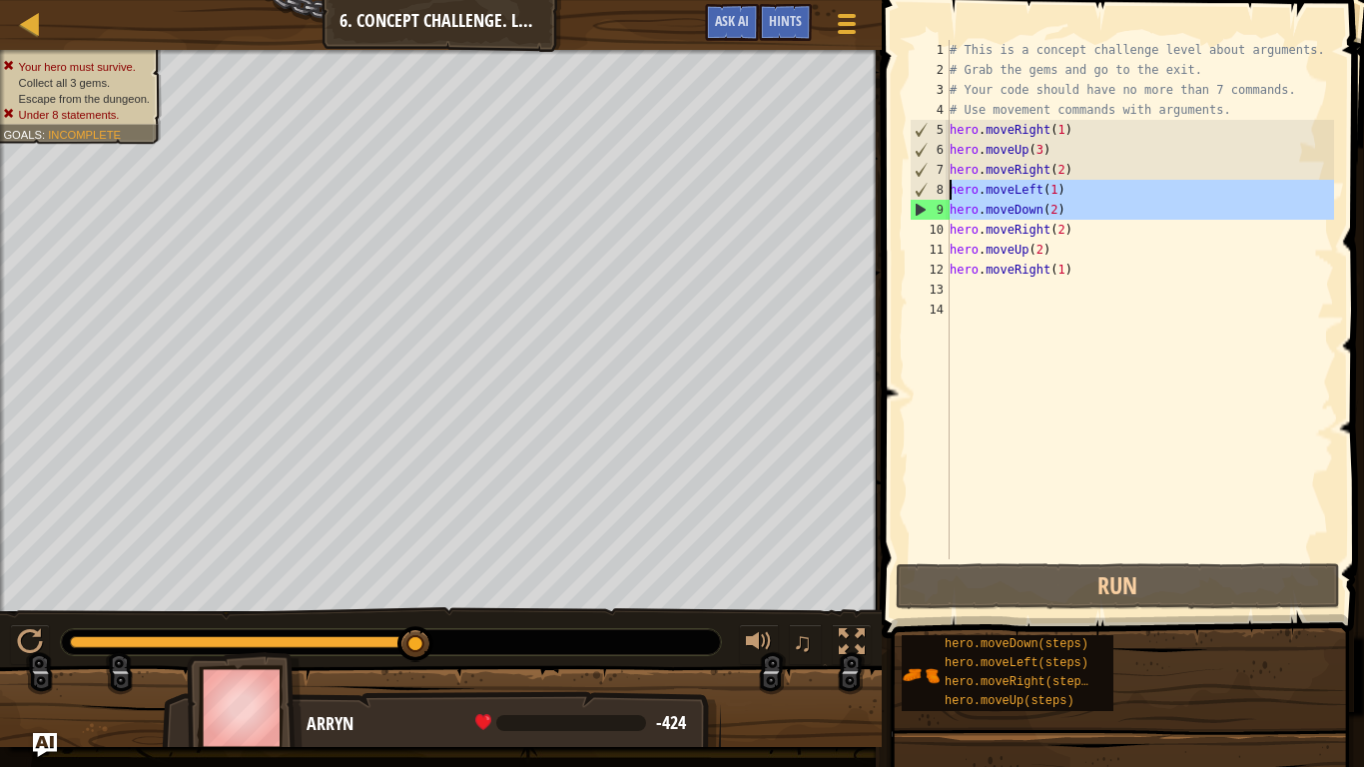
drag, startPoint x: 942, startPoint y: 210, endPoint x: 939, endPoint y: 186, distance: 24.2
drag, startPoint x: 1086, startPoint y: 209, endPoint x: 1083, endPoint y: 193, distance: 16.3
click at [1083, 193] on div "# This is a concept challenge level about arguments. # Grab the gems and go to …" at bounding box center [1140, 319] width 388 height 559
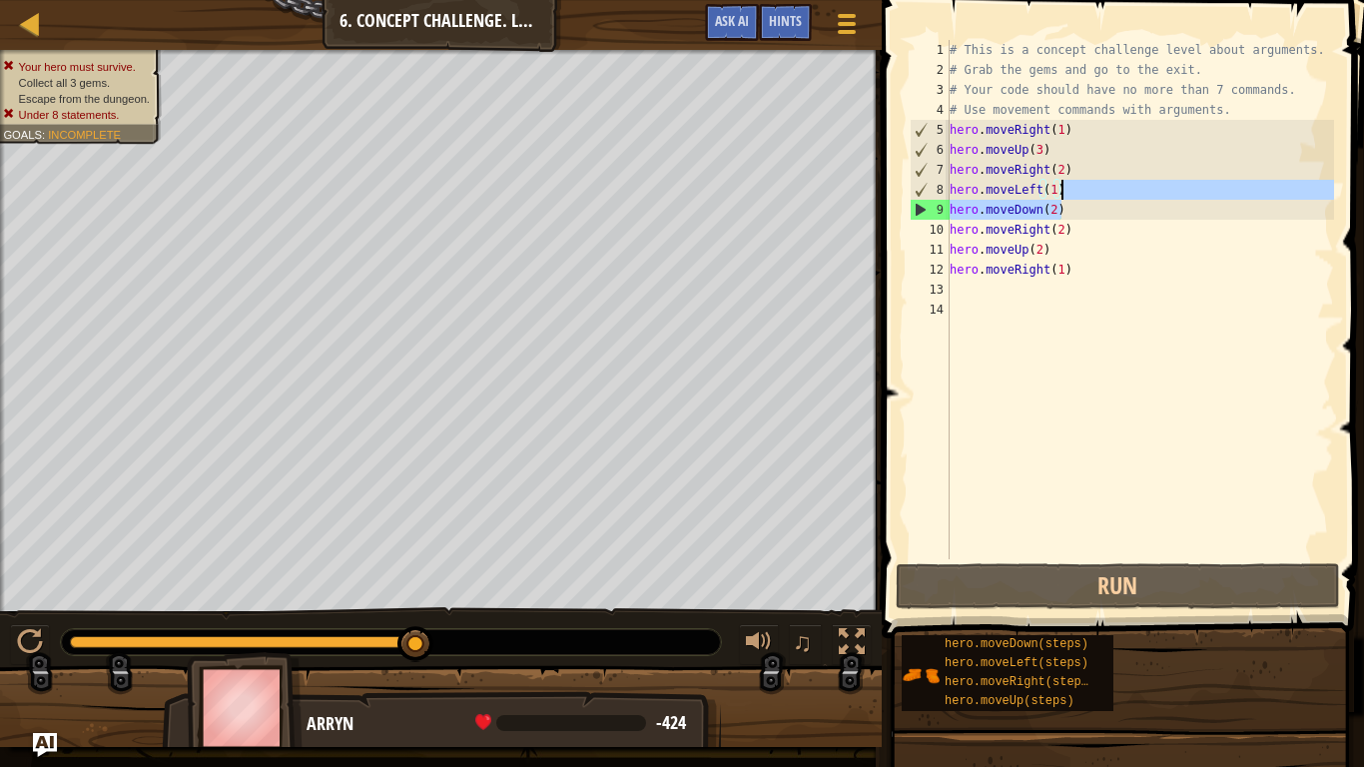
click at [1080, 194] on div "# This is a concept challenge level about arguments. # Grab the gems and go to …" at bounding box center [1140, 299] width 388 height 519
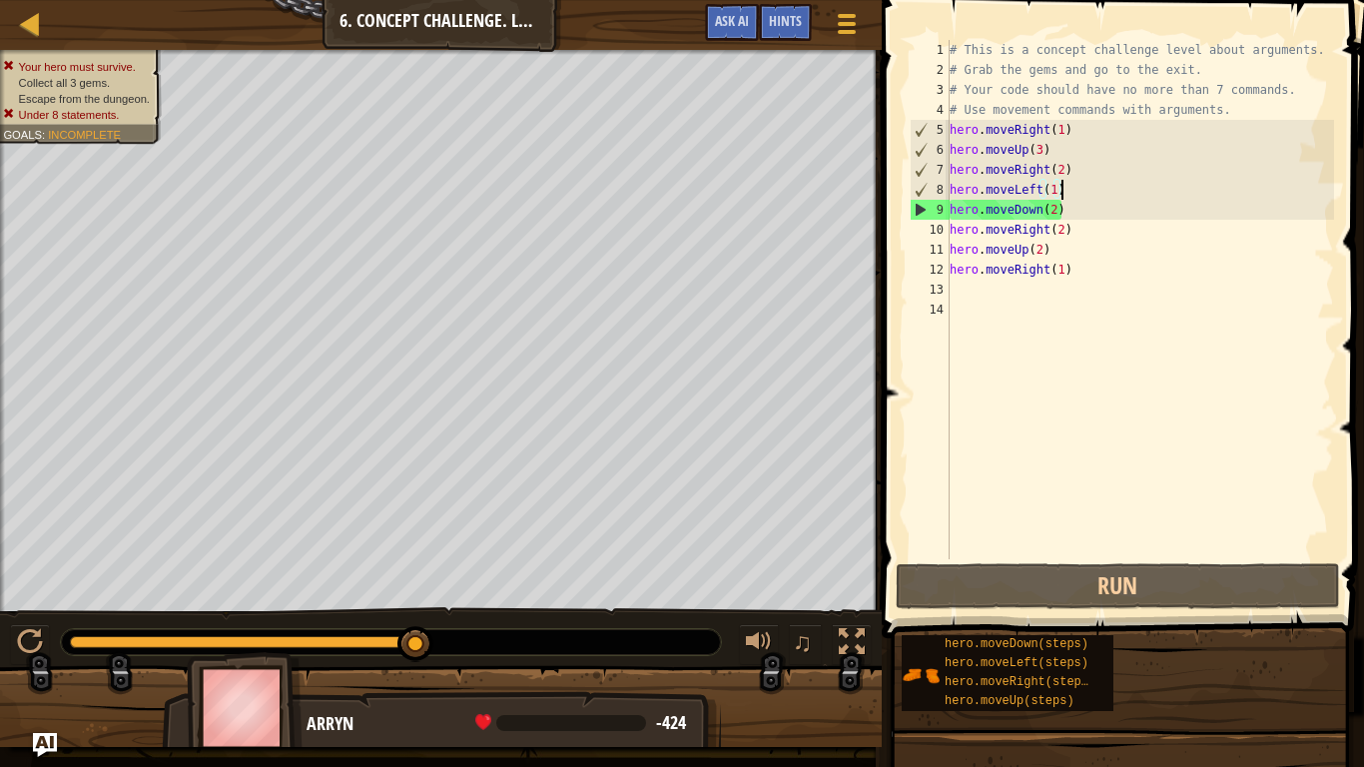
click at [1036, 193] on div "# This is a concept challenge level about arguments. # Grab the gems and go to …" at bounding box center [1140, 319] width 388 height 559
click at [971, 185] on div "# This is a concept challenge level about arguments. # Grab the gems and go to …" at bounding box center [1140, 319] width 388 height 559
click at [1040, 190] on div "# This is a concept challenge level about arguments. # Grab the gems and go to …" at bounding box center [1140, 319] width 388 height 559
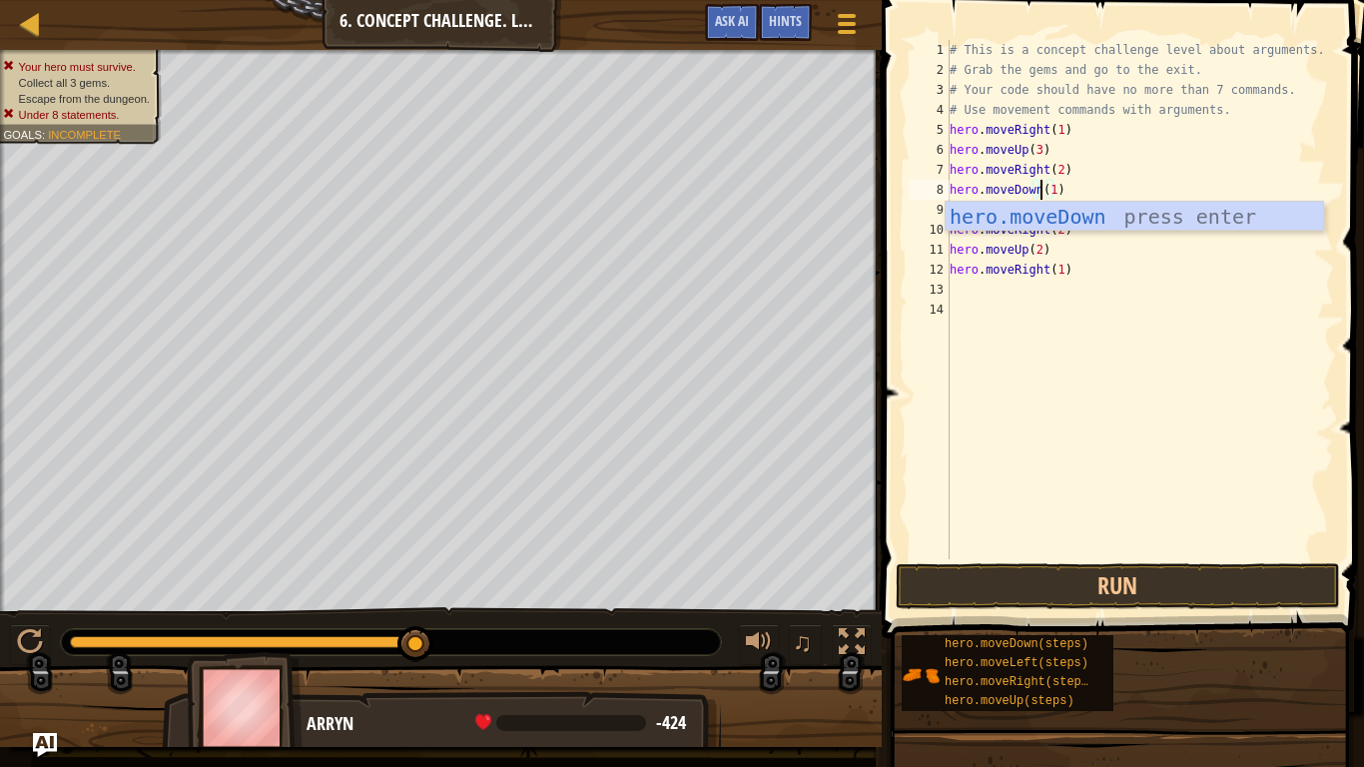
scroll to position [9, 14]
click at [1085, 214] on div "hero.moveDown press enter" at bounding box center [1134, 247] width 377 height 90
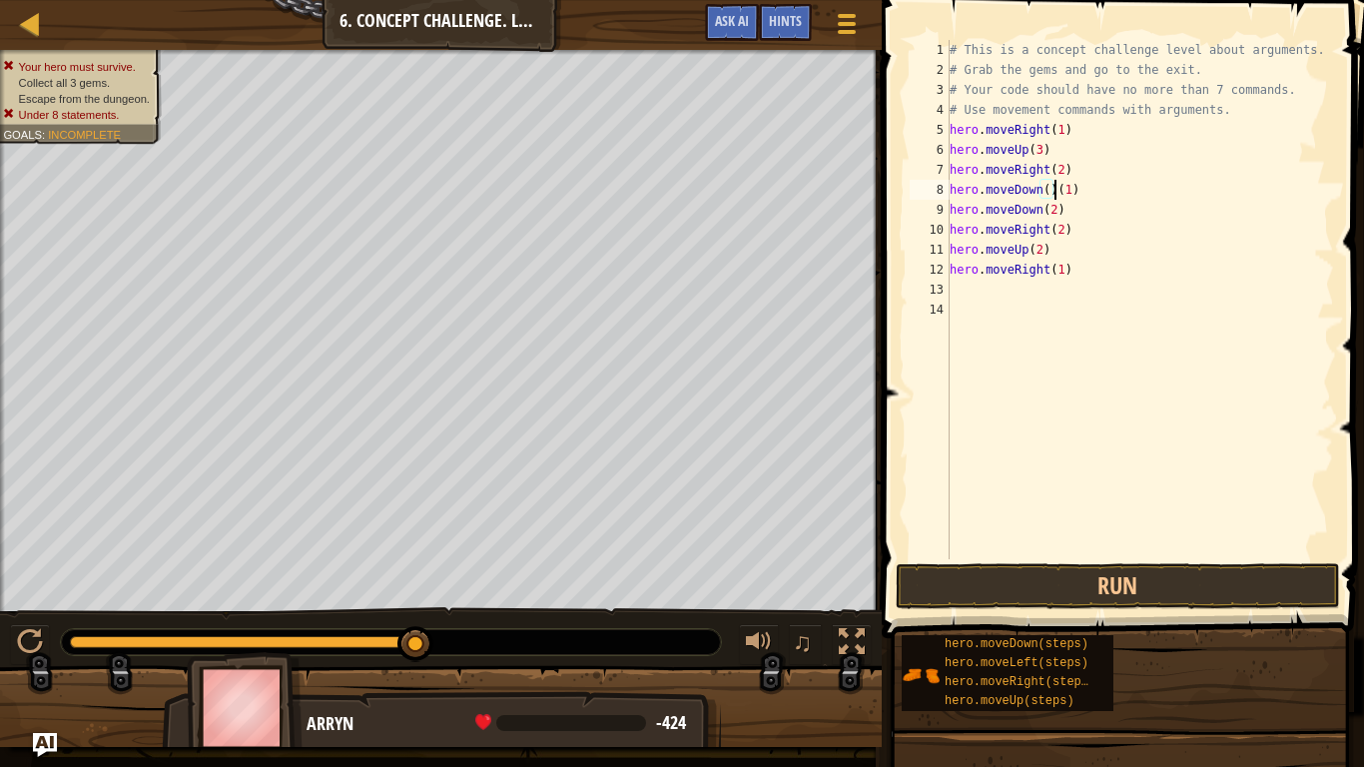
click at [1045, 189] on div "# This is a concept challenge level about arguments. # Grab the gems and go to …" at bounding box center [1140, 319] width 388 height 559
click at [1081, 194] on div "# This is a concept challenge level about arguments. # Grab the gems and go to …" at bounding box center [1140, 319] width 388 height 559
click at [1055, 211] on div "# This is a concept challenge level about arguments. # Grab the gems and go to …" at bounding box center [1140, 319] width 388 height 559
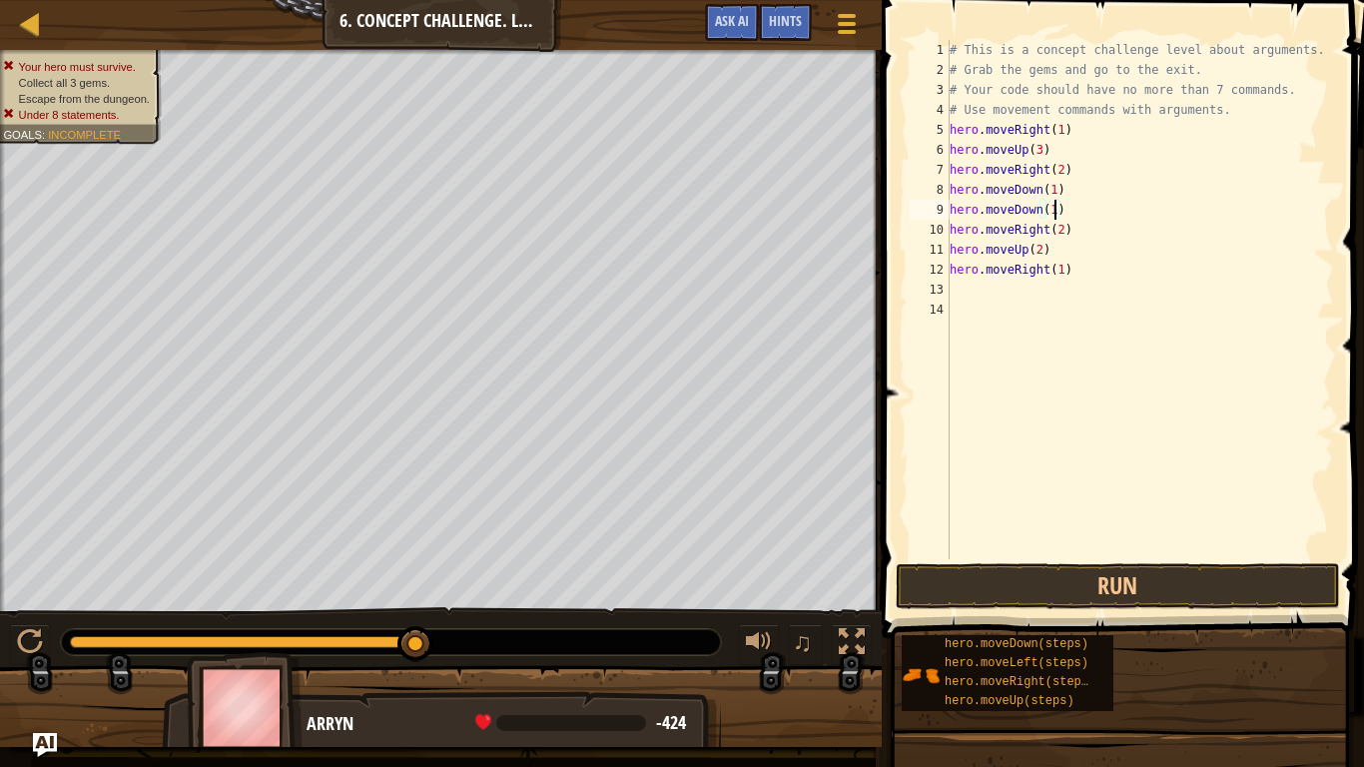
click at [1040, 208] on div "# This is a concept challenge level about arguments. # Grab the gems and go to …" at bounding box center [1140, 319] width 388 height 559
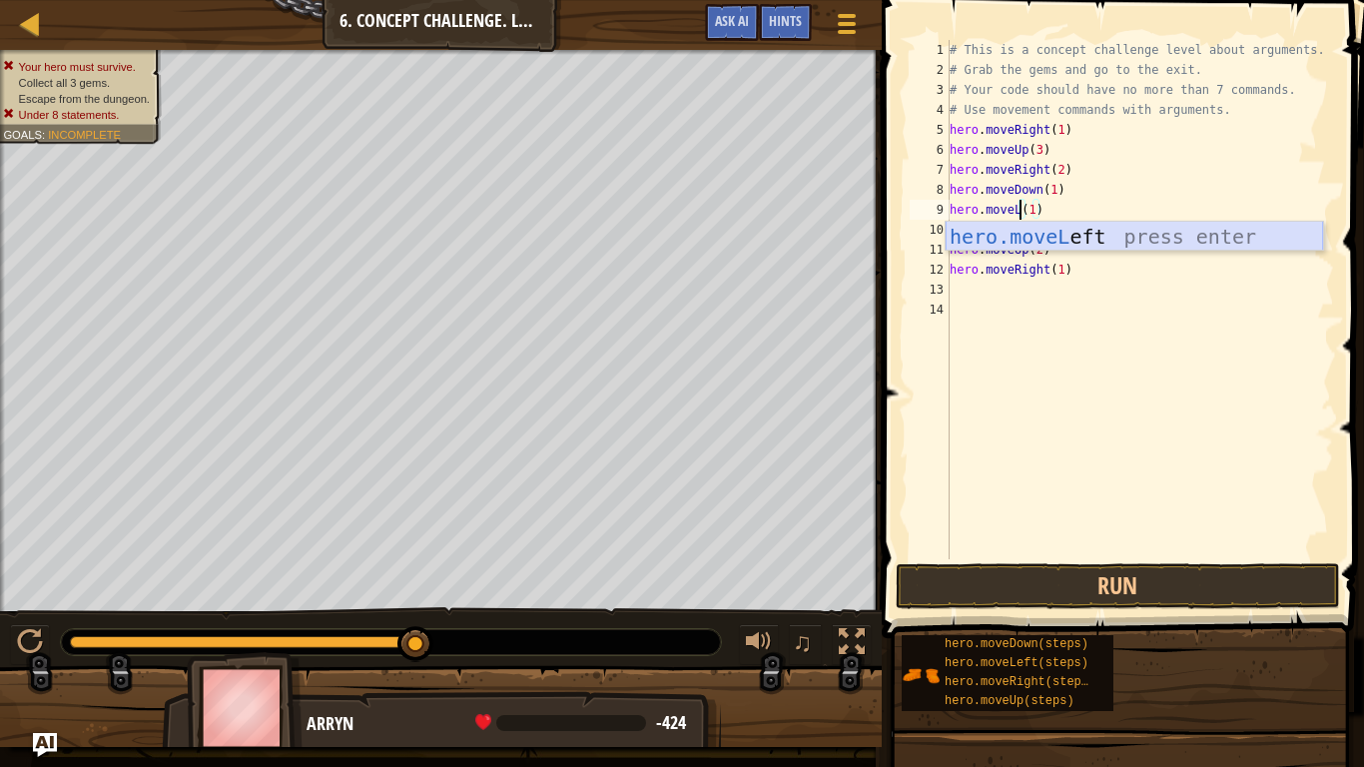
click at [1107, 231] on div "hero.moveL eft press enter" at bounding box center [1134, 267] width 377 height 90
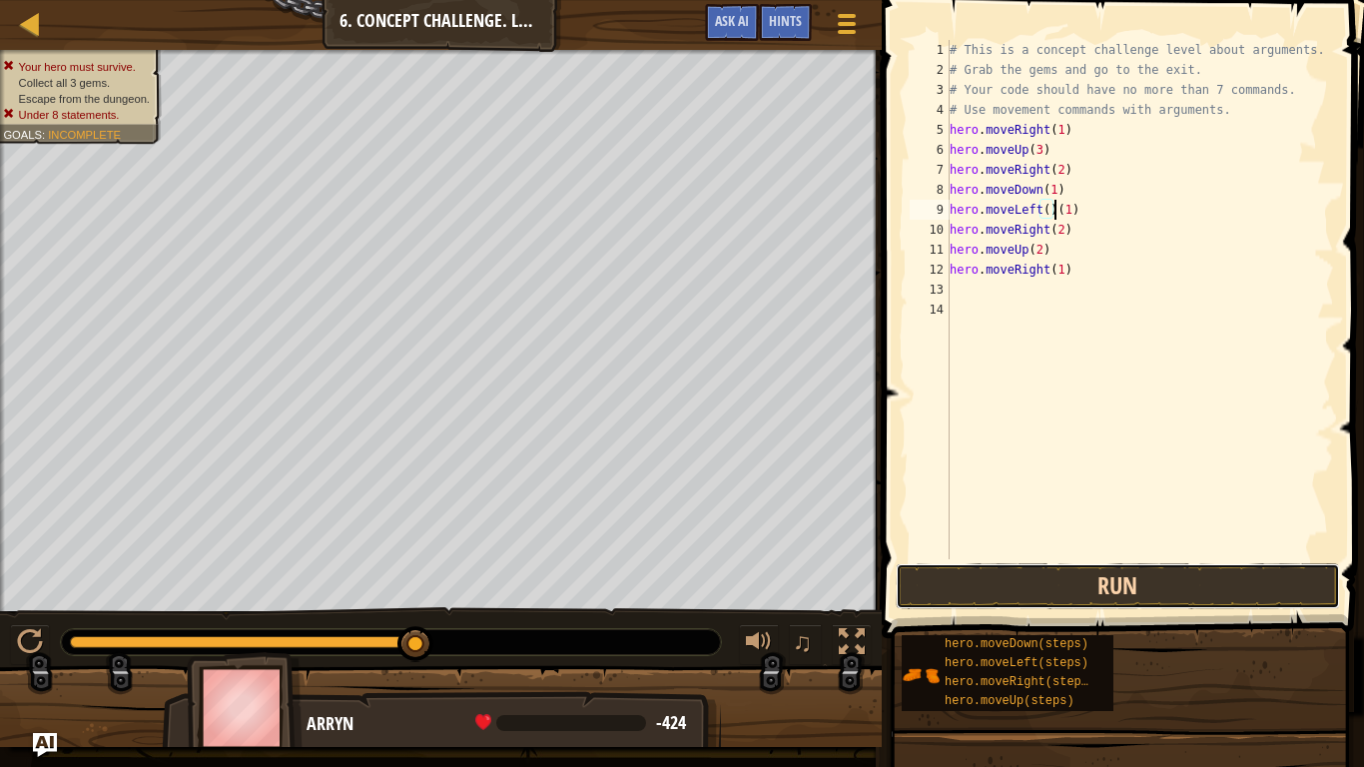
click at [1149, 577] on button "Run" at bounding box center [1118, 586] width 444 height 46
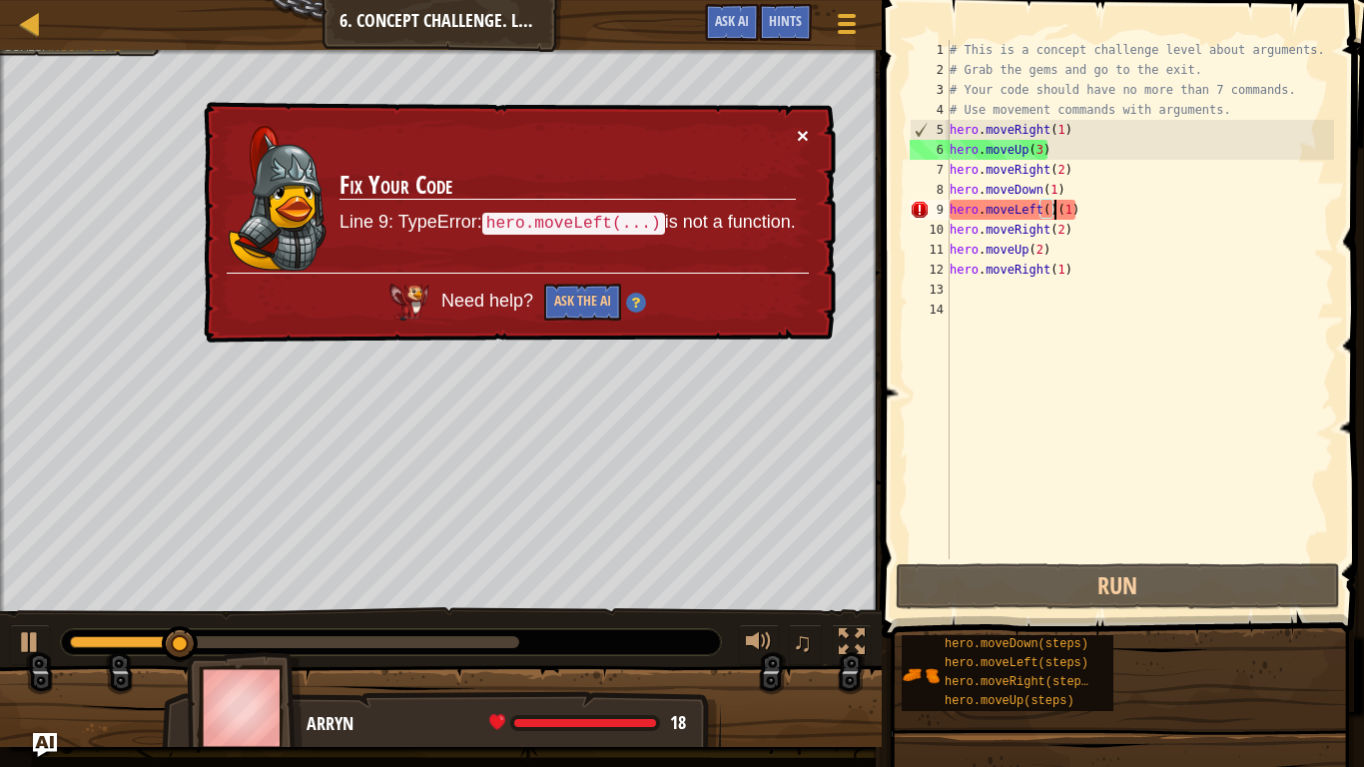
click at [808, 129] on button "×" at bounding box center [803, 135] width 12 height 21
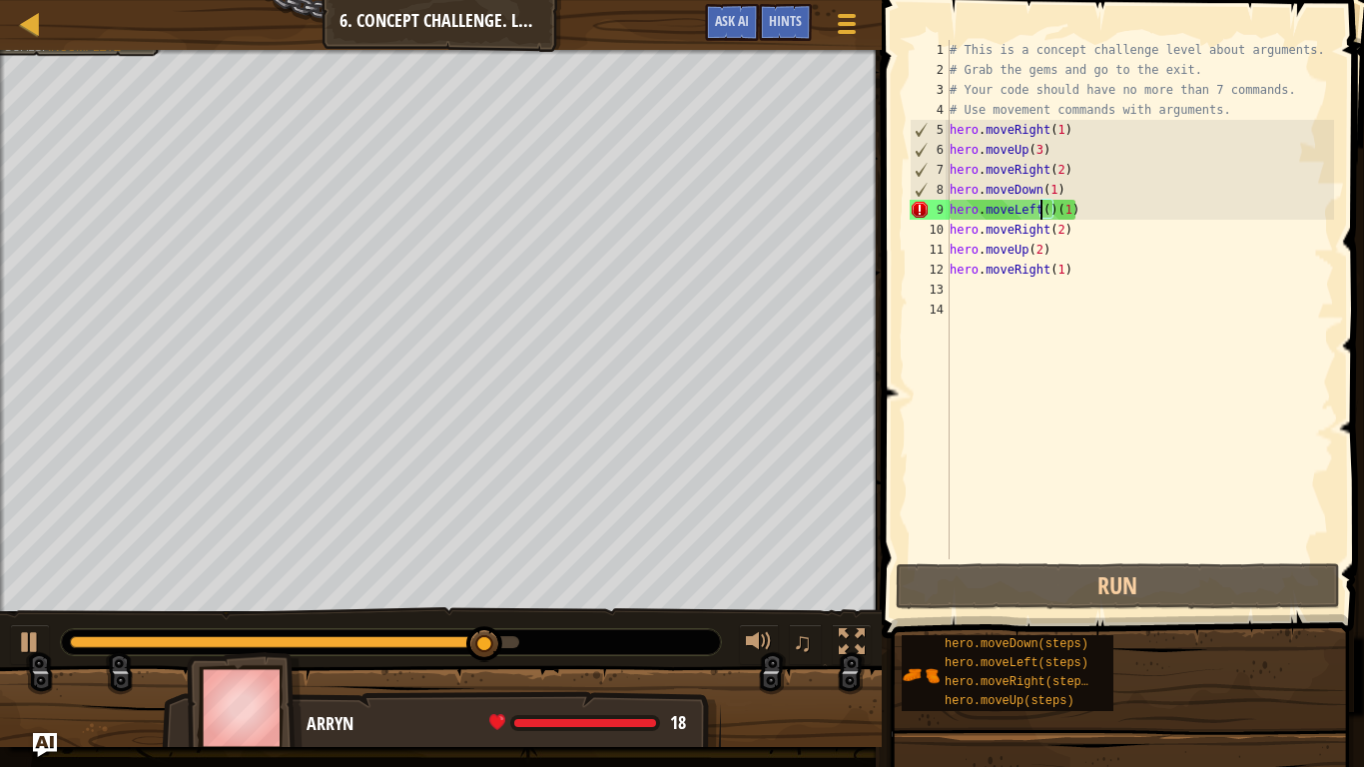
click at [1043, 213] on div "# This is a concept challenge level about arguments. # Grab the gems and go to …" at bounding box center [1140, 319] width 388 height 559
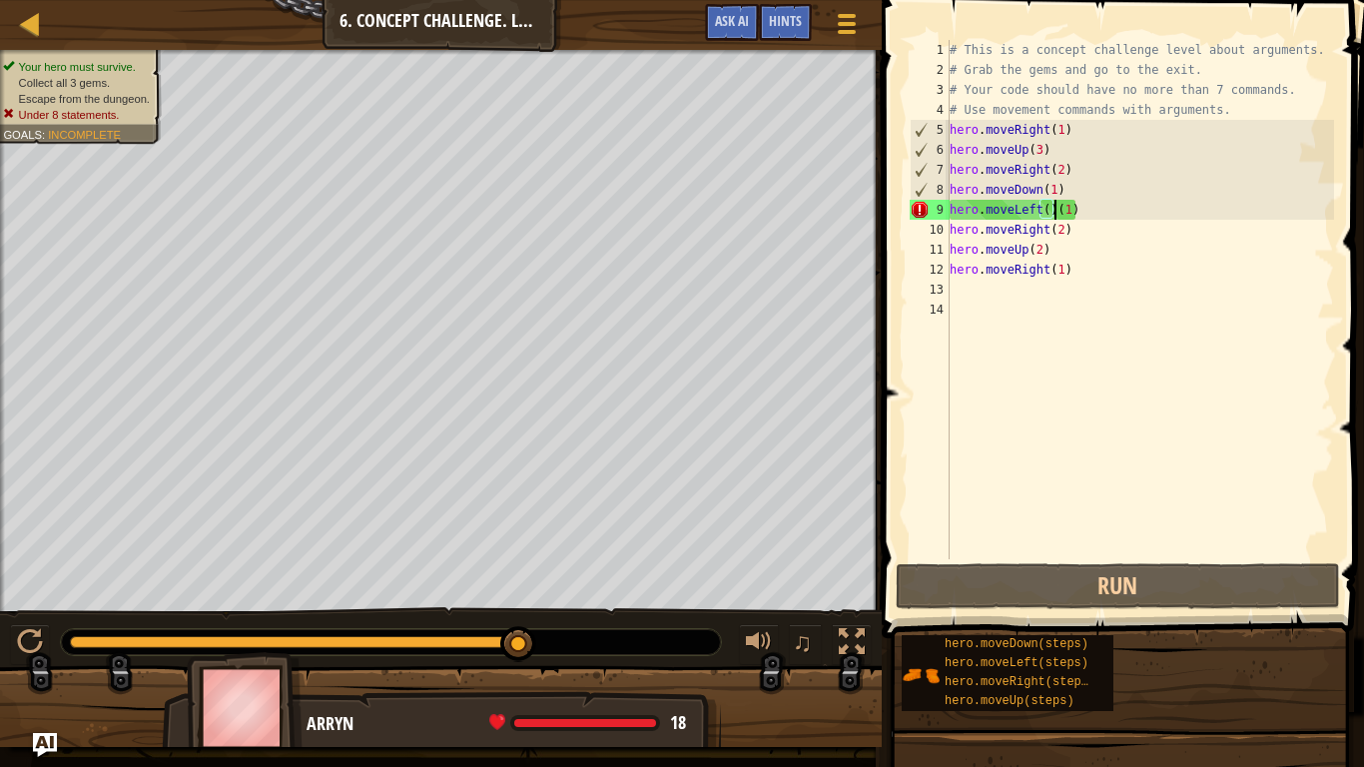
click at [1055, 208] on div "# This is a concept challenge level about arguments. # Grab the gems and go to …" at bounding box center [1140, 319] width 388 height 559
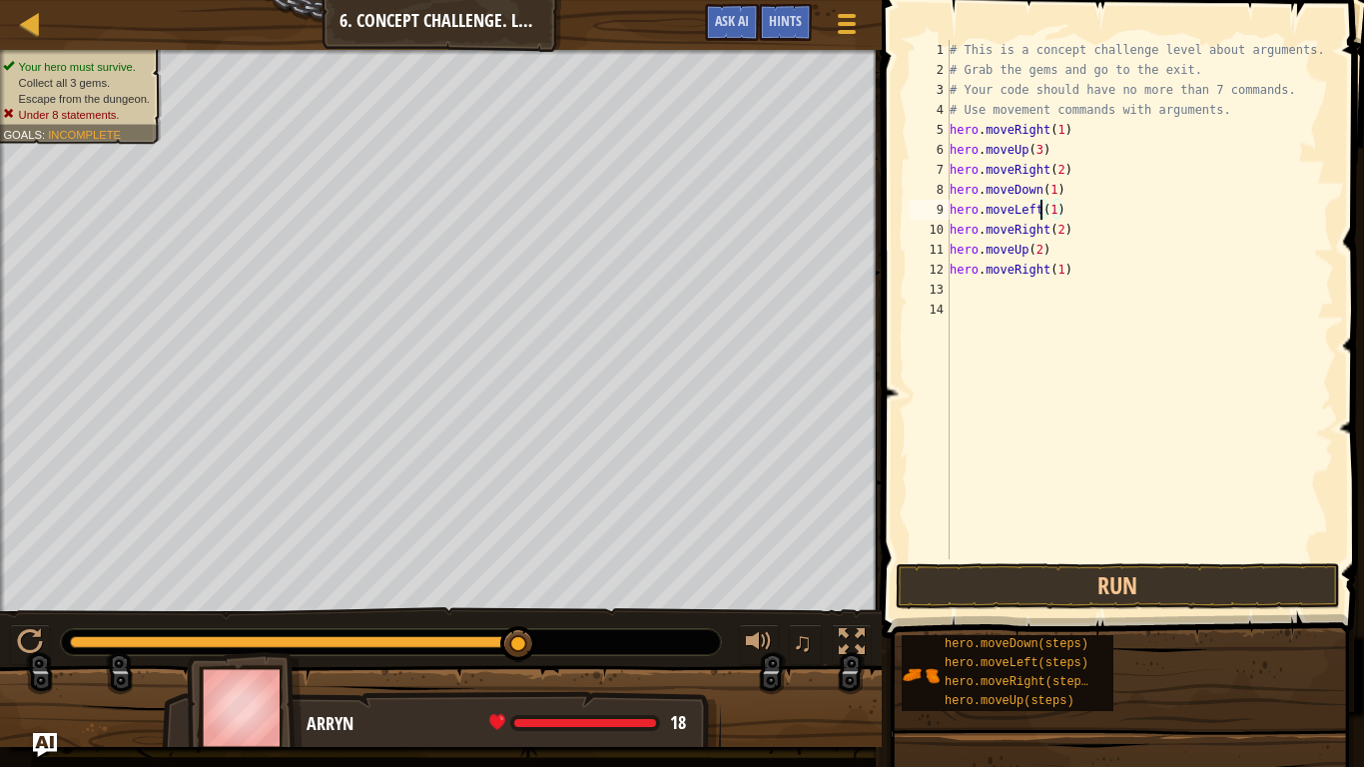
click at [1065, 237] on div "# This is a concept challenge level about arguments. # Grab the gems and go to …" at bounding box center [1140, 319] width 388 height 559
type textarea "h"
type textarea "\"
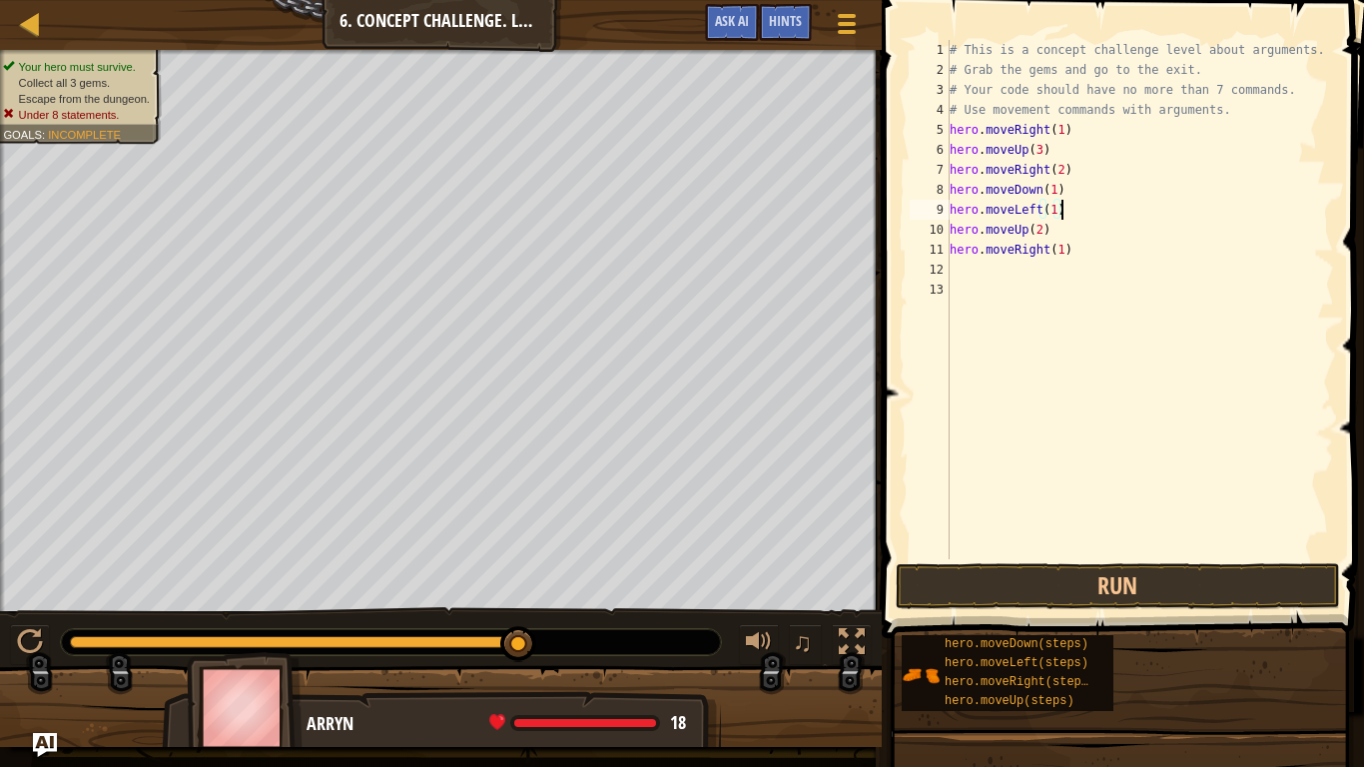
click at [1067, 248] on div "# This is a concept challenge level about arguments. # Grab the gems and go to …" at bounding box center [1140, 319] width 388 height 559
type textarea "h"
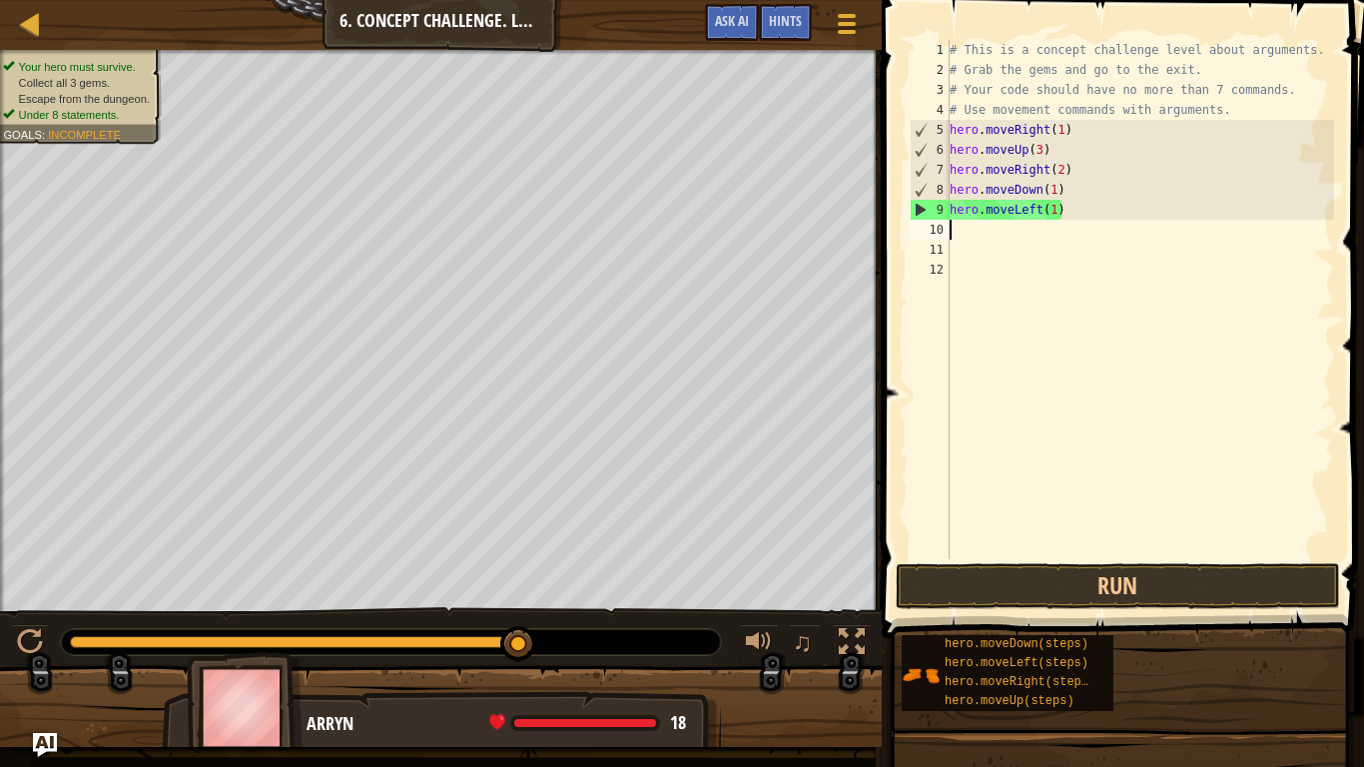
click at [967, 235] on div "# This is a concept challenge level about arguments. # Grab the gems and go to …" at bounding box center [1140, 319] width 388 height 559
type textarea "h"
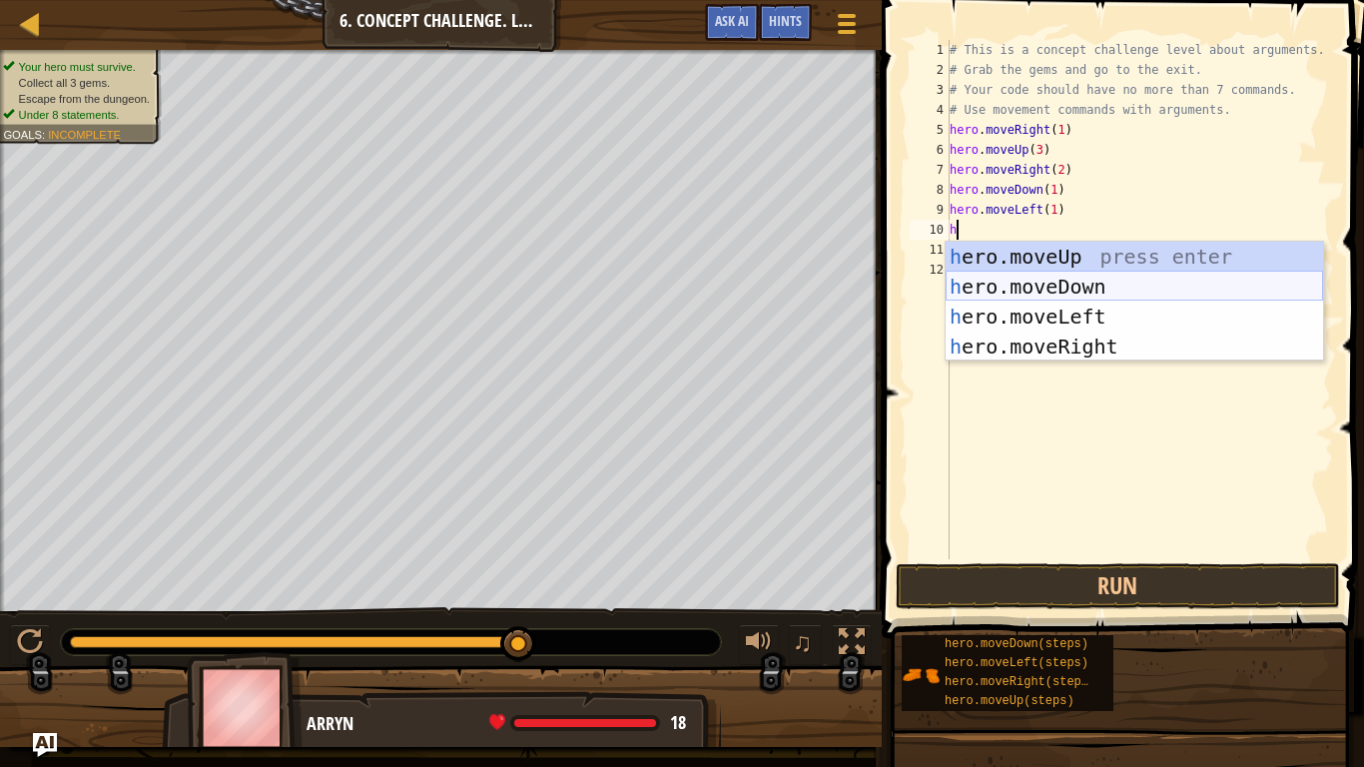
click at [1017, 288] on div "h ero.moveUp press enter h ero.moveDown press enter h ero.moveLeft press enter …" at bounding box center [1134, 332] width 377 height 180
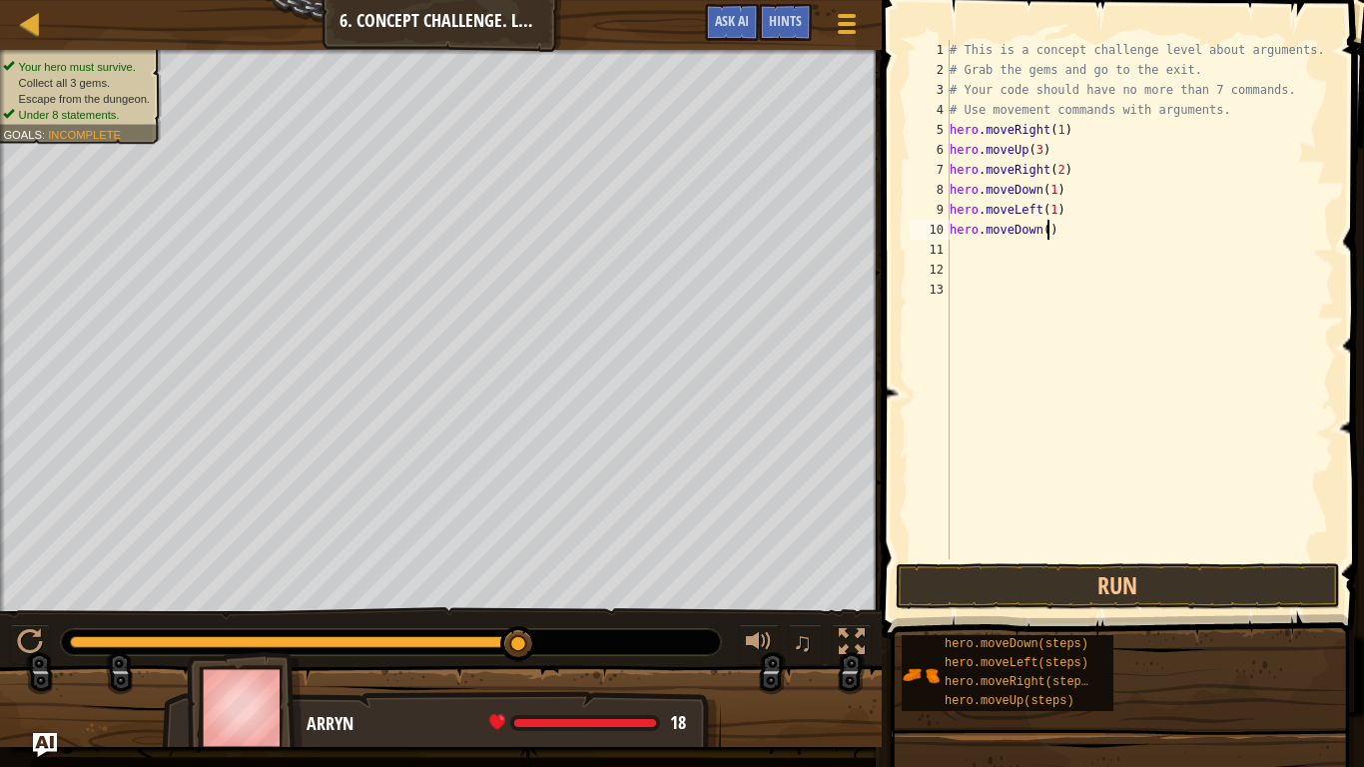
click at [1047, 229] on div "# This is a concept challenge level about arguments. # Grab the gems and go to …" at bounding box center [1140, 319] width 388 height 559
type textarea "hero.moveDown(2)"
click at [979, 252] on div "# This is a concept challenge level about arguments. # Grab the gems and go to …" at bounding box center [1140, 319] width 388 height 559
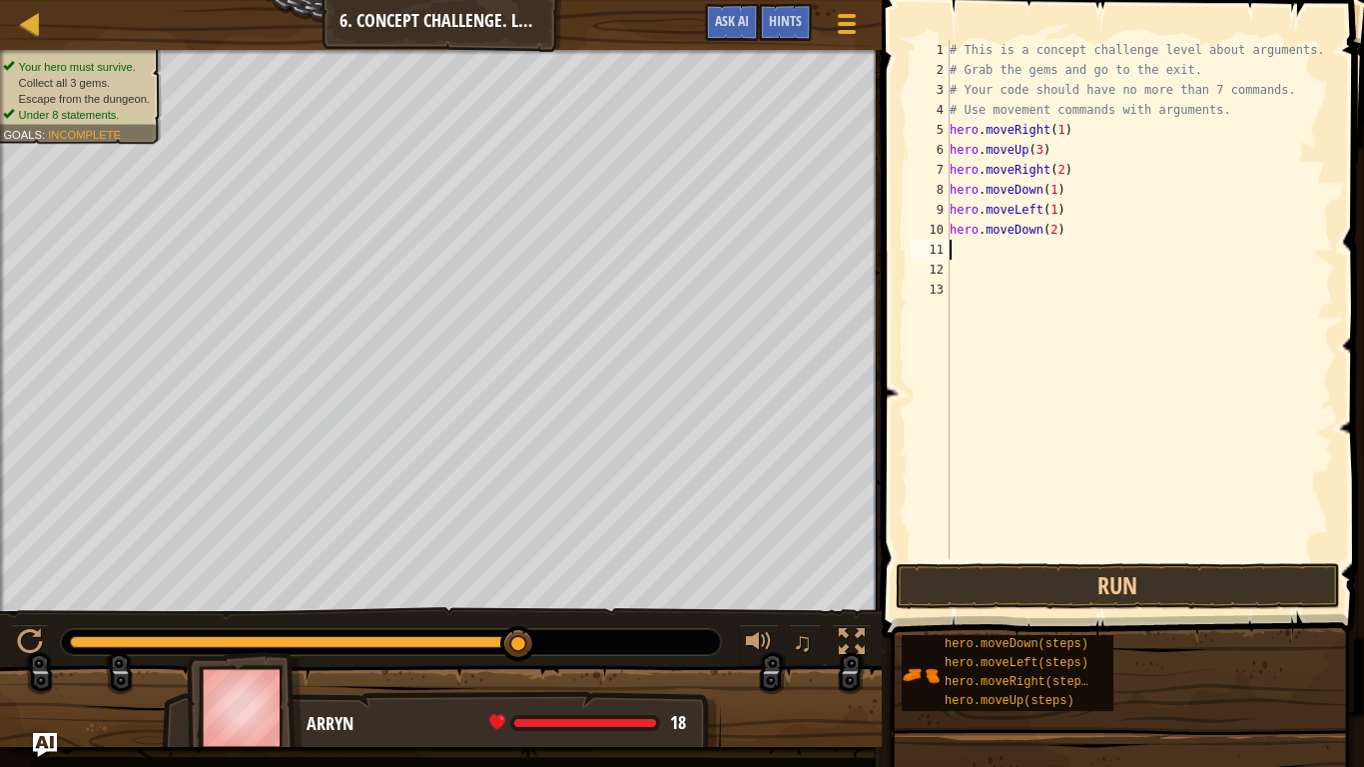
type textarea "h"
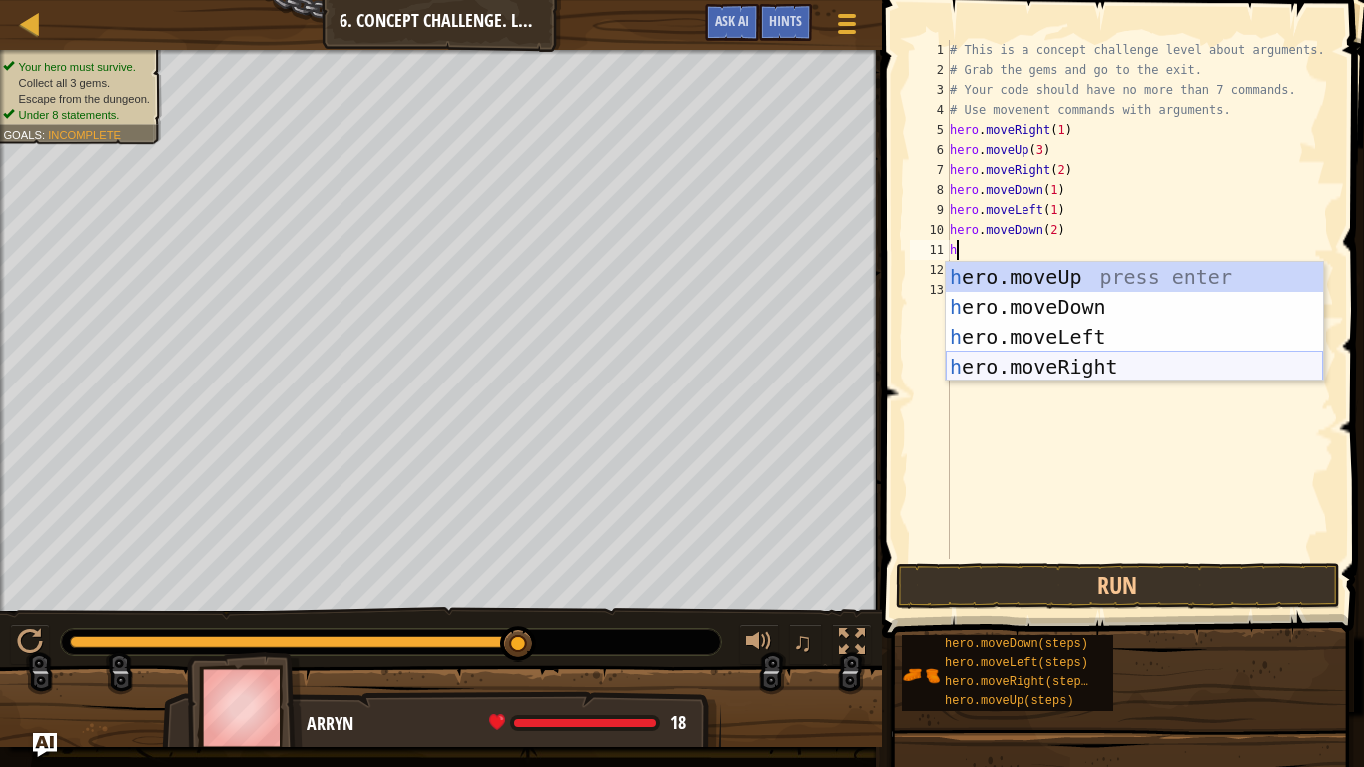
click at [1108, 371] on div "h ero.moveUp press enter h ero.moveDown press enter h ero.moveLeft press enter …" at bounding box center [1134, 352] width 377 height 180
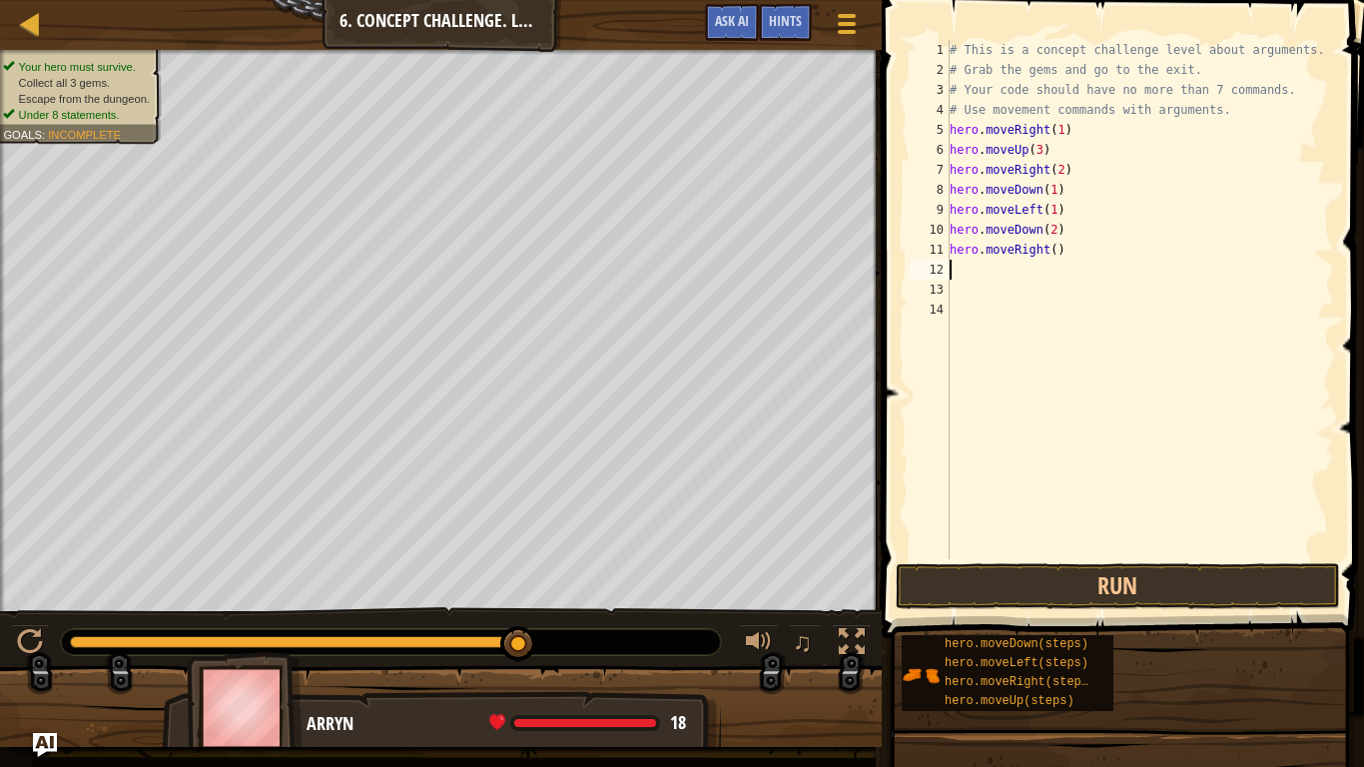
click at [1055, 248] on div "# This is a concept challenge level about arguments. # Grab the gems and go to …" at bounding box center [1140, 319] width 388 height 559
type textarea "hero.moveRight(2)"
click at [971, 276] on div "# This is a concept challenge level about arguments. # Grab the gems and go to …" at bounding box center [1140, 319] width 388 height 559
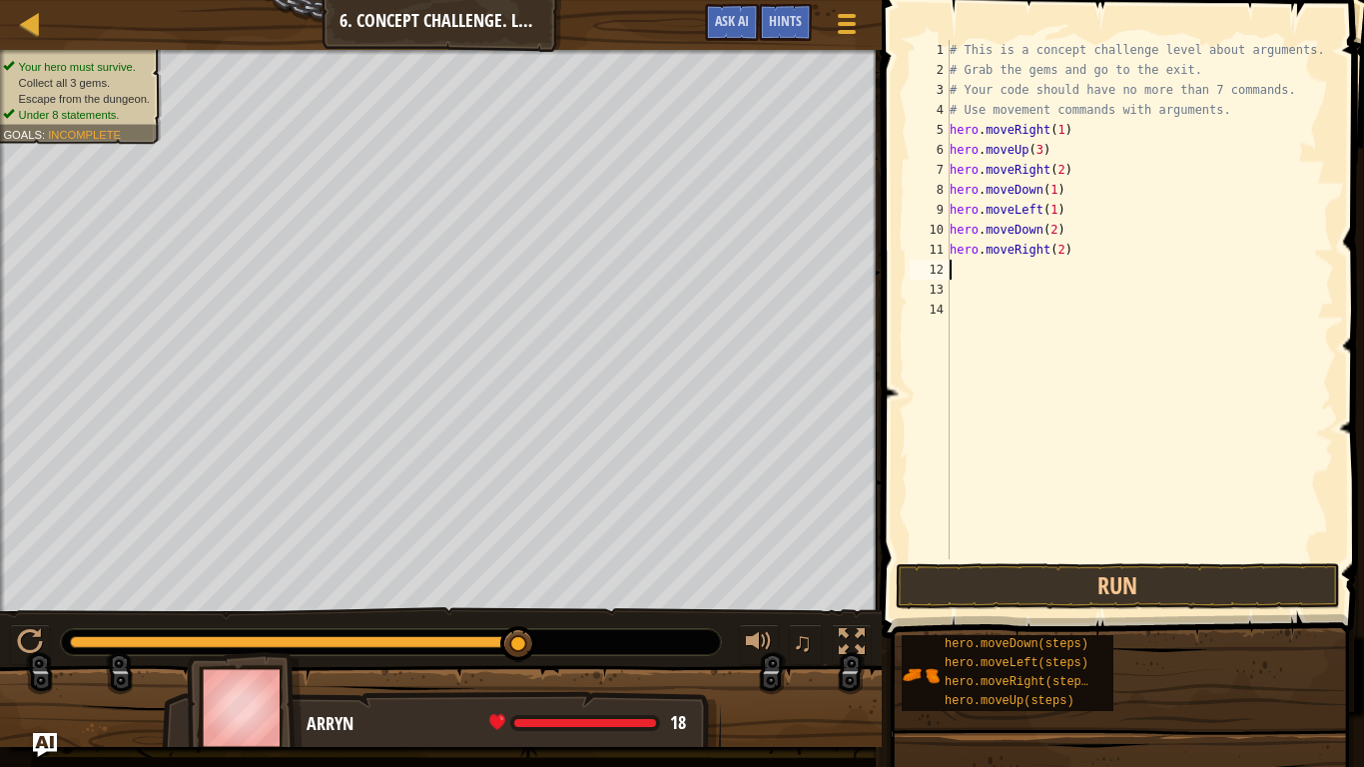
type textarea "h"
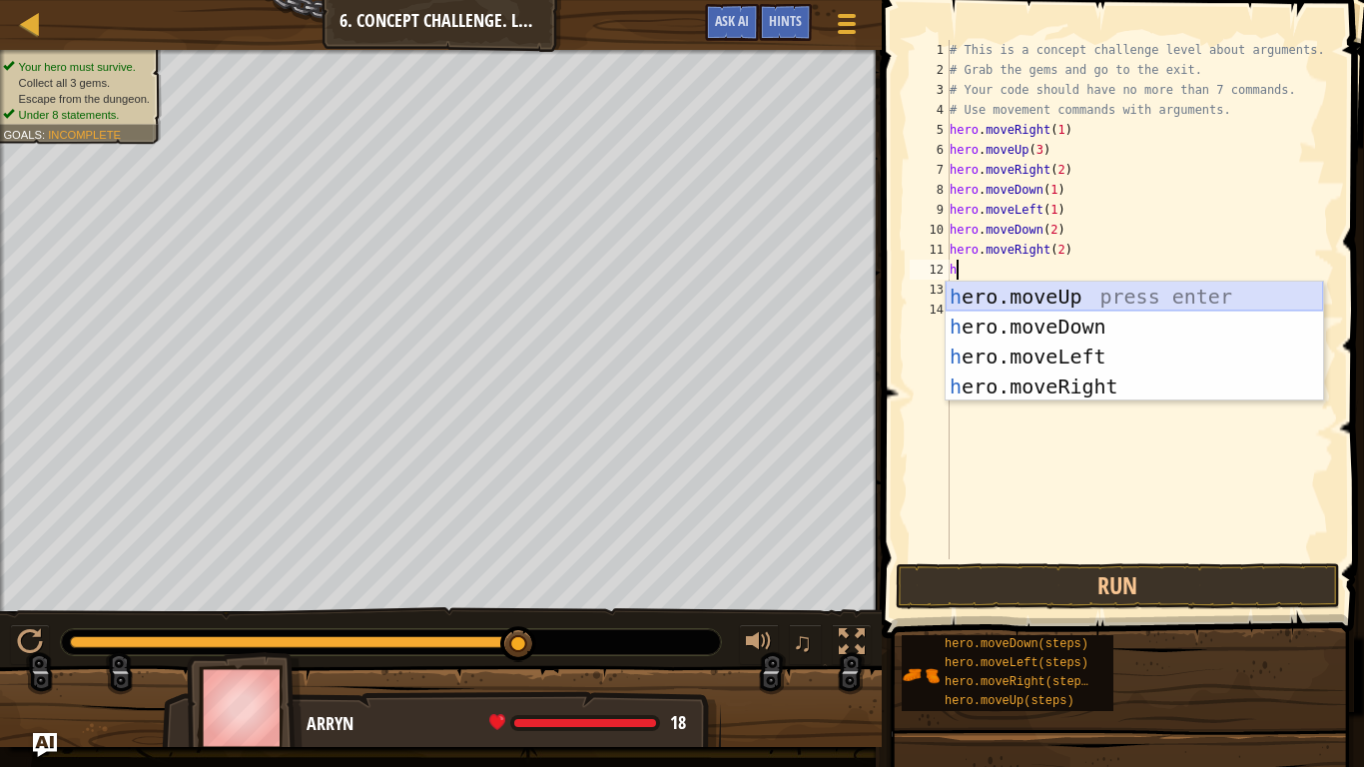
click at [1014, 291] on div "h ero.moveUp press enter h ero.moveDown press enter h ero.moveLeft press enter …" at bounding box center [1134, 372] width 377 height 180
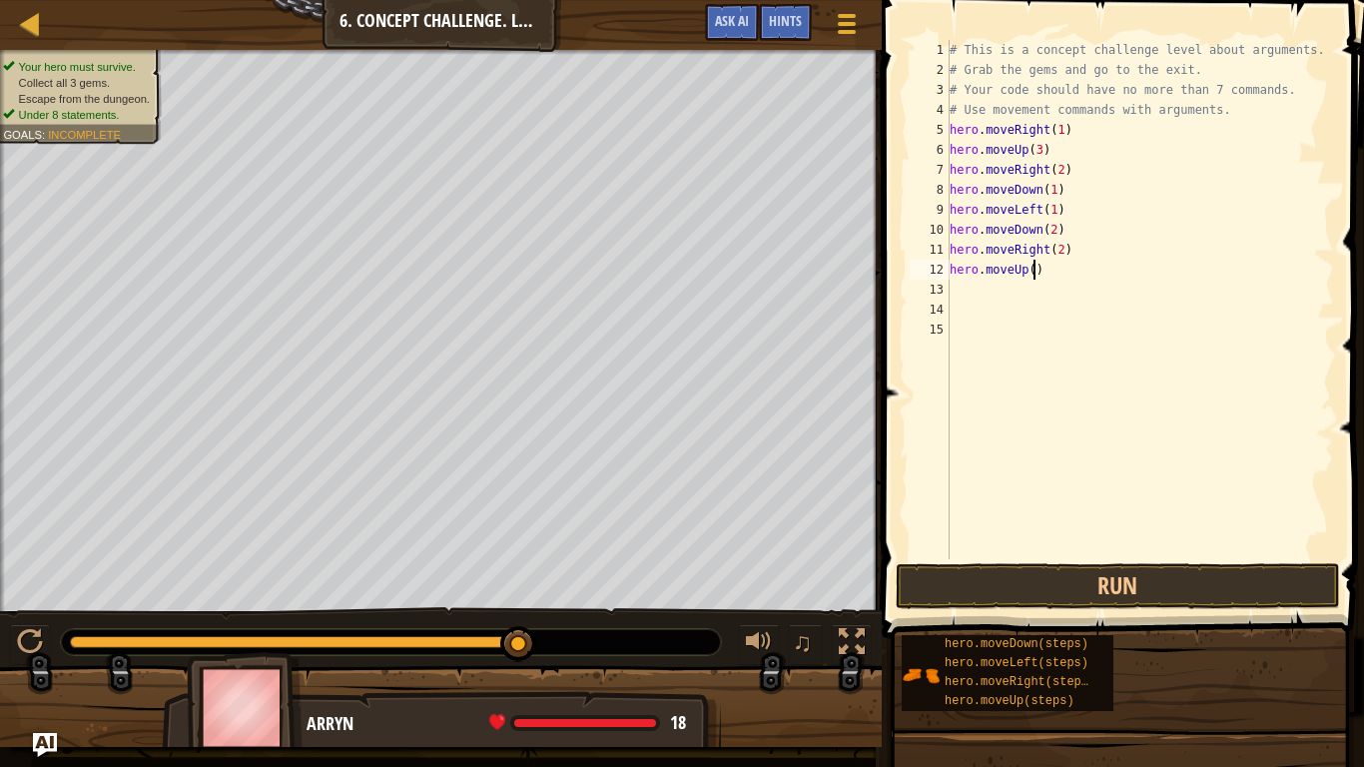
click at [1036, 275] on div "# This is a concept challenge level about arguments. # Grab the gems and go to …" at bounding box center [1140, 319] width 388 height 559
type textarea "hero.moveUp(2)"
click at [959, 285] on div "# This is a concept challenge level about arguments. # Grab the gems and go to …" at bounding box center [1140, 319] width 388 height 559
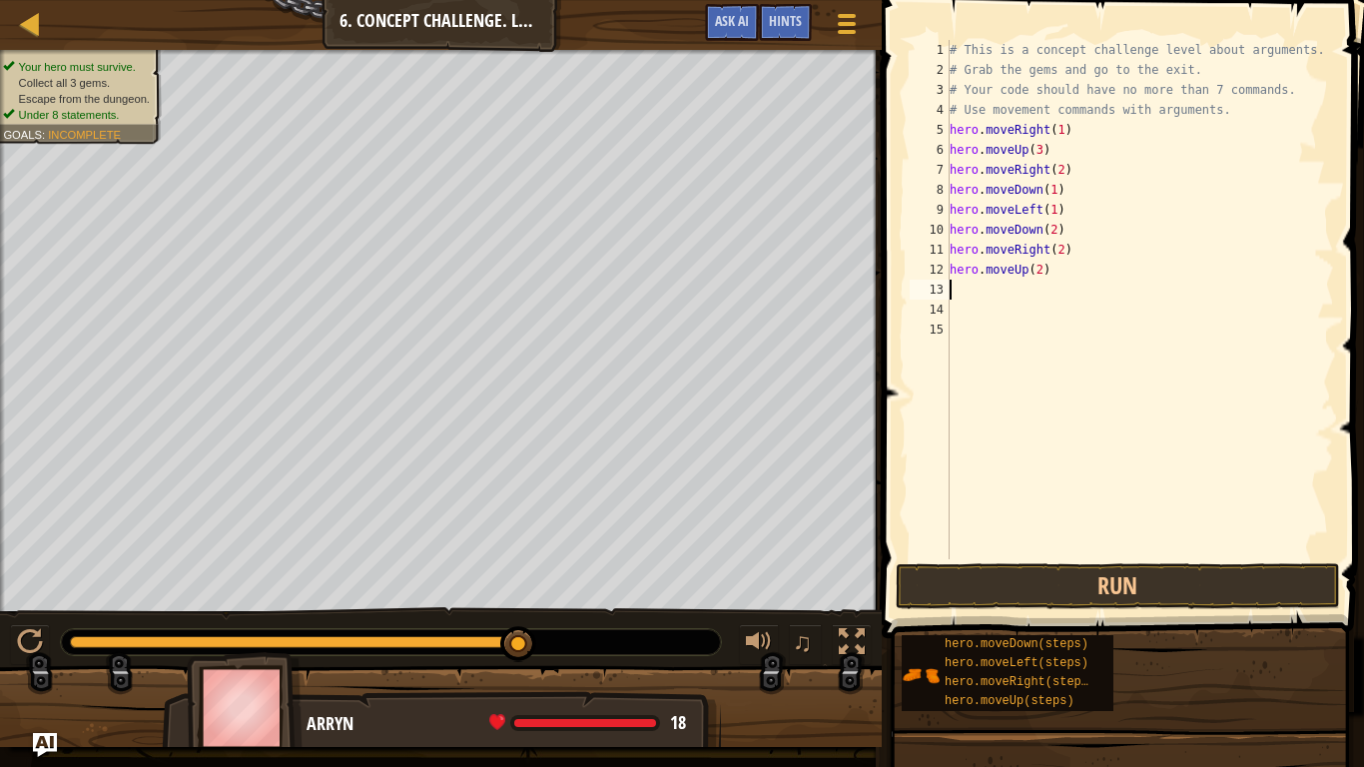
type textarea "h"
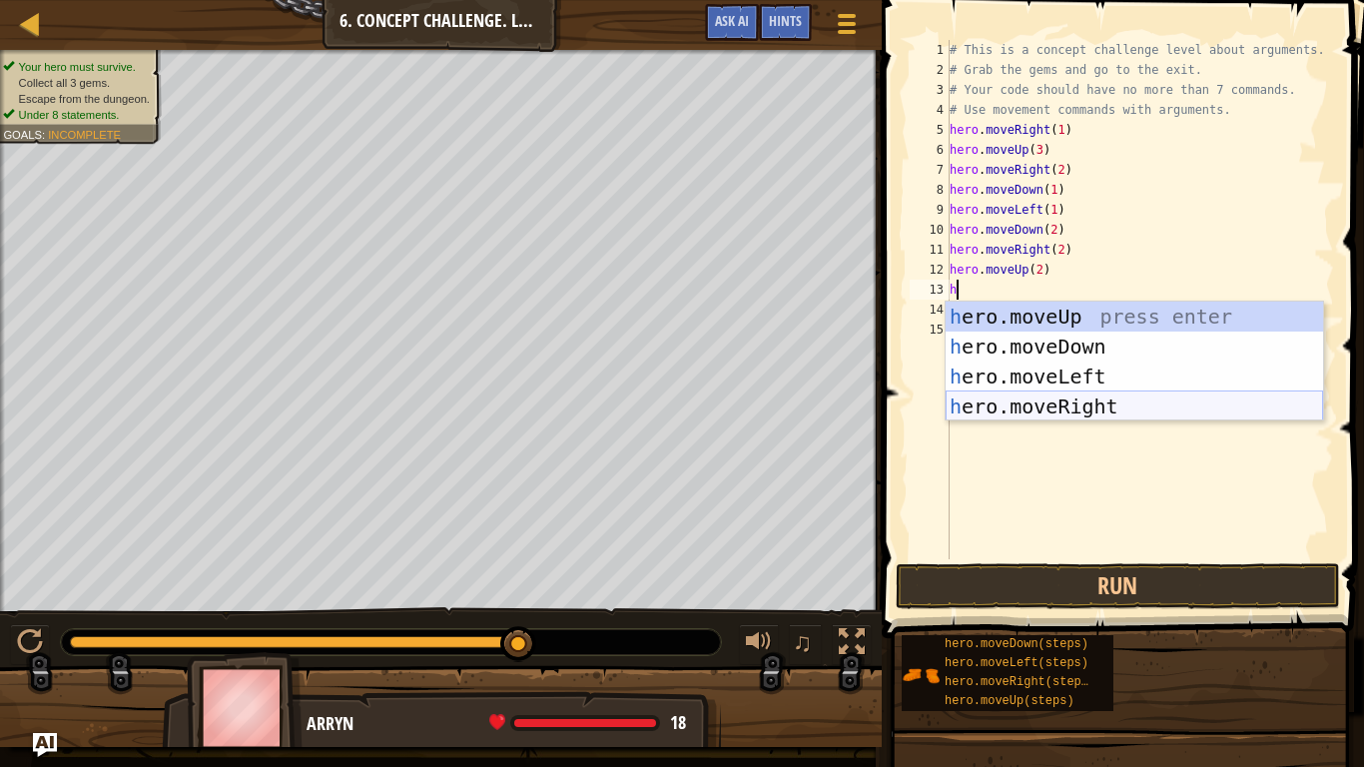
click at [1111, 403] on div "h ero.moveUp press enter h ero.moveDown press enter h ero.moveLeft press enter …" at bounding box center [1134, 392] width 377 height 180
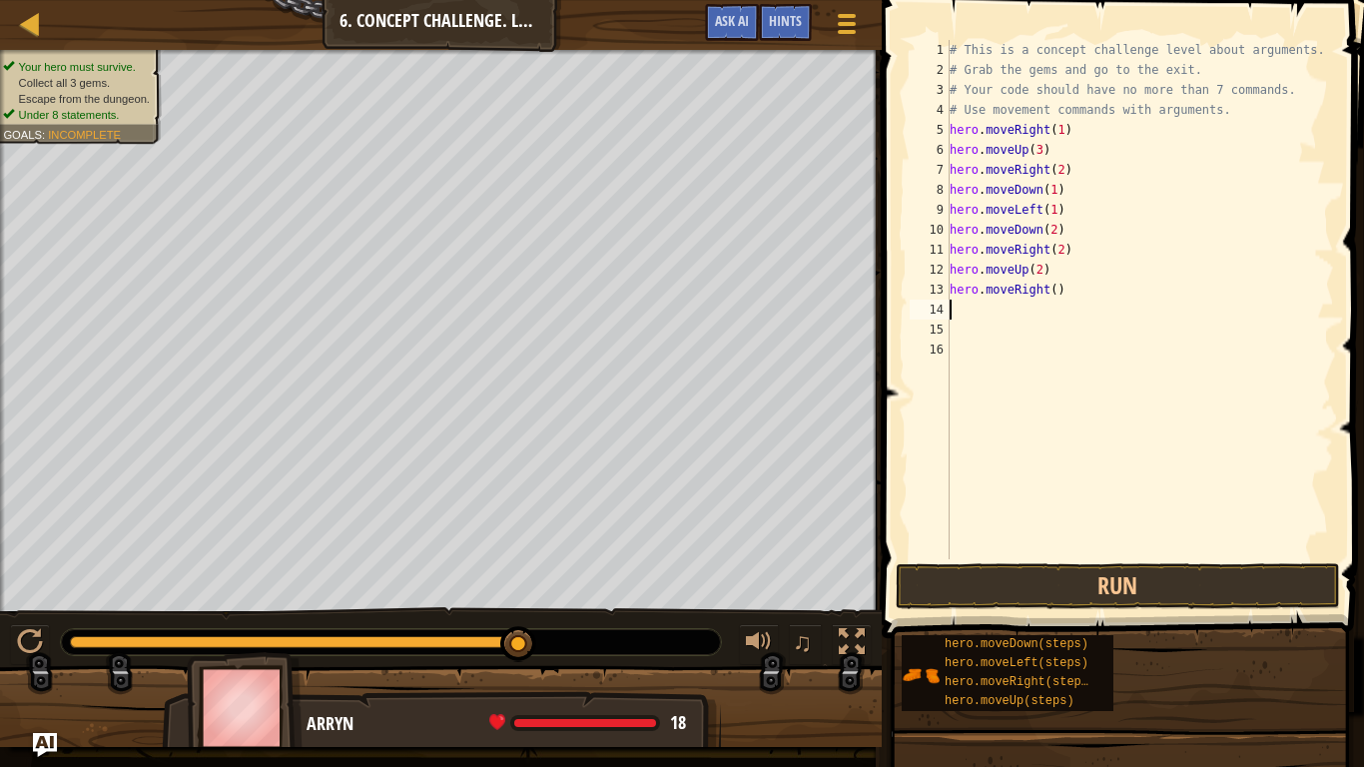
click at [1055, 295] on div "# This is a concept challenge level about arguments. # Grab the gems and go to …" at bounding box center [1140, 319] width 388 height 559
type textarea "hero.moveRight(1)"
click at [1077, 600] on button "Run" at bounding box center [1118, 586] width 444 height 46
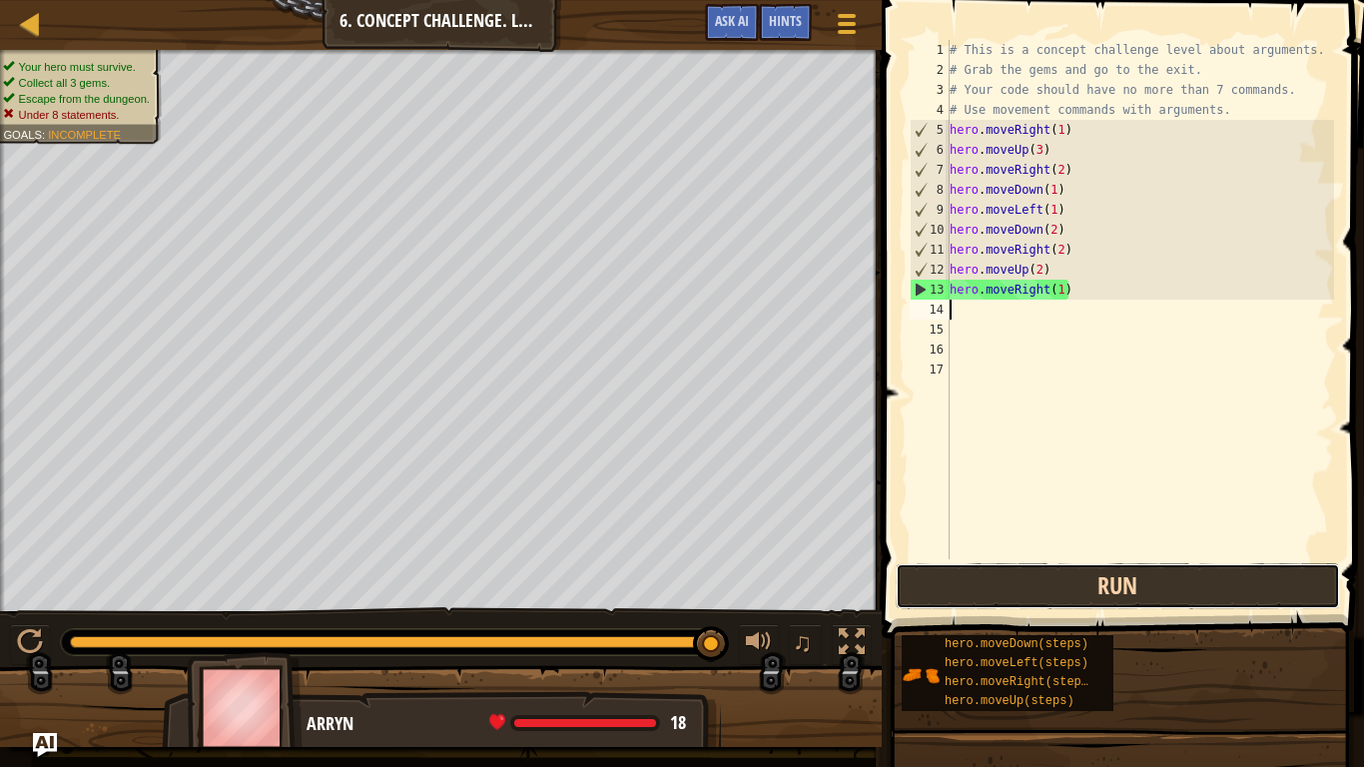
click at [1081, 579] on button "Run" at bounding box center [1118, 586] width 444 height 46
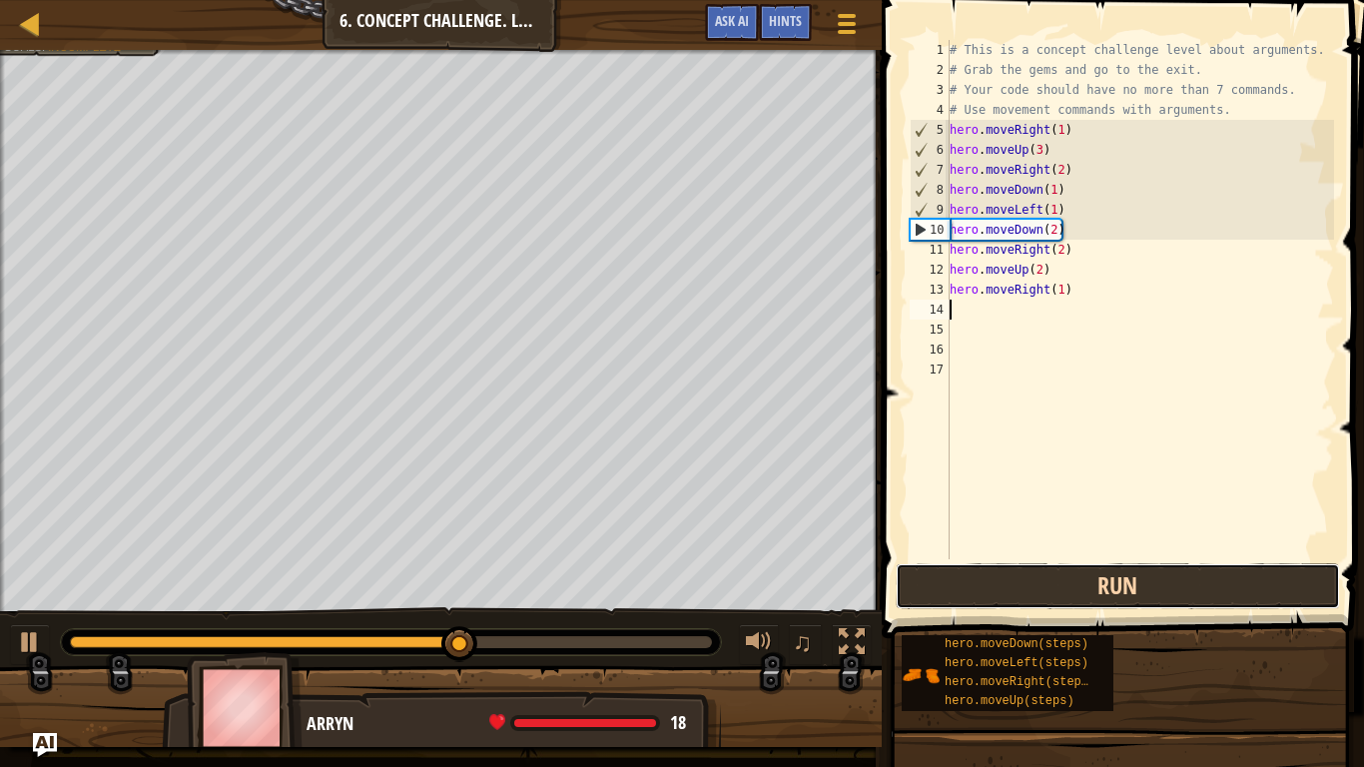
click at [1143, 592] on button "Run" at bounding box center [1118, 586] width 444 height 46
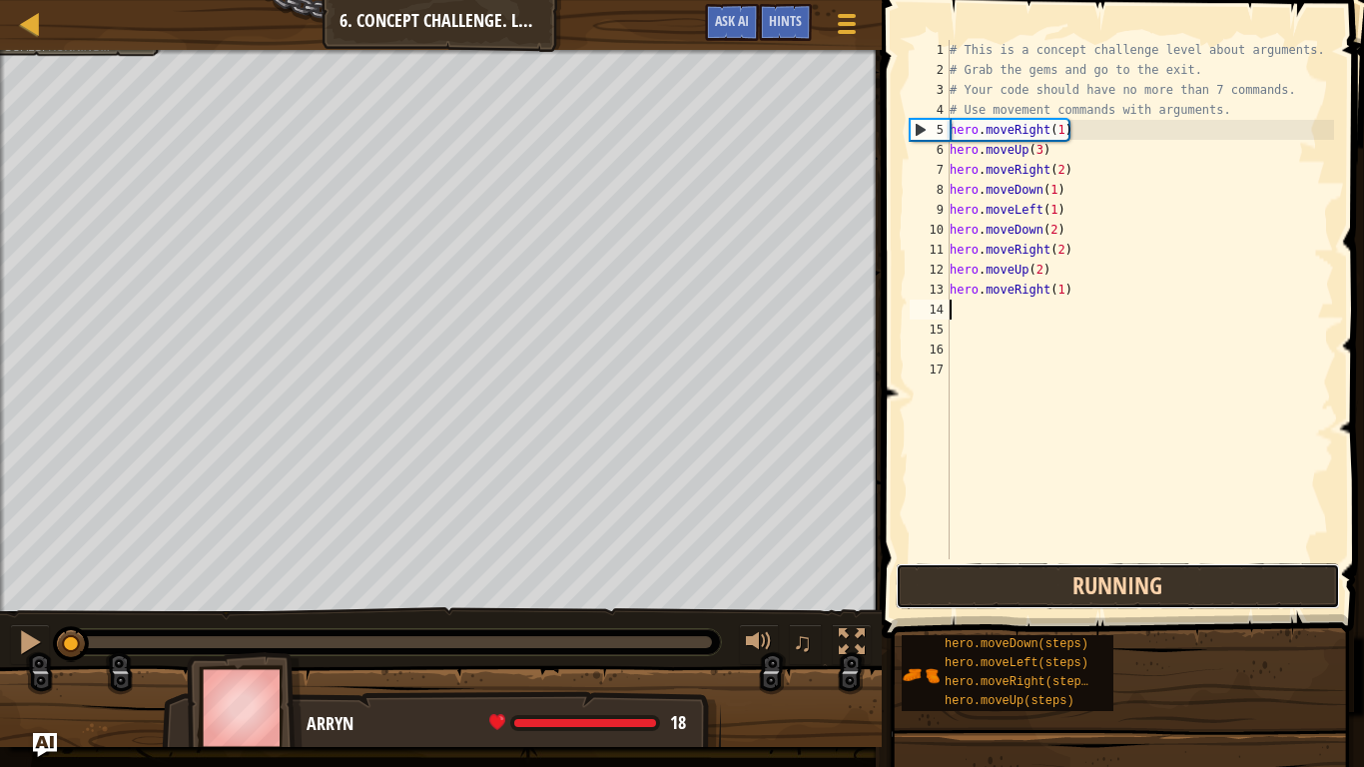
click at [1143, 592] on button "Running" at bounding box center [1118, 586] width 444 height 46
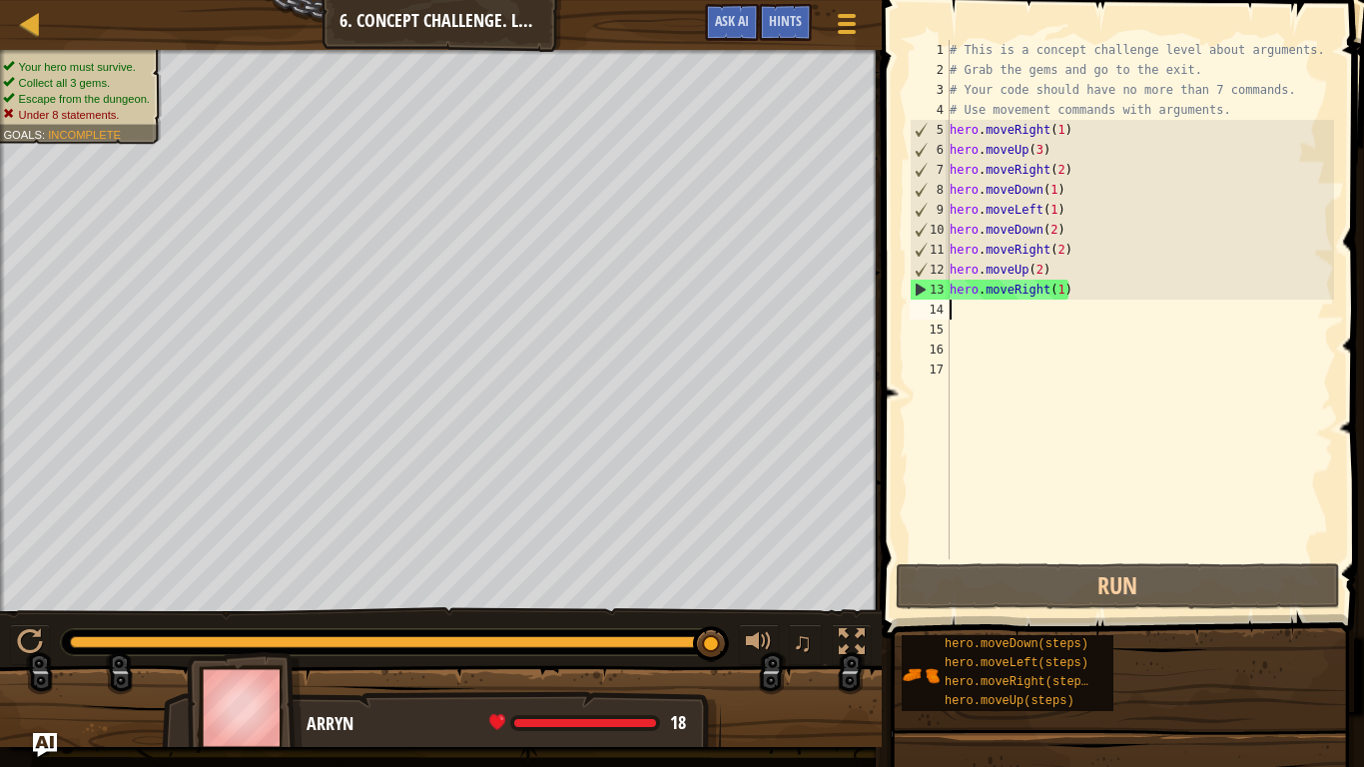
click at [1070, 288] on div "# This is a concept challenge level about arguments. # Grab the gems and go to …" at bounding box center [1140, 319] width 388 height 559
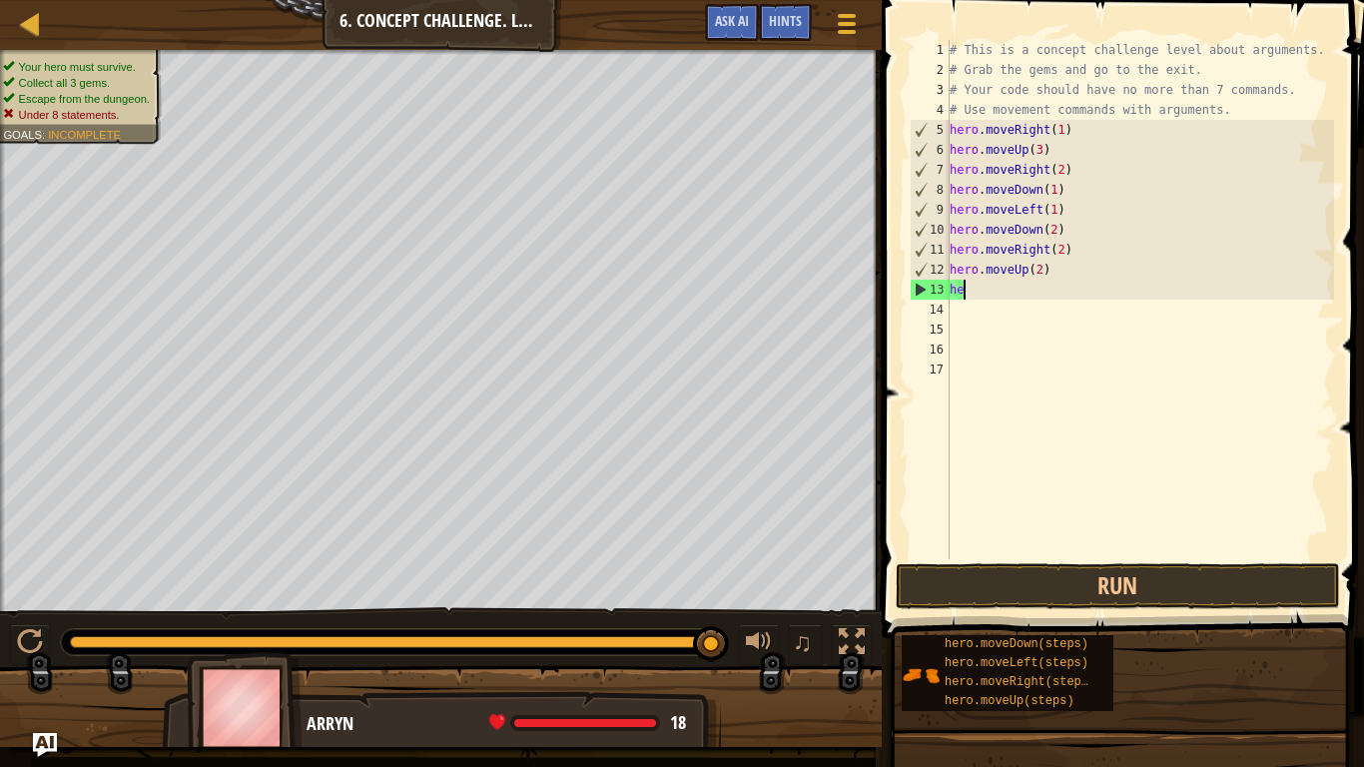
type textarea "h"
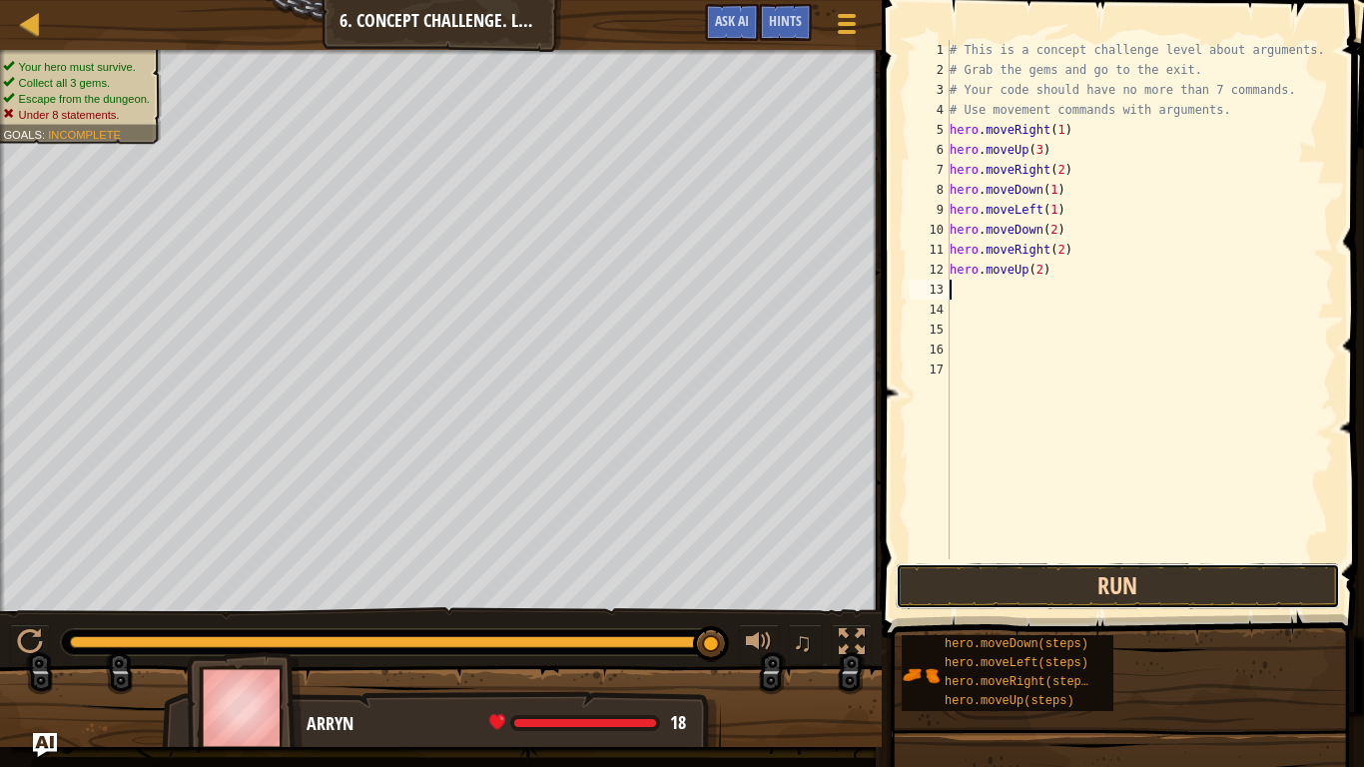
click at [1046, 582] on button "Run" at bounding box center [1118, 586] width 444 height 46
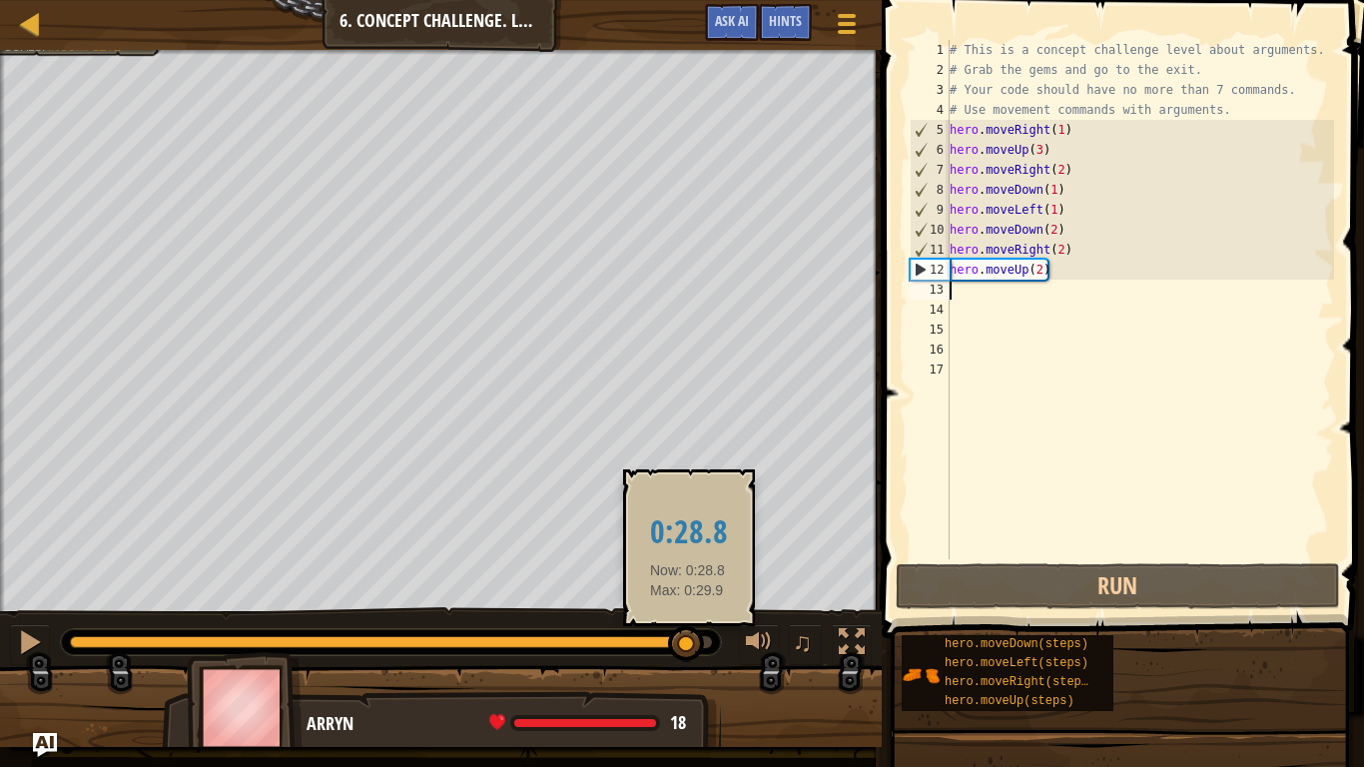
drag, startPoint x: 233, startPoint y: 638, endPoint x: 688, endPoint y: 640, distance: 455.3
click at [687, 640] on div at bounding box center [378, 642] width 617 height 12
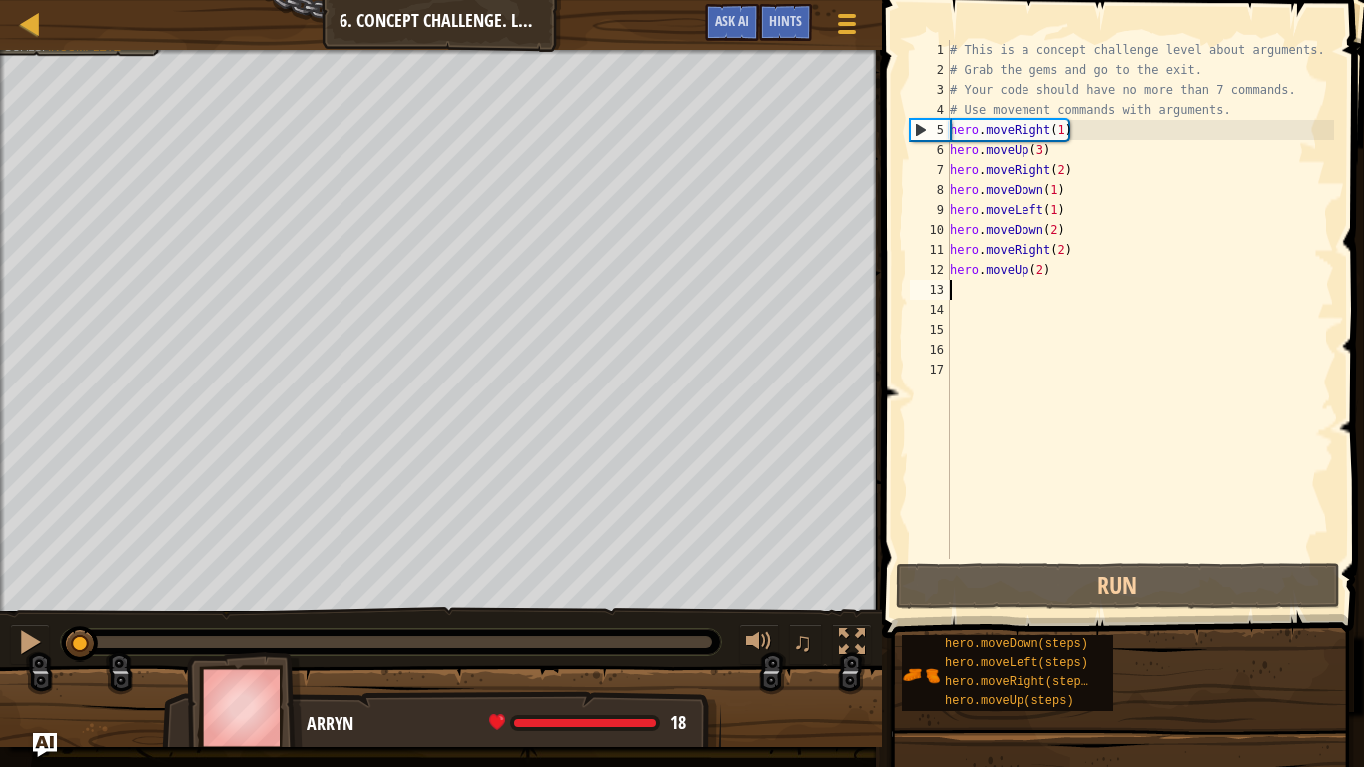
click at [80, 594] on div "Your hero must survive. Collect all 3 gems. Escape from the dungeon. Under 8 st…" at bounding box center [682, 398] width 1364 height 697
click at [1049, 271] on div "# This is a concept challenge level about arguments. # Grab the gems and go to …" at bounding box center [1140, 319] width 388 height 559
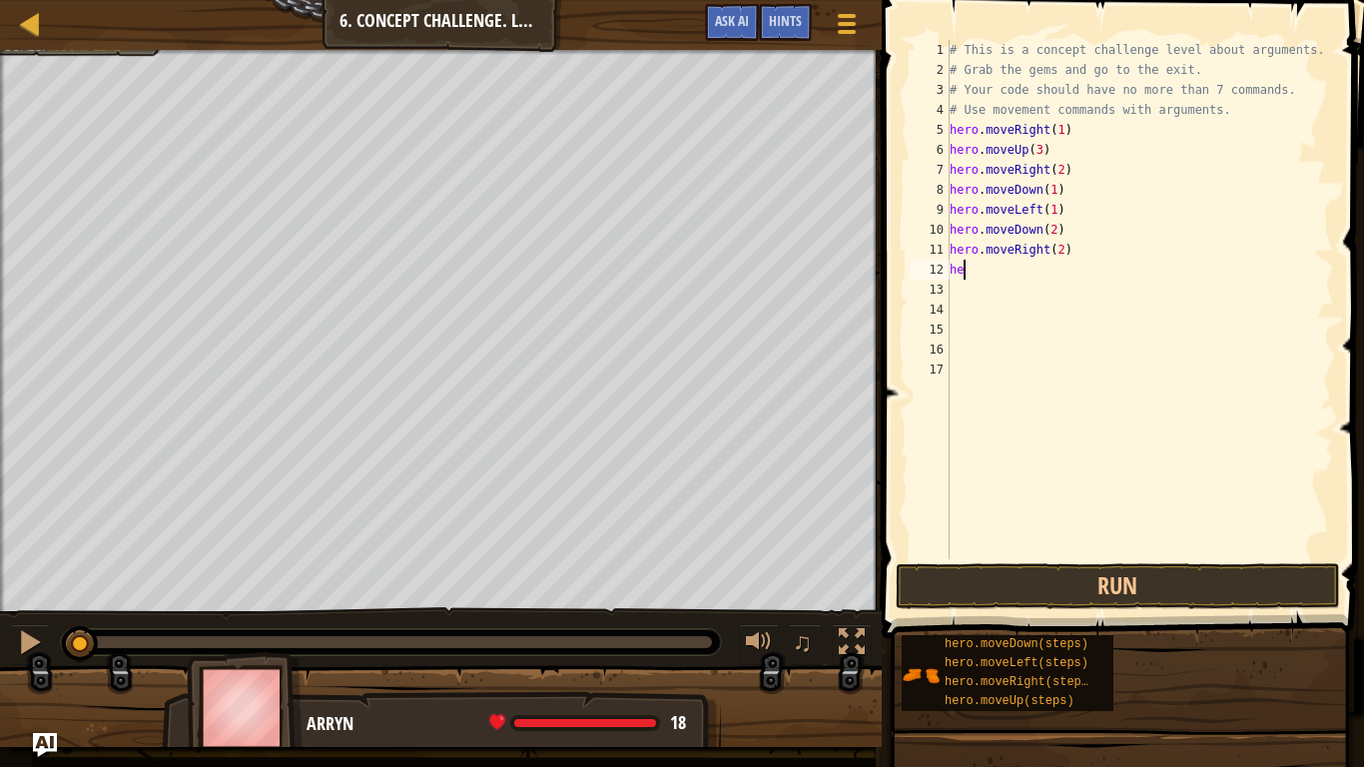
type textarea "h"
click at [1005, 568] on button "Run" at bounding box center [1118, 586] width 444 height 46
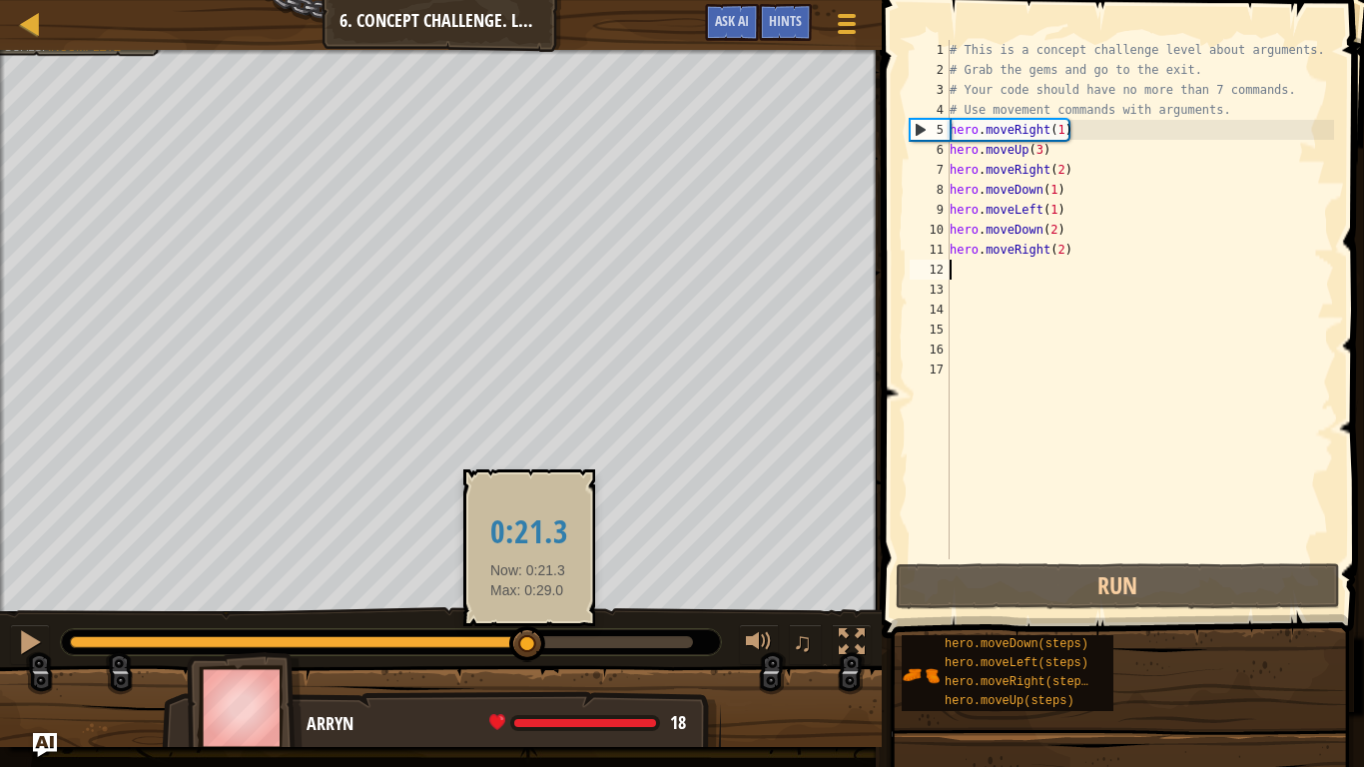
drag, startPoint x: 114, startPoint y: 657, endPoint x: 535, endPoint y: 659, distance: 421.4
click at [535, 645] on div at bounding box center [527, 644] width 36 height 36
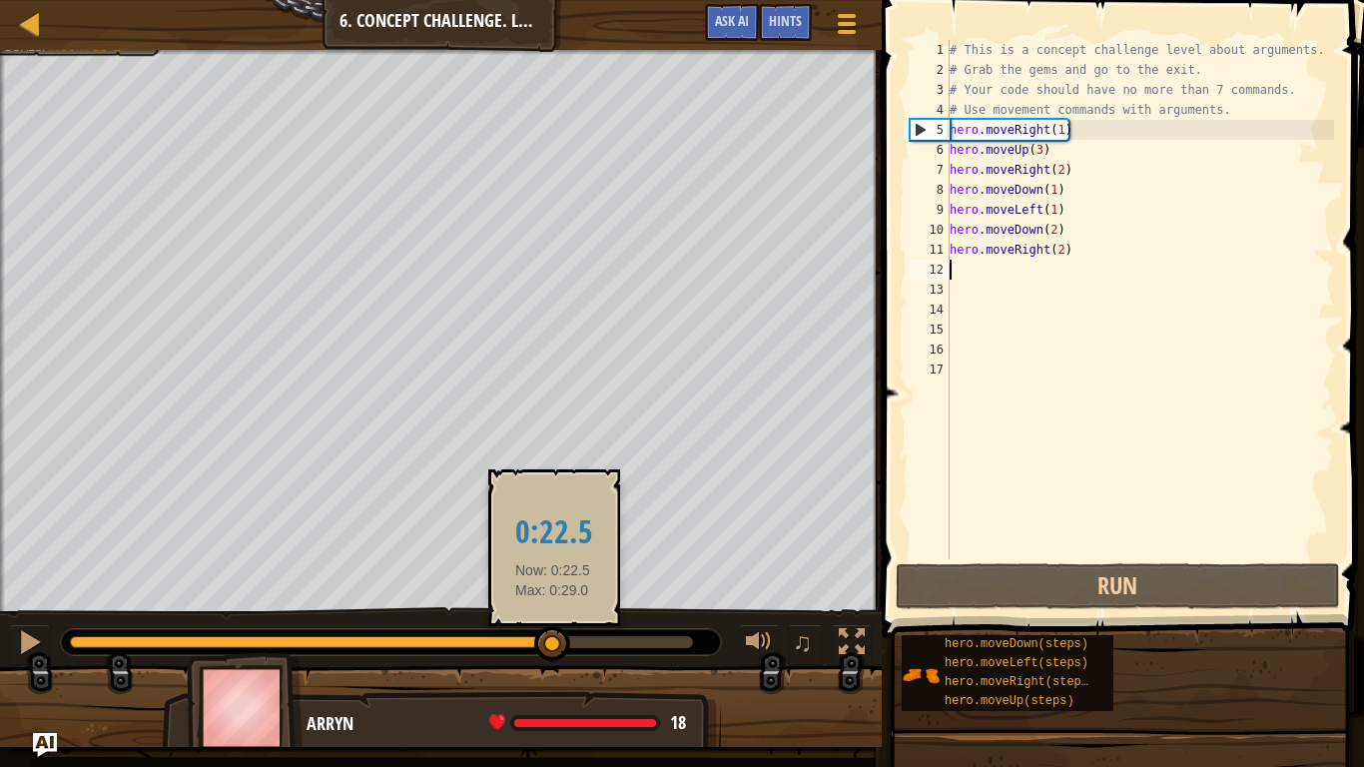
drag, startPoint x: 541, startPoint y: 660, endPoint x: 554, endPoint y: 652, distance: 15.2
click at [554, 645] on div at bounding box center [552, 644] width 36 height 36
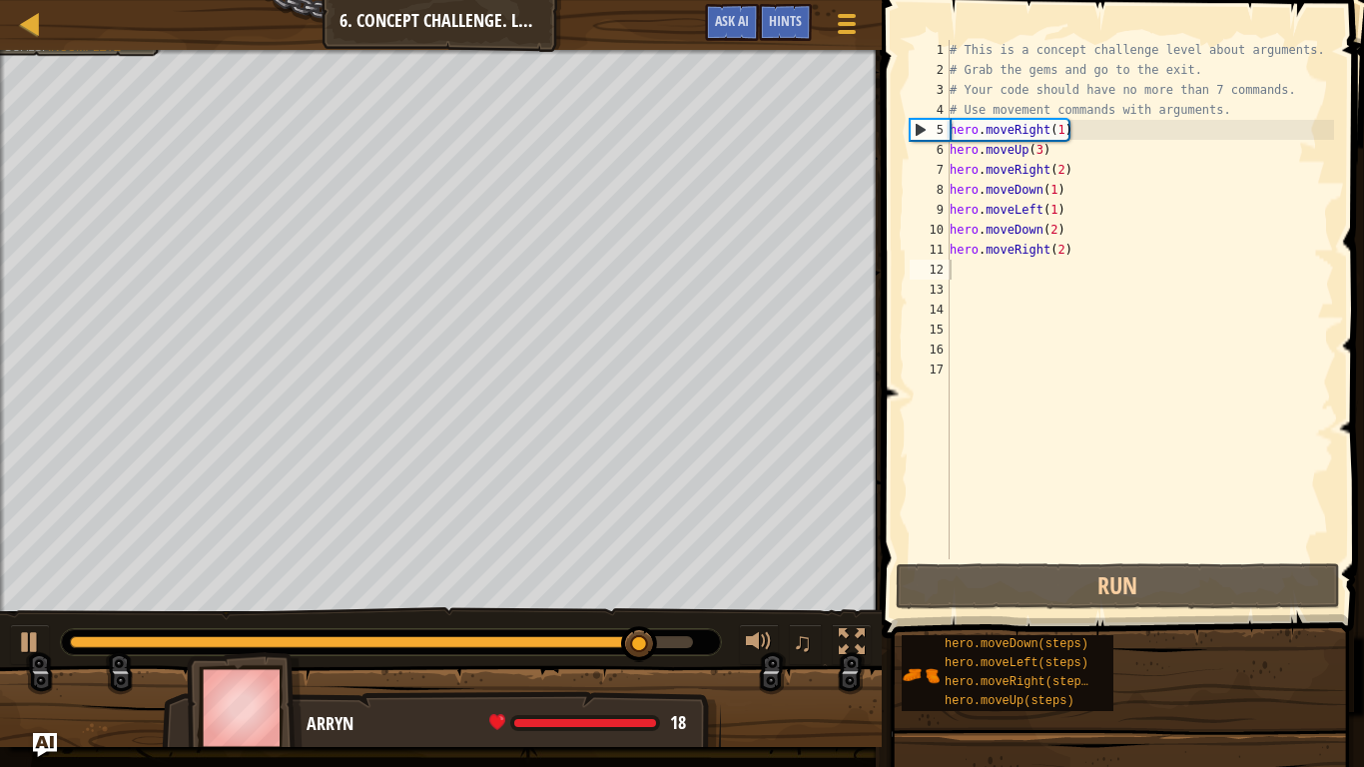
drag, startPoint x: 632, startPoint y: 632, endPoint x: 520, endPoint y: 629, distance: 111.9
click at [520, 629] on div at bounding box center [391, 642] width 660 height 26
drag, startPoint x: 606, startPoint y: 649, endPoint x: 435, endPoint y: 628, distance: 172.0
click at [435, 629] on div at bounding box center [391, 642] width 660 height 26
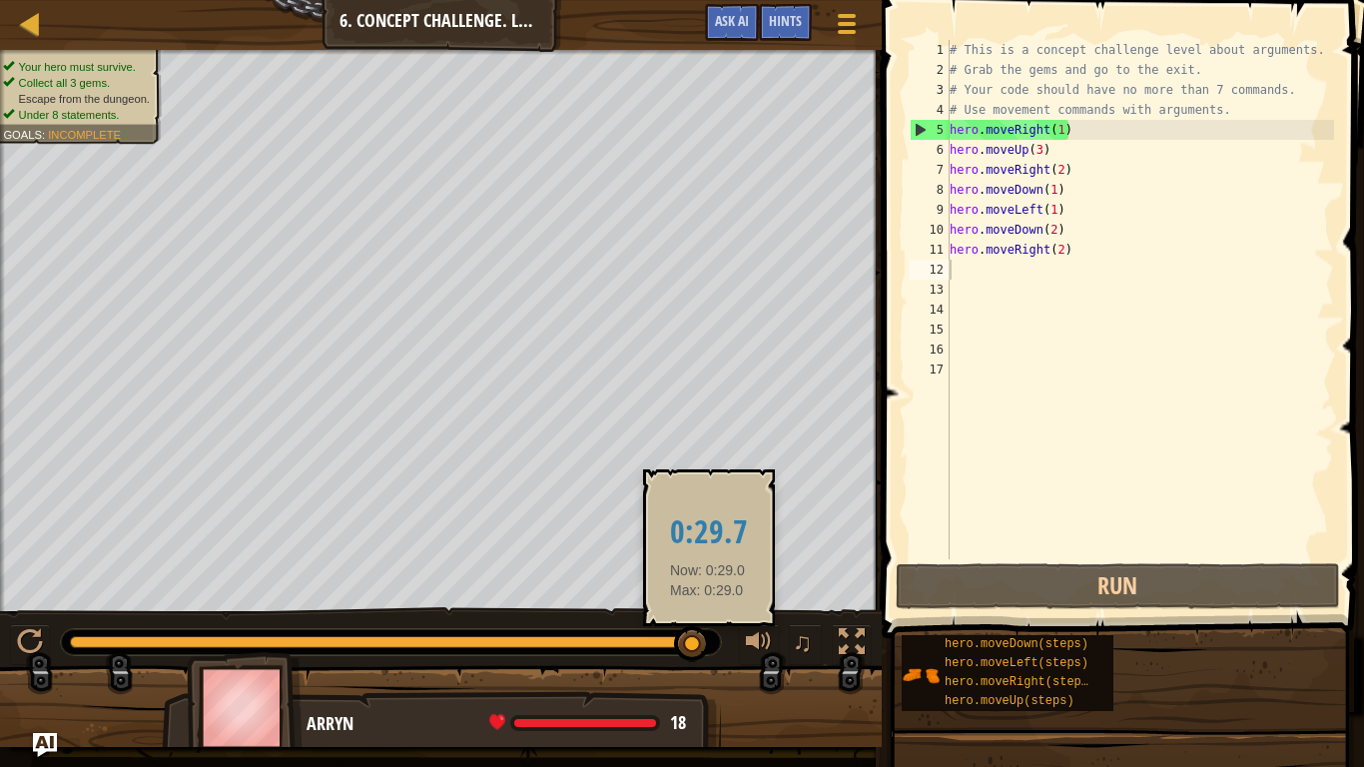
drag, startPoint x: 711, startPoint y: 639, endPoint x: 700, endPoint y: 638, distance: 11.0
click at [700, 638] on div at bounding box center [391, 642] width 660 height 26
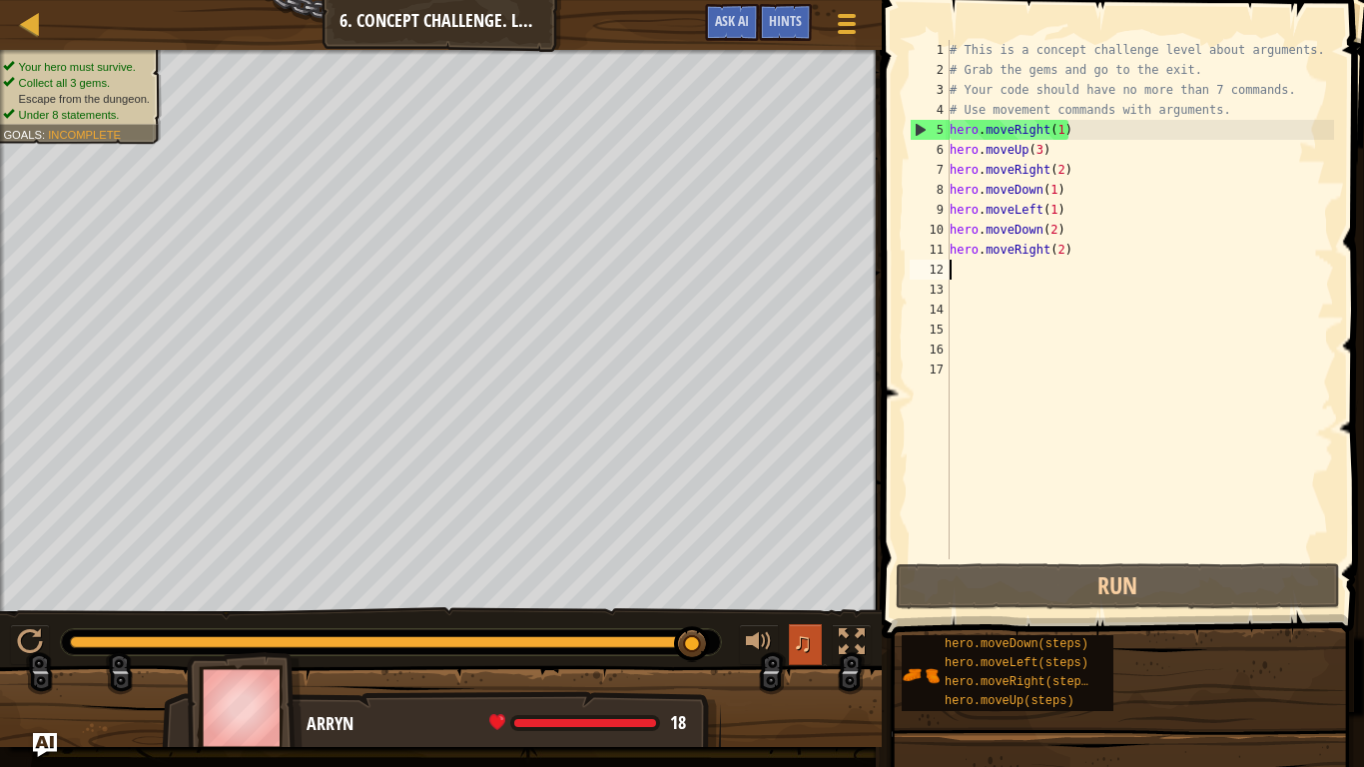
drag, startPoint x: 700, startPoint y: 638, endPoint x: 808, endPoint y: 630, distance: 108.1
click at [808, 630] on div "♫" at bounding box center [441, 637] width 882 height 60
drag, startPoint x: 693, startPoint y: 631, endPoint x: 723, endPoint y: 635, distance: 30.2
click at [1003, 121] on div "# This is a concept challenge level about arguments. # Grab the gems and go to …" at bounding box center [1140, 319] width 388 height 559
click at [1054, 190] on div "# This is a concept challenge level about arguments. # Grab the gems and go to …" at bounding box center [1140, 319] width 388 height 559
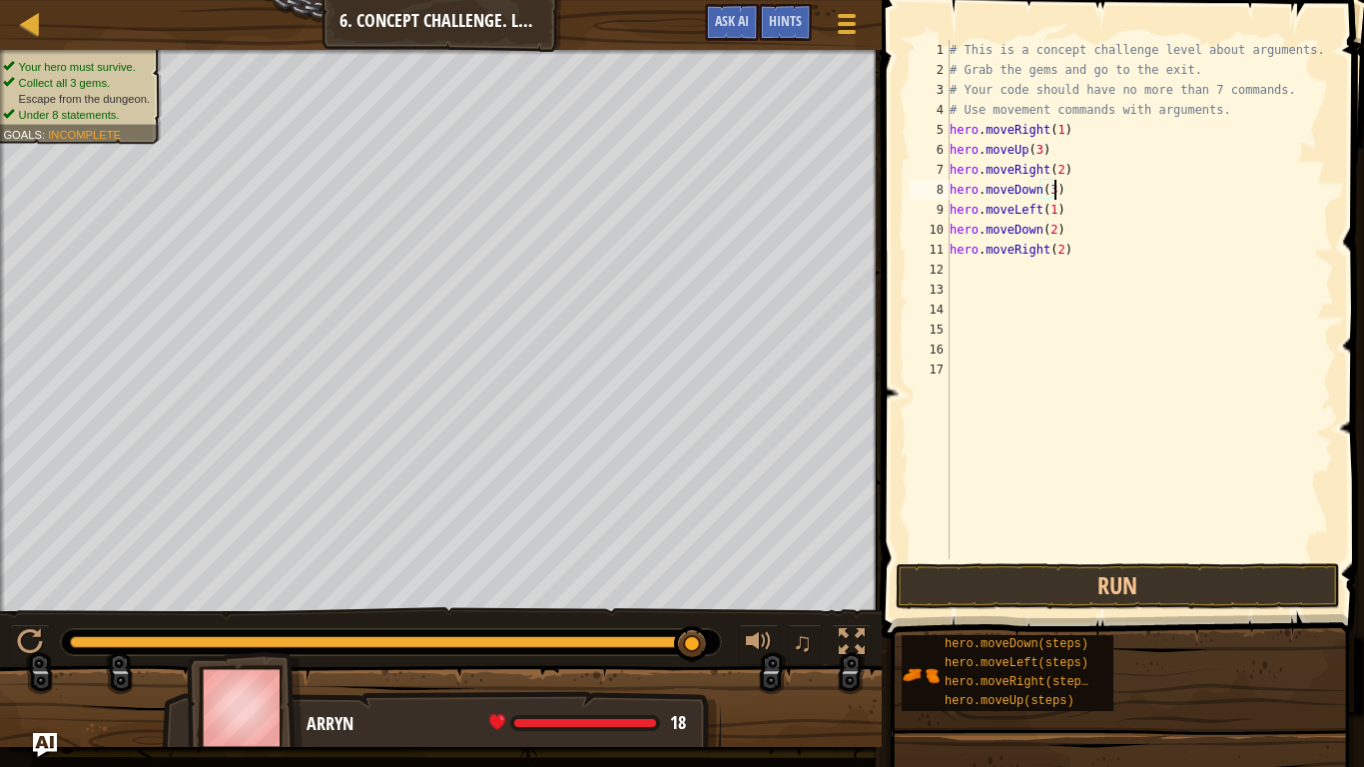
scroll to position [9, 15]
click at [1038, 232] on div "# This is a concept challenge level about arguments. # Grab the gems and go to …" at bounding box center [1140, 319] width 388 height 559
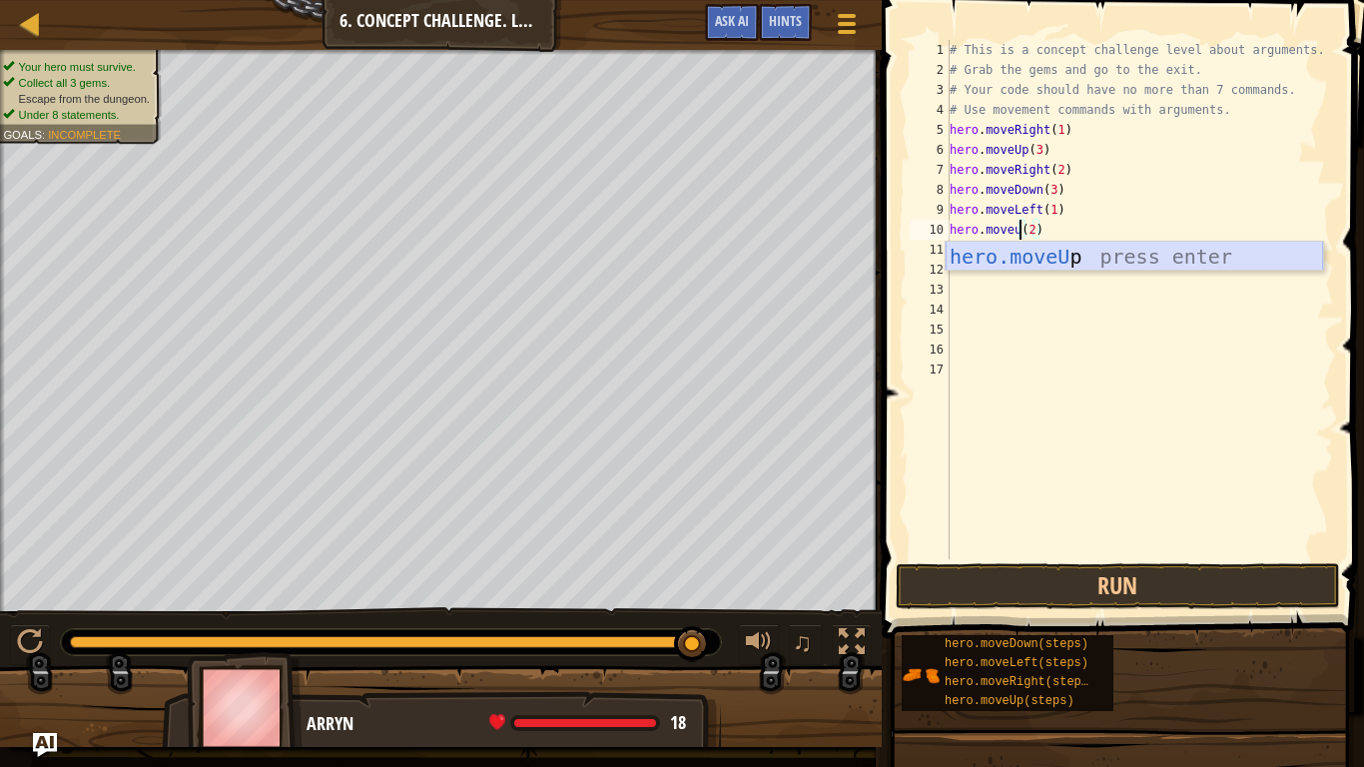
click at [1074, 262] on div "hero.moveU p press enter" at bounding box center [1134, 287] width 377 height 90
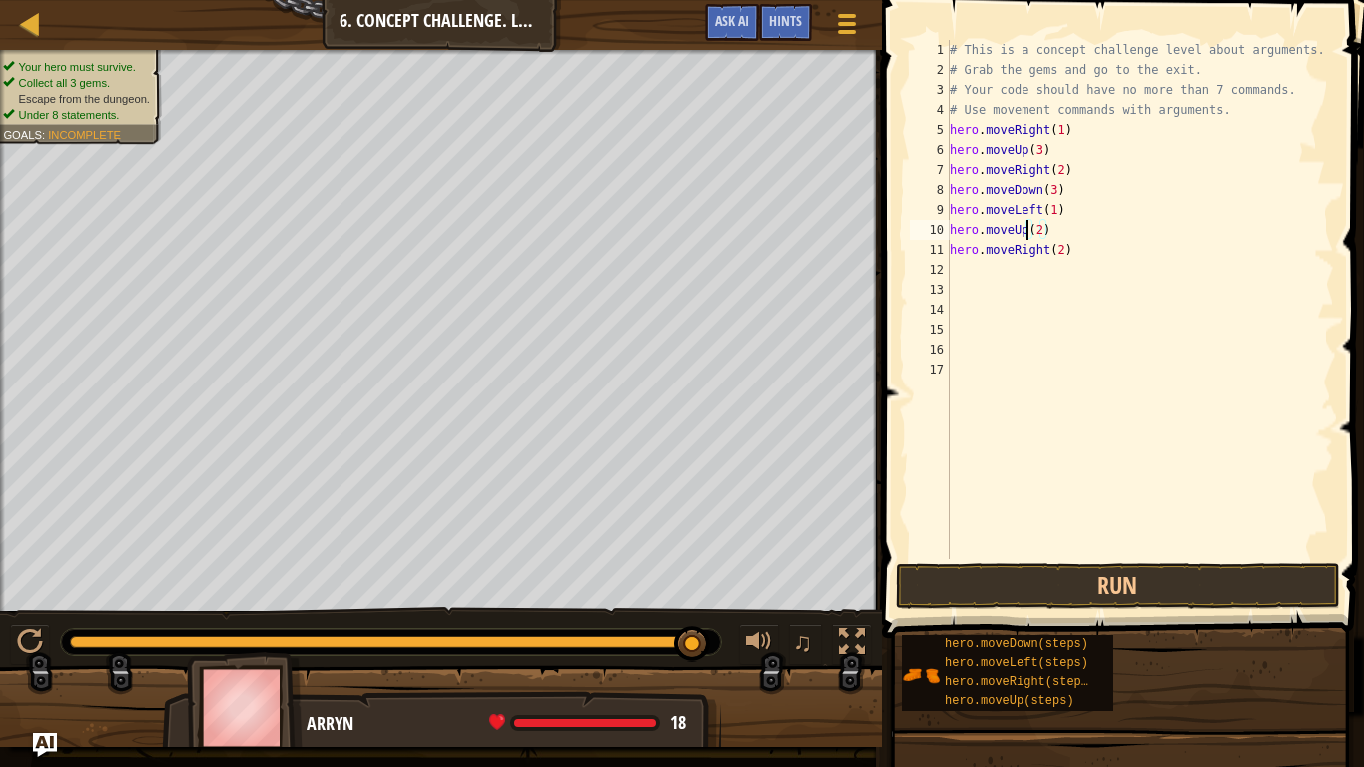
click at [1044, 231] on div "# This is a concept challenge level about arguments. # Grab the gems and go to …" at bounding box center [1140, 319] width 388 height 559
click at [1038, 231] on div "# This is a concept challenge level about arguments. # Grab the gems and go to …" at bounding box center [1140, 319] width 388 height 559
click at [1057, 249] on div "# This is a concept challenge level about arguments. # Grab the gems and go to …" at bounding box center [1140, 319] width 388 height 559
click at [1060, 250] on div "# This is a concept challenge level about arguments. # Grab the gems and go to …" at bounding box center [1140, 319] width 388 height 559
click at [1050, 250] on div "# This is a concept challenge level about arguments. # Grab the gems and go to …" at bounding box center [1140, 319] width 388 height 559
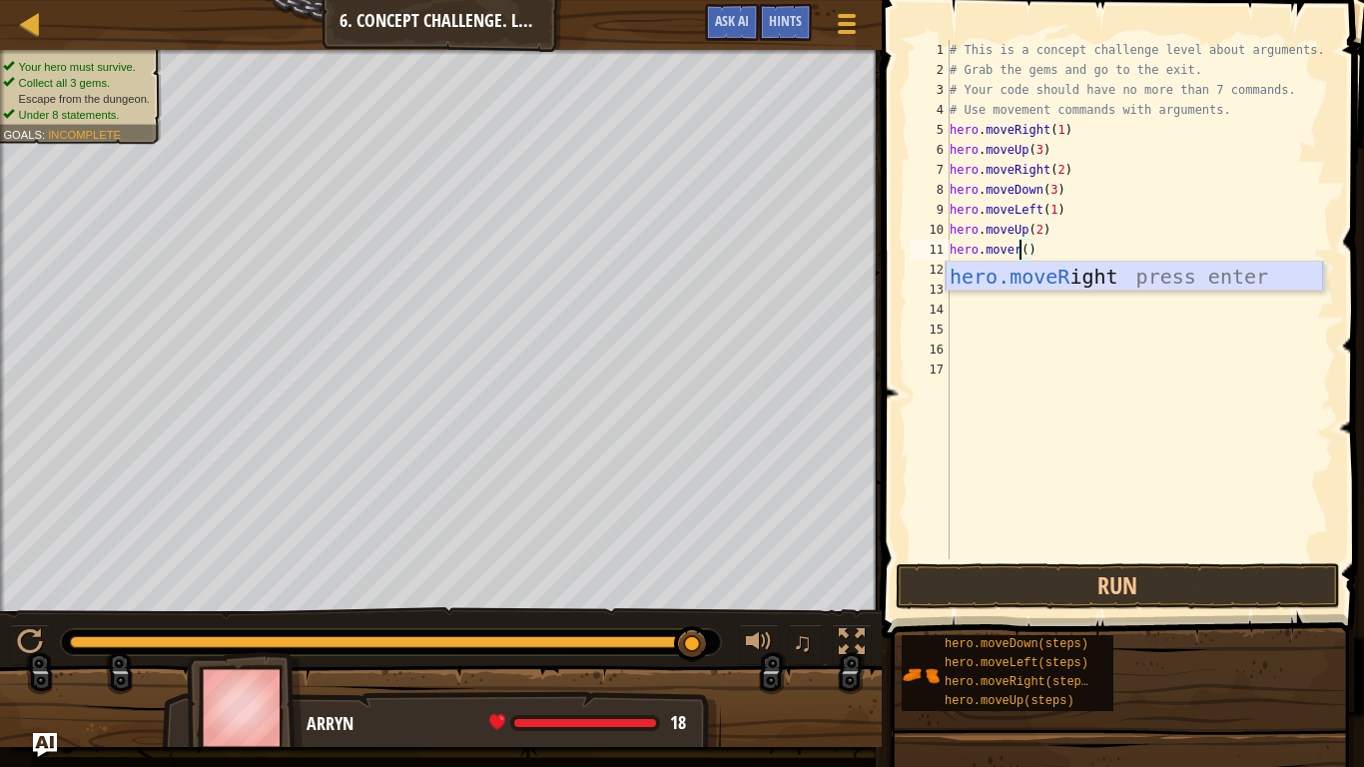
click at [1078, 271] on div "hero.moveR ight press enter" at bounding box center [1134, 307] width 377 height 90
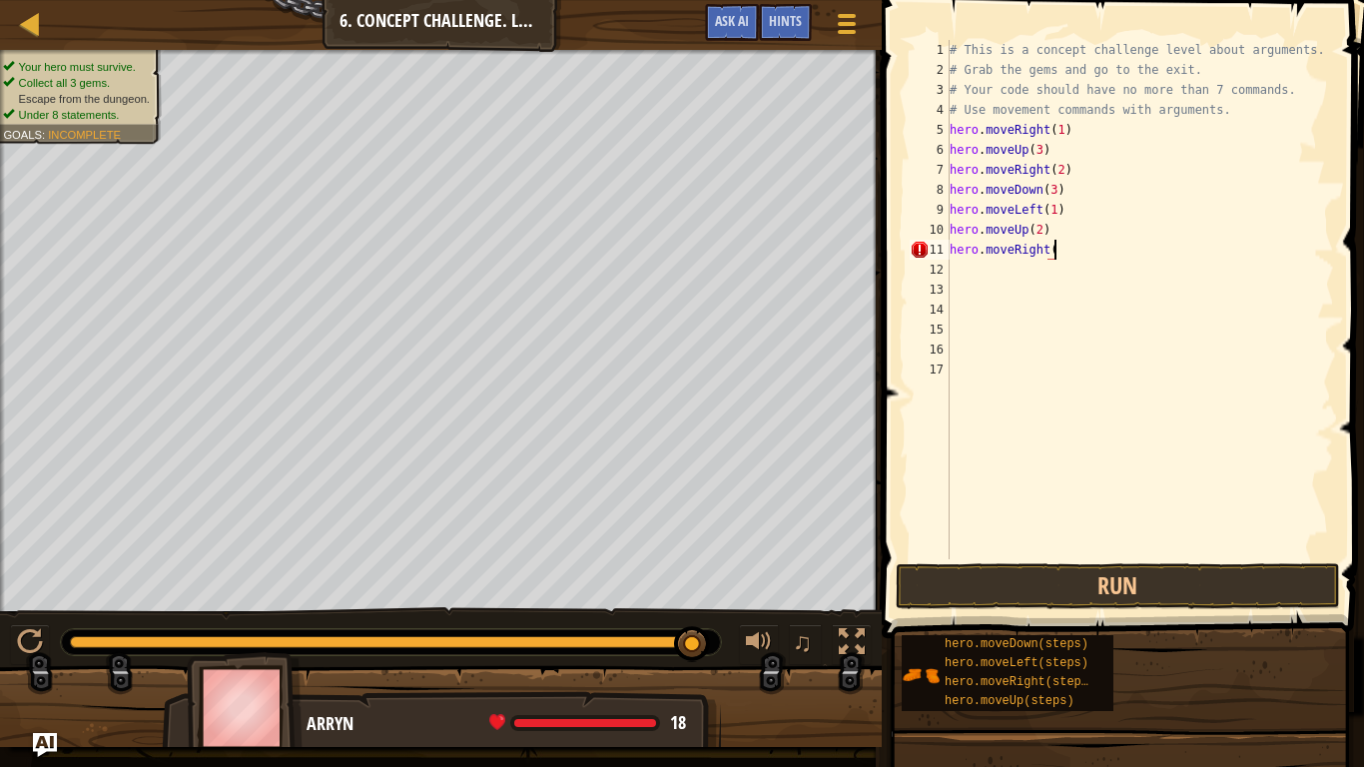
scroll to position [9, 15]
click at [1054, 254] on div "# This is a concept challenge level about arguments. # Grab the gems and go to …" at bounding box center [1140, 319] width 388 height 559
type textarea "hero.moveRight(3)"
click at [1132, 570] on button "Run" at bounding box center [1118, 586] width 444 height 46
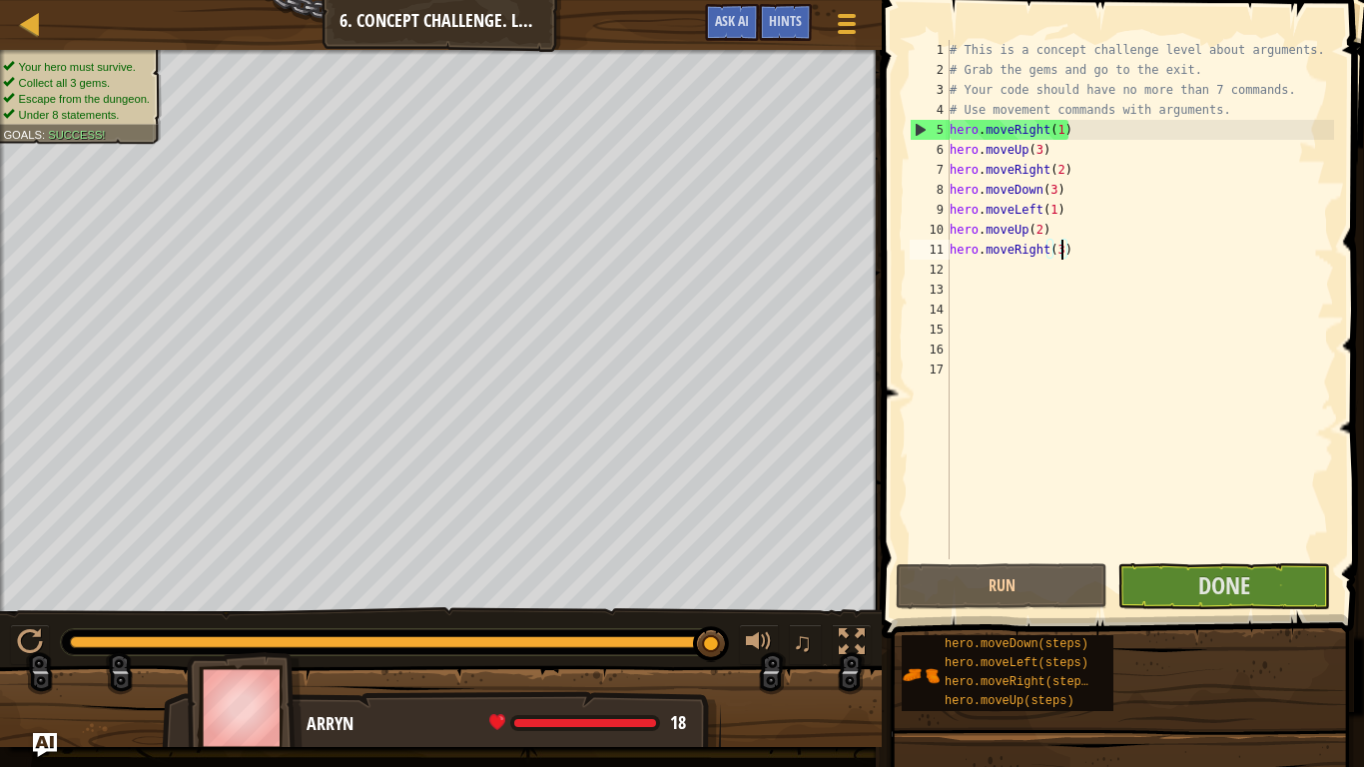
drag, startPoint x: 107, startPoint y: 642, endPoint x: 745, endPoint y: 617, distance: 638.5
click at [745, 617] on div "♫" at bounding box center [441, 637] width 882 height 60
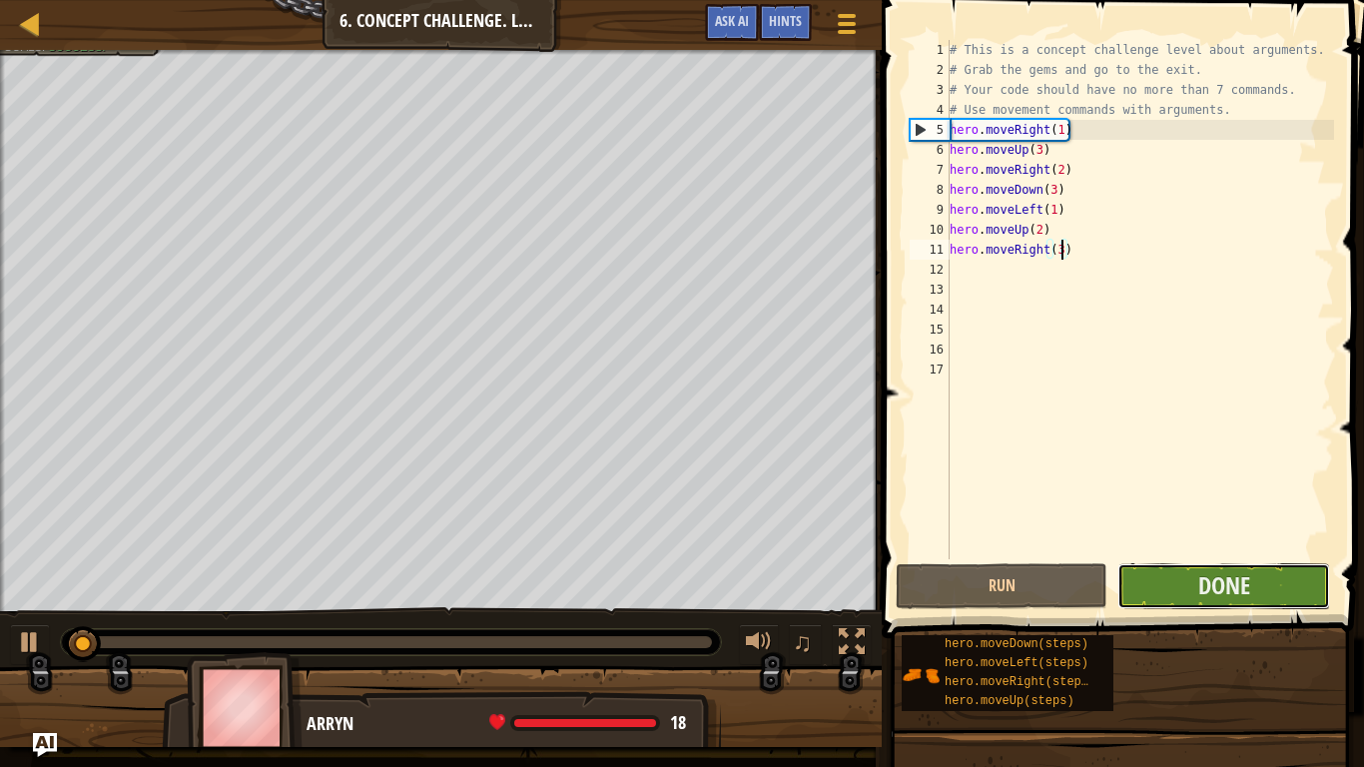
click at [1185, 590] on button "Done" at bounding box center [1223, 586] width 212 height 46
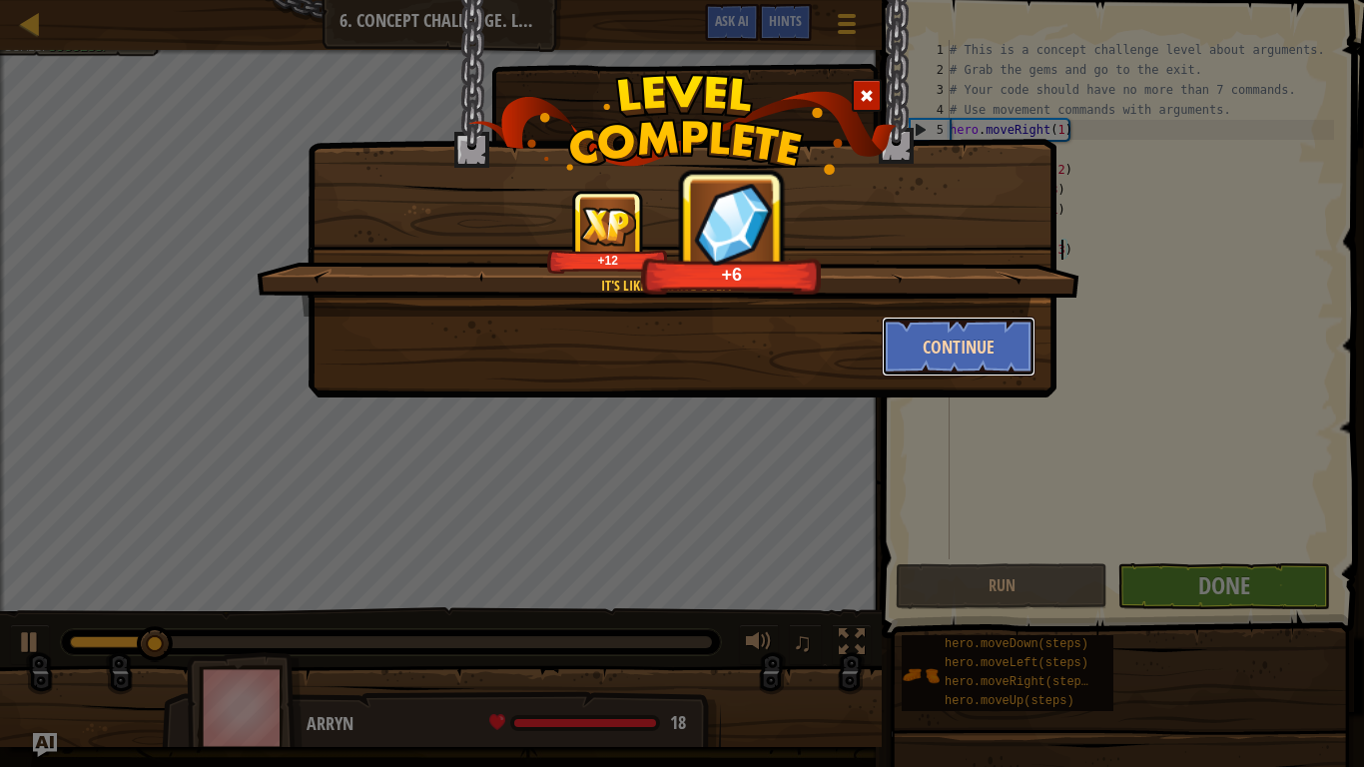
click at [994, 352] on button "Continue" at bounding box center [959, 347] width 155 height 60
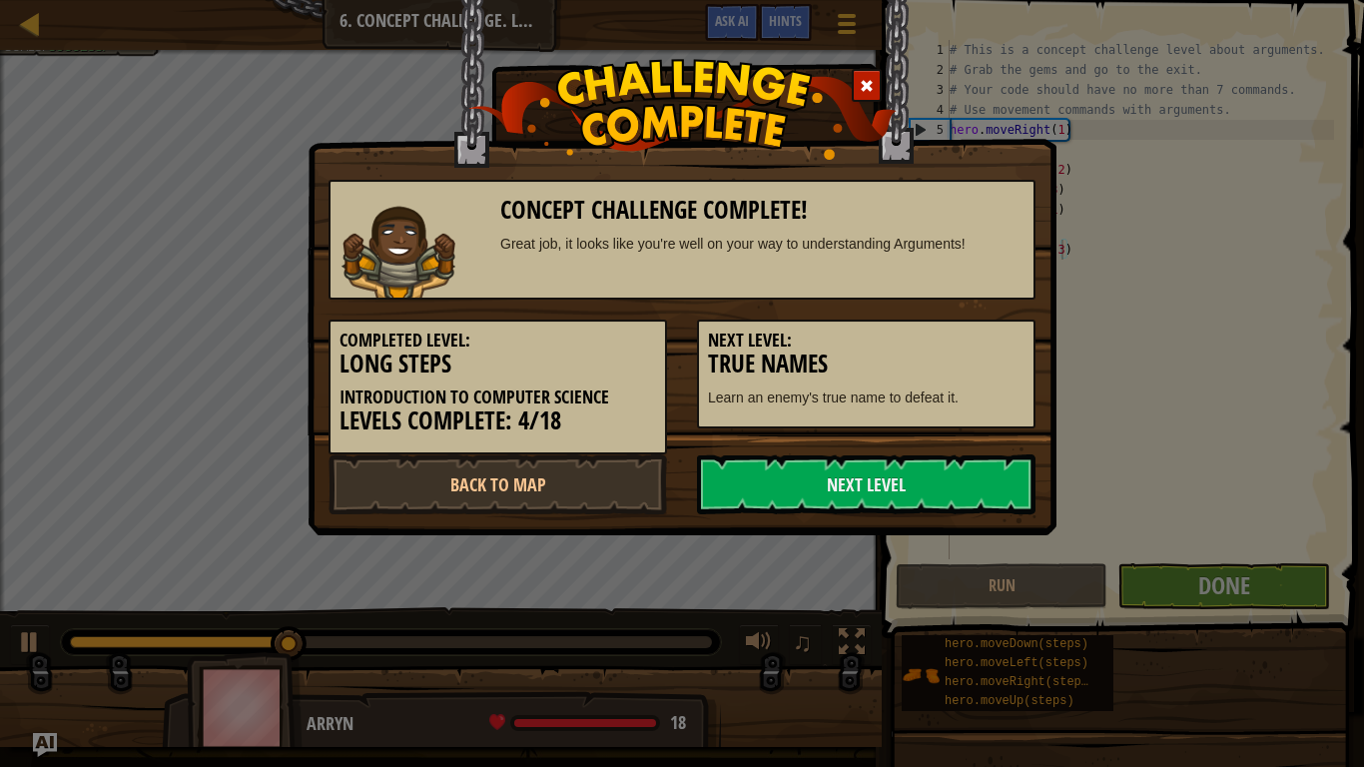
click at [980, 287] on div "Concept Challenge Complete! Great job, it looks like you're well on your way to…" at bounding box center [682, 240] width 707 height 120
click at [804, 466] on link "Next Level" at bounding box center [866, 484] width 338 height 60
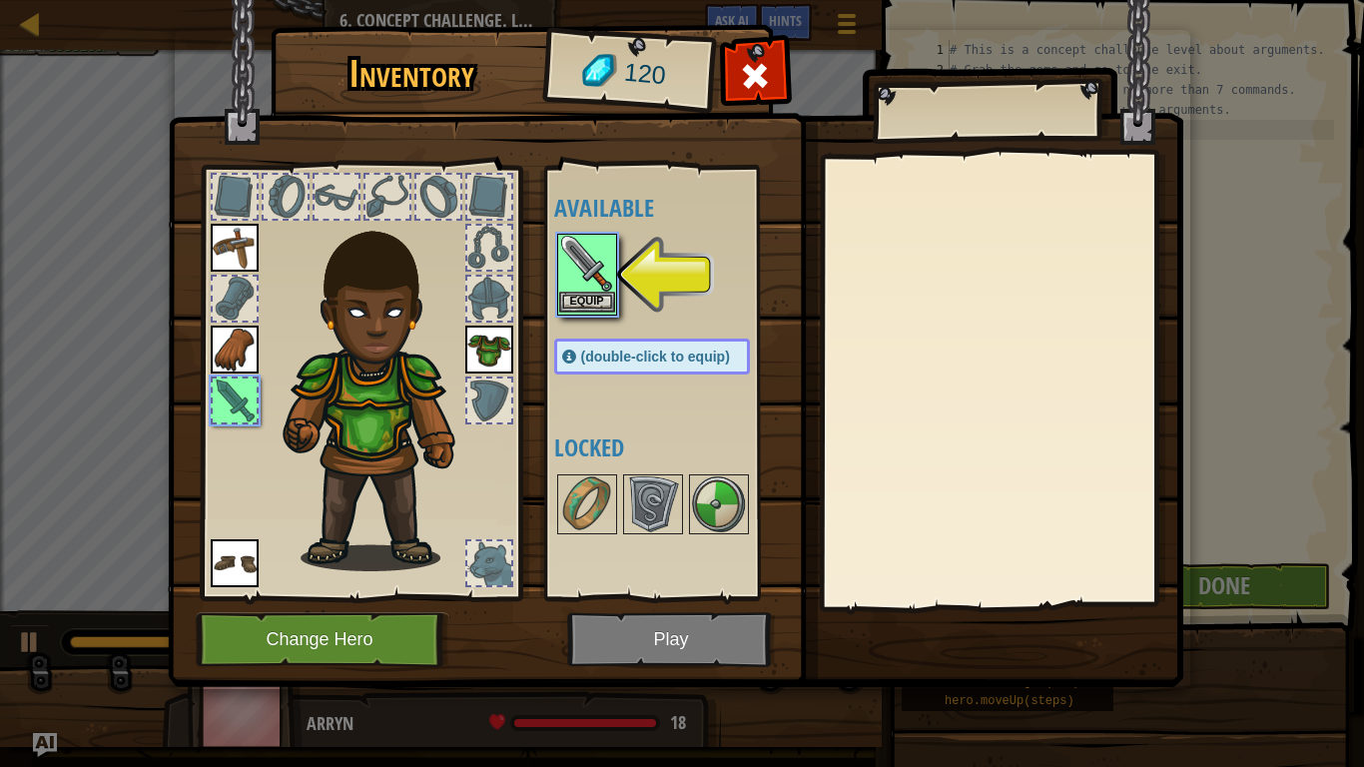
click at [601, 277] on img at bounding box center [587, 264] width 56 height 56
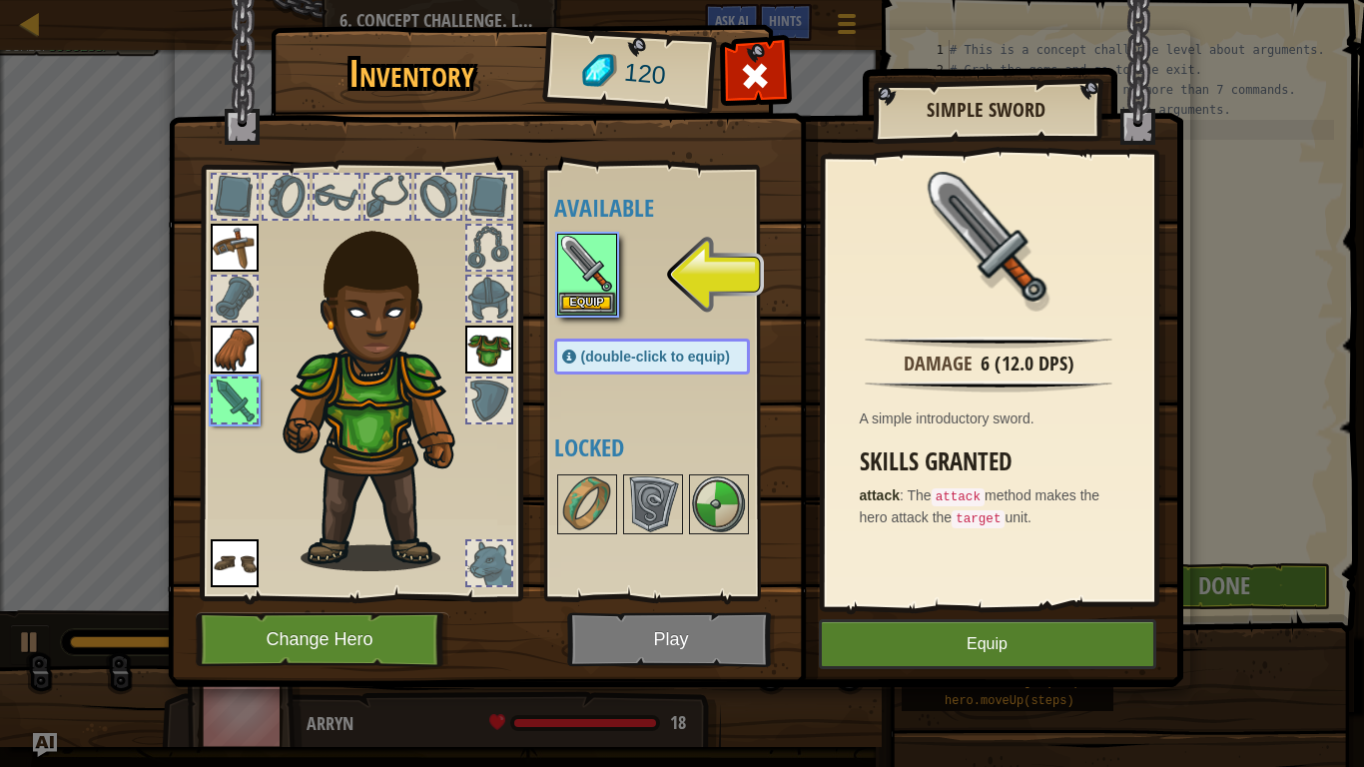
click at [1034, 645] on img at bounding box center [675, 324] width 1015 height 725
click at [911, 620] on button "Equip" at bounding box center [987, 644] width 337 height 50
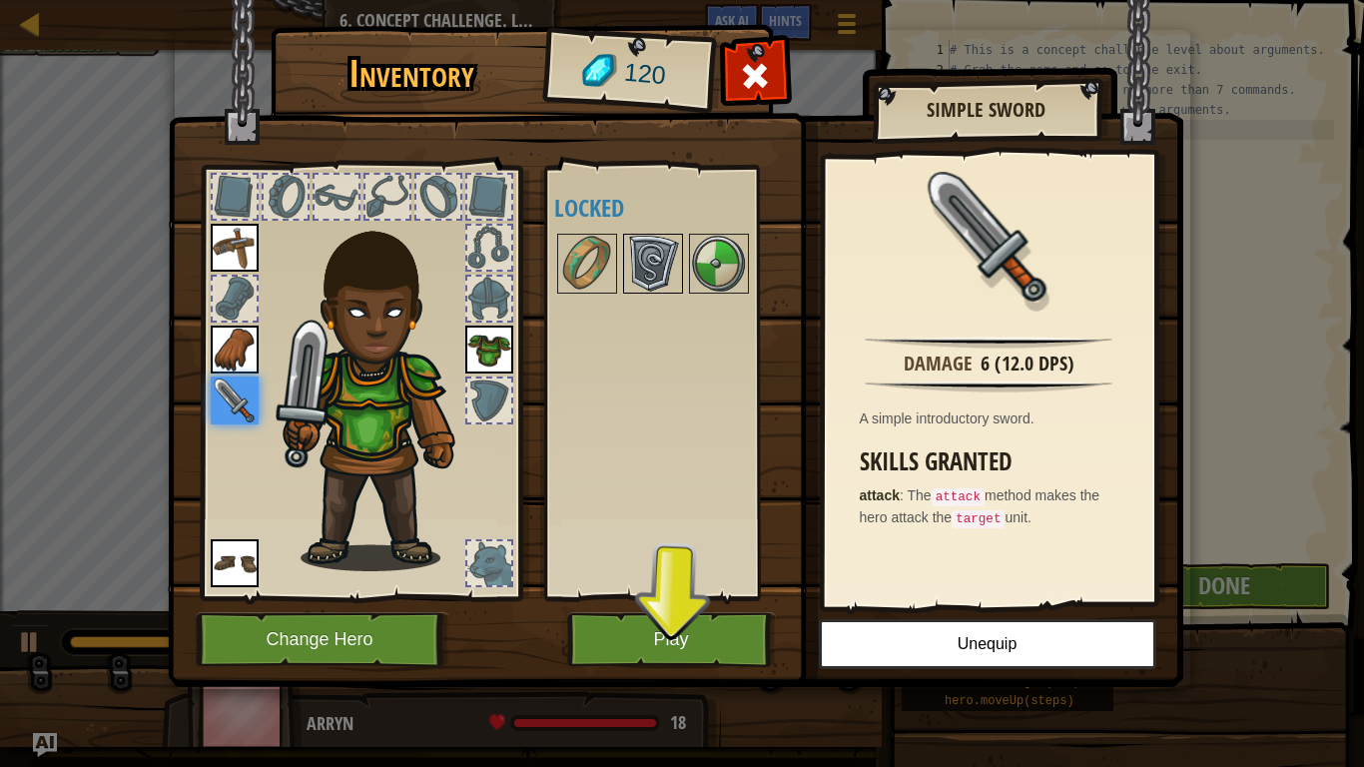
click at [662, 249] on img at bounding box center [653, 264] width 56 height 56
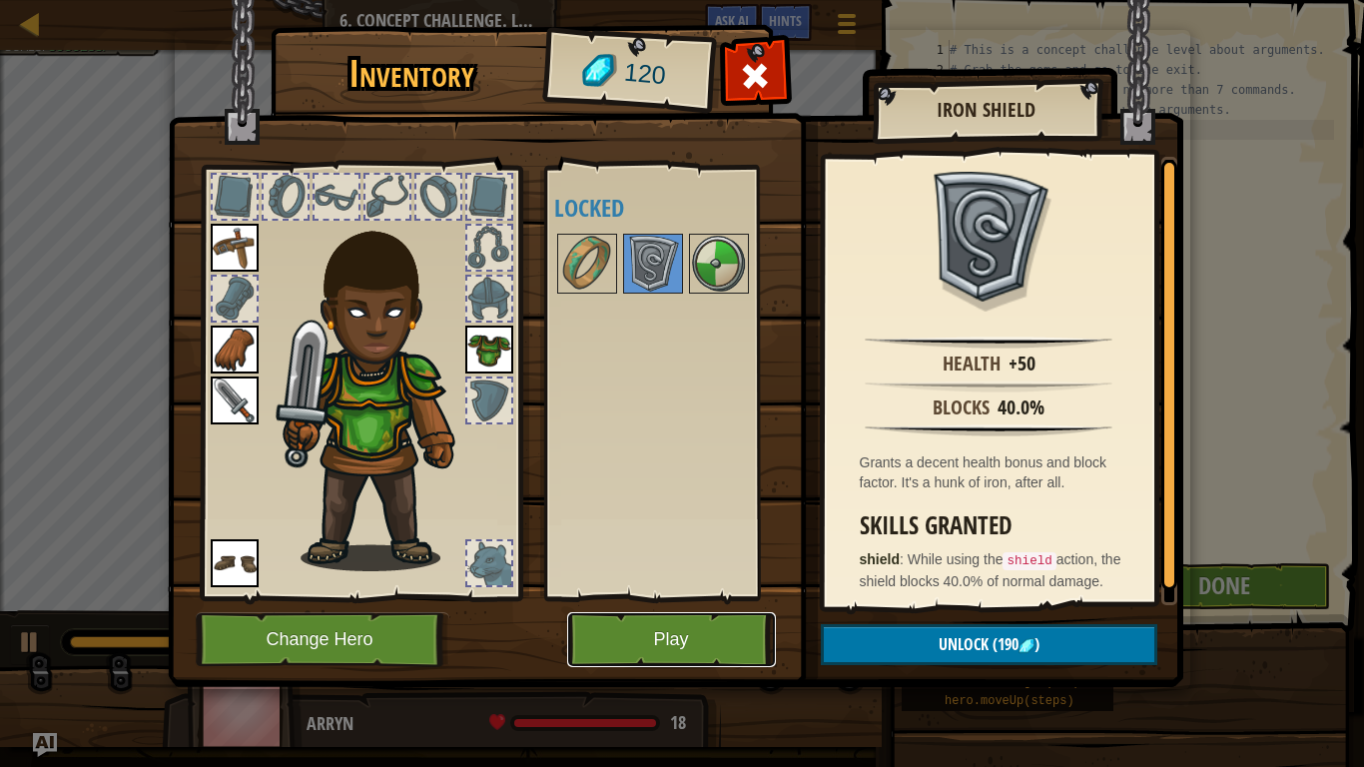
click at [617, 642] on button "Play" at bounding box center [671, 639] width 209 height 55
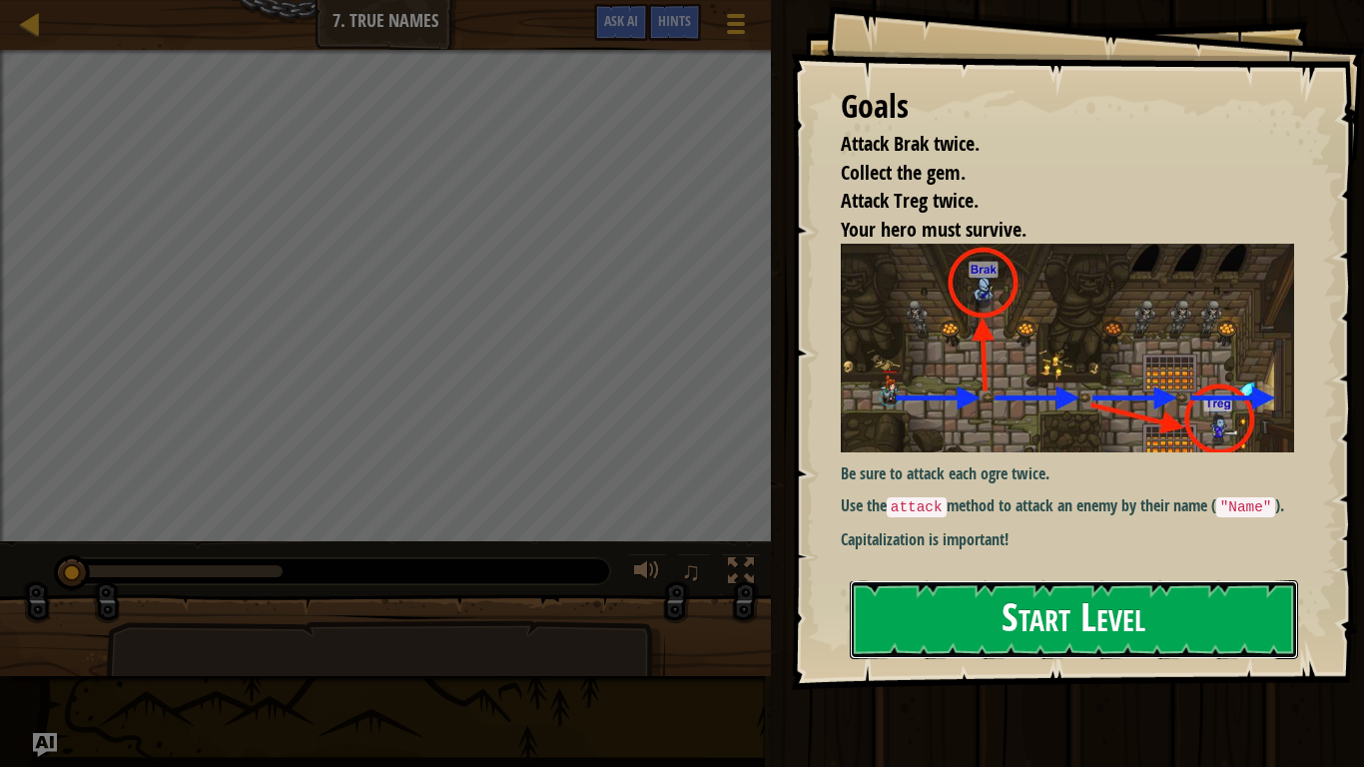
click at [911, 604] on button "Start Level" at bounding box center [1074, 619] width 448 height 79
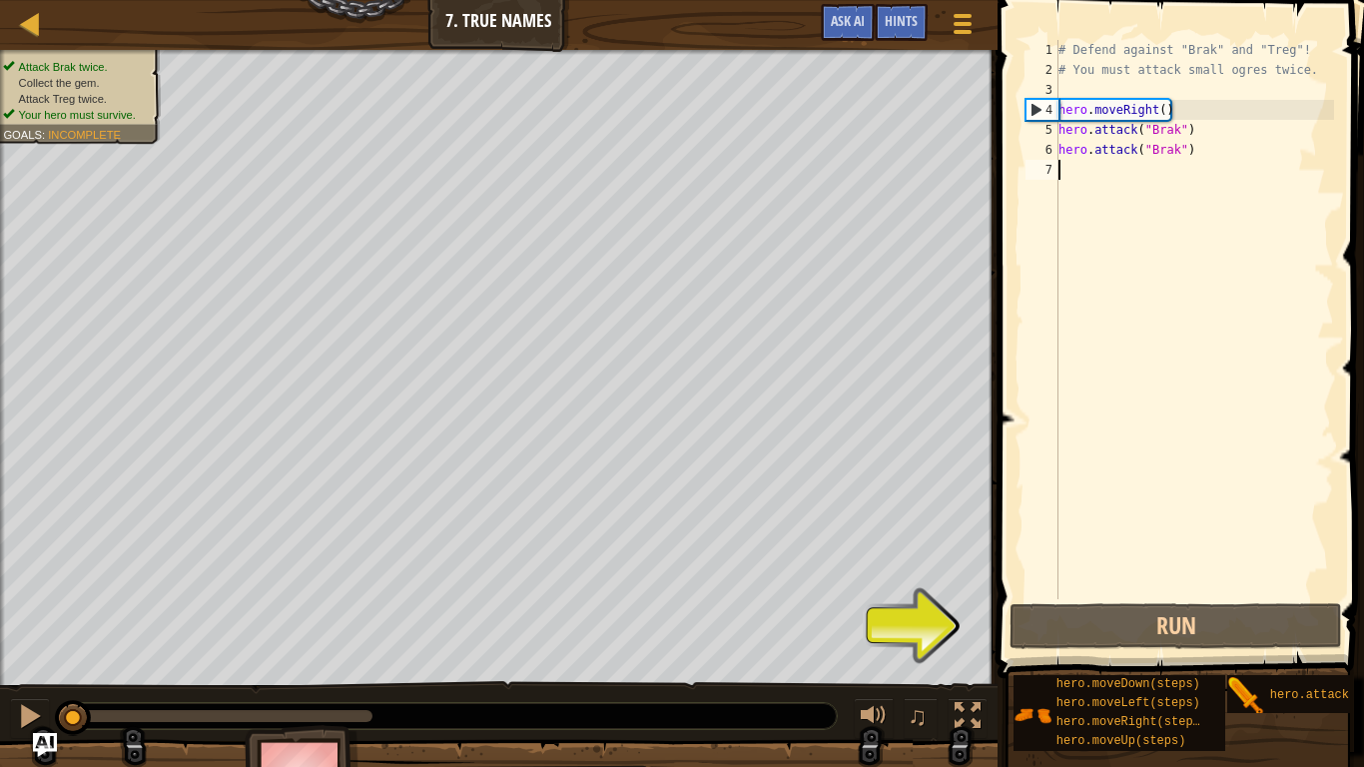
click at [1185, 127] on div "# Defend against "Brak" and "Treg"! # You must attack small ogres twice. hero .…" at bounding box center [1194, 339] width 280 height 599
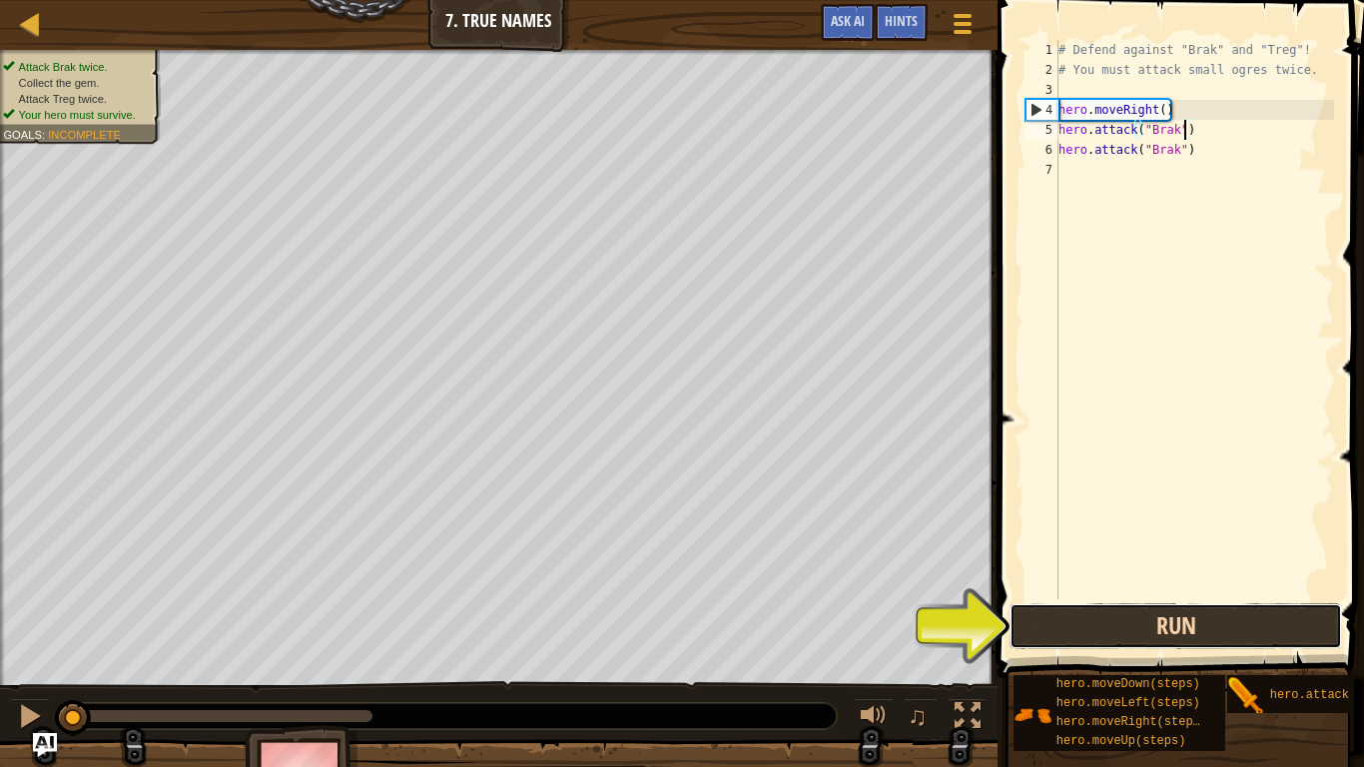
click at [1098, 630] on button "Run" at bounding box center [1175, 626] width 333 height 46
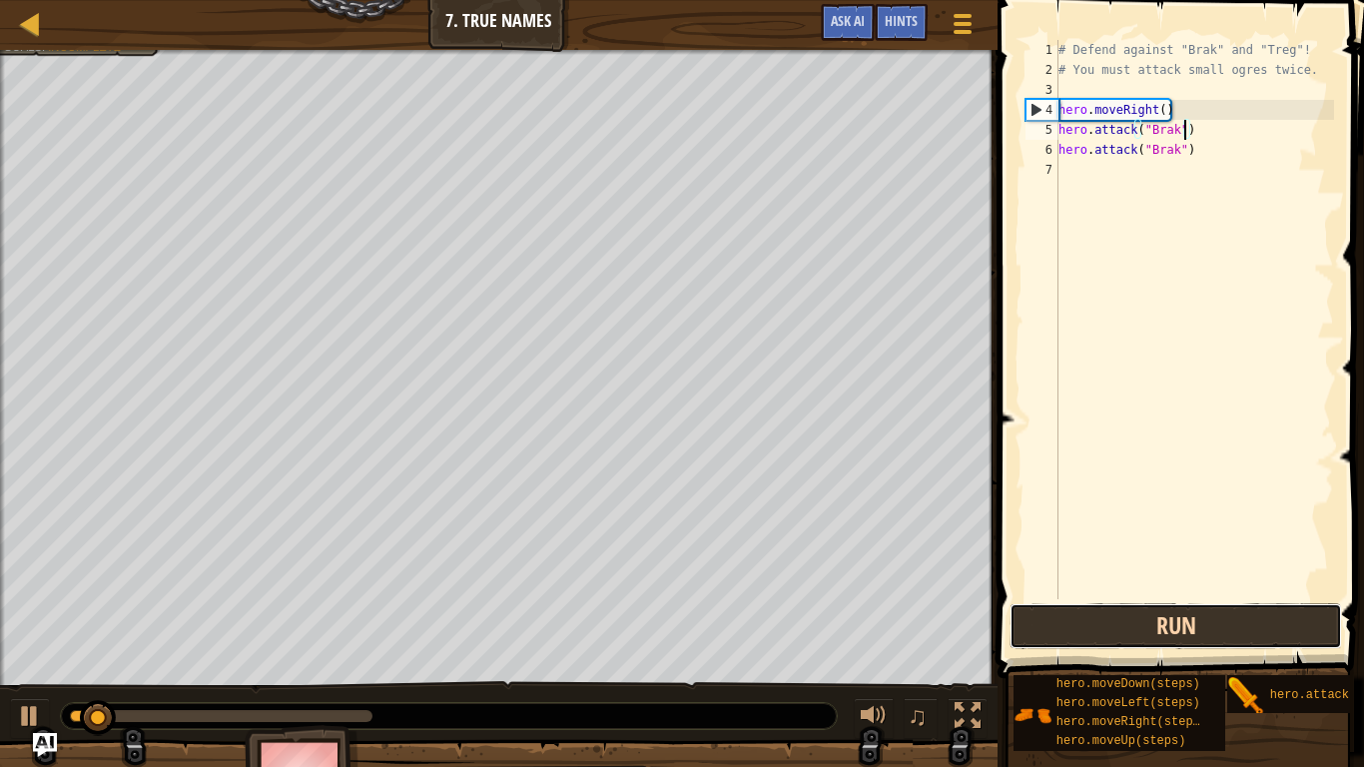
click at [1098, 630] on button "Run" at bounding box center [1175, 626] width 333 height 46
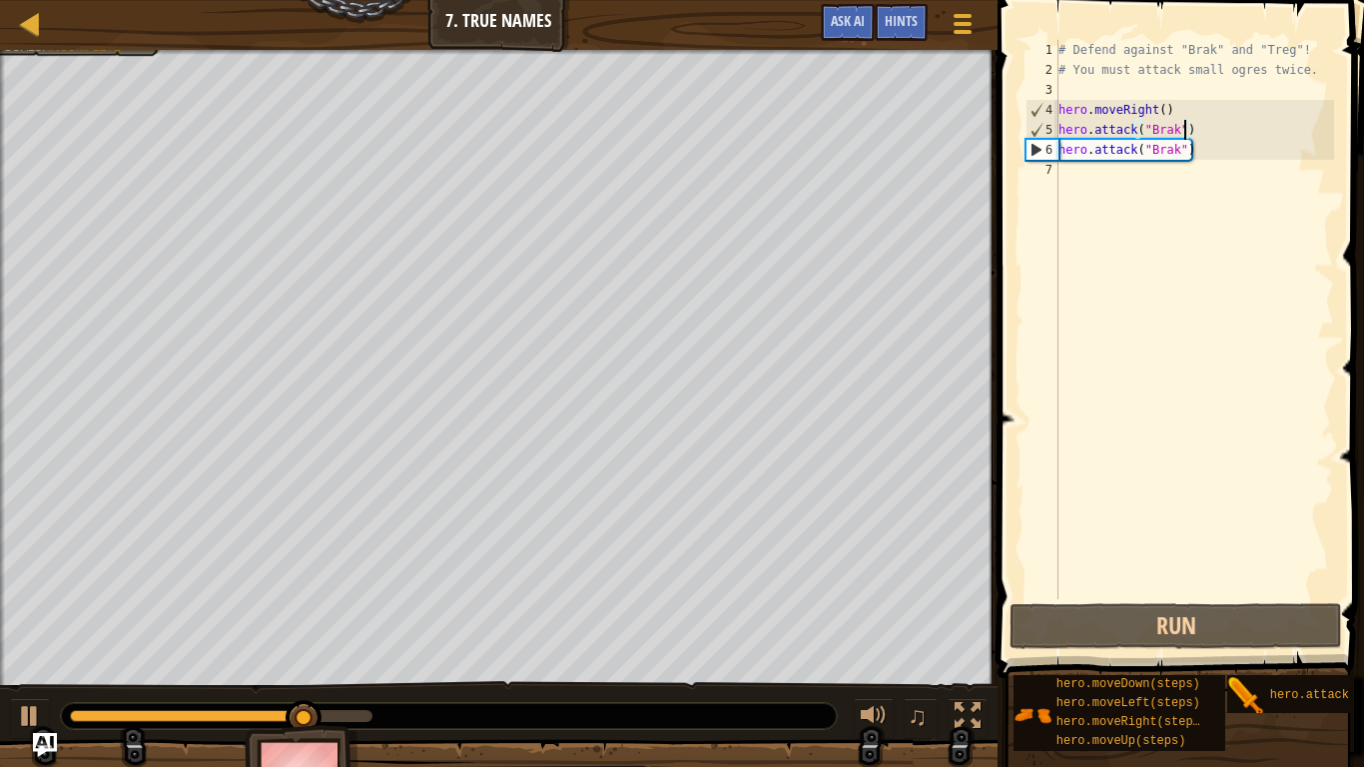
click at [1177, 155] on div "# Defend against "Brak" and "Treg"! # You must attack small ogres twice. hero .…" at bounding box center [1194, 339] width 280 height 599
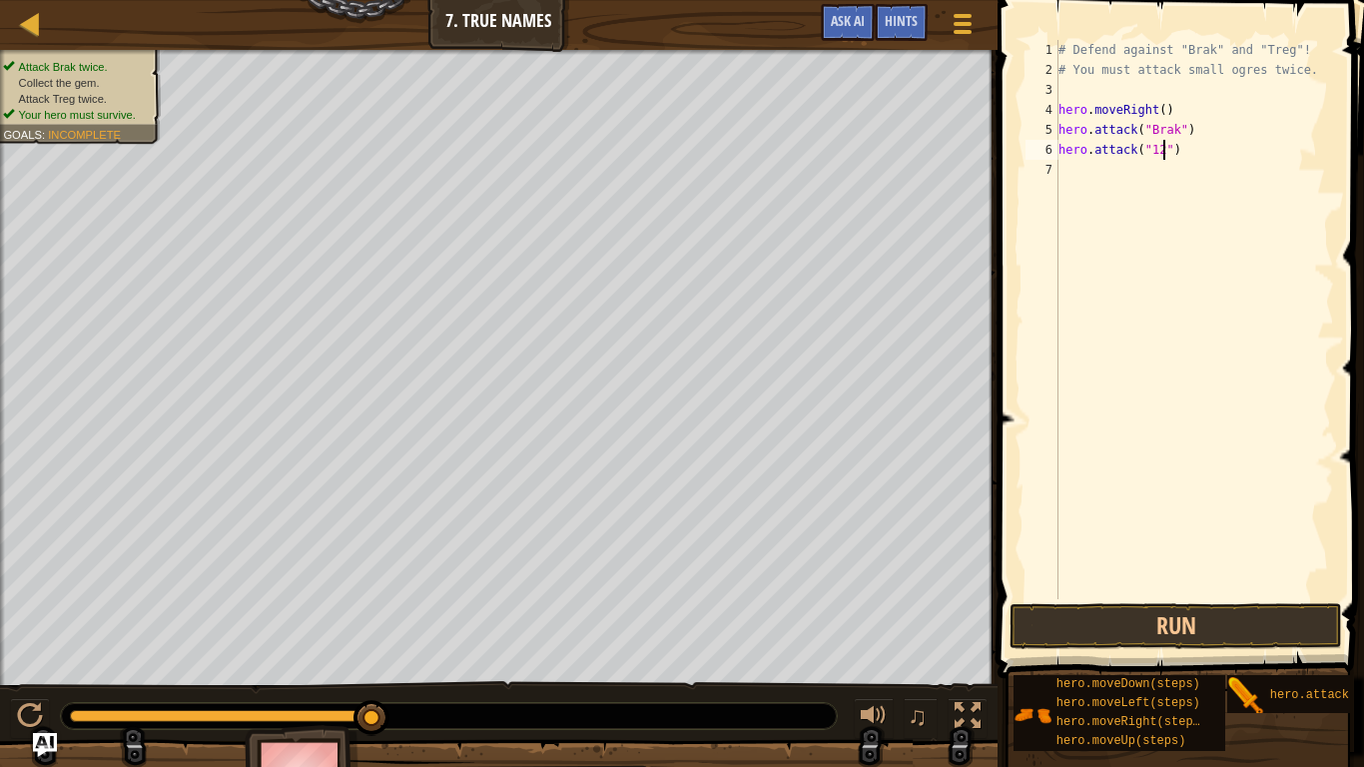
scroll to position [9, 15]
click at [1096, 631] on button "Run" at bounding box center [1175, 626] width 333 height 46
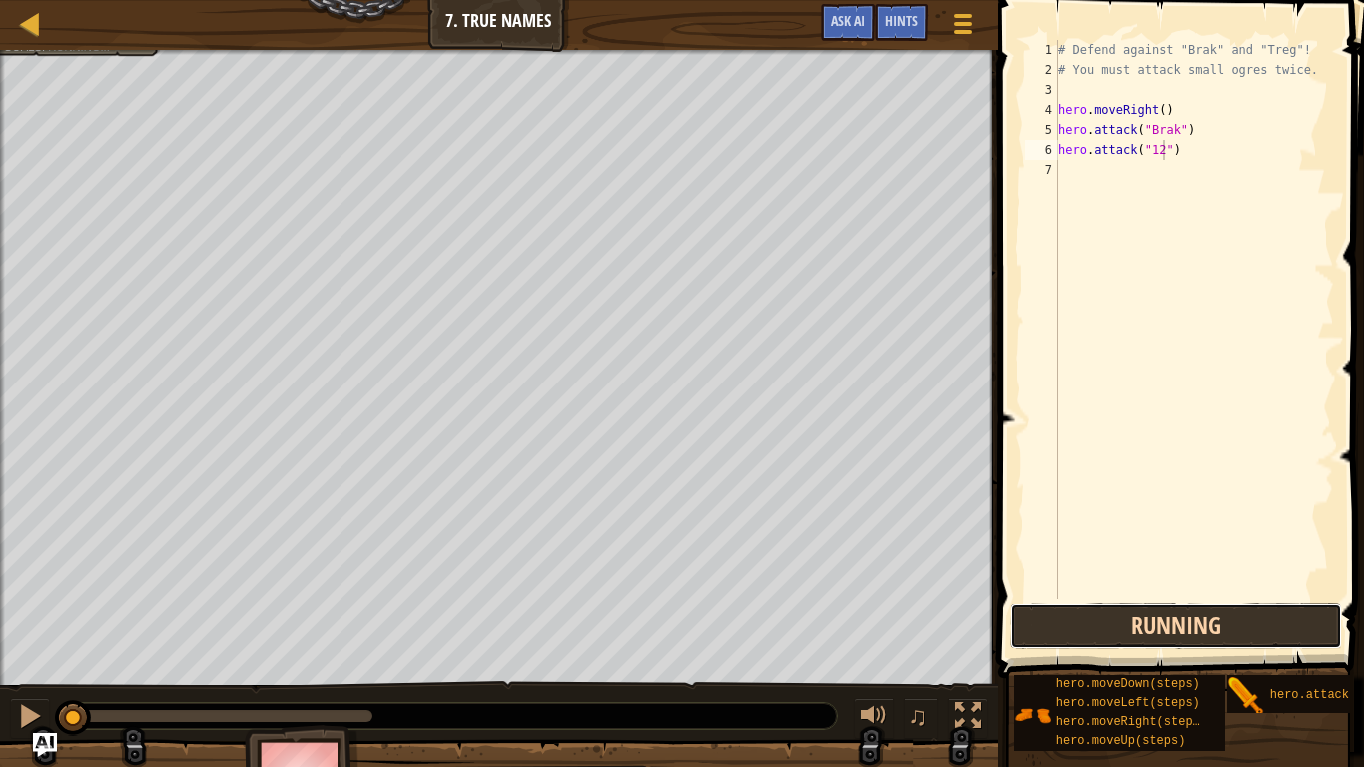
click at [1096, 631] on button "Running" at bounding box center [1175, 626] width 333 height 46
click at [1084, 629] on button "Running" at bounding box center [1175, 626] width 333 height 46
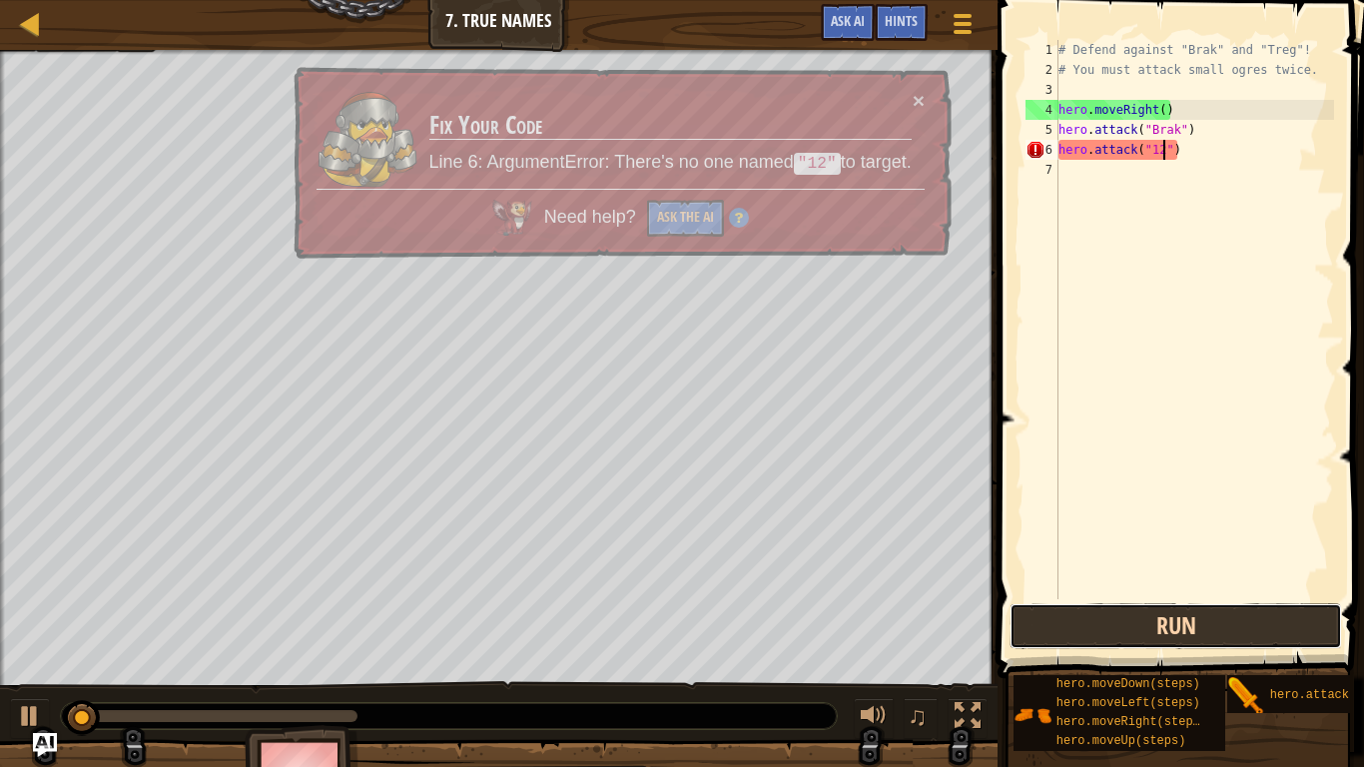
click at [1064, 632] on button "Run" at bounding box center [1175, 626] width 333 height 46
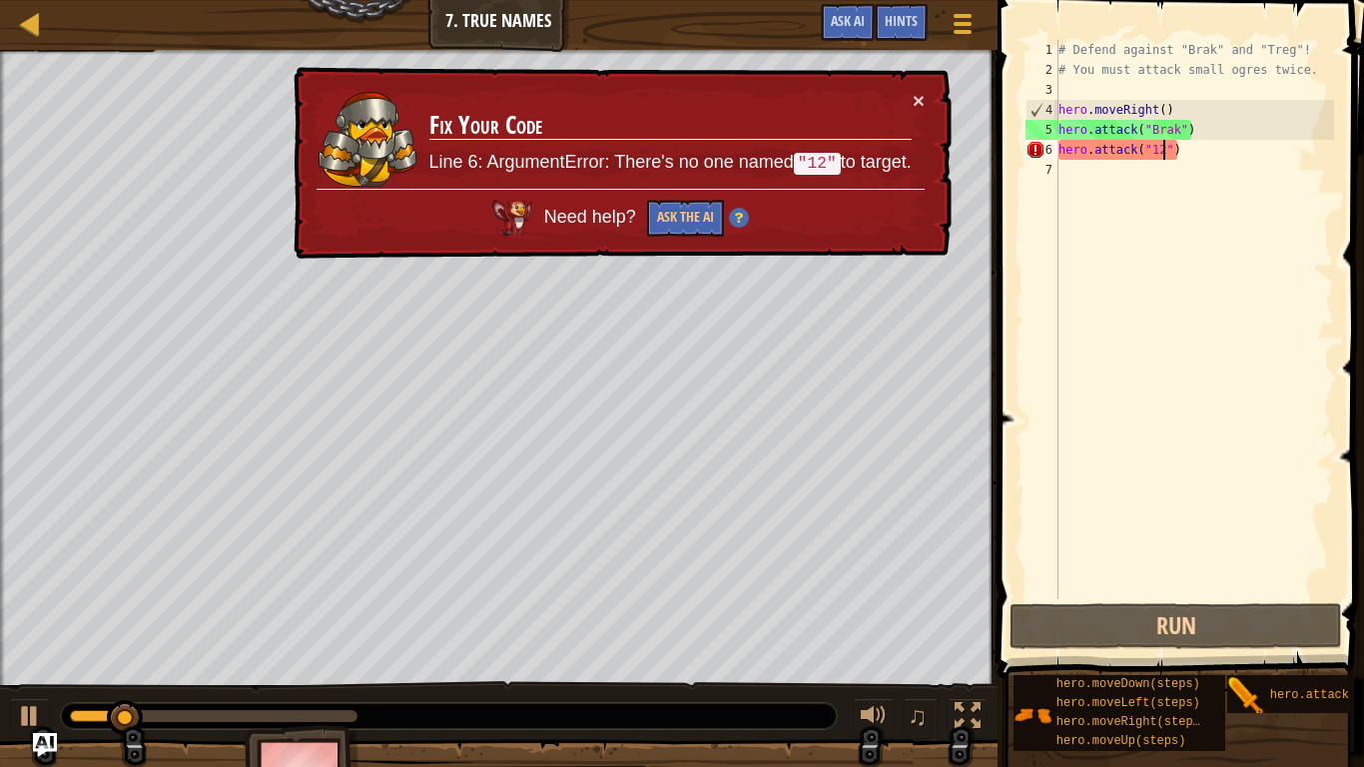
click at [925, 93] on div "× Fix Your Code Line 6: ArgumentError: There's no one named "12" to target. Nee…" at bounding box center [621, 163] width 663 height 193
click at [917, 100] on button "×" at bounding box center [919, 100] width 12 height 21
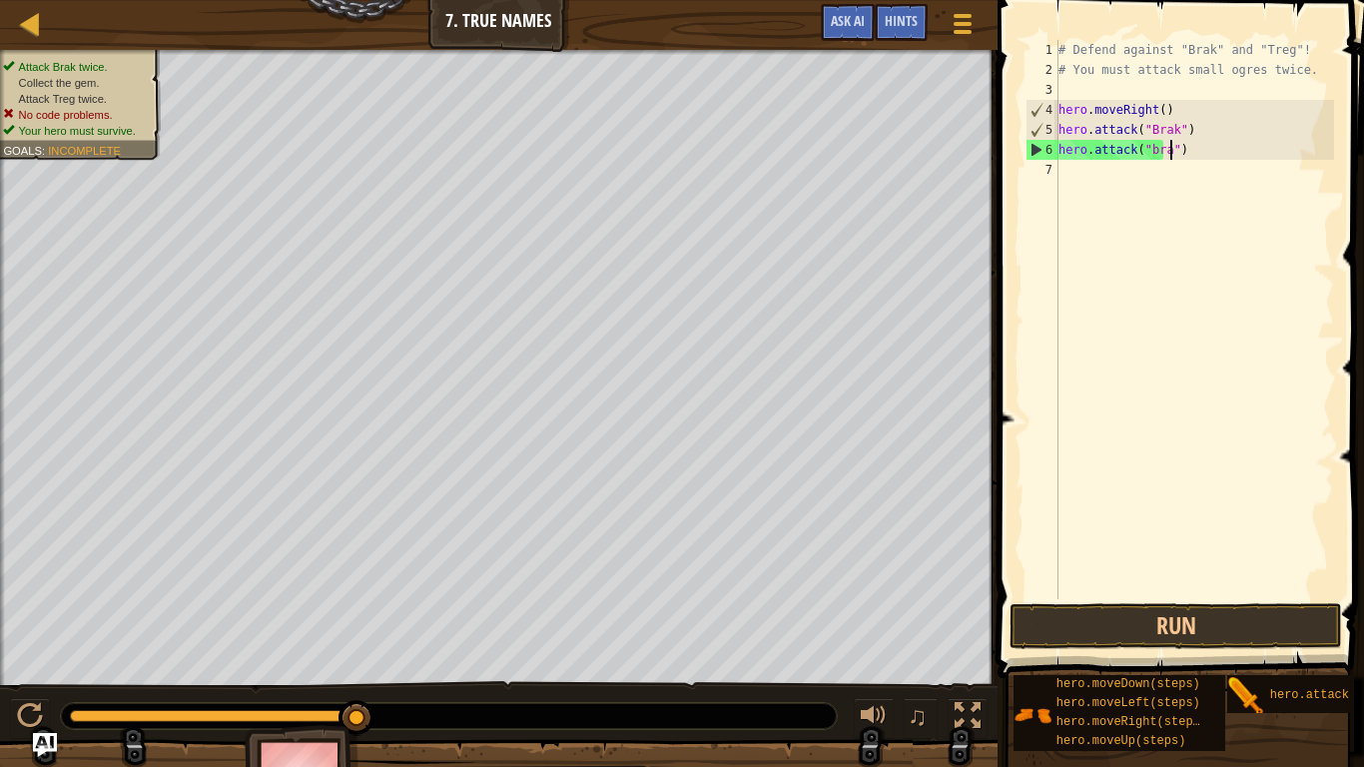
scroll to position [9, 17]
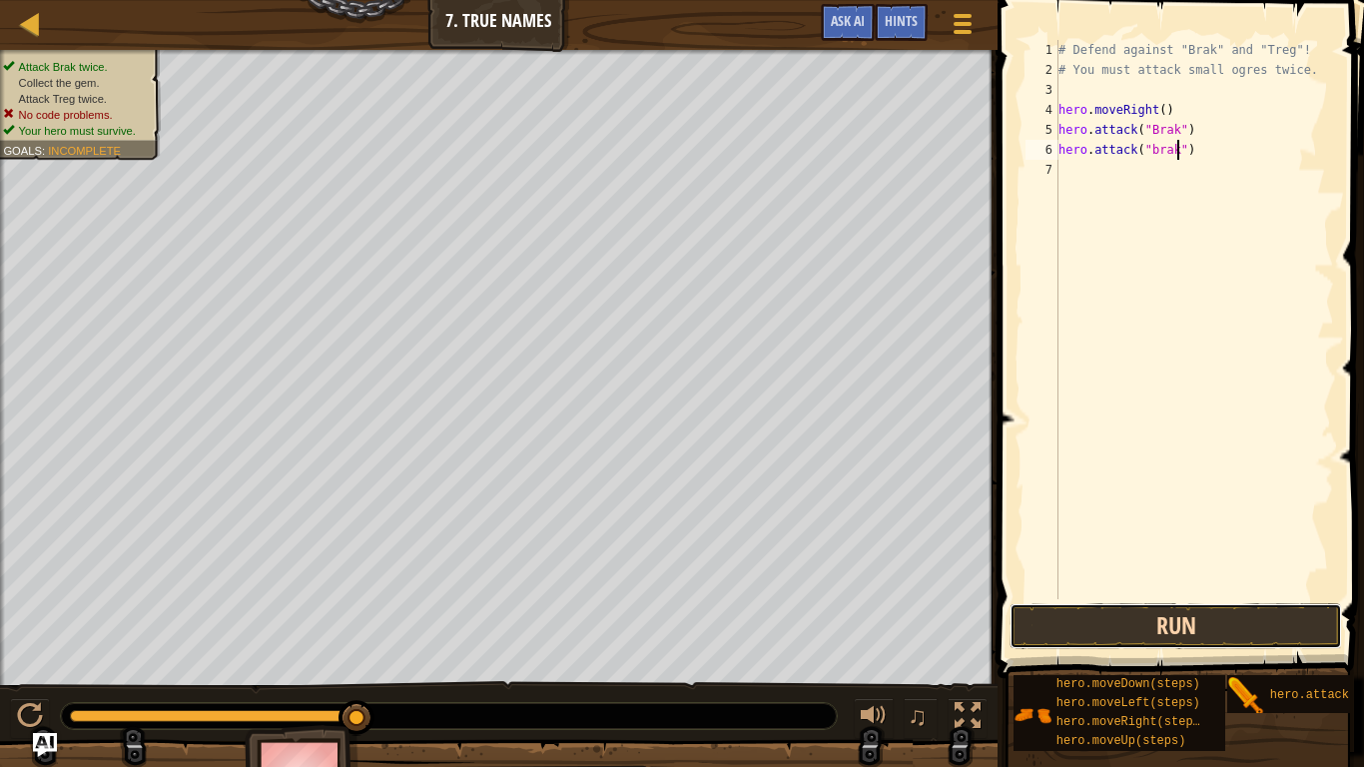
click at [1146, 612] on button "Run" at bounding box center [1175, 626] width 333 height 46
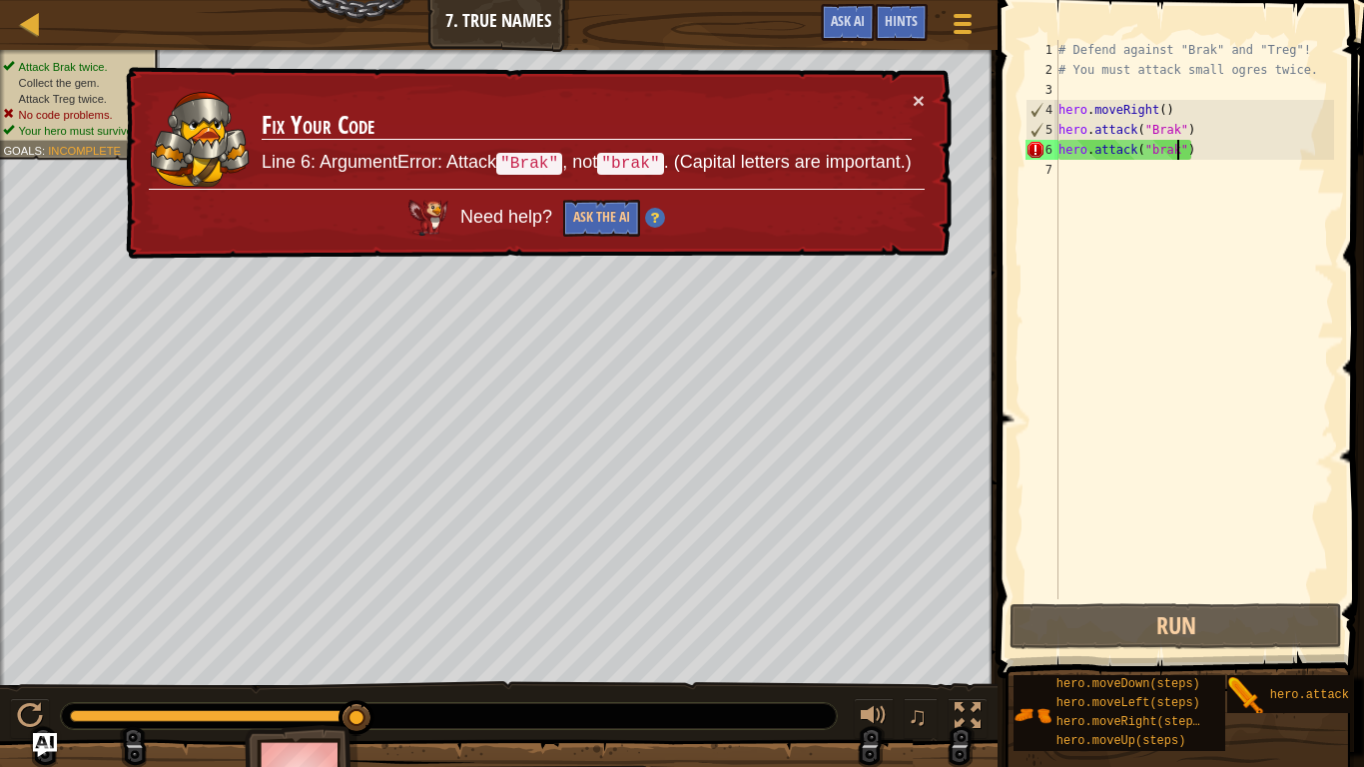
click at [1154, 157] on div "# Defend against "Brak" and "Treg"! # You must attack small ogres twice. hero .…" at bounding box center [1194, 339] width 280 height 599
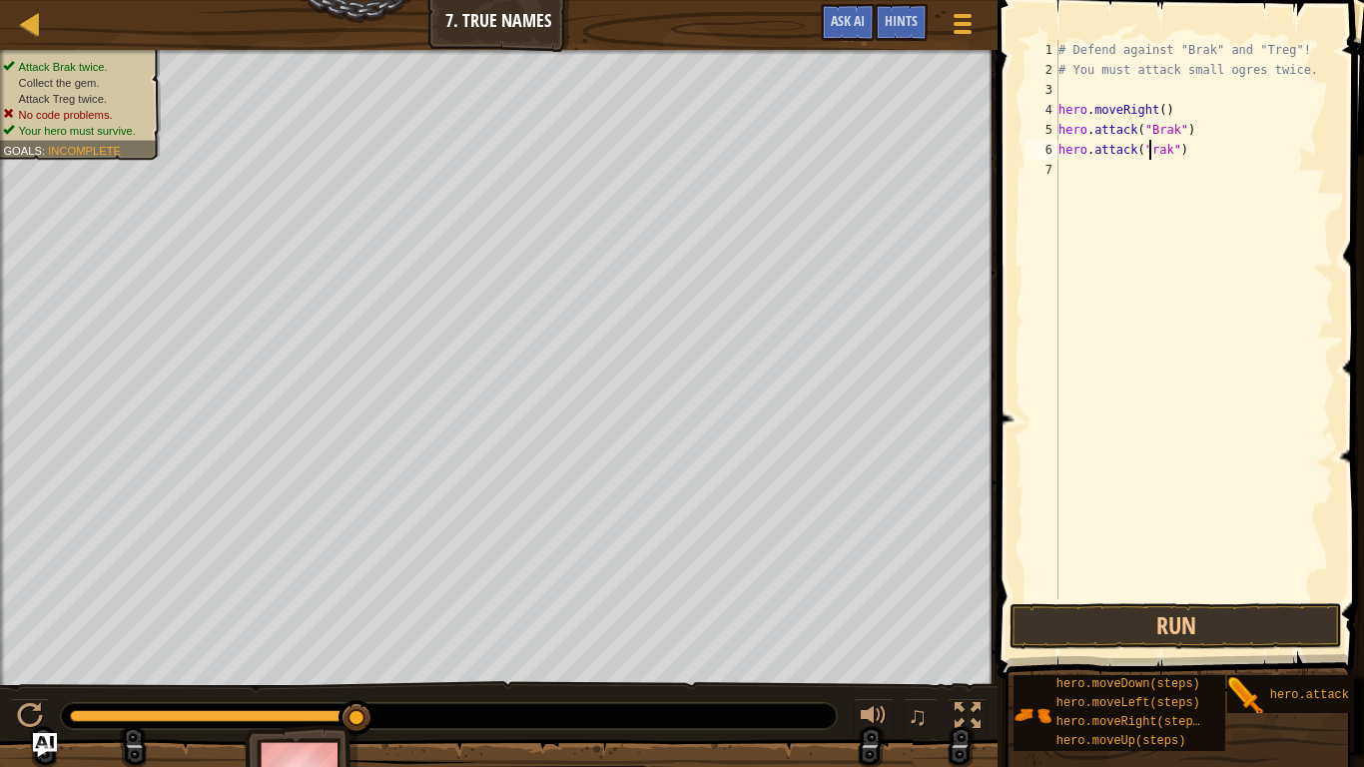
scroll to position [9, 14]
type textarea "hero.attack("Brak")"
click at [1091, 626] on button "Run" at bounding box center [1175, 626] width 333 height 46
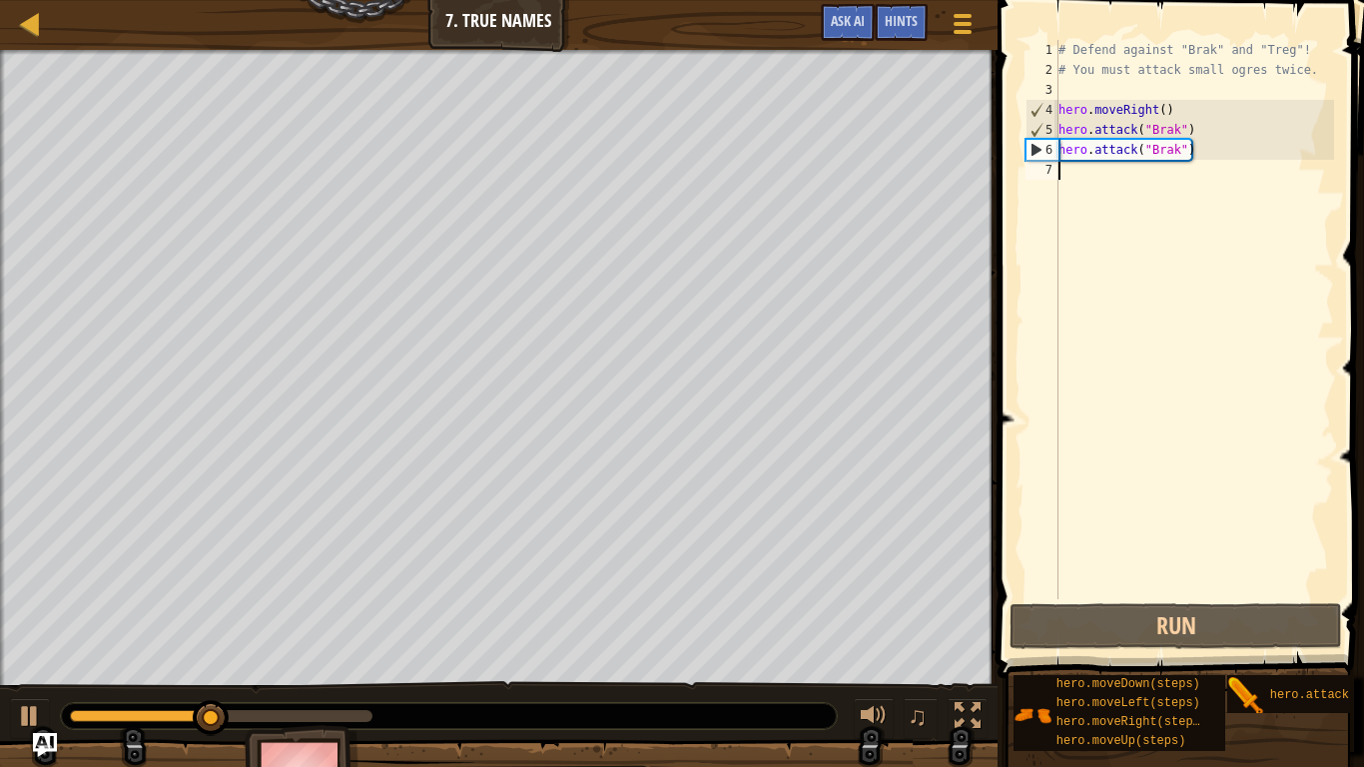
click at [1065, 169] on div "# Defend against "Brak" and "Treg"! # You must attack small ogres twice. hero .…" at bounding box center [1194, 339] width 280 height 599
type textarea "h"
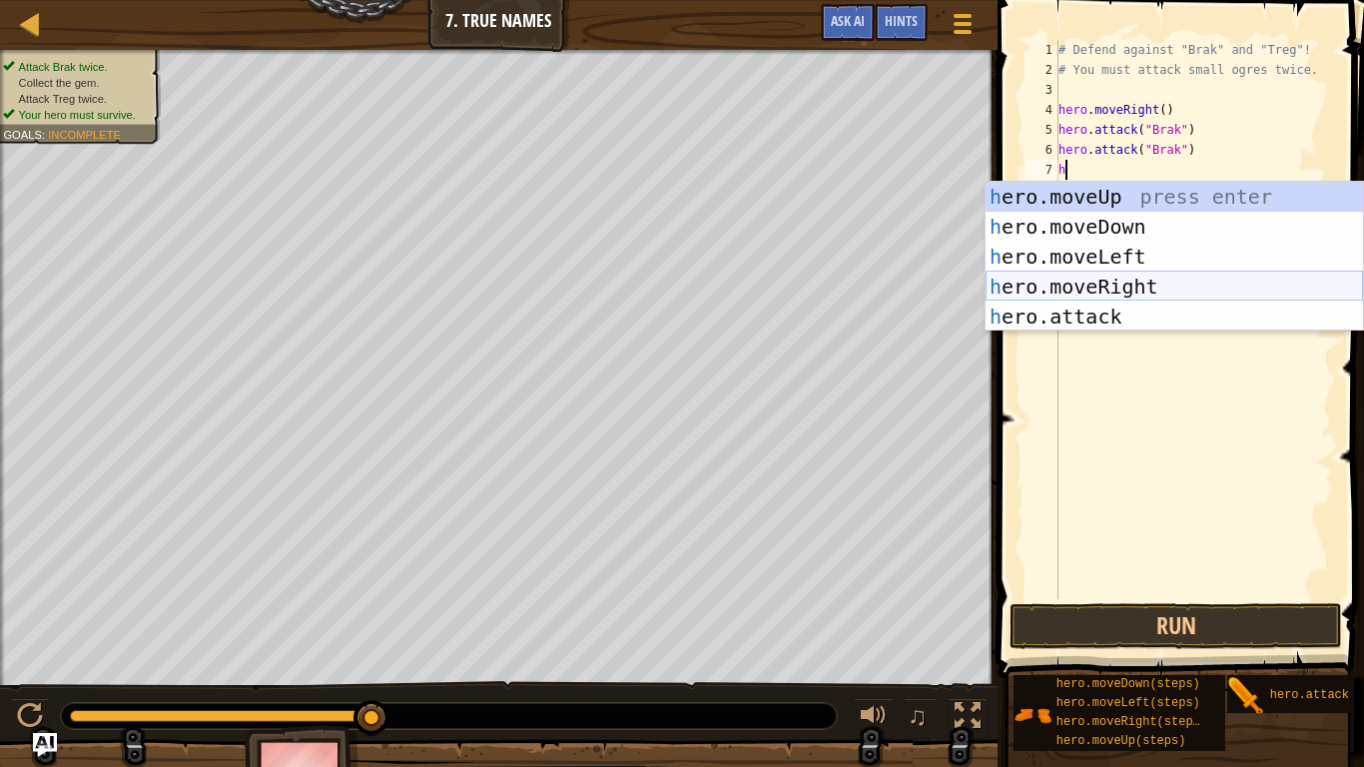
click at [1151, 293] on div "h ero.moveUp press enter h ero.moveDown press enter h ero.moveLeft press enter …" at bounding box center [1174, 287] width 377 height 210
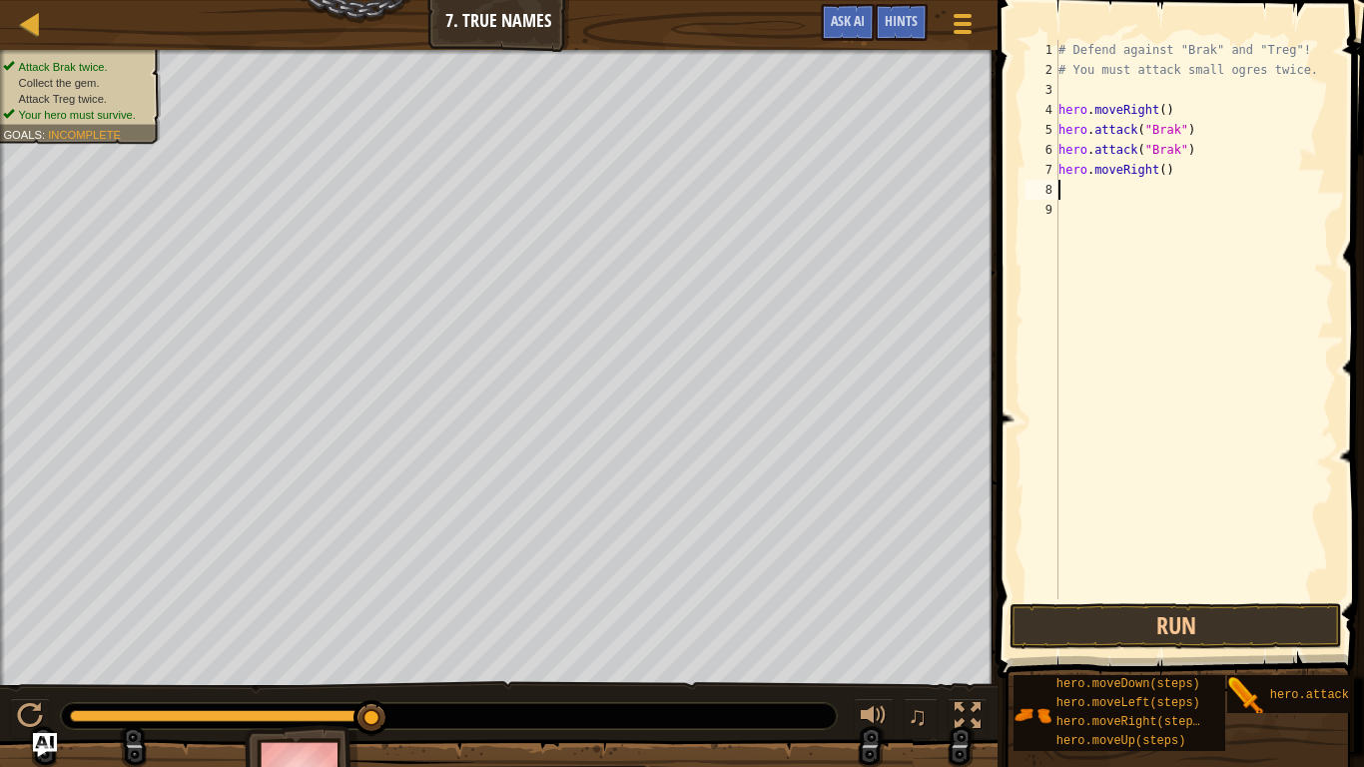
click at [1169, 169] on div "# Defend against "Brak" and "Treg"! # You must attack small ogres twice. hero .…" at bounding box center [1194, 339] width 280 height 599
click at [1167, 177] on div "# Defend against "Brak" and "Treg"! # You must attack small ogres twice. hero .…" at bounding box center [1194, 339] width 280 height 599
click at [1158, 167] on div "# Defend against "Brak" and "Treg"! # You must attack small ogres twice. hero .…" at bounding box center [1194, 339] width 280 height 599
click at [1168, 171] on div "# Defend against "Brak" and "Treg"! # You must attack small ogres twice. hero .…" at bounding box center [1194, 339] width 280 height 599
click at [1167, 173] on div "# Defend against "Brak" and "Treg"! # You must attack small ogres twice. hero .…" at bounding box center [1194, 339] width 280 height 599
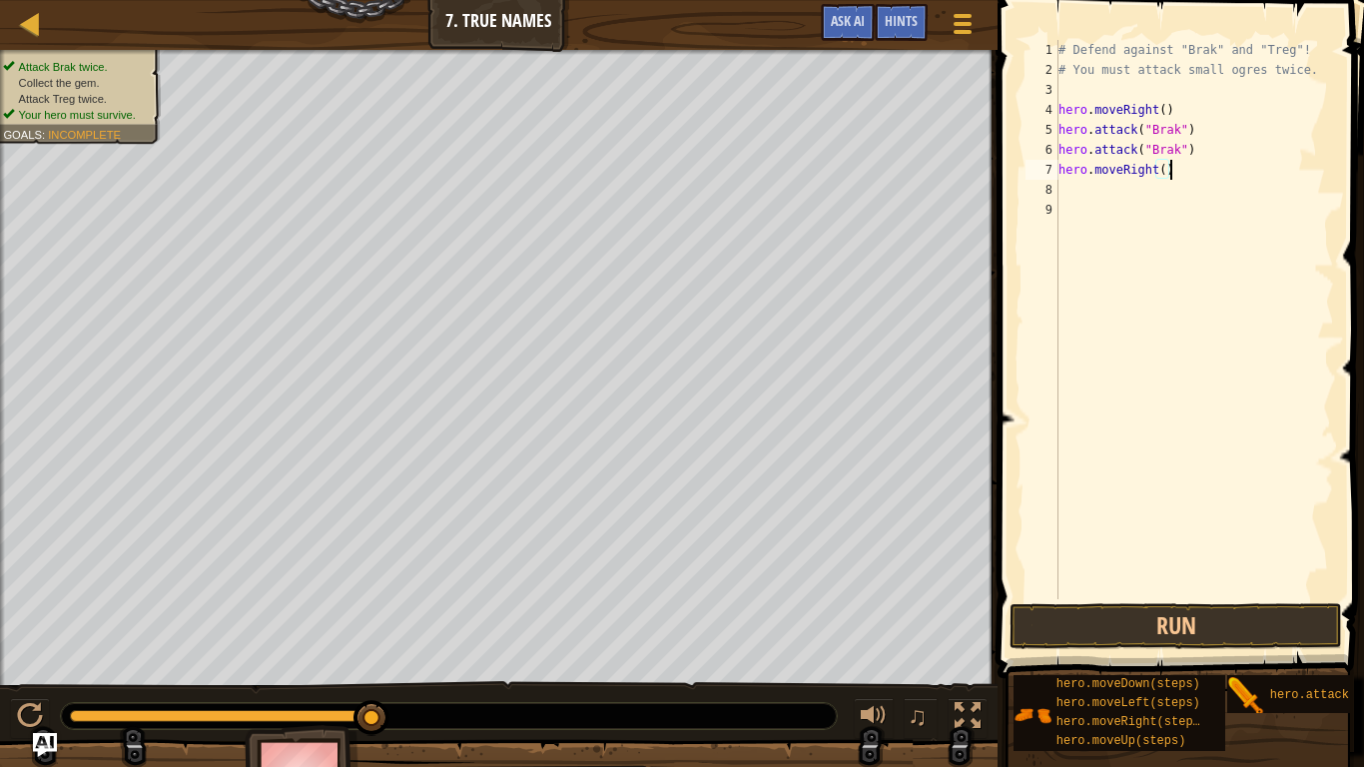
click at [1160, 165] on div "# Defend against "Brak" and "Treg"! # You must attack small ogres twice. hero .…" at bounding box center [1194, 339] width 280 height 599
click at [1223, 621] on button "Run" at bounding box center [1175, 626] width 333 height 46
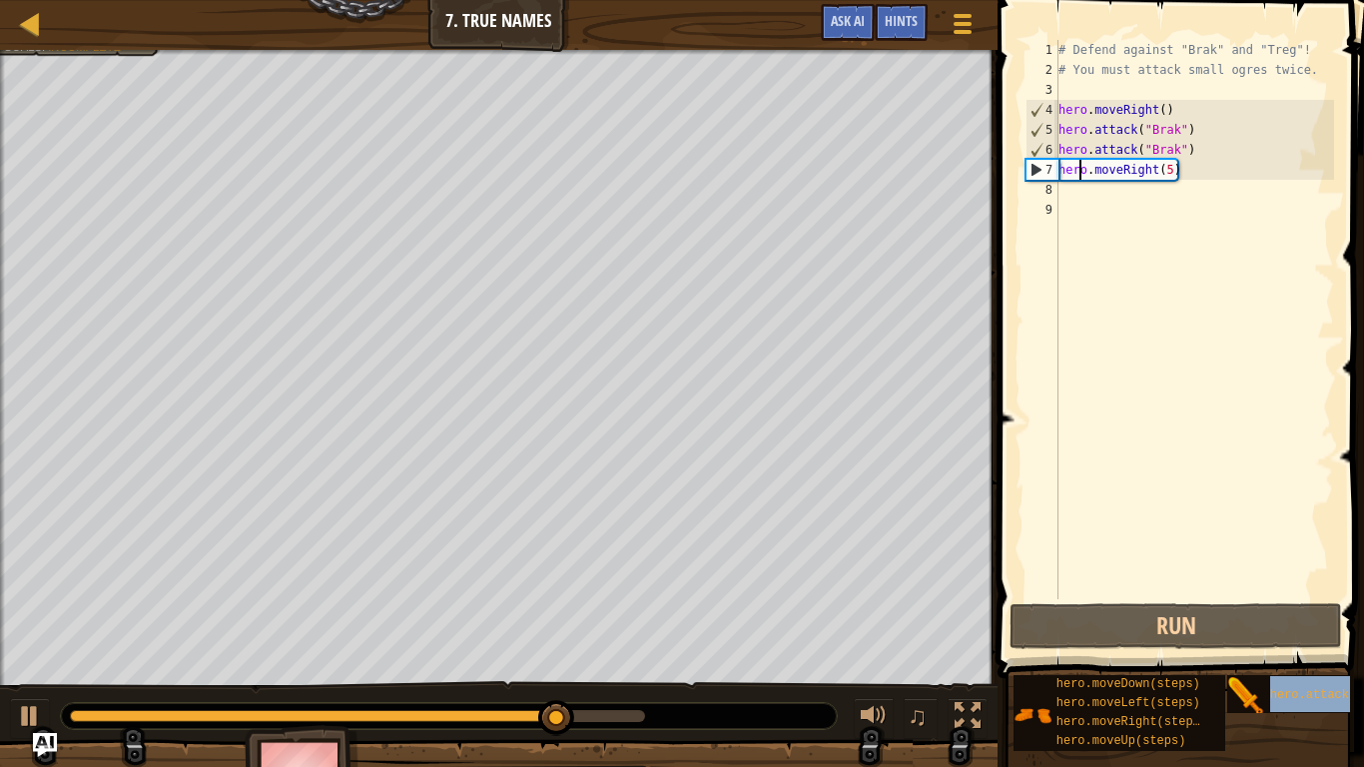
type textarea "herhero.attack(target)o.moveRight(5)"
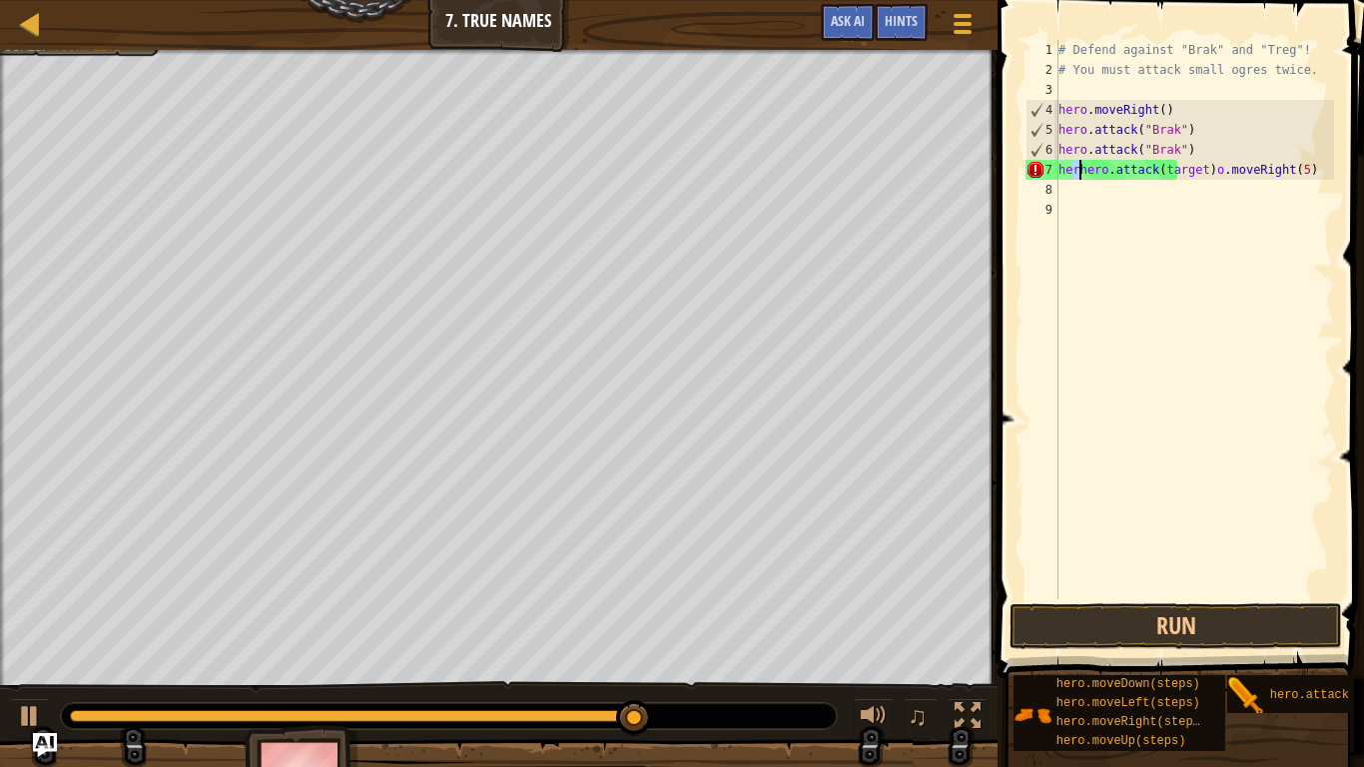
drag, startPoint x: 1073, startPoint y: 166, endPoint x: 1108, endPoint y: 207, distance: 53.8
click at [1108, 207] on div "# Defend against "Brak" and "Treg"! # You must attack small ogres twice. hero .…" at bounding box center [1194, 339] width 280 height 599
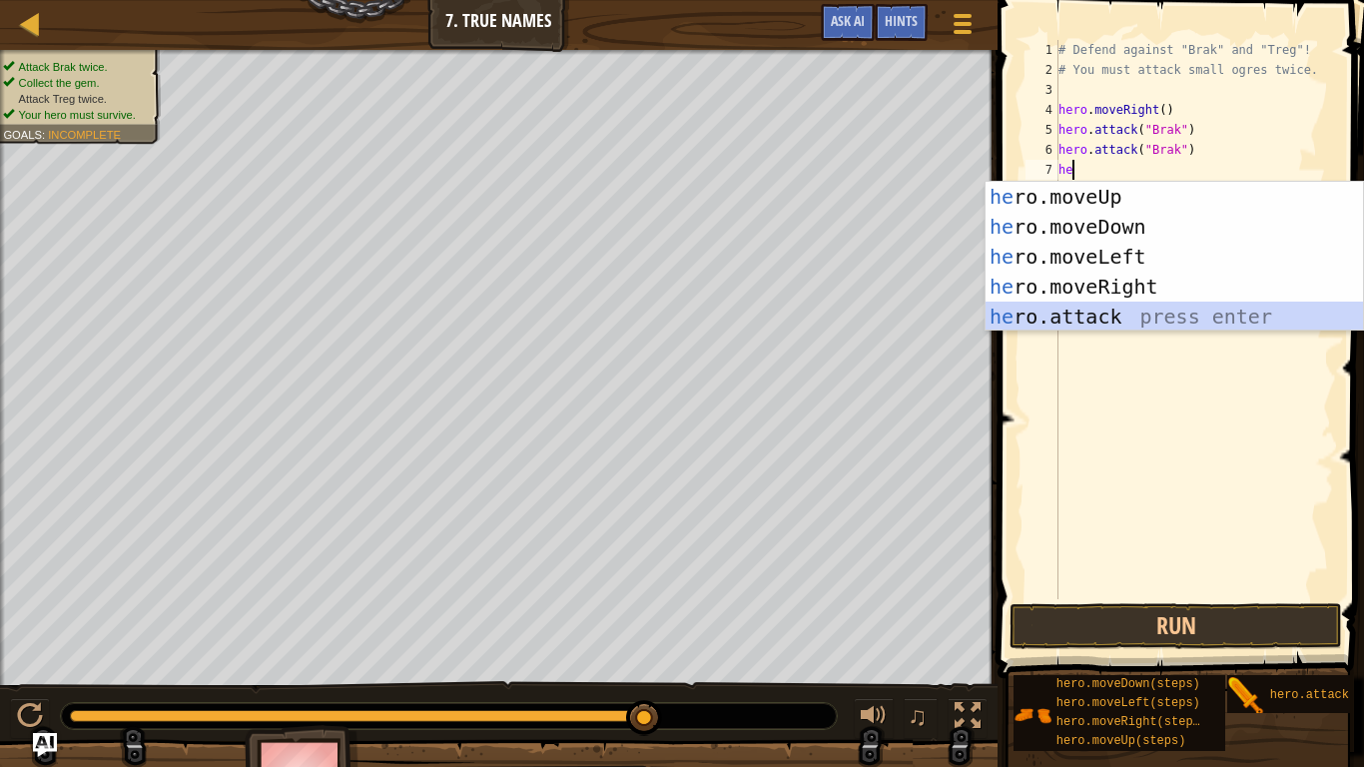
click at [1132, 305] on div "he ro.moveUp press enter he ro.moveDown press enter he ro.moveLeft press enter …" at bounding box center [1174, 287] width 377 height 210
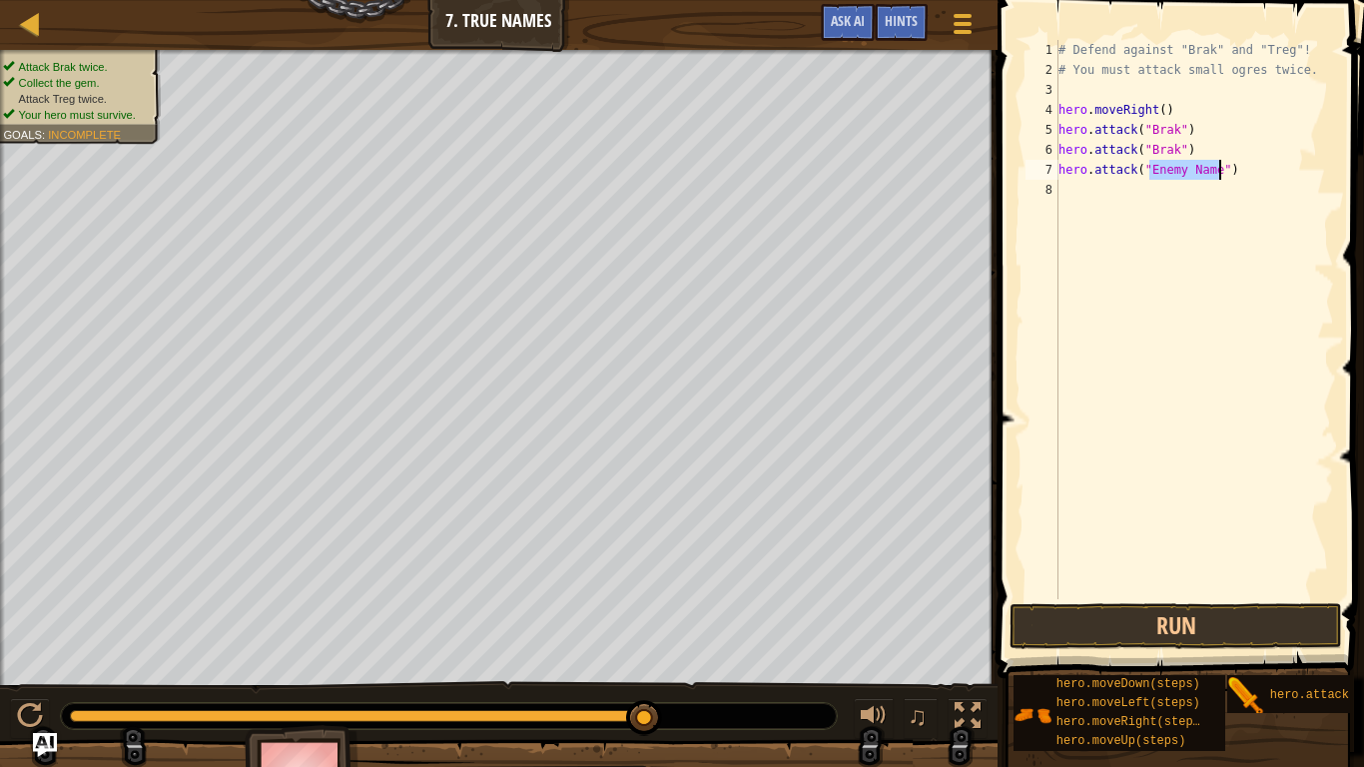
click at [1209, 168] on div "# Defend against "Brak" and "Treg"! # You must attack small ogres twice. hero .…" at bounding box center [1194, 319] width 280 height 559
click at [1214, 169] on div "# Defend against "Brak" and "Treg"! # You must attack small ogres twice. hero .…" at bounding box center [1194, 339] width 280 height 599
click at [1214, 168] on div "# Defend against "Brak" and "Treg"! # You must attack small ogres twice. hero .…" at bounding box center [1194, 339] width 280 height 599
click at [1215, 168] on div "# Defend against "Brak" and "Treg"! # You must attack small ogres twice. hero .…" at bounding box center [1194, 339] width 280 height 599
click at [1216, 170] on div "# Defend against "Brak" and "Treg"! # You must attack small ogres twice. hero .…" at bounding box center [1194, 339] width 280 height 599
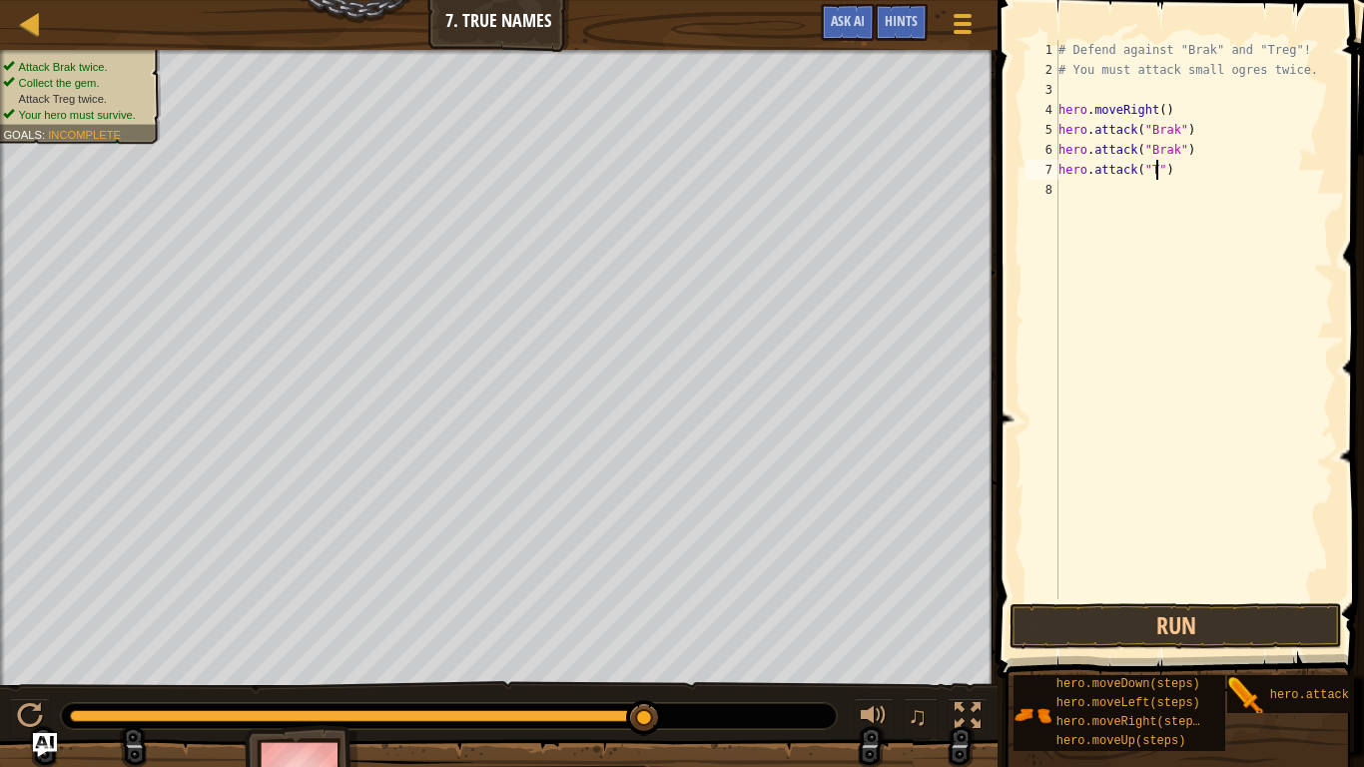
scroll to position [9, 14]
type textarea "hero.attack("TREG")"
click at [1100, 205] on div "# Defend against "Brak" and "Treg"! # You must attack small ogres twice. hero .…" at bounding box center [1194, 339] width 280 height 599
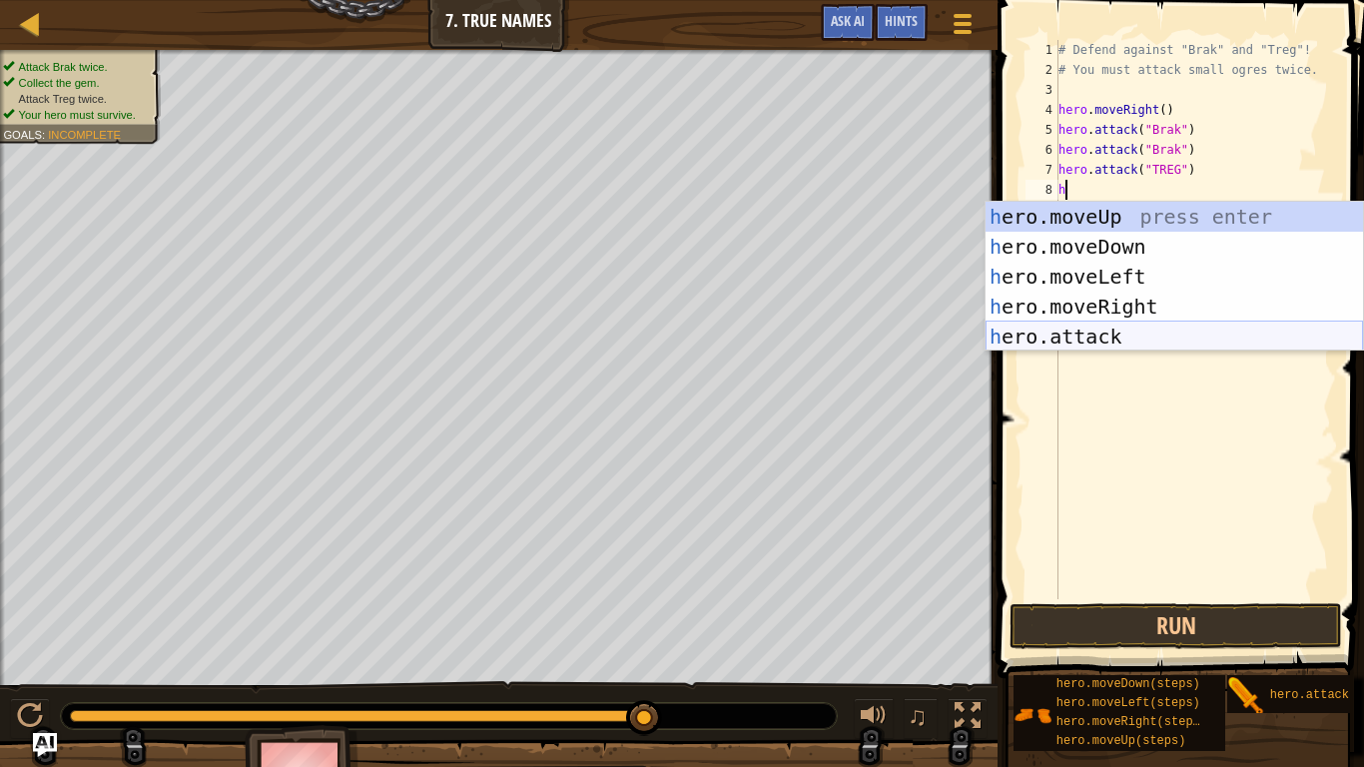
click at [1123, 339] on div "h ero.moveUp press enter h ero.moveDown press enter h ero.moveLeft press enter …" at bounding box center [1174, 307] width 377 height 210
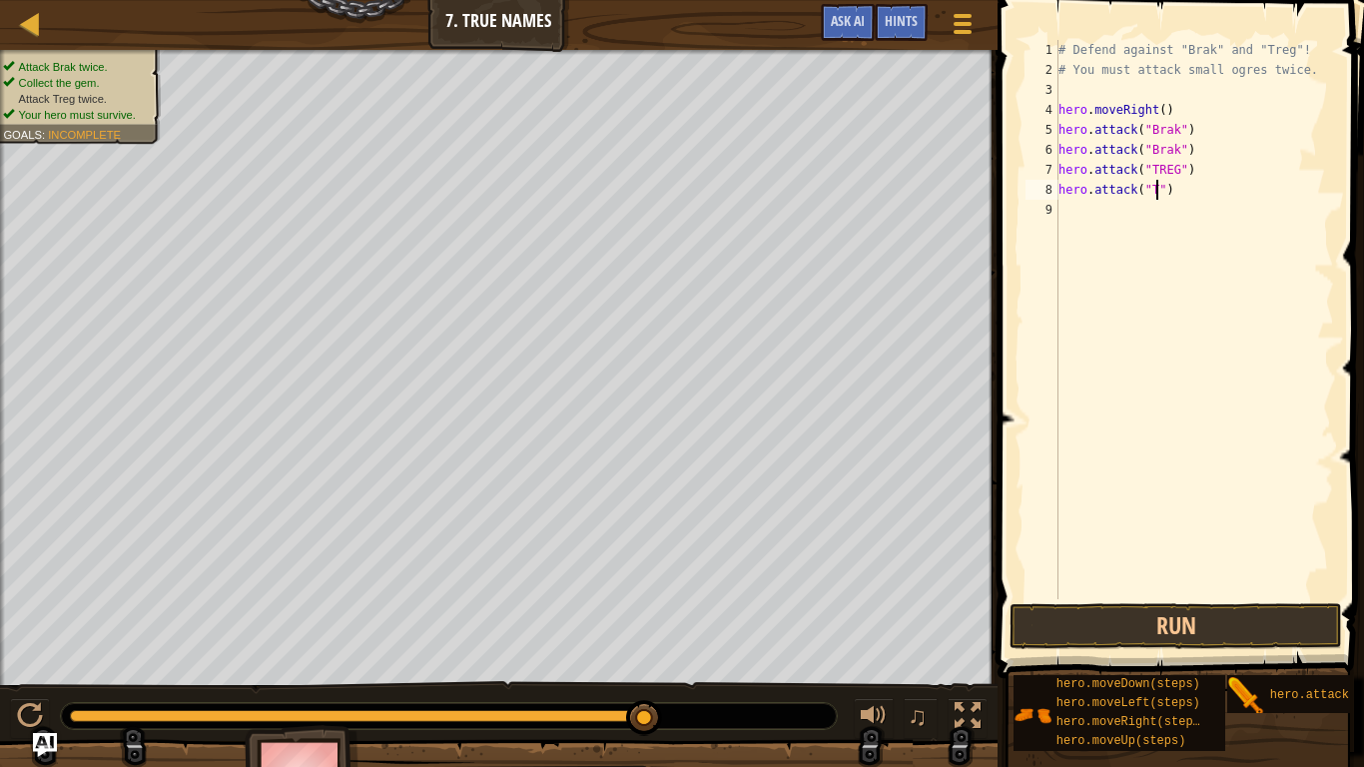
scroll to position [9, 14]
type textarea "hero.attack("Treg")"
click at [1137, 203] on div "# Defend against "Brak" and "Treg"! # You must attack small ogres twice. hero .…" at bounding box center [1194, 339] width 280 height 599
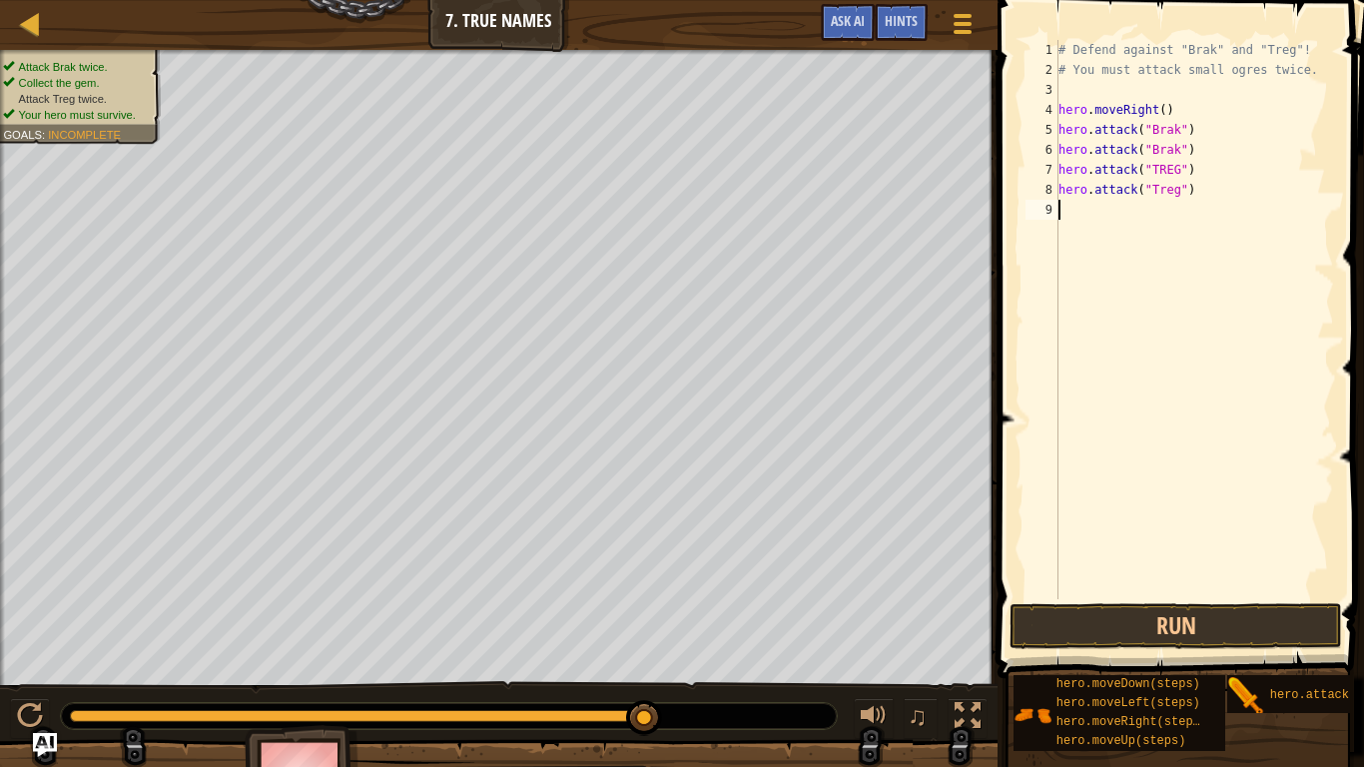
type textarea "h"
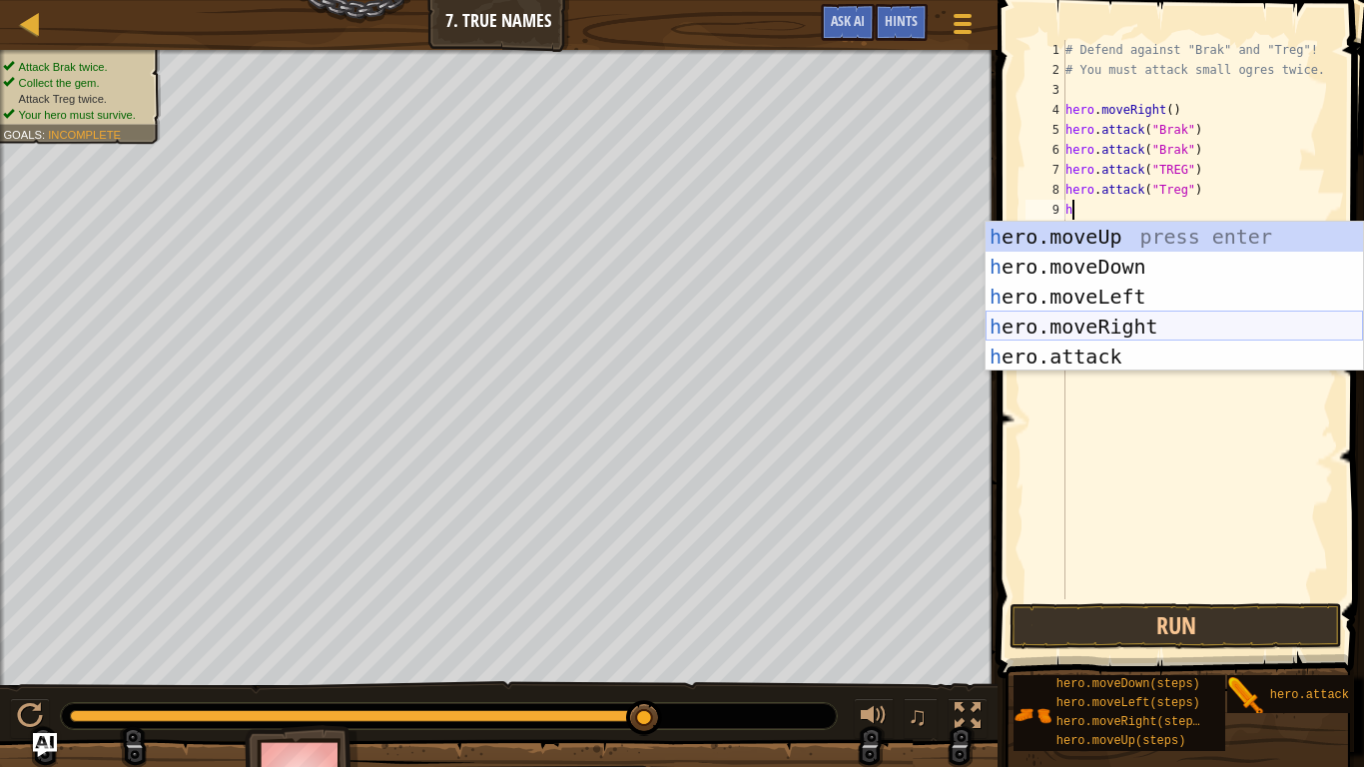
click at [1185, 320] on div "h ero.moveUp press enter h ero.moveDown press enter h ero.moveLeft press enter …" at bounding box center [1174, 327] width 377 height 210
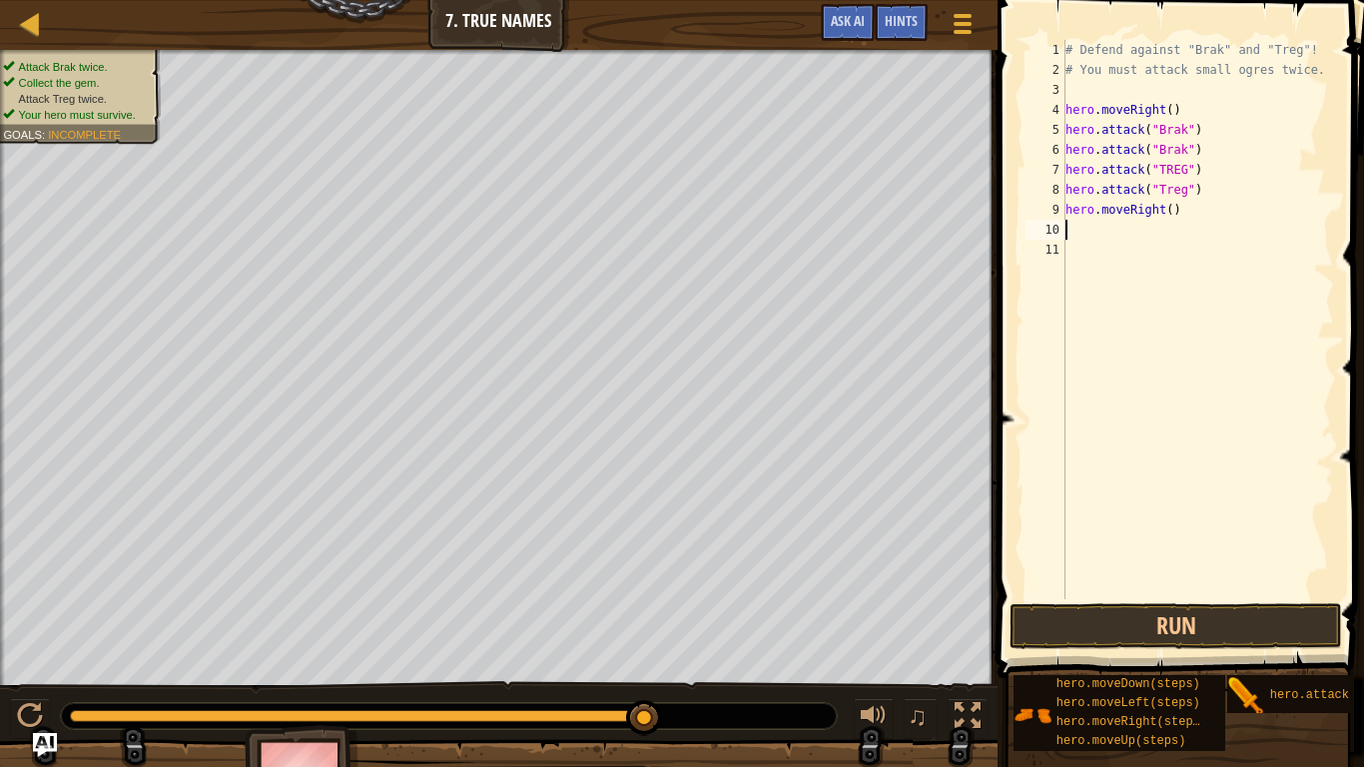
click at [1174, 220] on div "# Defend against "Brak" and "Treg"! # You must attack small ogres twice. hero .…" at bounding box center [1197, 339] width 273 height 599
click at [1168, 214] on div "# Defend against "Brak" and "Treg"! # You must attack small ogres twice. hero .…" at bounding box center [1197, 339] width 273 height 599
click at [1246, 610] on button "Run" at bounding box center [1175, 626] width 333 height 46
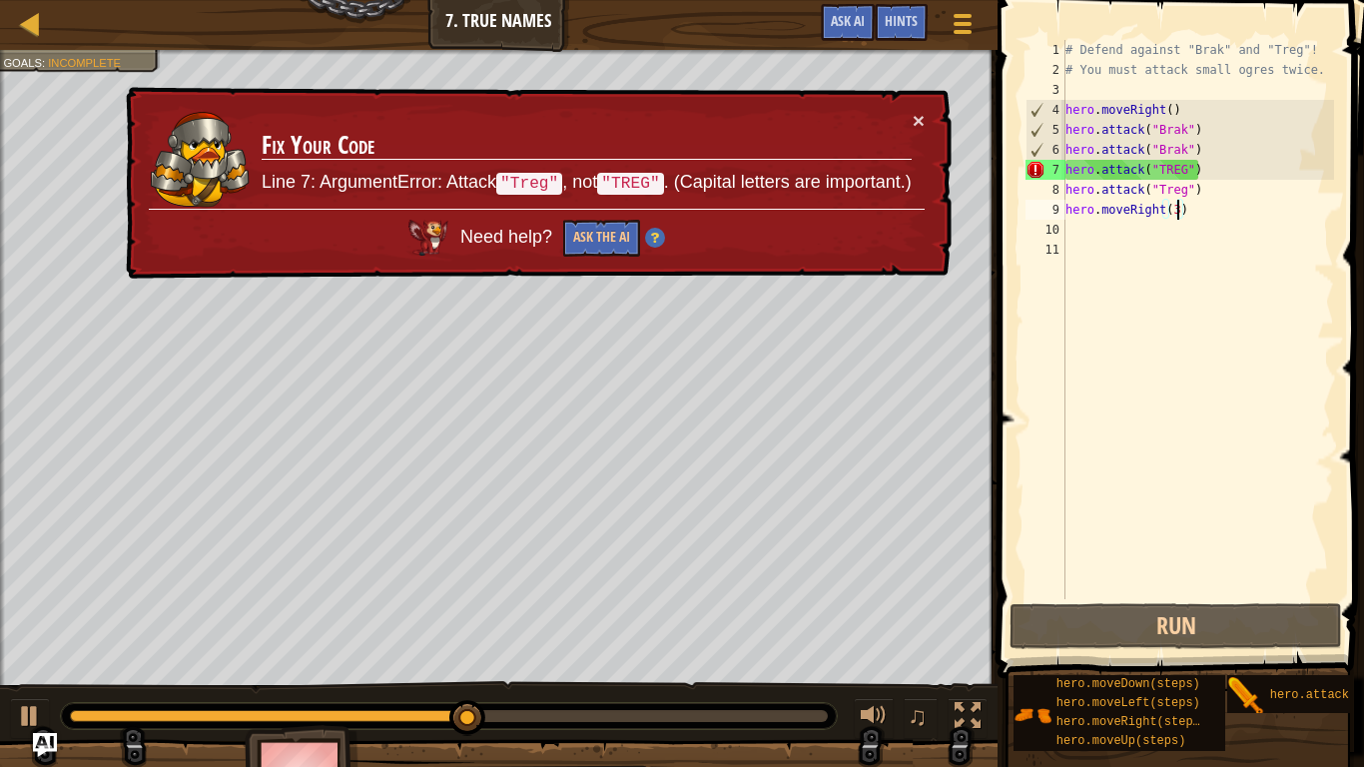
click at [1183, 170] on div "# Defend against "Brak" and "Treg"! # You must attack small ogres twice. hero .…" at bounding box center [1197, 339] width 273 height 599
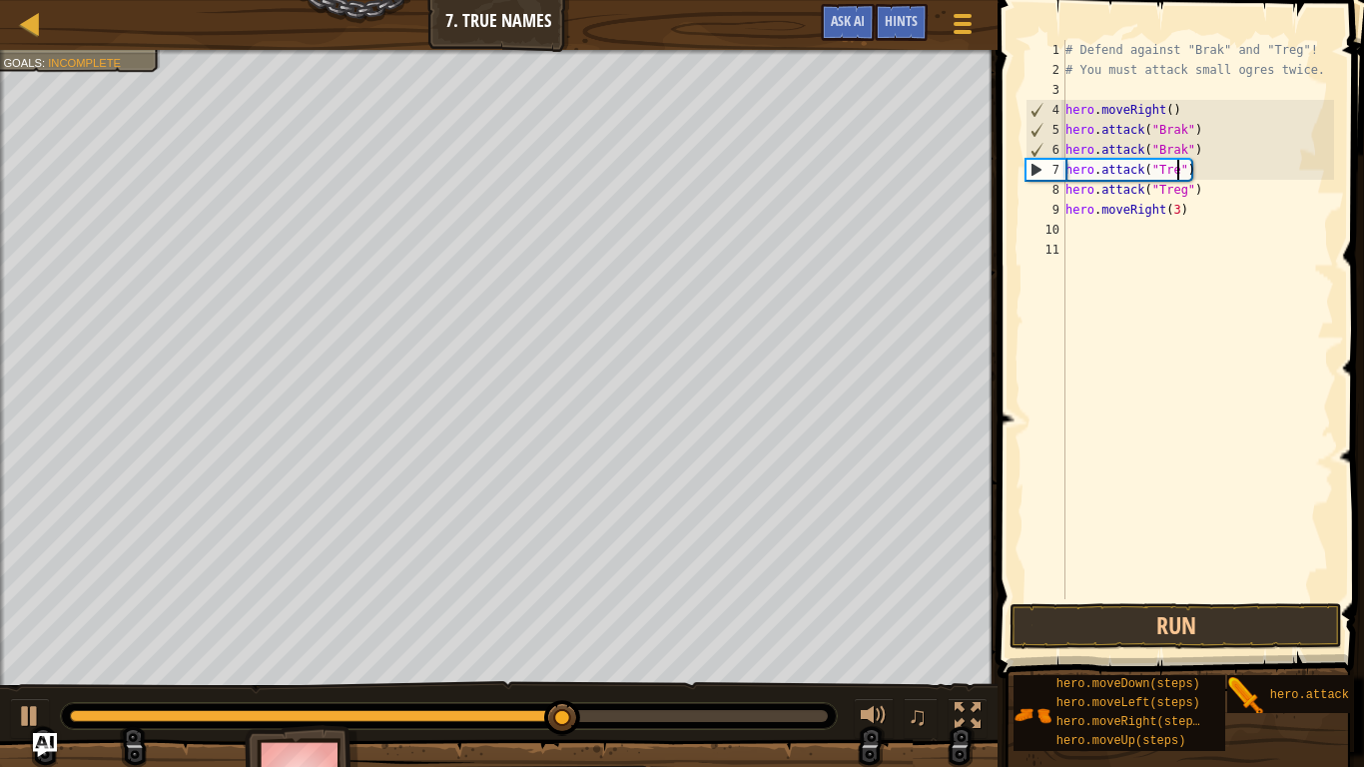
scroll to position [9, 17]
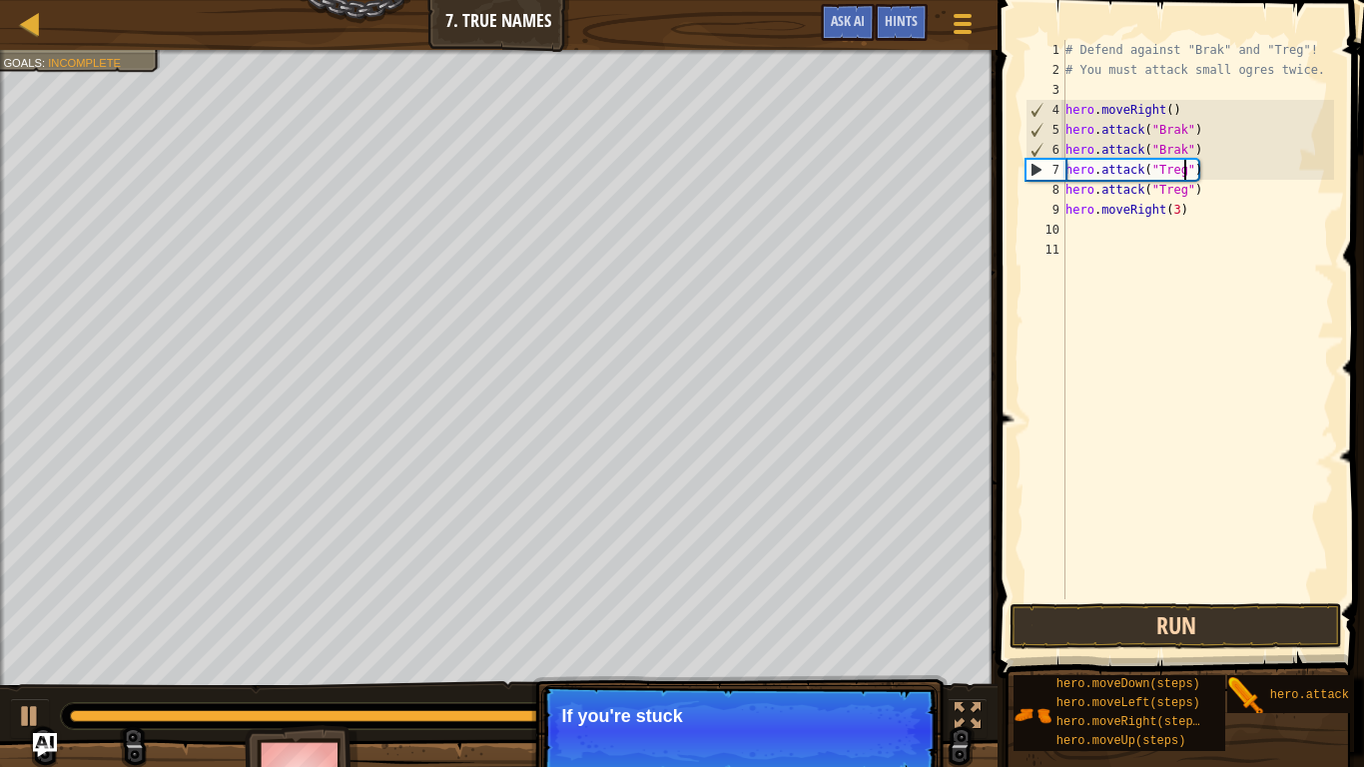
type textarea "hero.attack("Treg")"
click at [1166, 610] on button "Run" at bounding box center [1175, 626] width 333 height 46
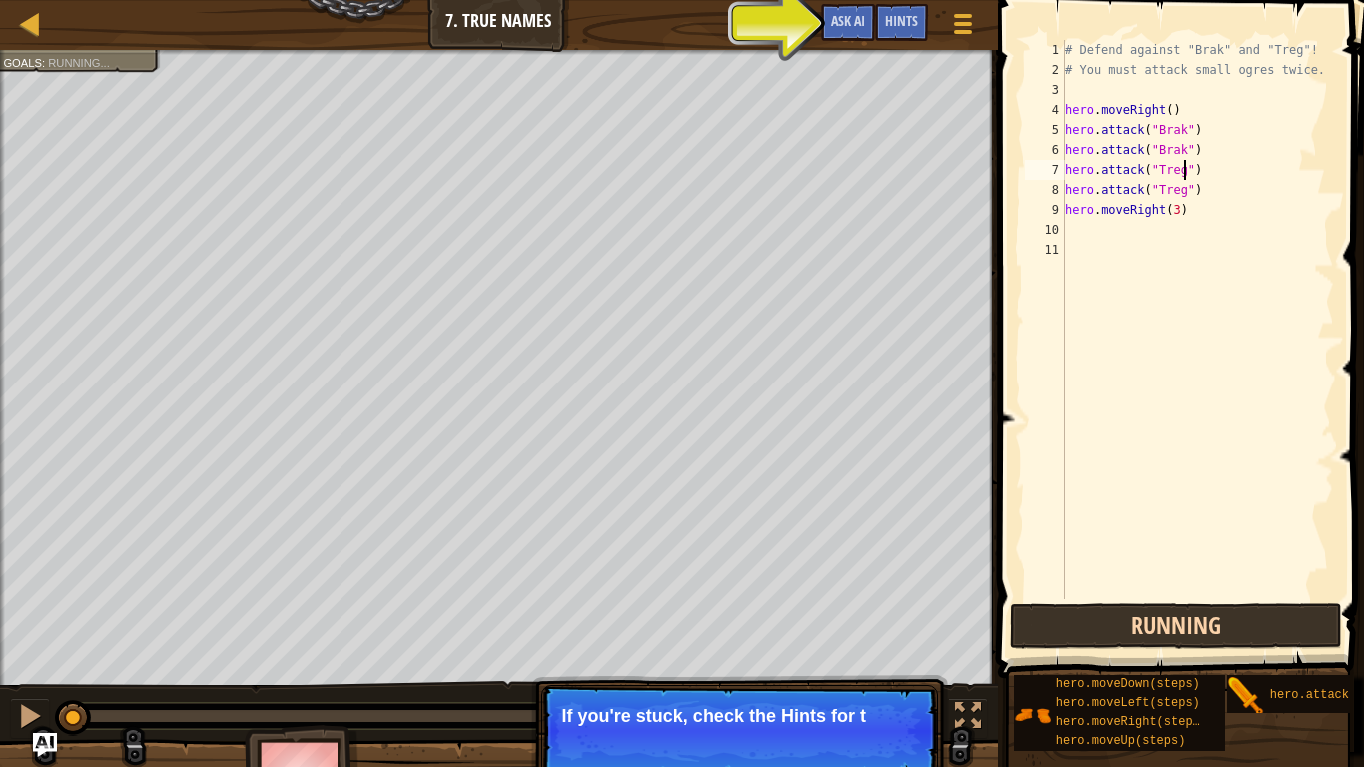
click at [1166, 610] on div "Running Submit Done" at bounding box center [1175, 626] width 333 height 46
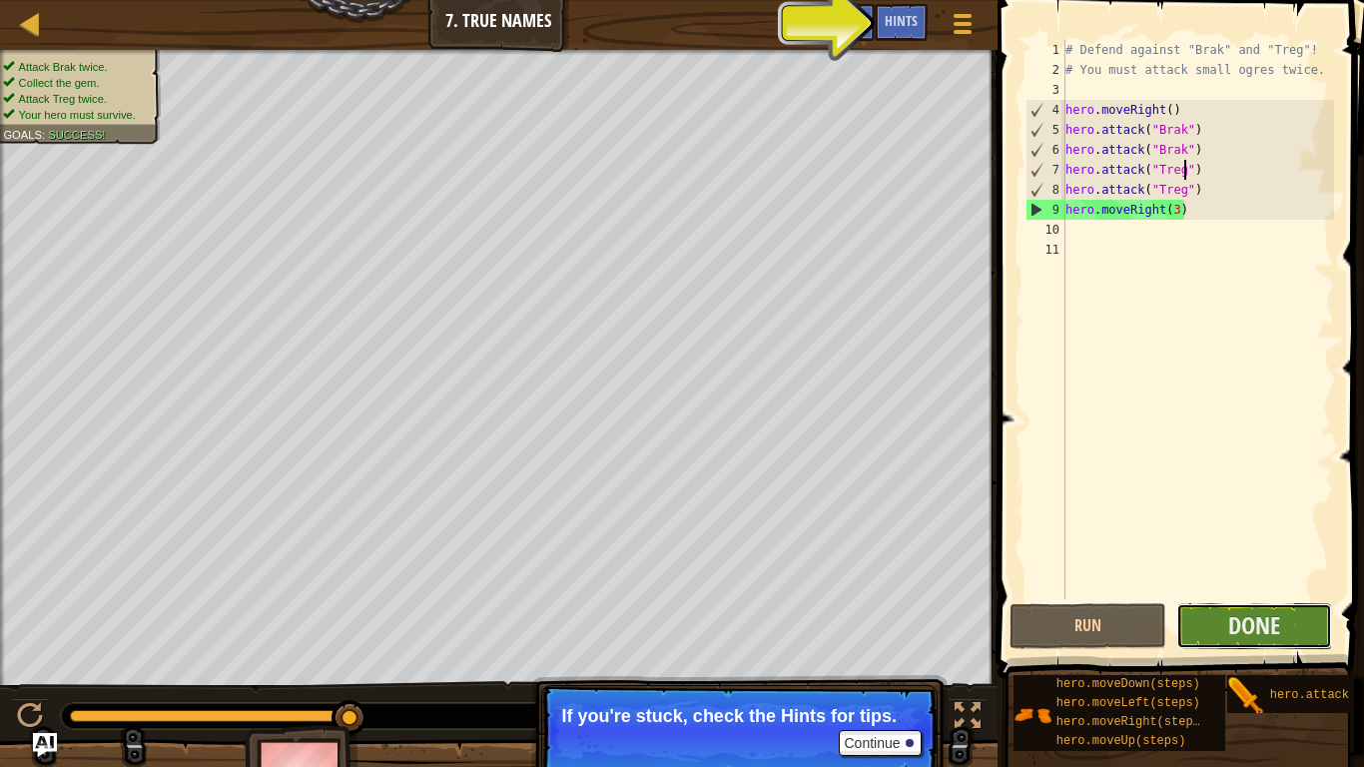
click at [1218, 630] on button "Done" at bounding box center [1254, 626] width 157 height 46
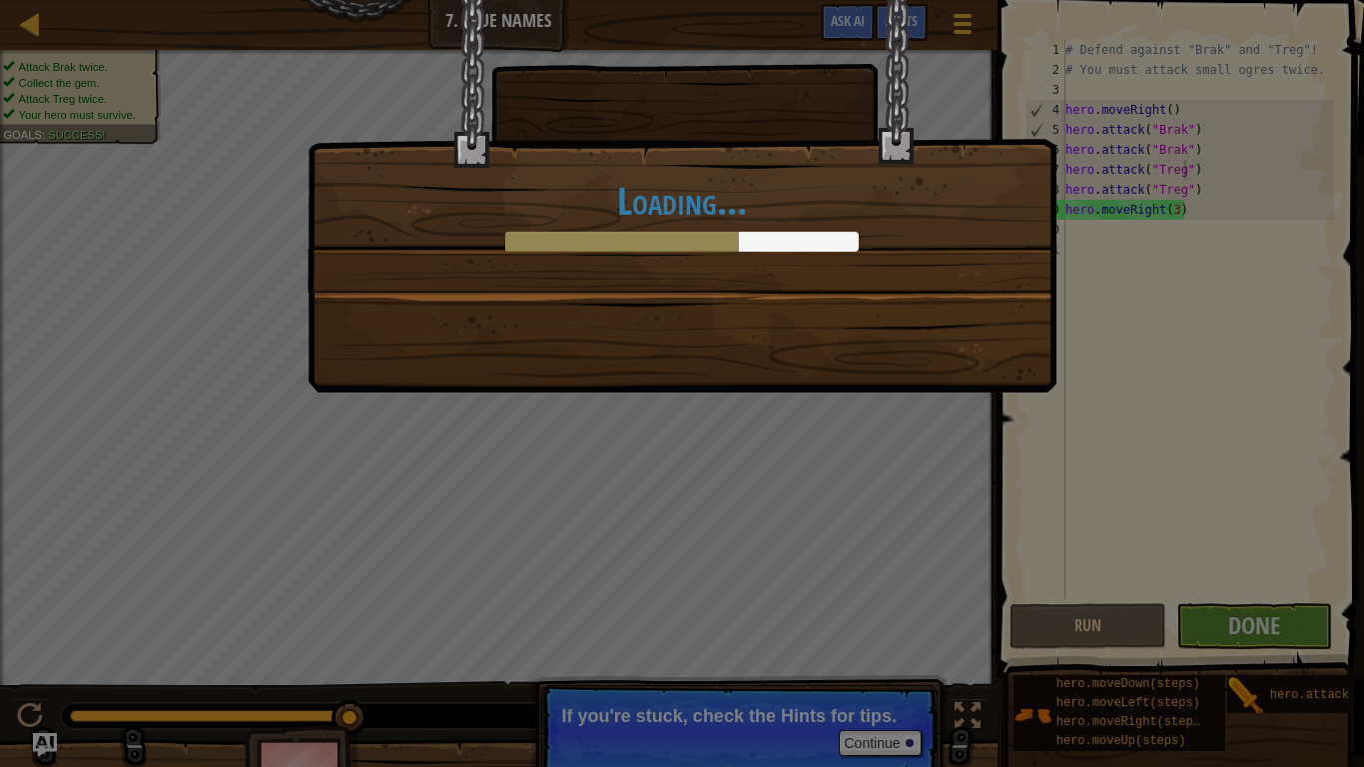
click at [865, 645] on div "Loading..." at bounding box center [682, 383] width 1364 height 767
